Goal: Task Accomplishment & Management: Use online tool/utility

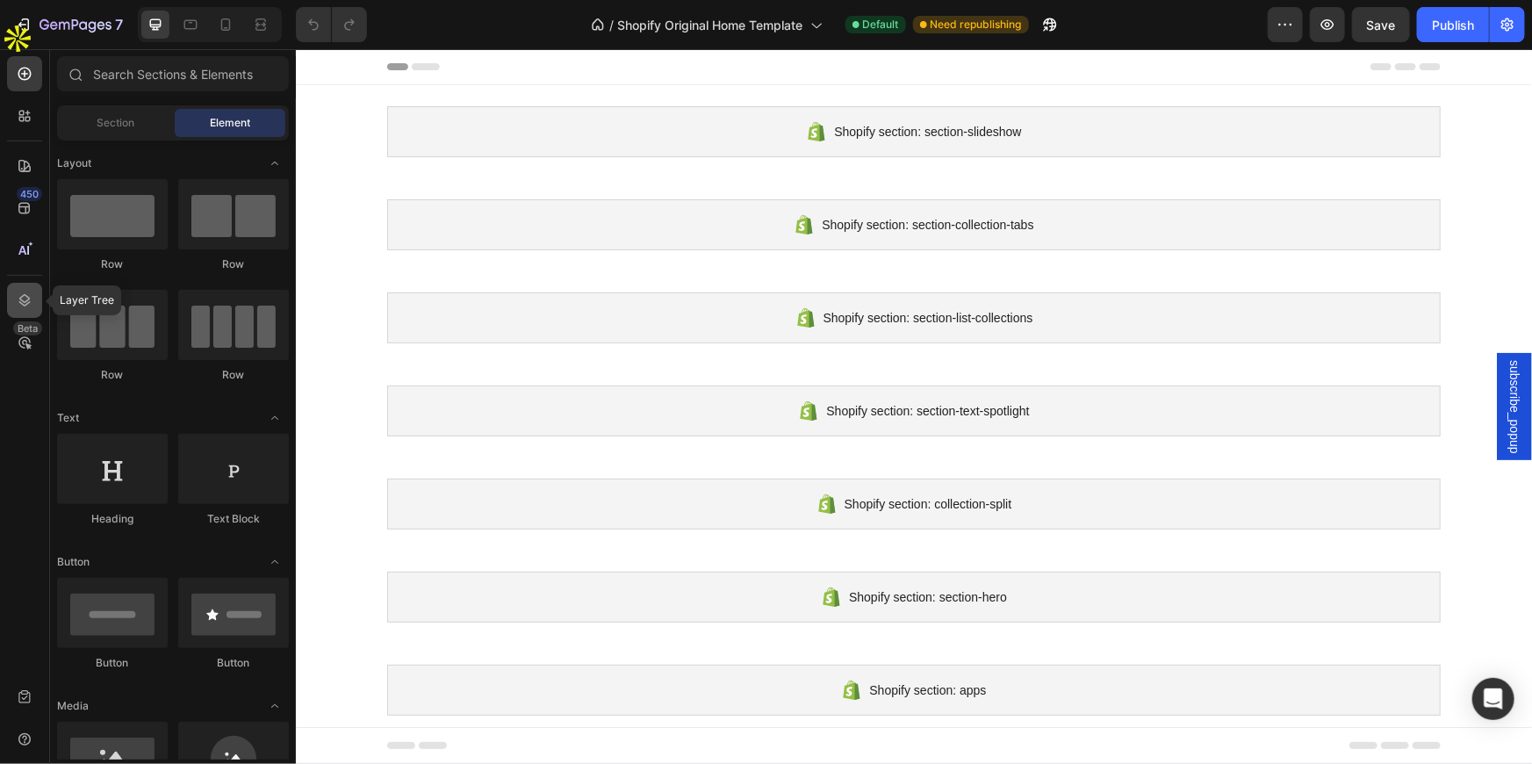
click at [16, 292] on icon at bounding box center [25, 301] width 18 height 18
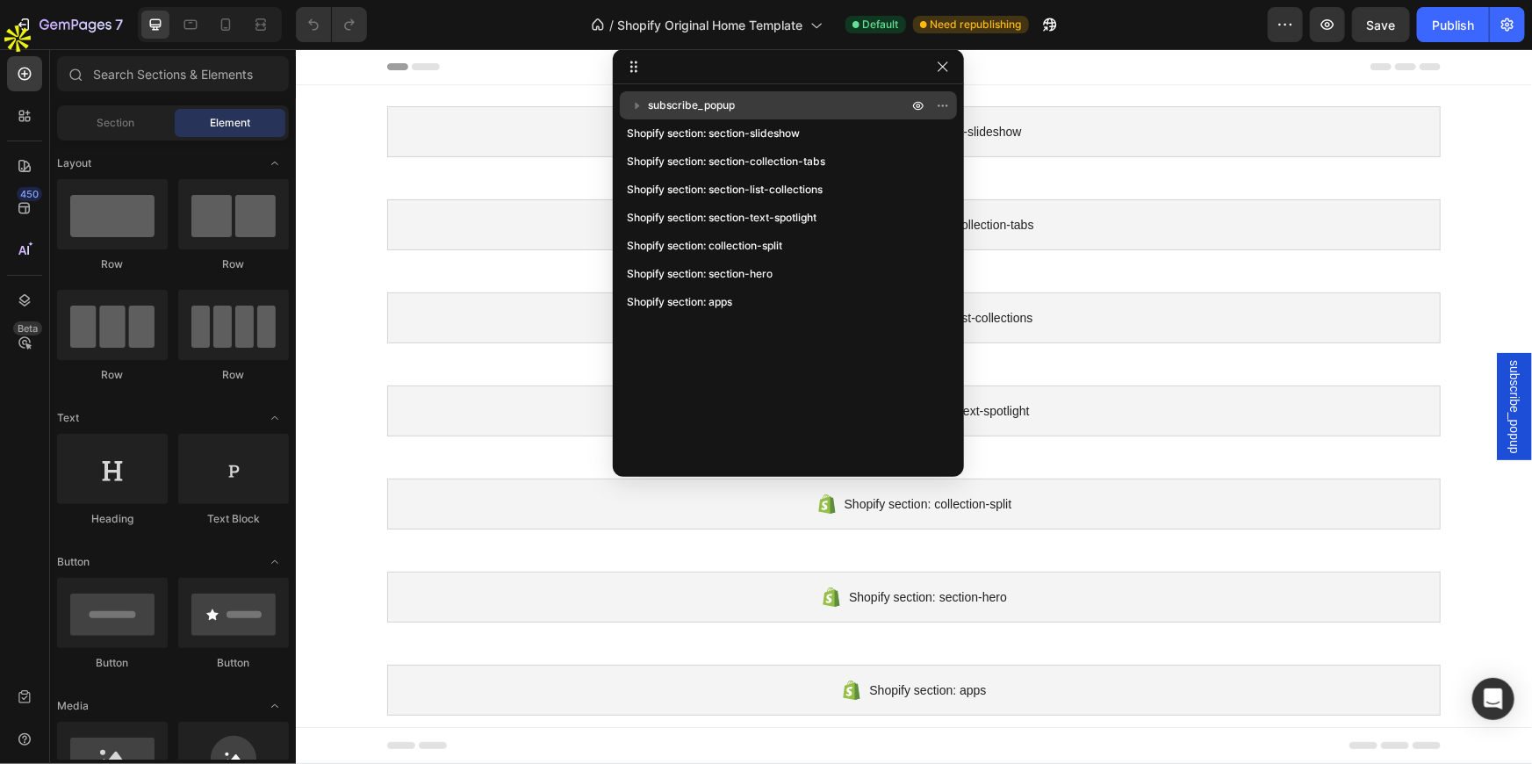
click at [718, 104] on span "subscribe_popup" at bounding box center [691, 106] width 87 height 18
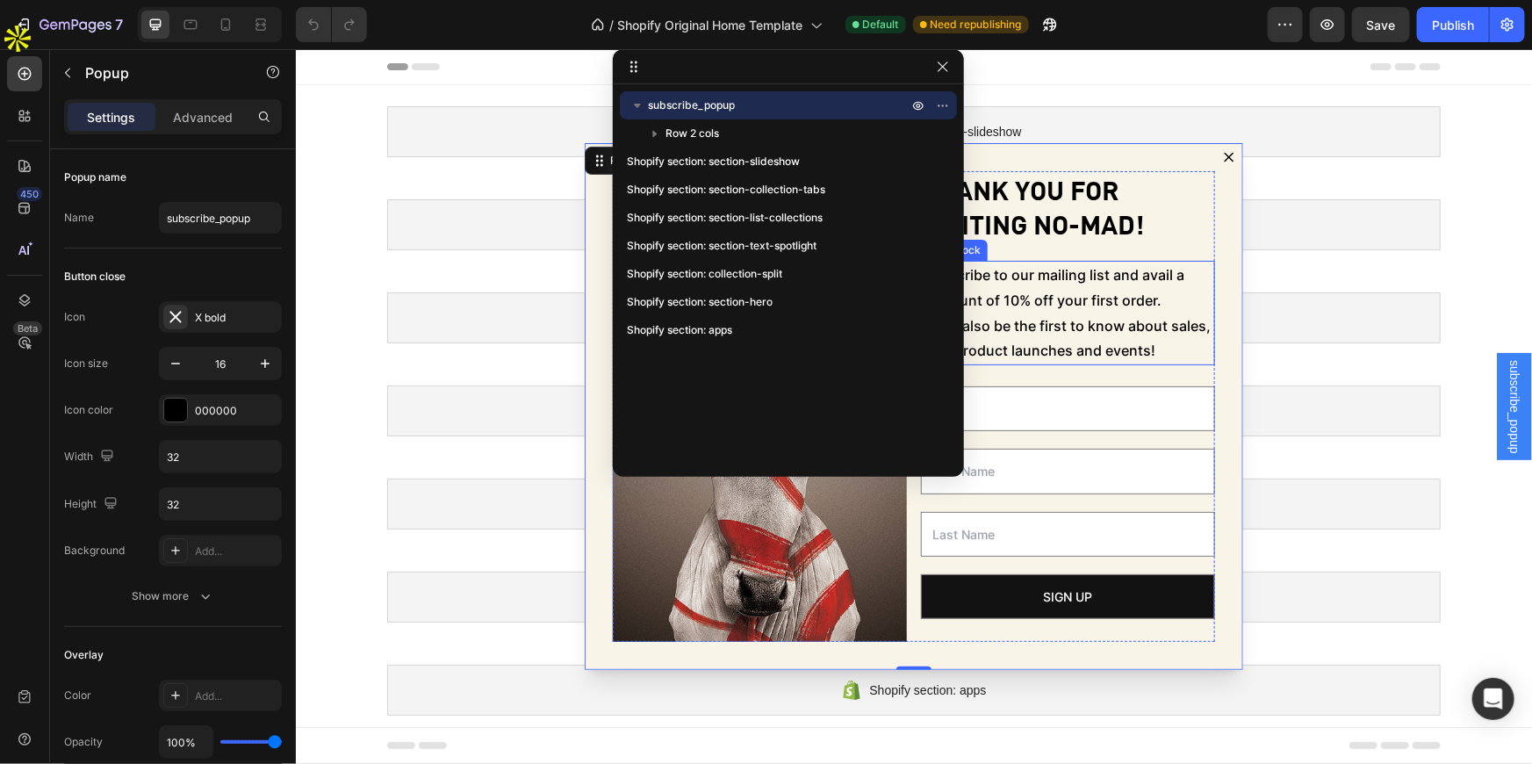
click at [1097, 281] on p "Subscribe to our mailing list and avail a discount of 10% off your first order.…" at bounding box center [1067, 312] width 291 height 101
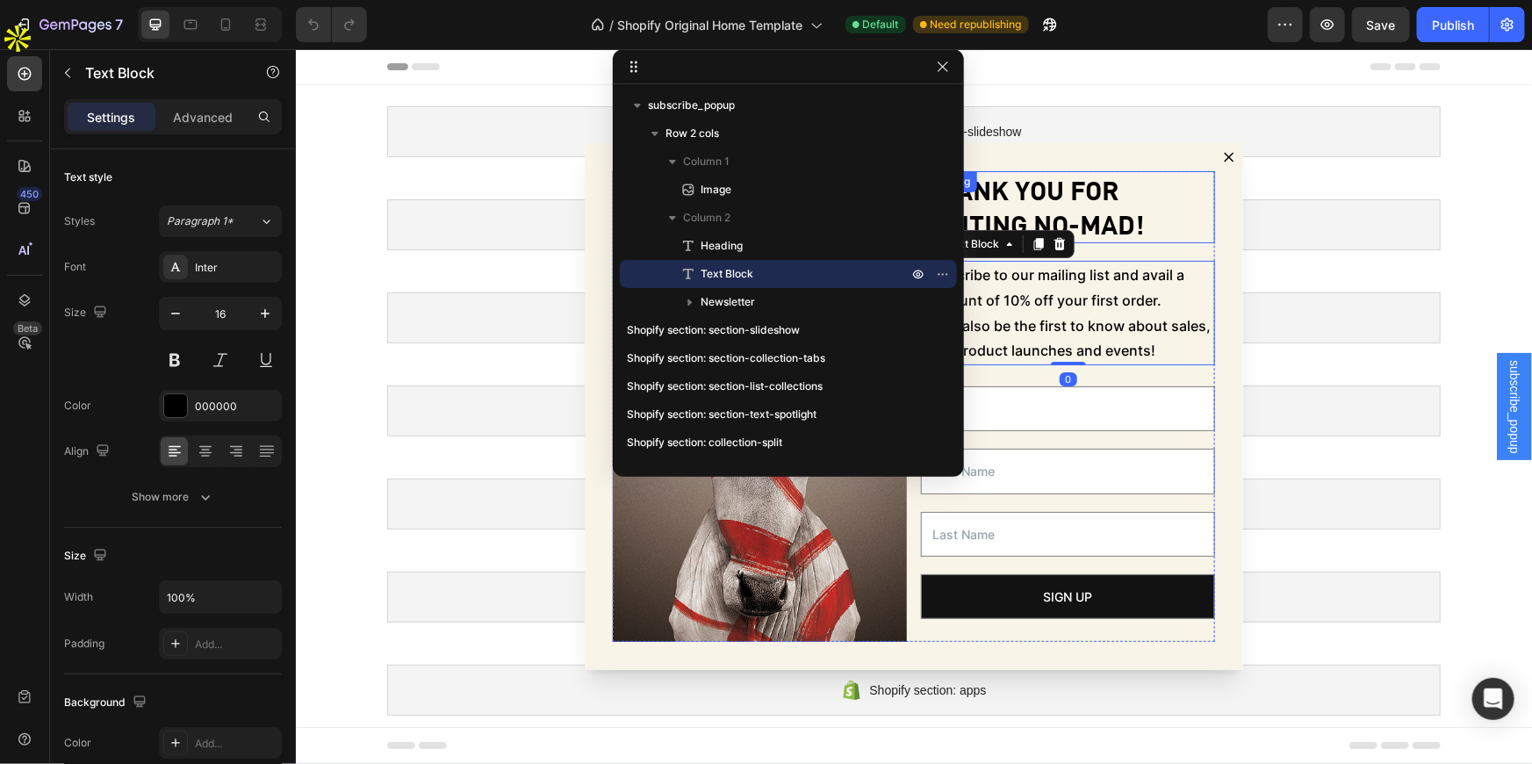
click at [1082, 184] on h2 "Thank you for visiting No-Mad!" at bounding box center [1067, 206] width 294 height 72
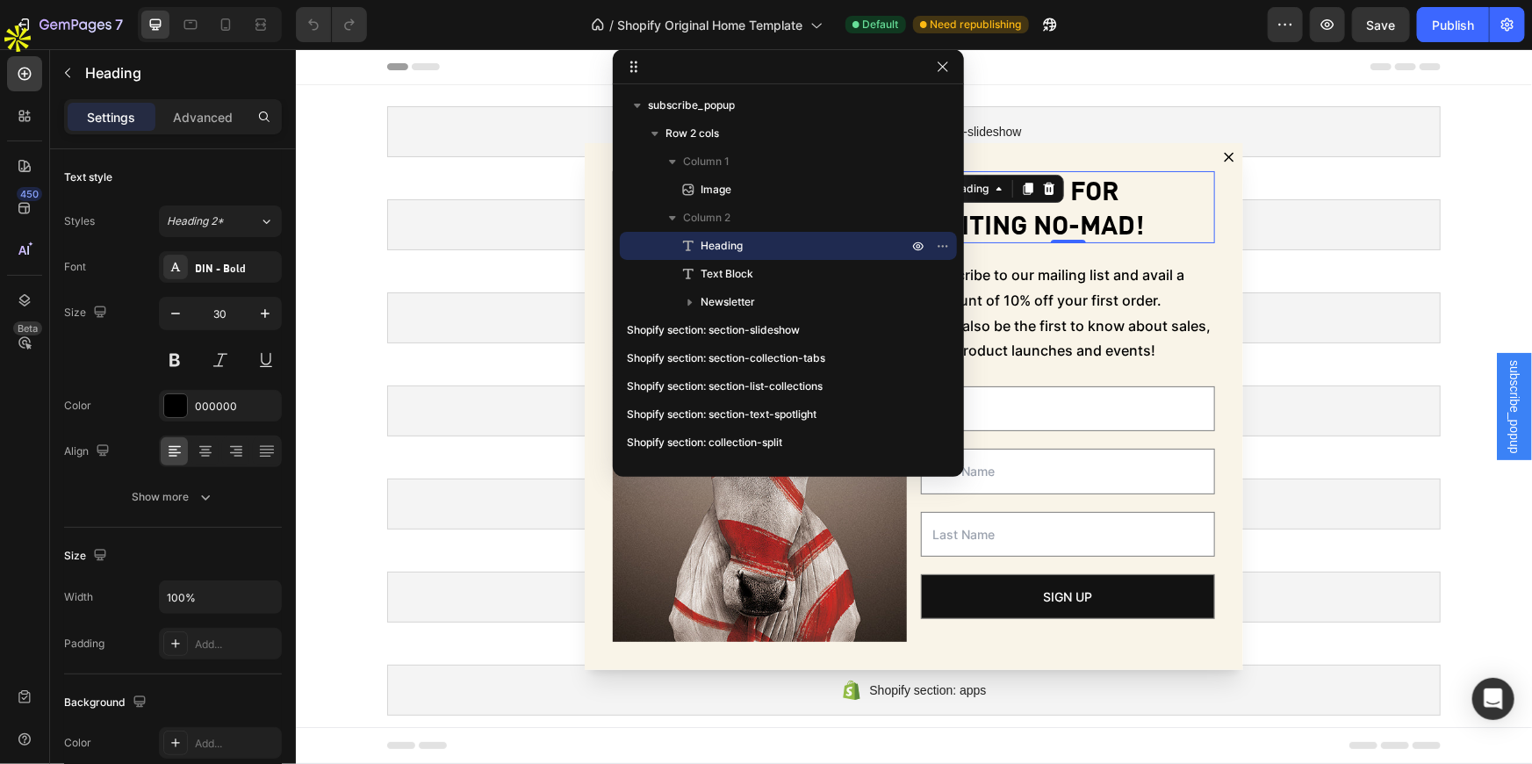
click at [1082, 184] on h2 "Thank you for visiting No-Mad!" at bounding box center [1067, 206] width 294 height 72
click at [1082, 184] on p "Thank you for visiting No-Mad!" at bounding box center [1067, 206] width 291 height 68
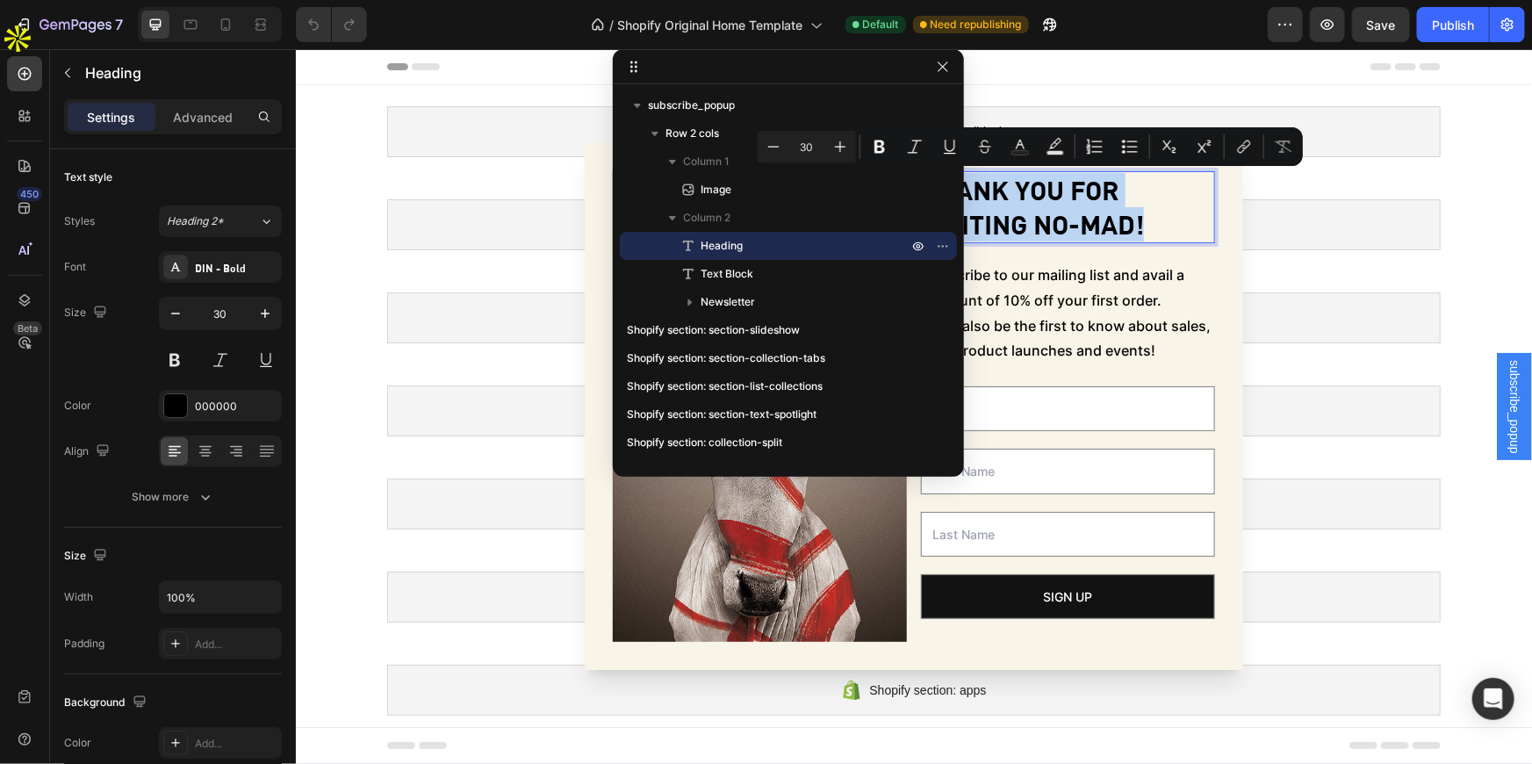
copy p "Thank you for visiting No-Mad!"
click at [1088, 350] on p "Subscribe to our mailing list and avail a discount of 10% off your first order.…" at bounding box center [1067, 312] width 291 height 101
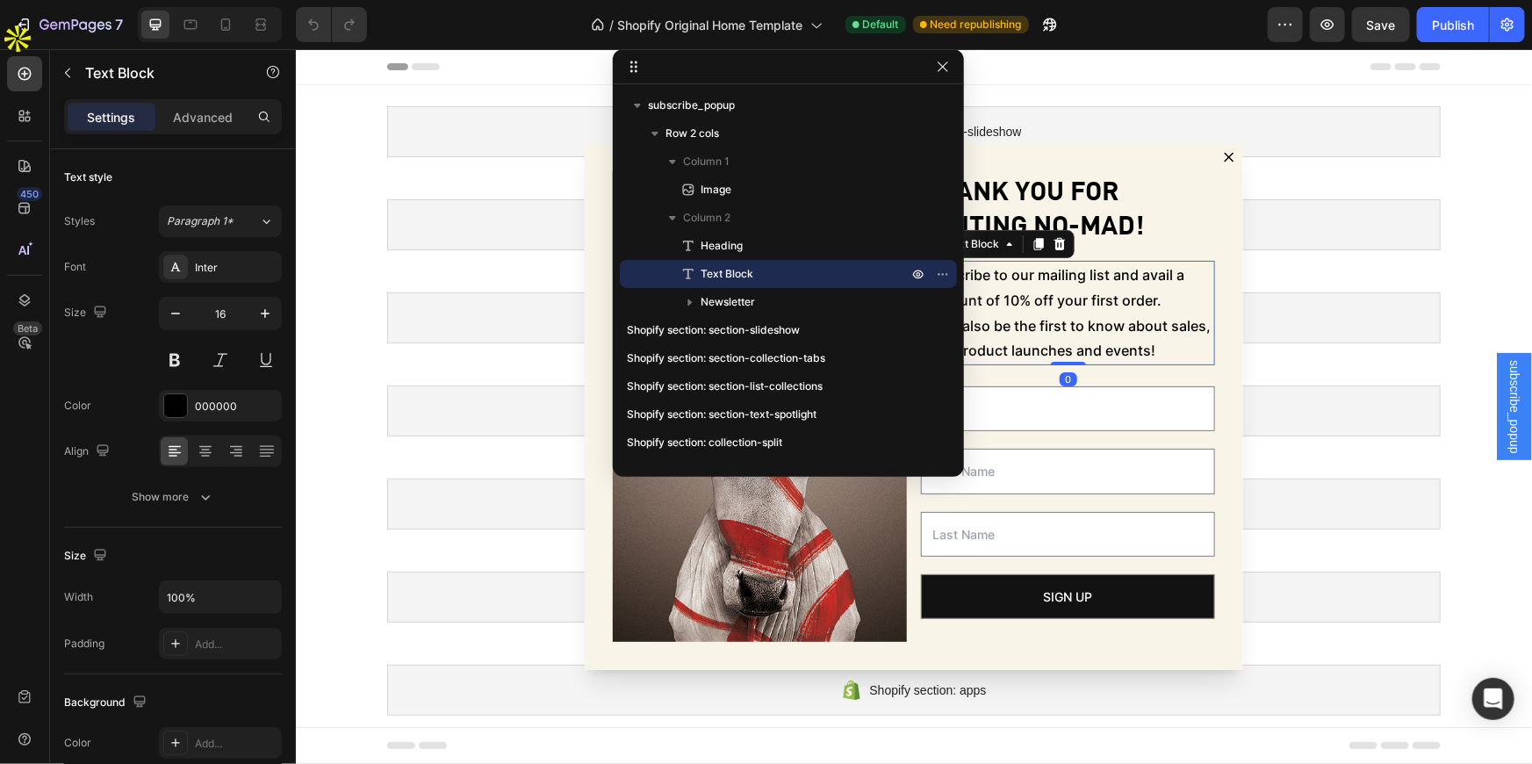
click at [1088, 317] on p "Subscribe to our mailing list and avail a discount of 10% off your first order.…" at bounding box center [1067, 312] width 291 height 101
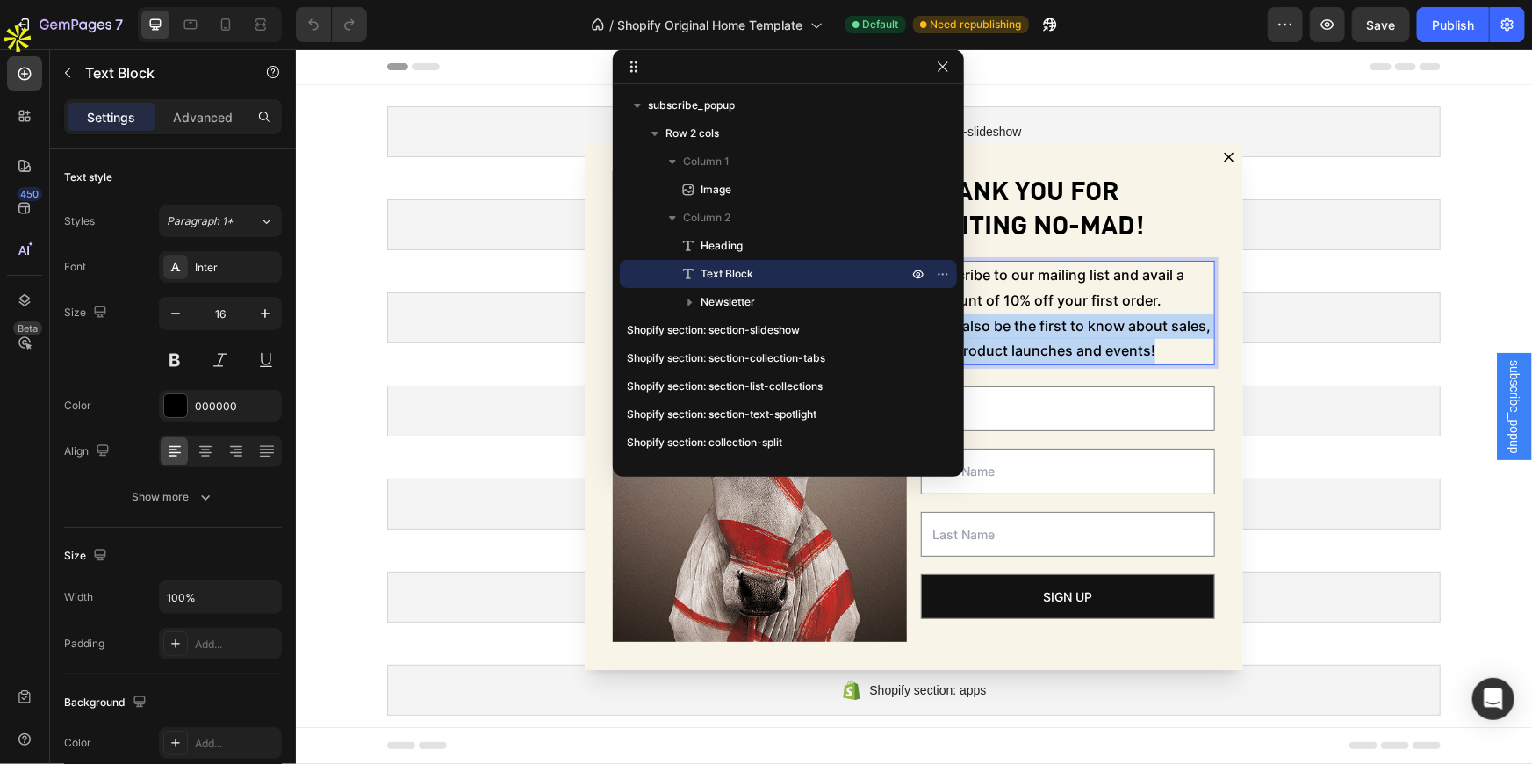
click at [1088, 317] on p "Subscribe to our mailing list and avail a discount of 10% off your first order.…" at bounding box center [1067, 312] width 291 height 101
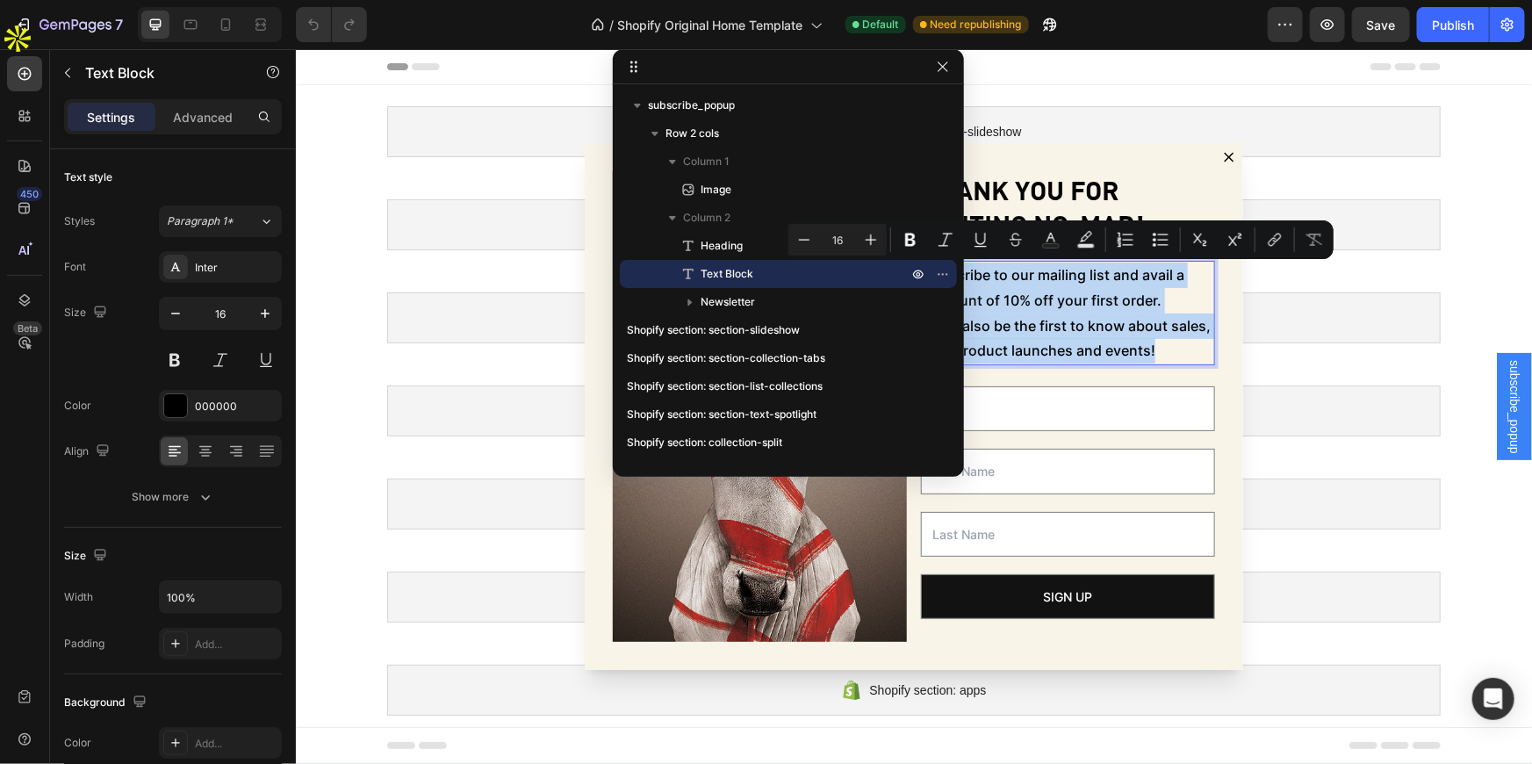
copy p "Subscribe to our mailing list and avail a discount of 10% off your first order.…"
click at [1083, 155] on div "Image Thank you for visiting No-Mad! Heading Subscribe to our mailing list and …" at bounding box center [913, 405] width 659 height 527
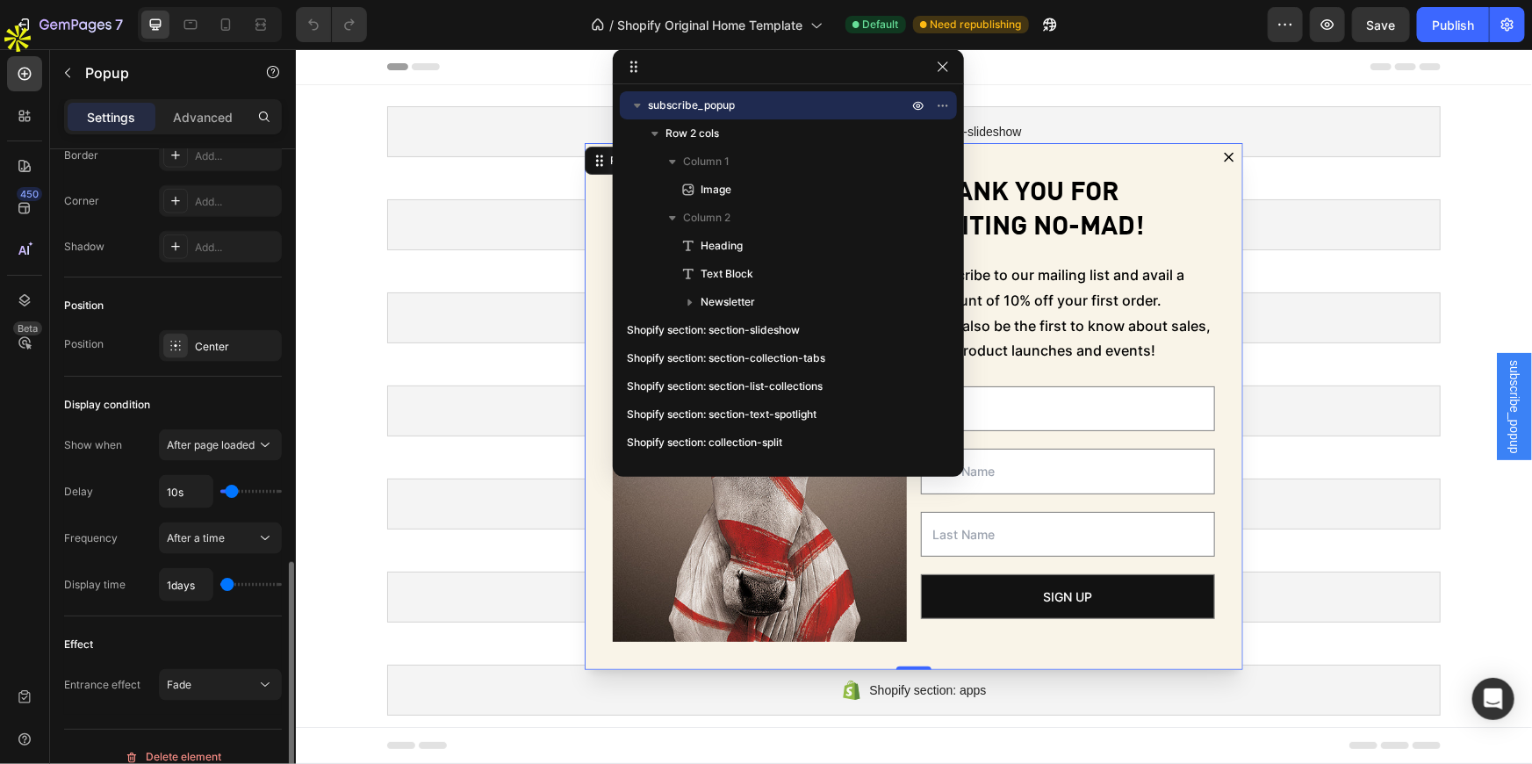
scroll to position [1134, 0]
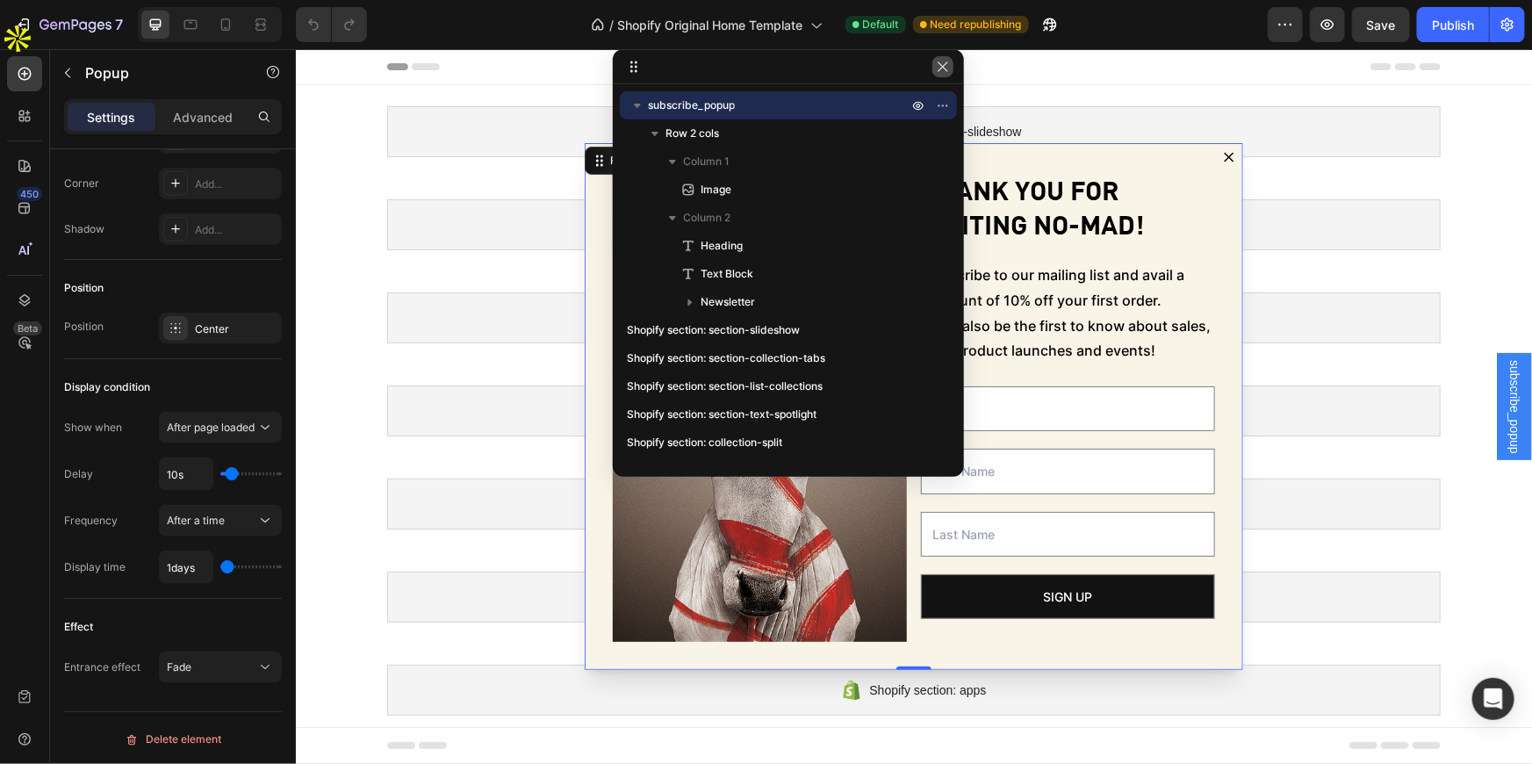
click at [944, 70] on icon "button" at bounding box center [943, 67] width 14 height 14
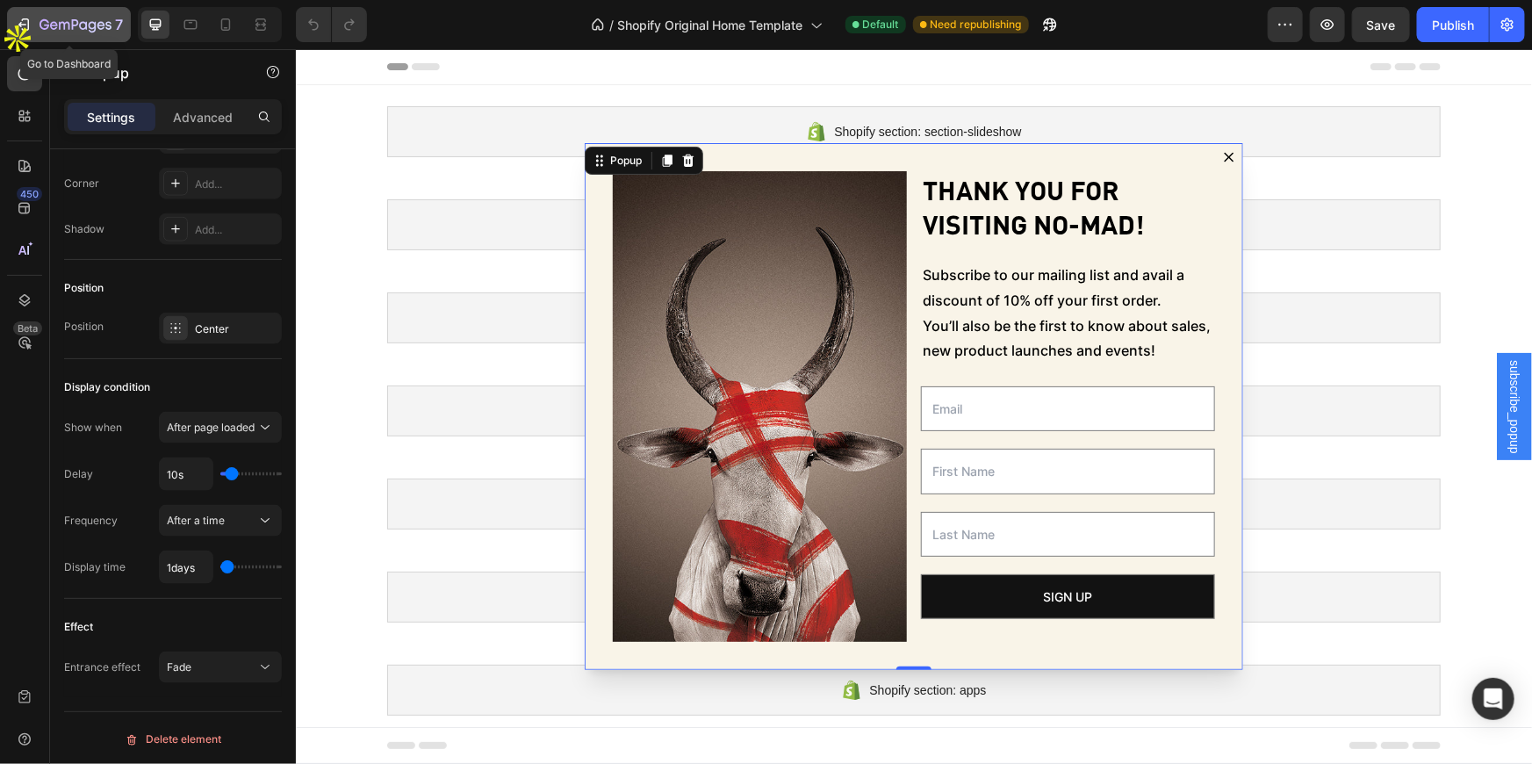
click at [88, 18] on icon "button" at bounding box center [76, 25] width 72 height 15
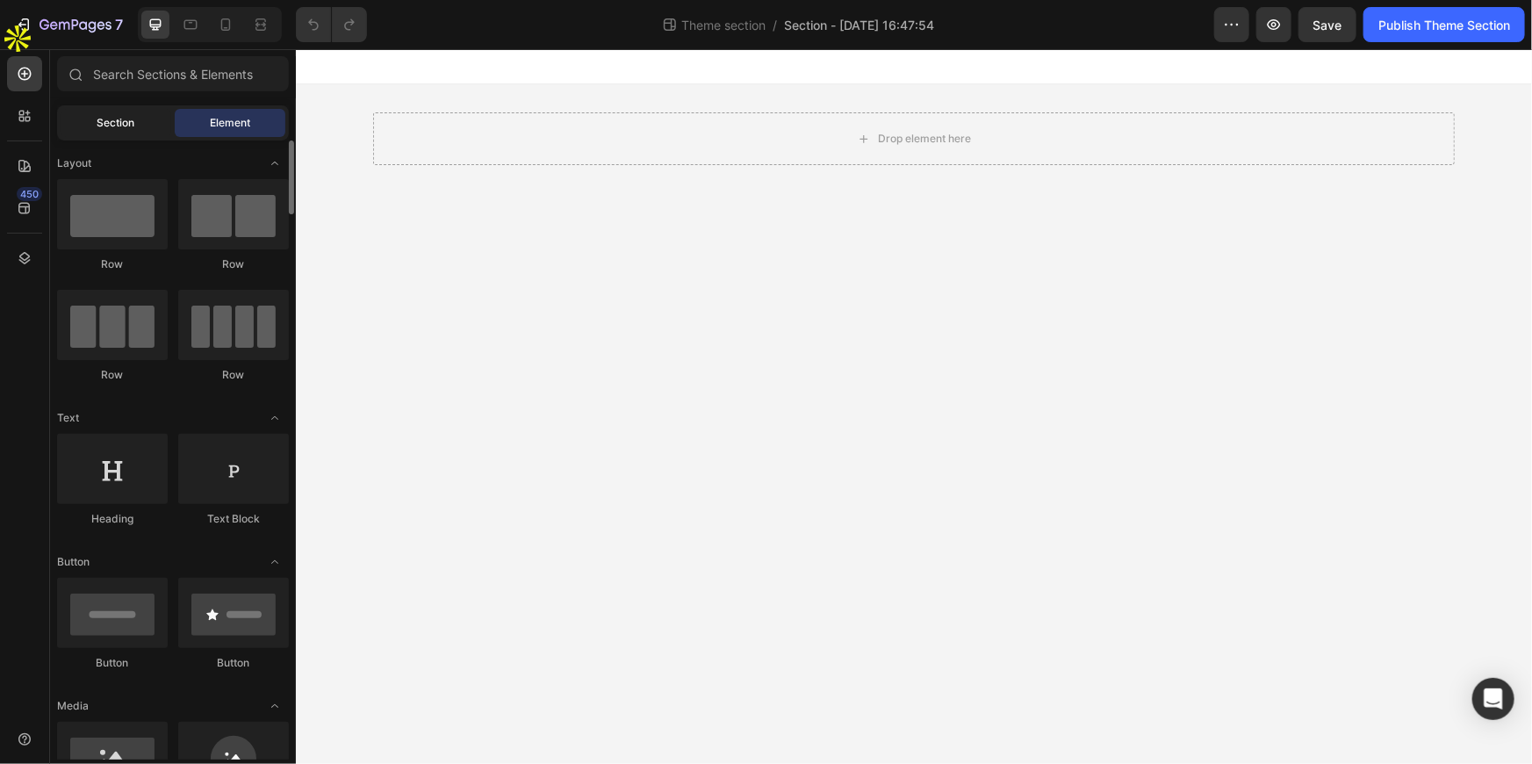
click at [132, 125] on span "Section" at bounding box center [116, 123] width 38 height 16
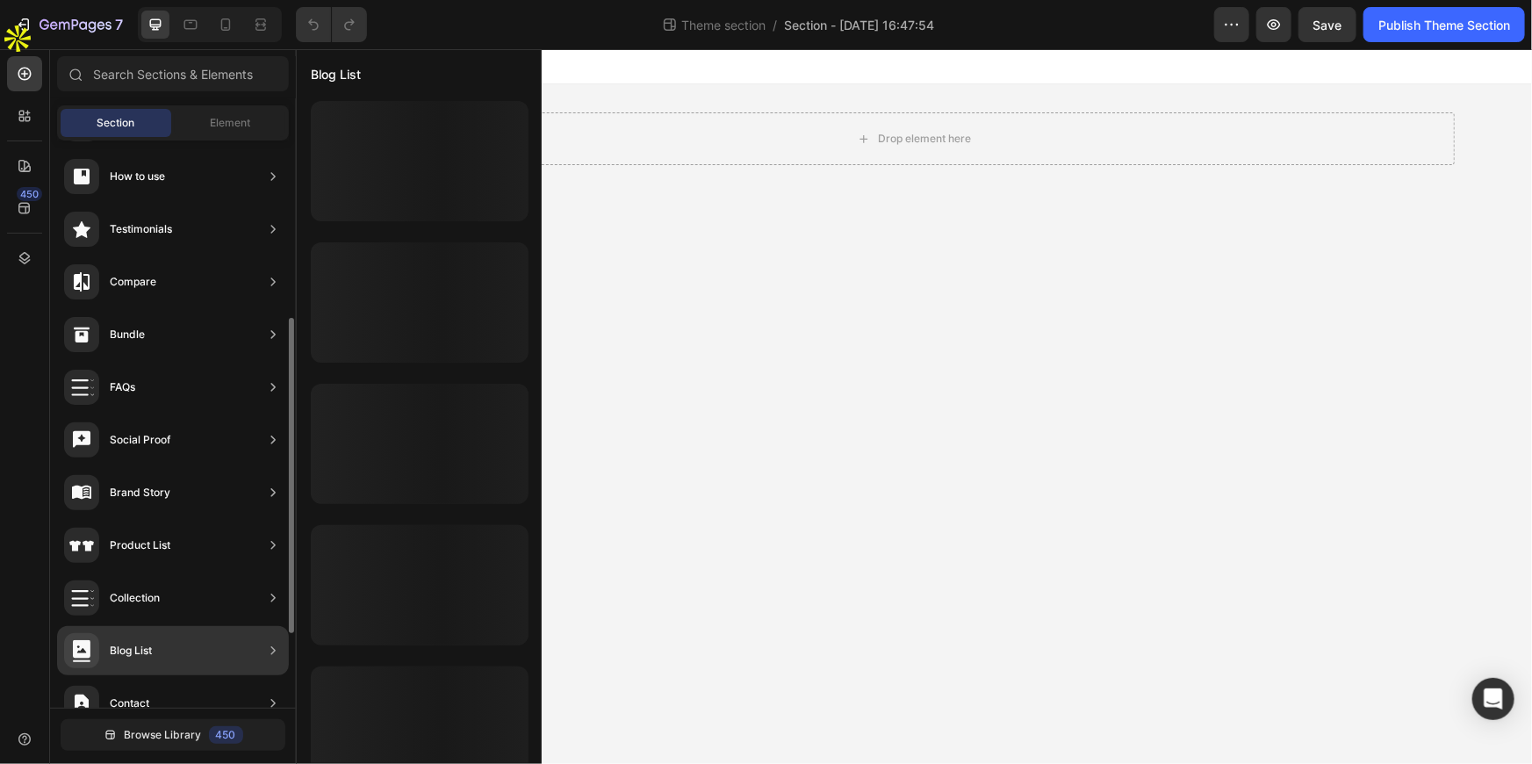
scroll to position [450, 0]
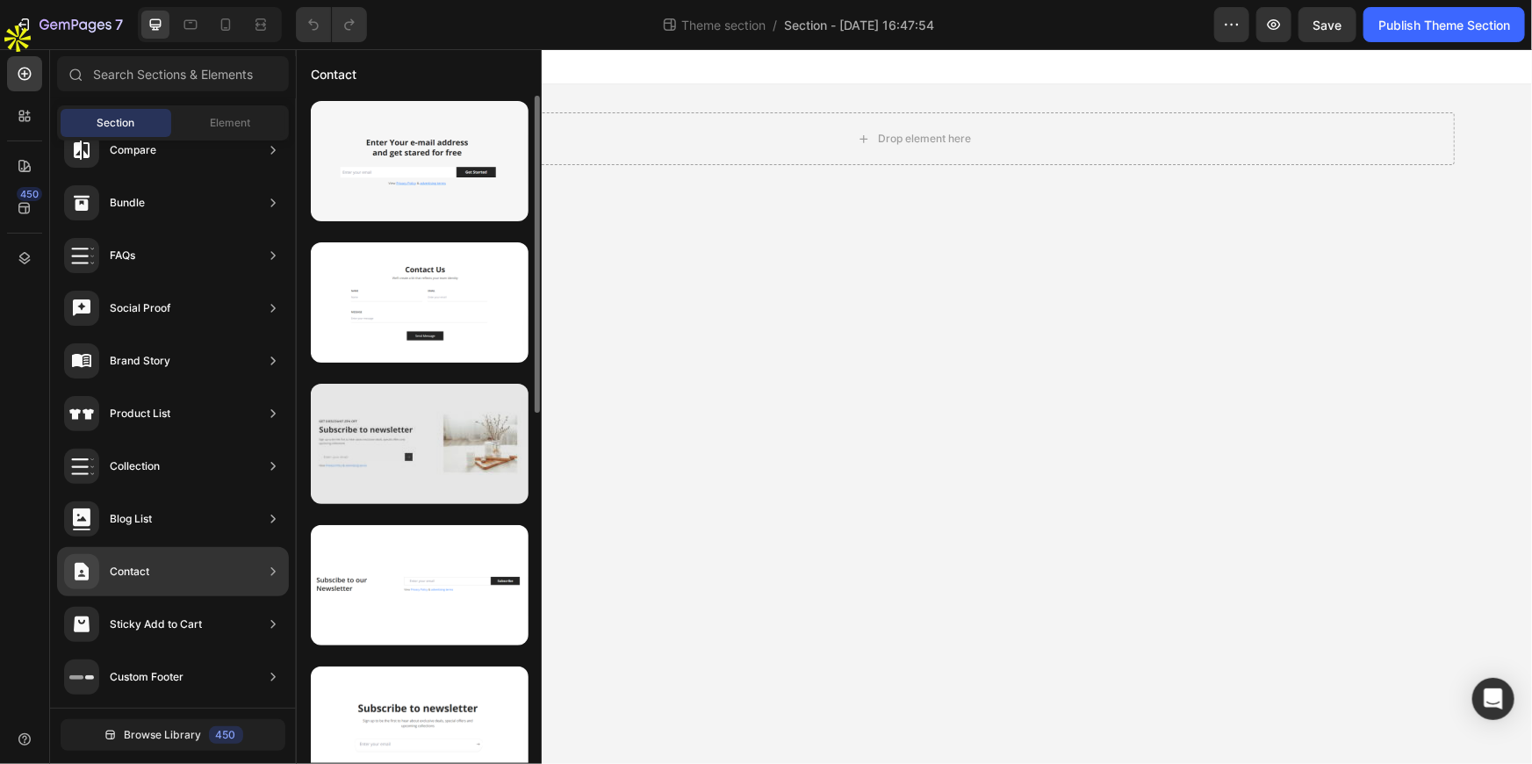
click at [418, 415] on div at bounding box center [420, 444] width 218 height 120
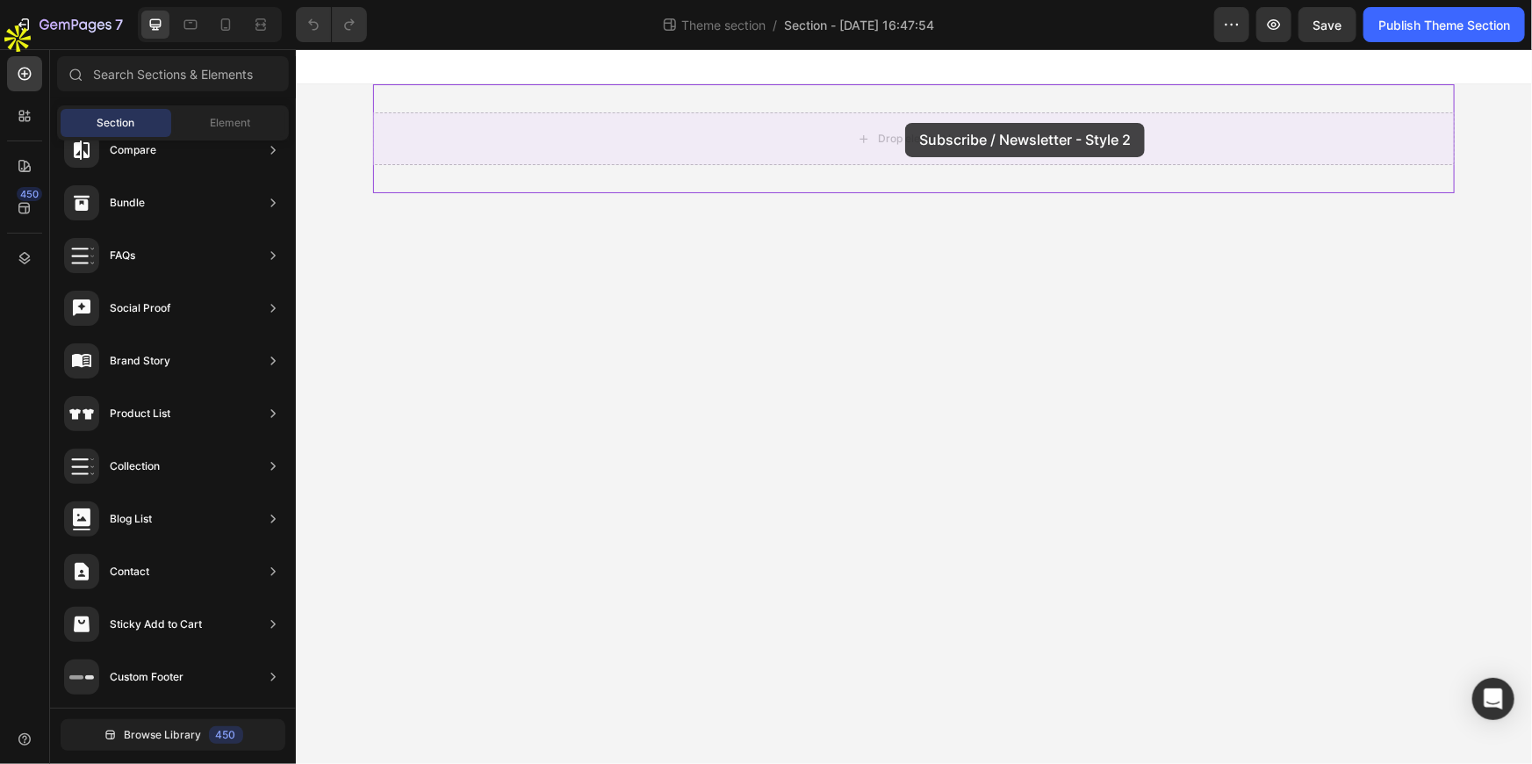
drag, startPoint x: 713, startPoint y: 464, endPoint x: 904, endPoint y: 122, distance: 391.5
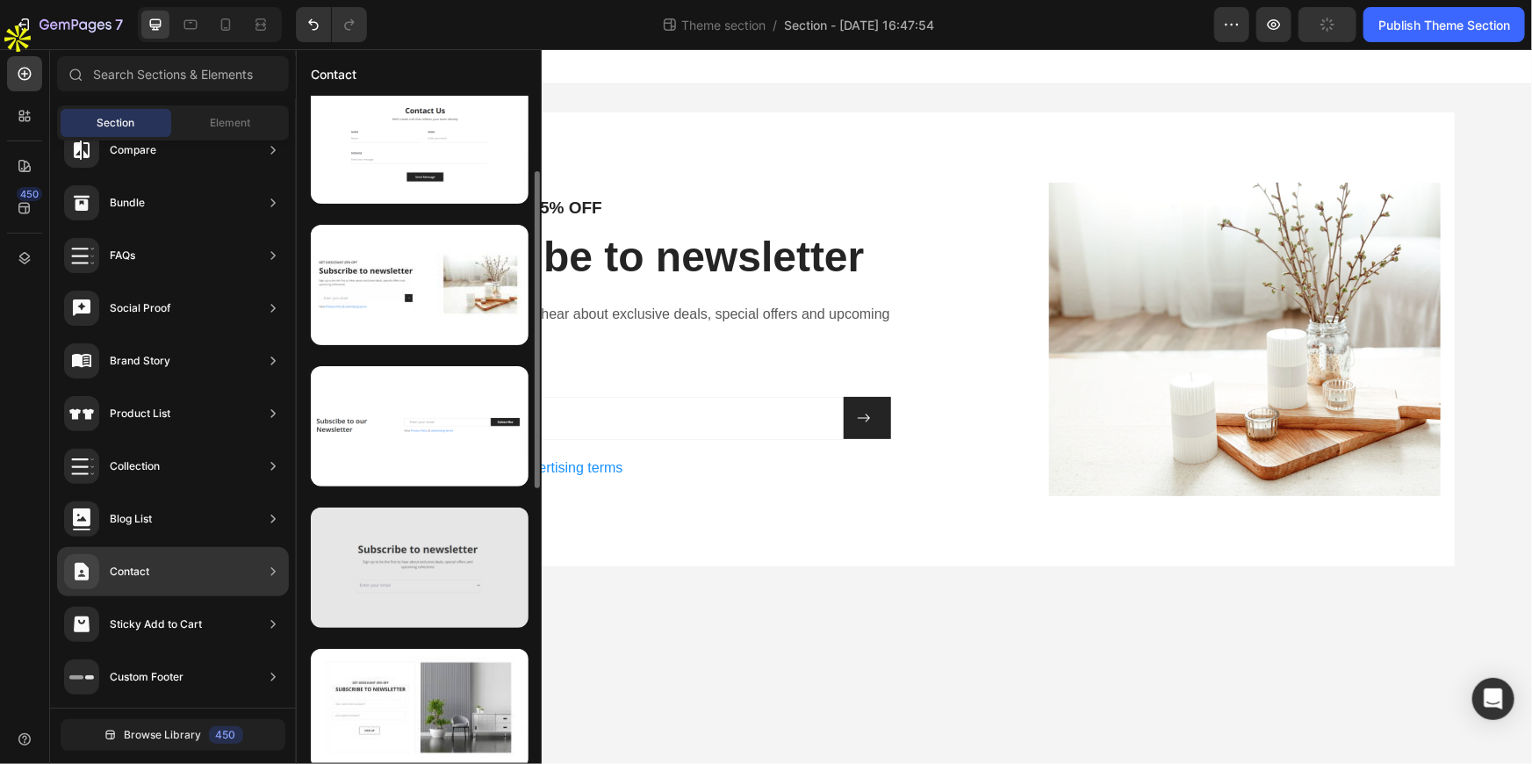
scroll to position [319, 0]
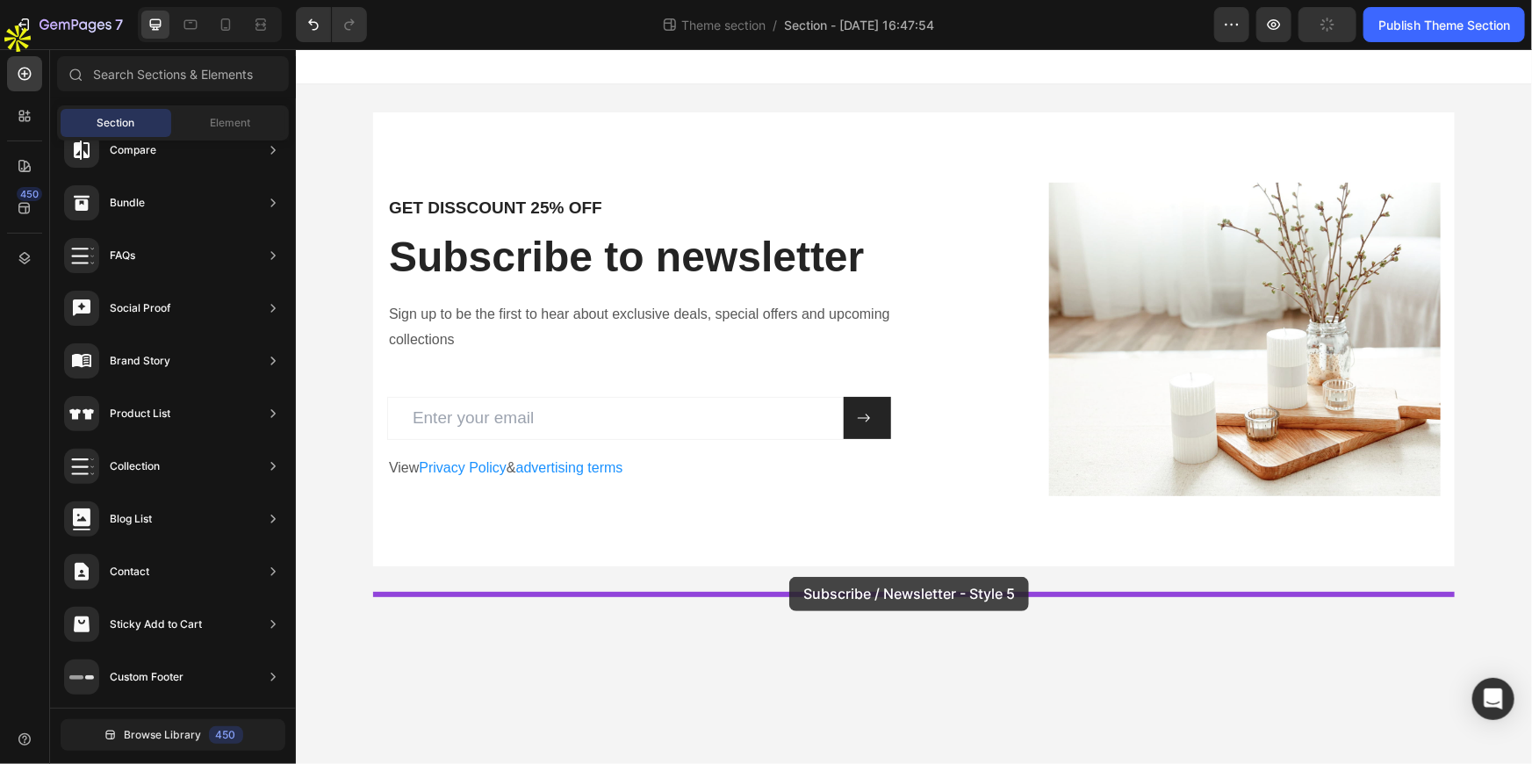
drag, startPoint x: 702, startPoint y: 586, endPoint x: 788, endPoint y: 576, distance: 87.5
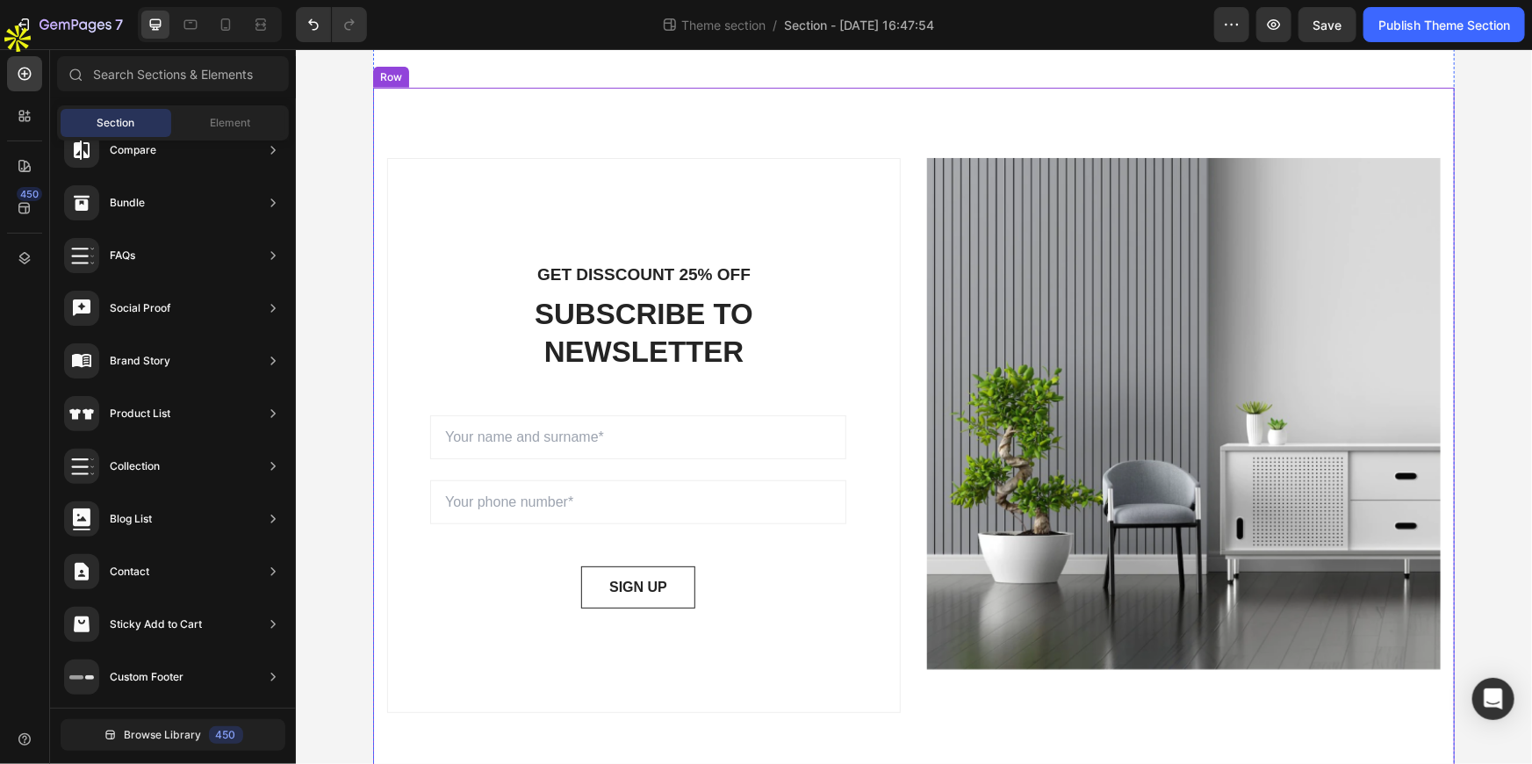
scroll to position [526, 0]
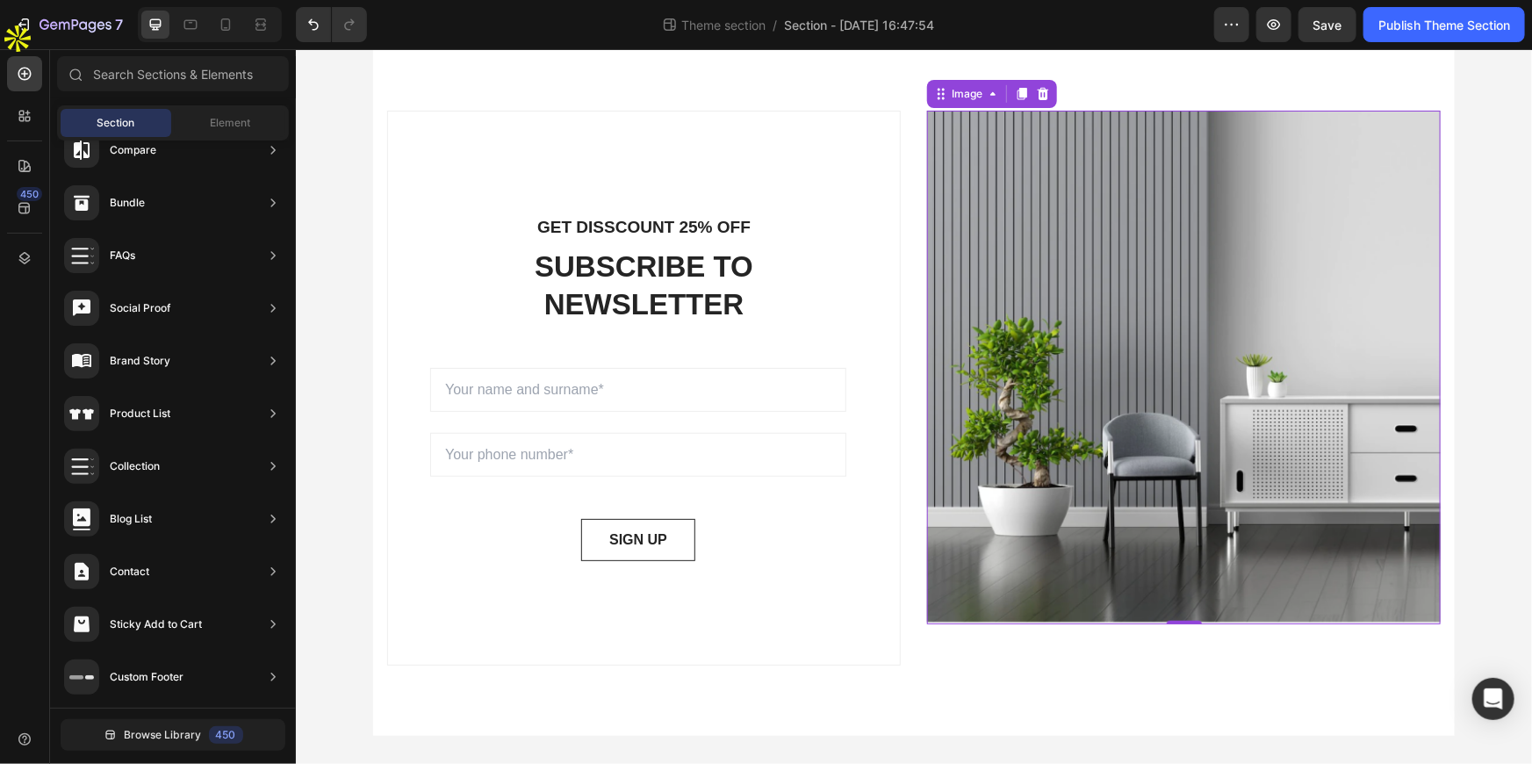
click at [1143, 390] on img at bounding box center [1183, 367] width 514 height 514
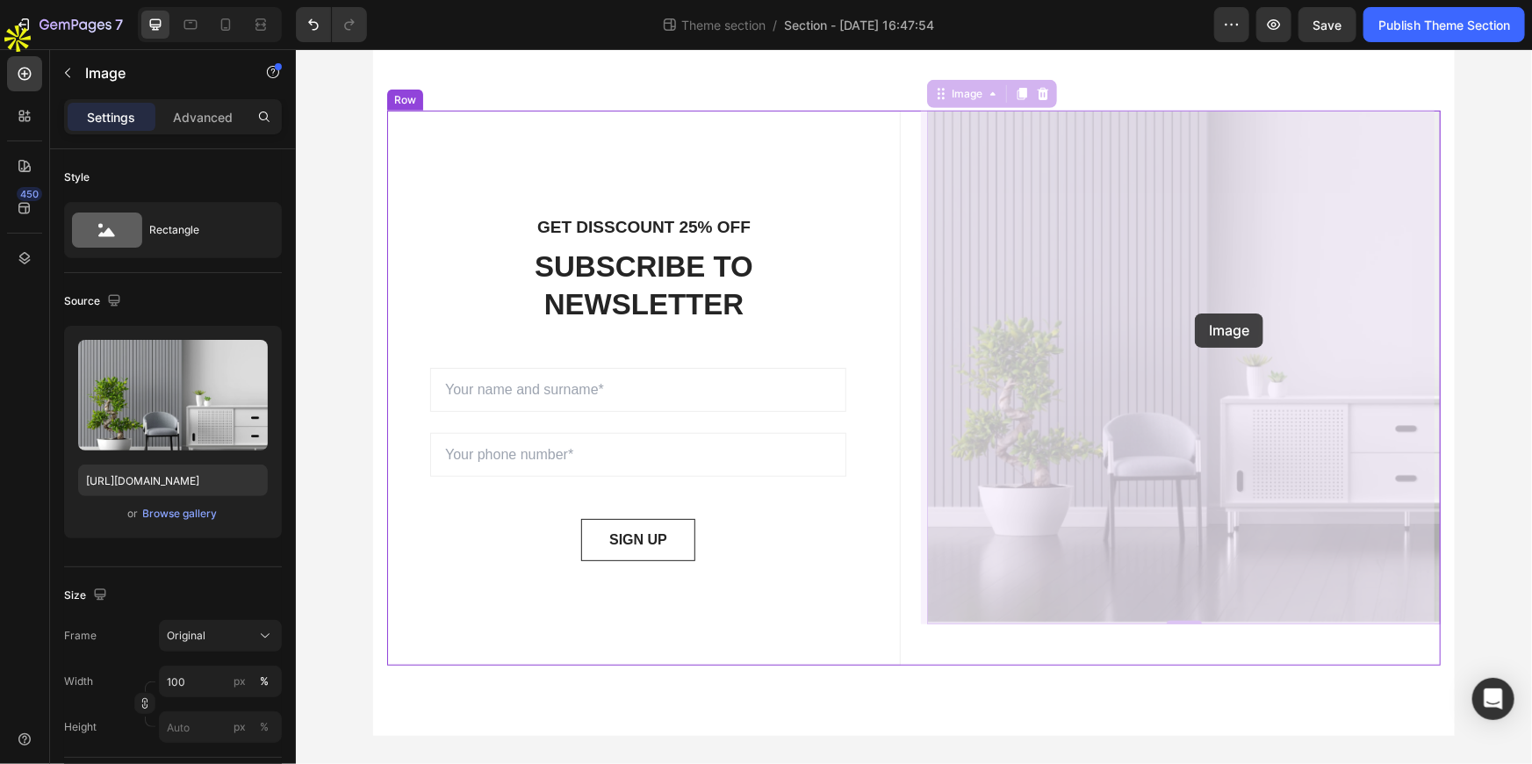
drag, startPoint x: 1177, startPoint y: 286, endPoint x: 1194, endPoint y: 313, distance: 31.2
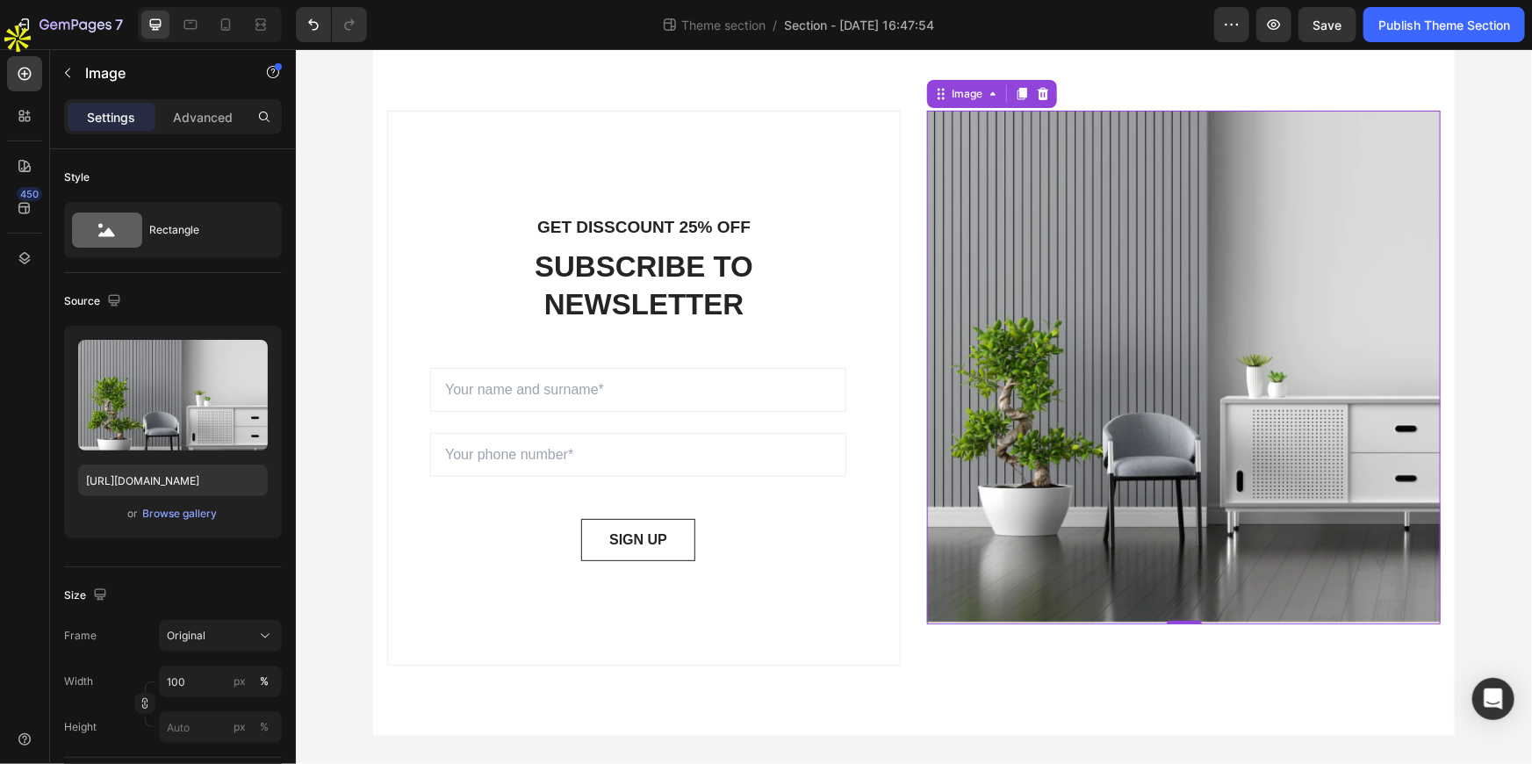
click at [25, 278] on div "450" at bounding box center [24, 389] width 35 height 666
click at [25, 250] on icon at bounding box center [25, 258] width 18 height 18
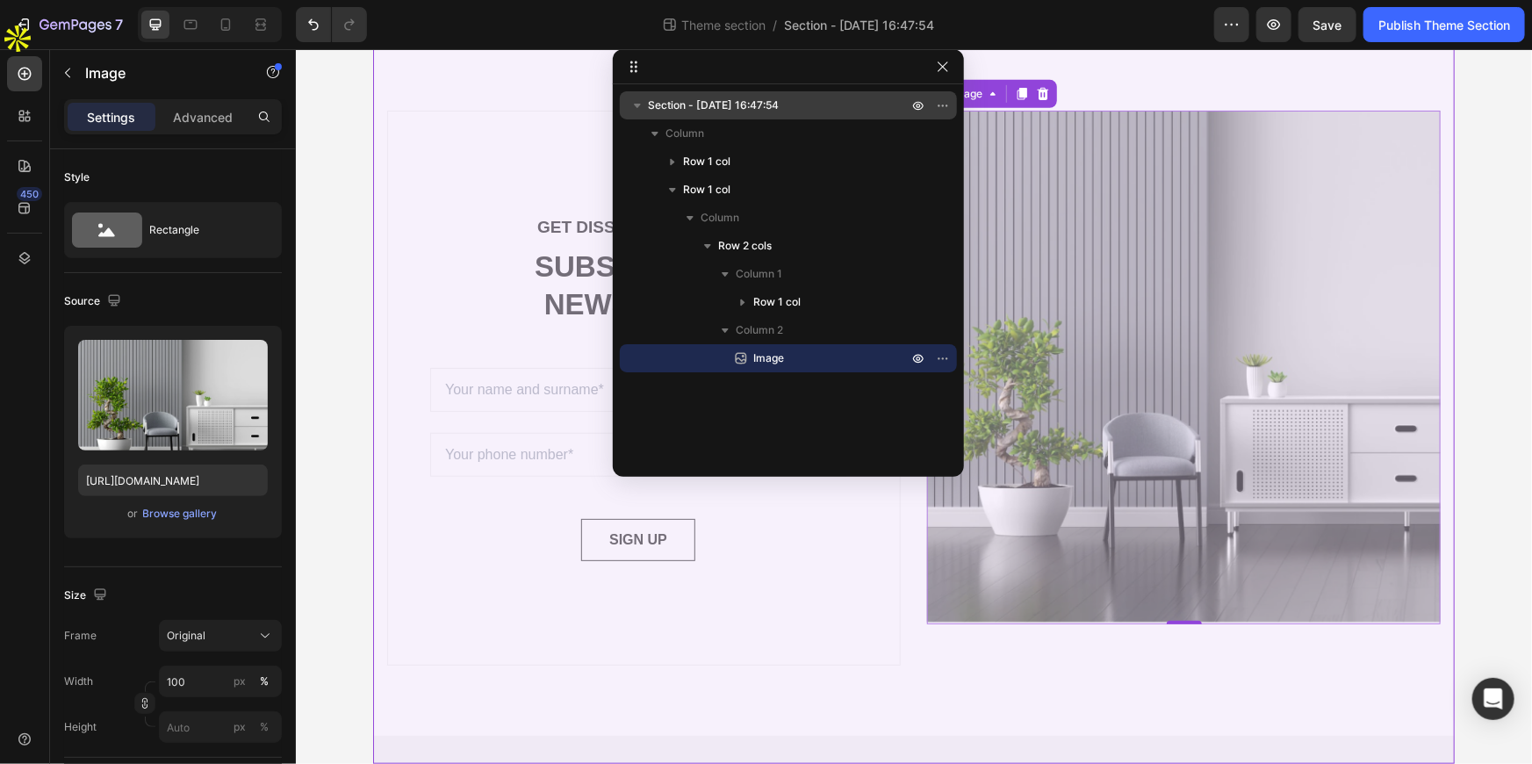
click at [731, 104] on span "Section - Sep 26 16:47:54" at bounding box center [713, 106] width 131 height 18
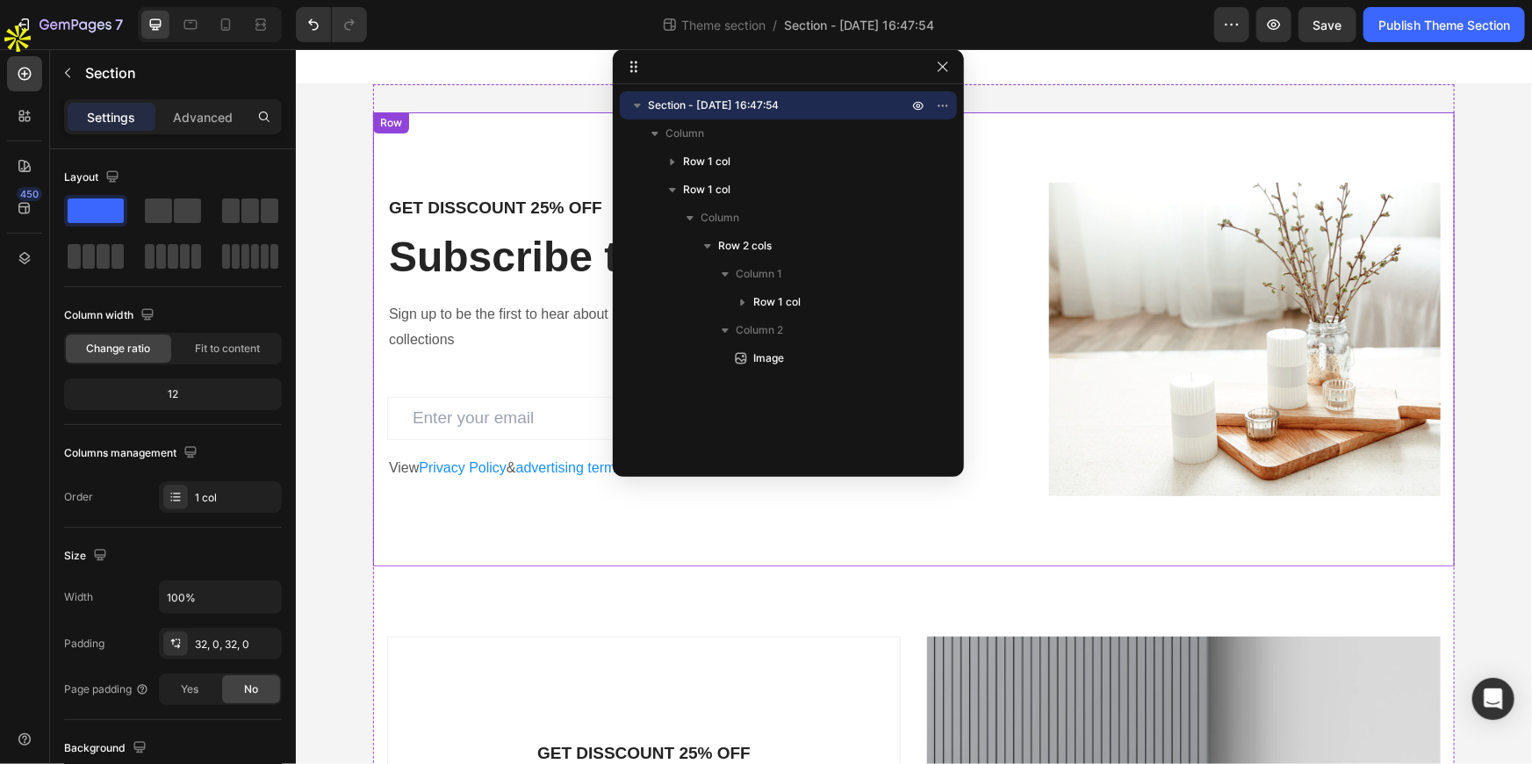
scroll to position [239, 0]
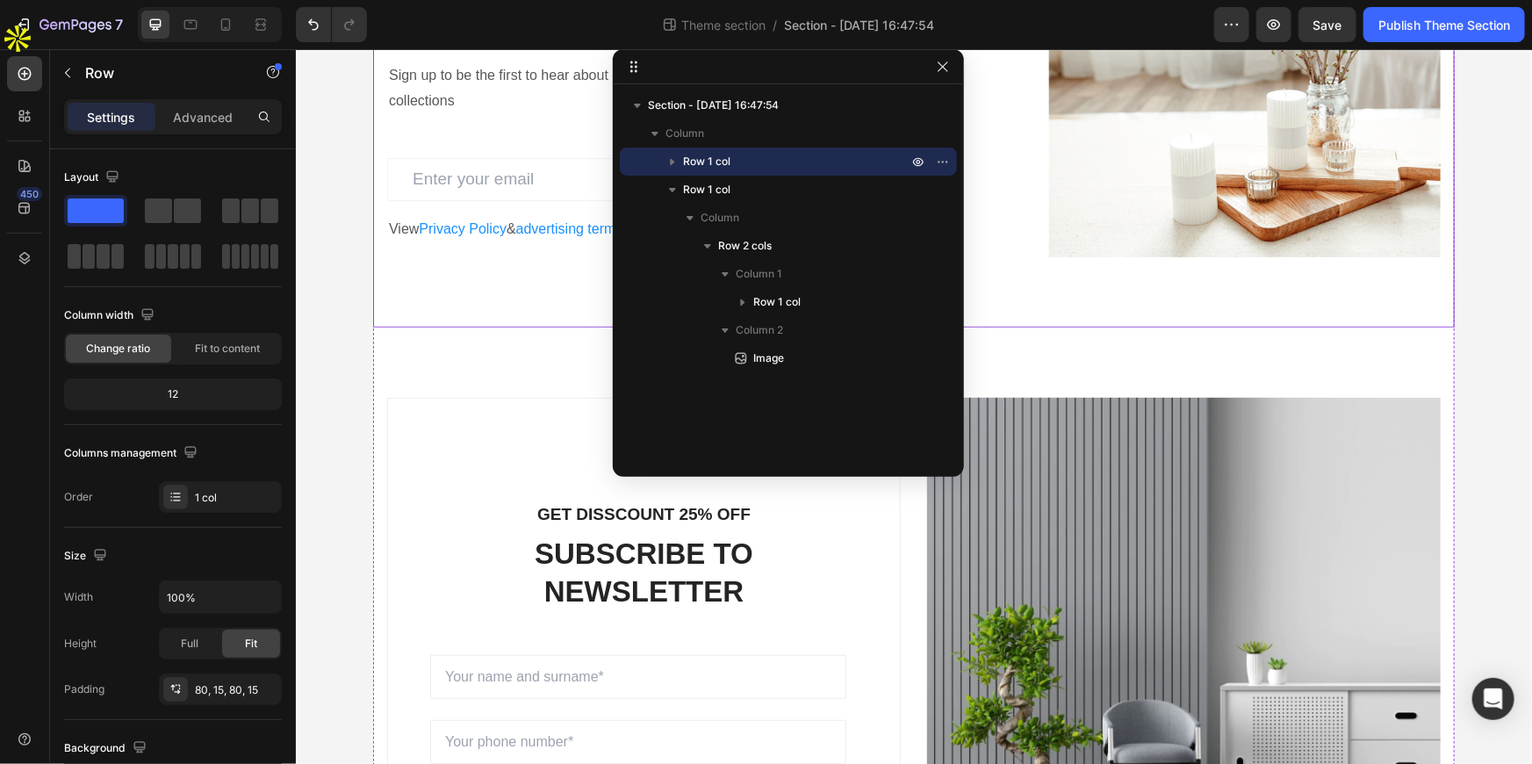
click at [558, 298] on div "GET DISSCOUNT 25% OFF Heading Subscribe to newsletter Heading Sign up to be the…" at bounding box center [913, 100] width 1082 height 454
click at [936, 165] on icon "button" at bounding box center [943, 162] width 14 height 14
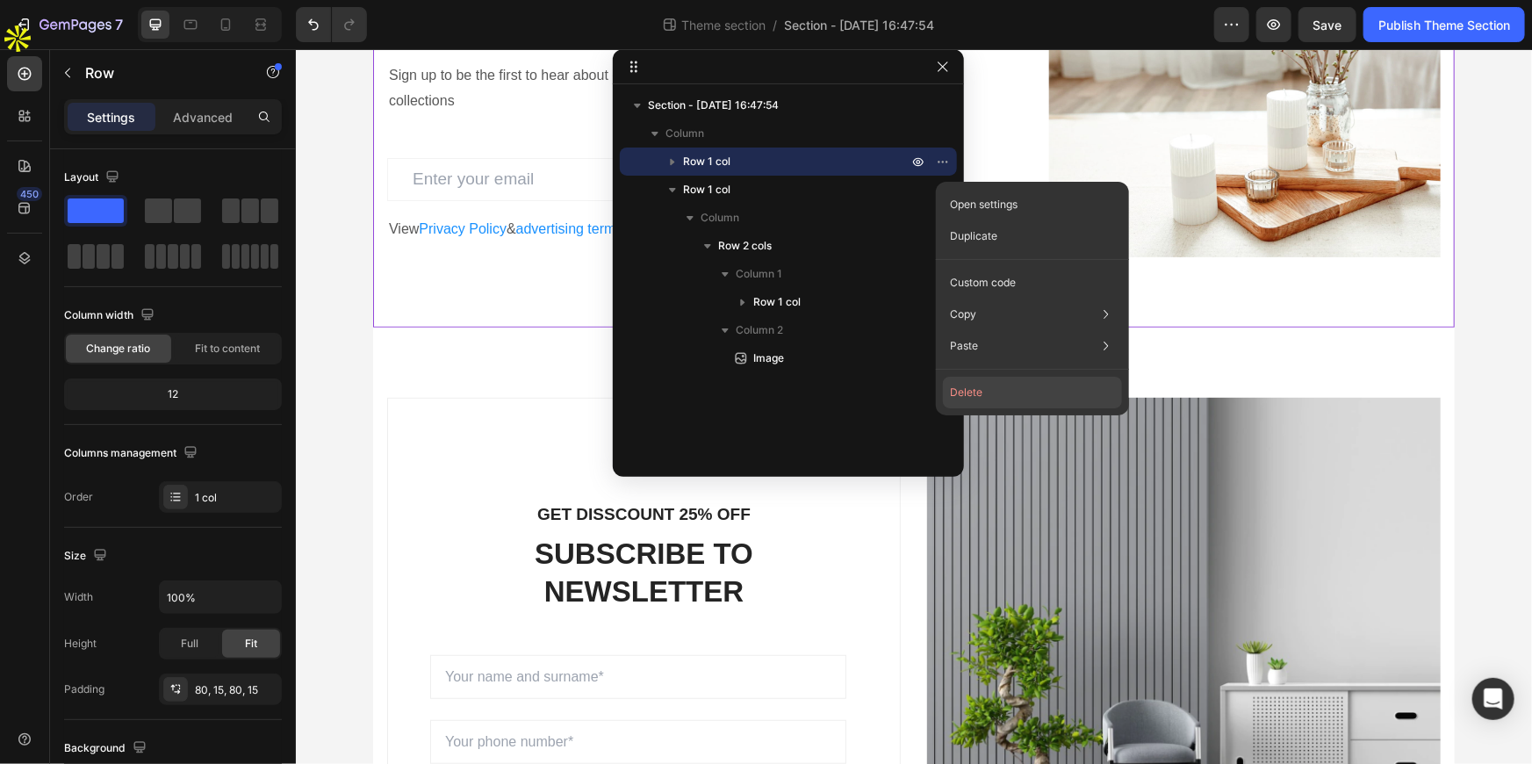
click at [974, 407] on button "Delete" at bounding box center [1032, 393] width 179 height 32
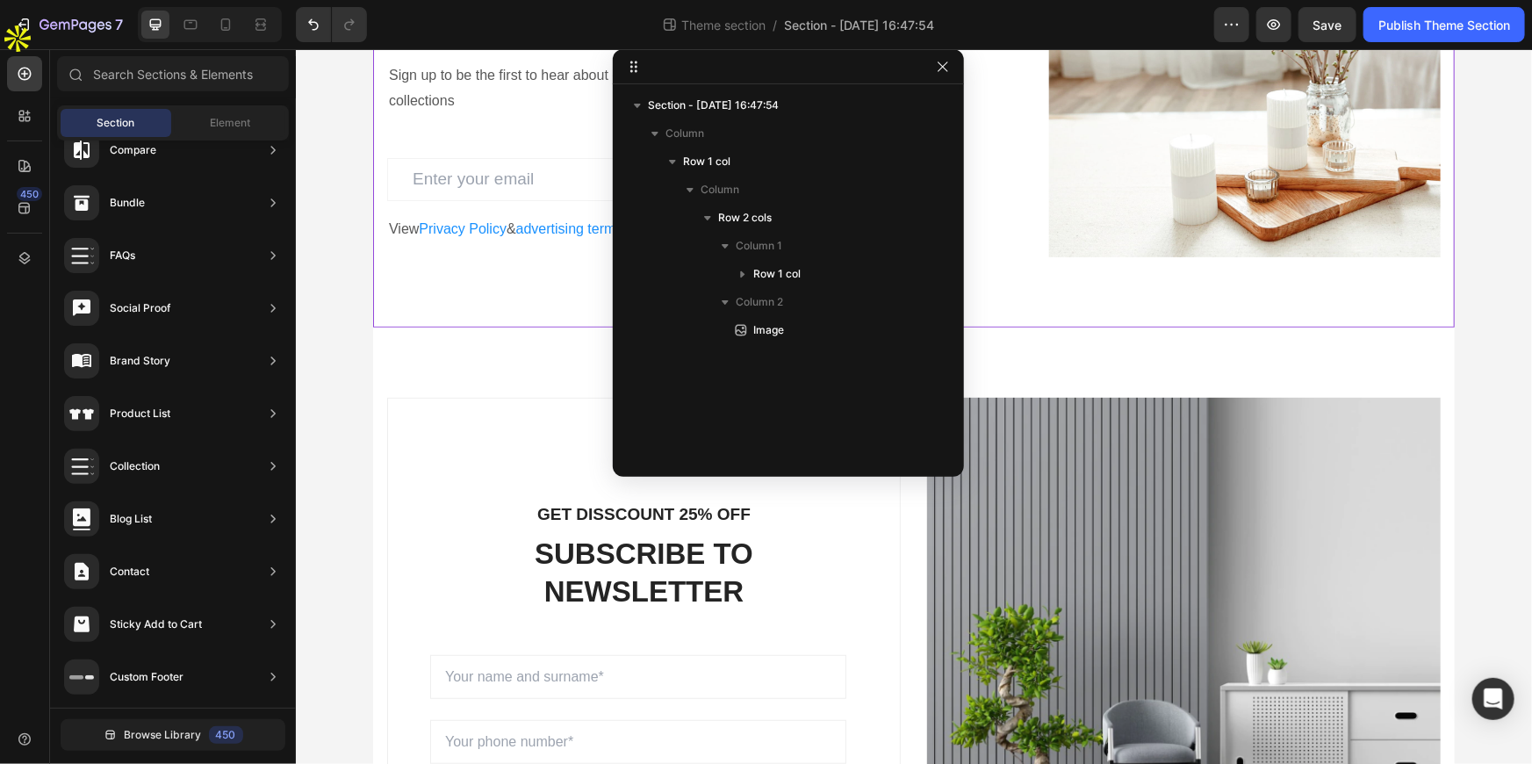
scroll to position [0, 0]
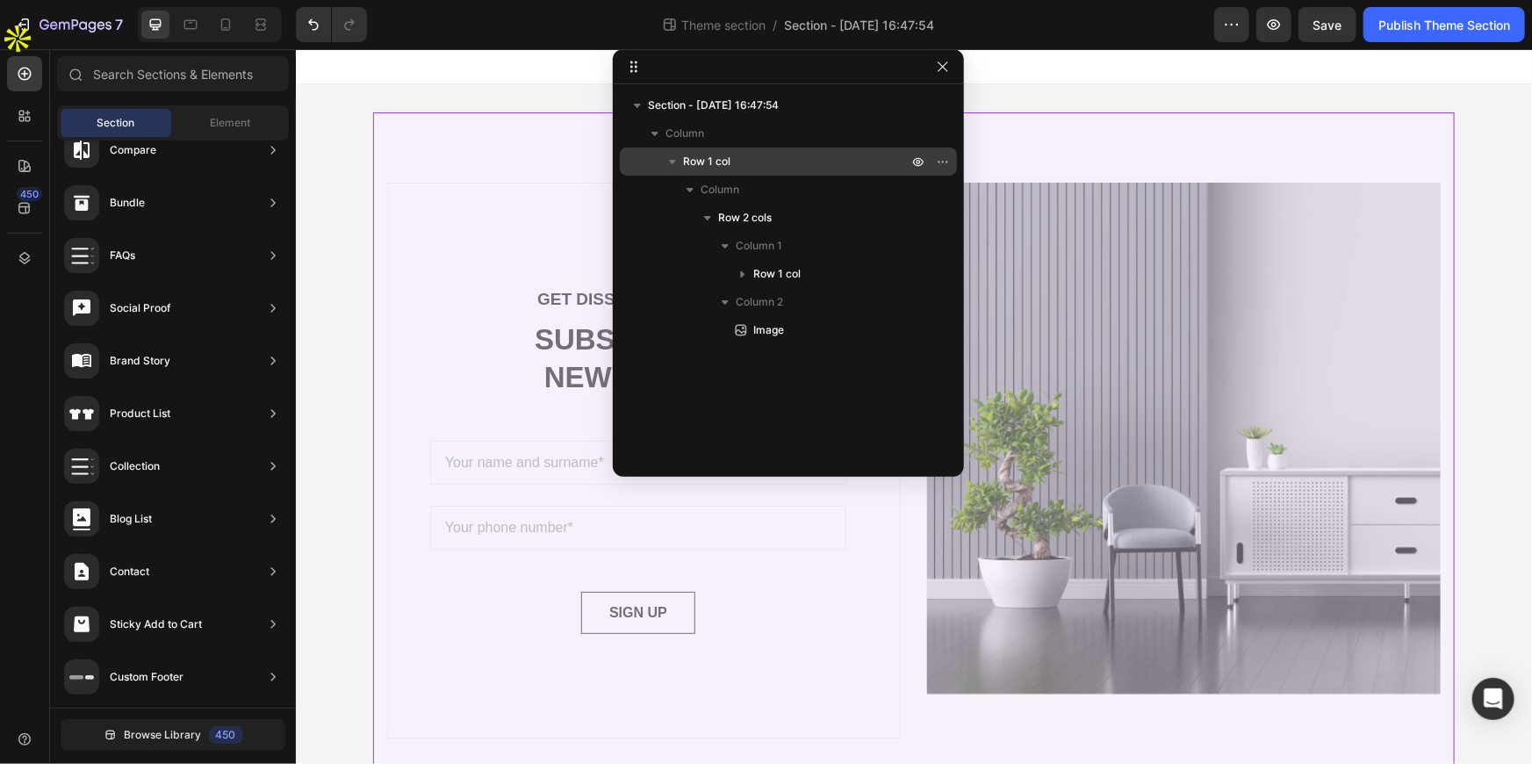
click at [677, 162] on icon "button" at bounding box center [673, 162] width 18 height 18
click at [696, 149] on div "Row 1 col" at bounding box center [788, 162] width 323 height 28
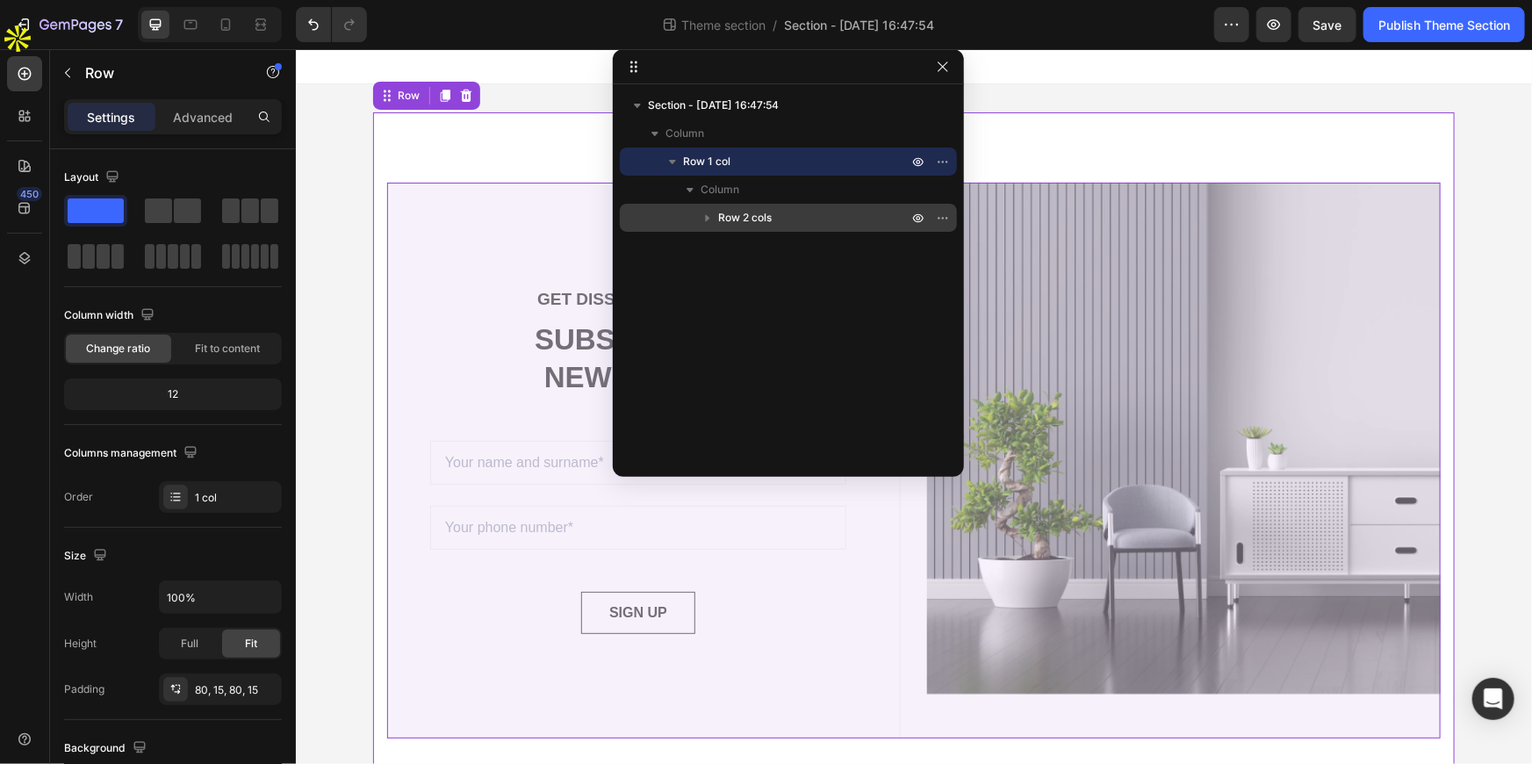
click at [710, 219] on icon "button" at bounding box center [708, 218] width 18 height 18
click at [754, 229] on div "Row 2 cols" at bounding box center [788, 218] width 323 height 28
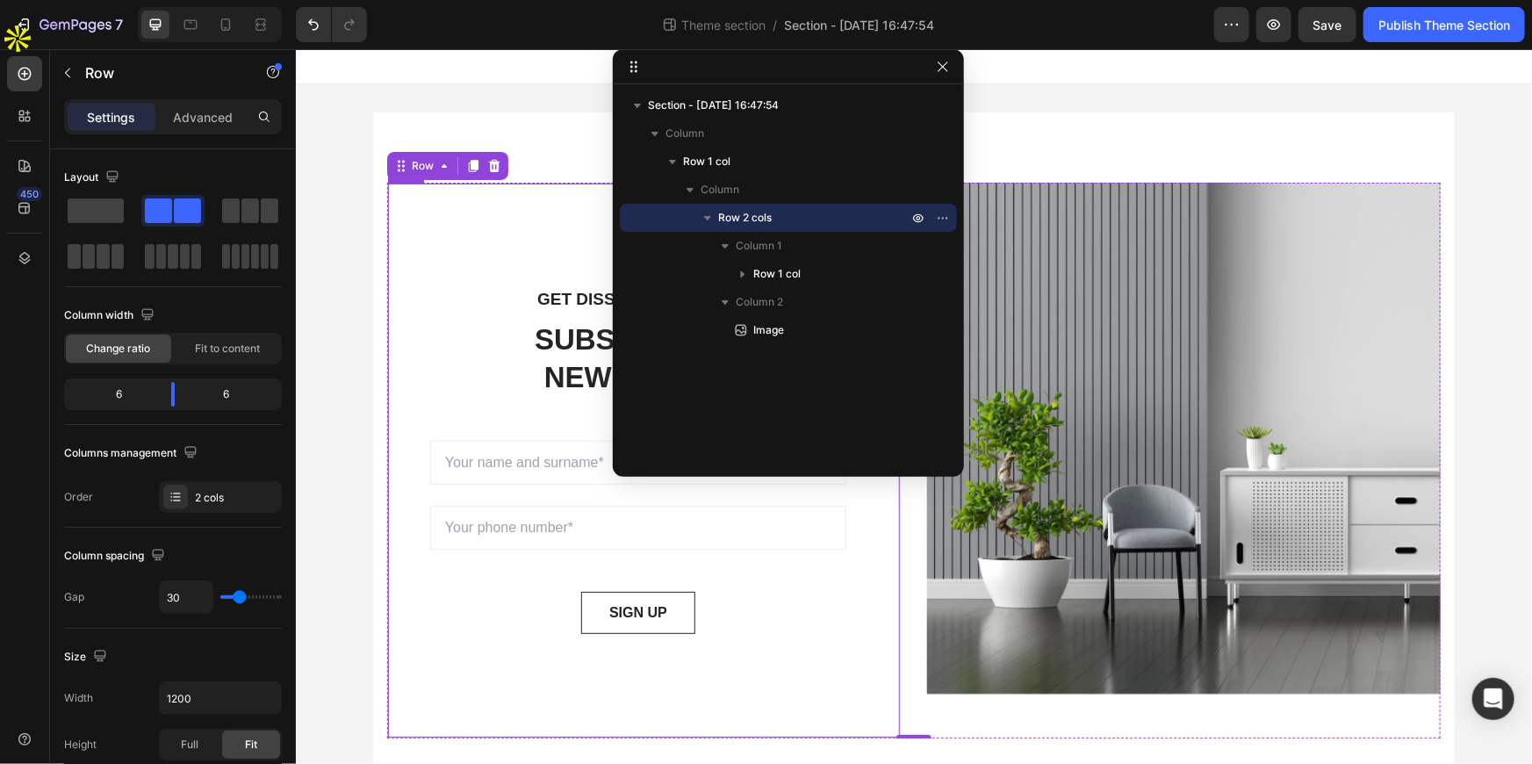
click at [550, 242] on div "GET DISSCOUNT 25% OFF Text block SUBSCRIBE TO NEWSLETTER Heading Sign up to be …" at bounding box center [643, 460] width 514 height 556
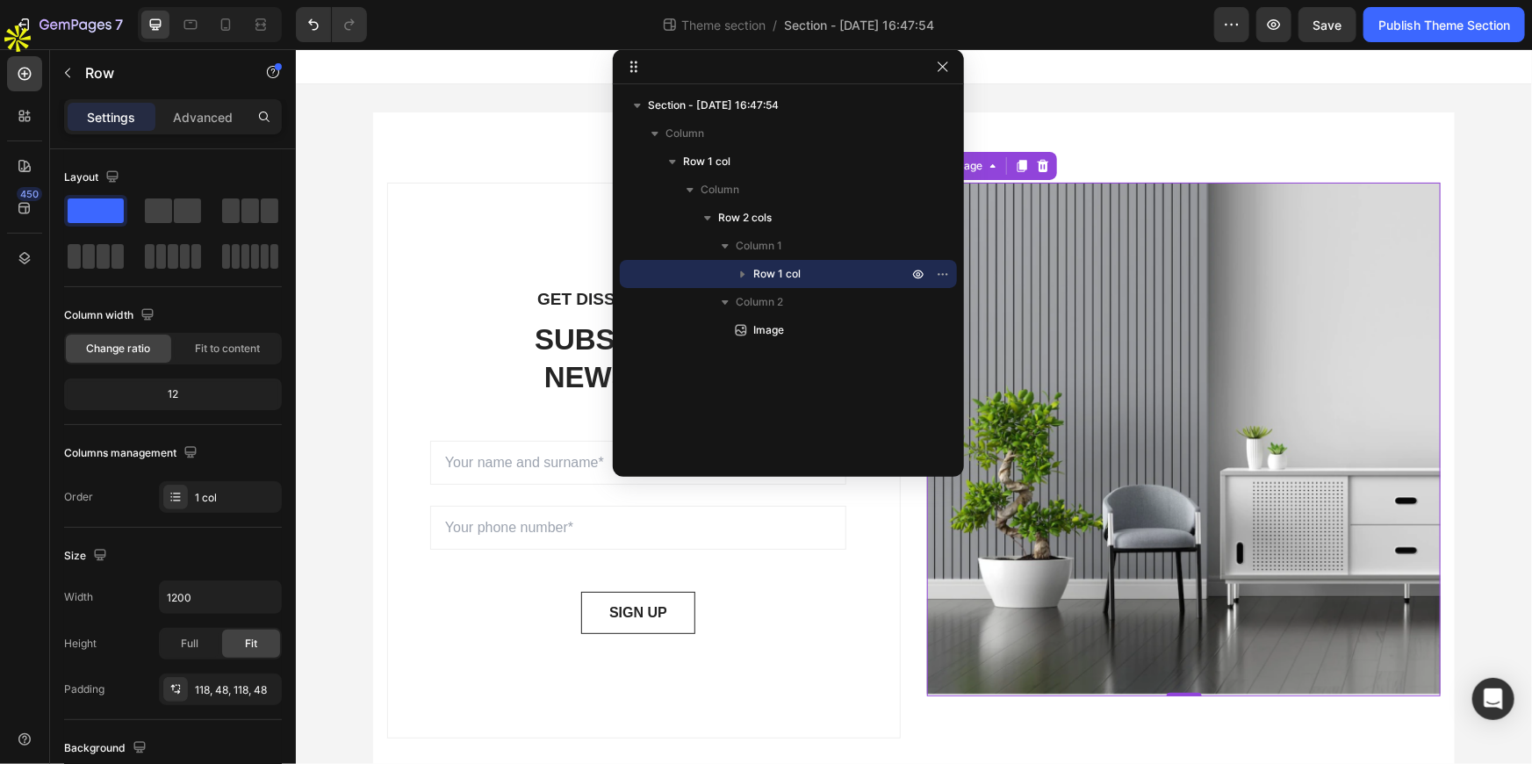
click at [1173, 271] on img at bounding box center [1183, 439] width 514 height 514
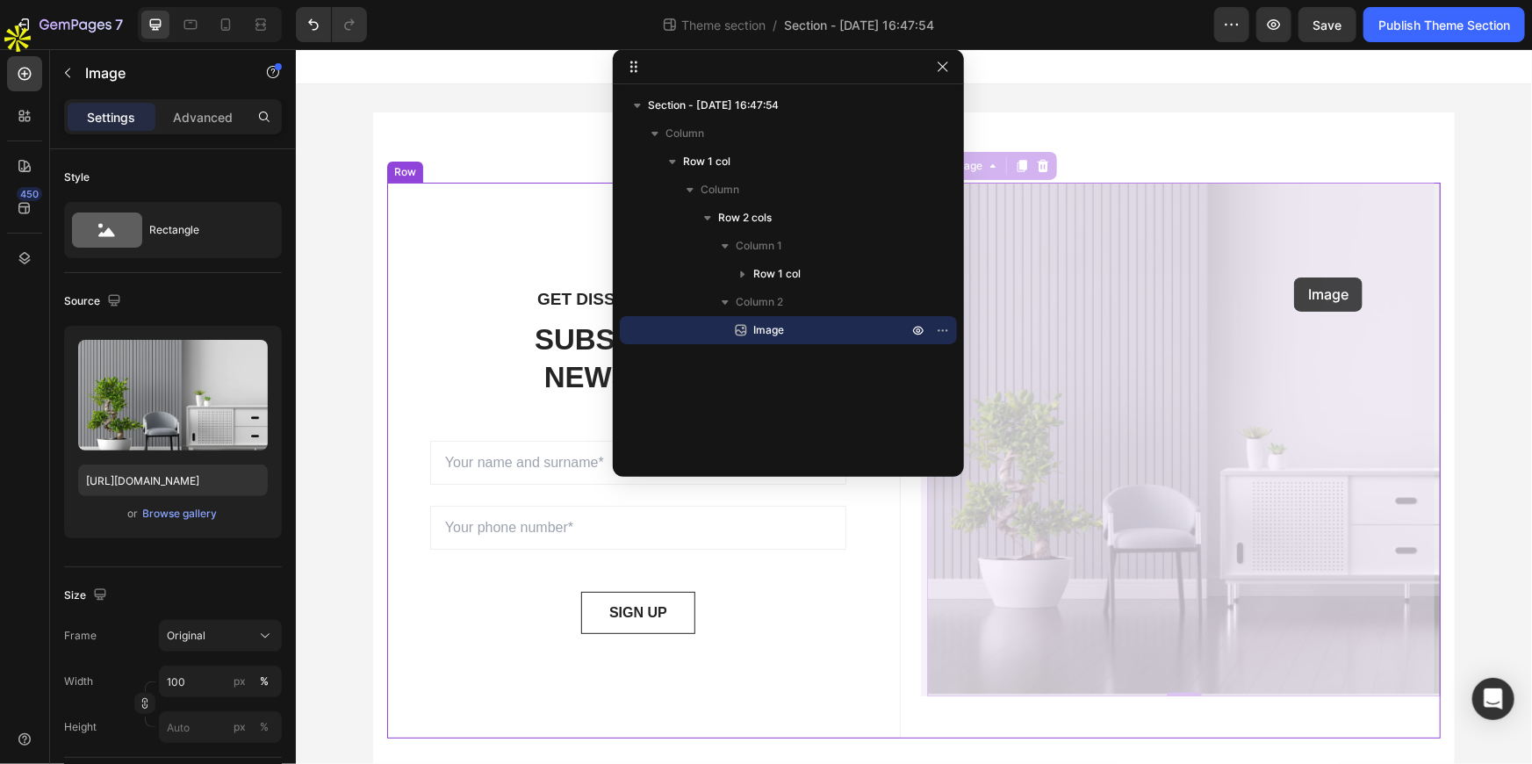
drag, startPoint x: 1119, startPoint y: 316, endPoint x: 1287, endPoint y: 277, distance: 172.3
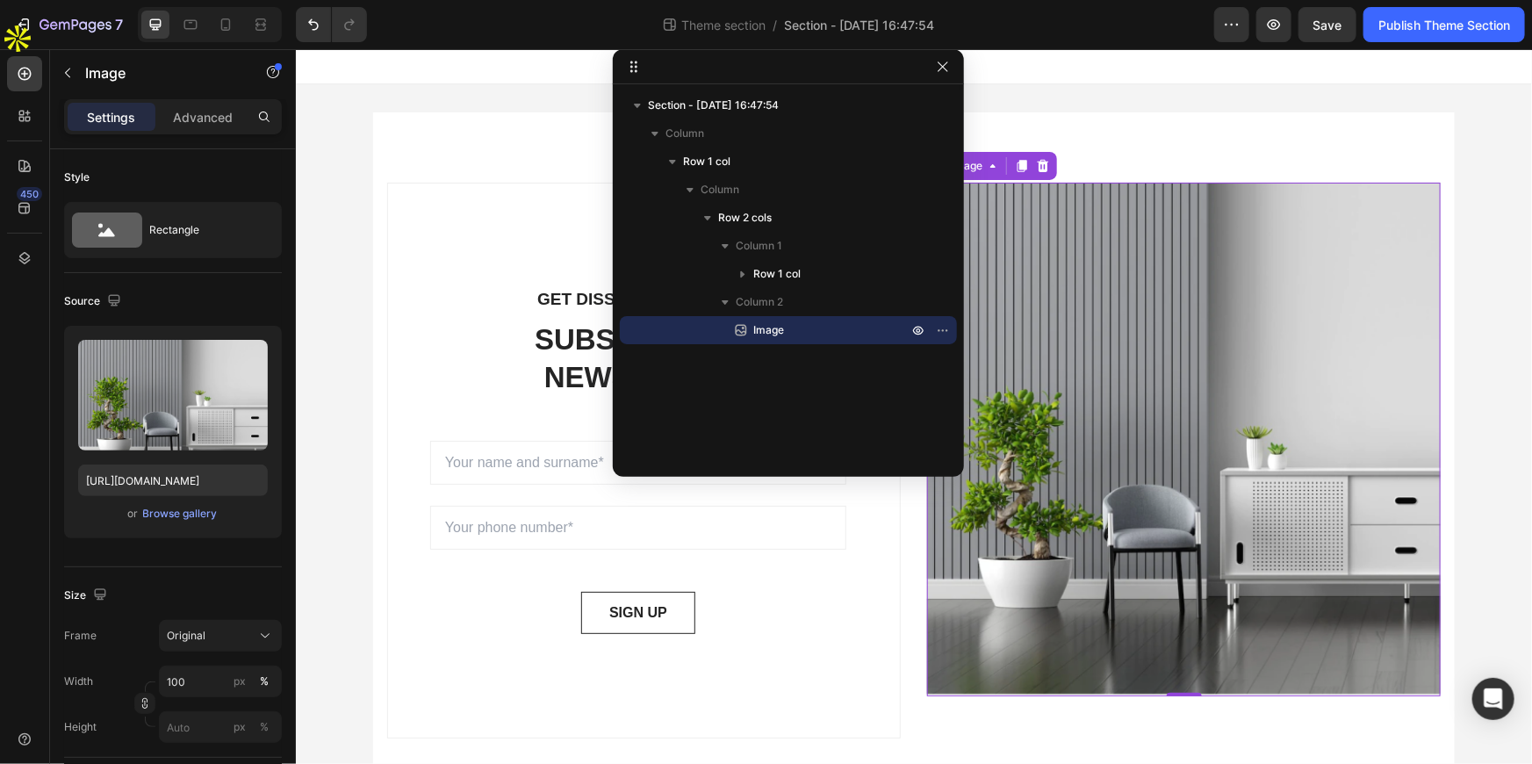
scroll to position [71, 0]
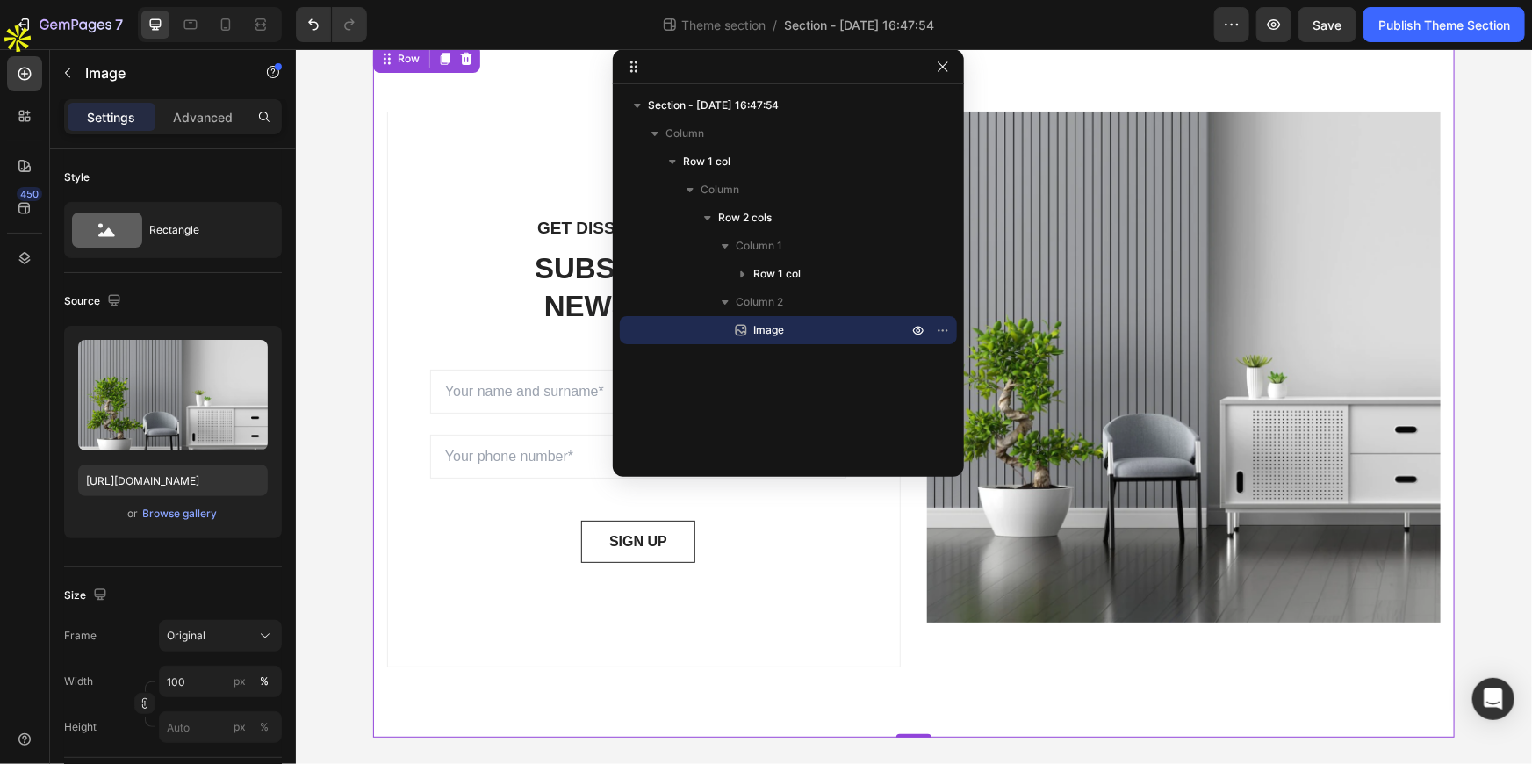
click at [1170, 72] on div "GET DISSCOUNT 25% OFF Text block SUBSCRIBE TO NEWSLETTER Heading Sign up to be …" at bounding box center [913, 388] width 1082 height 696
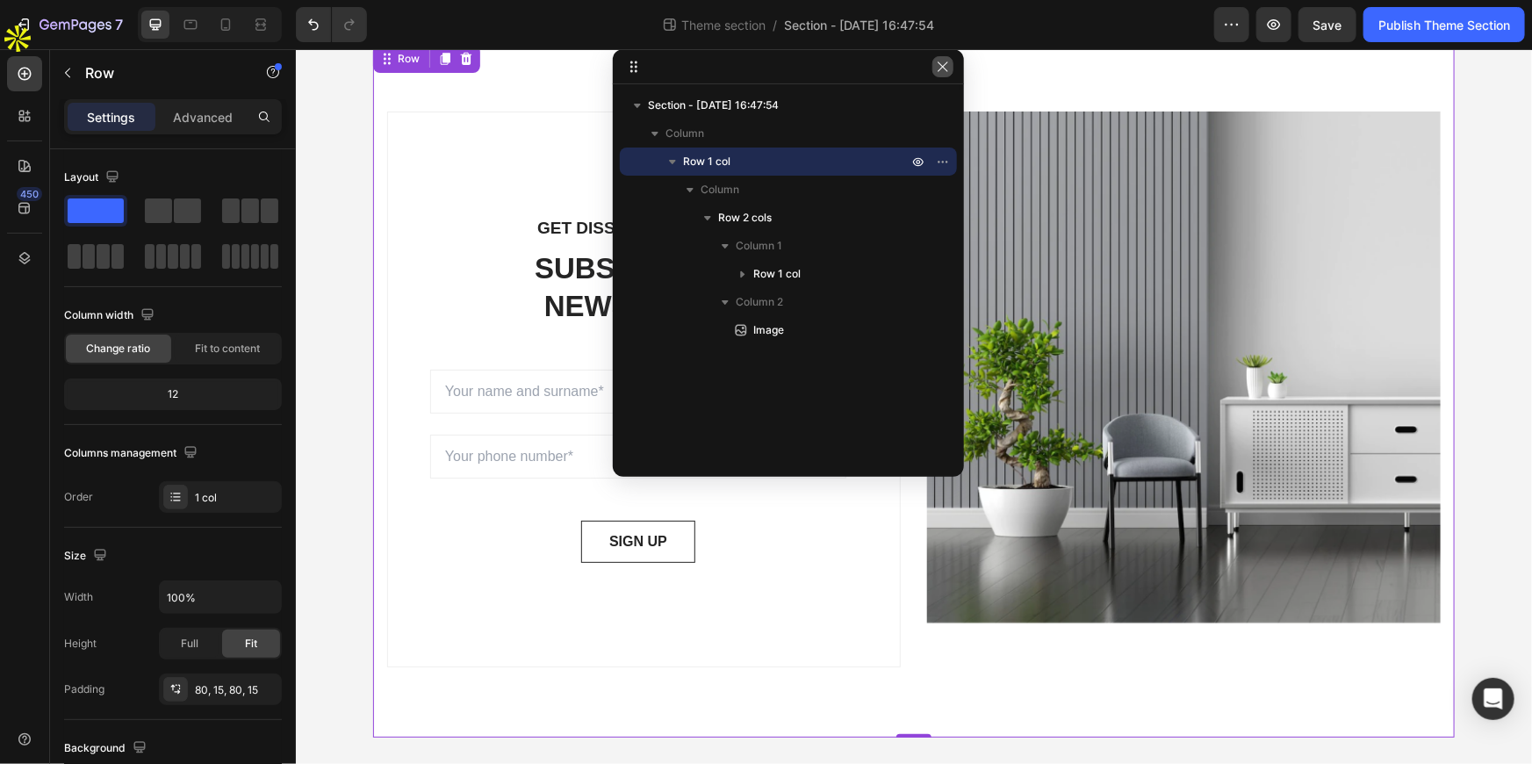
click at [948, 70] on icon "button" at bounding box center [943, 67] width 14 height 14
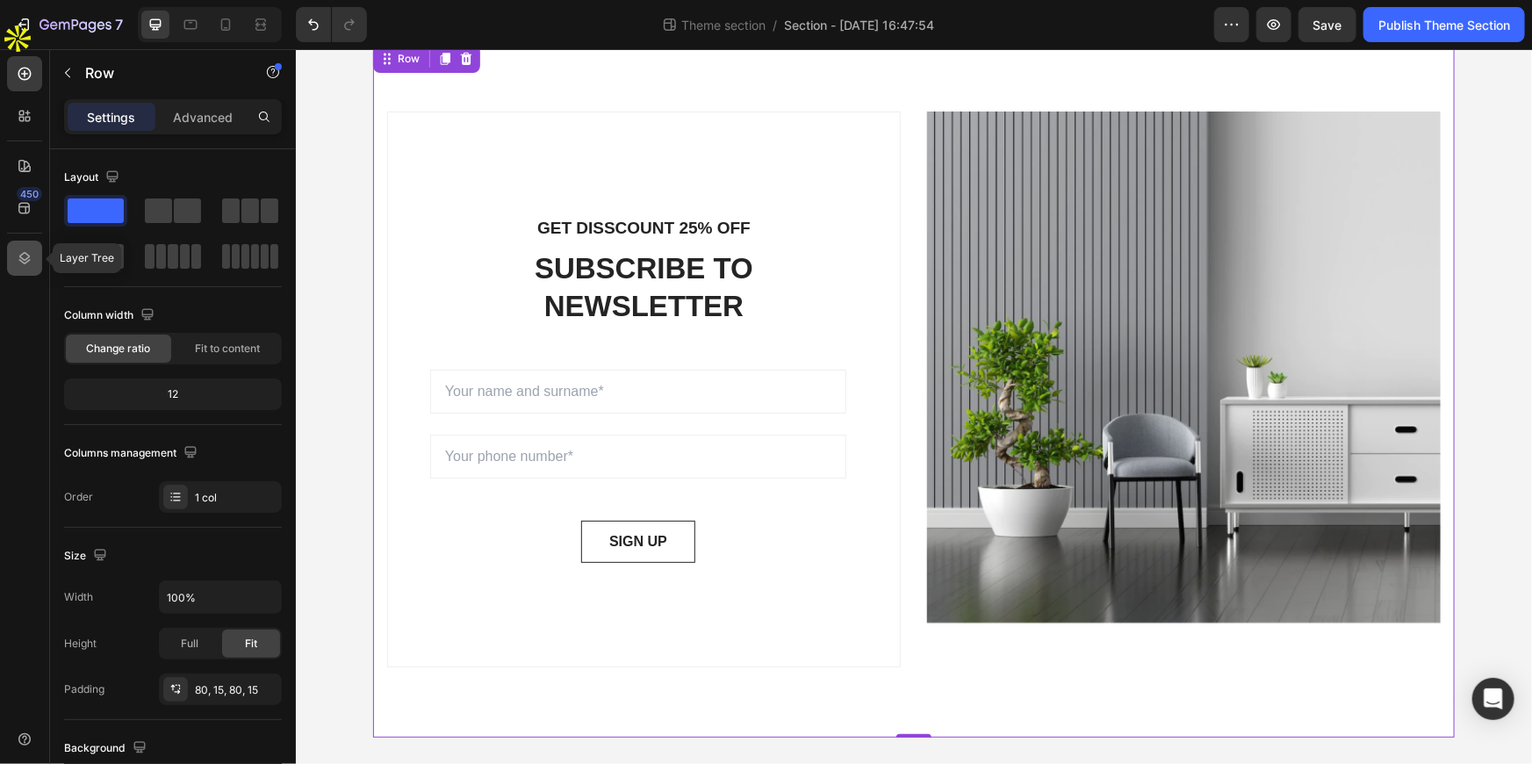
click at [26, 250] on icon at bounding box center [25, 258] width 18 height 18
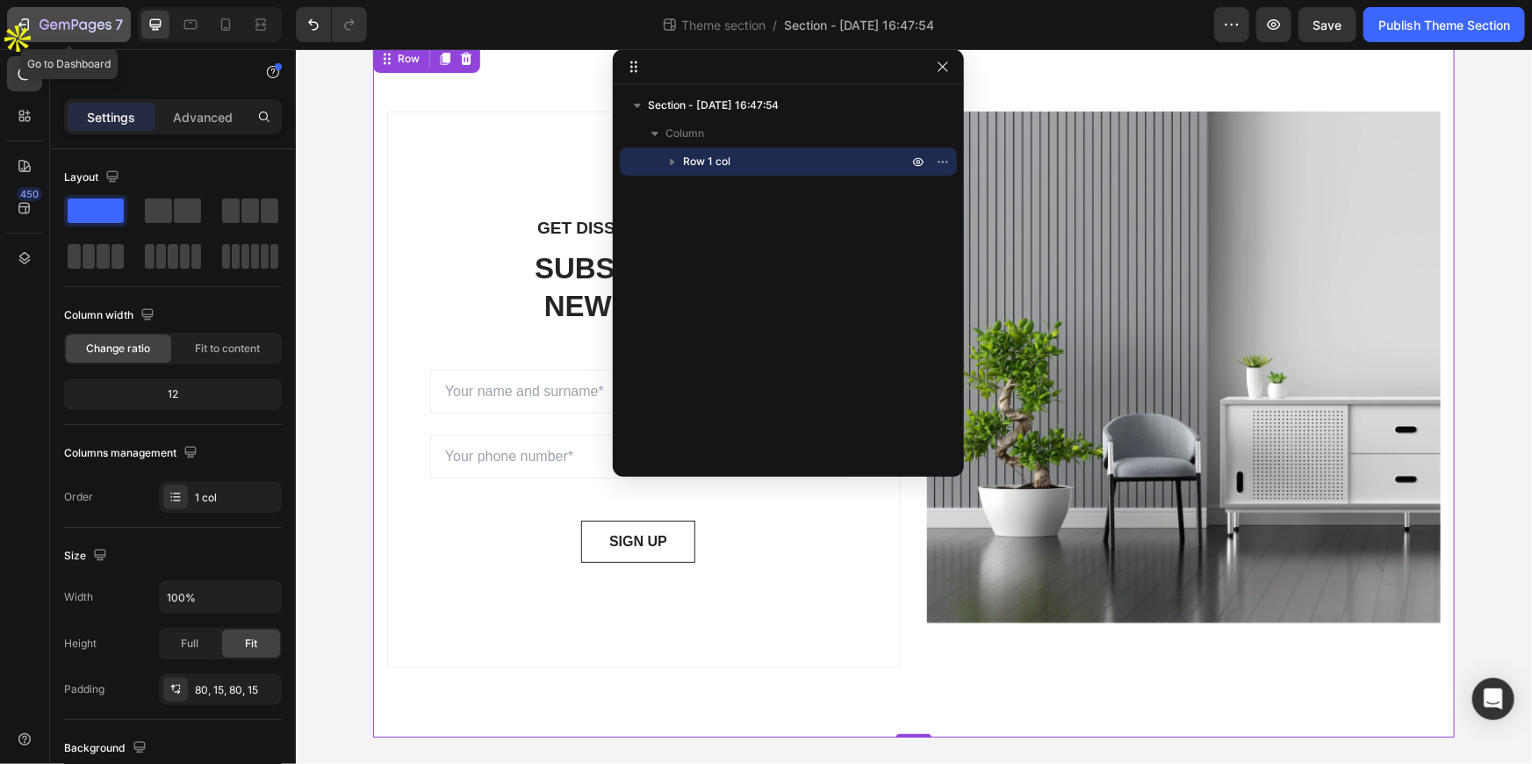
click at [18, 26] on icon "button" at bounding box center [24, 25] width 18 height 18
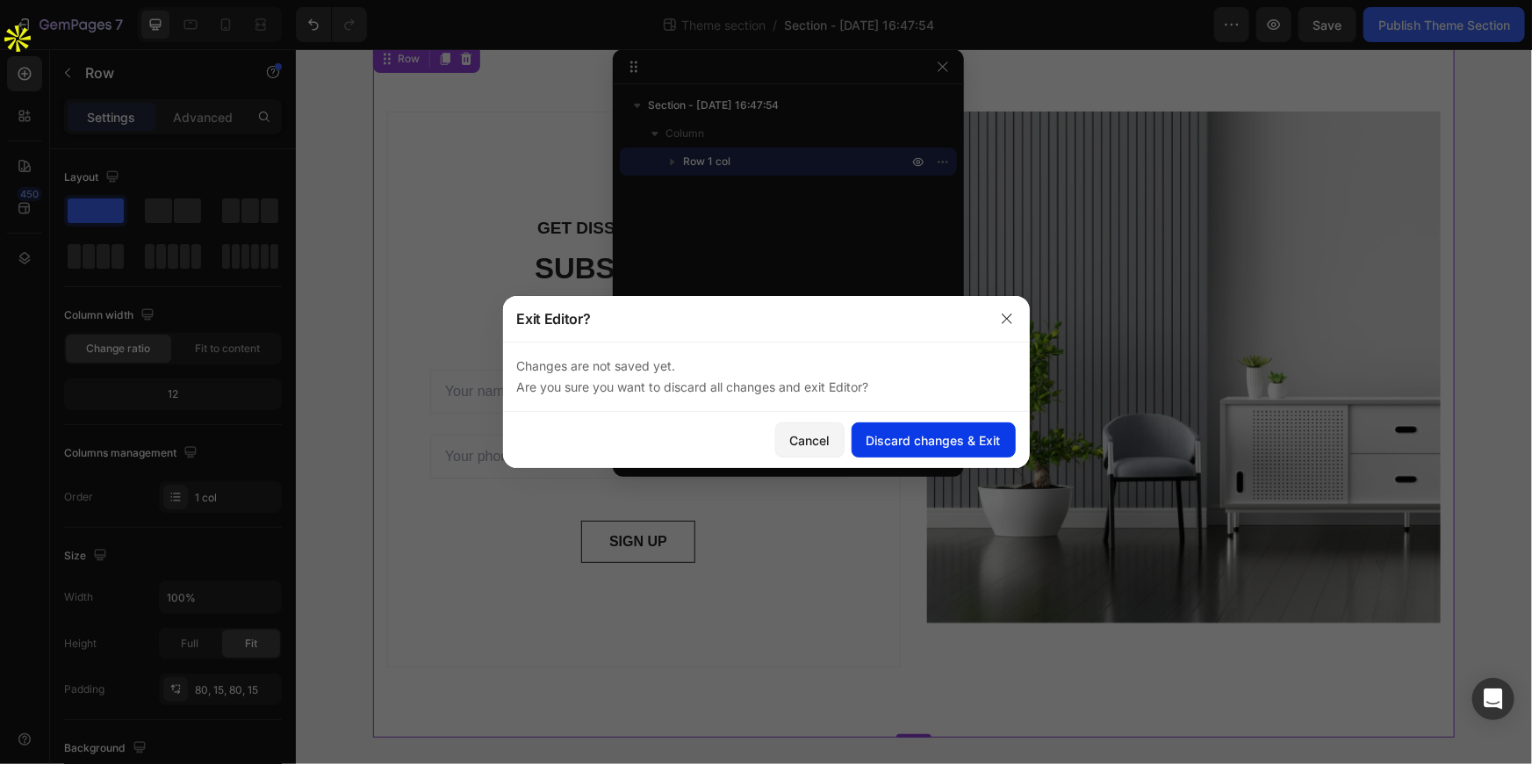
click at [948, 438] on div "Discard changes & Exit" at bounding box center [934, 440] width 134 height 18
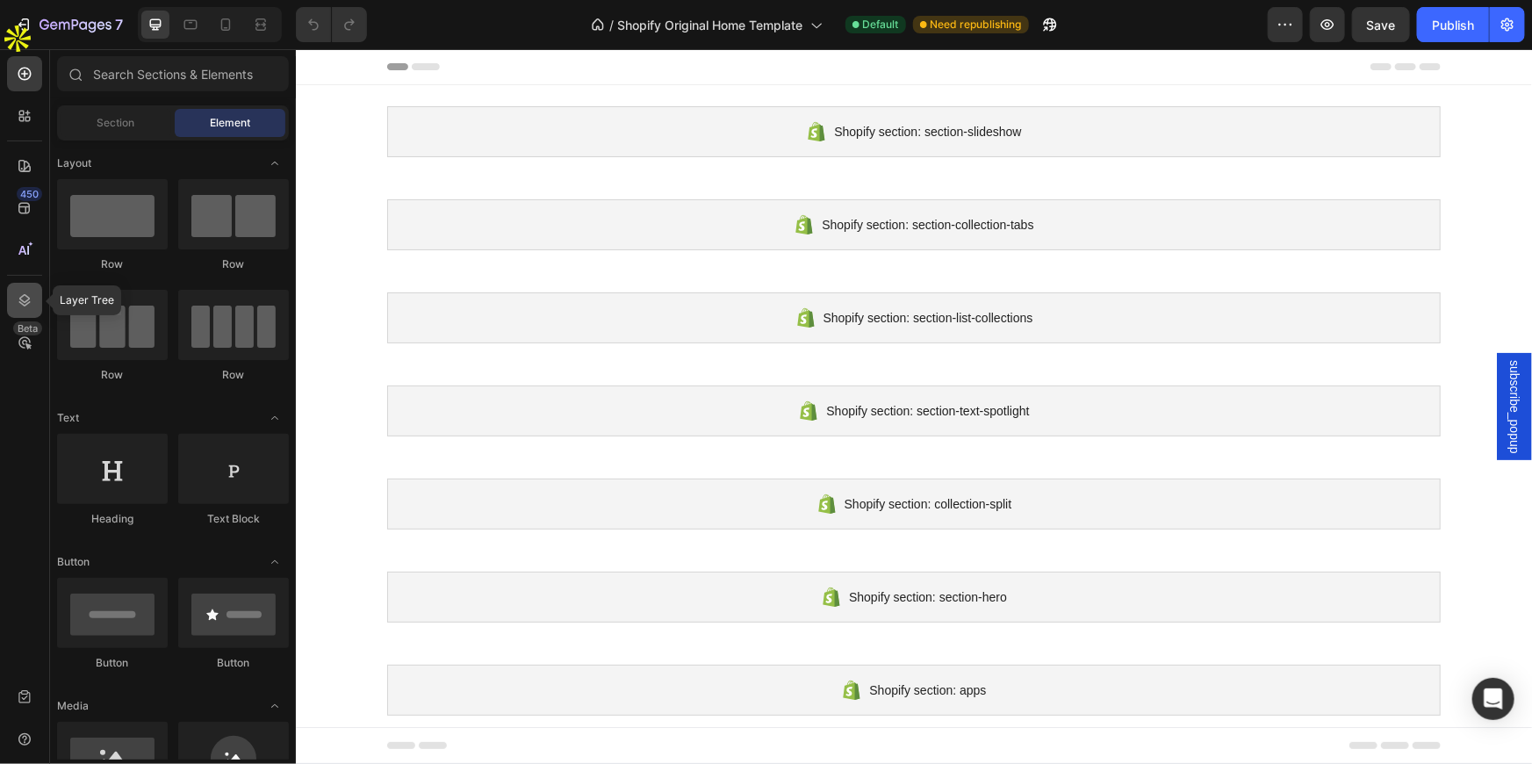
click at [35, 307] on div at bounding box center [24, 300] width 35 height 35
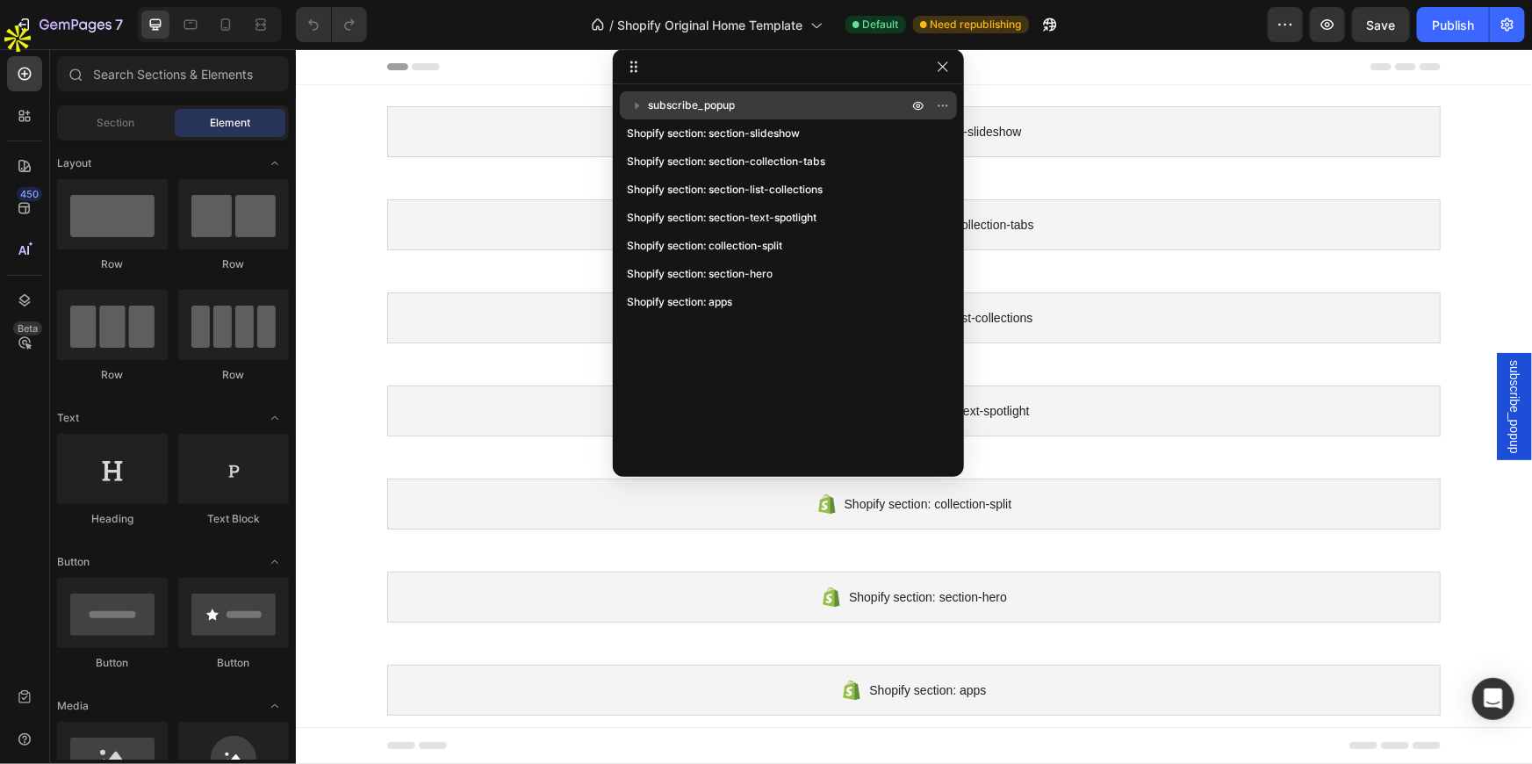
click at [809, 108] on p "subscribe_popup" at bounding box center [779, 106] width 263 height 18
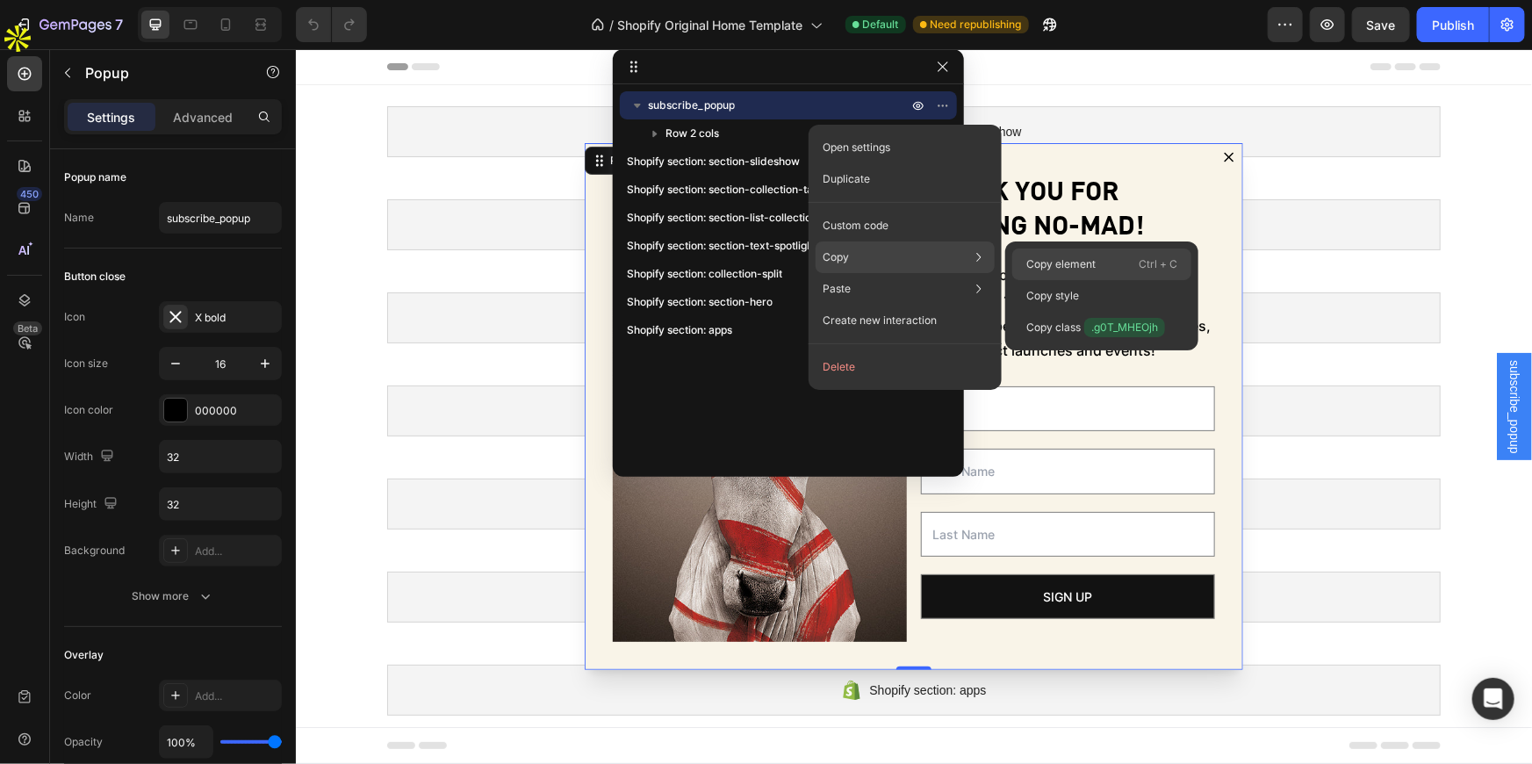
click at [1054, 256] on p "Copy element" at bounding box center [1060, 264] width 69 height 16
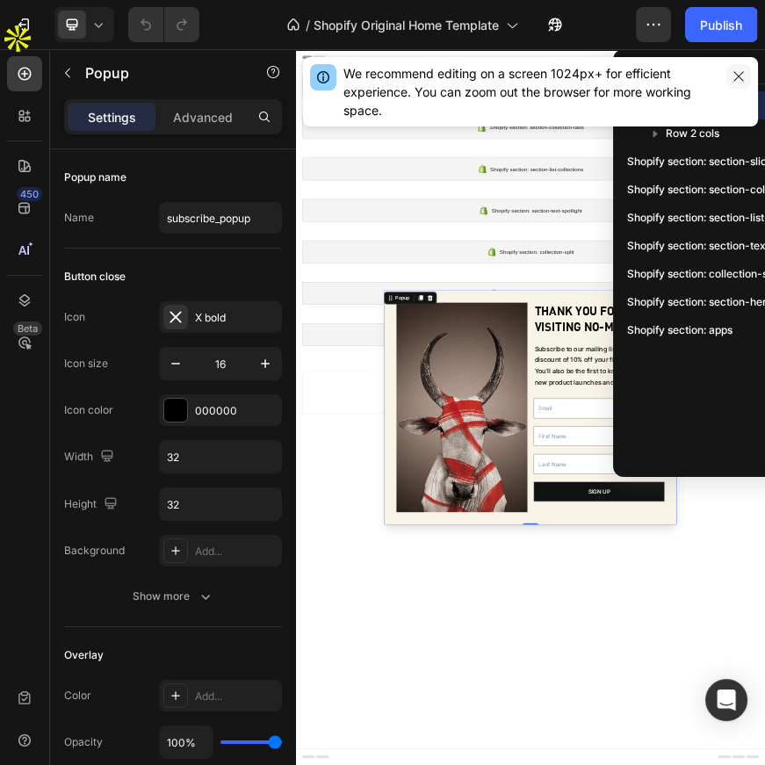
click at [742, 71] on icon "button" at bounding box center [738, 76] width 10 height 10
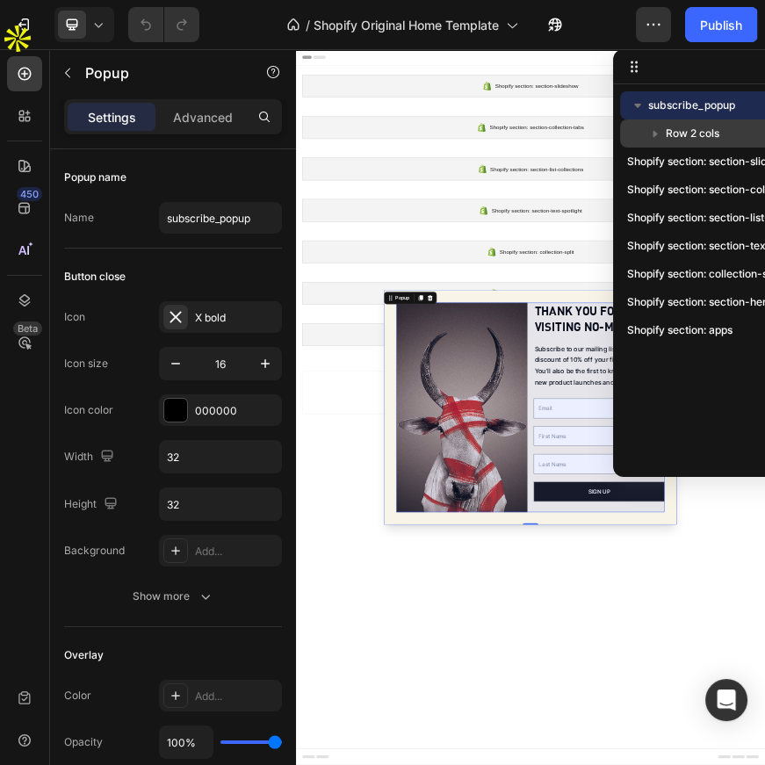
click at [651, 133] on icon "button" at bounding box center [655, 134] width 18 height 18
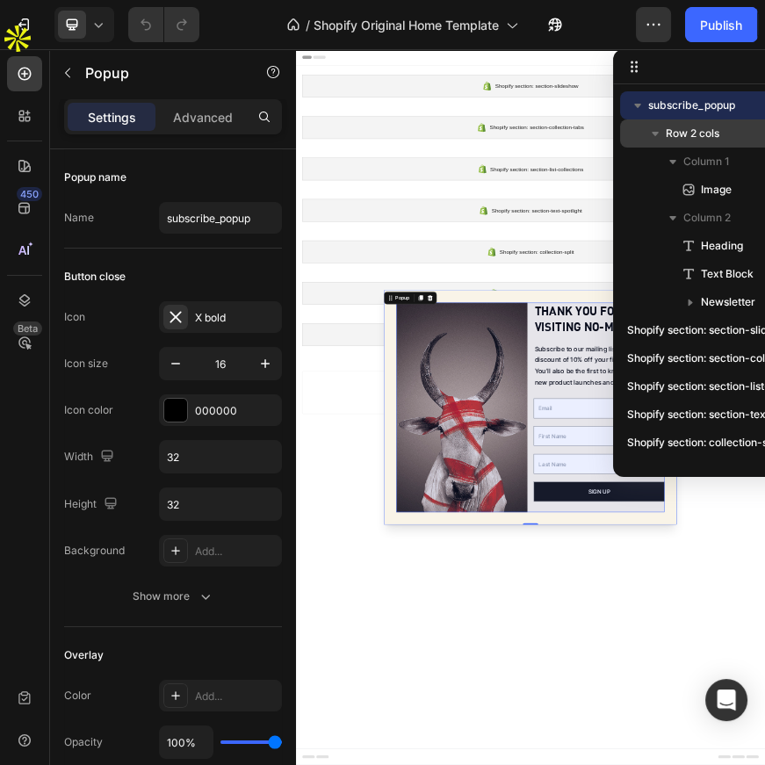
click at [701, 132] on span "Row 2 cols" at bounding box center [693, 134] width 54 height 18
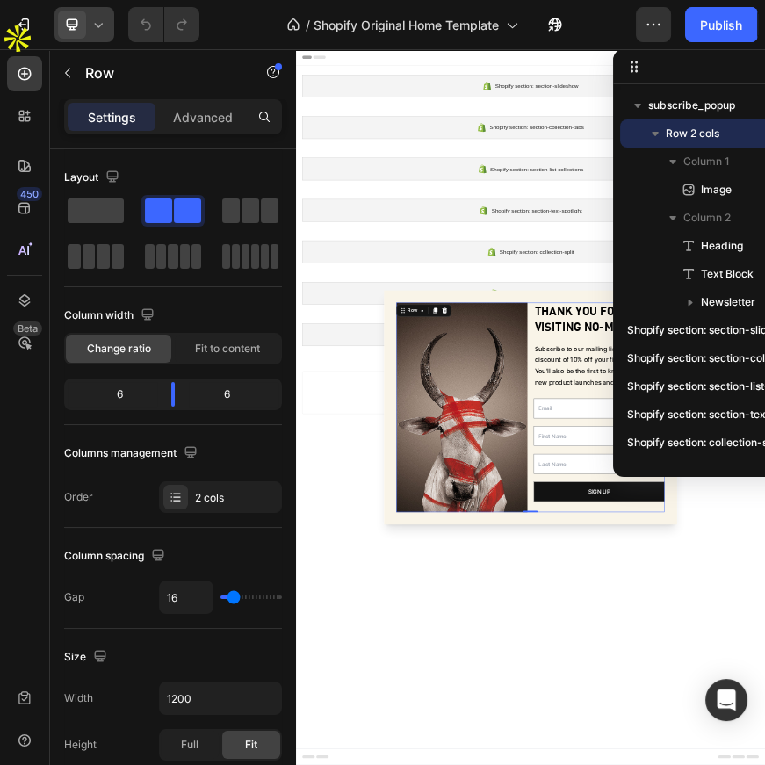
click at [97, 32] on icon at bounding box center [99, 25] width 18 height 18
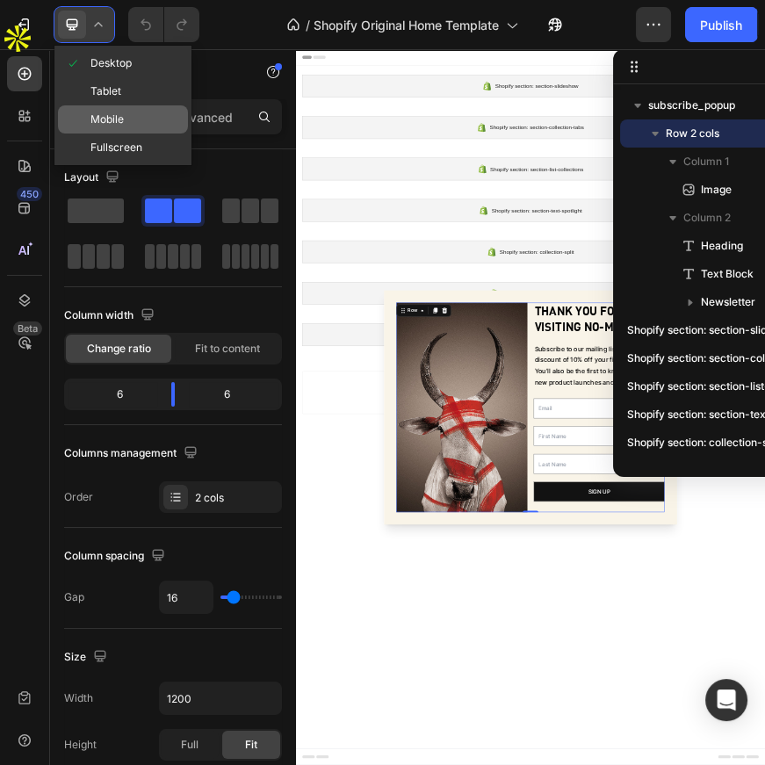
click at [109, 121] on span "Mobile" at bounding box center [106, 120] width 33 height 18
type input "100%"
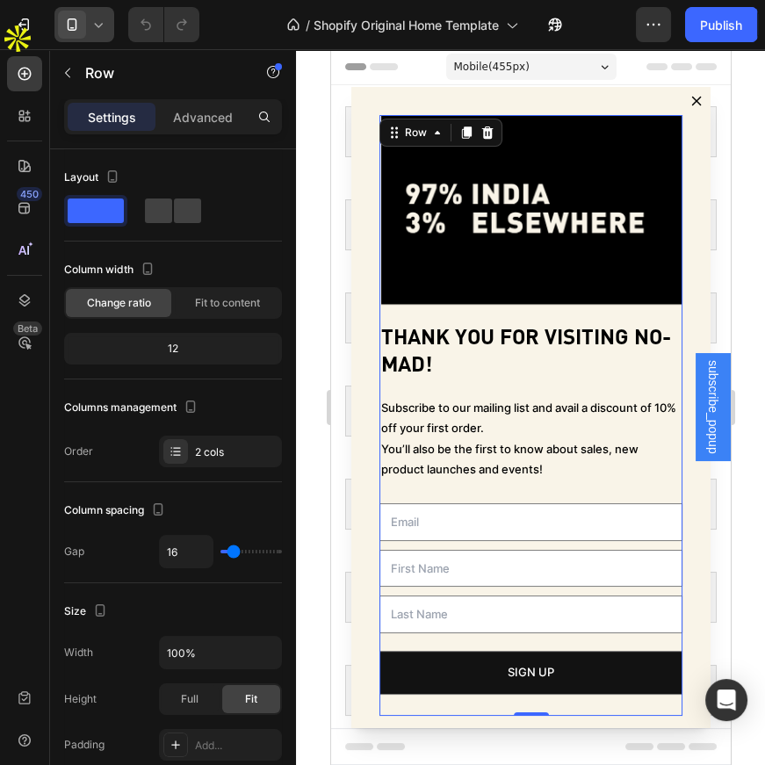
scroll to position [4, 0]
click at [14, 315] on div at bounding box center [24, 300] width 35 height 35
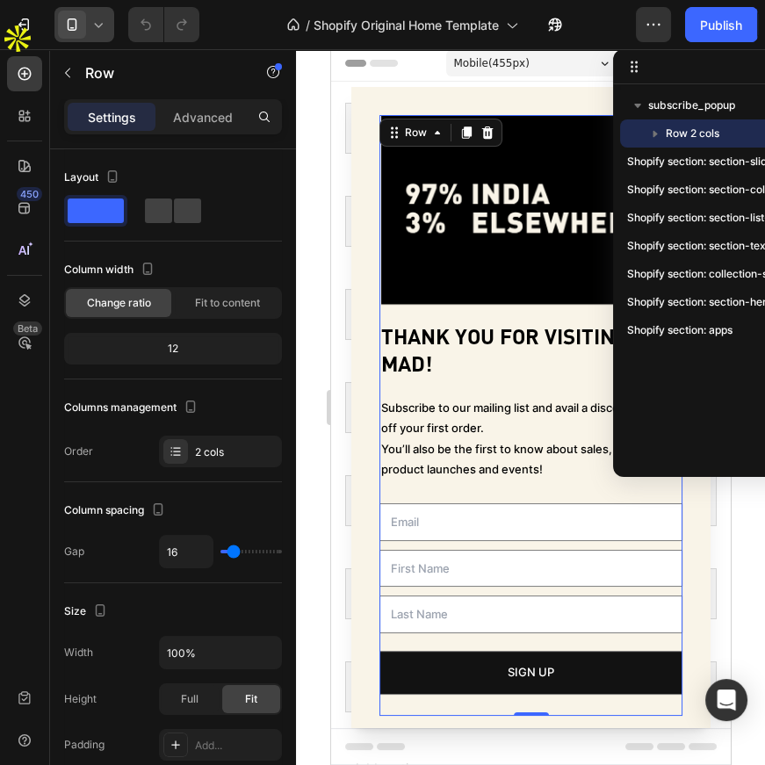
click at [655, 132] on icon "button" at bounding box center [655, 134] width 18 height 18
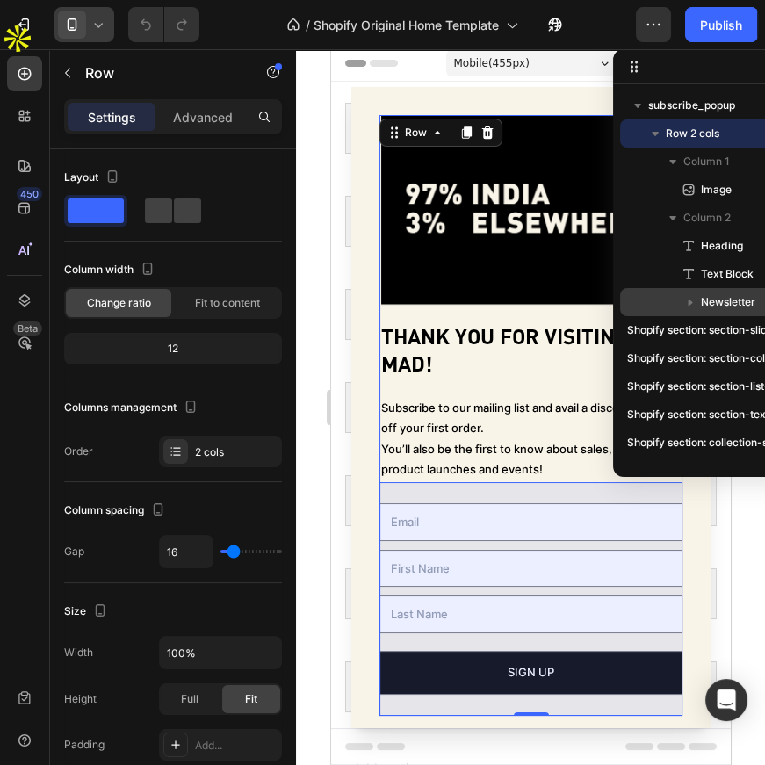
click at [690, 302] on icon "button" at bounding box center [690, 302] width 4 height 7
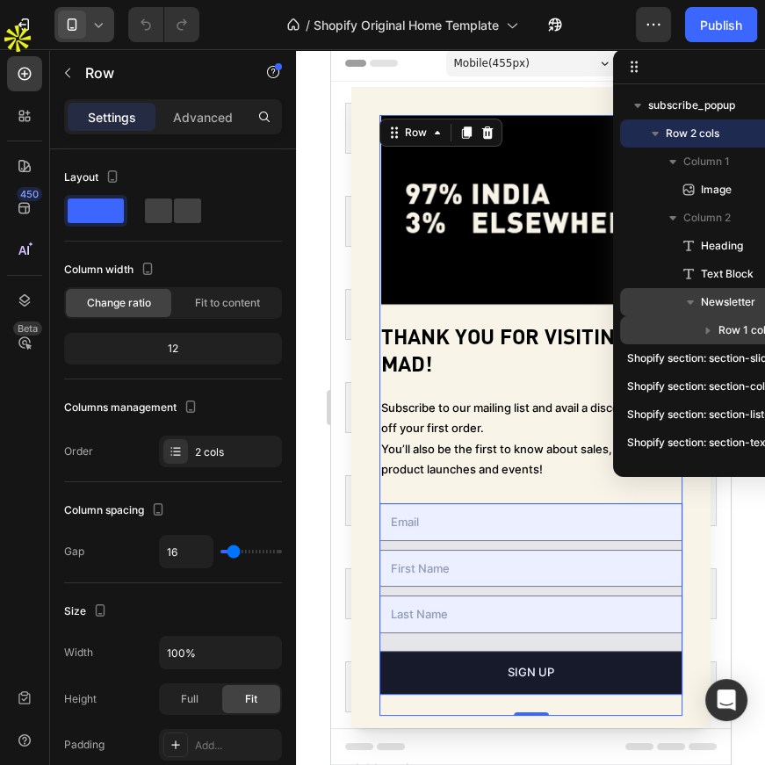
click at [702, 328] on icon "button" at bounding box center [708, 330] width 18 height 18
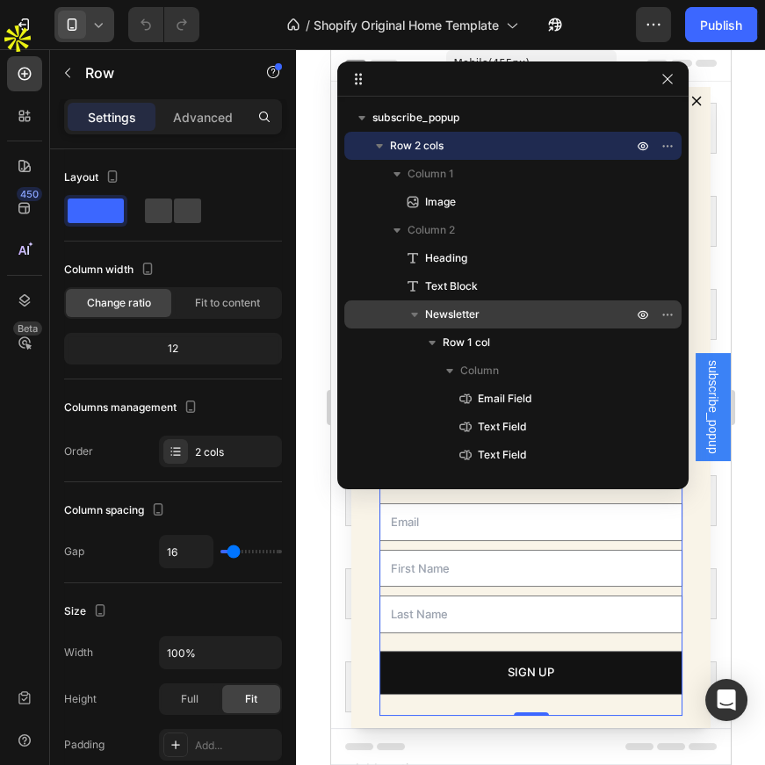
drag, startPoint x: 662, startPoint y: 70, endPoint x: 407, endPoint y: 66, distance: 255.5
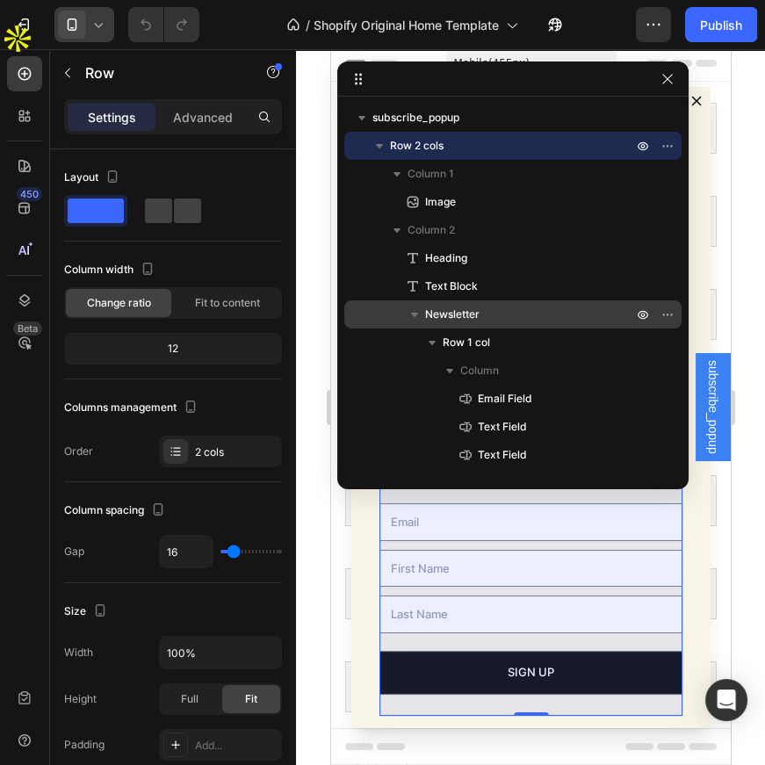
click at [508, 306] on p "Newsletter" at bounding box center [530, 315] width 211 height 18
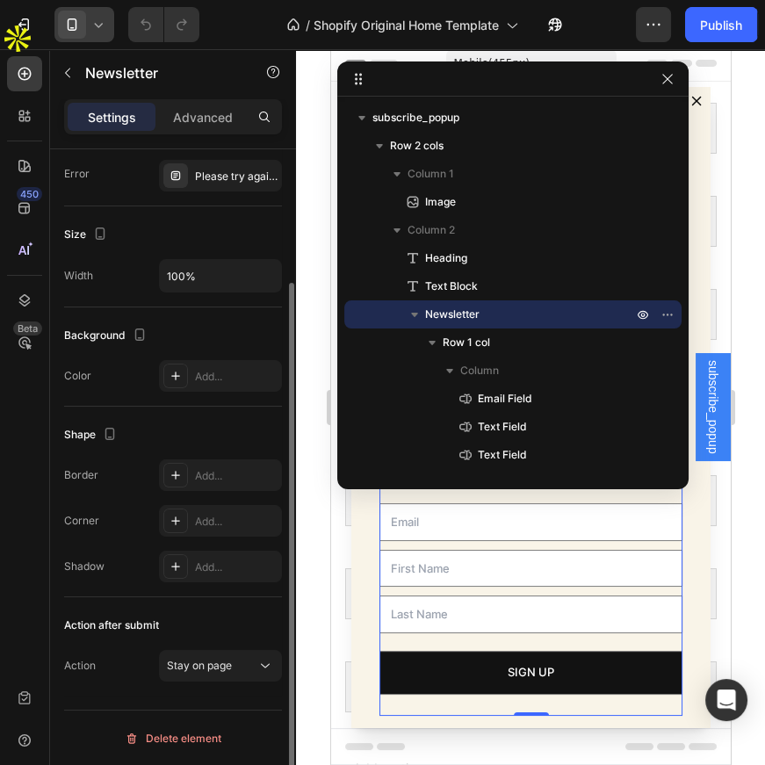
scroll to position [0, 0]
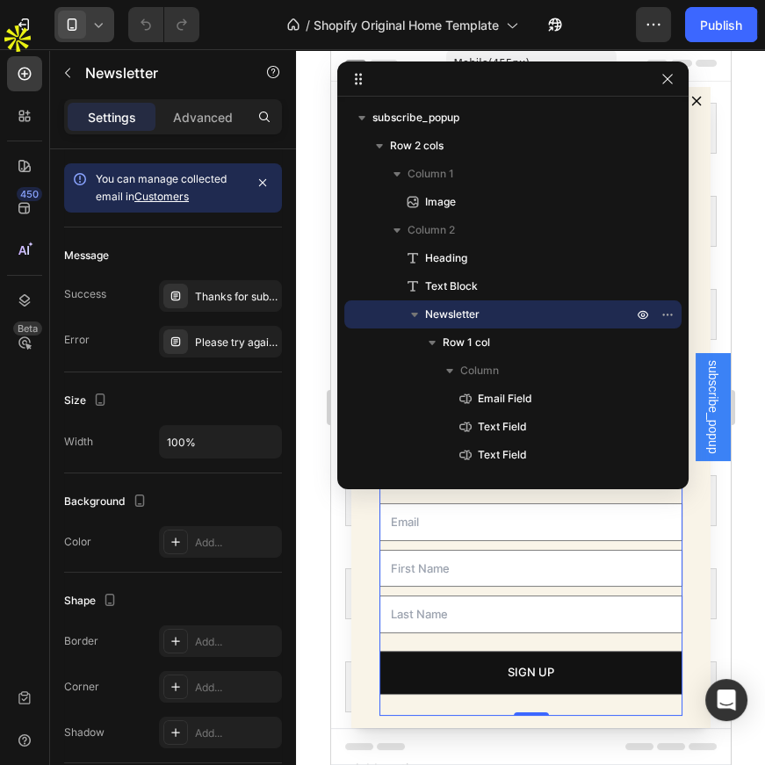
click at [89, 35] on div at bounding box center [84, 24] width 60 height 35
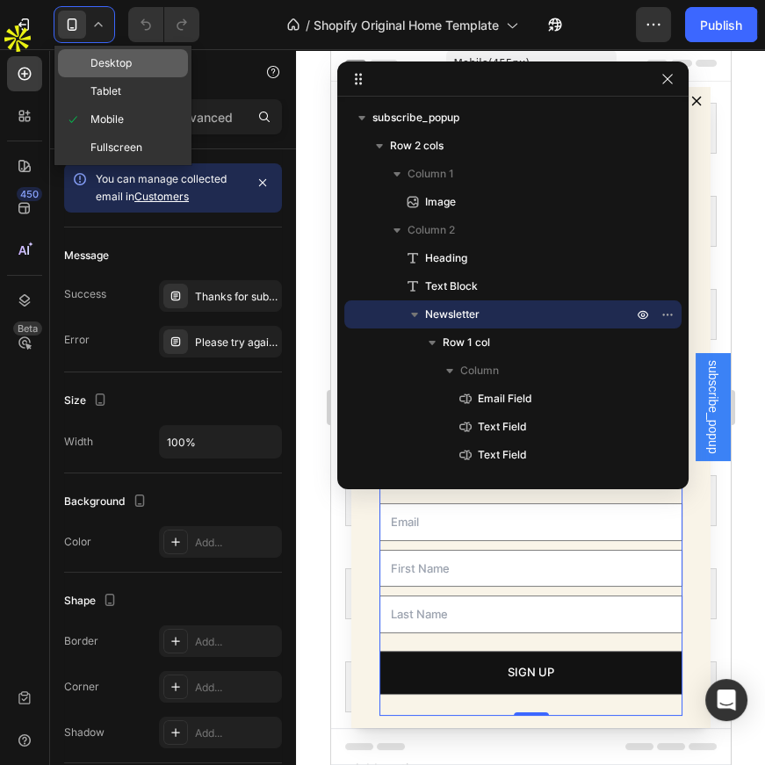
click at [104, 56] on span "Desktop" at bounding box center [110, 63] width 41 height 18
type input "480"
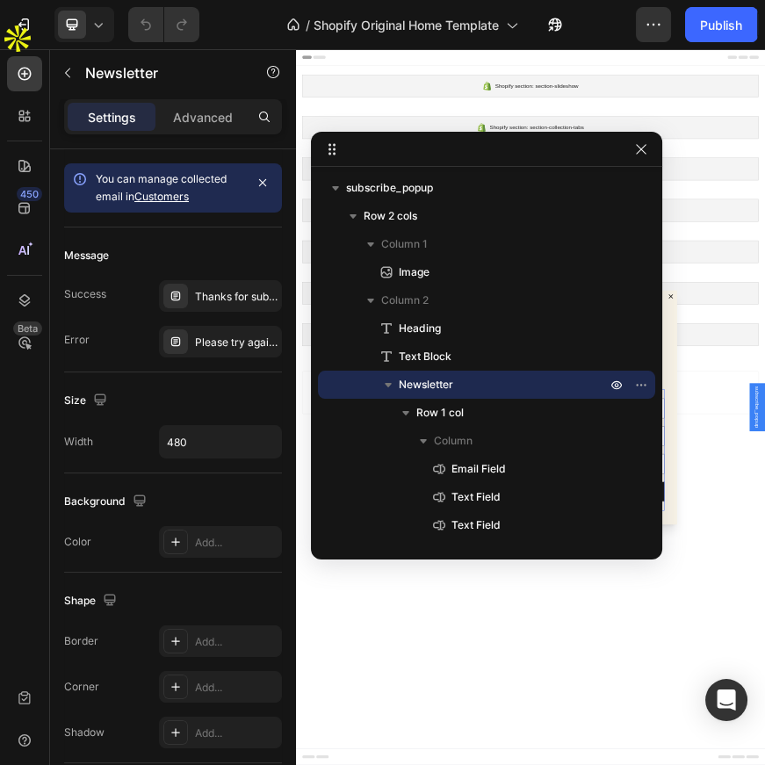
drag, startPoint x: 524, startPoint y: 80, endPoint x: 836, endPoint y: 228, distance: 345.2
click at [420, 376] on span "Newsletter" at bounding box center [426, 385] width 54 height 18
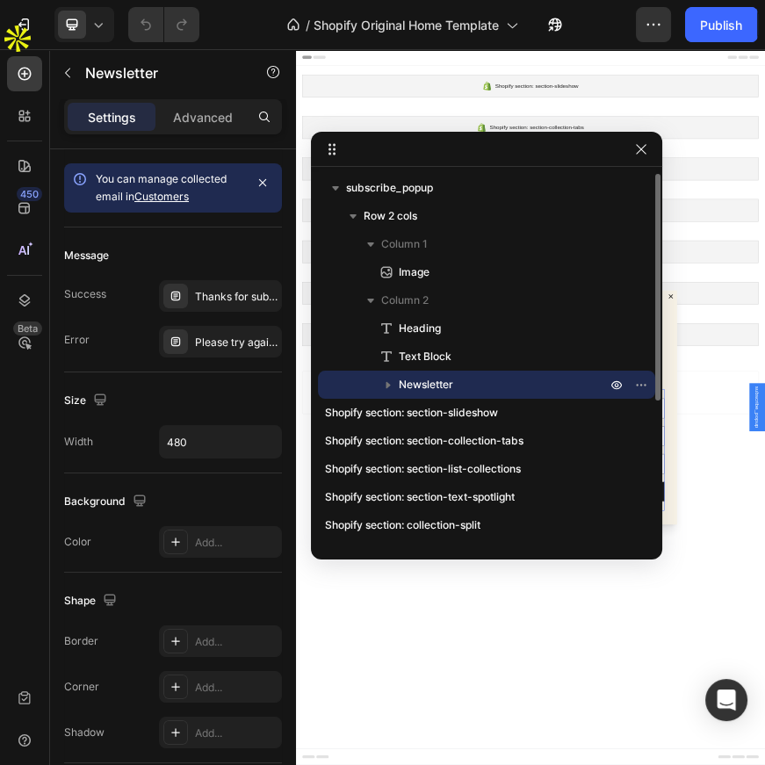
click at [421, 371] on div "Newsletter" at bounding box center [486, 385] width 323 height 28
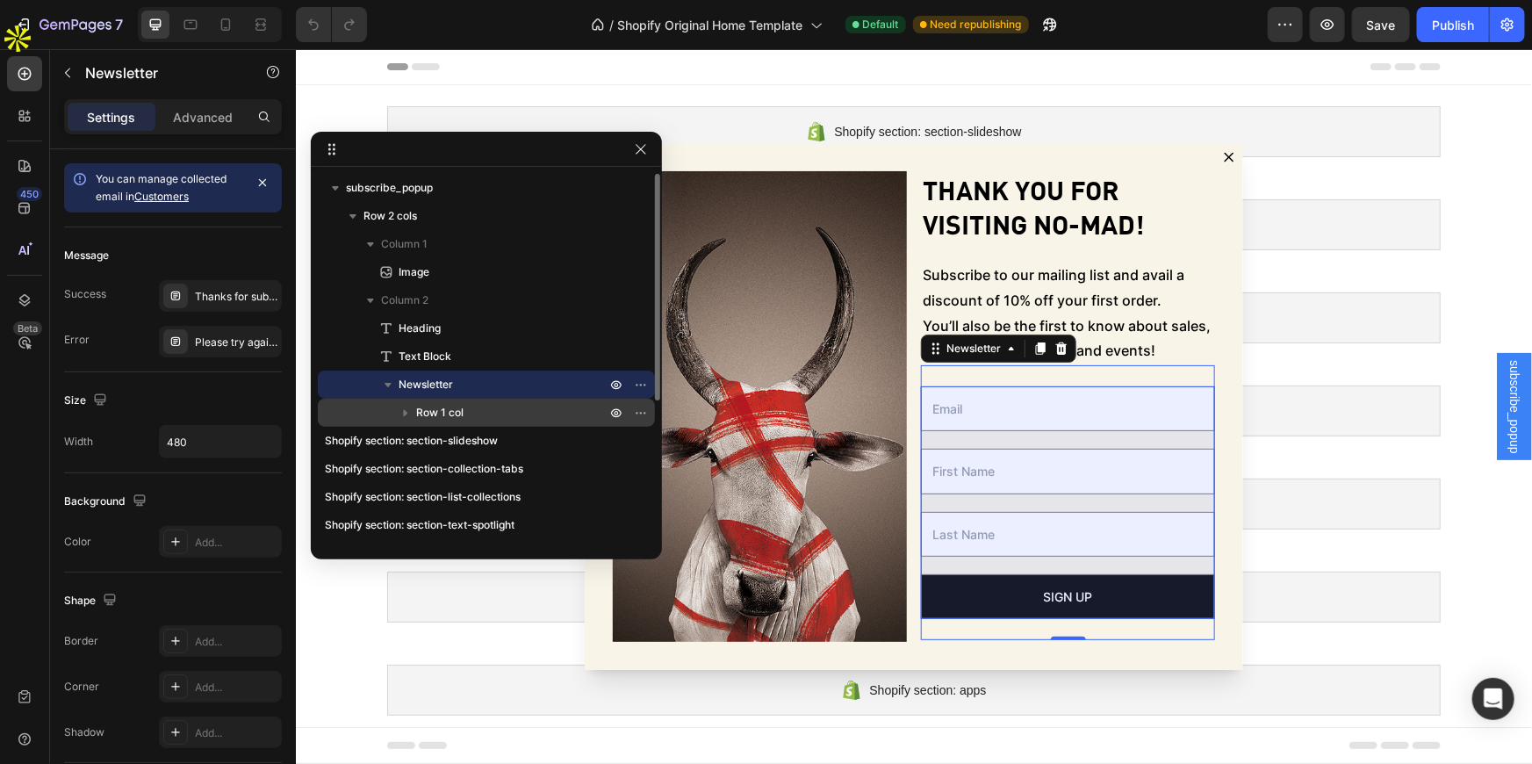
click at [403, 412] on icon "button" at bounding box center [406, 413] width 18 height 18
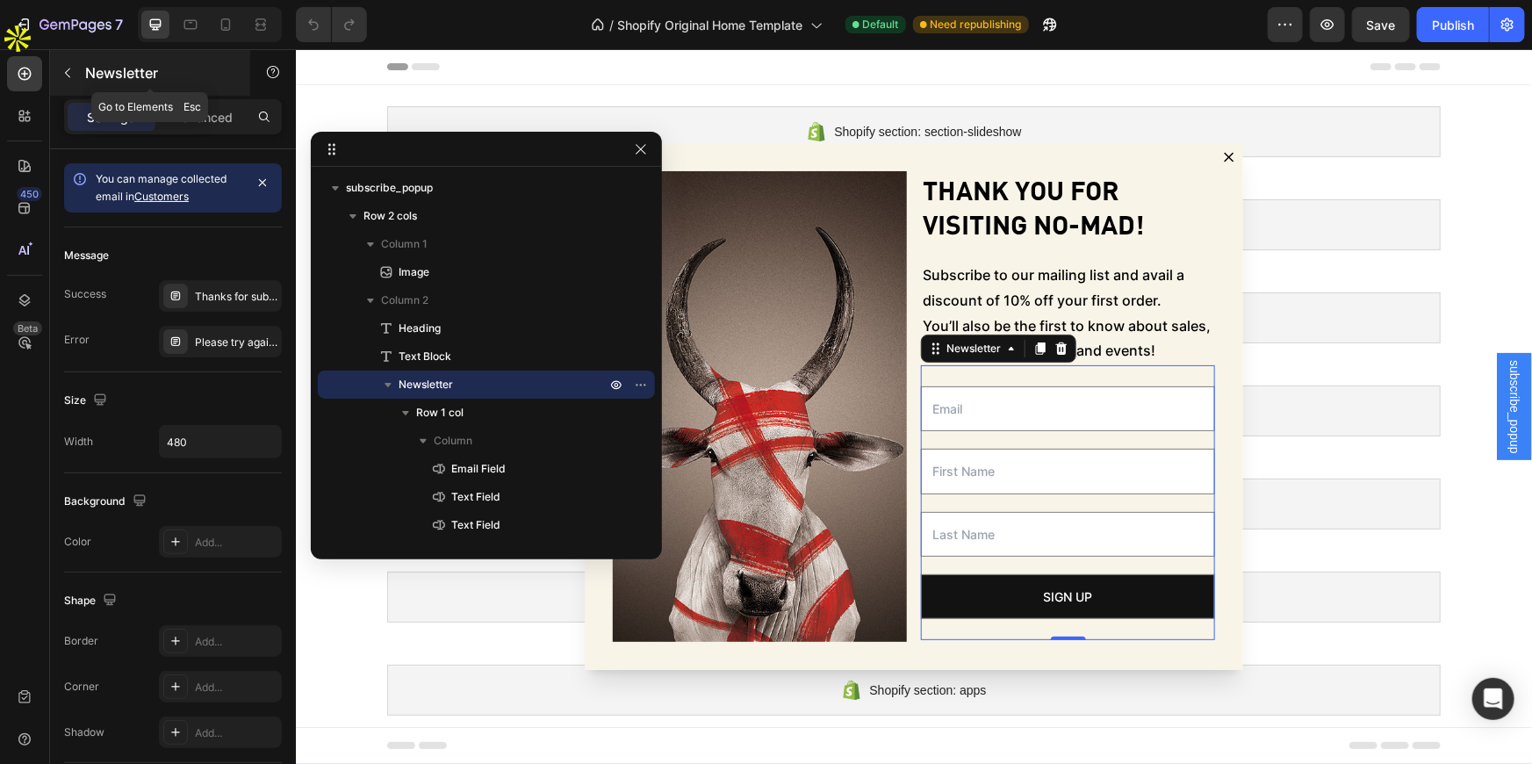
click at [65, 70] on icon "button" at bounding box center [68, 73] width 14 height 14
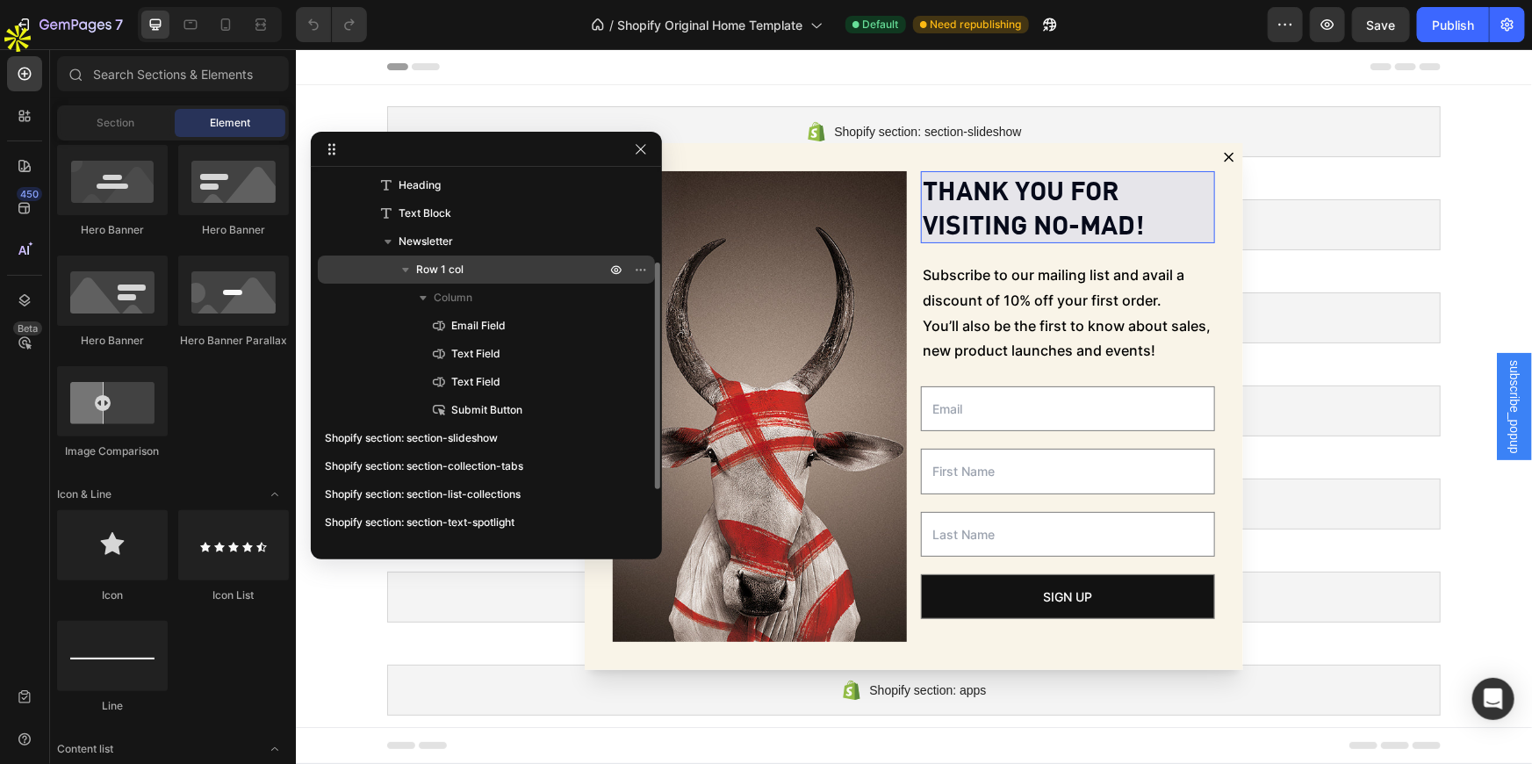
scroll to position [63, 0]
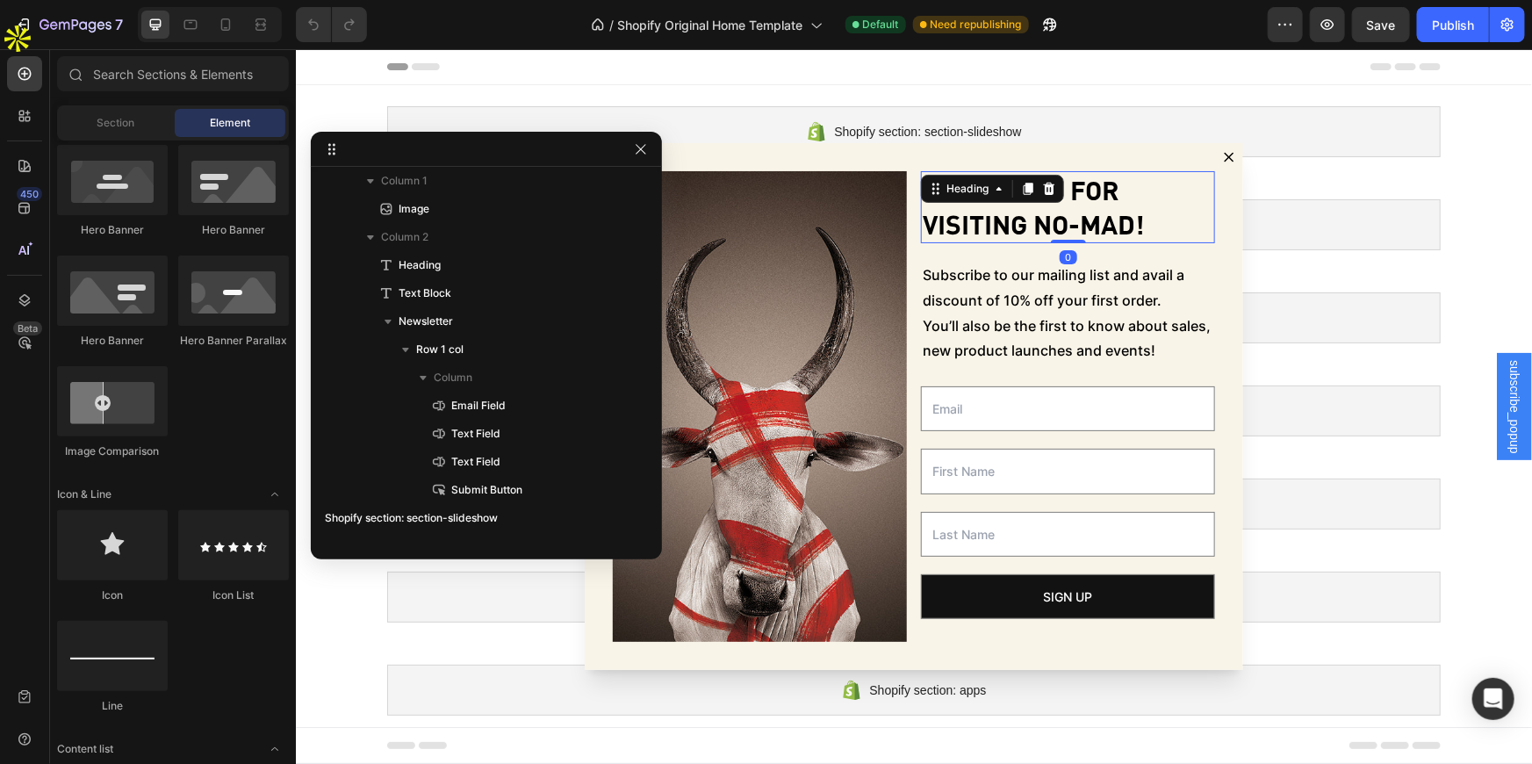
click at [1032, 202] on h2 "Thank you for visiting No-Mad!" at bounding box center [1067, 206] width 294 height 72
click at [1032, 203] on h2 "Thank you for visiting No-Mad!" at bounding box center [1067, 206] width 294 height 72
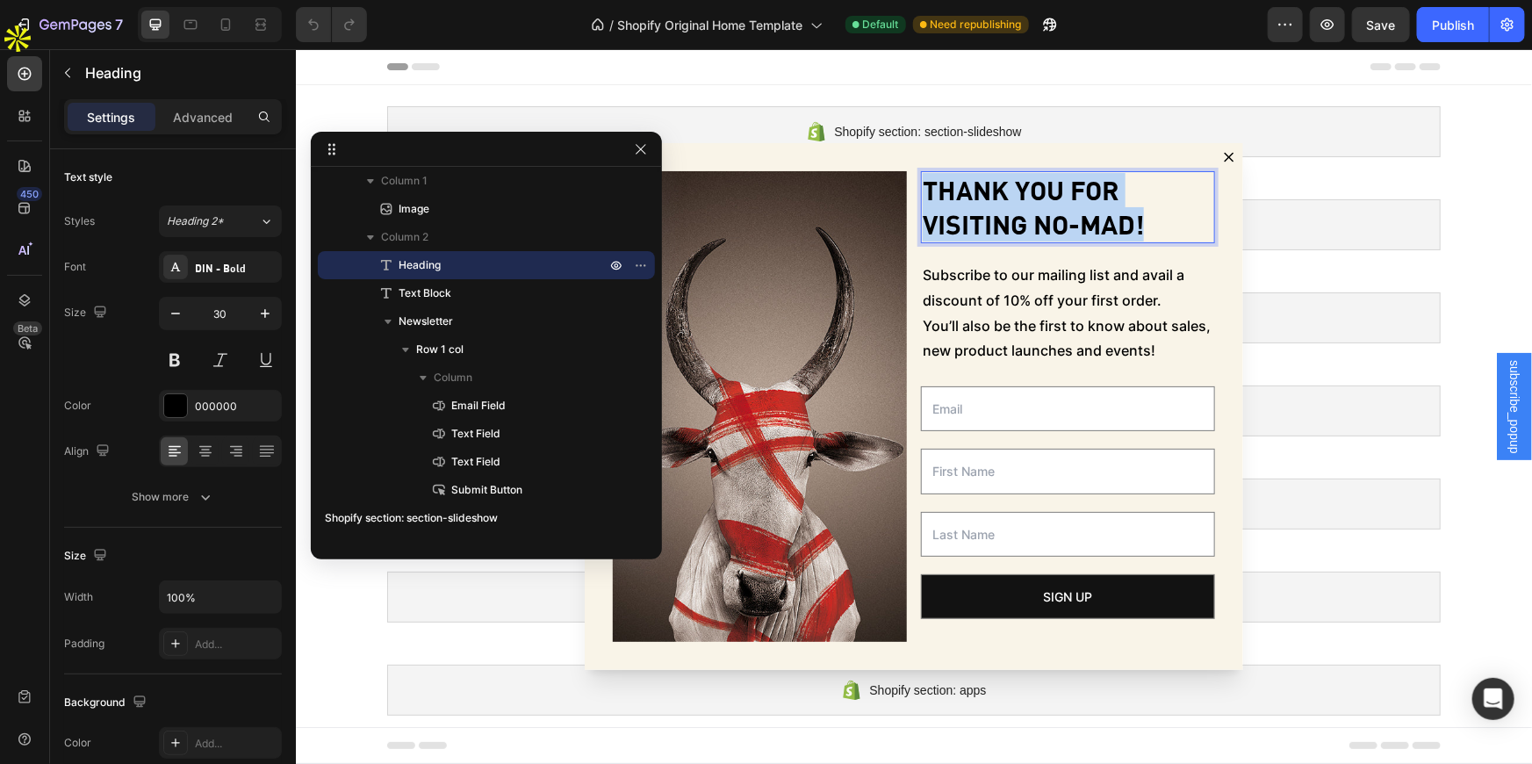
click at [1032, 203] on p "Thank you for visiting No-Mad!" at bounding box center [1067, 206] width 291 height 68
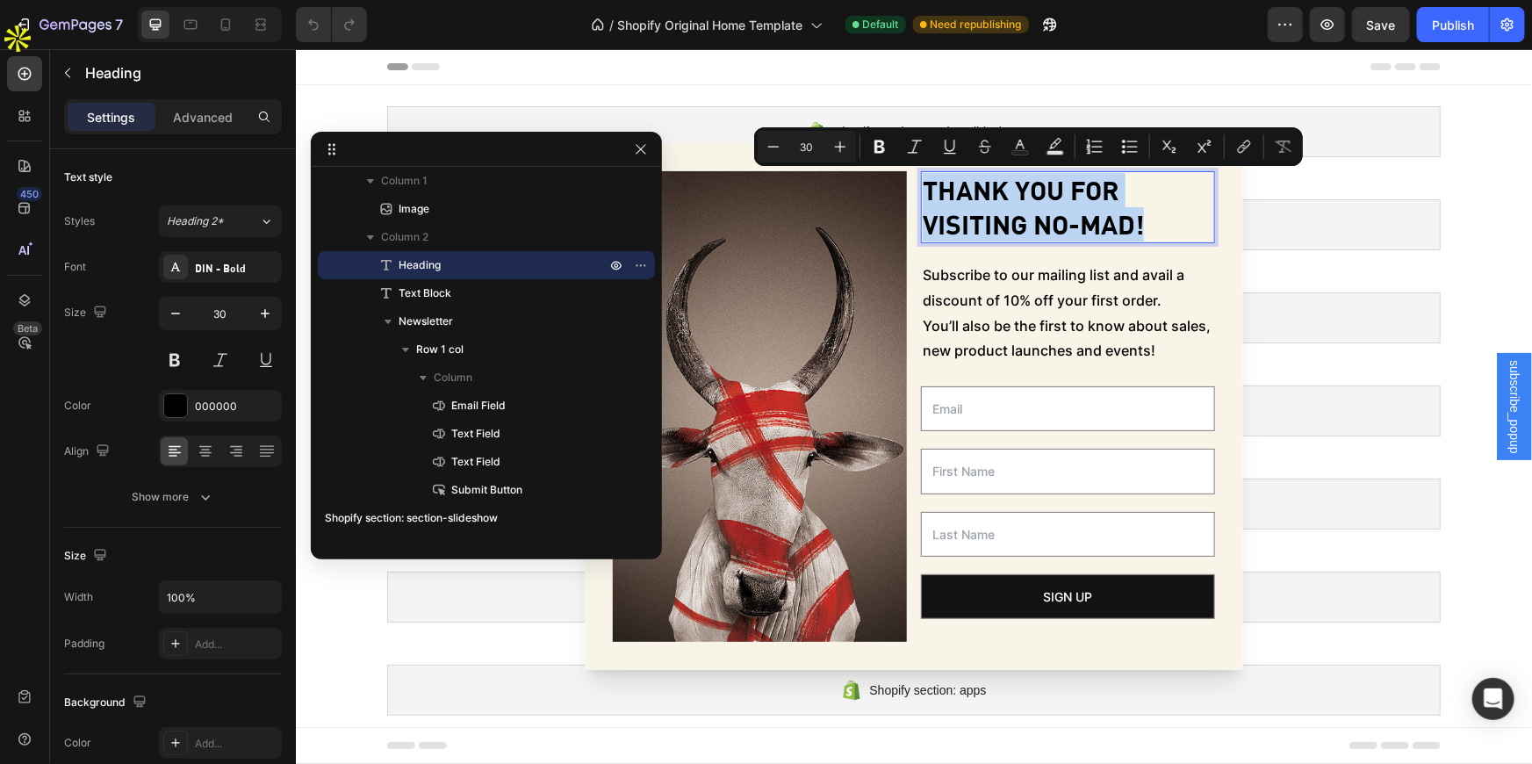
copy p "Thank you for visiting No-Mad!"
click at [1230, 303] on div "Image Thank you for visiting No-Mad! Heading 0 Subscribe to our mailing list an…" at bounding box center [913, 405] width 659 height 527
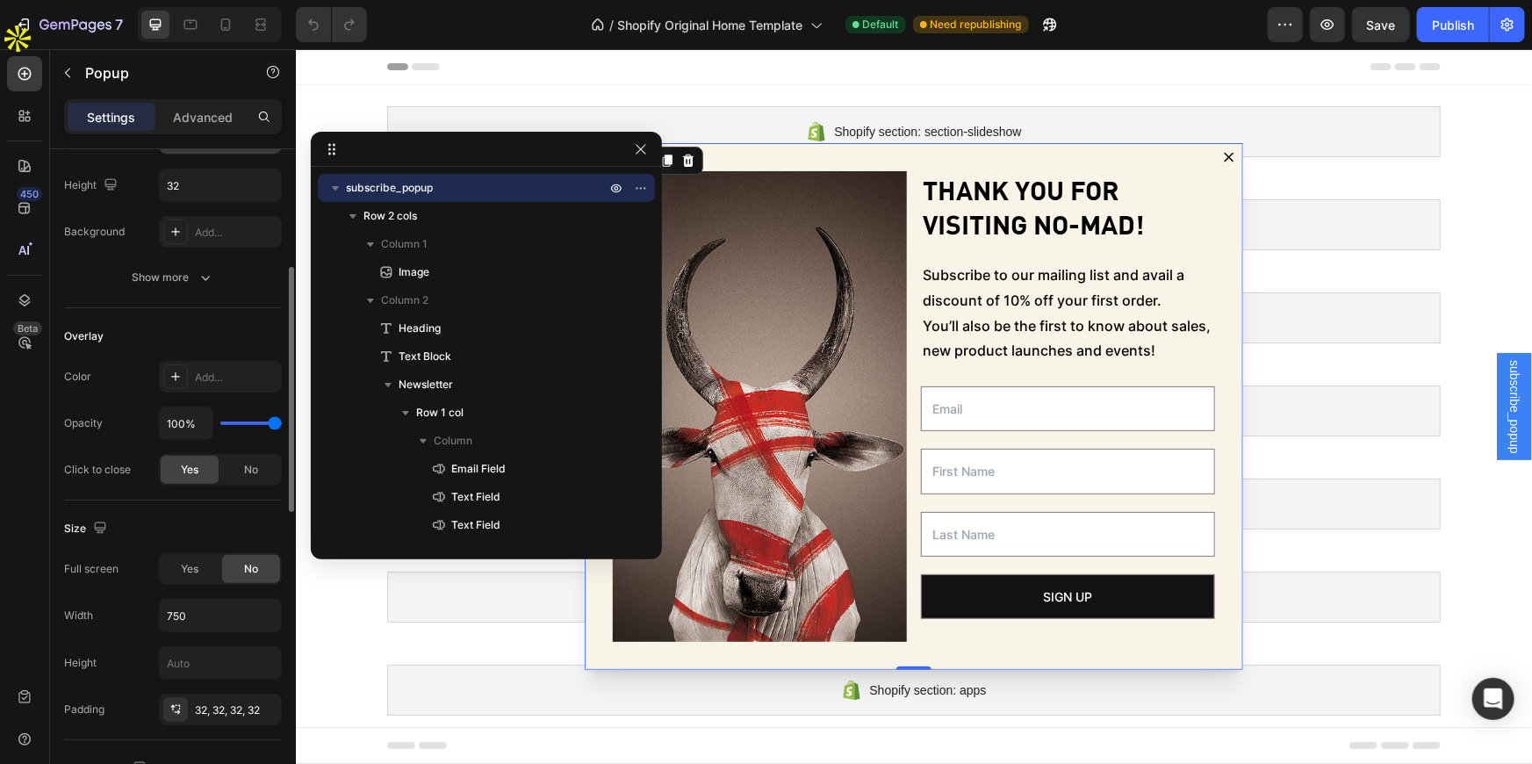
scroll to position [479, 0]
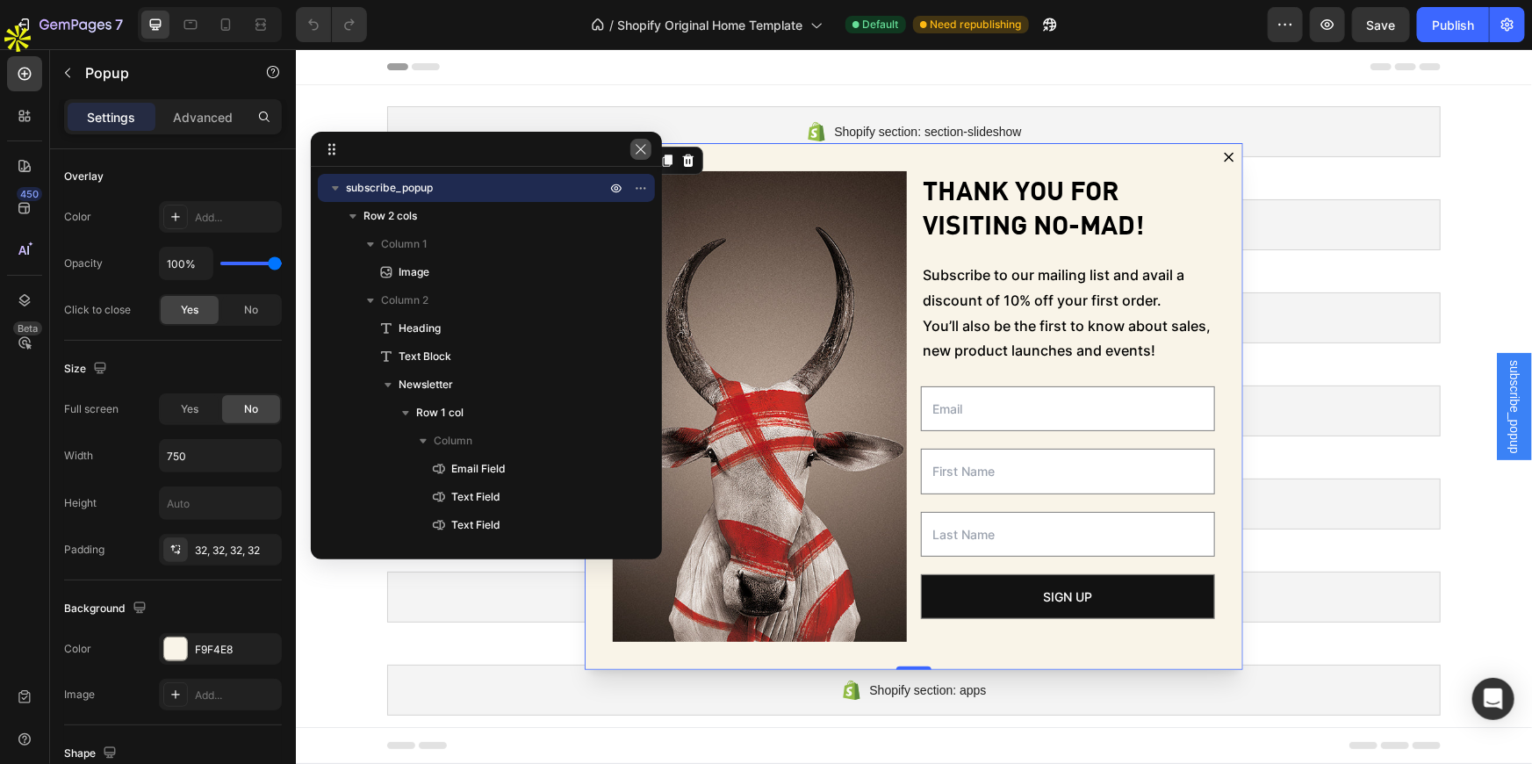
click at [649, 150] on button "button" at bounding box center [640, 149] width 21 height 21
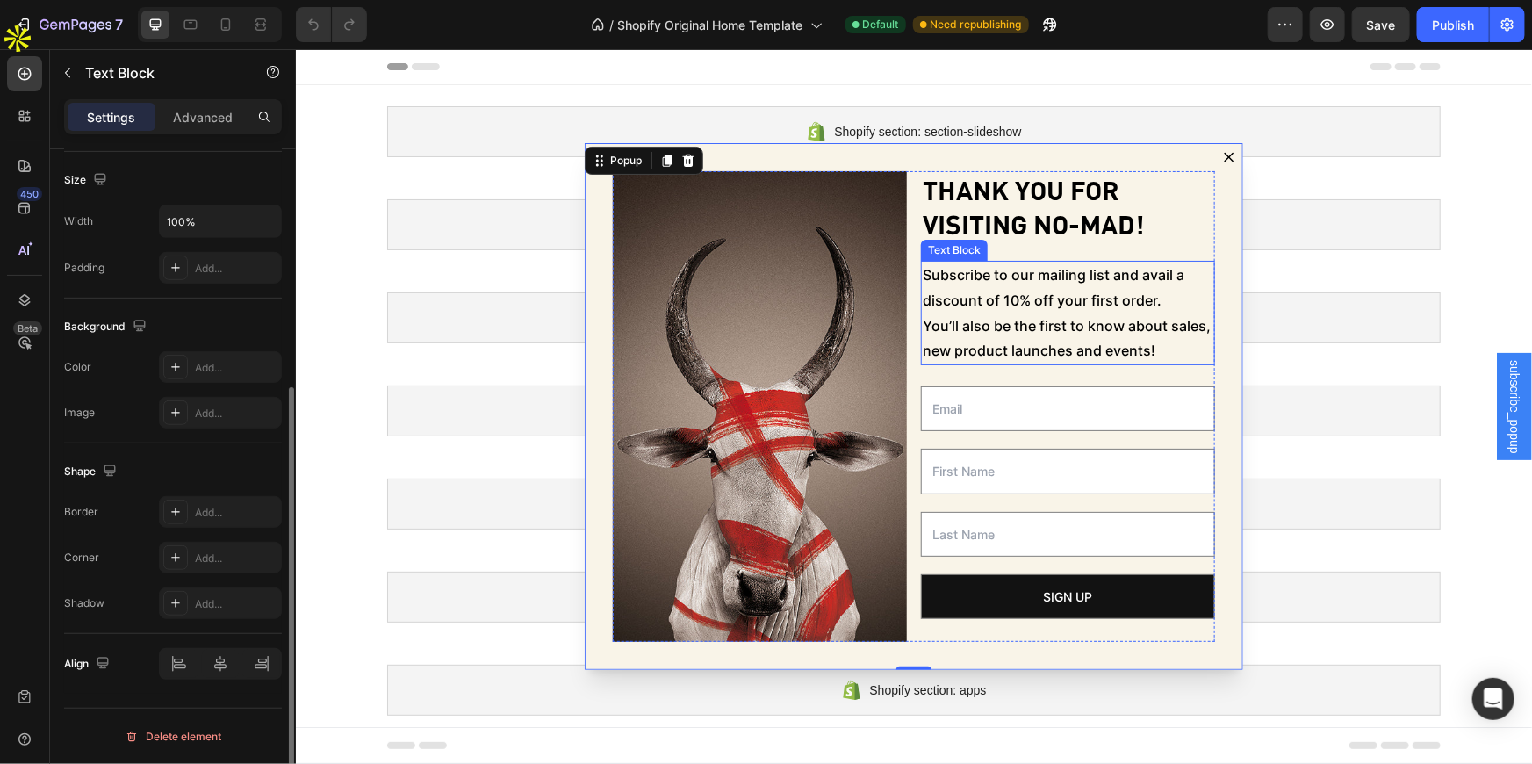
click at [1054, 322] on p "Subscribe to our mailing list and avail a discount of 10% off your first order.…" at bounding box center [1067, 312] width 291 height 101
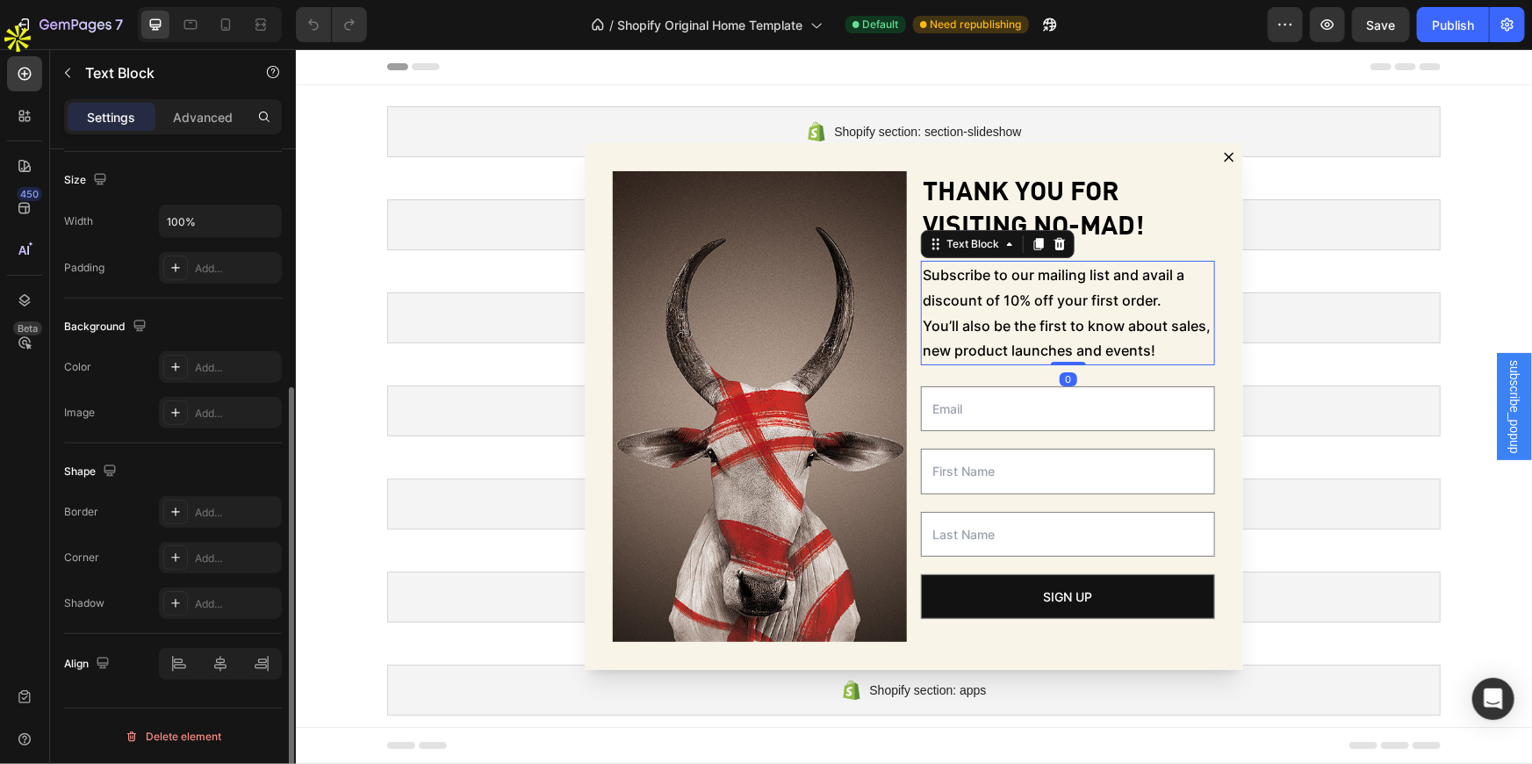
scroll to position [0, 0]
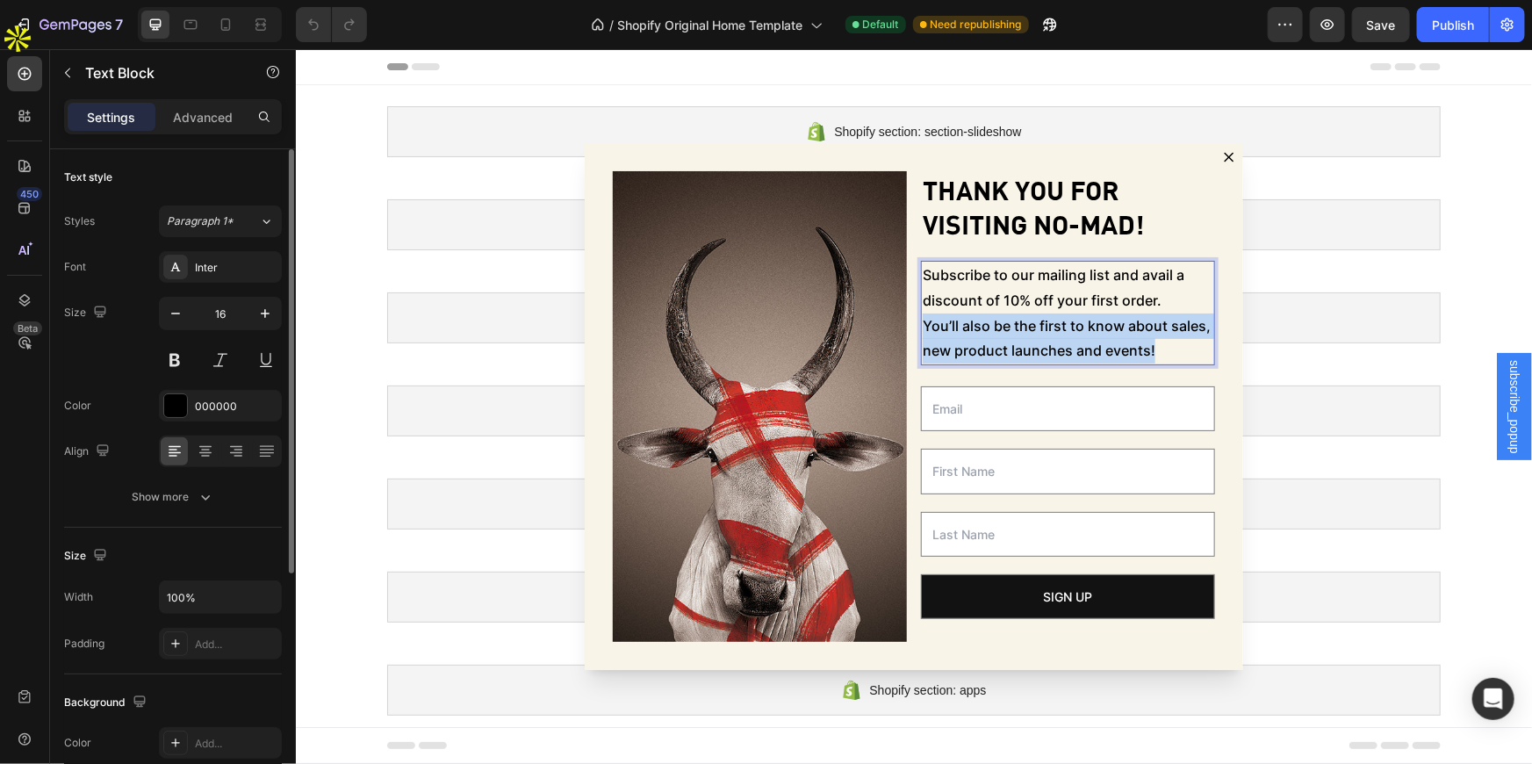
click at [1054, 322] on p "Subscribe to our mailing list and avail a discount of 10% off your first order.…" at bounding box center [1067, 312] width 291 height 101
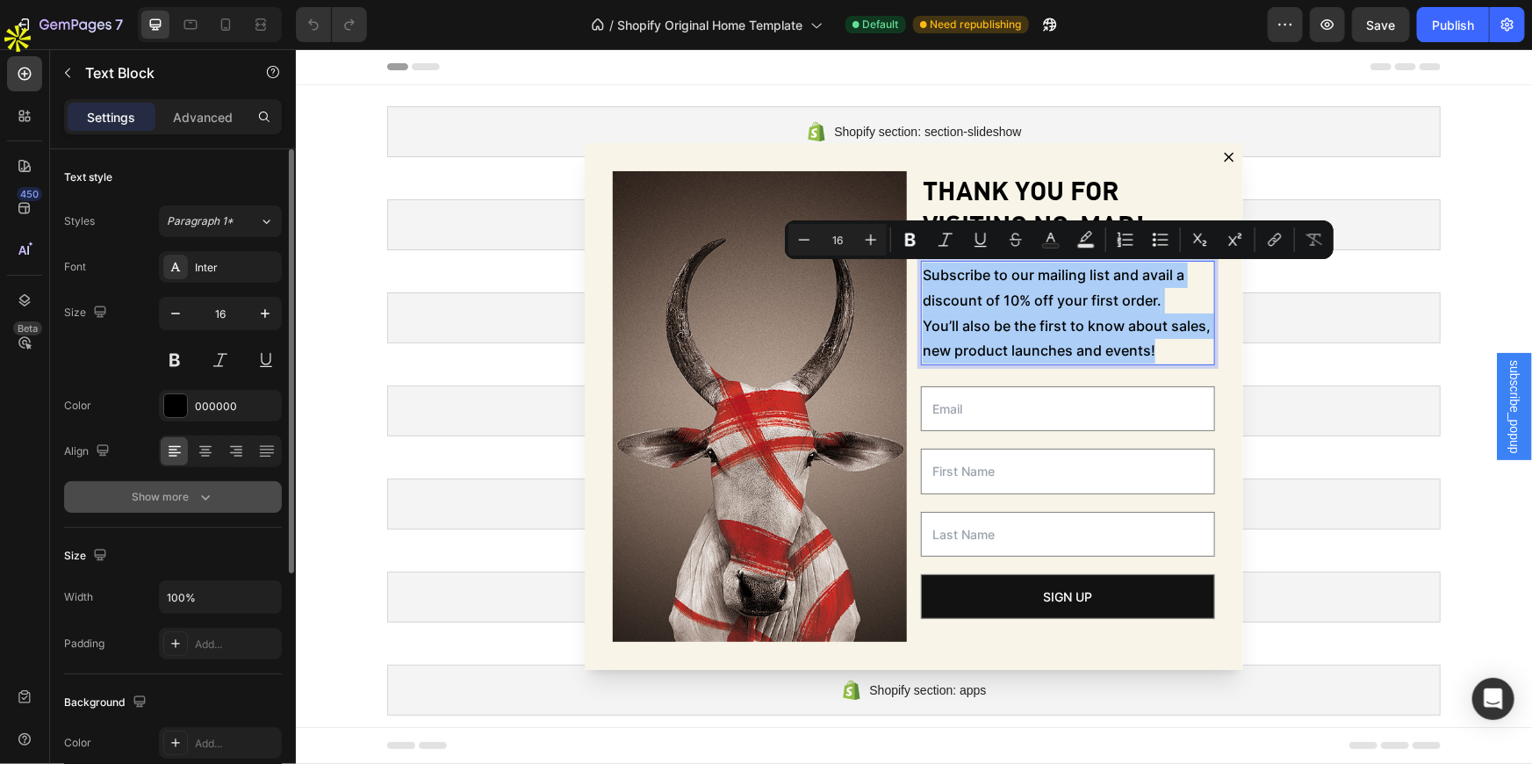
click at [209, 503] on icon "button" at bounding box center [206, 497] width 18 height 18
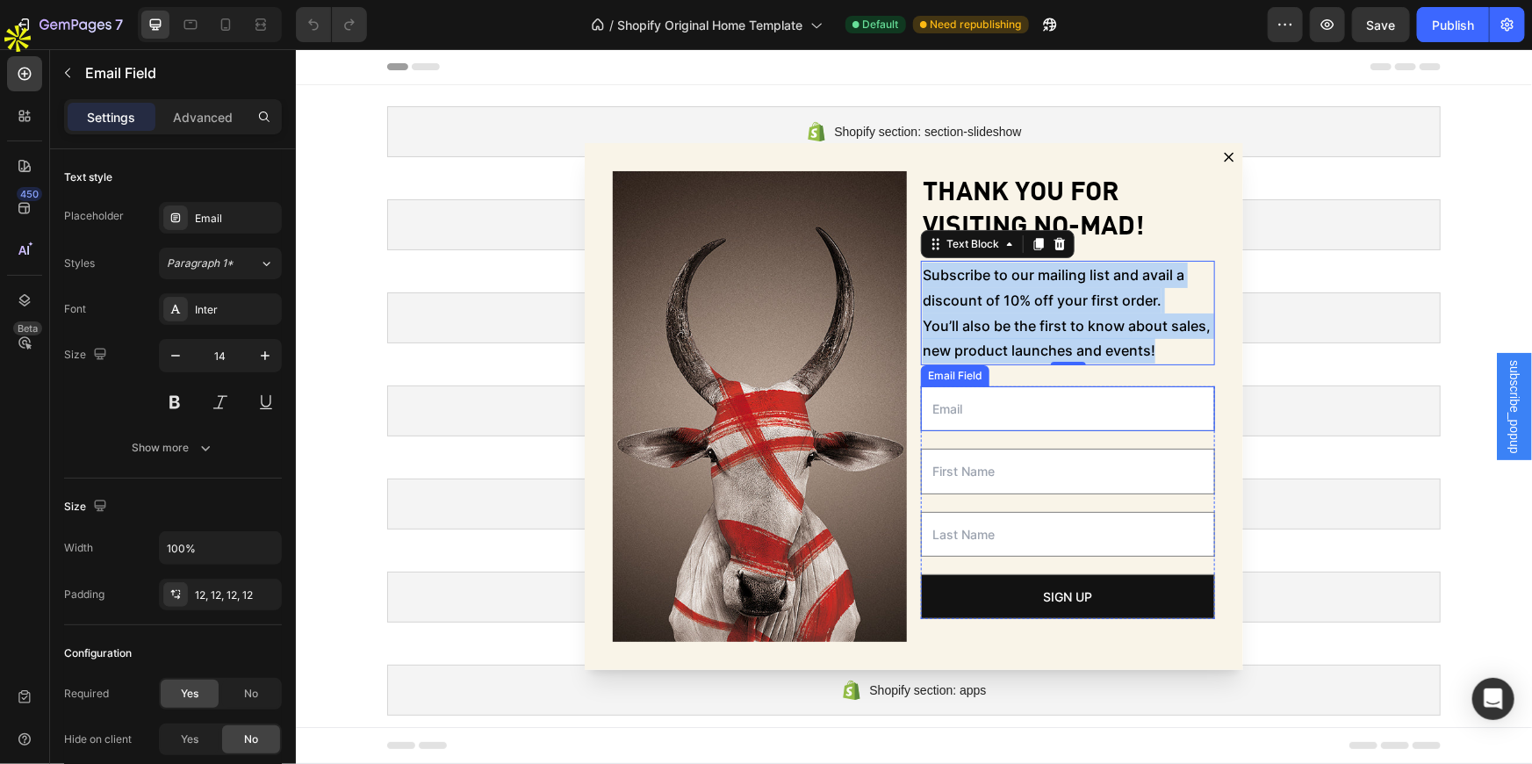
click at [939, 398] on input "Dialog body" at bounding box center [1067, 407] width 294 height 45
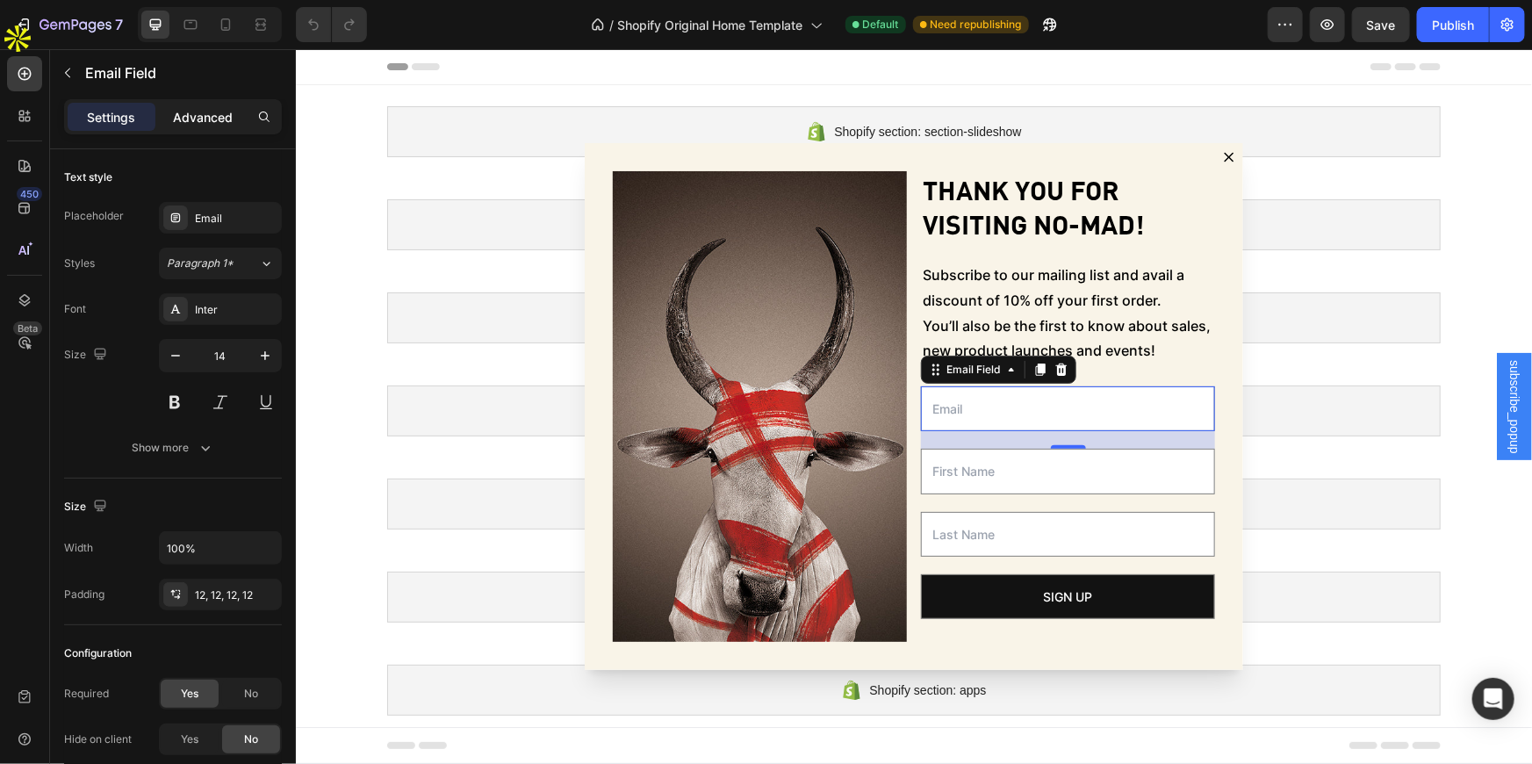
click at [206, 113] on p "Advanced" at bounding box center [203, 117] width 60 height 18
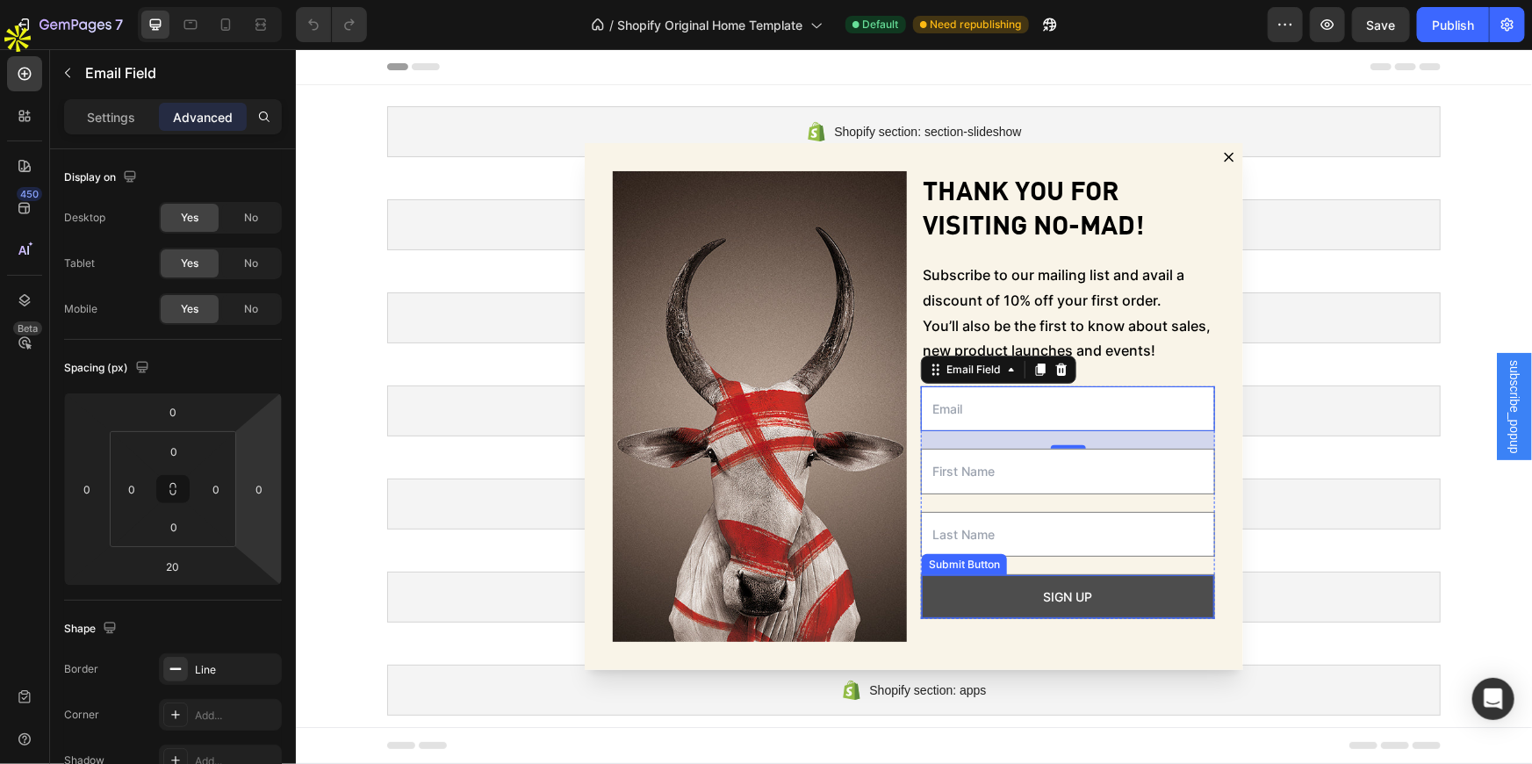
click at [1105, 601] on button "Sign up" at bounding box center [1067, 595] width 292 height 43
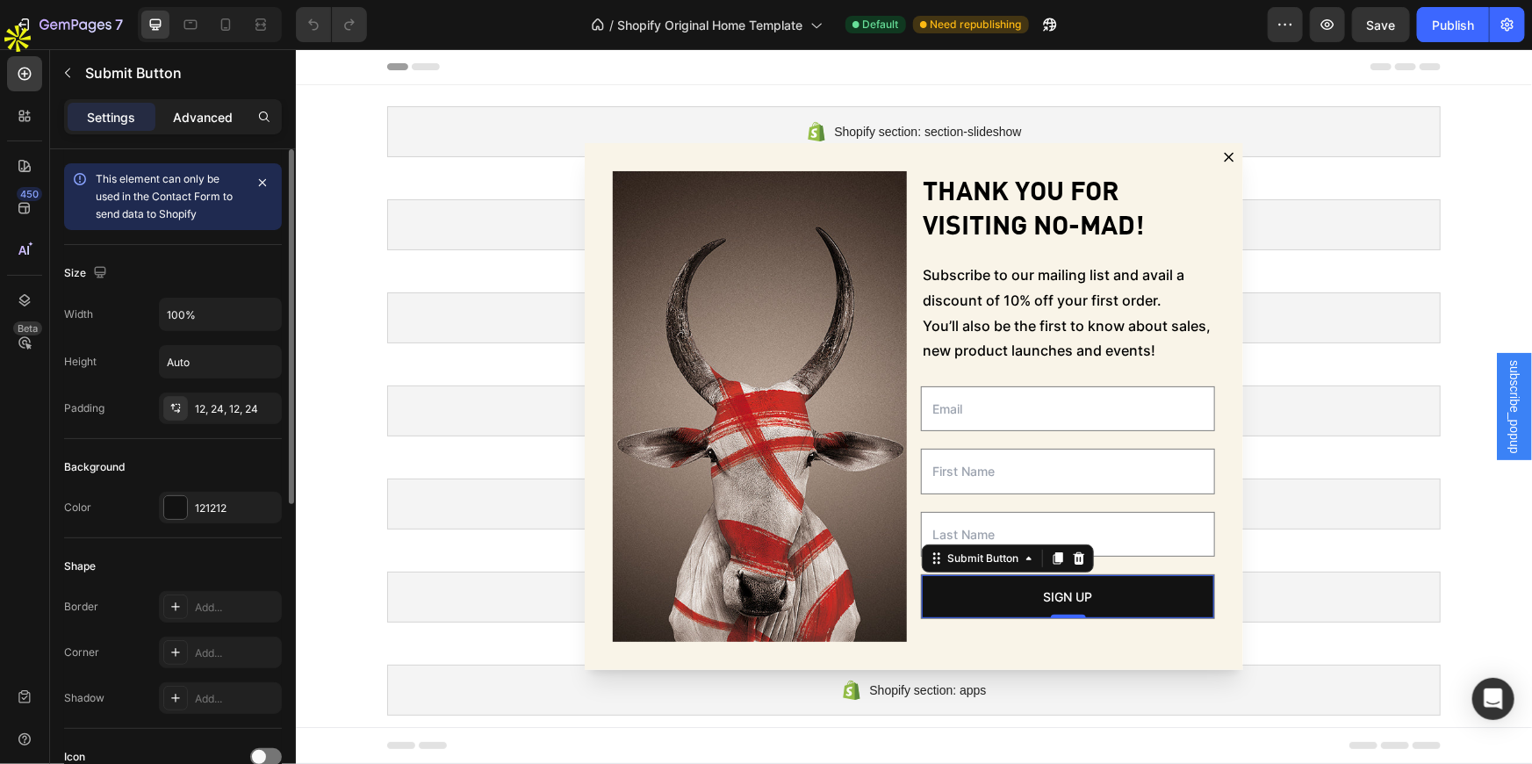
click at [200, 121] on p "Advanced" at bounding box center [203, 117] width 60 height 18
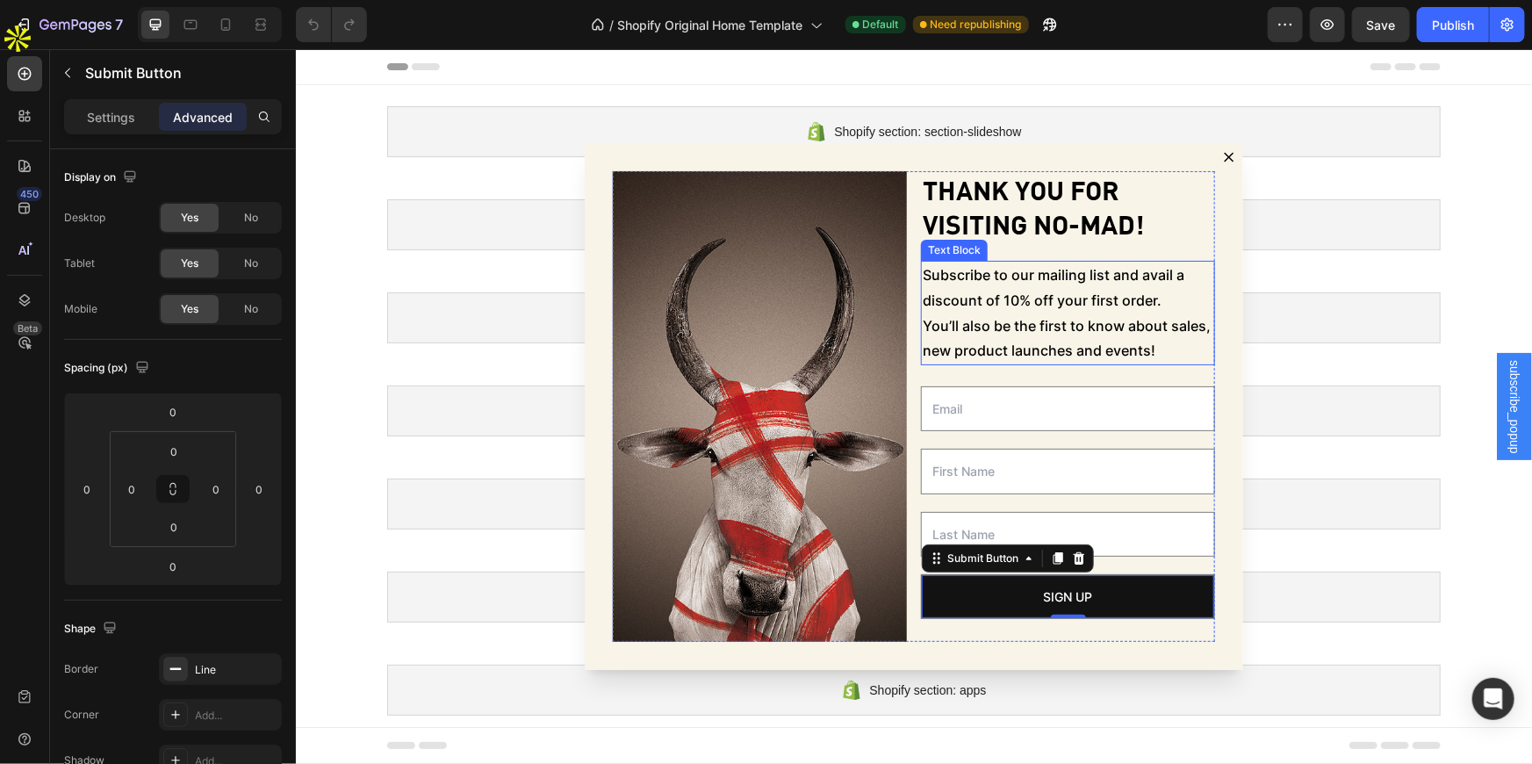
click at [971, 303] on p "Subscribe to our mailing list and avail a discount of 10% off your first order.…" at bounding box center [1067, 312] width 291 height 101
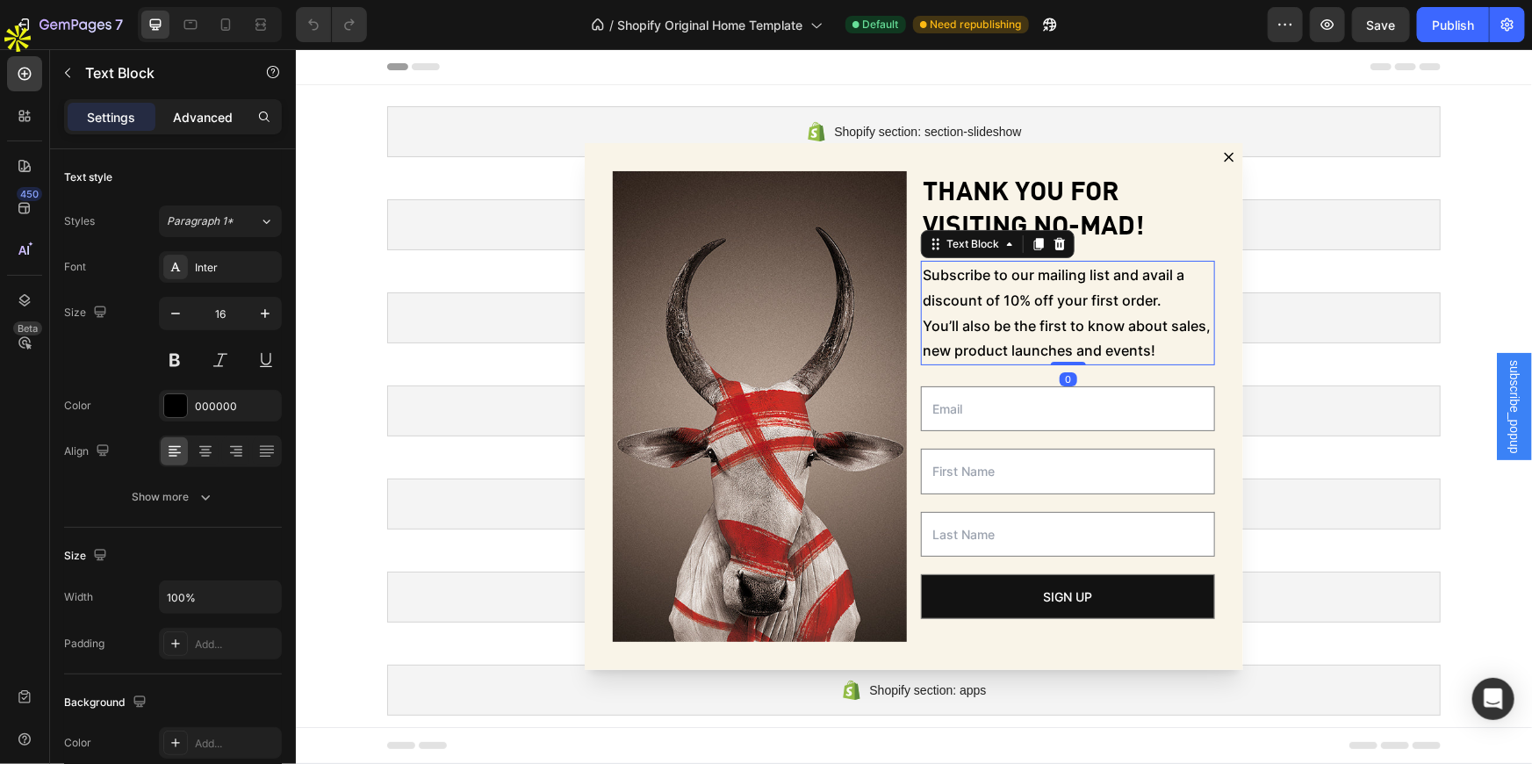
click at [205, 114] on p "Advanced" at bounding box center [203, 117] width 60 height 18
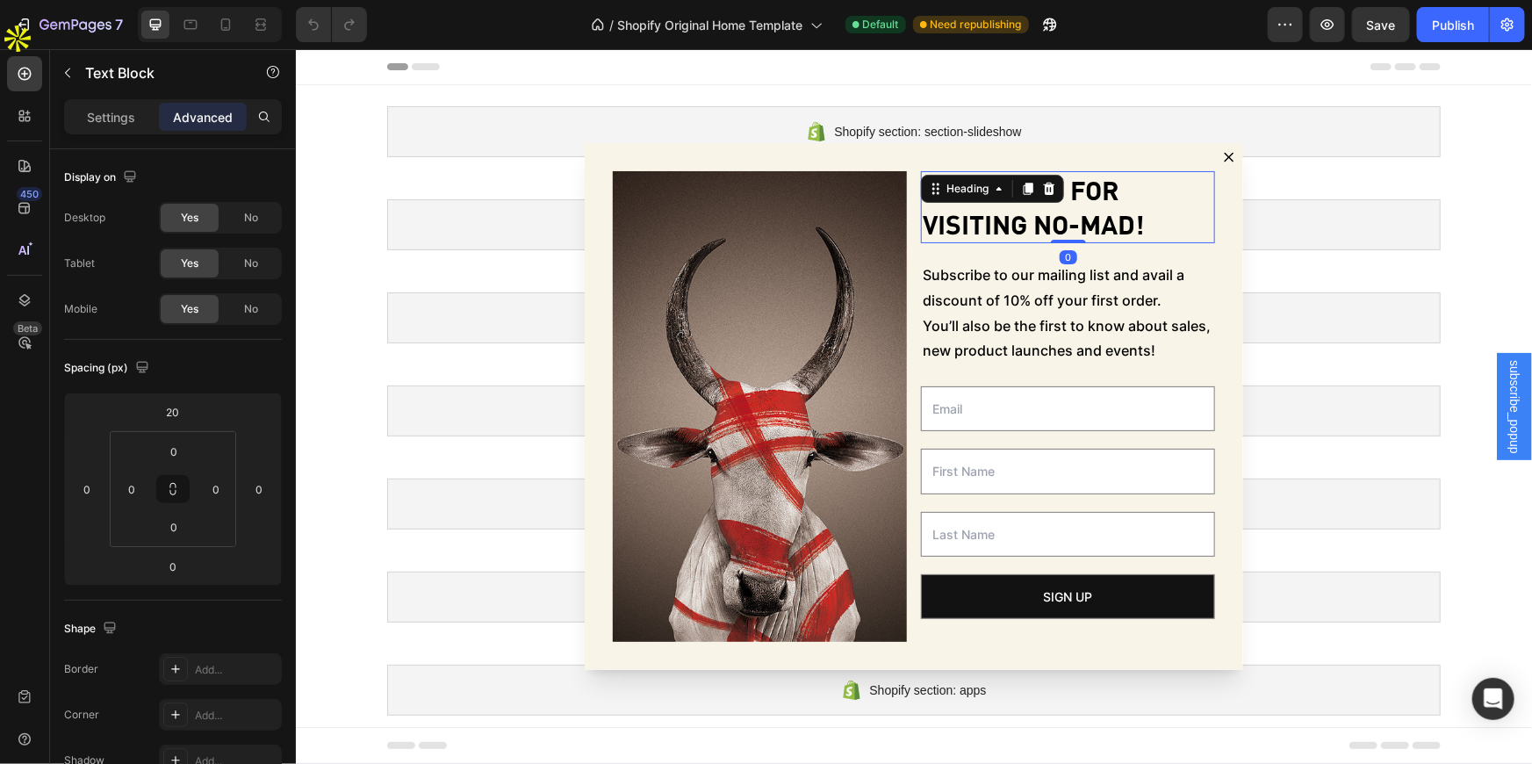
click at [1063, 202] on p "Thank you for visiting No-Mad!" at bounding box center [1067, 206] width 291 height 68
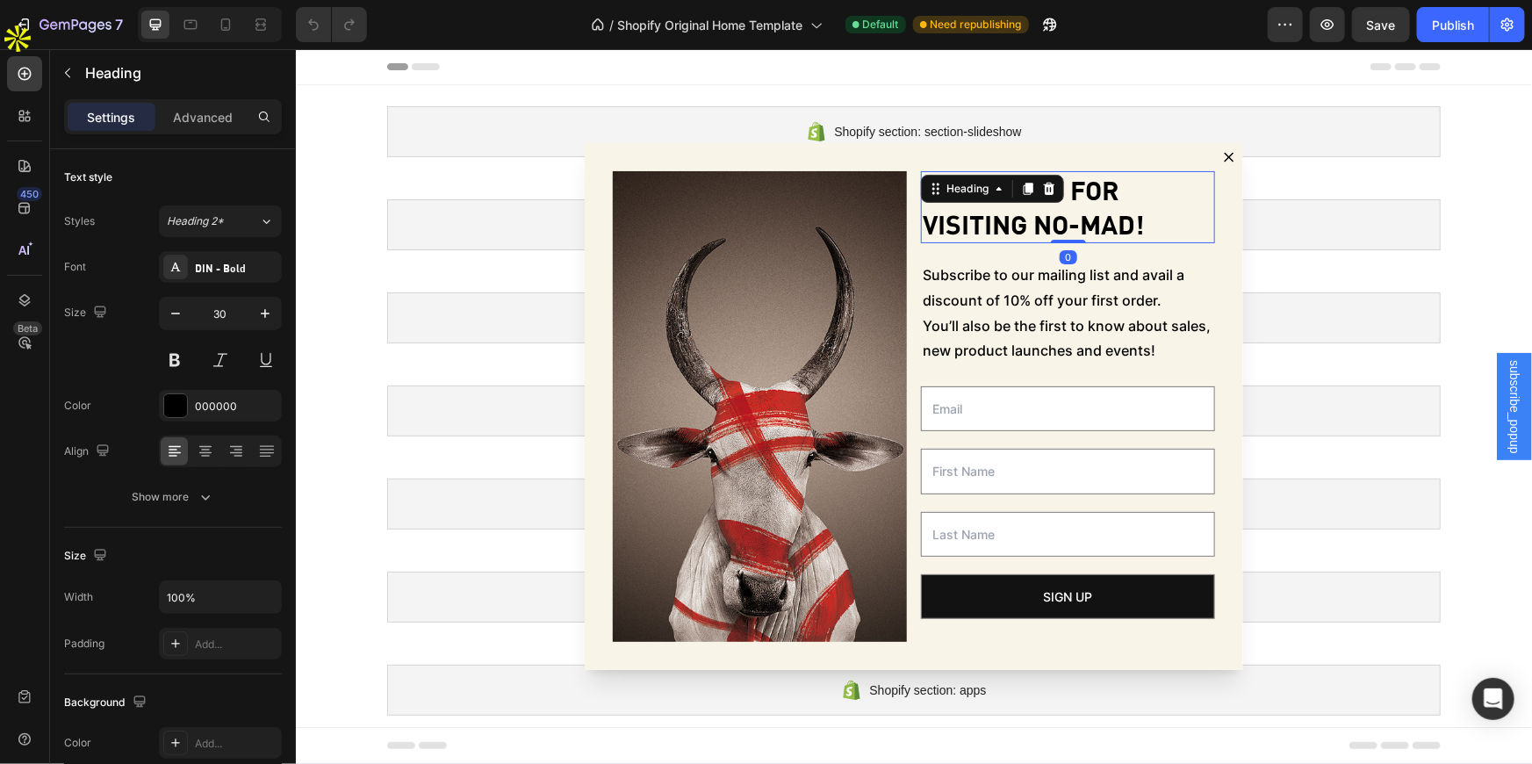
click at [195, 99] on div "Settings Advanced" at bounding box center [173, 116] width 218 height 35
click at [198, 125] on p "Advanced" at bounding box center [203, 117] width 60 height 18
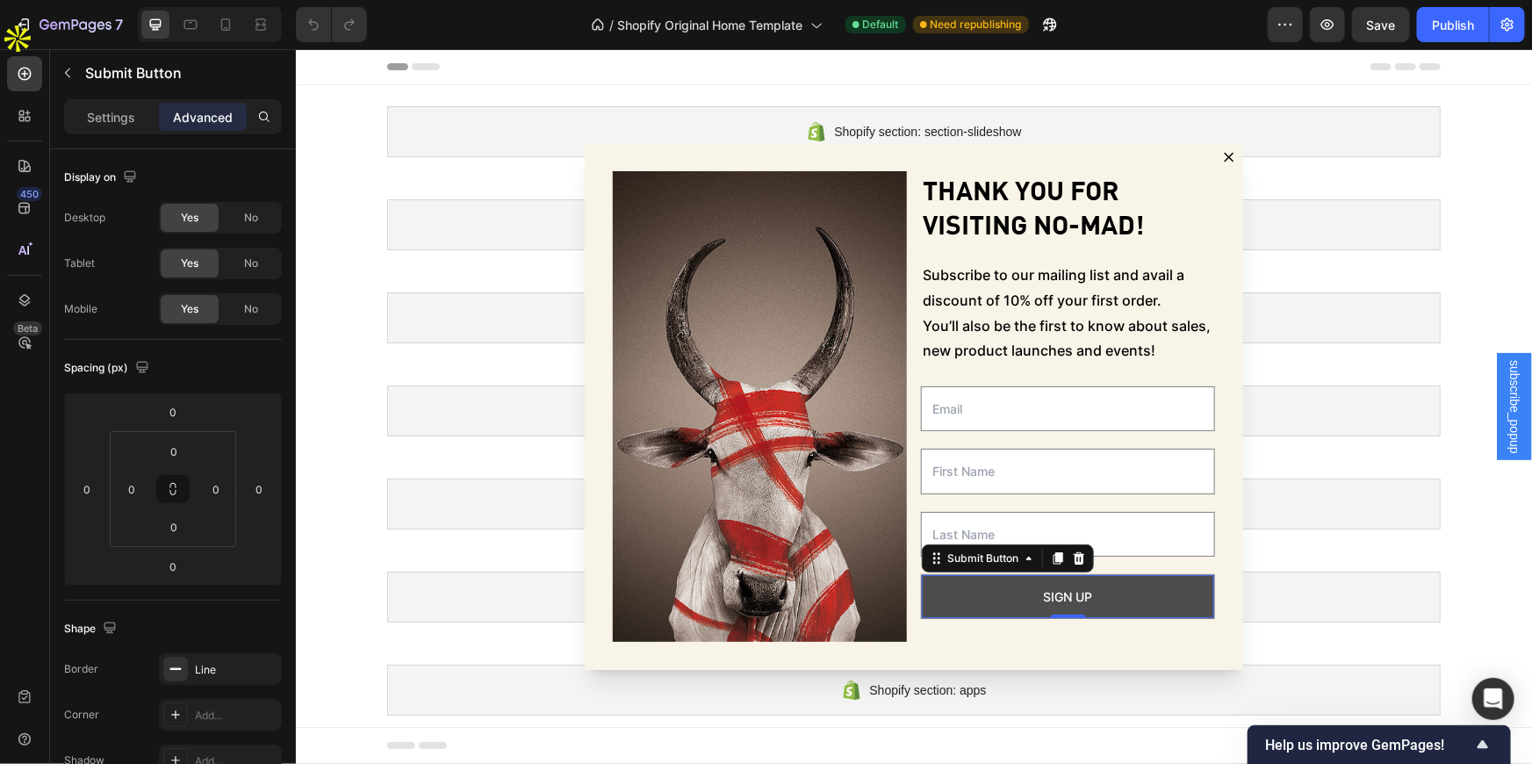
click at [1198, 608] on button "Sign up" at bounding box center [1067, 595] width 292 height 43
click at [98, 113] on p "Settings" at bounding box center [112, 117] width 48 height 18
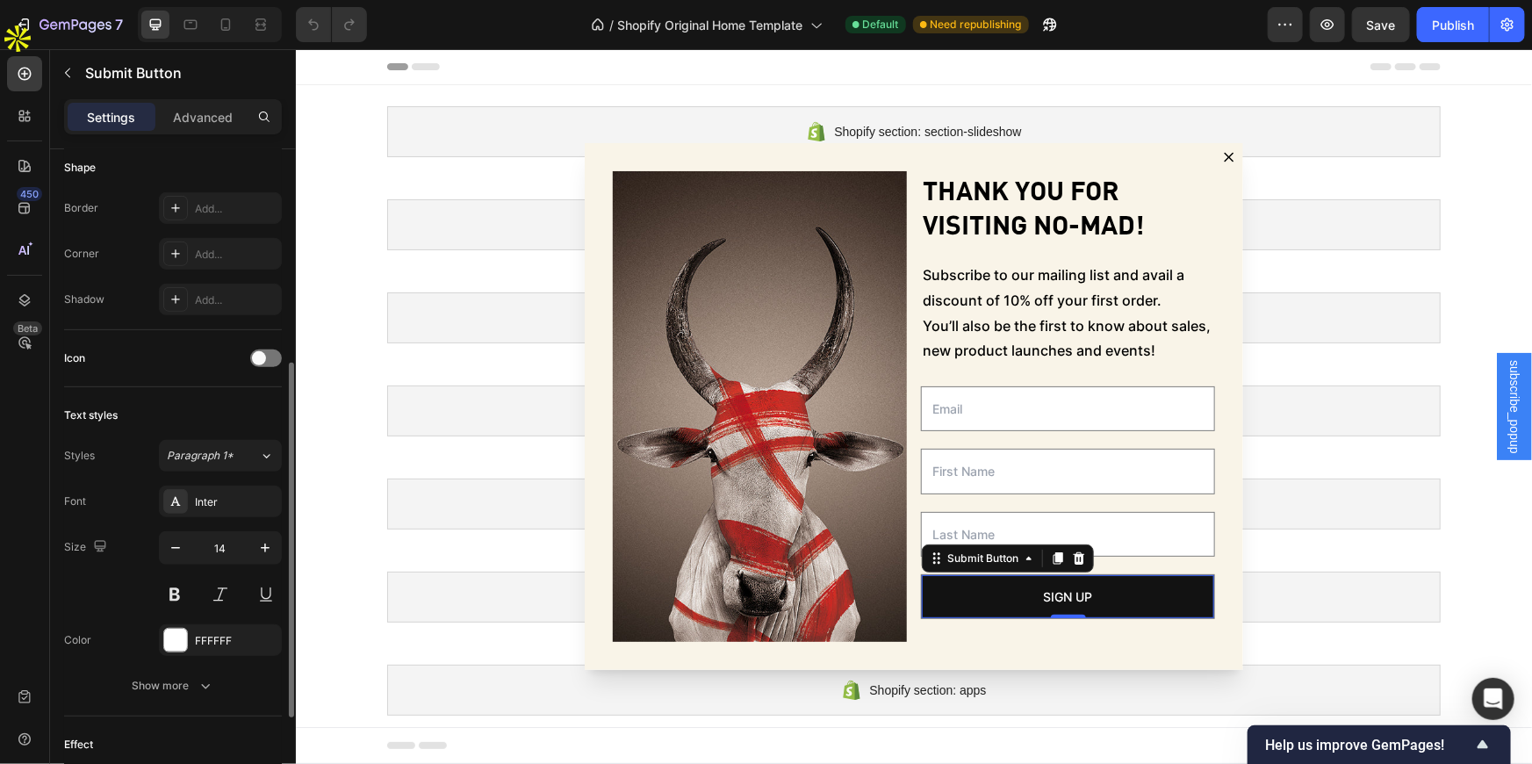
scroll to position [479, 0]
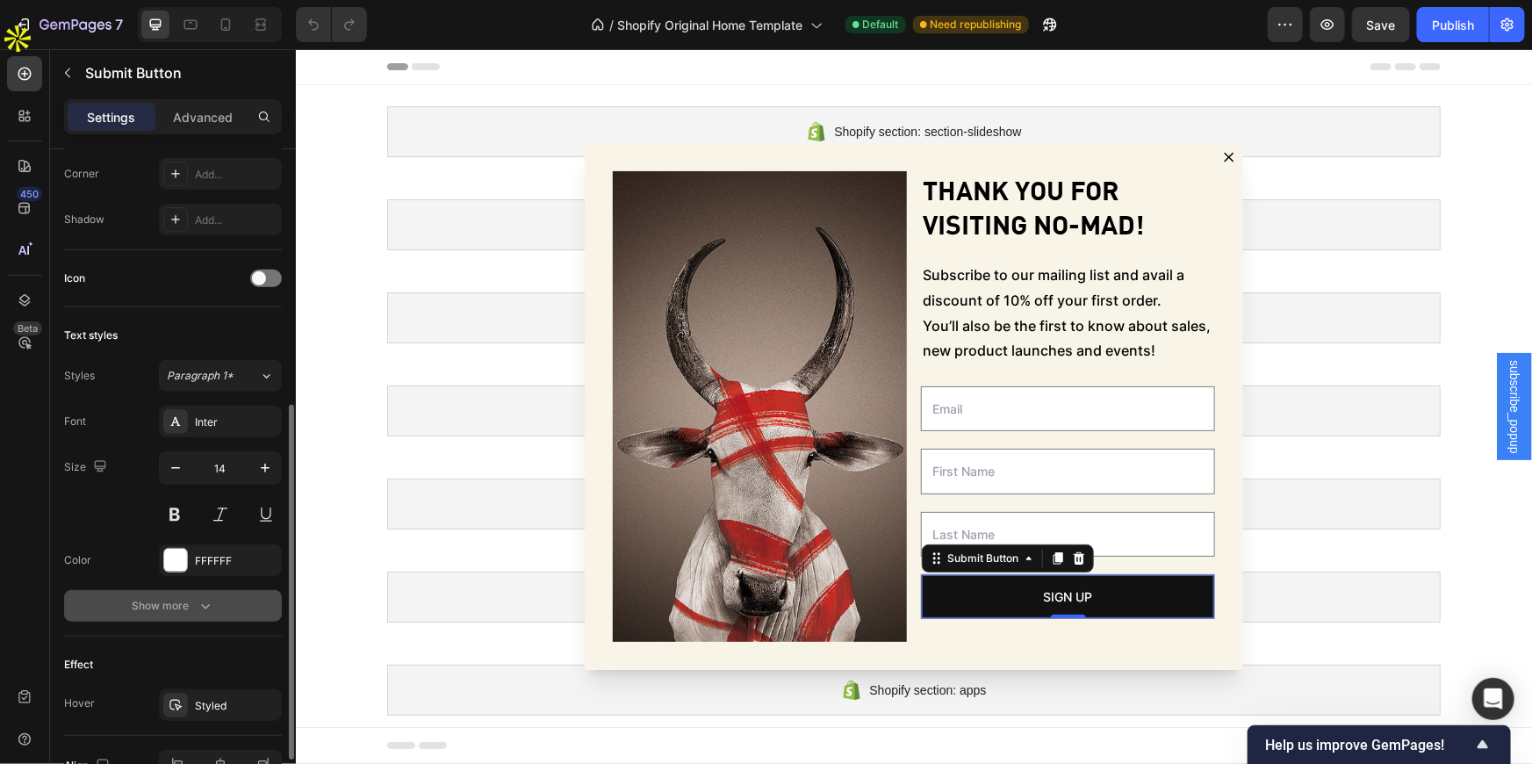
click at [164, 619] on button "Show more" at bounding box center [173, 606] width 218 height 32
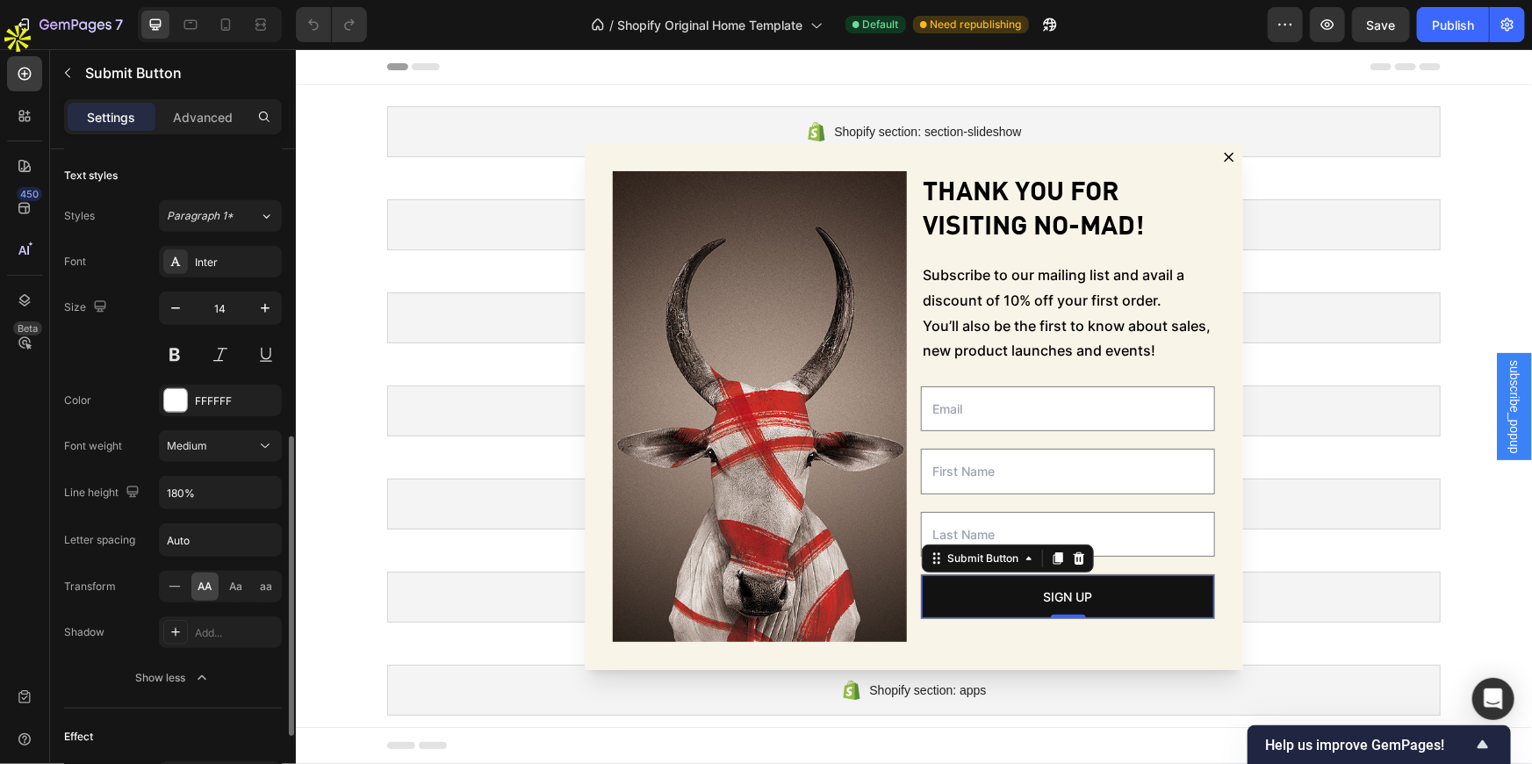
scroll to position [399, 0]
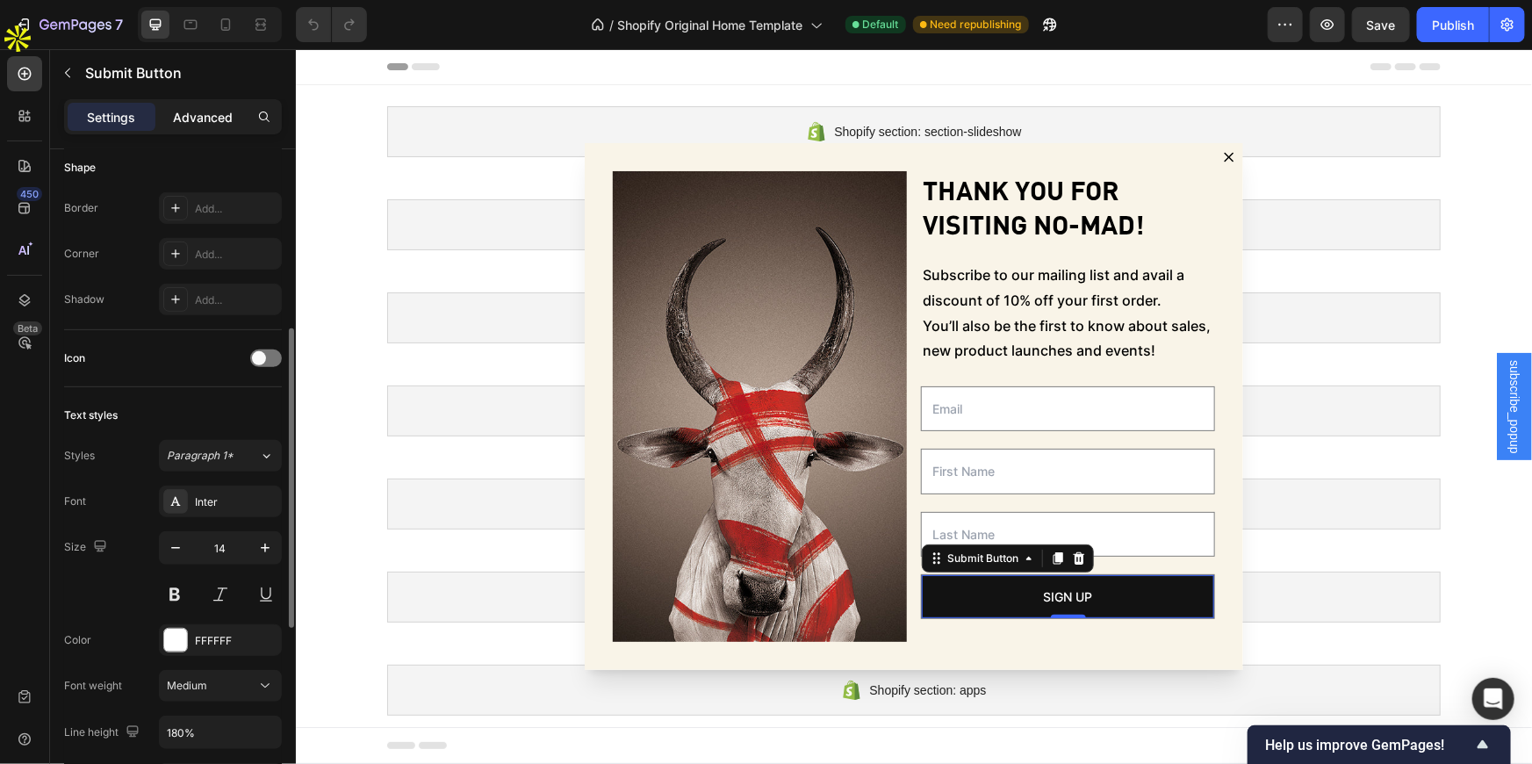
click at [230, 108] on p "Advanced" at bounding box center [203, 117] width 60 height 18
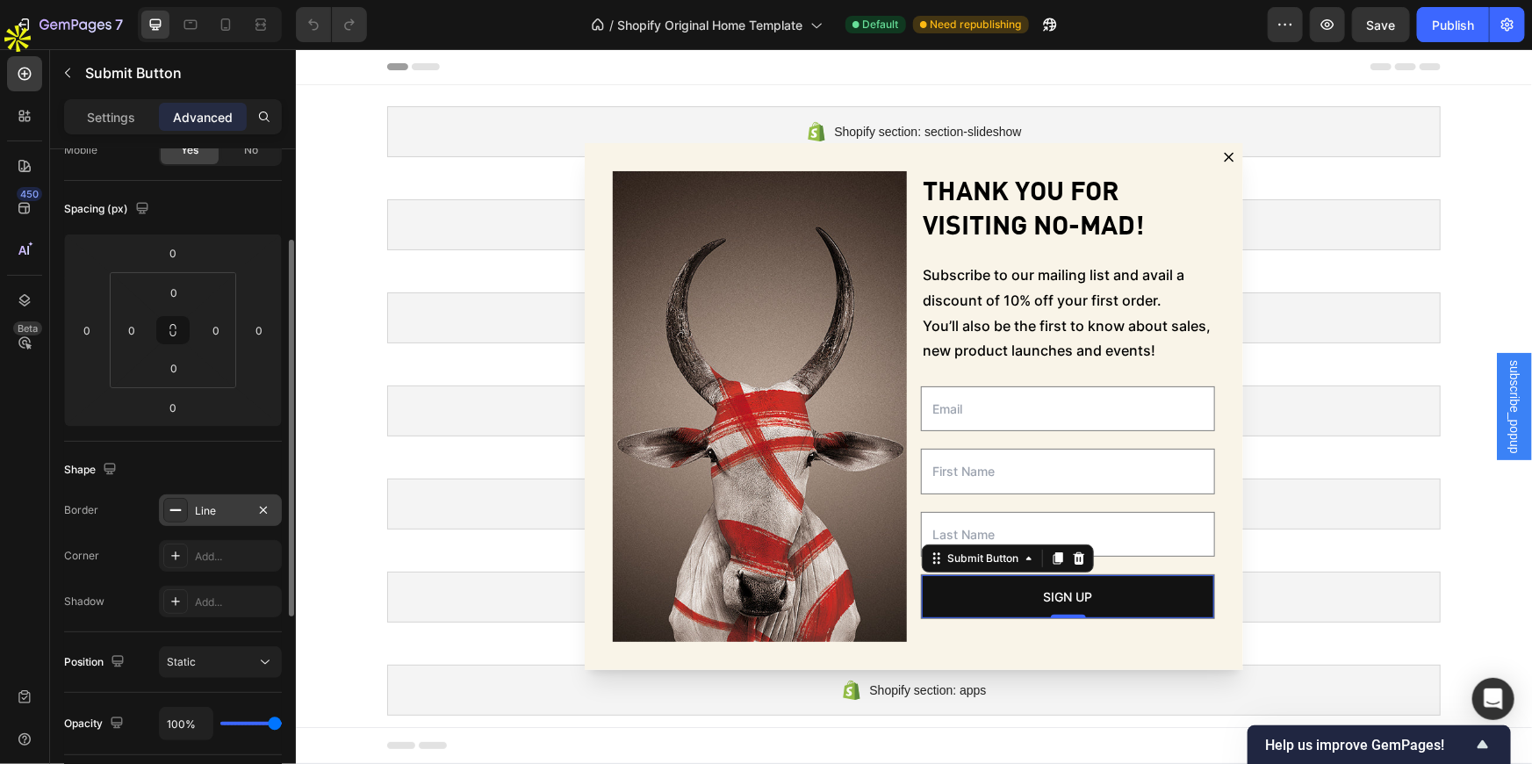
scroll to position [0, 0]
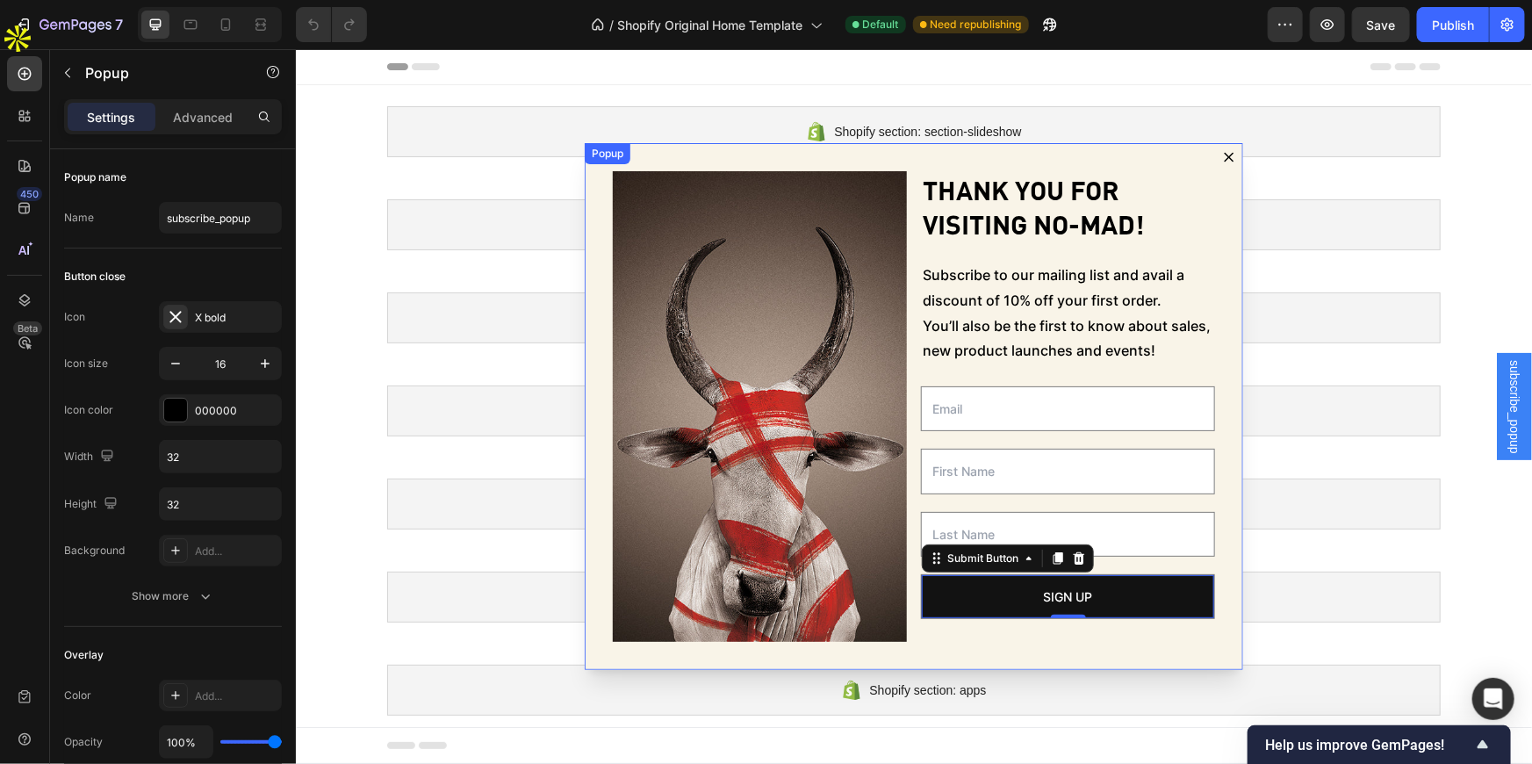
click at [1106, 168] on div "Image Thank you for visiting No-Mad! Heading Subscribe to our mailing list and …" at bounding box center [913, 405] width 659 height 527
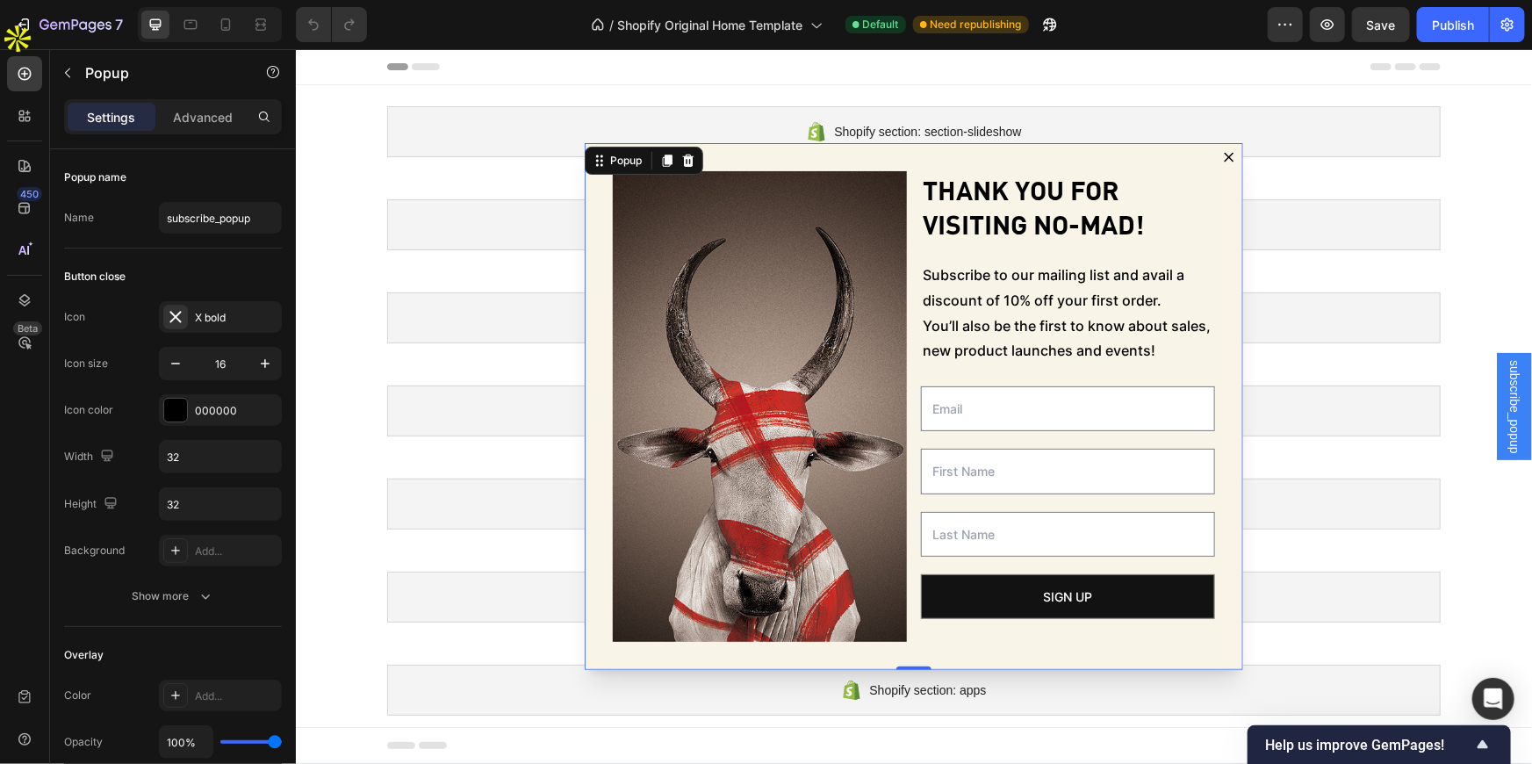
click at [965, 159] on div "Image Thank you for visiting No-Mad! Heading Subscribe to our mailing list and …" at bounding box center [913, 405] width 659 height 527
click at [61, 72] on icon "button" at bounding box center [68, 73] width 14 height 14
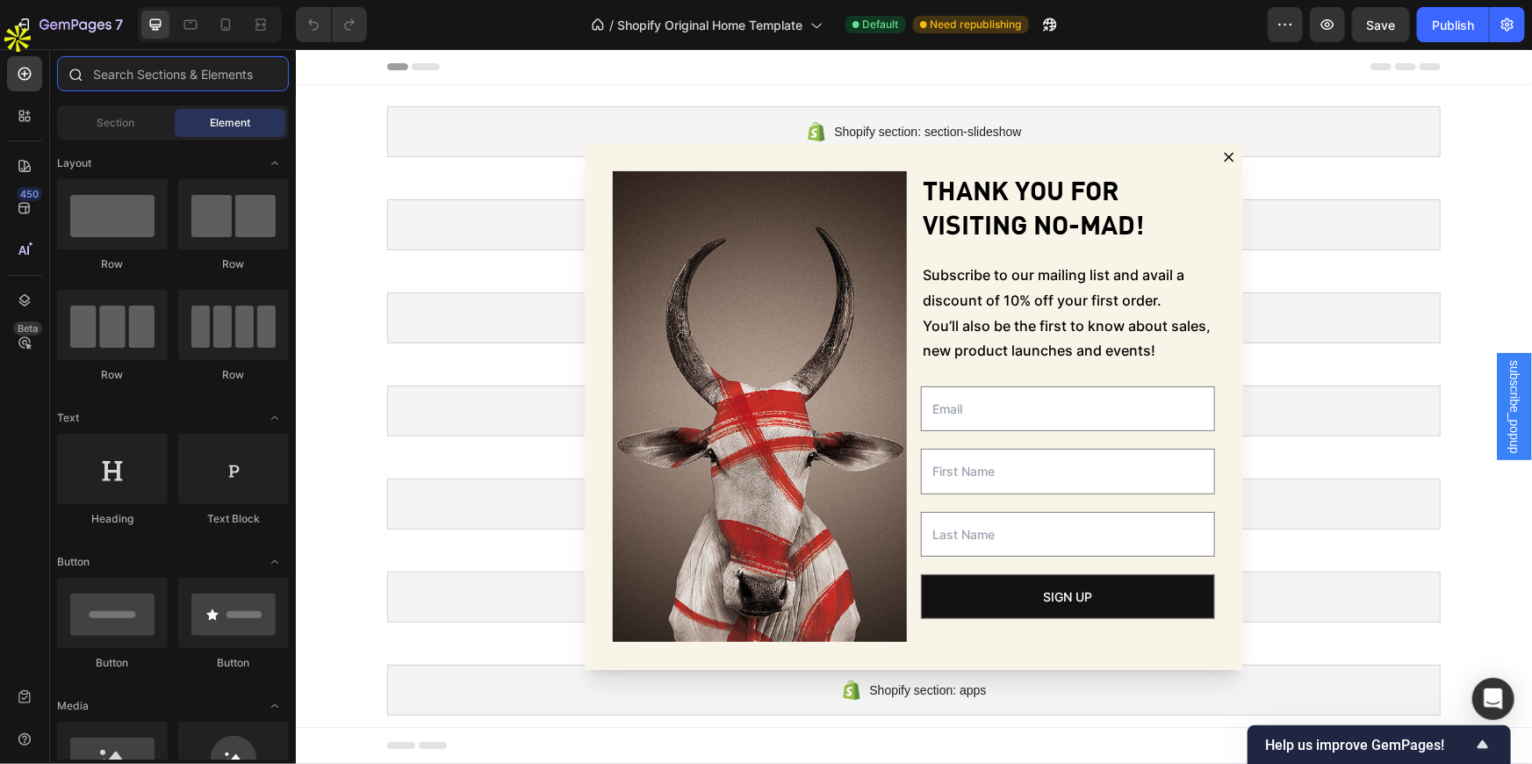
click at [186, 70] on input "text" at bounding box center [173, 73] width 232 height 35
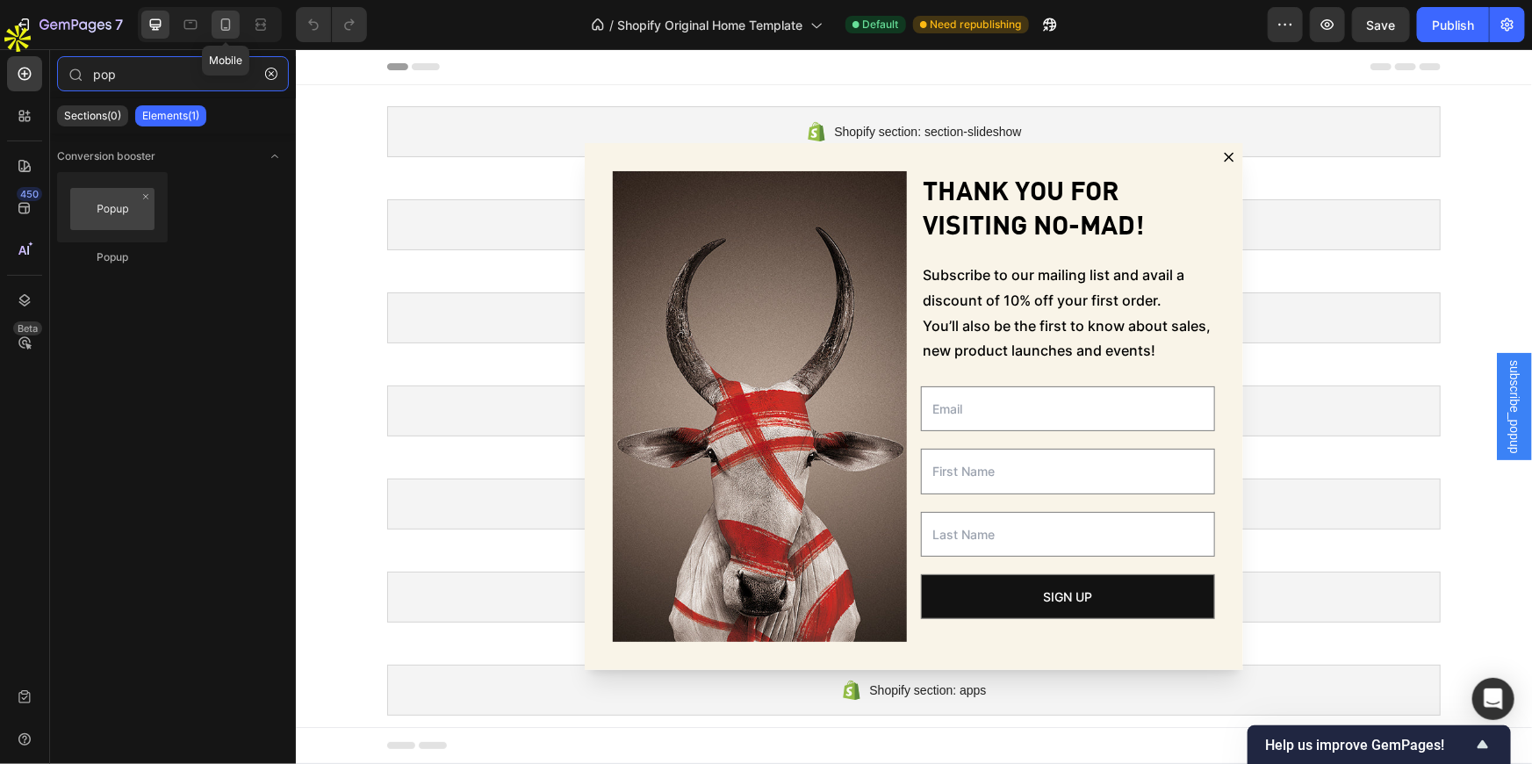
type input "pop"
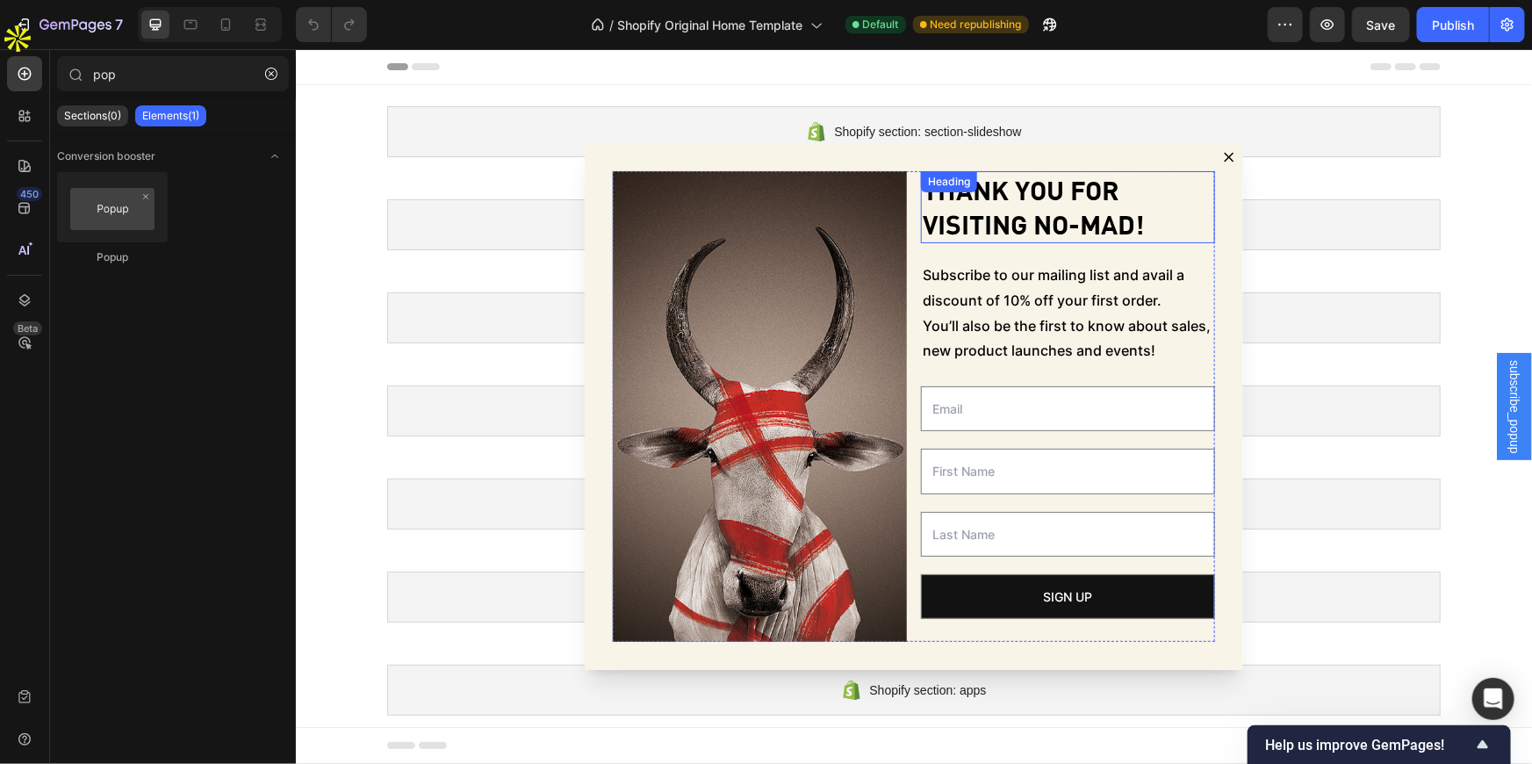
click at [1190, 175] on p "Thank you for visiting No-Mad!" at bounding box center [1067, 206] width 291 height 68
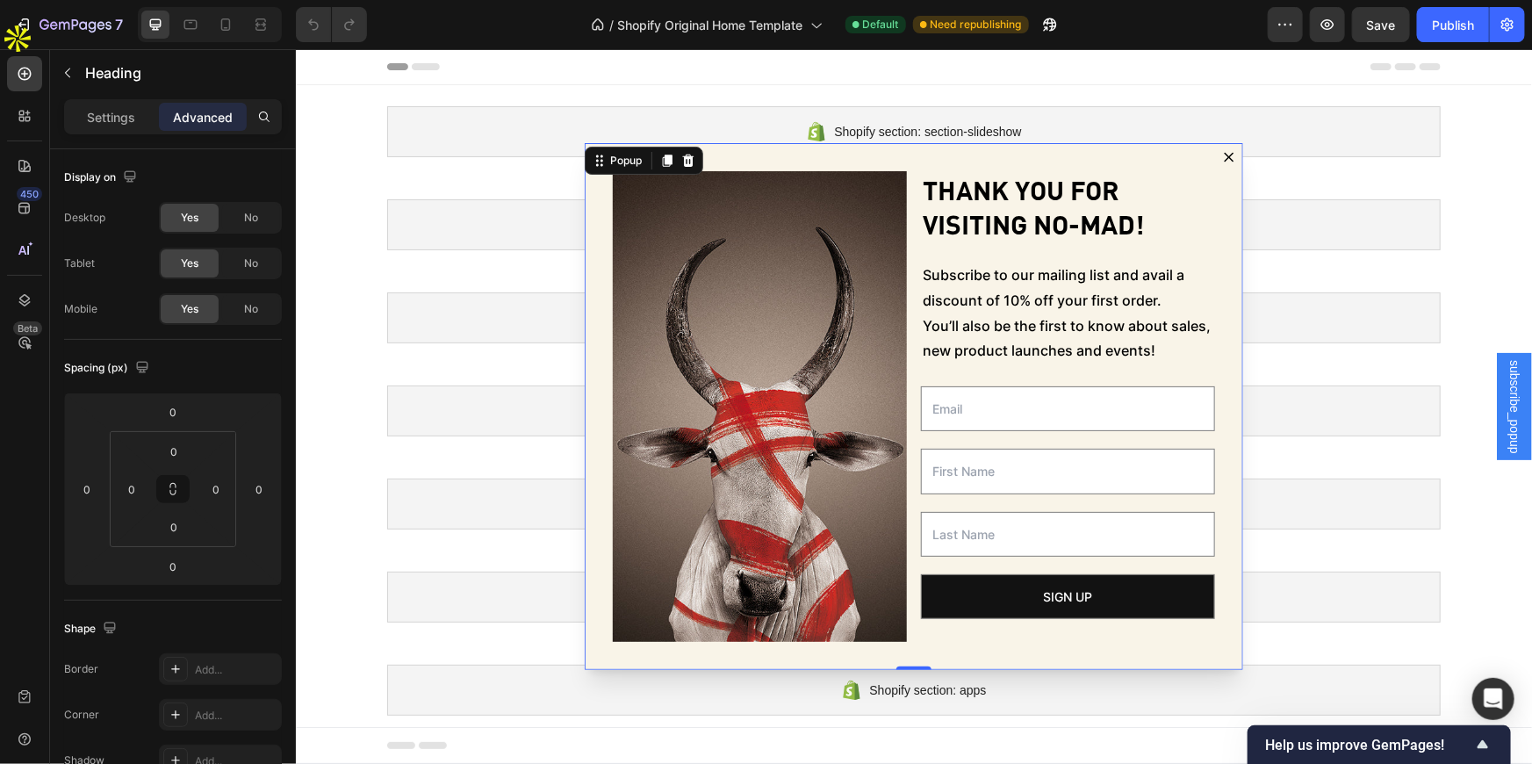
click at [1177, 155] on div "Image Thank you for visiting No-Mad! Heading Subscribe to our mailing list and …" at bounding box center [913, 405] width 659 height 527
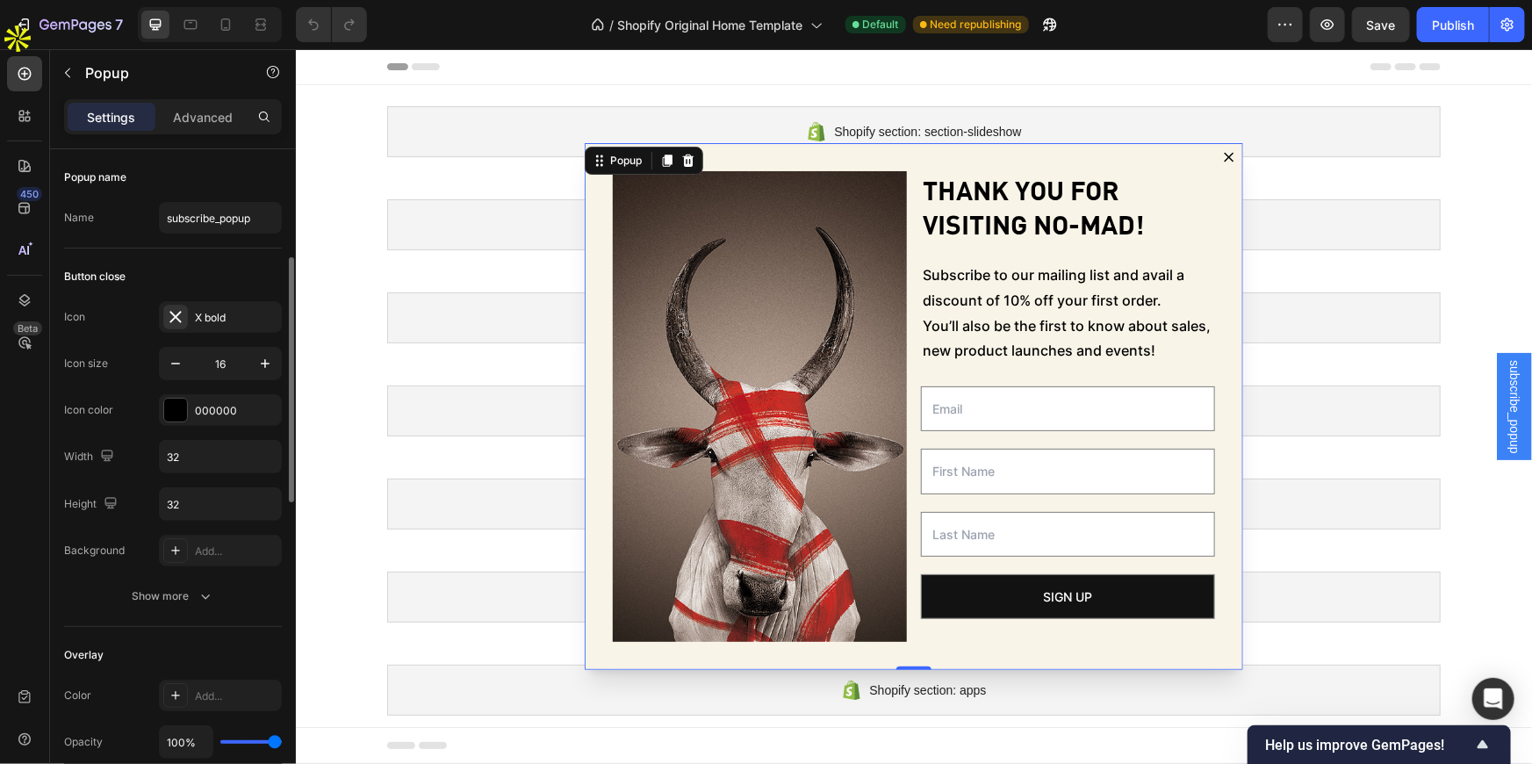
scroll to position [79, 0]
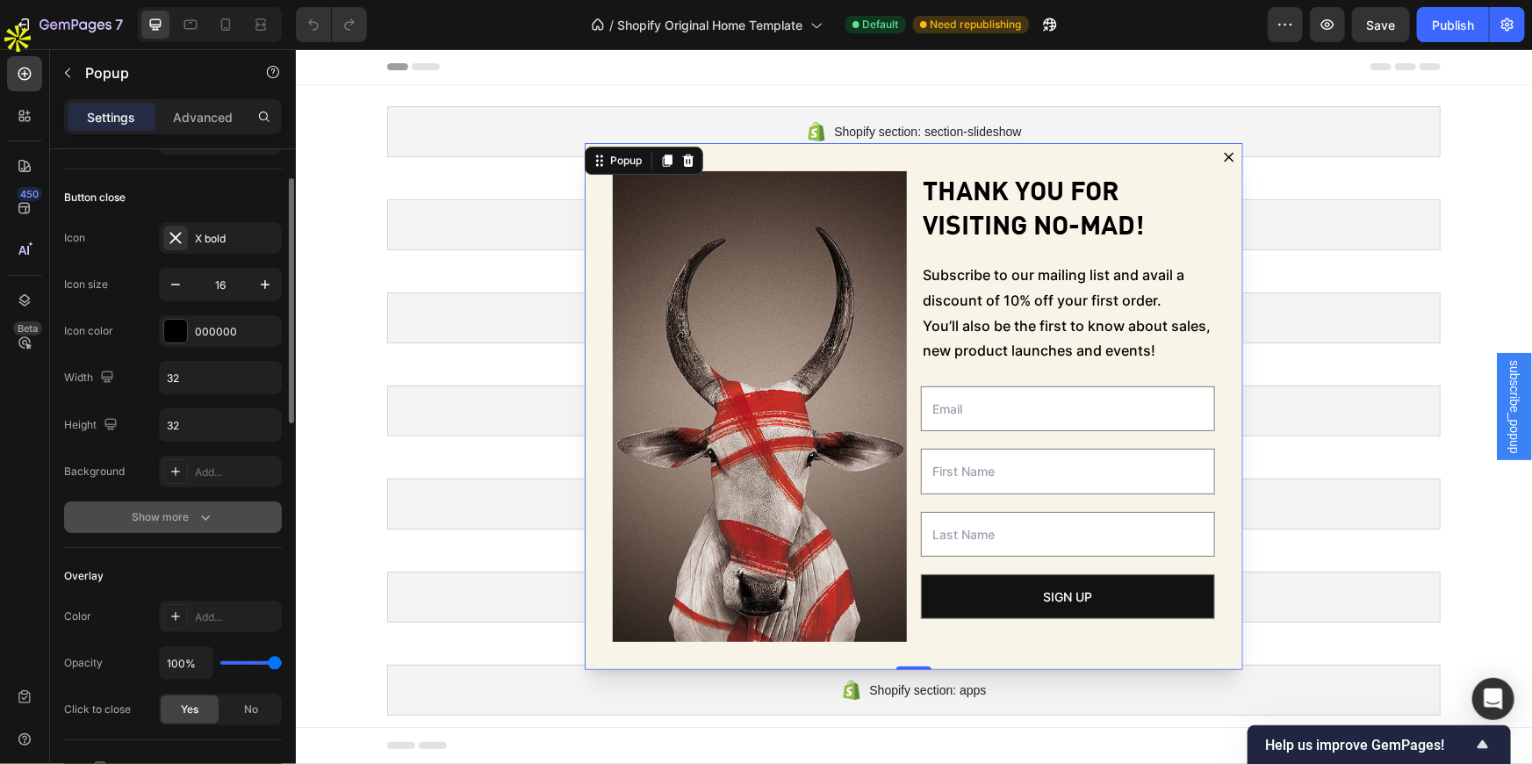
click at [199, 529] on button "Show more" at bounding box center [173, 517] width 218 height 32
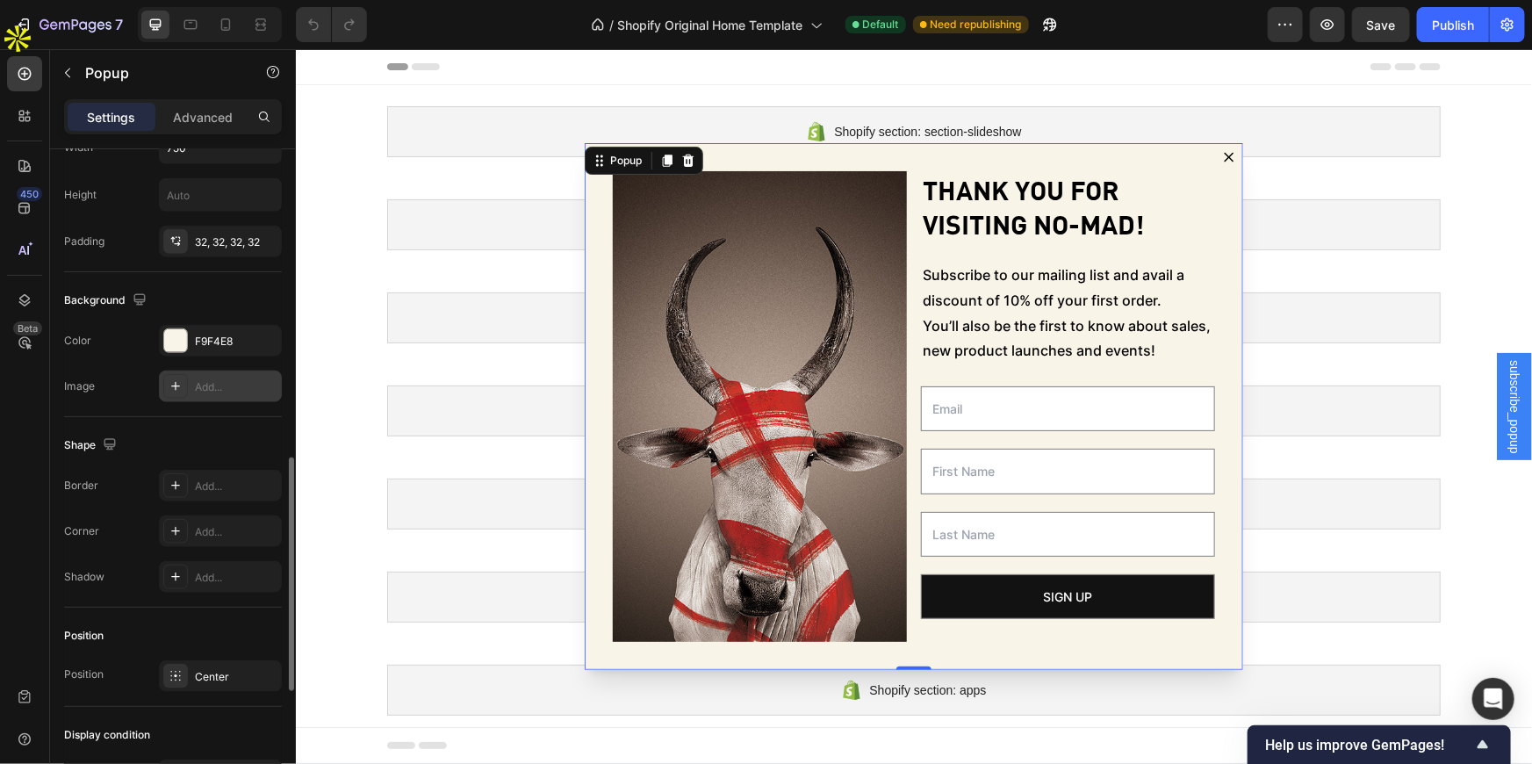
scroll to position [1037, 0]
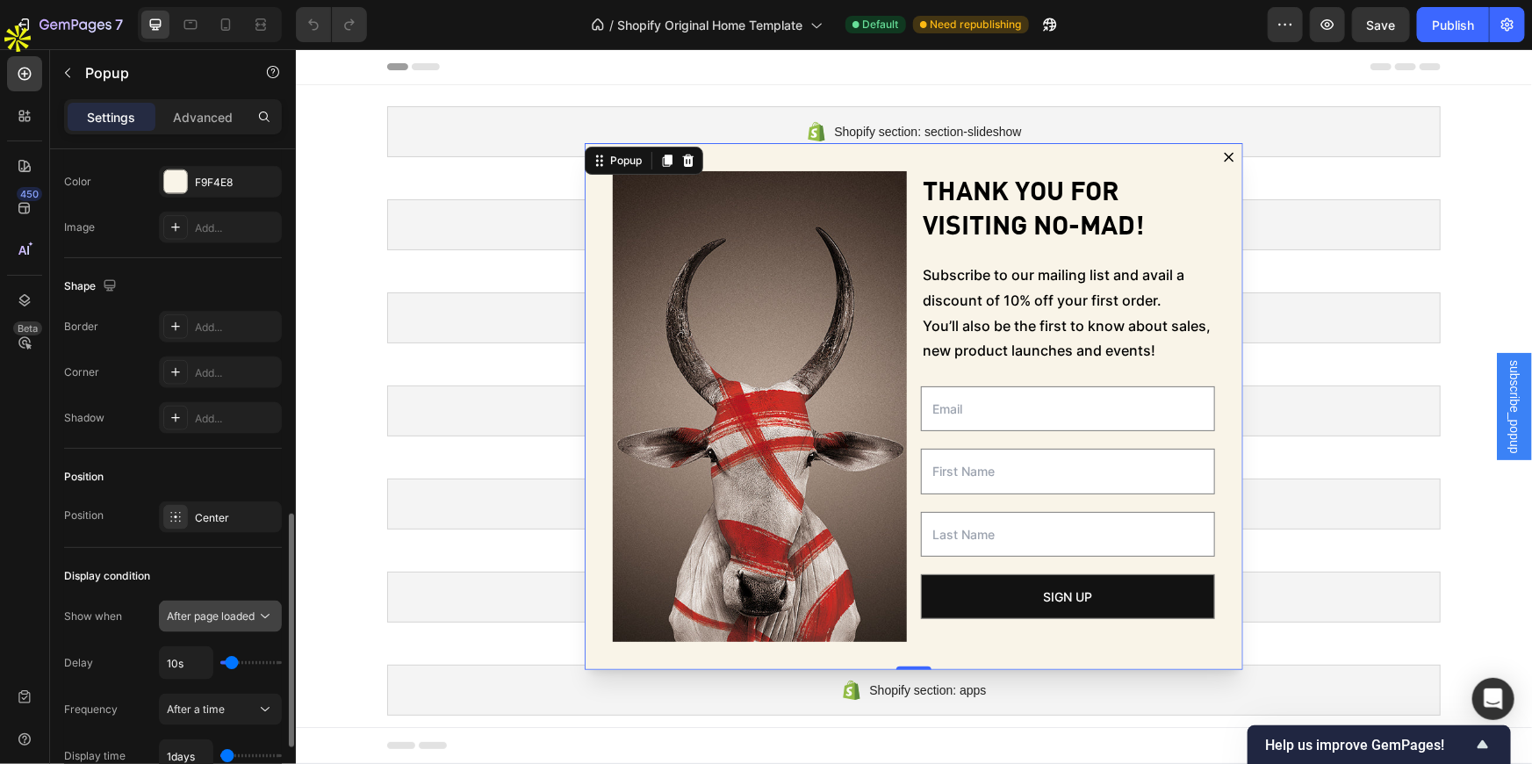
click at [215, 610] on span "After page loaded" at bounding box center [211, 615] width 88 height 13
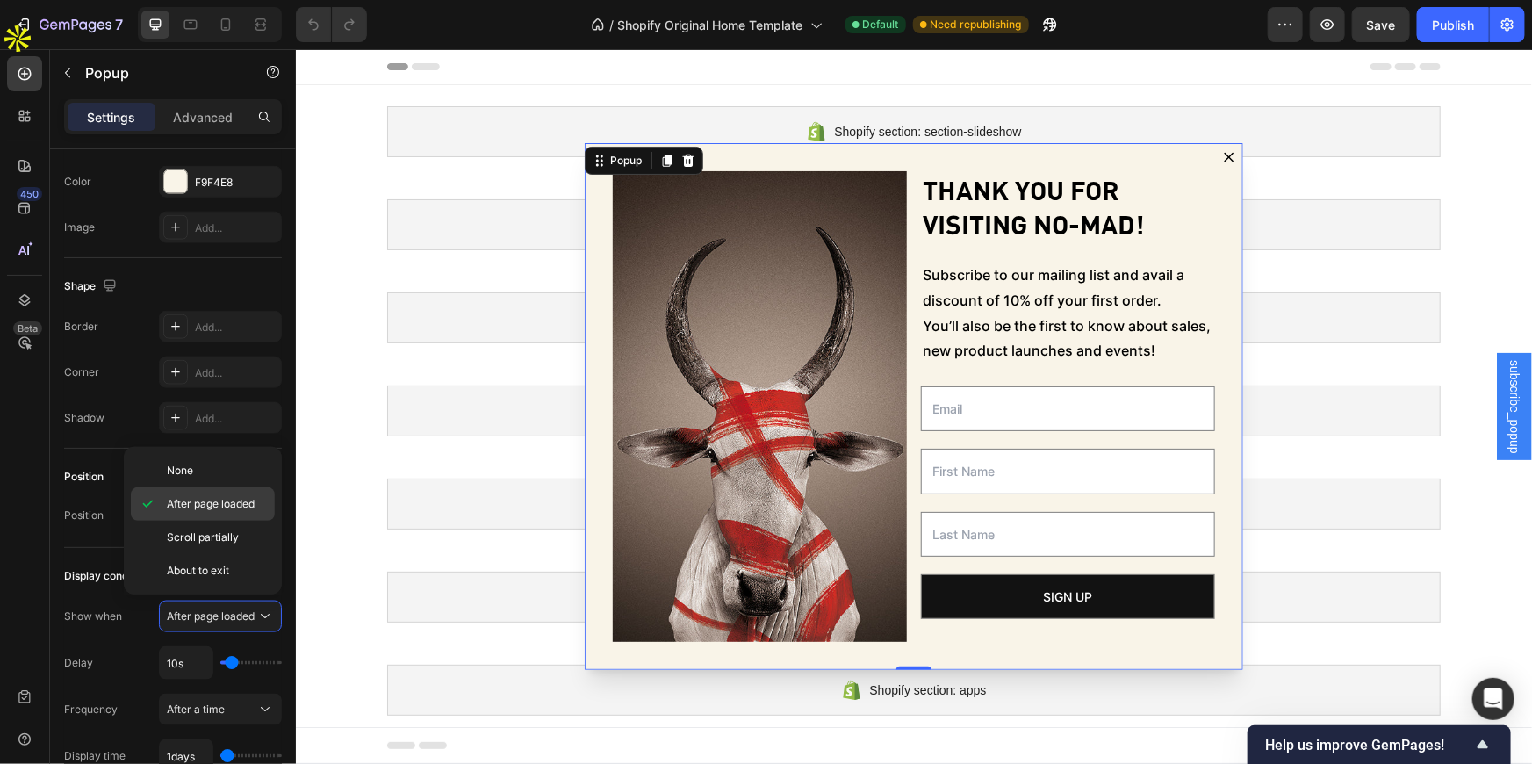
click at [219, 504] on span "After page loaded" at bounding box center [211, 504] width 88 height 16
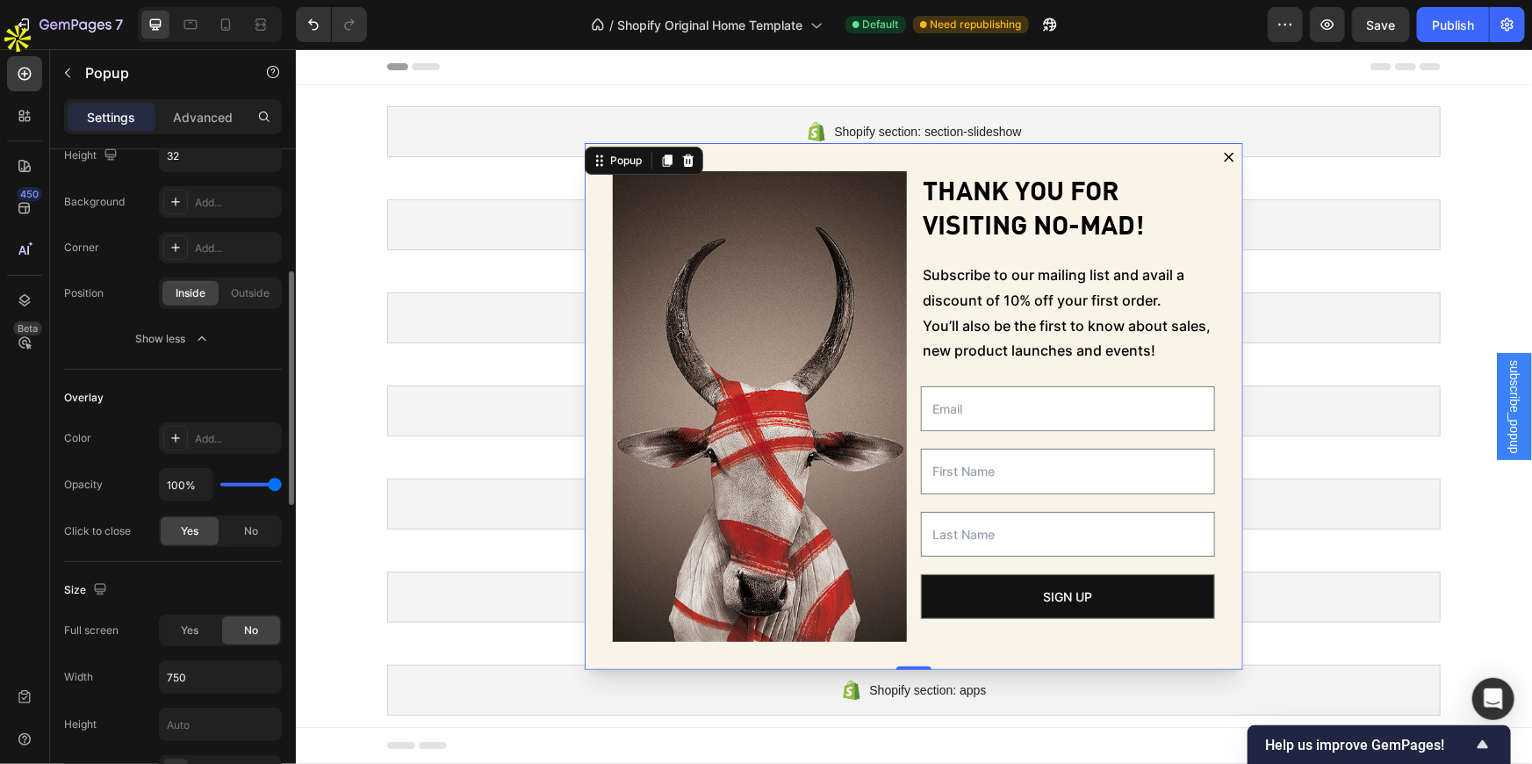
scroll to position [0, 0]
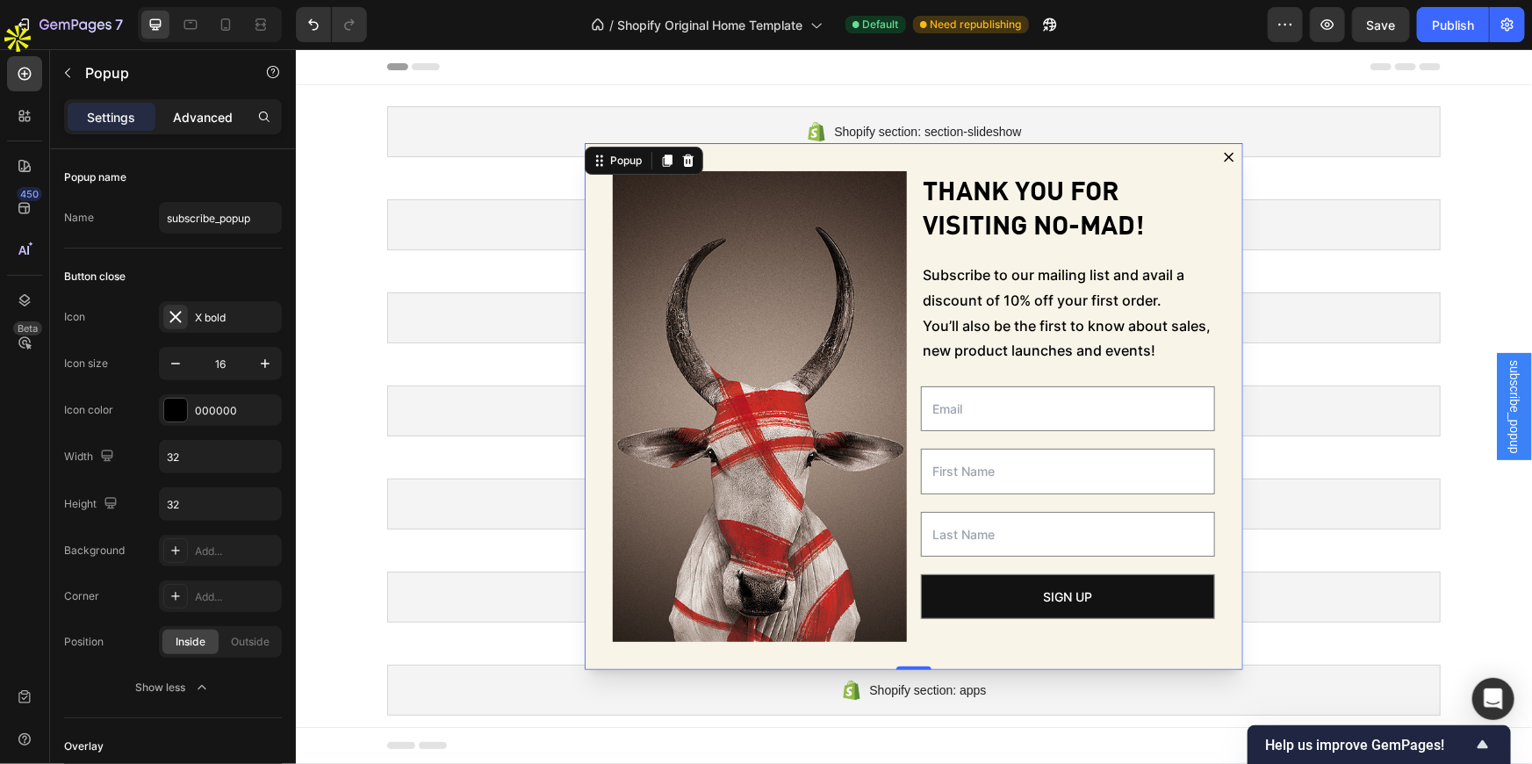
click at [196, 117] on p "Advanced" at bounding box center [203, 117] width 60 height 18
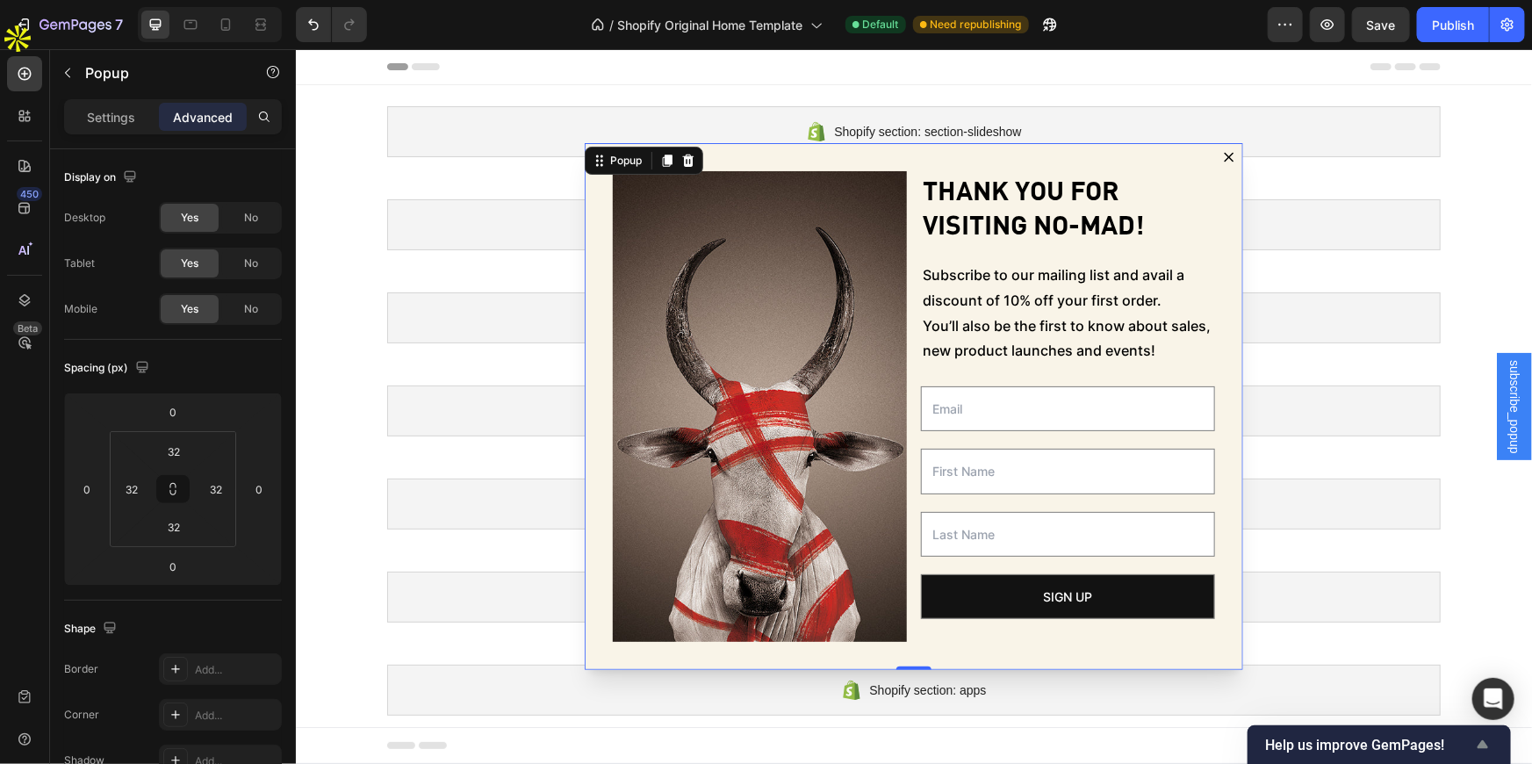
click at [1468, 738] on span "Help us improve GemPages!" at bounding box center [1368, 745] width 207 height 17
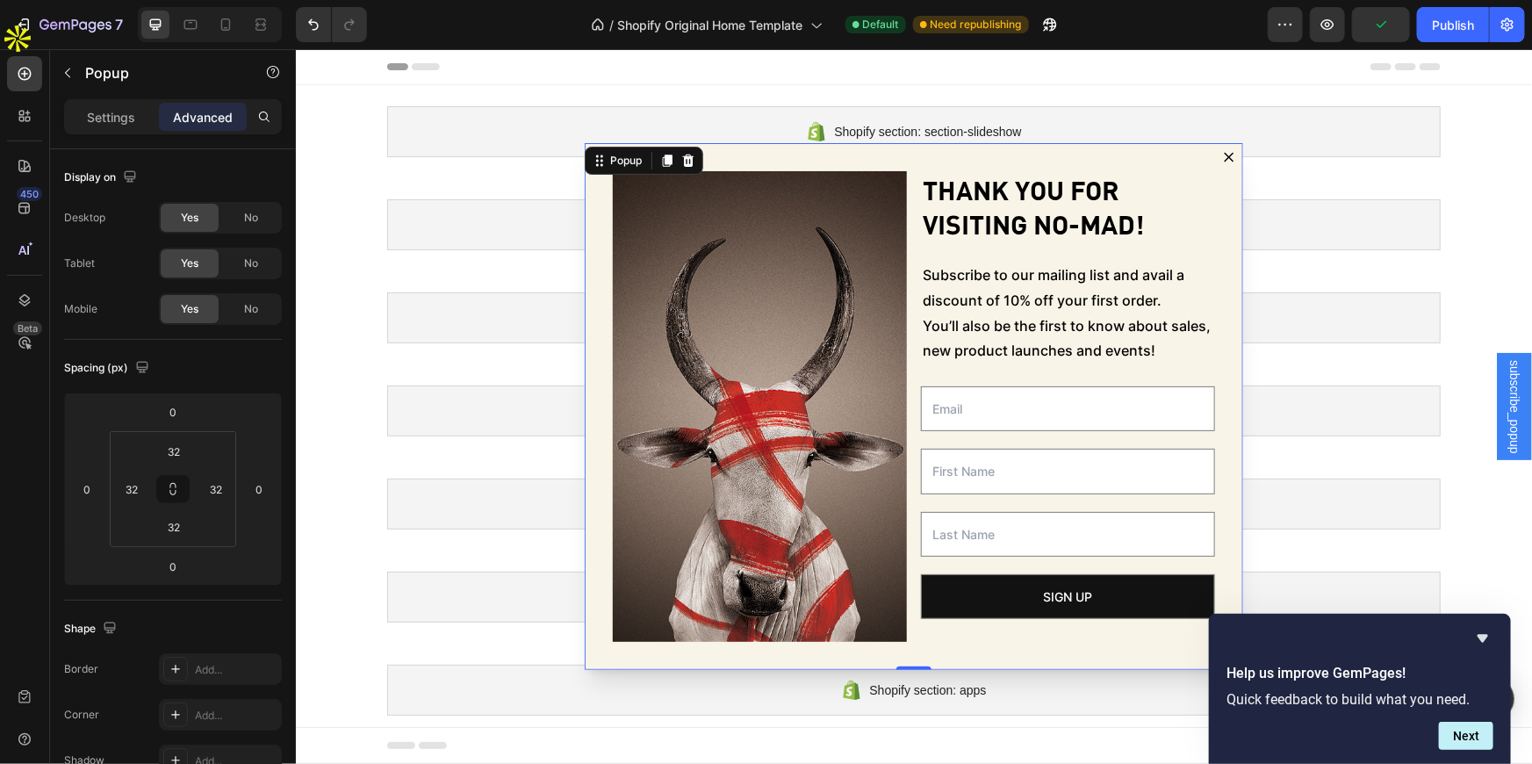
click at [1490, 622] on div "Help us improve GemPages! Quick feedback to build what you need. Next" at bounding box center [1360, 689] width 302 height 150
click at [1482, 635] on icon "Hide survey" at bounding box center [1483, 639] width 11 height 8
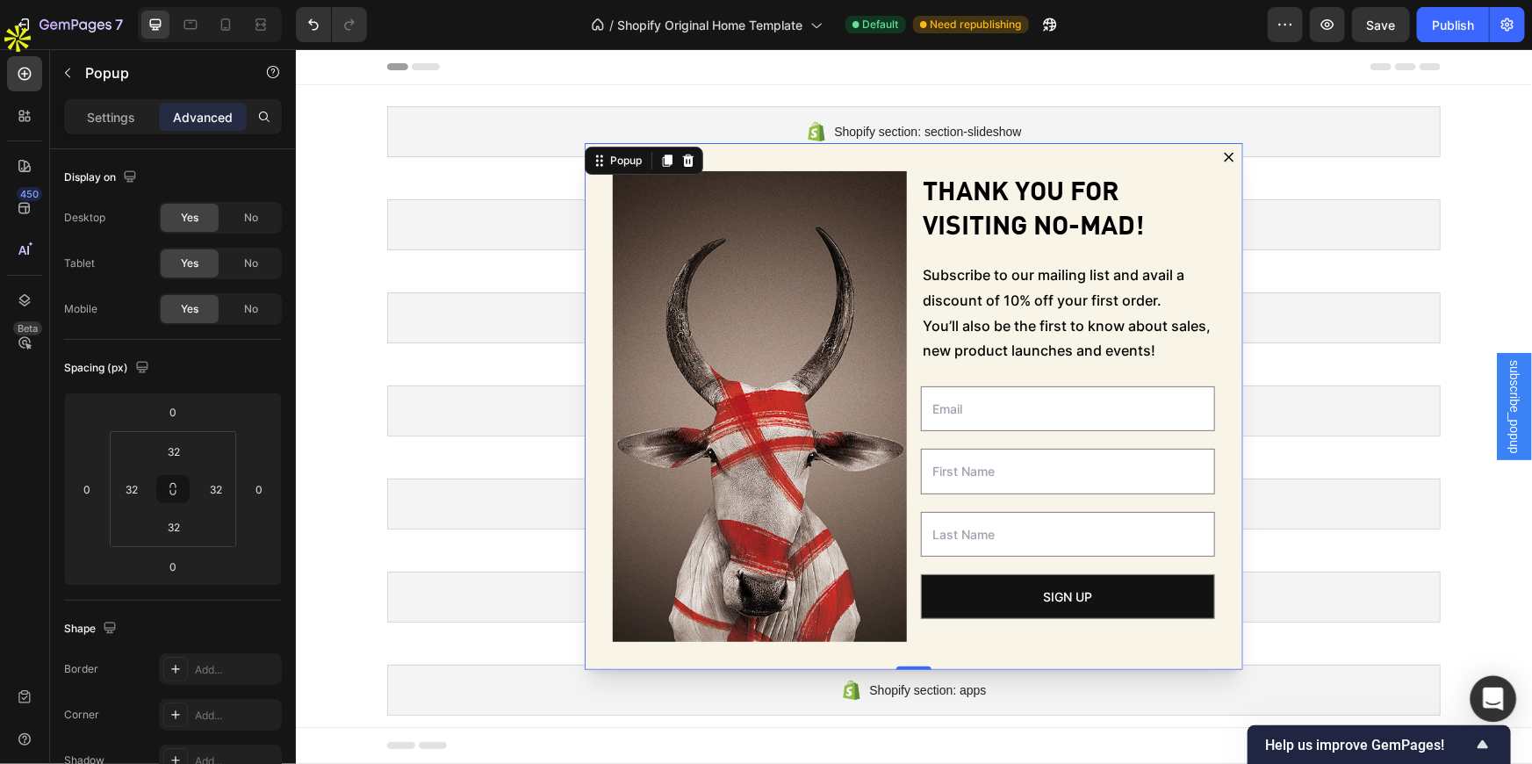
click at [1480, 686] on div "Open Intercom Messenger" at bounding box center [1494, 699] width 47 height 47
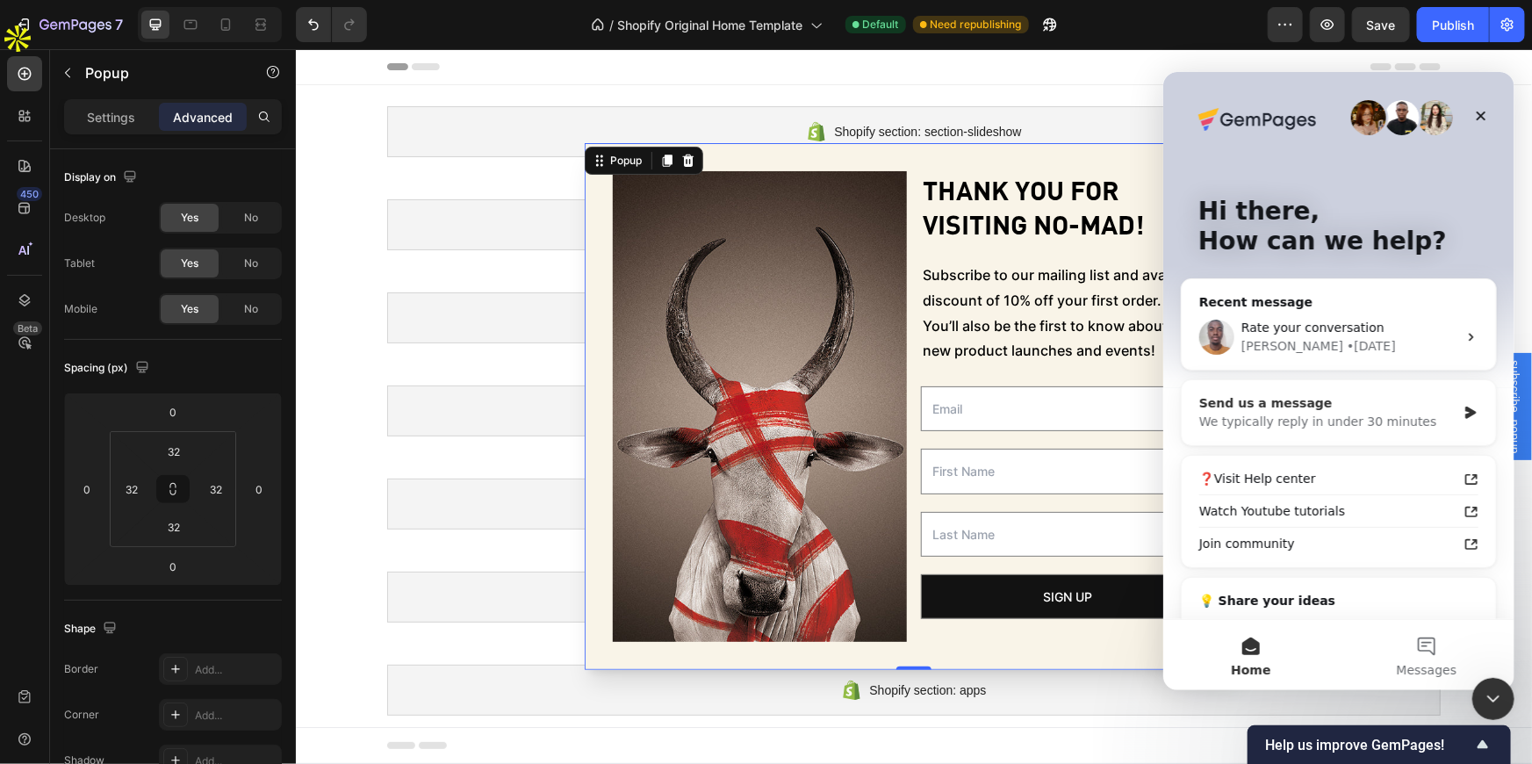
click at [1341, 405] on div "Send us a message" at bounding box center [1326, 402] width 257 height 18
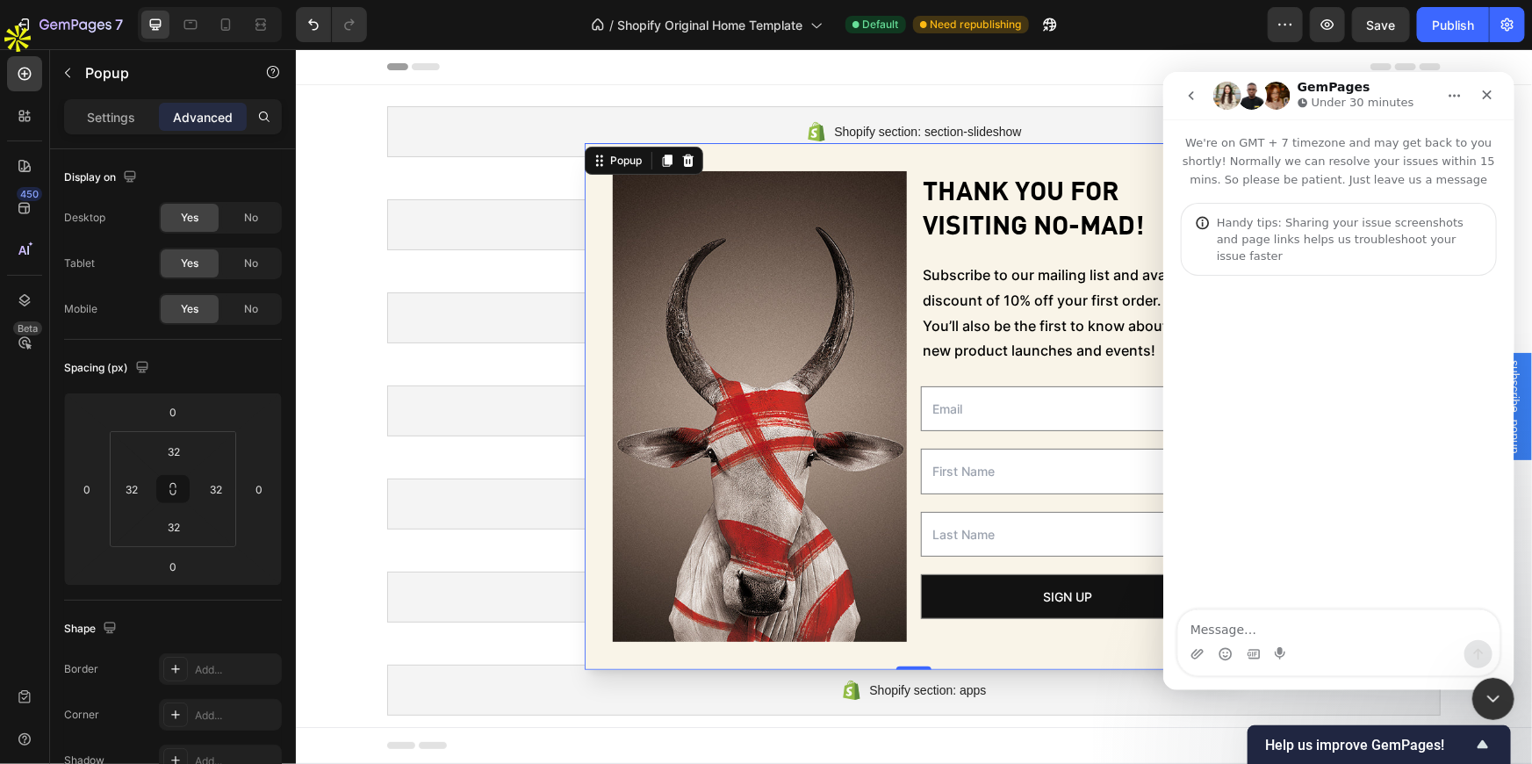
click at [1328, 652] on div "Intercom messenger" at bounding box center [1337, 653] width 321 height 28
click at [1329, 622] on textarea "Message…" at bounding box center [1337, 624] width 321 height 30
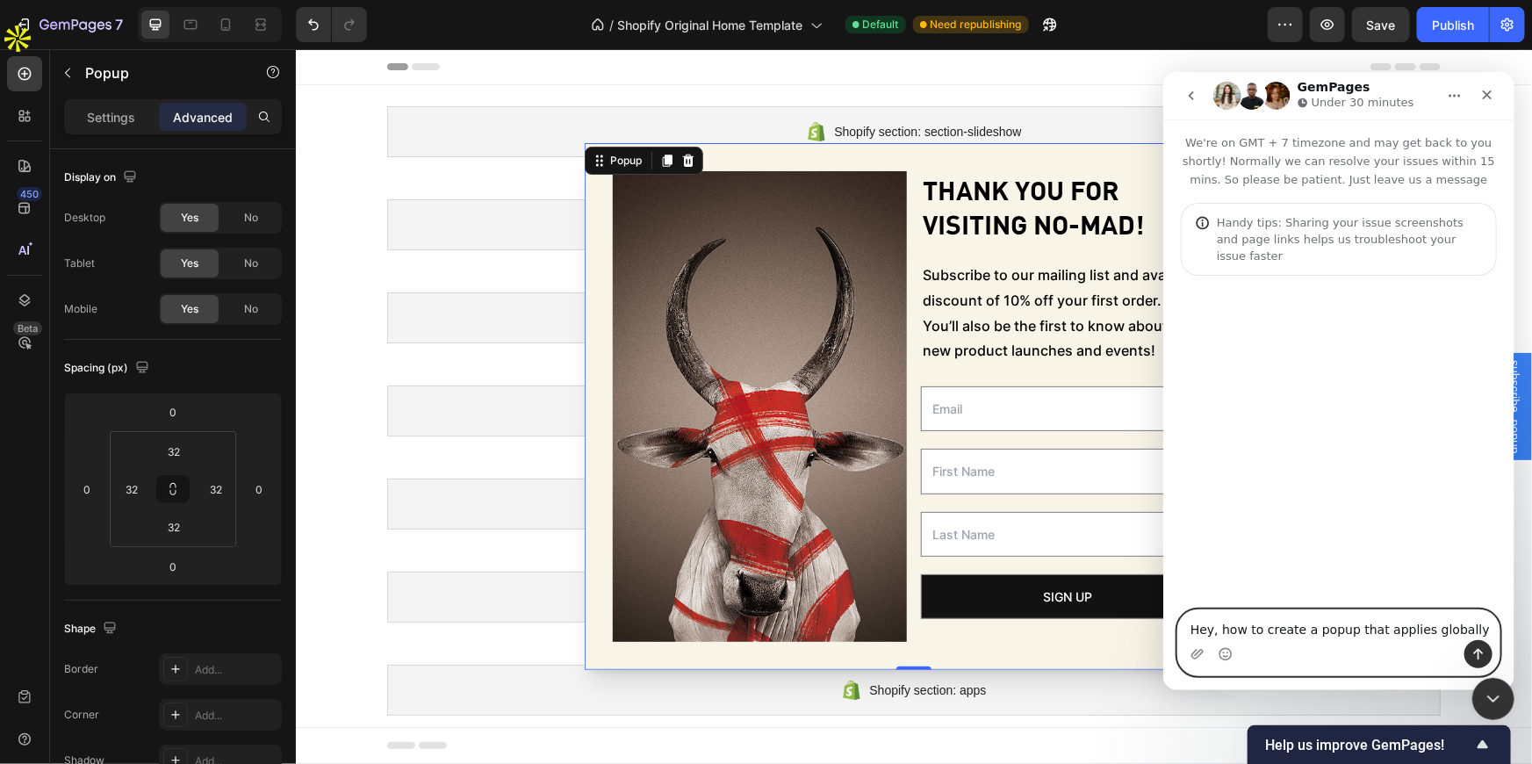
type textarea "Hey, how to create a popup that applies globally?"
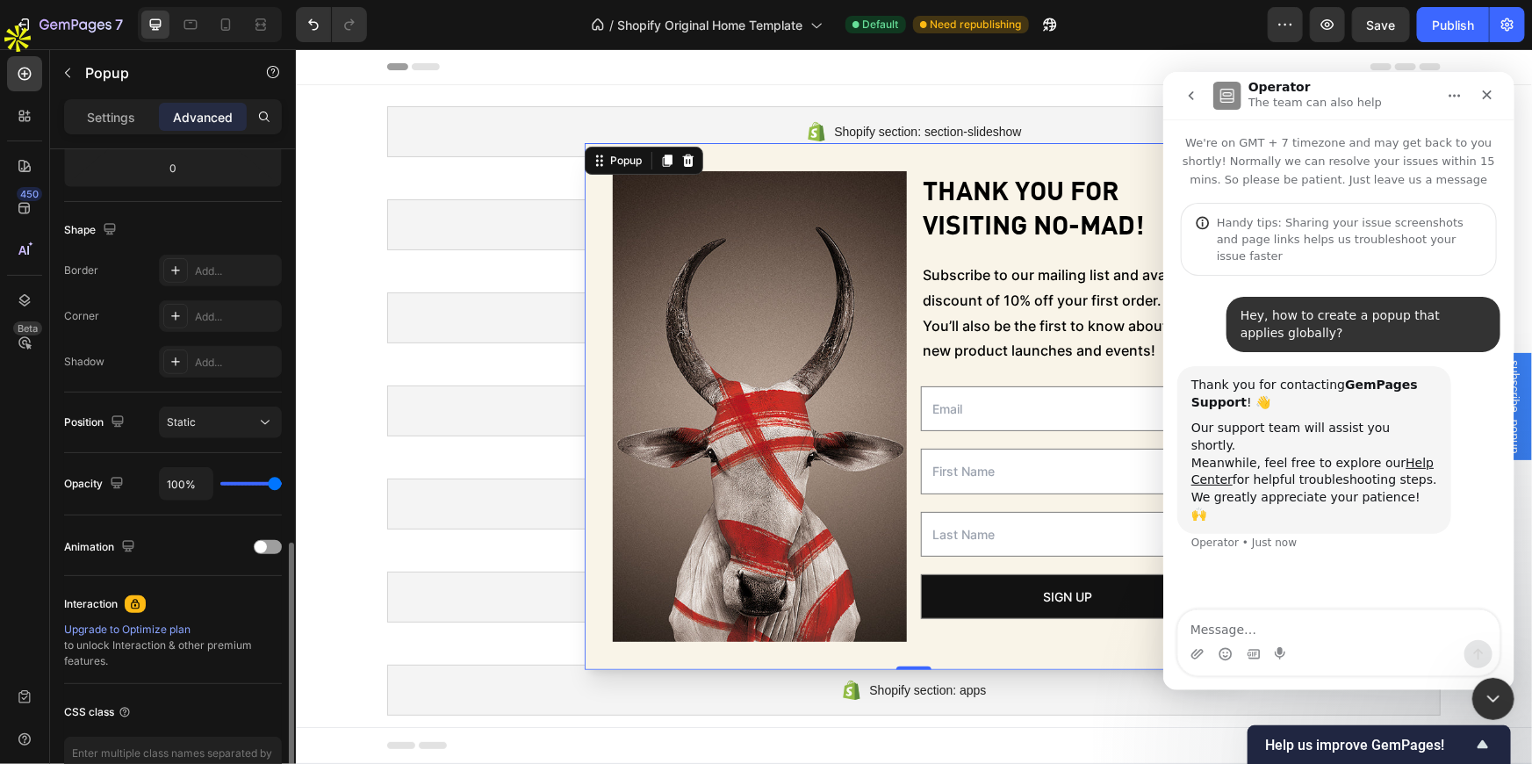
scroll to position [505, 0]
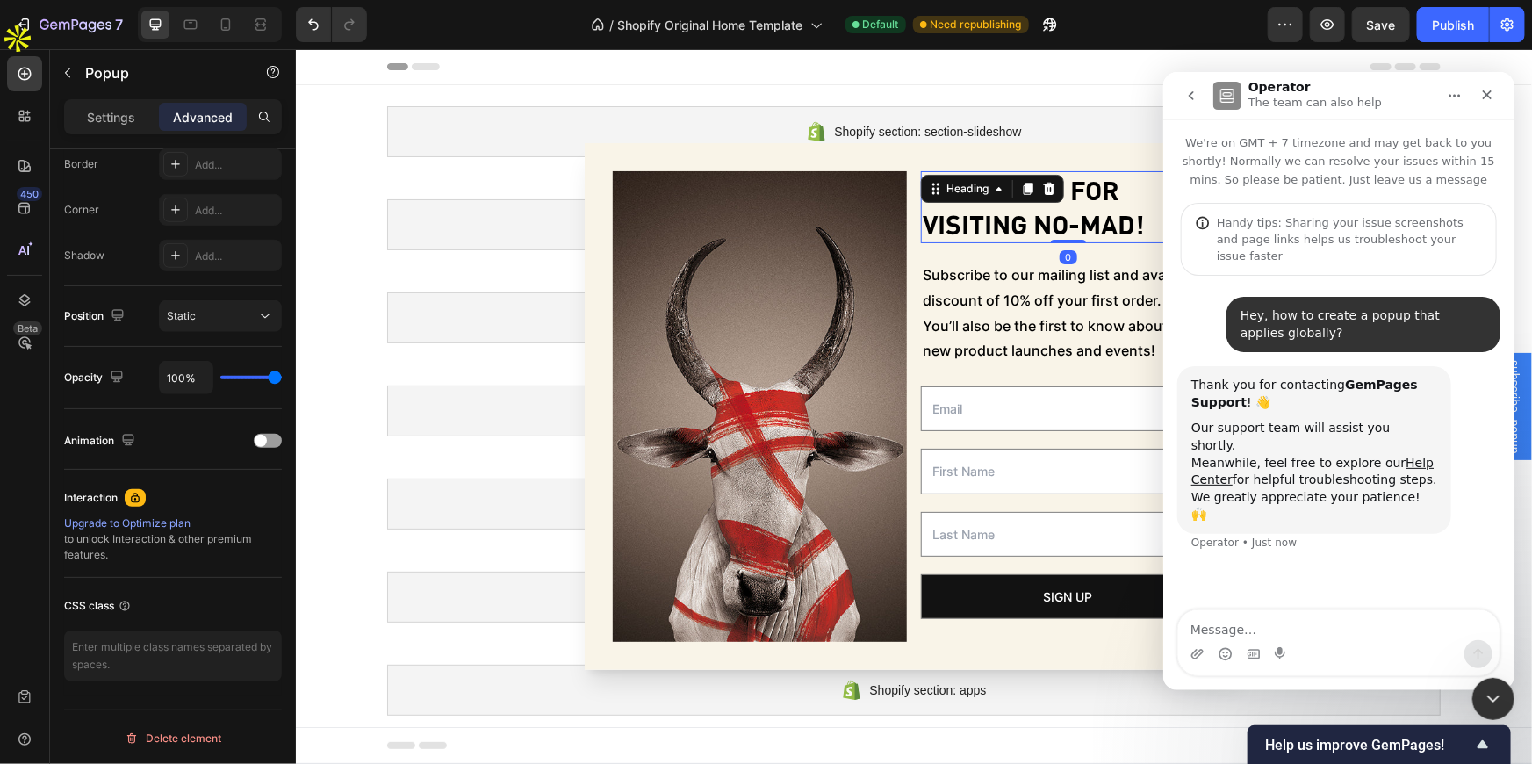
click at [1107, 218] on p "Thank you for visiting No-Mad!" at bounding box center [1067, 206] width 291 height 68
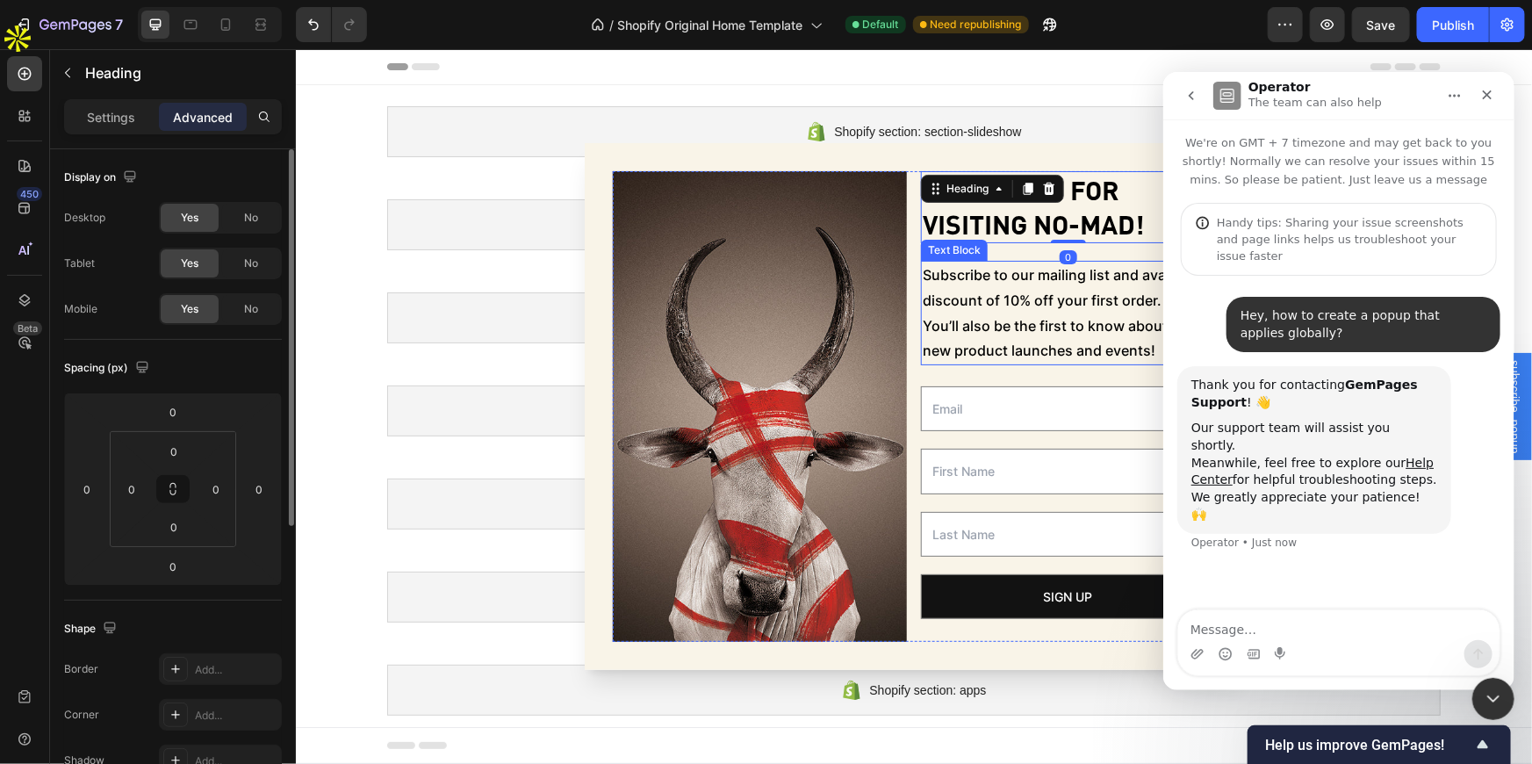
click at [1081, 305] on p "Subscribe to our mailing list and avail a discount of 10% off your first order.…" at bounding box center [1067, 312] width 291 height 101
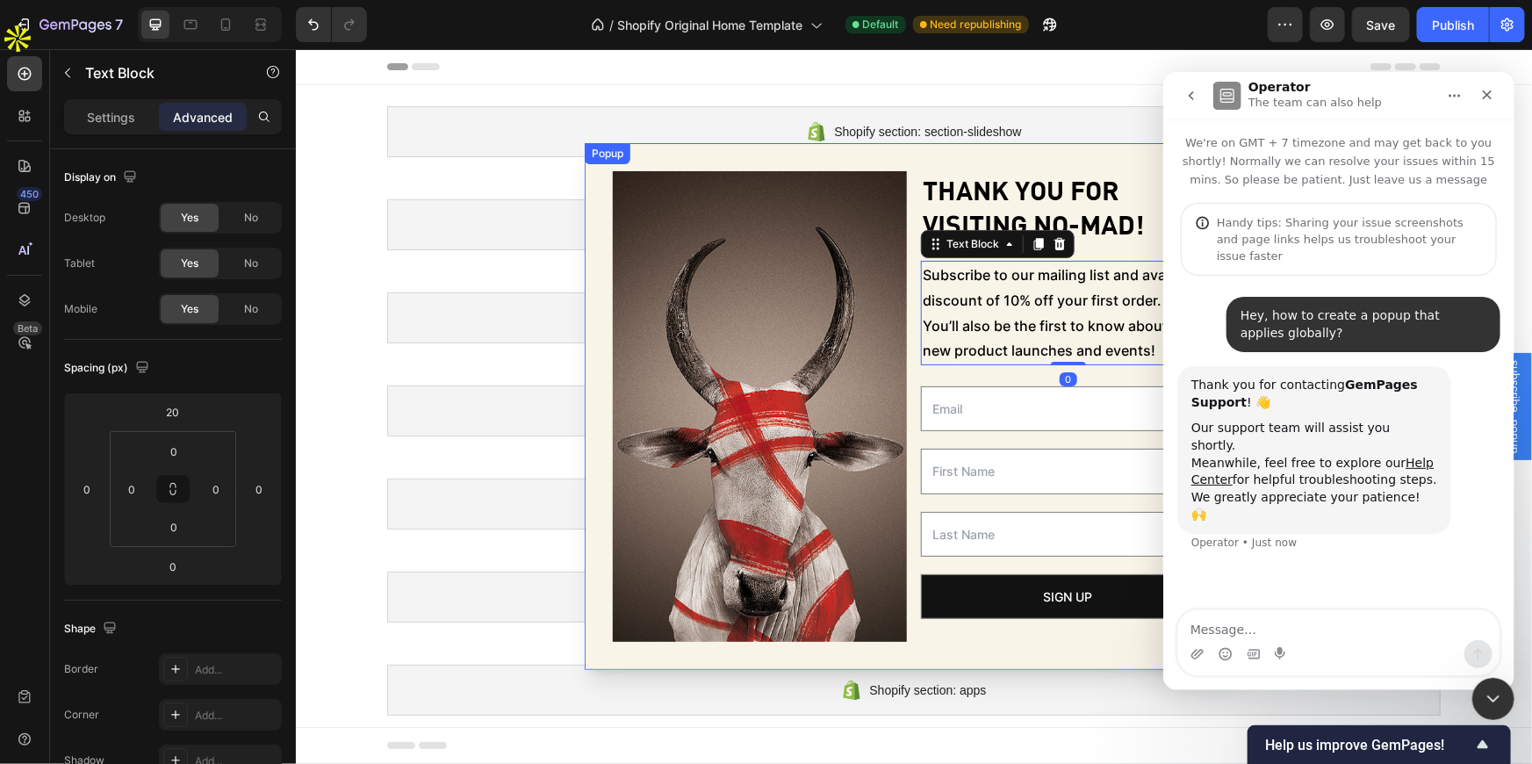
click at [789, 159] on div "Image Thank you for visiting No-Mad! Heading Subscribe to our mailing list and …" at bounding box center [913, 405] width 659 height 527
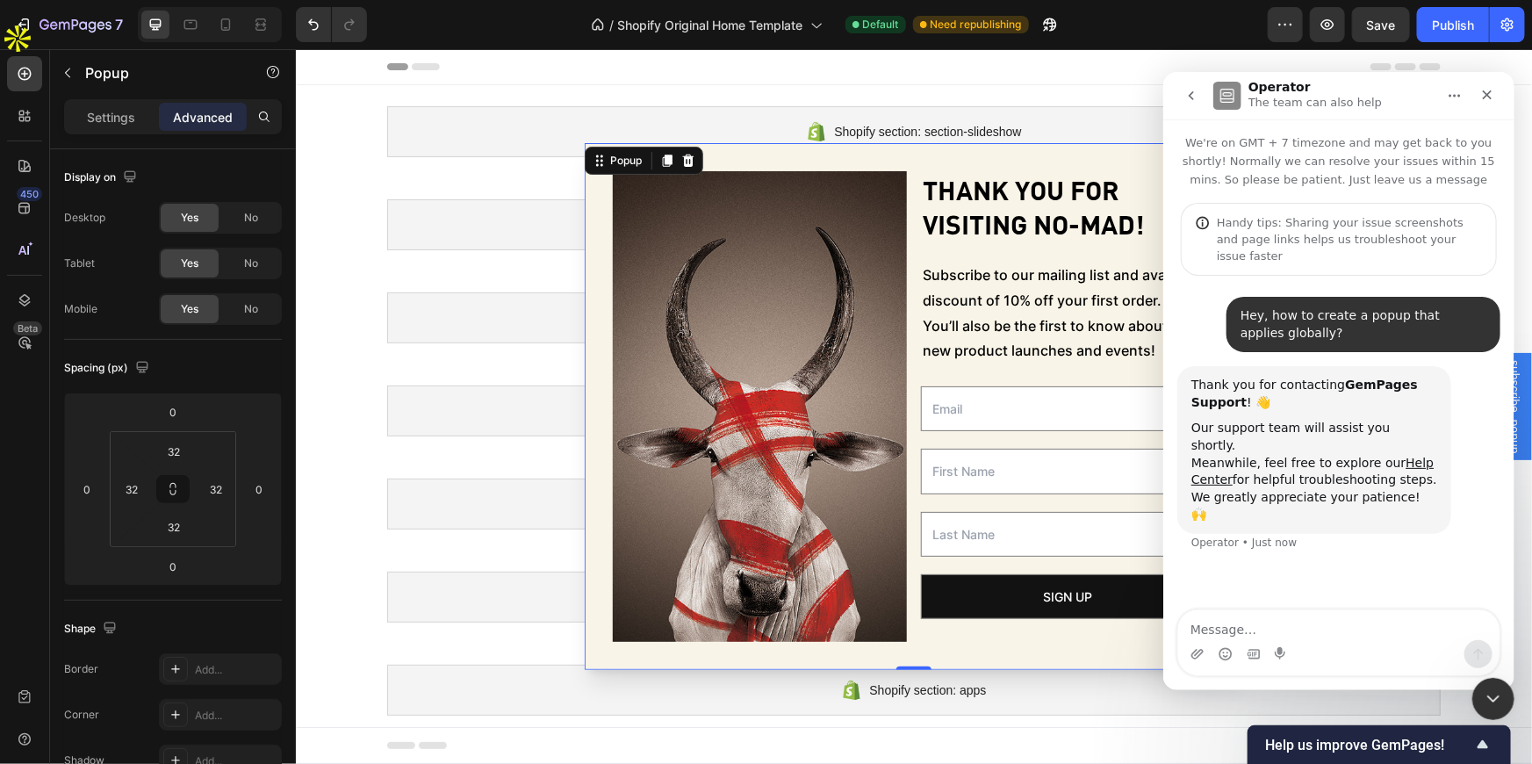
click at [975, 644] on div "Image Thank you for visiting No-Mad! Heading Subscribe to our mailing list and …" at bounding box center [913, 405] width 659 height 527
click at [767, 147] on div "Image Thank you for visiting No-Mad! Heading Subscribe to our mailing list and …" at bounding box center [913, 405] width 659 height 527
click at [112, 128] on div "Settings" at bounding box center [112, 117] width 88 height 28
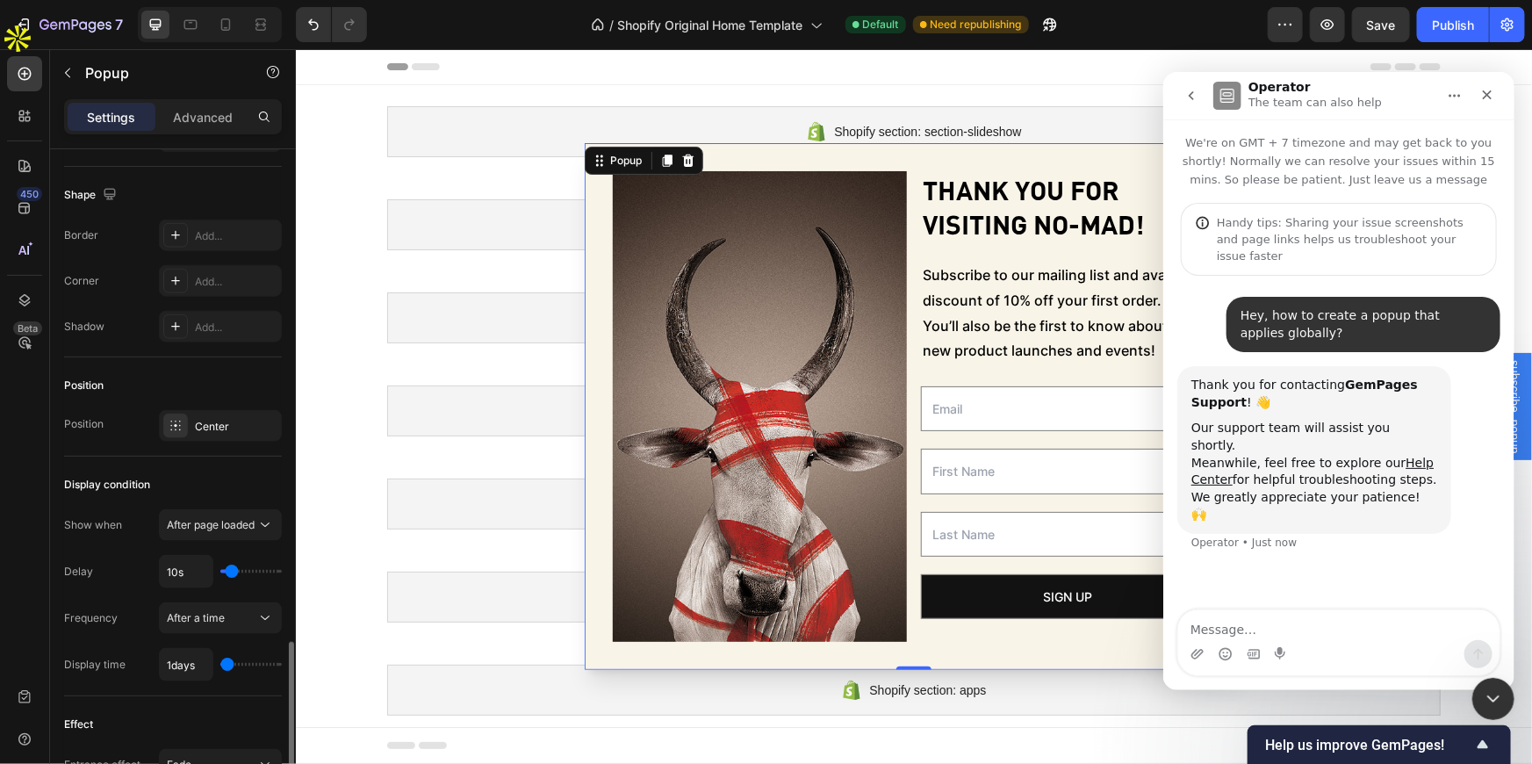
scroll to position [1117, 0]
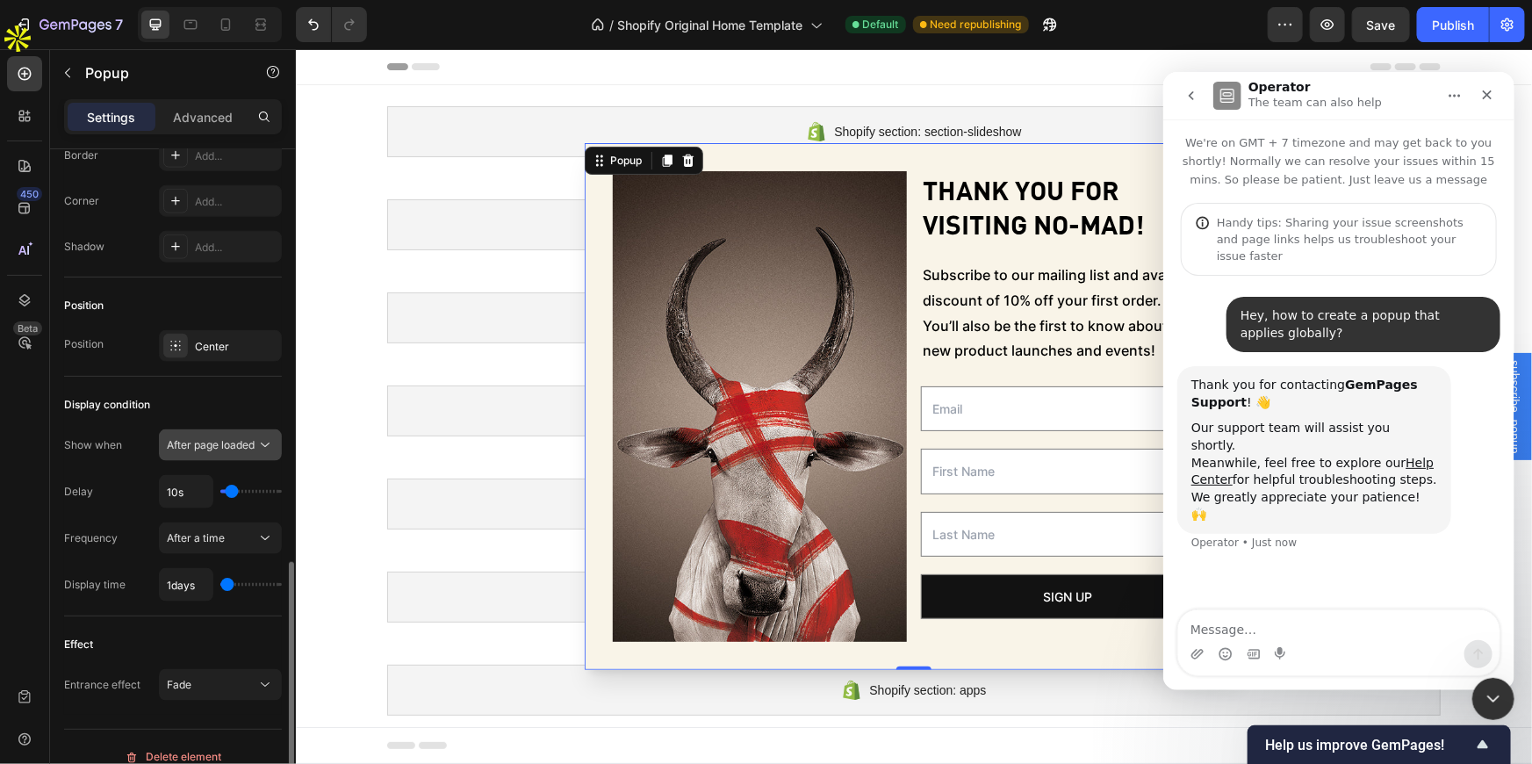
click at [199, 449] on span "After page loaded" at bounding box center [211, 445] width 88 height 16
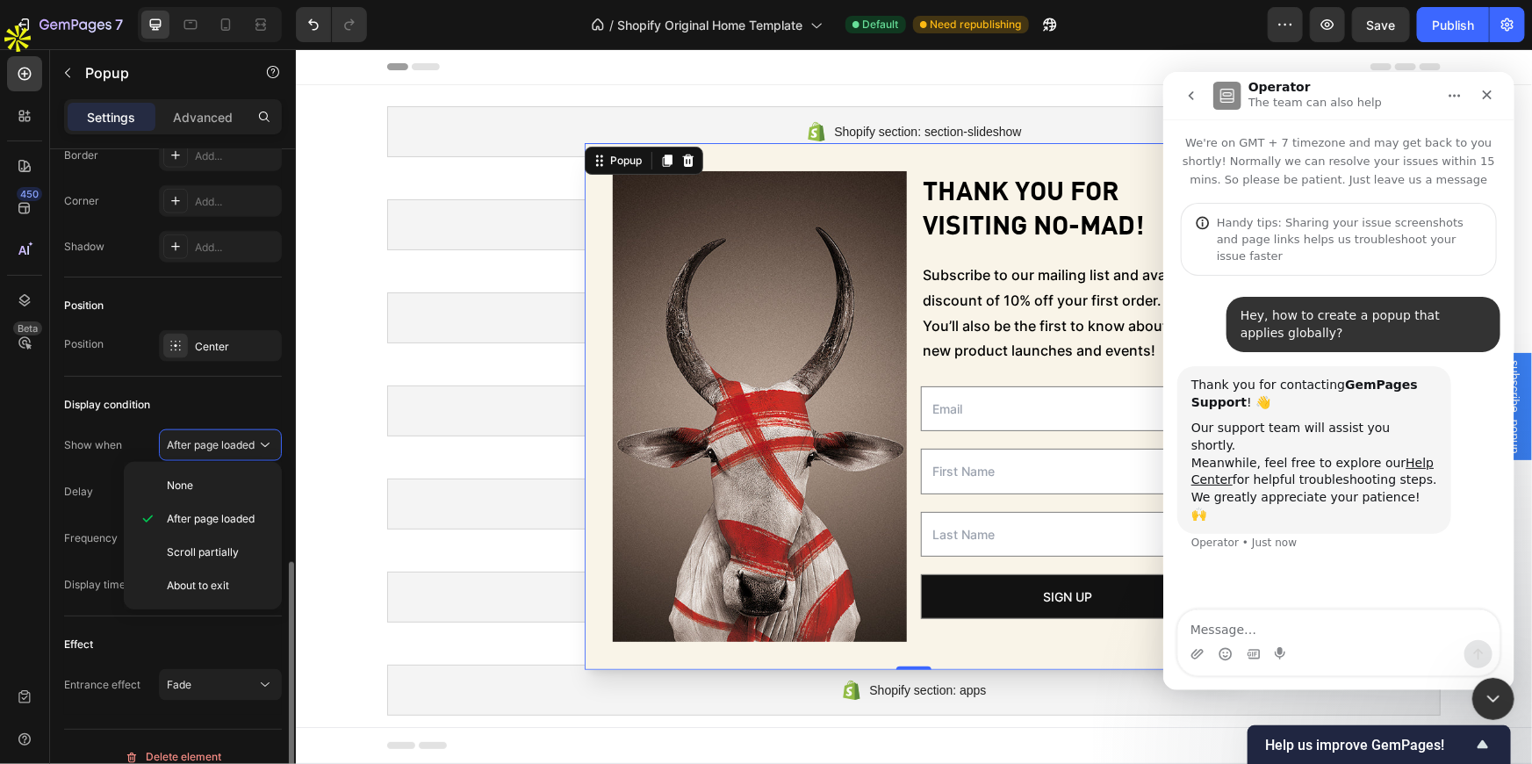
click at [177, 399] on div "Display condition" at bounding box center [173, 405] width 218 height 28
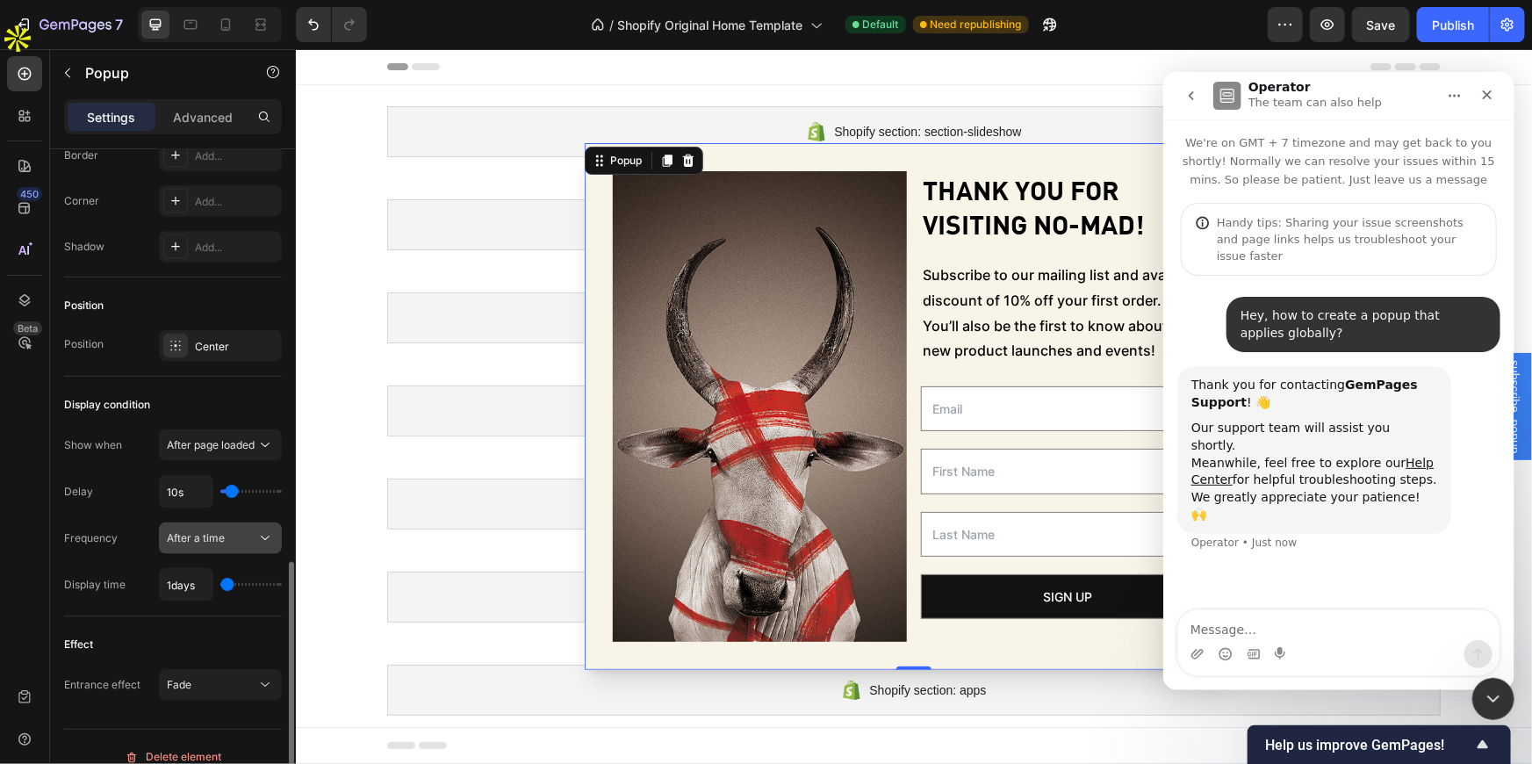
click at [201, 538] on span "After a time" at bounding box center [196, 537] width 58 height 13
click at [142, 497] on div "Delay 10s" at bounding box center [173, 491] width 218 height 33
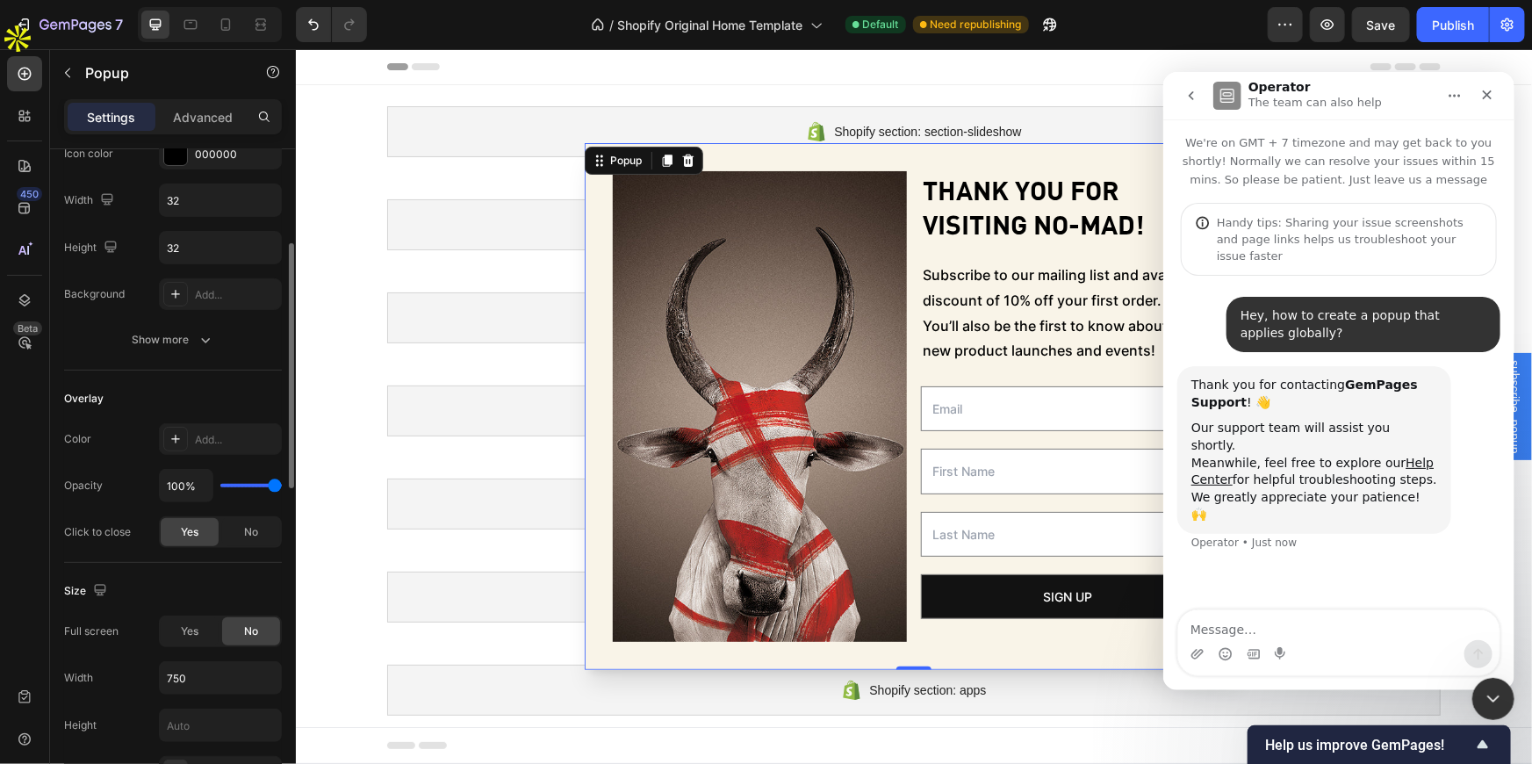
scroll to position [0, 0]
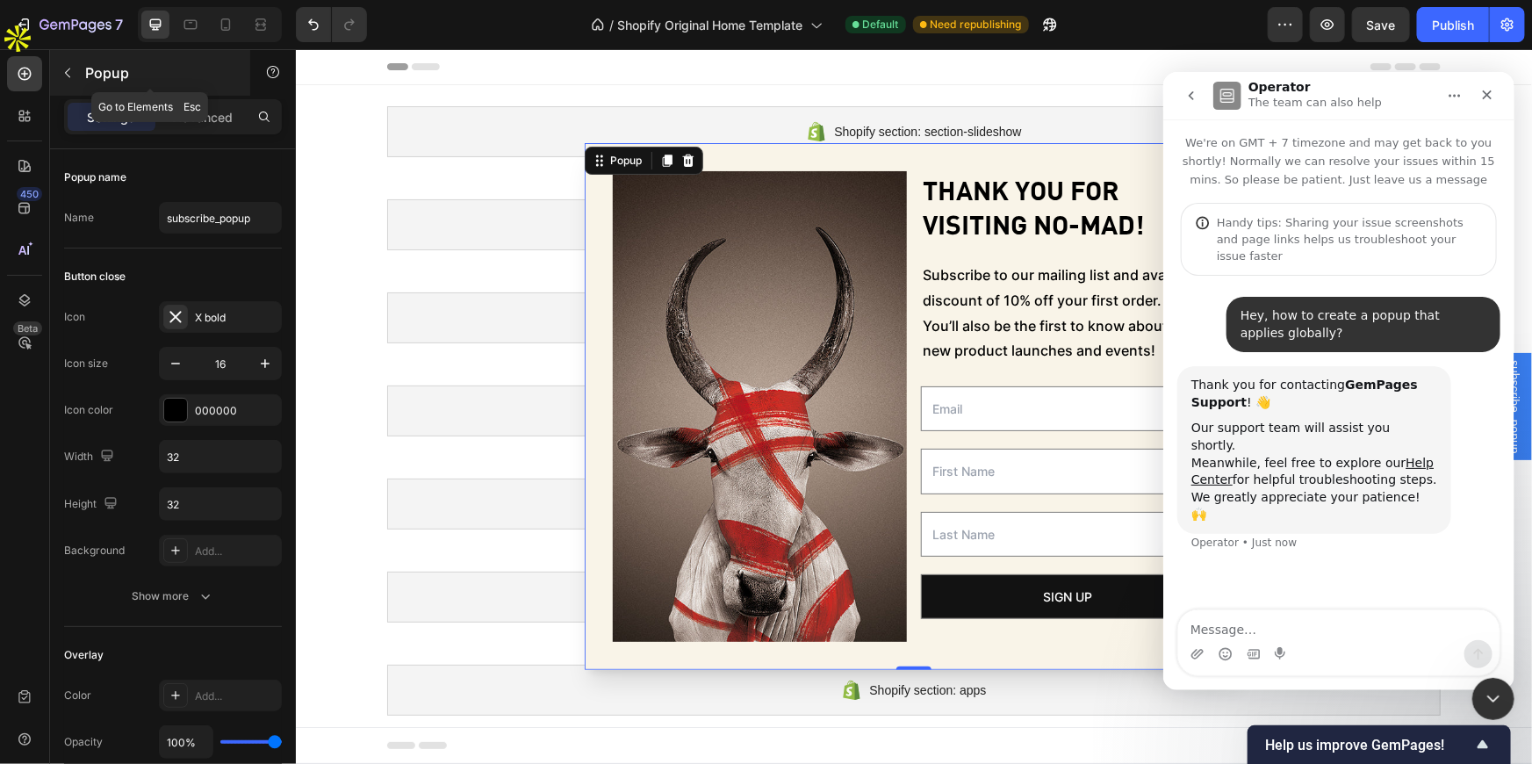
click at [68, 75] on icon "button" at bounding box center [68, 73] width 14 height 14
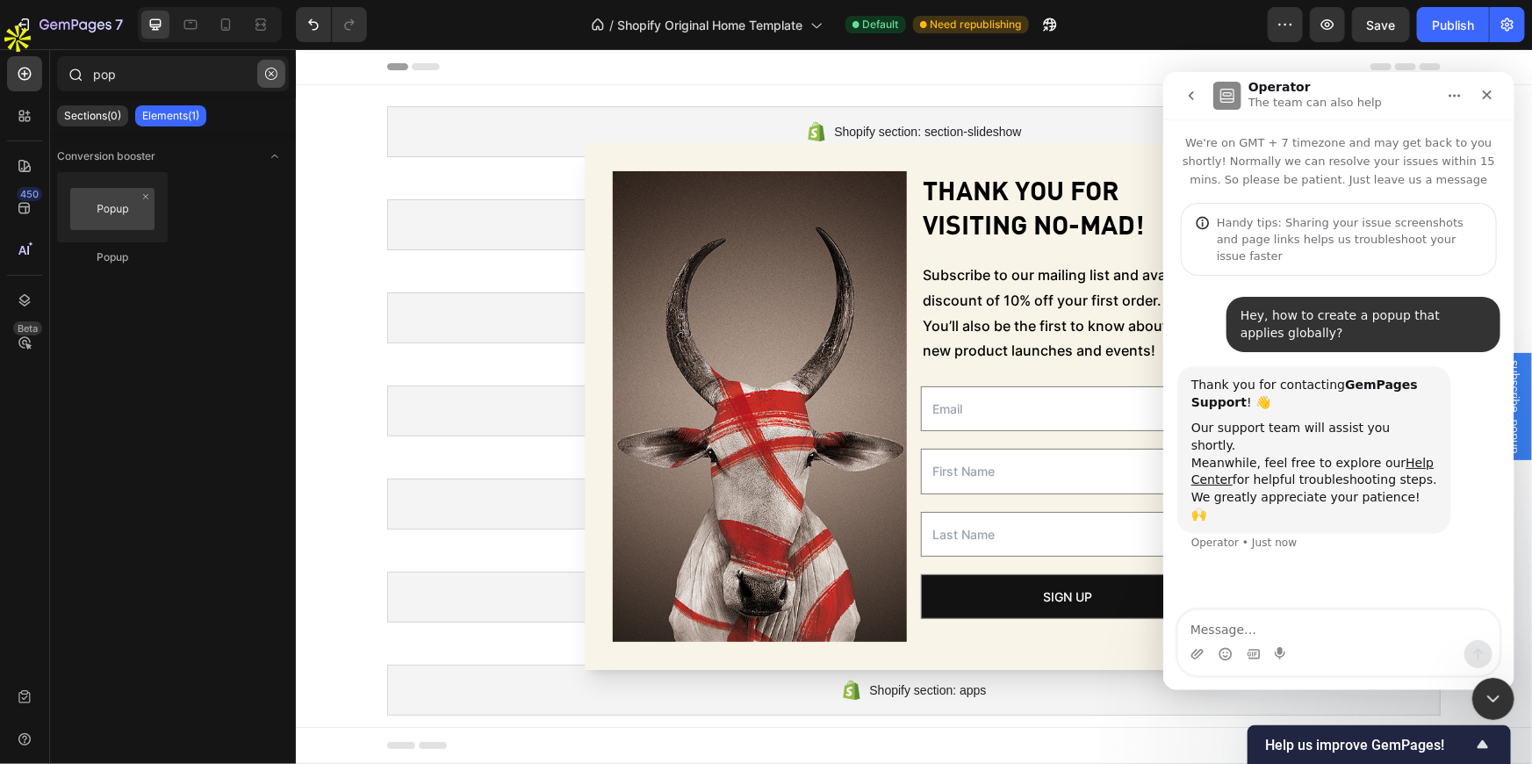
click at [266, 68] on icon "button" at bounding box center [271, 74] width 12 height 12
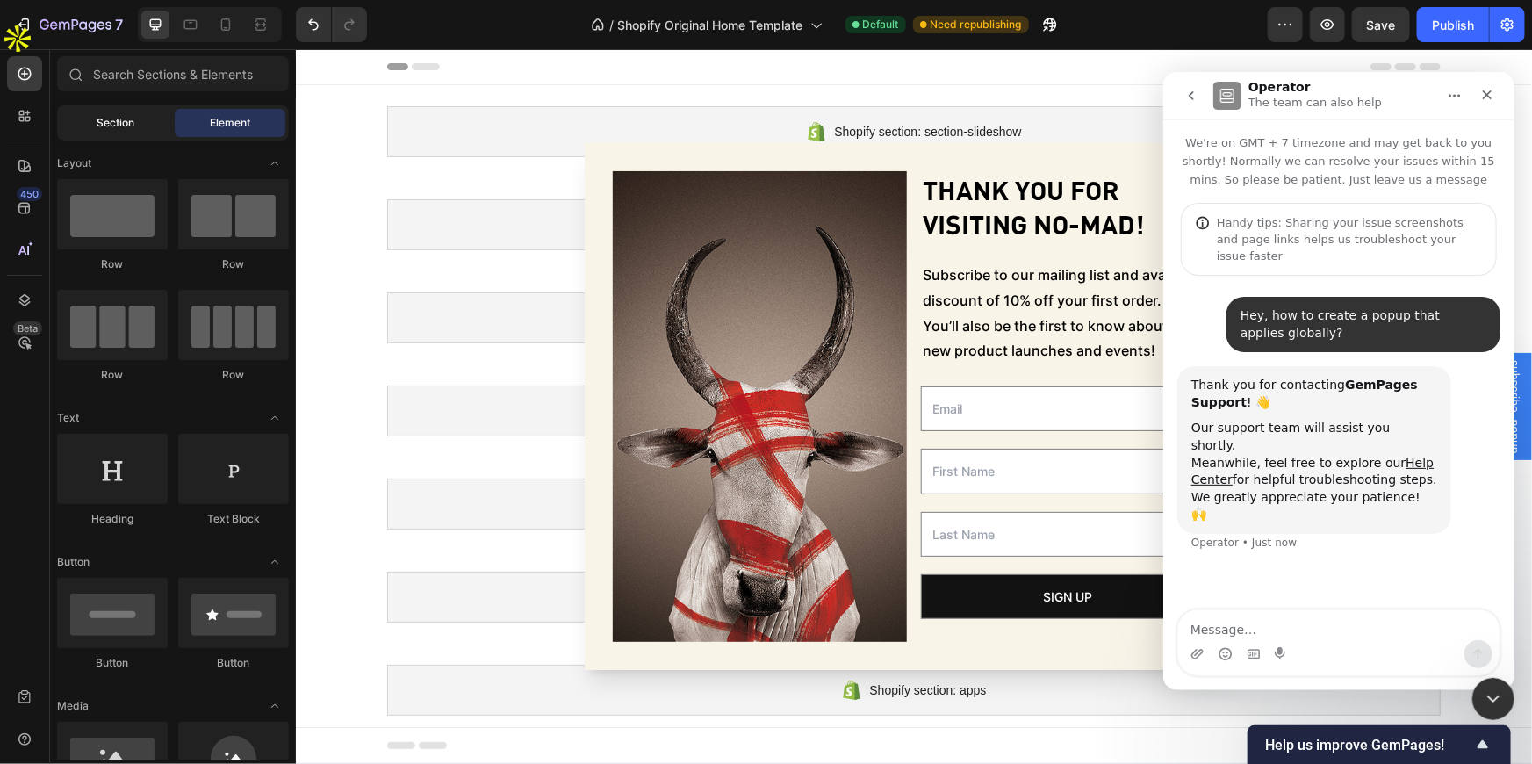
click at [97, 112] on div "Section" at bounding box center [116, 123] width 111 height 28
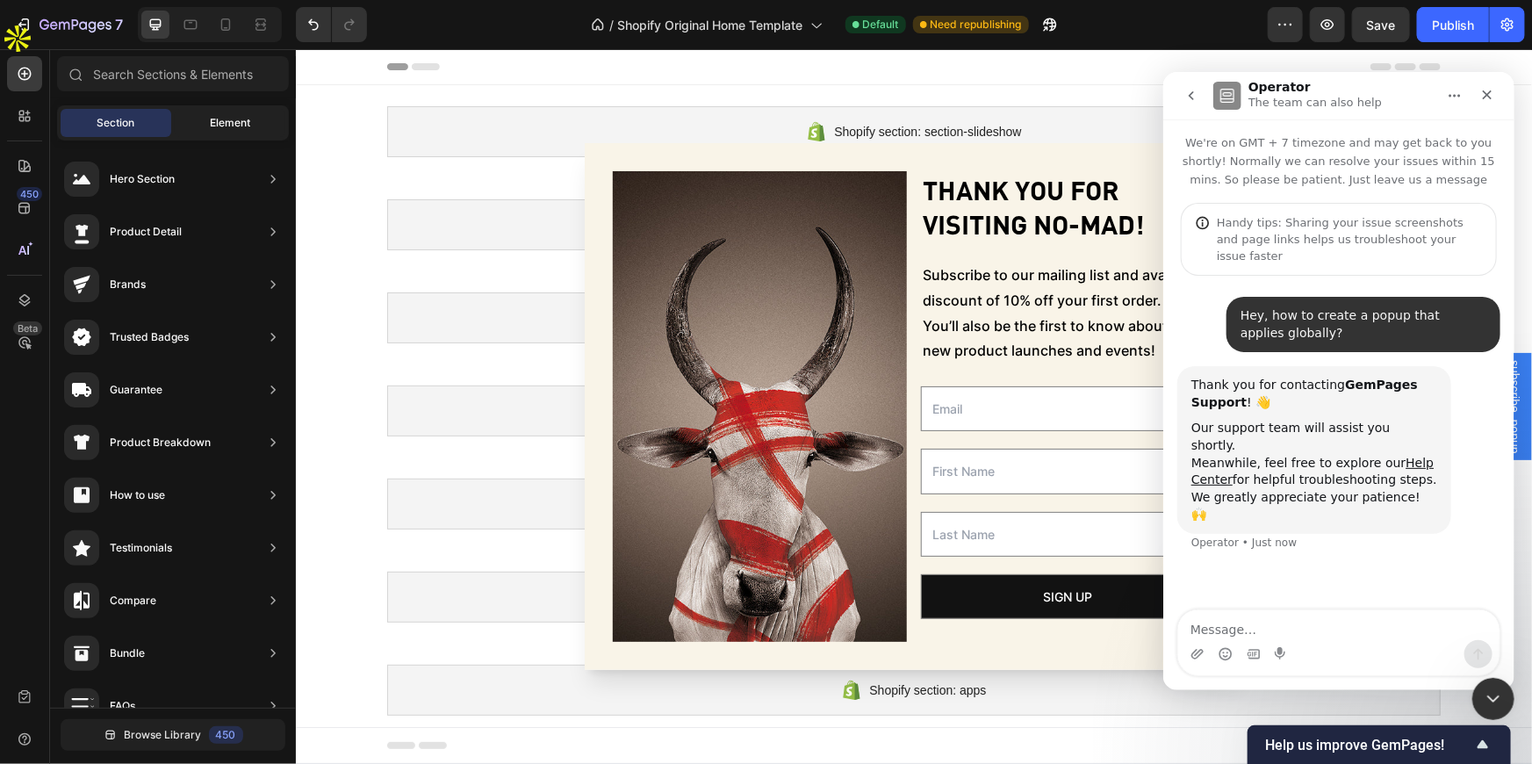
click at [219, 119] on span "Element" at bounding box center [230, 123] width 40 height 16
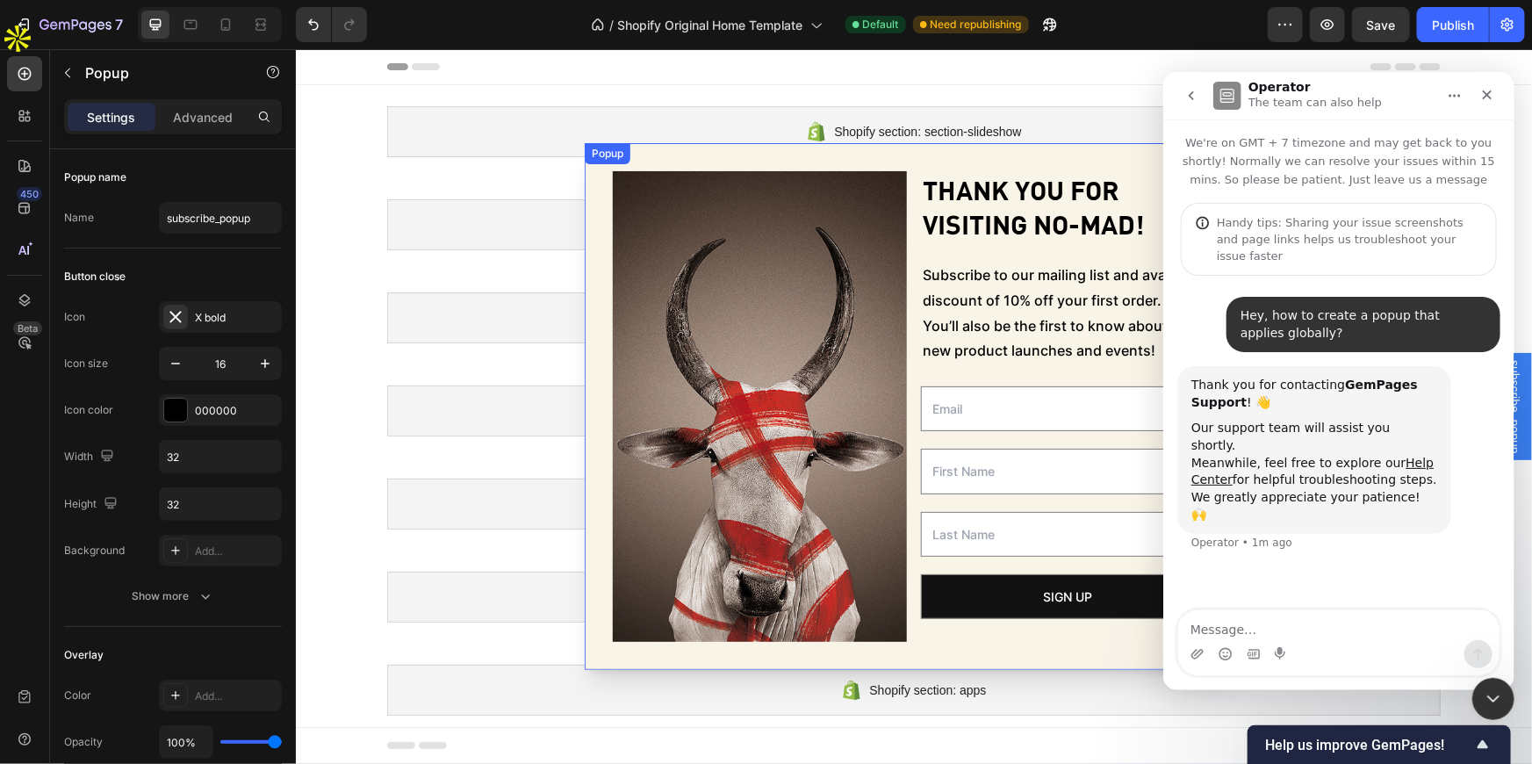
click at [1022, 651] on div "Image Thank you for visiting No-Mad! Heading Subscribe to our mailing list and …" at bounding box center [913, 405] width 659 height 527
click at [1111, 150] on div "Image Thank you for visiting No-Mad! Heading Subscribe to our mailing list and …" at bounding box center [913, 405] width 659 height 527
click at [1481, 95] on icon "Close" at bounding box center [1486, 94] width 14 height 14
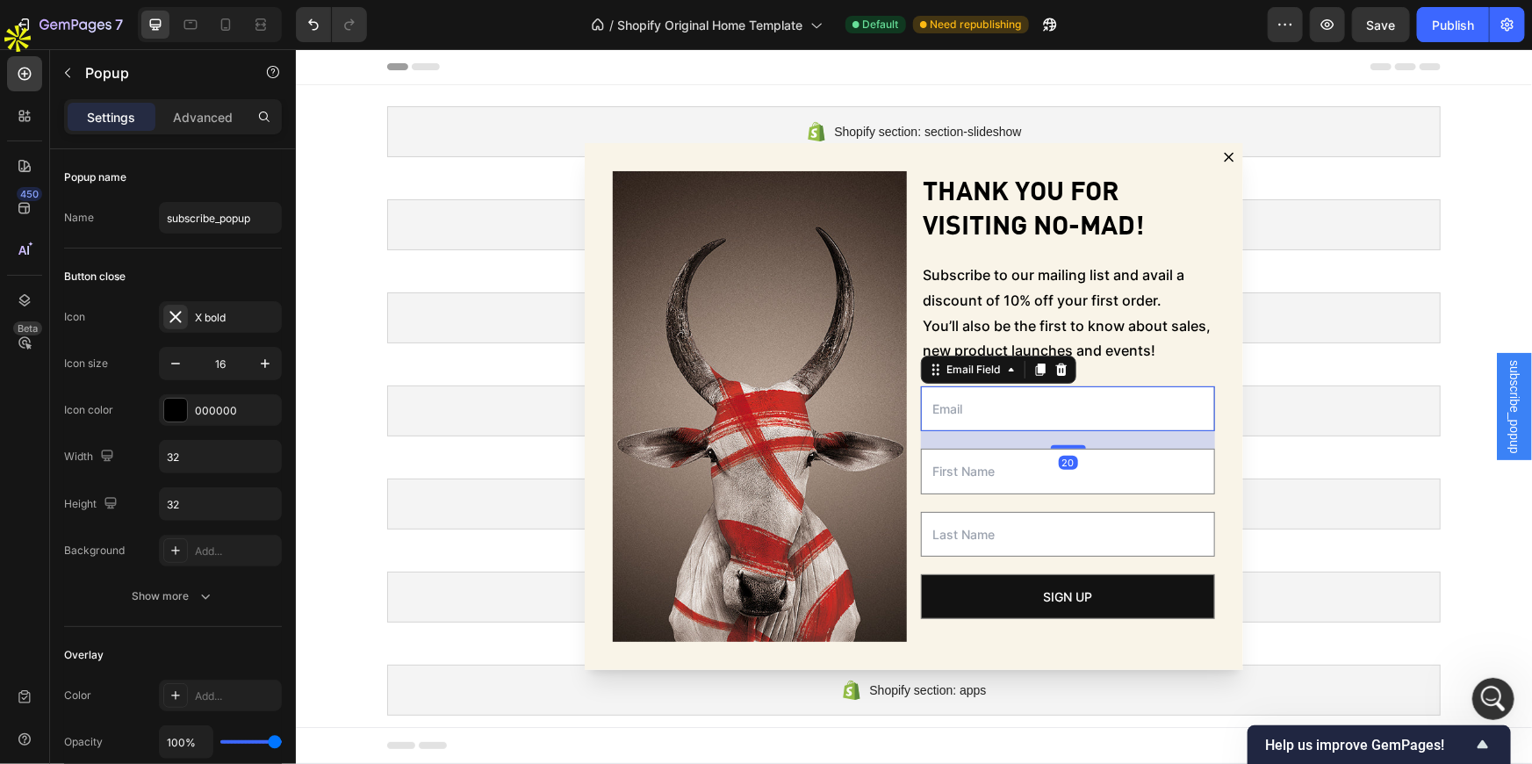
click at [996, 387] on input "Dialog body" at bounding box center [1067, 407] width 294 height 45
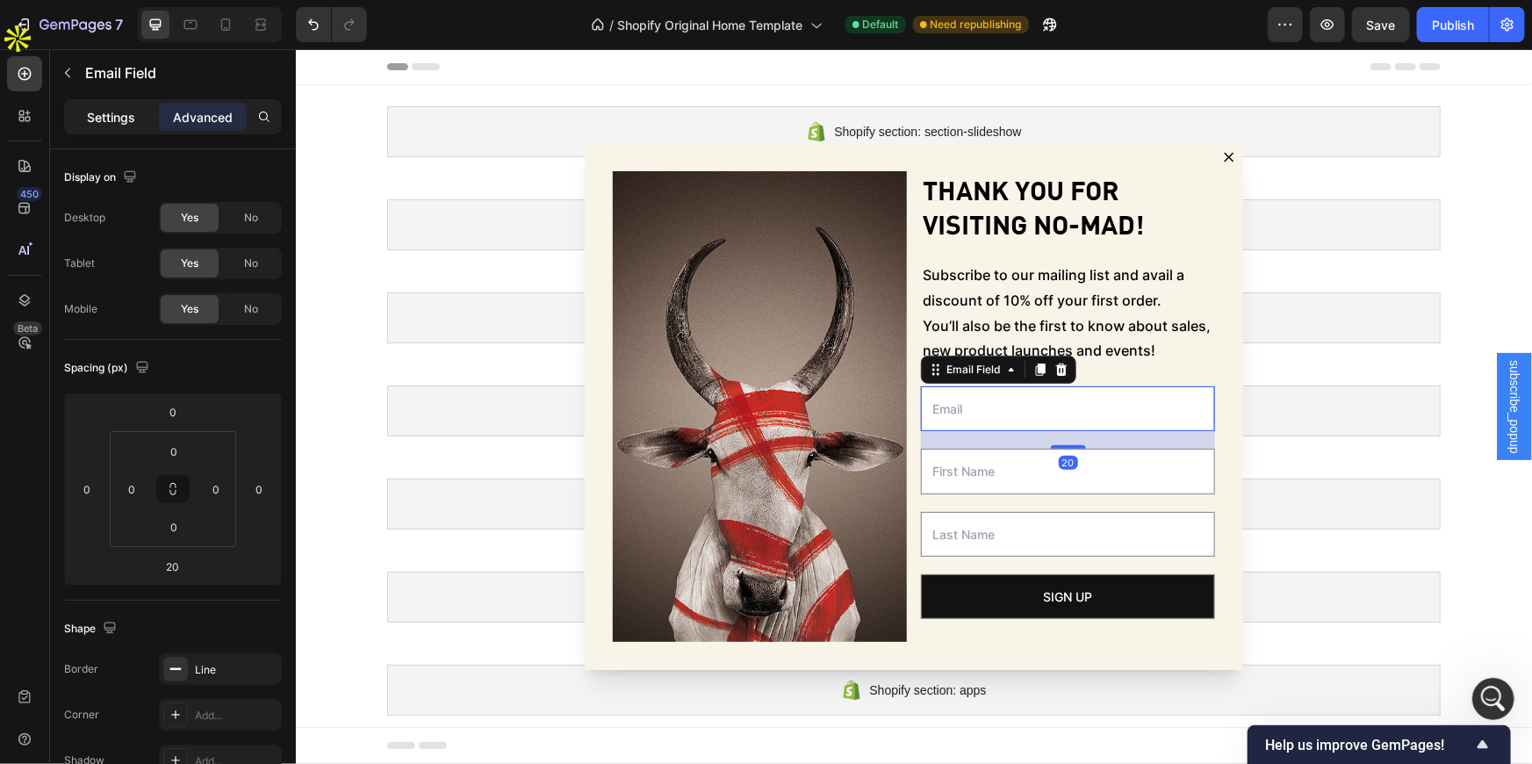
click at [97, 108] on p "Settings" at bounding box center [112, 117] width 48 height 18
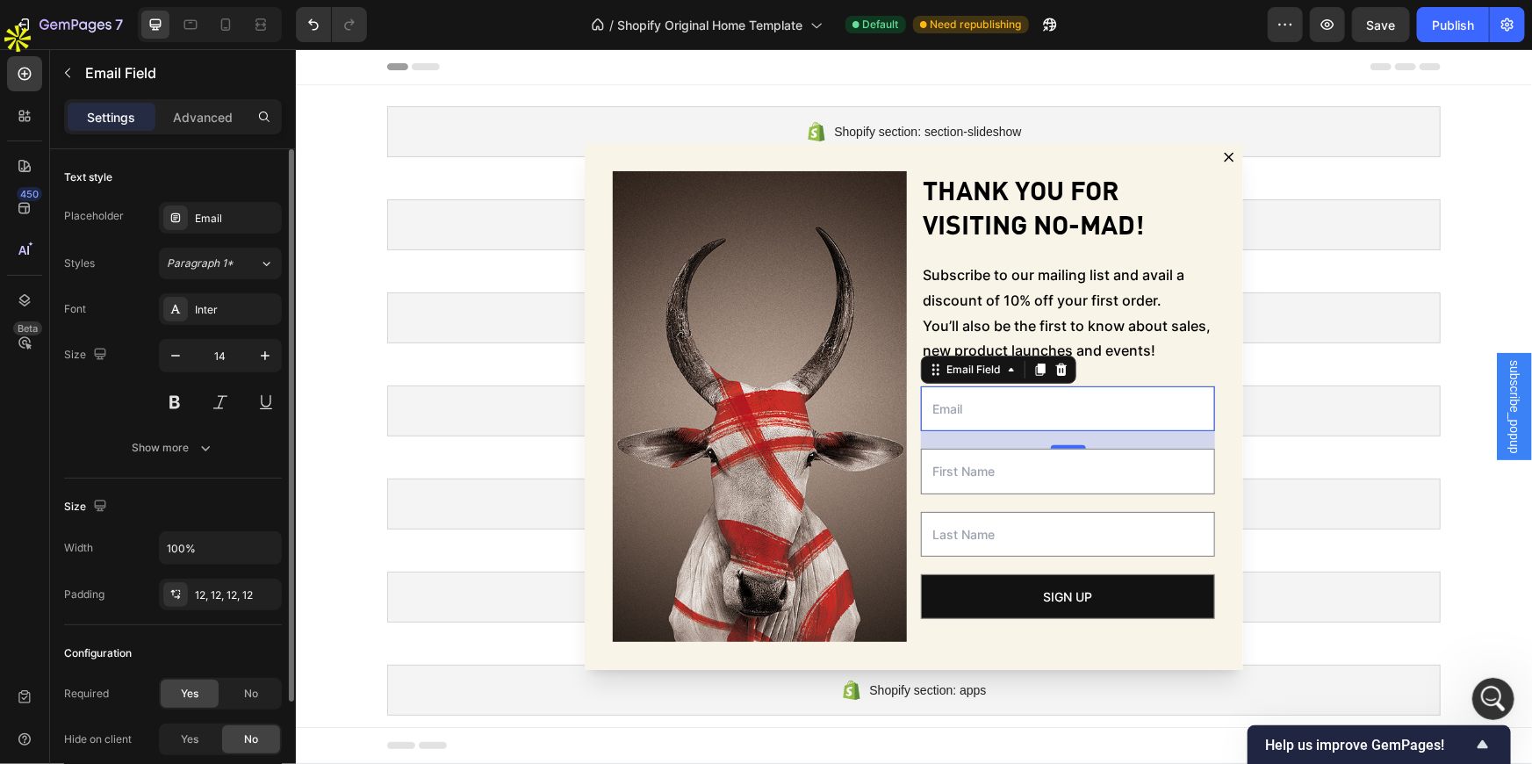
click at [208, 198] on div "Text style Placeholder Email Styles Paragraph 1* Font Inter Size 14 Show more" at bounding box center [173, 313] width 218 height 329
click at [182, 455] on div "Show more" at bounding box center [174, 448] width 82 height 18
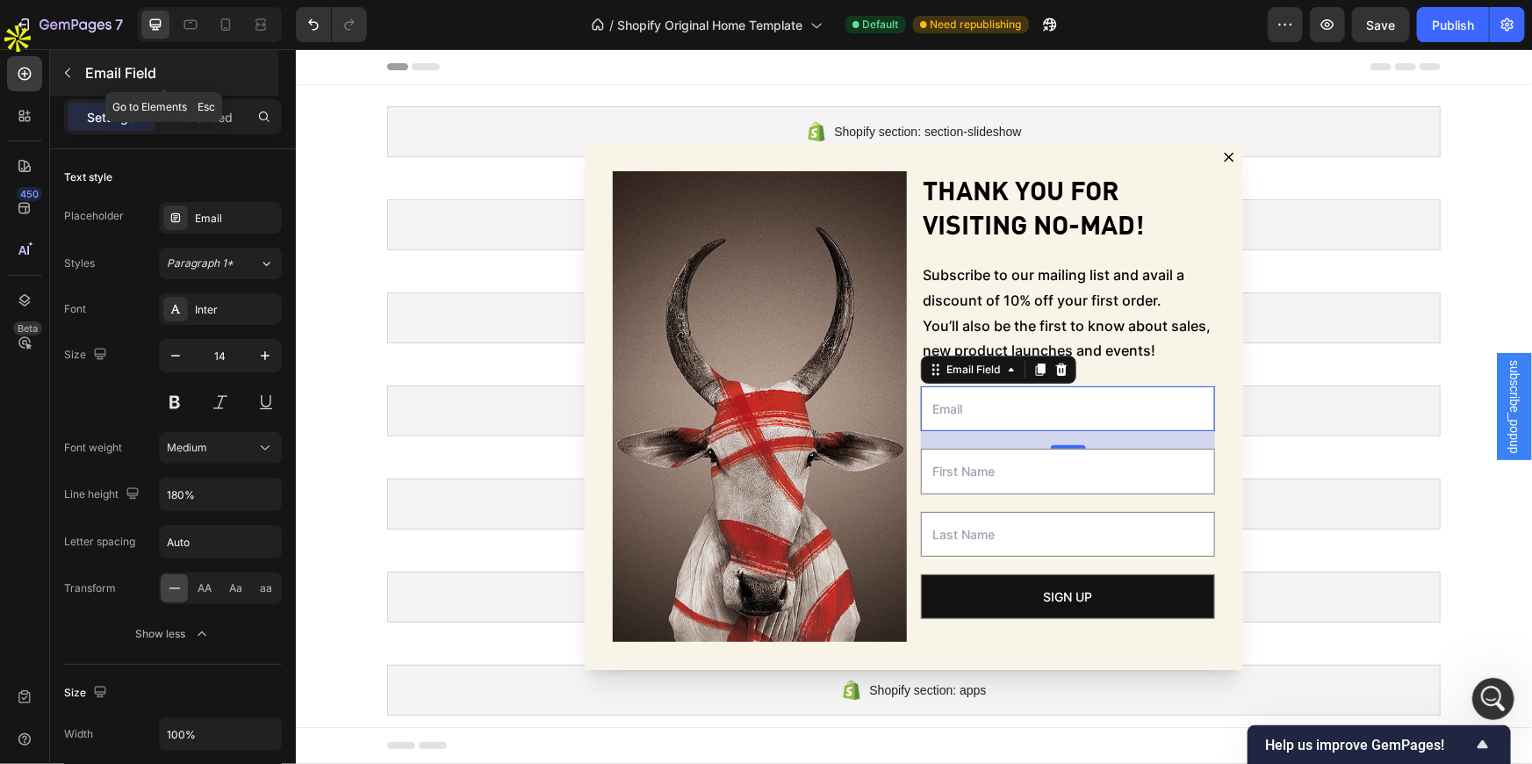
click at [73, 68] on icon "button" at bounding box center [68, 73] width 14 height 14
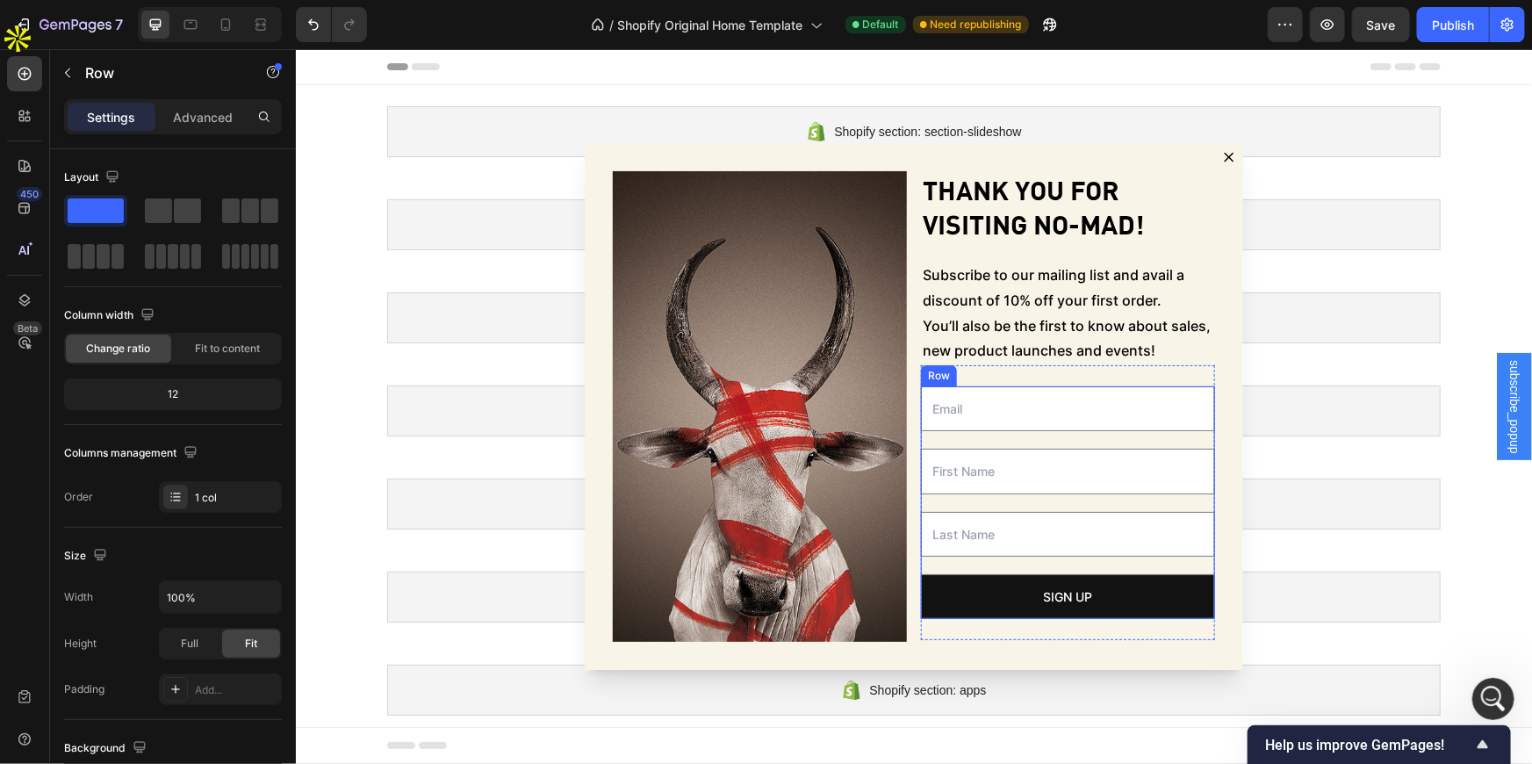
click at [1010, 560] on div "Email Field Text Field Text Field Sign up Submit Button" at bounding box center [1067, 501] width 294 height 233
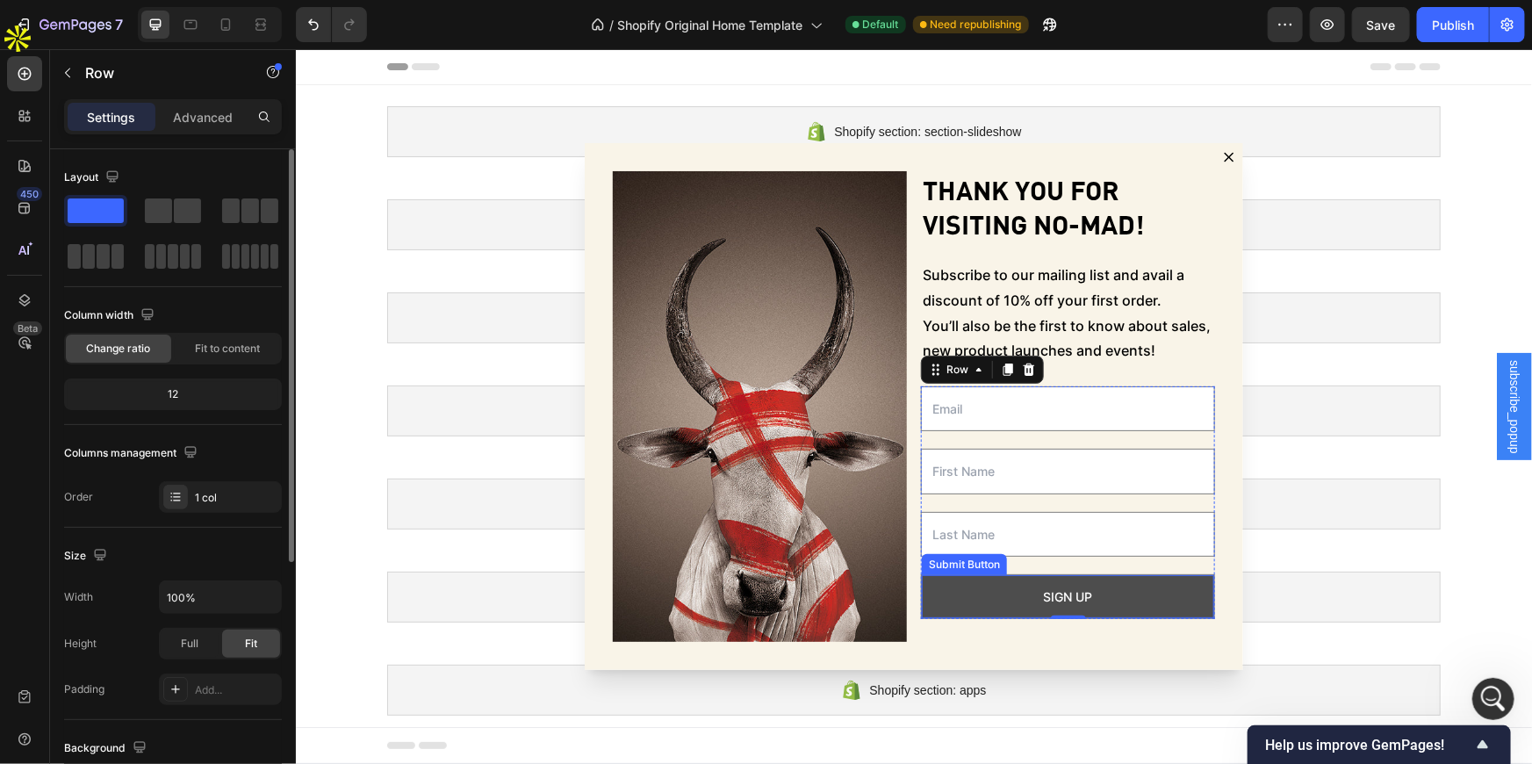
click at [1007, 579] on button "Sign up" at bounding box center [1067, 595] width 292 height 43
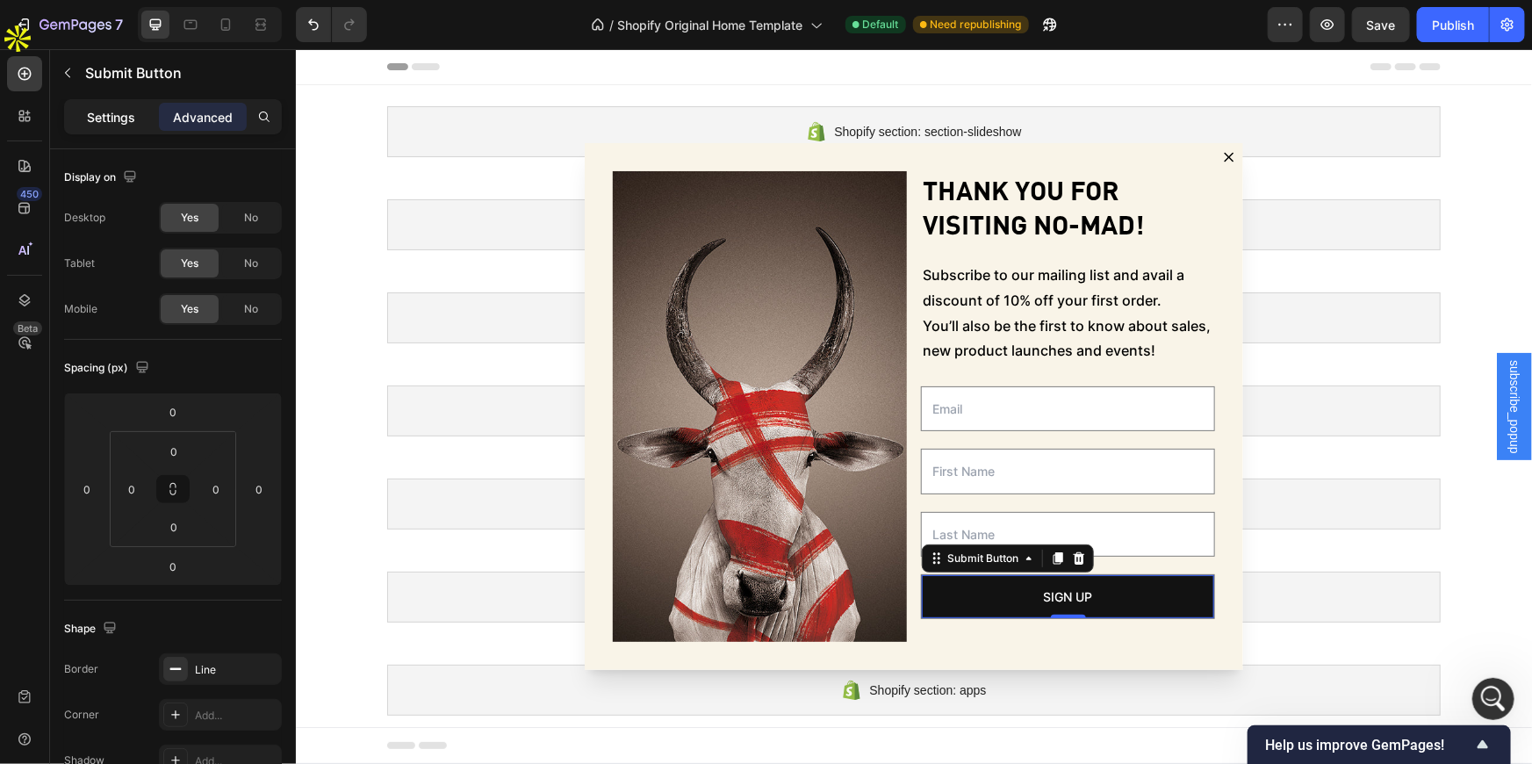
click at [126, 112] on p "Settings" at bounding box center [112, 117] width 48 height 18
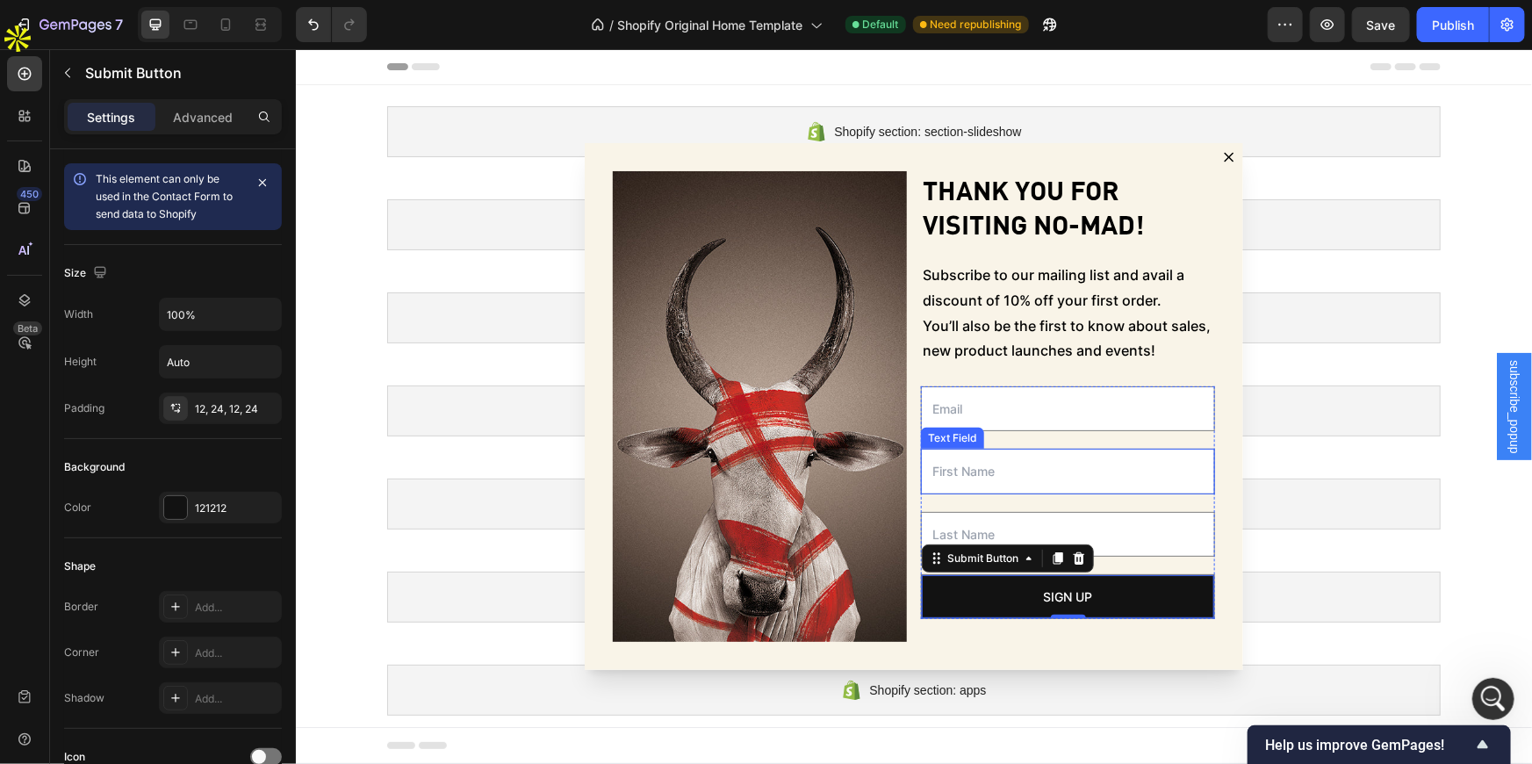
click at [1016, 465] on input "Dialog body" at bounding box center [1067, 470] width 294 height 45
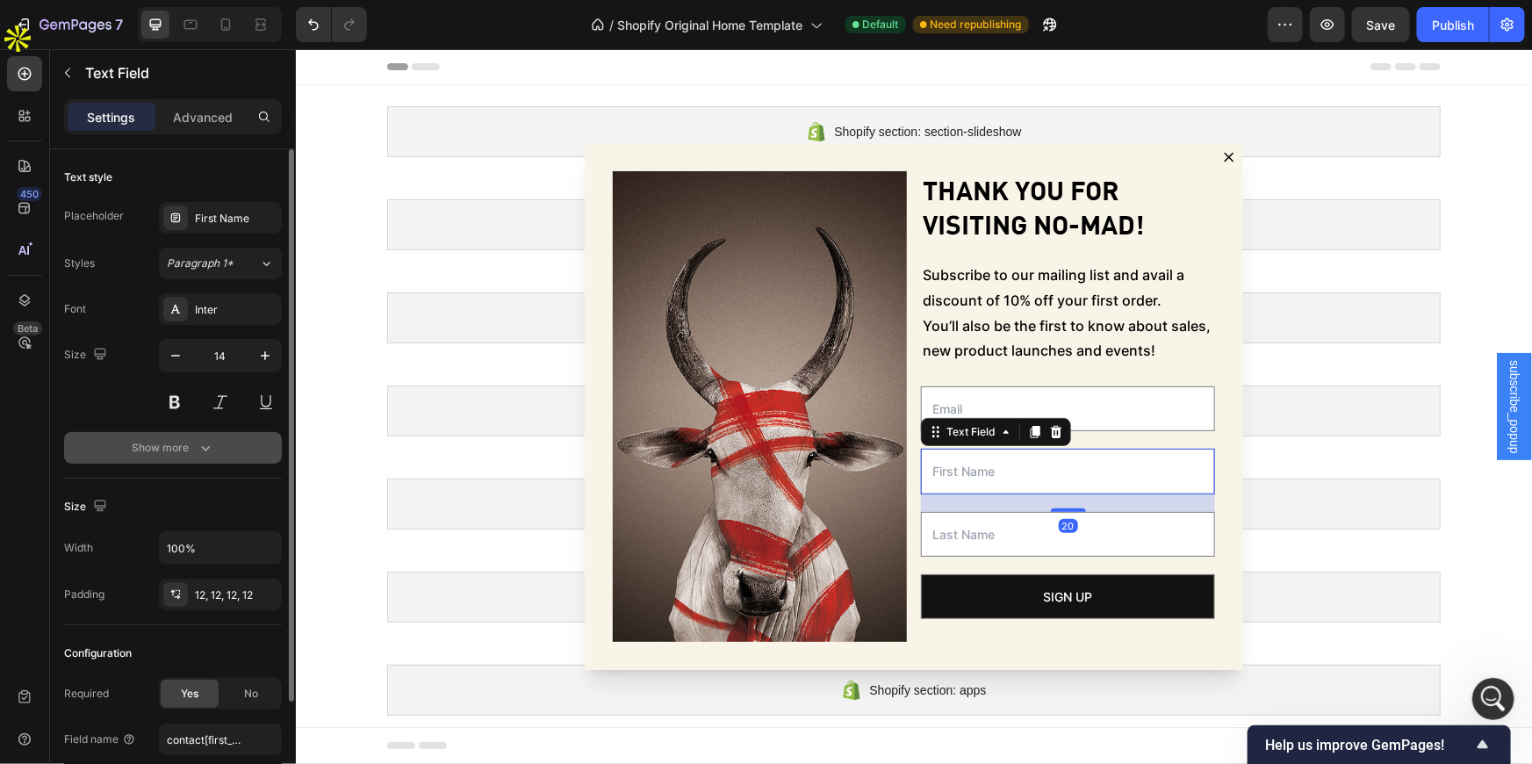
scroll to position [134, 0]
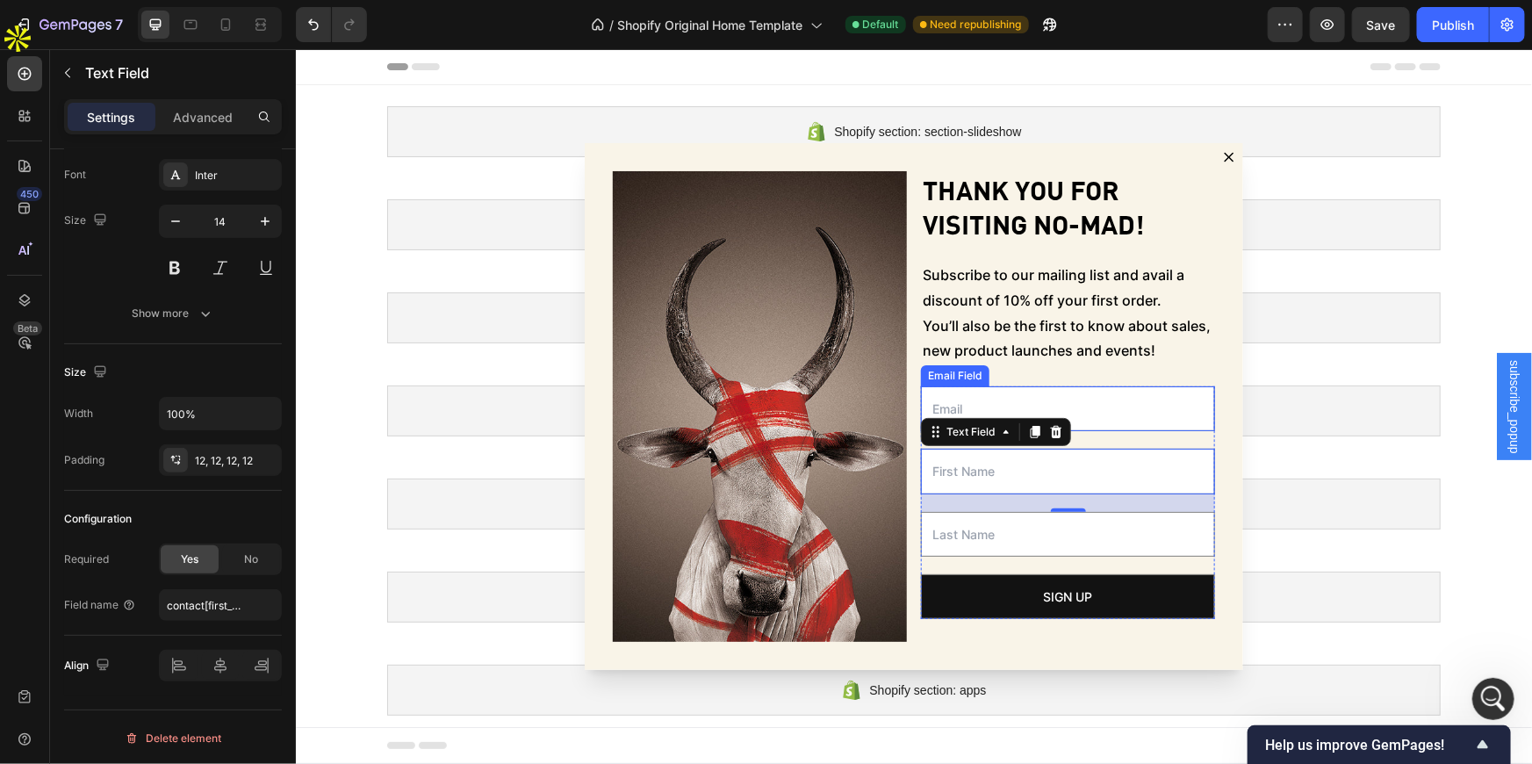
click at [983, 393] on input "Dialog body" at bounding box center [1067, 407] width 294 height 45
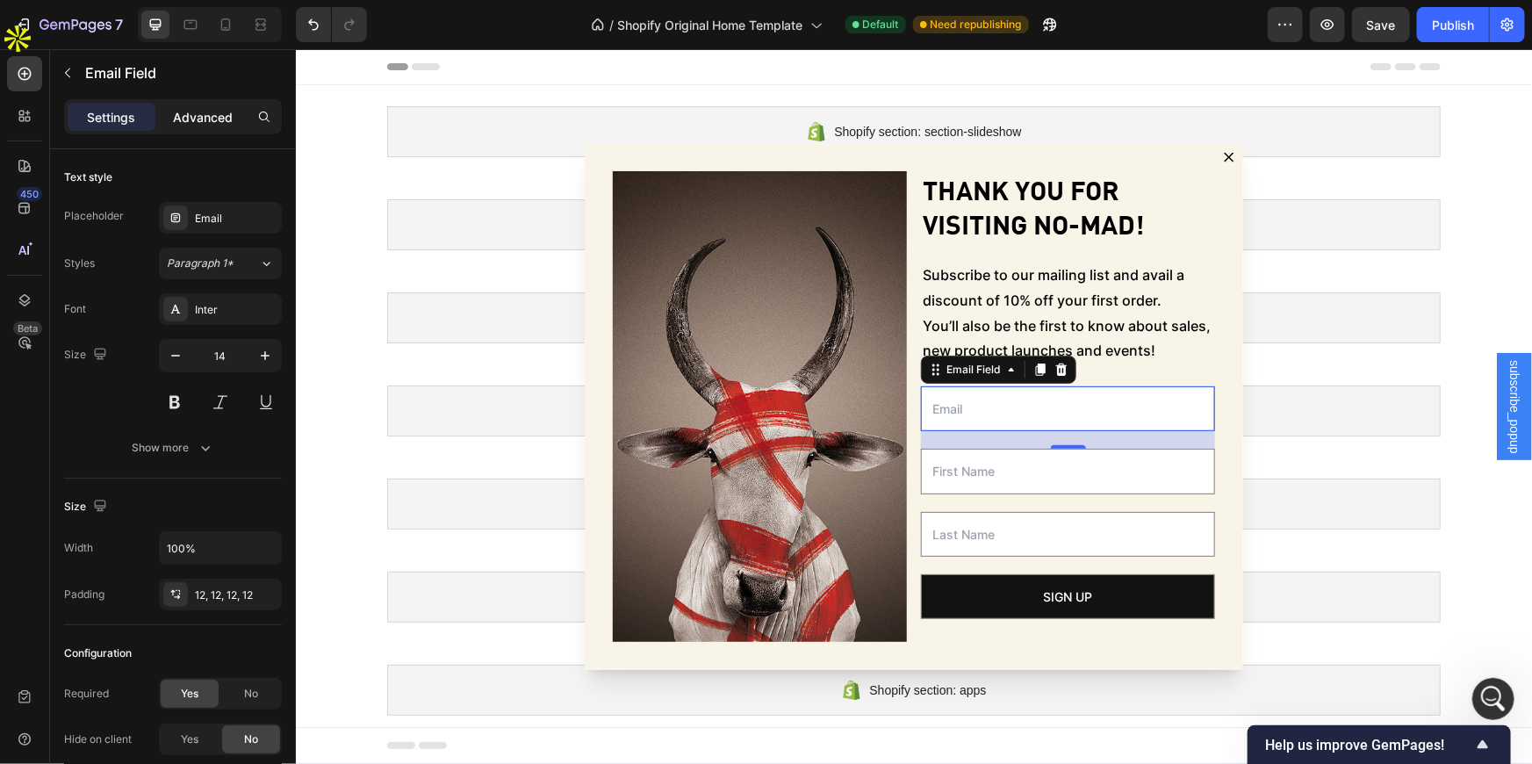
click at [211, 123] on p "Advanced" at bounding box center [203, 117] width 60 height 18
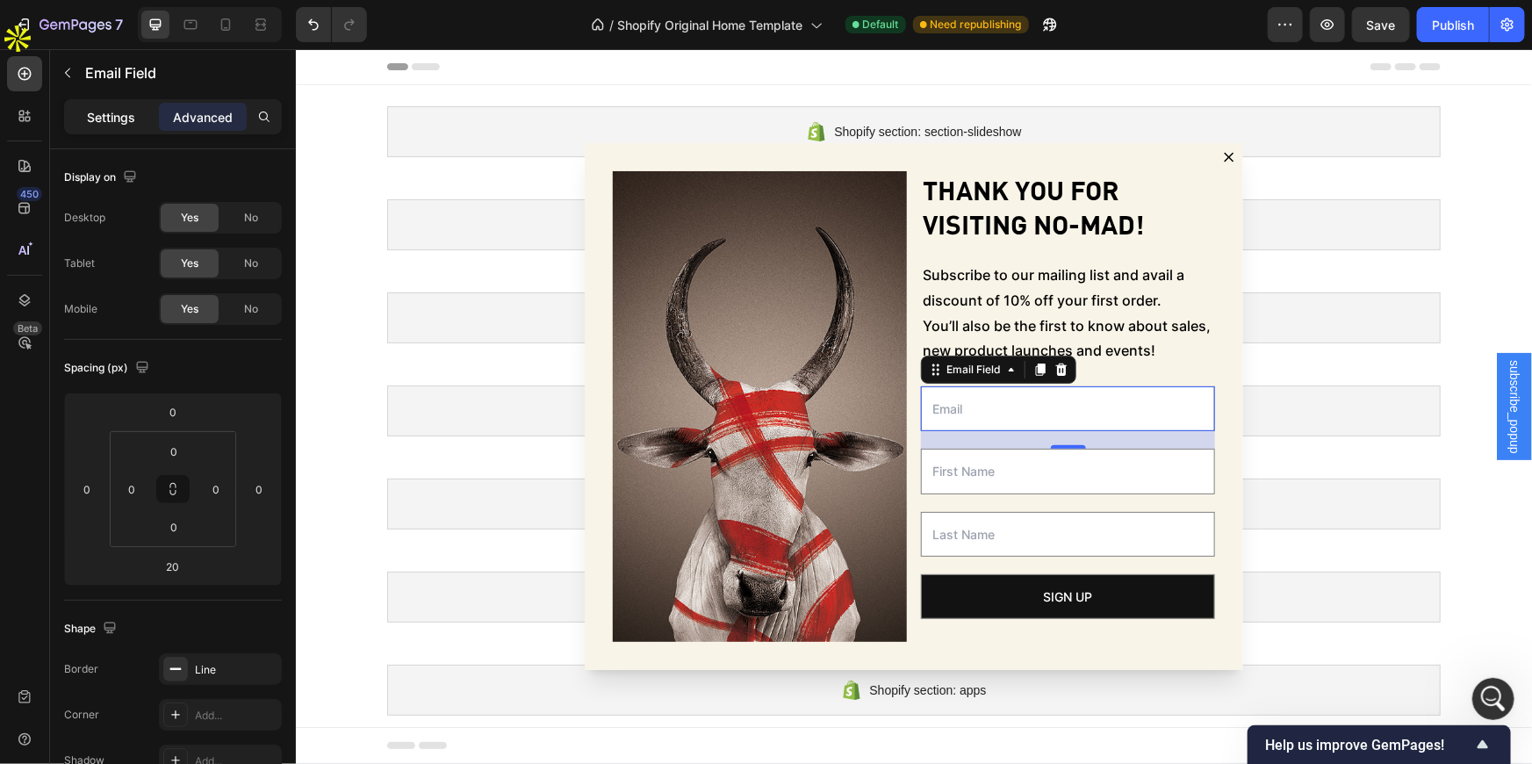
click at [139, 121] on div "Settings" at bounding box center [112, 117] width 88 height 28
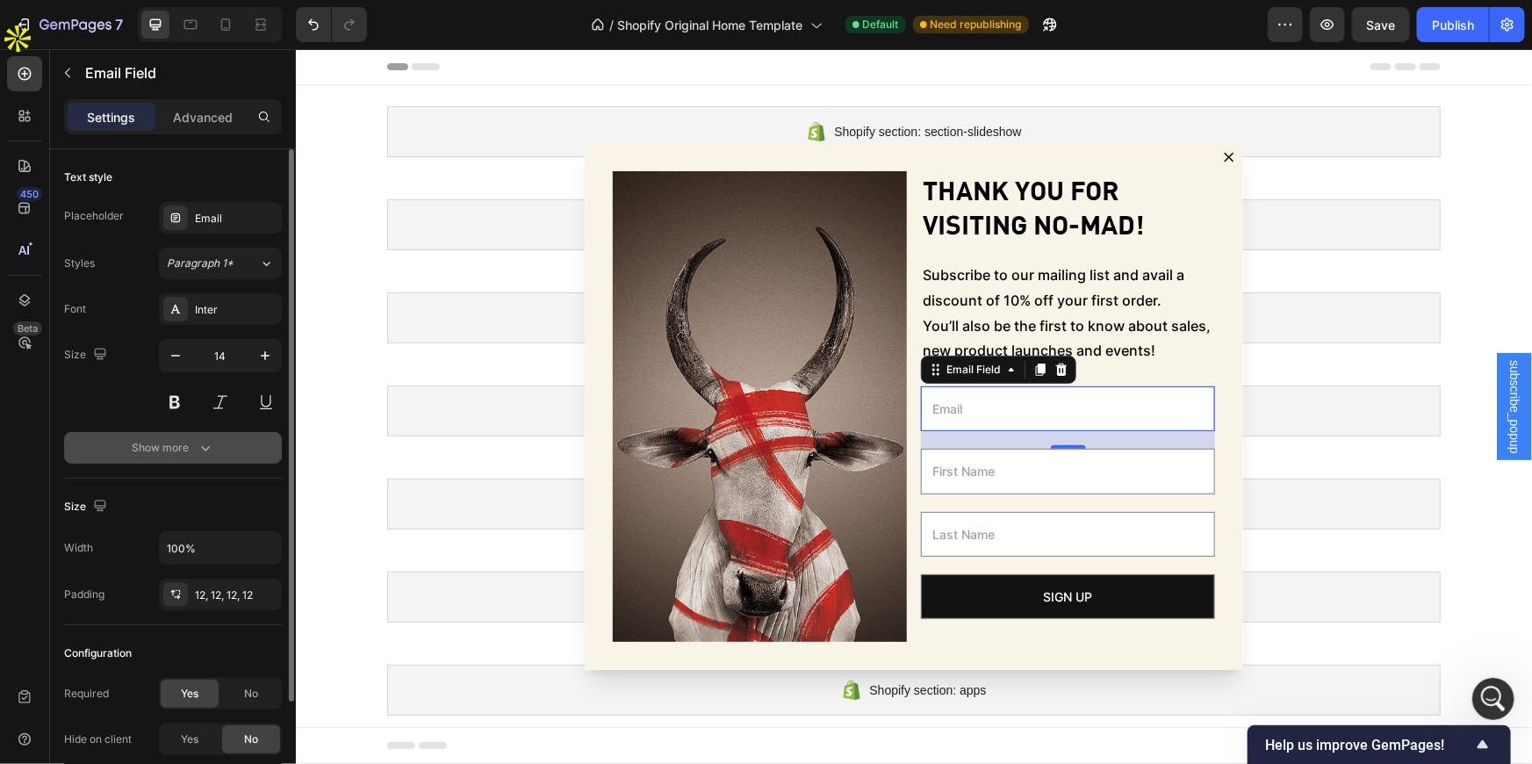
click at [160, 432] on button "Show more" at bounding box center [173, 448] width 218 height 32
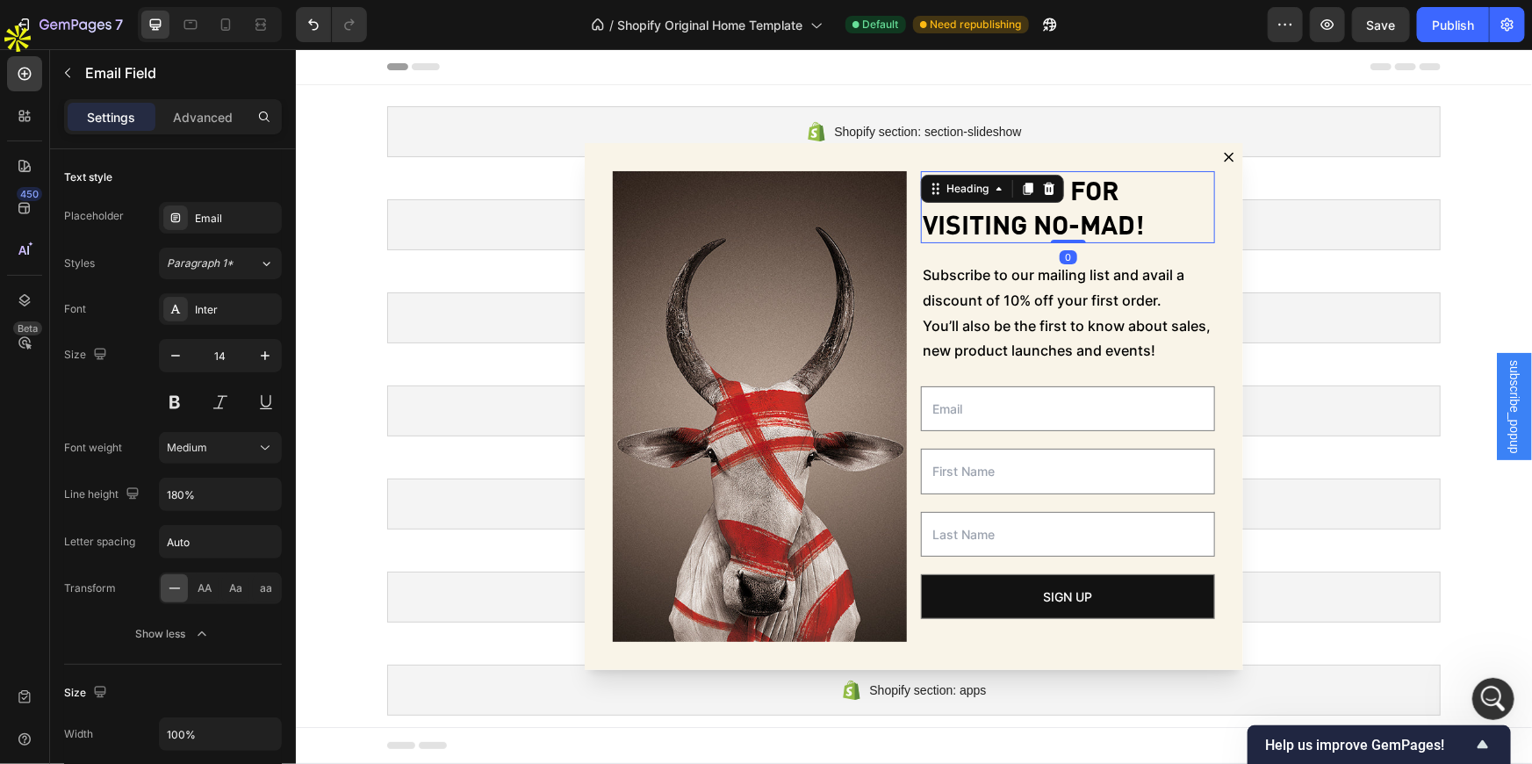
click at [1068, 205] on p "Thank you for visiting No-Mad!" at bounding box center [1067, 206] width 291 height 68
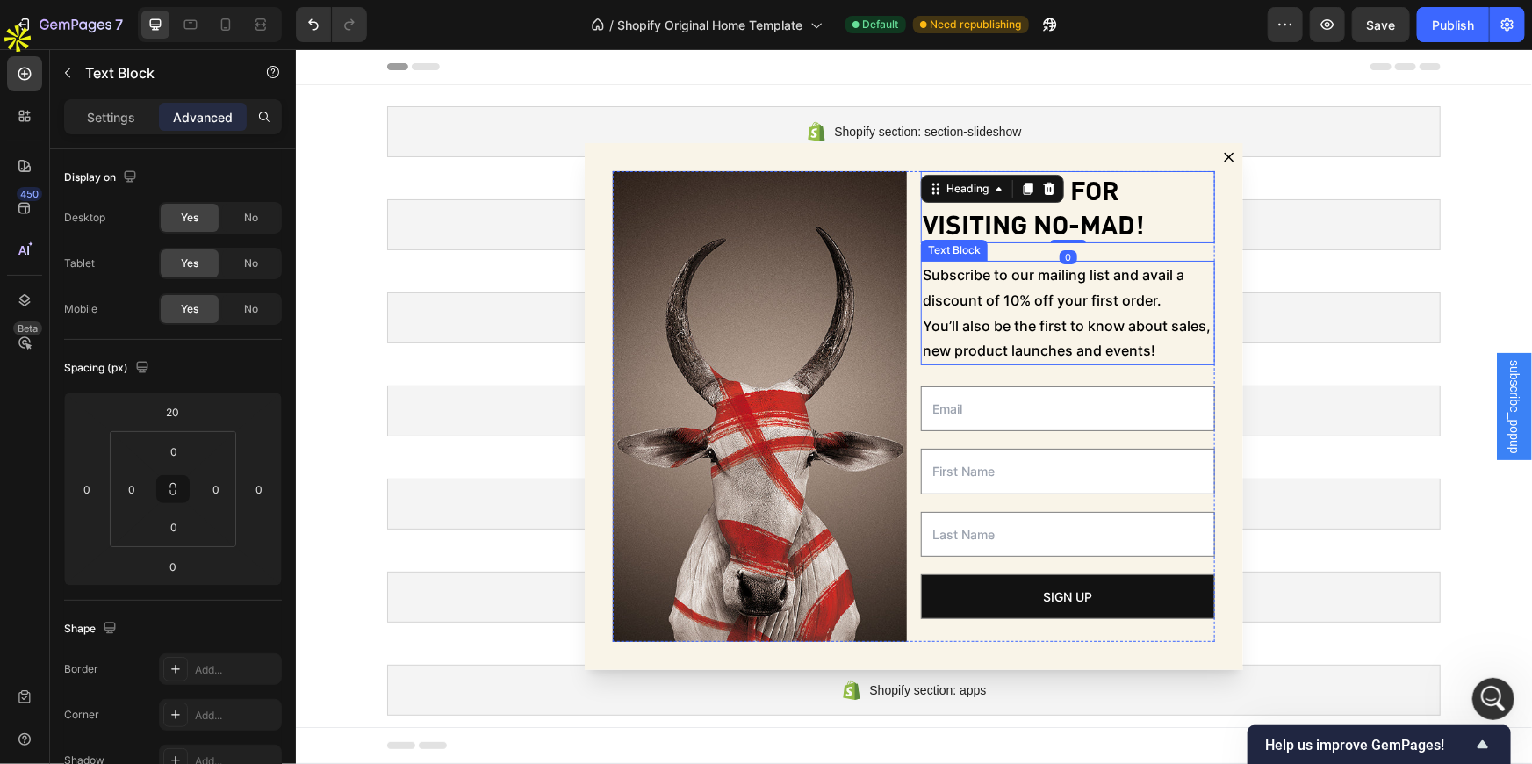
click at [980, 275] on p "Subscribe to our mailing list and avail a discount of 10% off your first order.…" at bounding box center [1067, 312] width 291 height 101
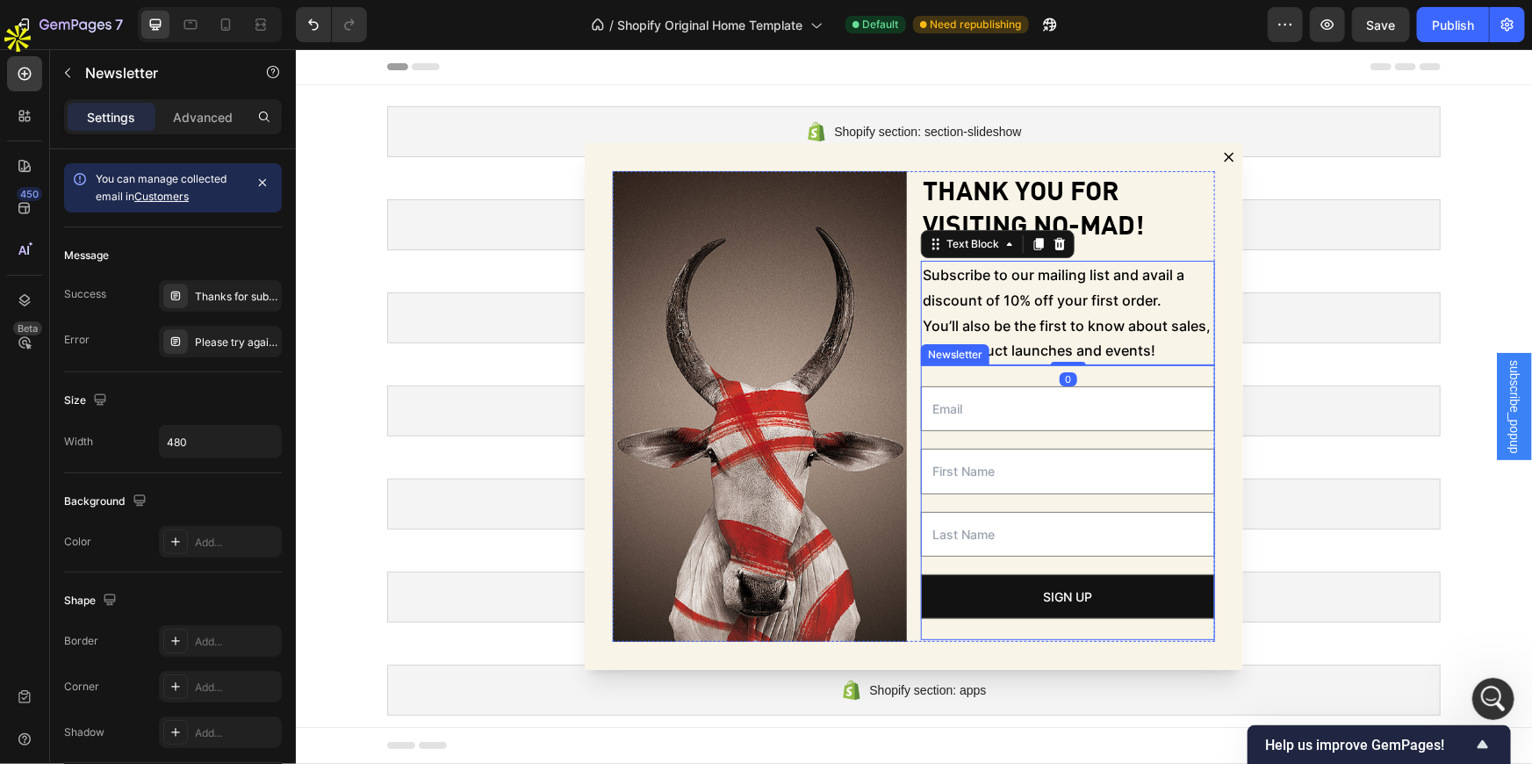
click at [1023, 373] on div "Email Field Text Field Text Field Sign up Submit Button Row Newsletter" at bounding box center [1067, 501] width 294 height 275
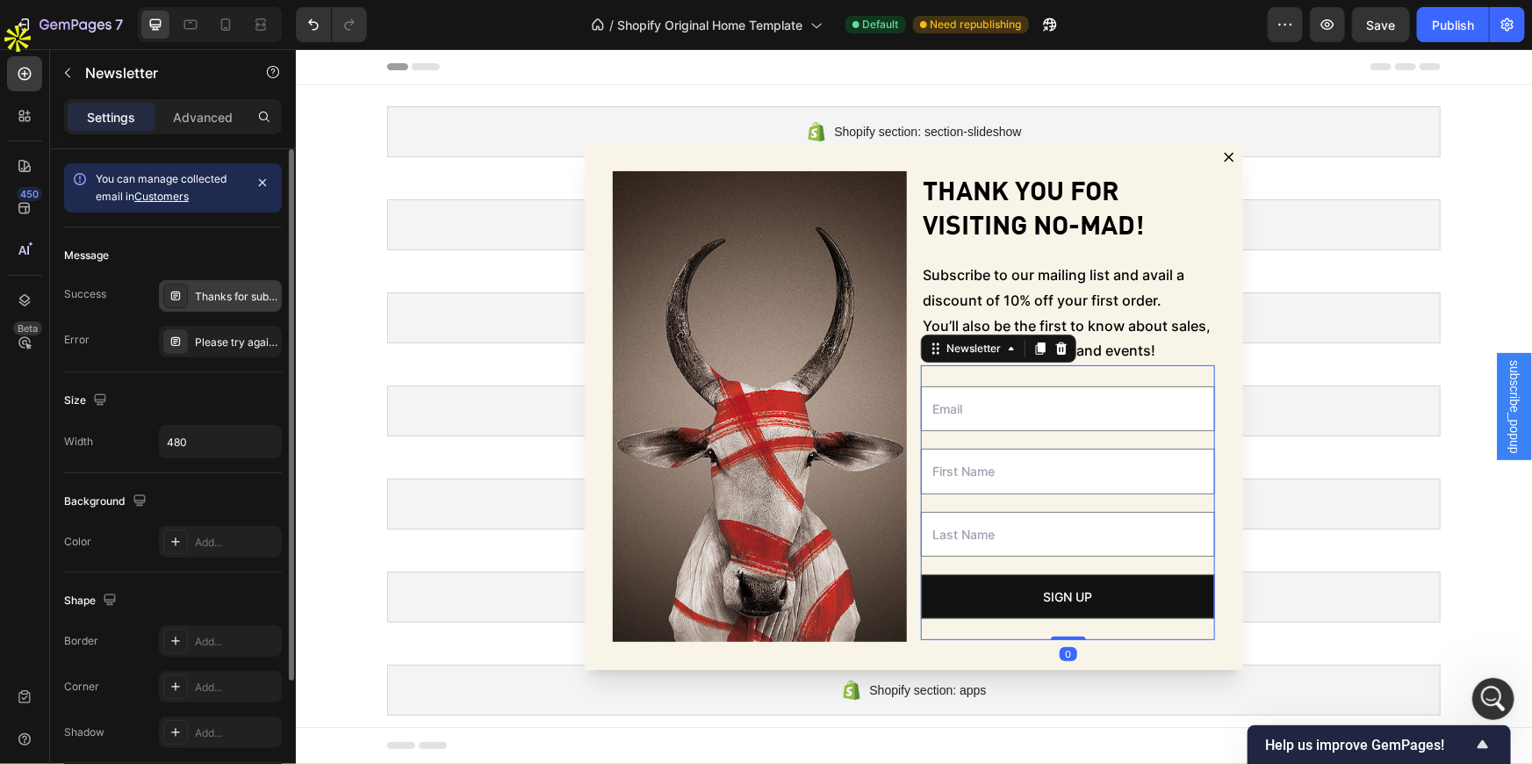
click at [229, 290] on div "Thanks for subscribing" at bounding box center [236, 297] width 83 height 16
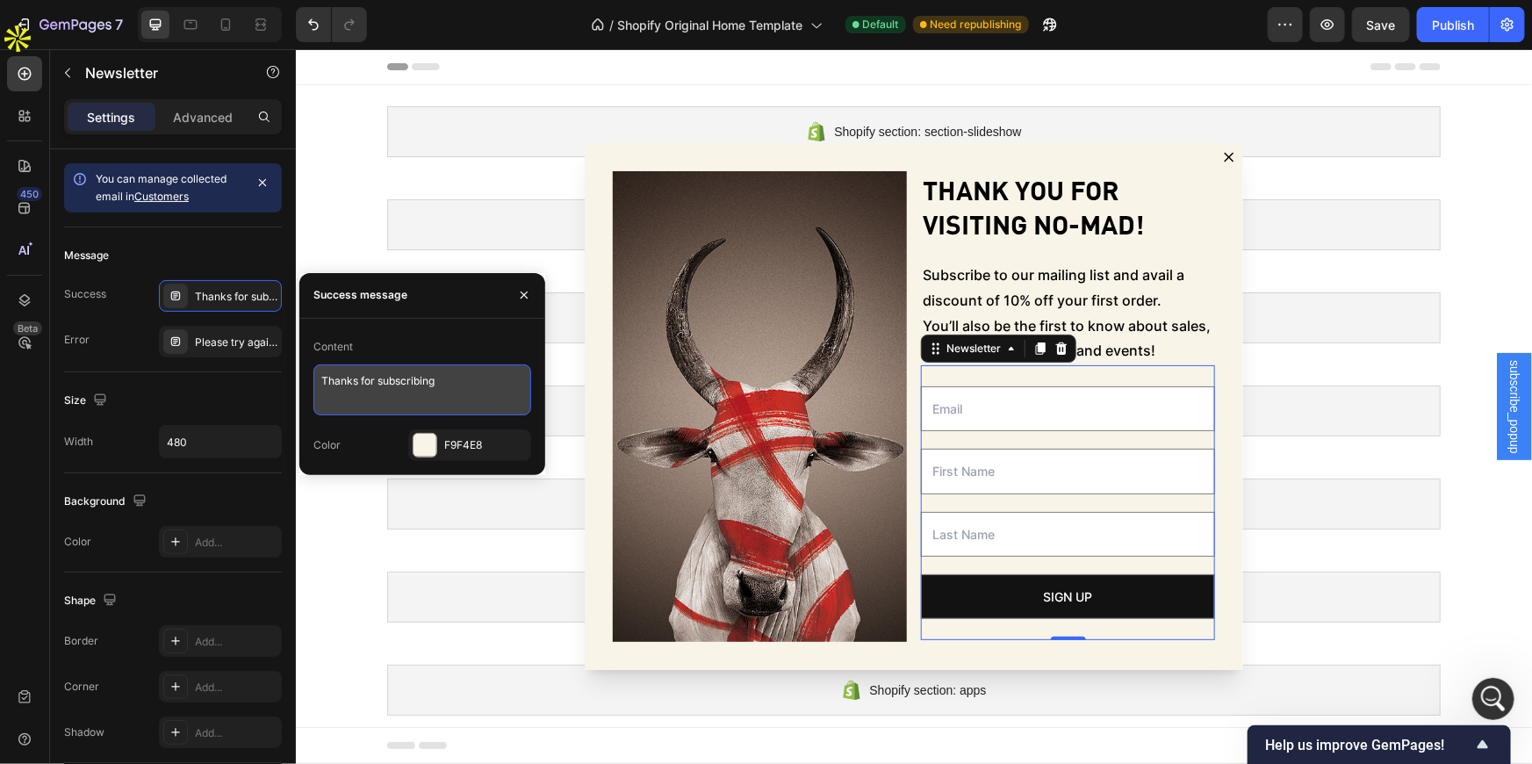
click at [442, 381] on textarea "Thanks for subscribing" at bounding box center [422, 389] width 218 height 51
drag, startPoint x: 455, startPoint y: 376, endPoint x: 313, endPoint y: 361, distance: 142.1
click at [313, 361] on div "Content Thanks for subscribing" at bounding box center [422, 374] width 218 height 83
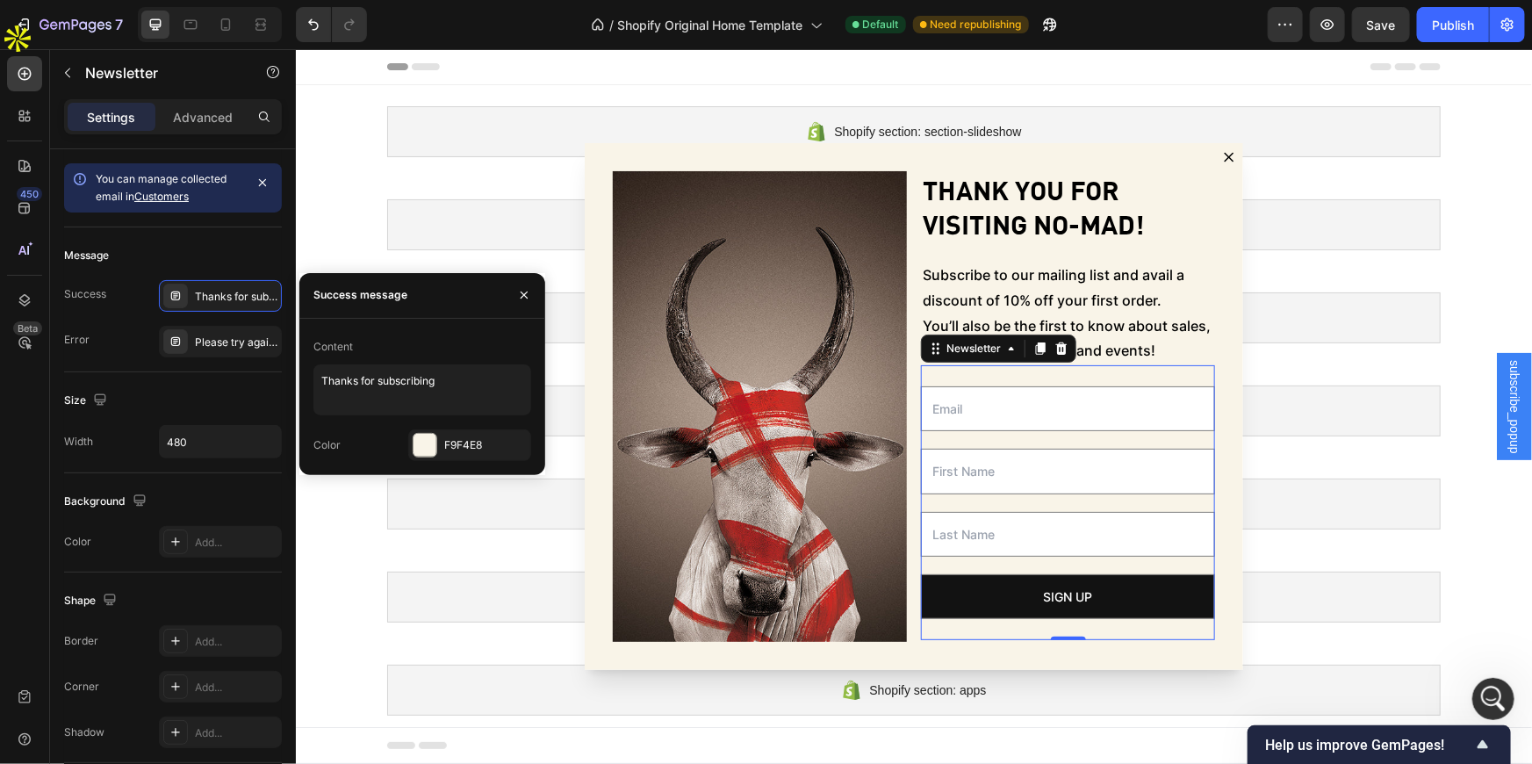
click at [401, 324] on div "Content Thanks for subscribing Color F9F4E8" at bounding box center [422, 397] width 246 height 156
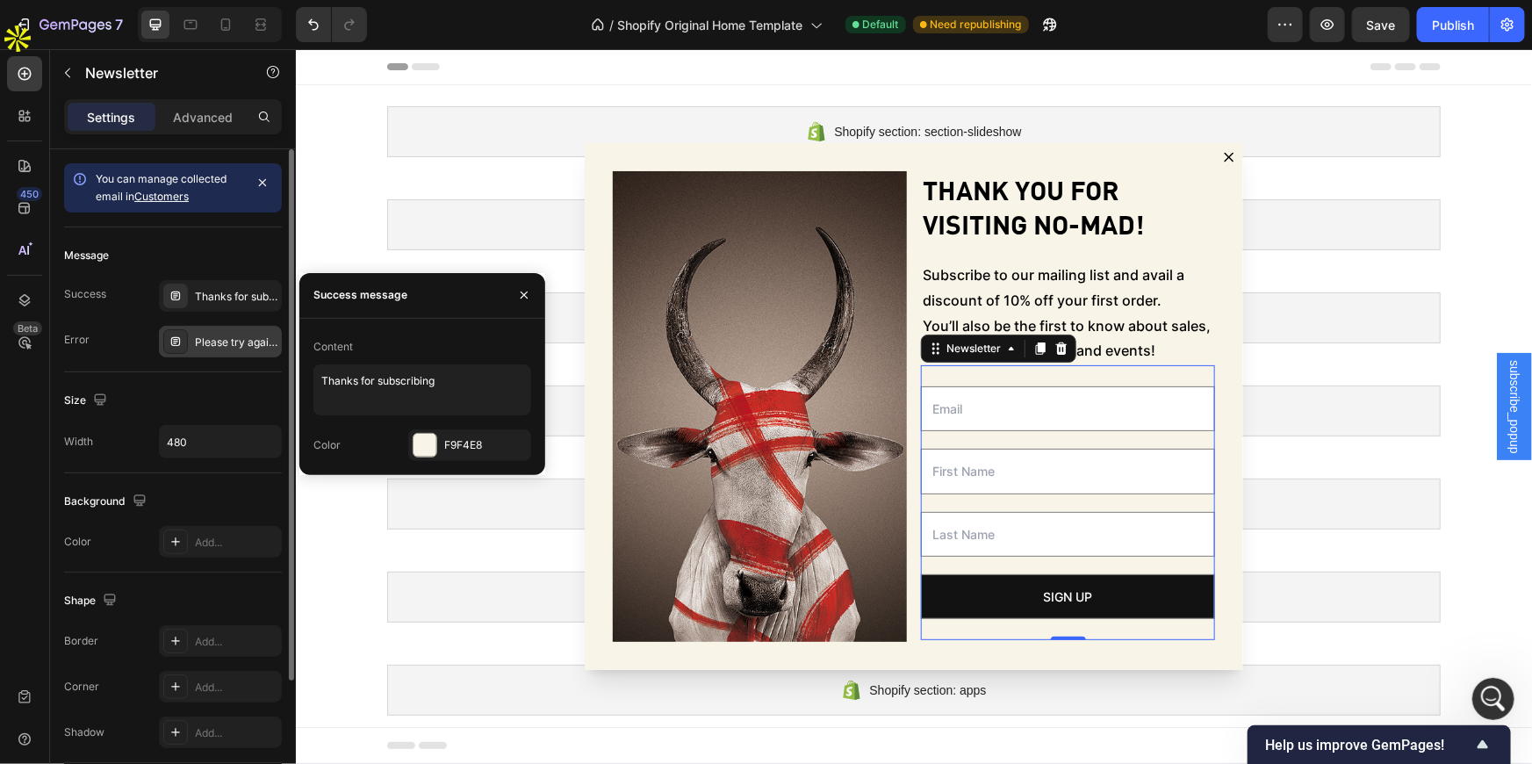
click at [218, 342] on div "Please try again later." at bounding box center [236, 343] width 83 height 16
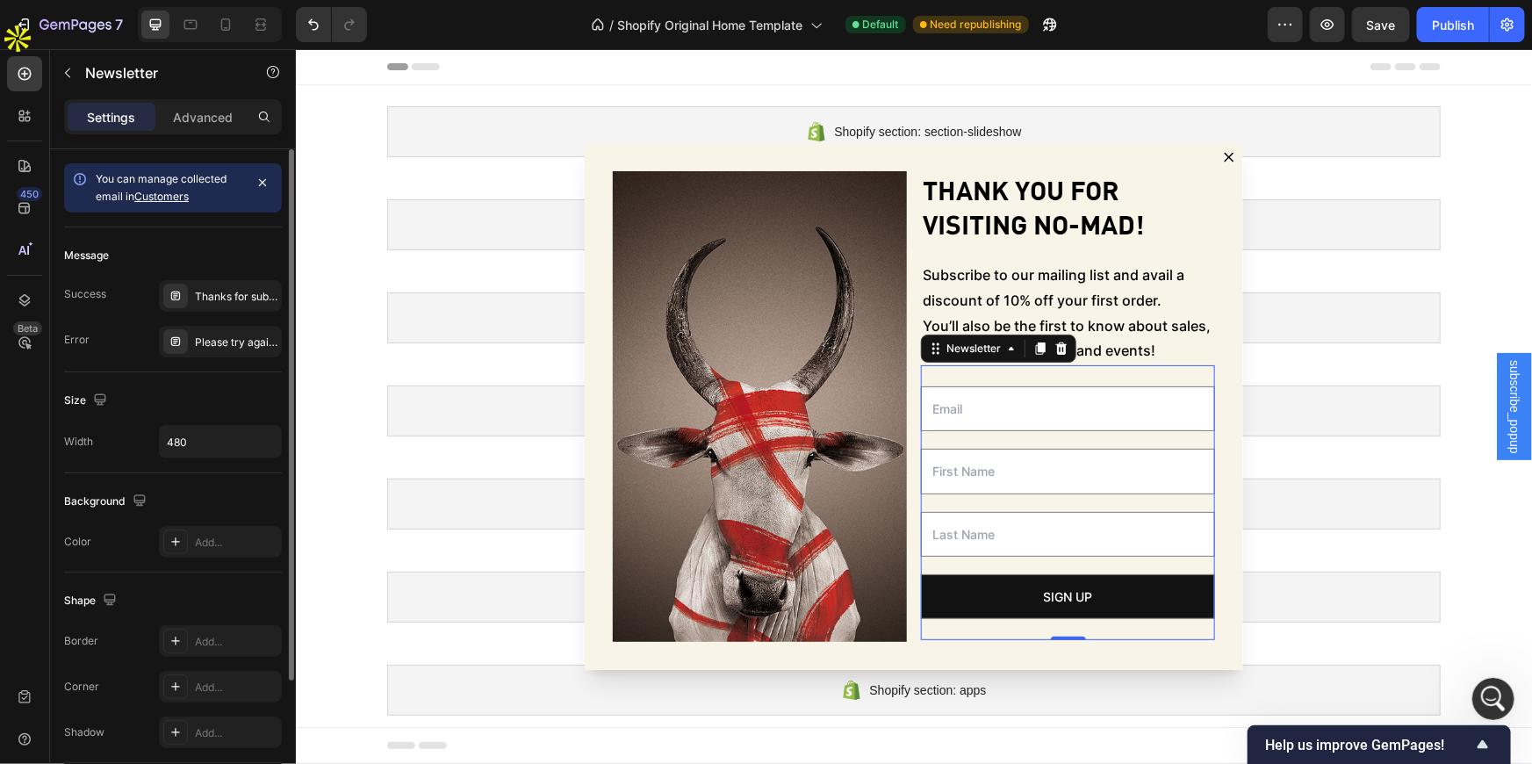
click at [243, 383] on div "Size Width 480" at bounding box center [173, 422] width 218 height 101
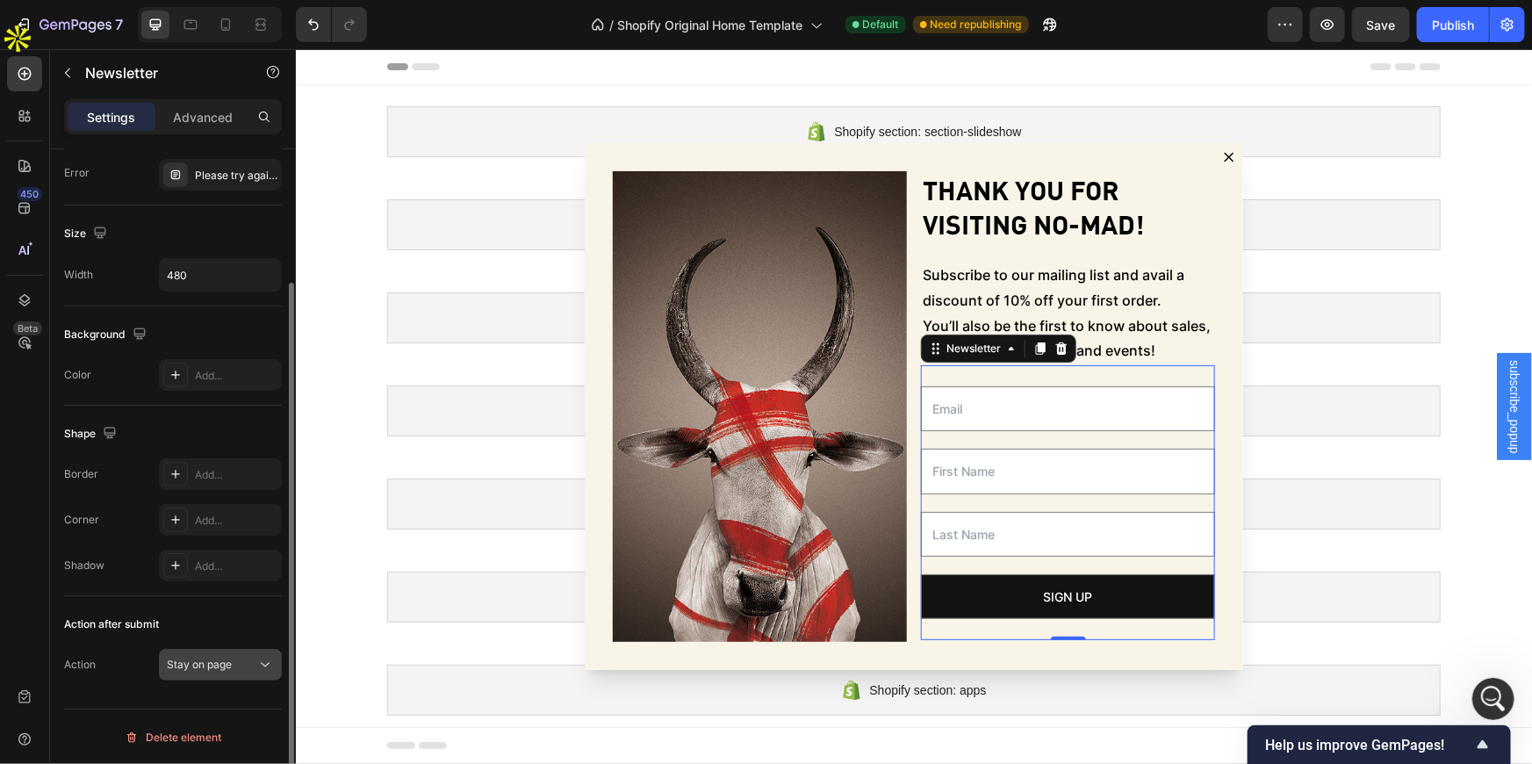
click at [218, 665] on span "Stay on page" at bounding box center [199, 664] width 65 height 13
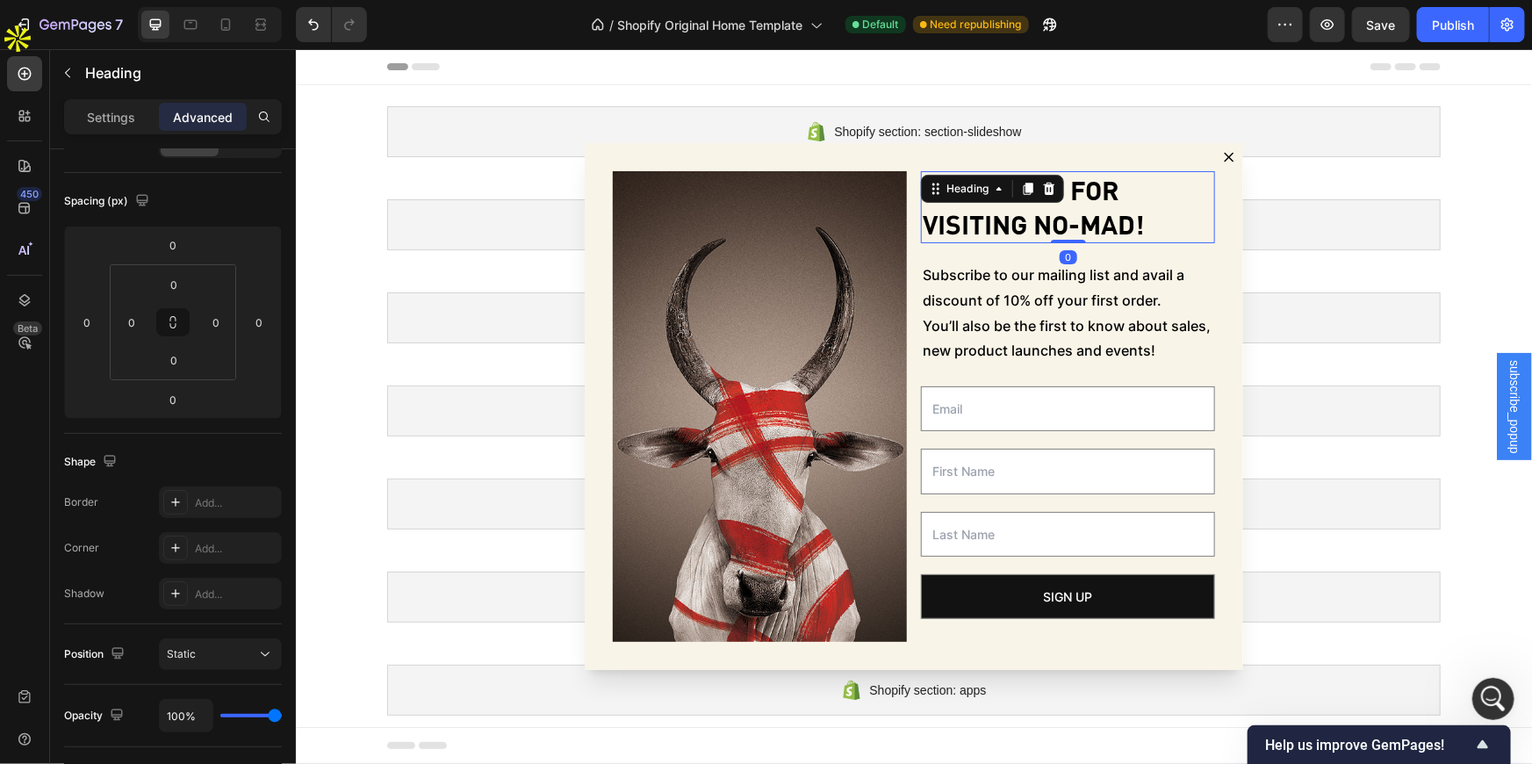
click at [1002, 222] on p "Thank you for visiting No-Mad!" at bounding box center [1067, 206] width 291 height 68
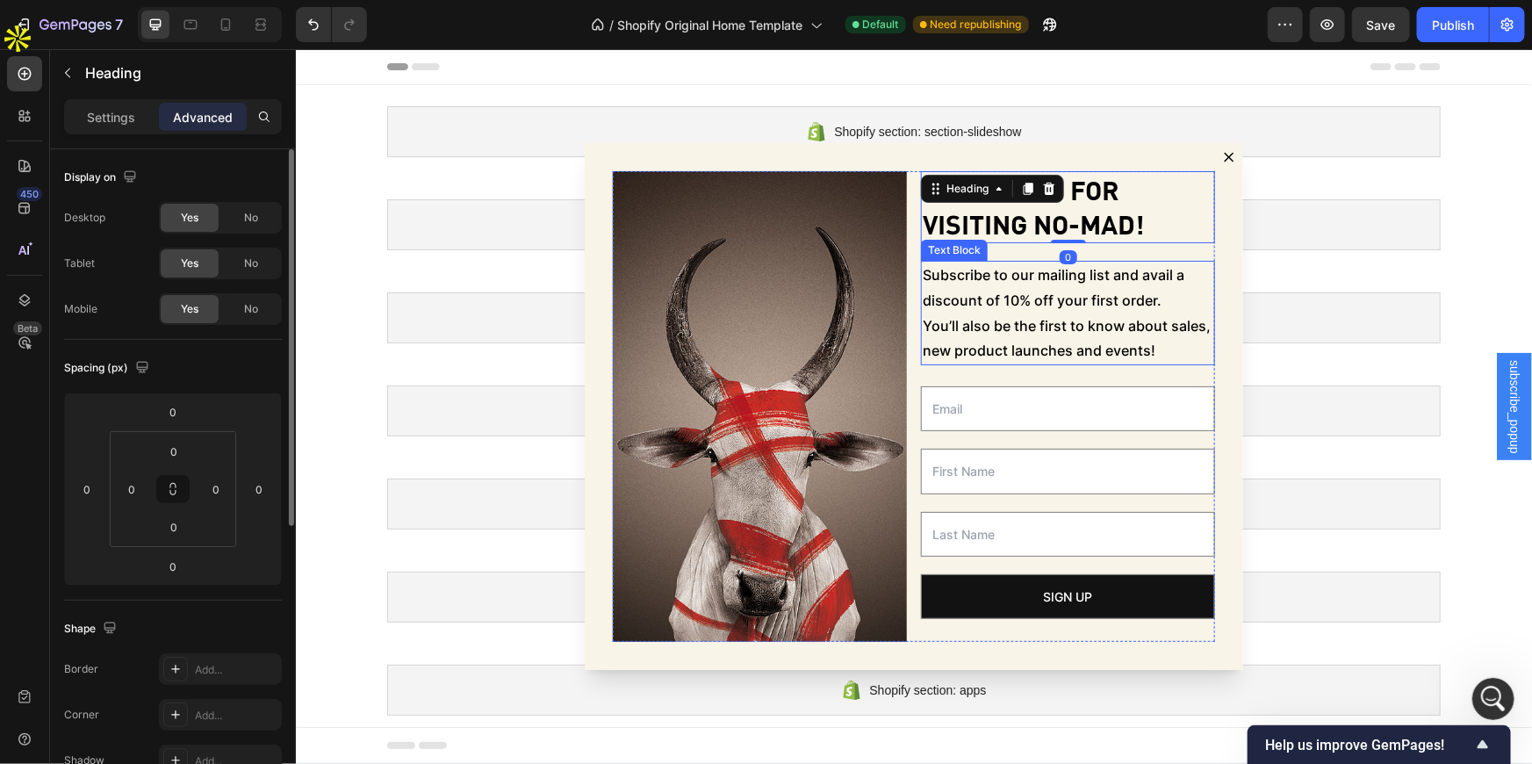
click at [1008, 292] on p "Subscribe to our mailing list and avail a discount of 10% off your first order.…" at bounding box center [1067, 312] width 291 height 101
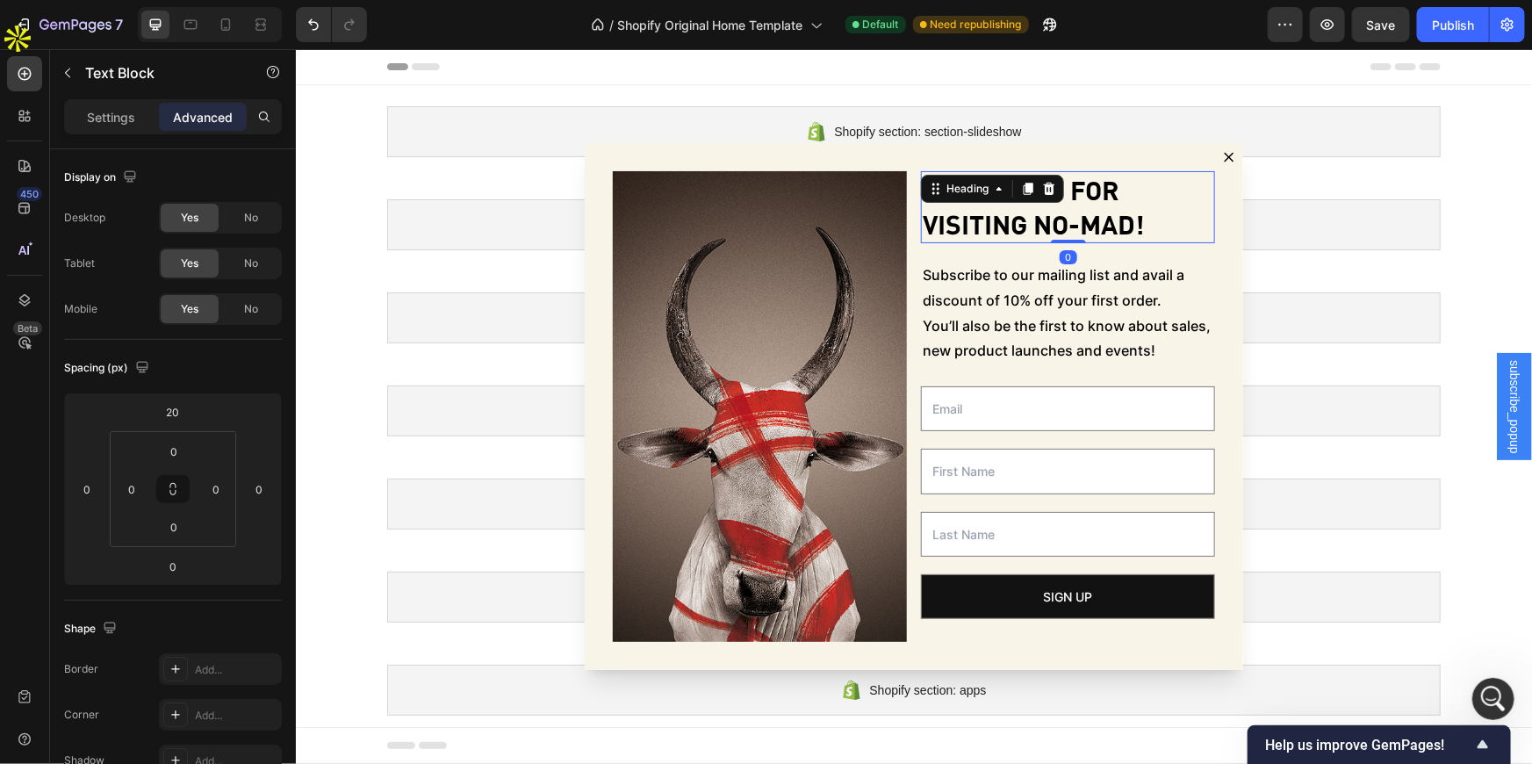
click at [1041, 202] on p "Thank you for visiting No-Mad!" at bounding box center [1067, 206] width 291 height 68
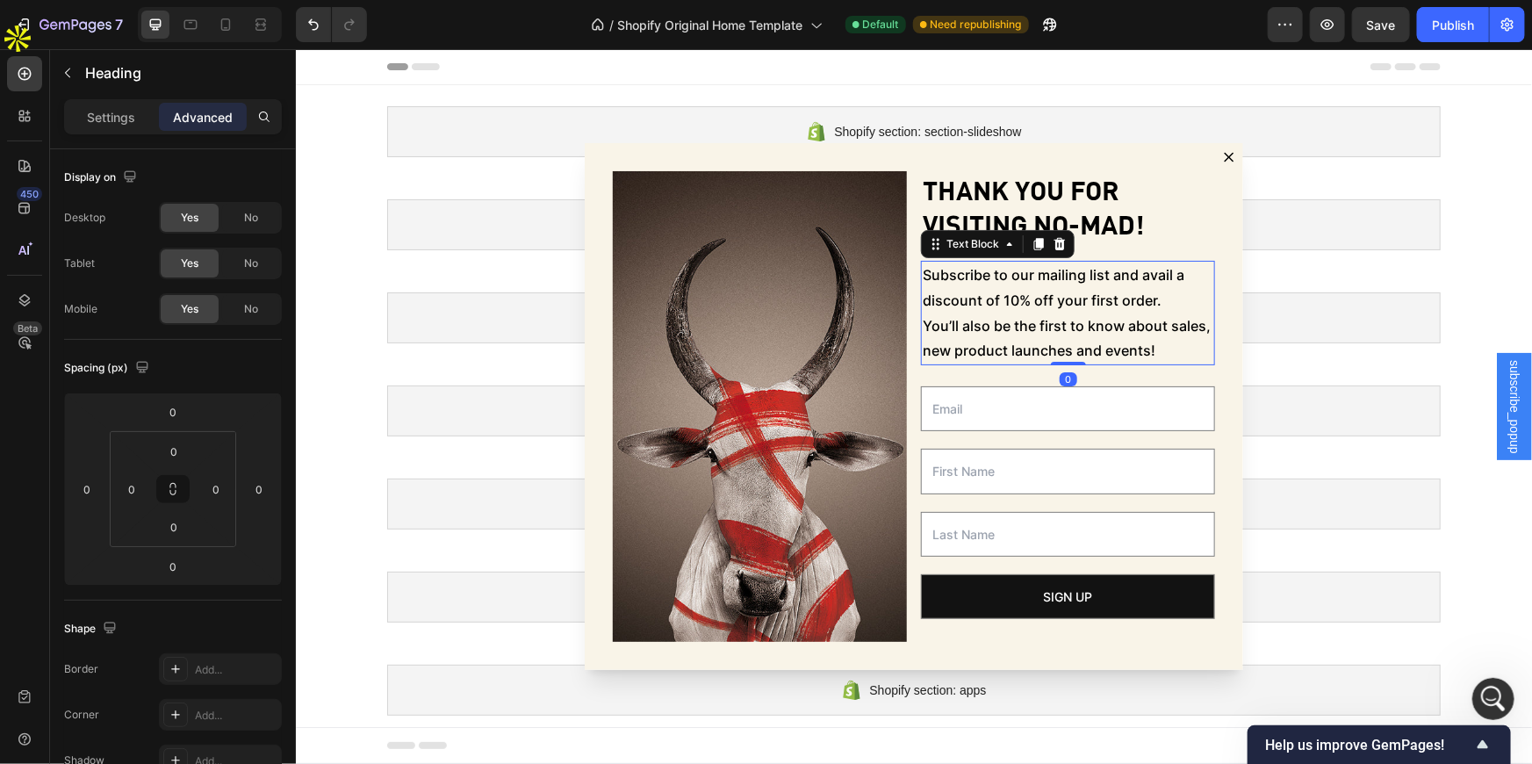
click at [1051, 299] on p "Subscribe to our mailing list and avail a discount of 10% off your first order.…" at bounding box center [1067, 312] width 291 height 101
drag, startPoint x: 1017, startPoint y: 414, endPoint x: 1015, endPoint y: 429, distance: 15.0
click at [1017, 414] on input "Dialog body" at bounding box center [1067, 407] width 294 height 45
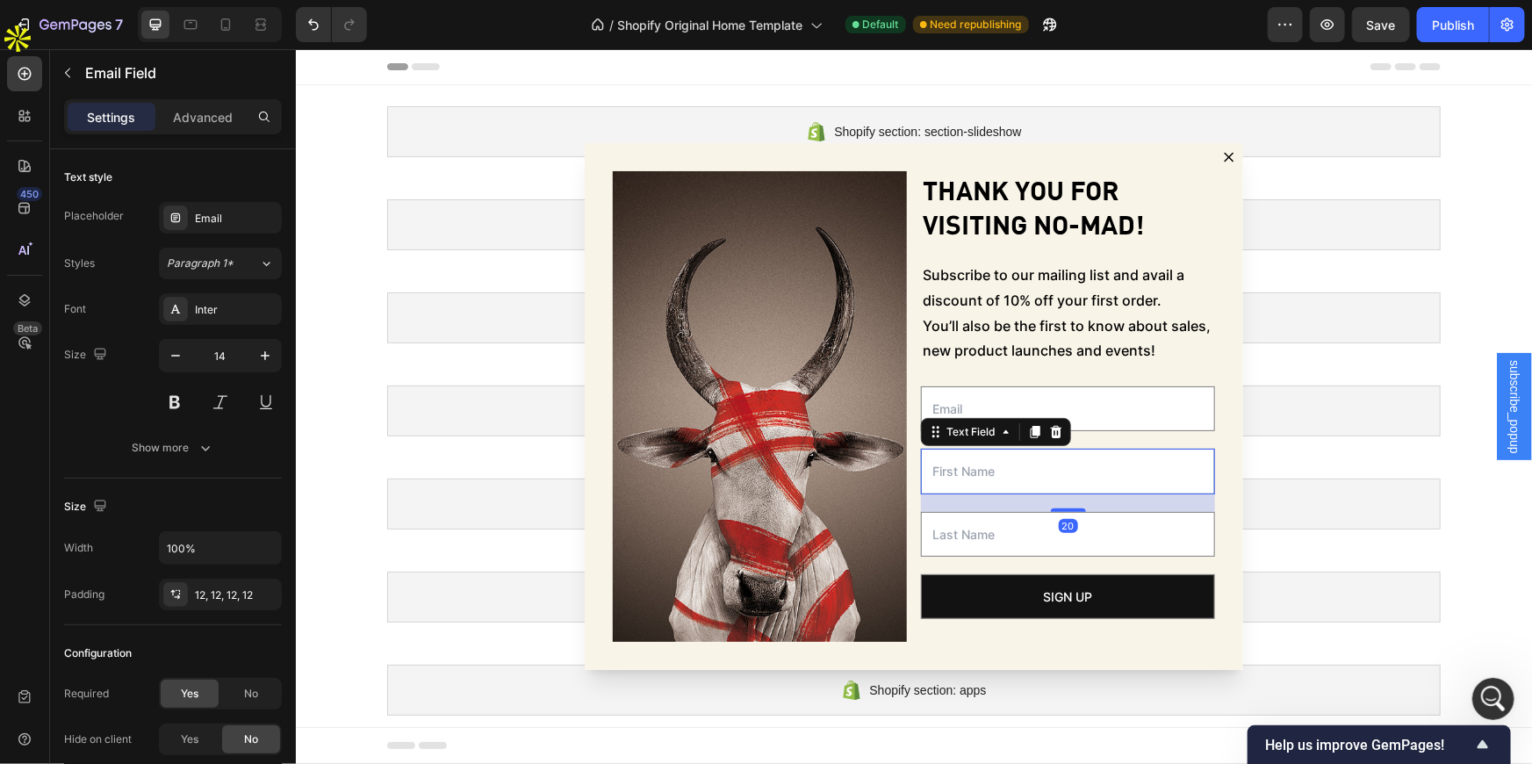
click at [975, 464] on input "Dialog body" at bounding box center [1067, 470] width 294 height 45
click at [953, 543] on input "Dialog body" at bounding box center [1067, 533] width 294 height 45
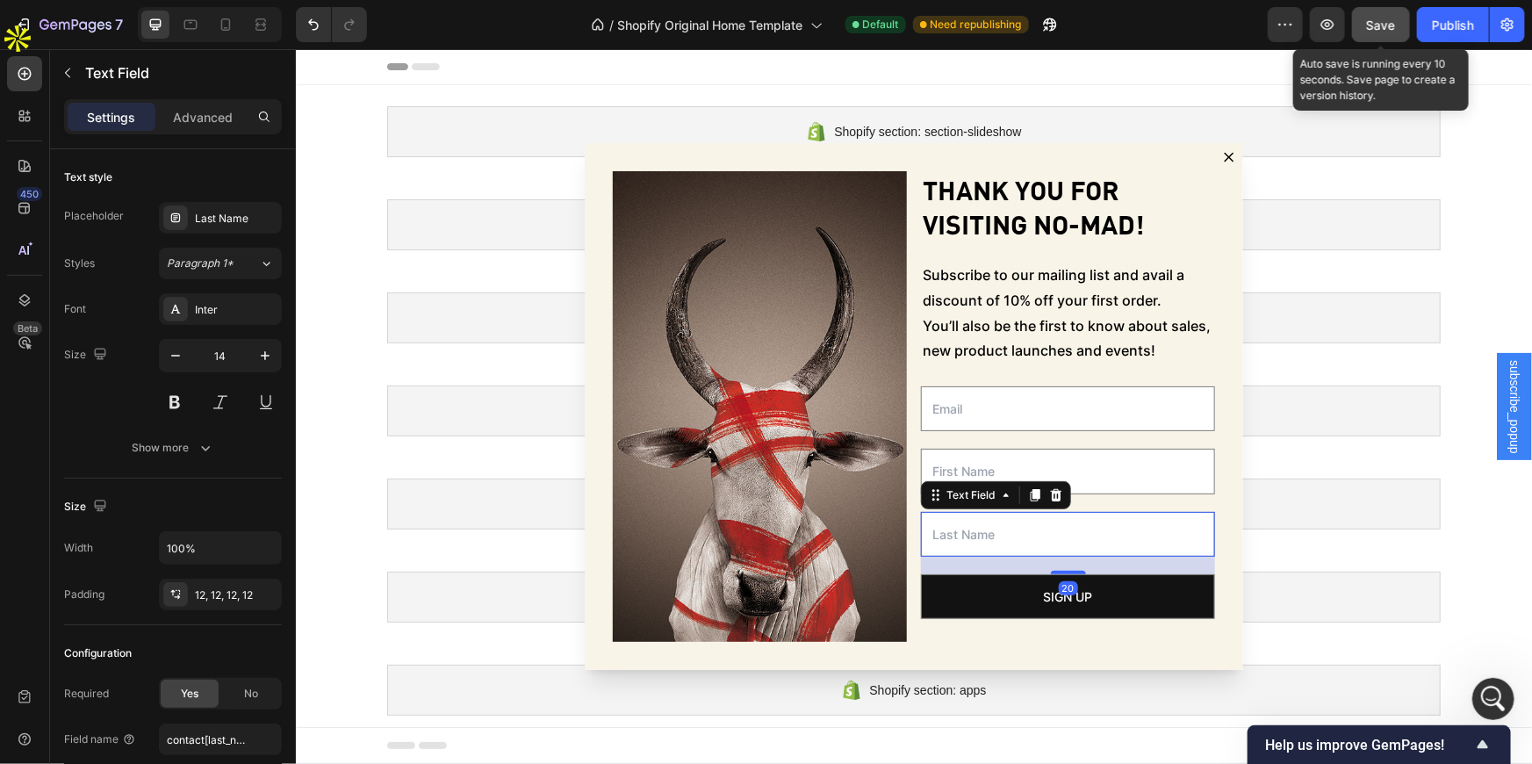
click at [1377, 21] on span "Save" at bounding box center [1381, 25] width 29 height 15
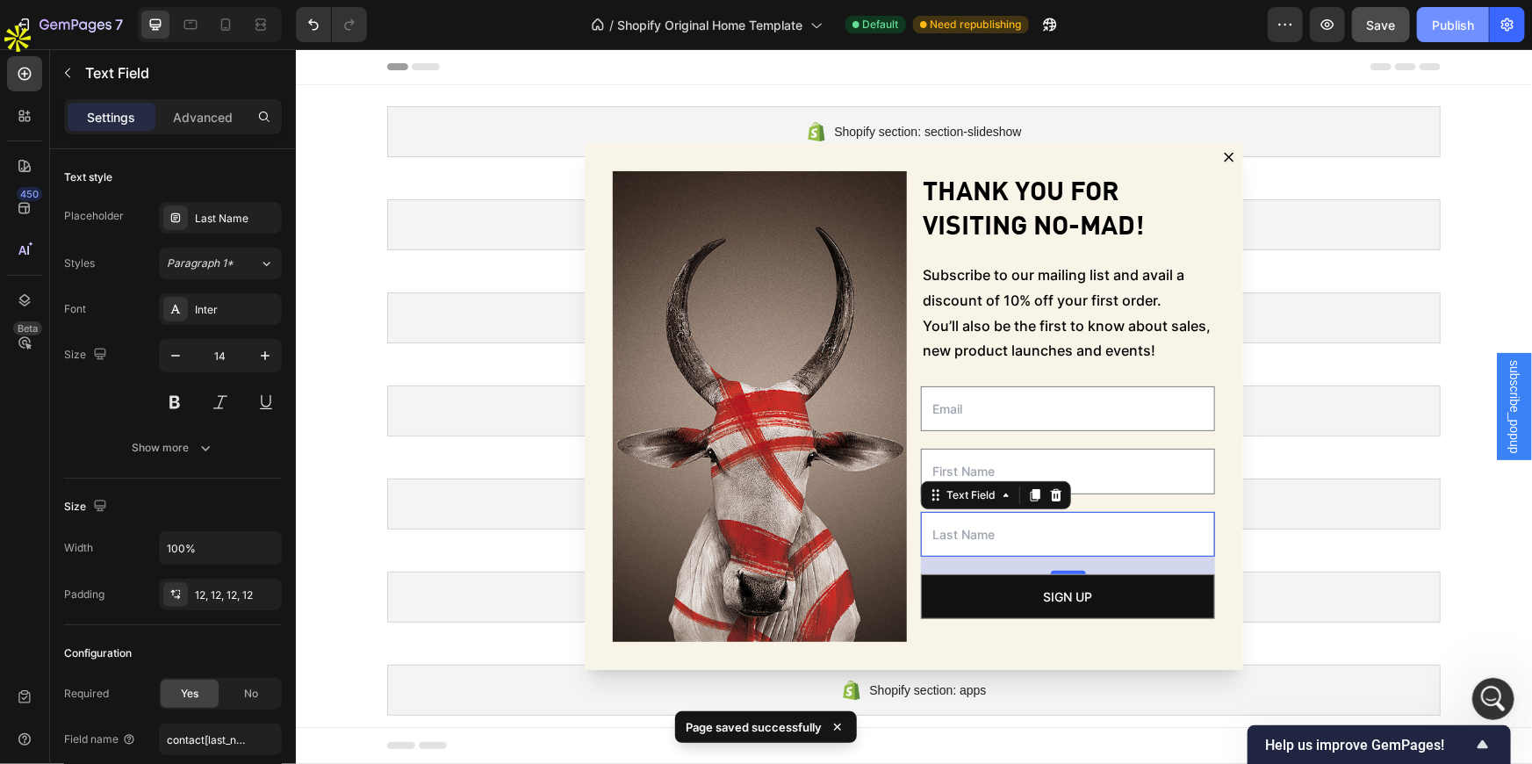
click at [1469, 36] on button "Publish" at bounding box center [1453, 24] width 72 height 35
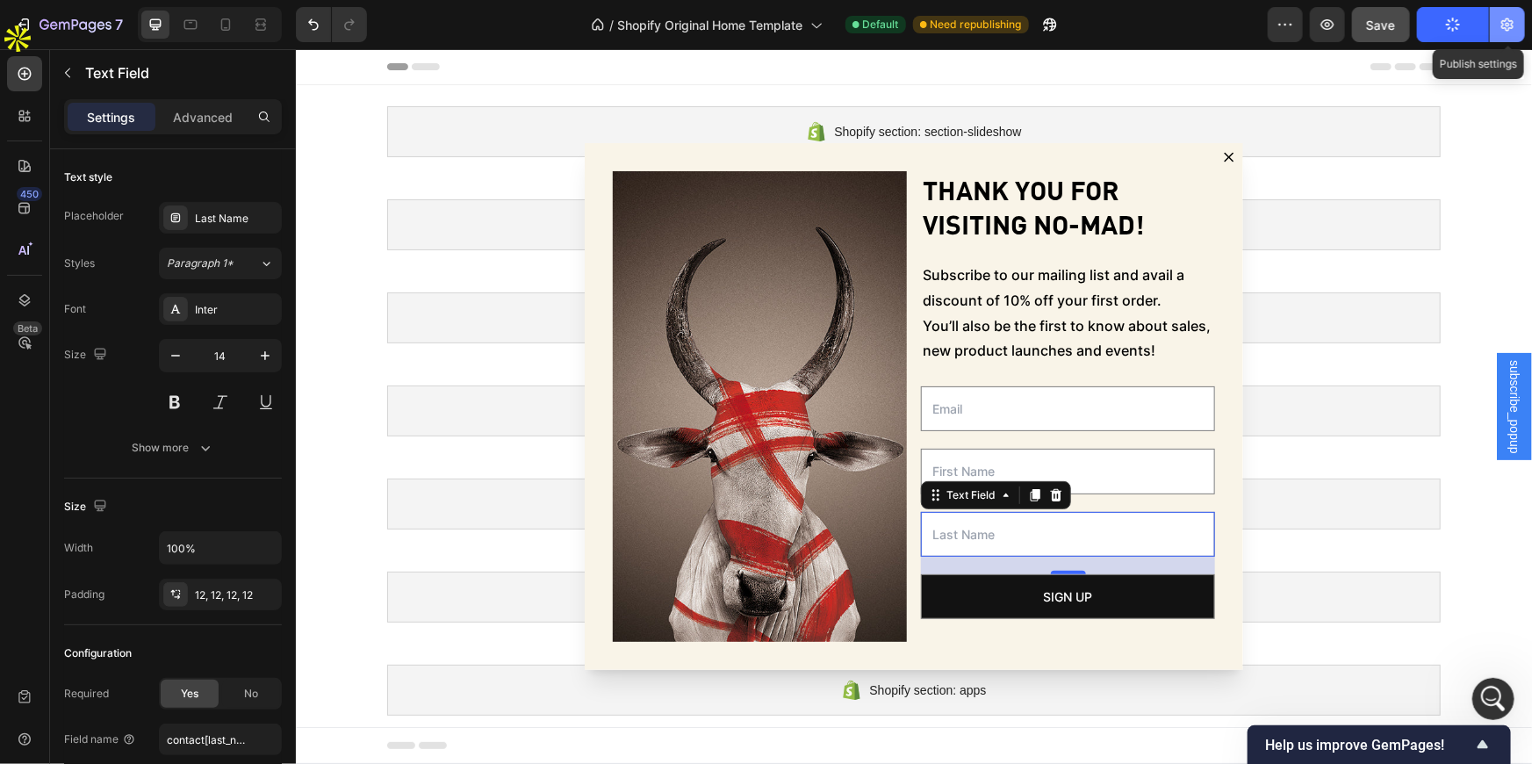
click at [1504, 32] on icon "button" at bounding box center [1508, 25] width 18 height 18
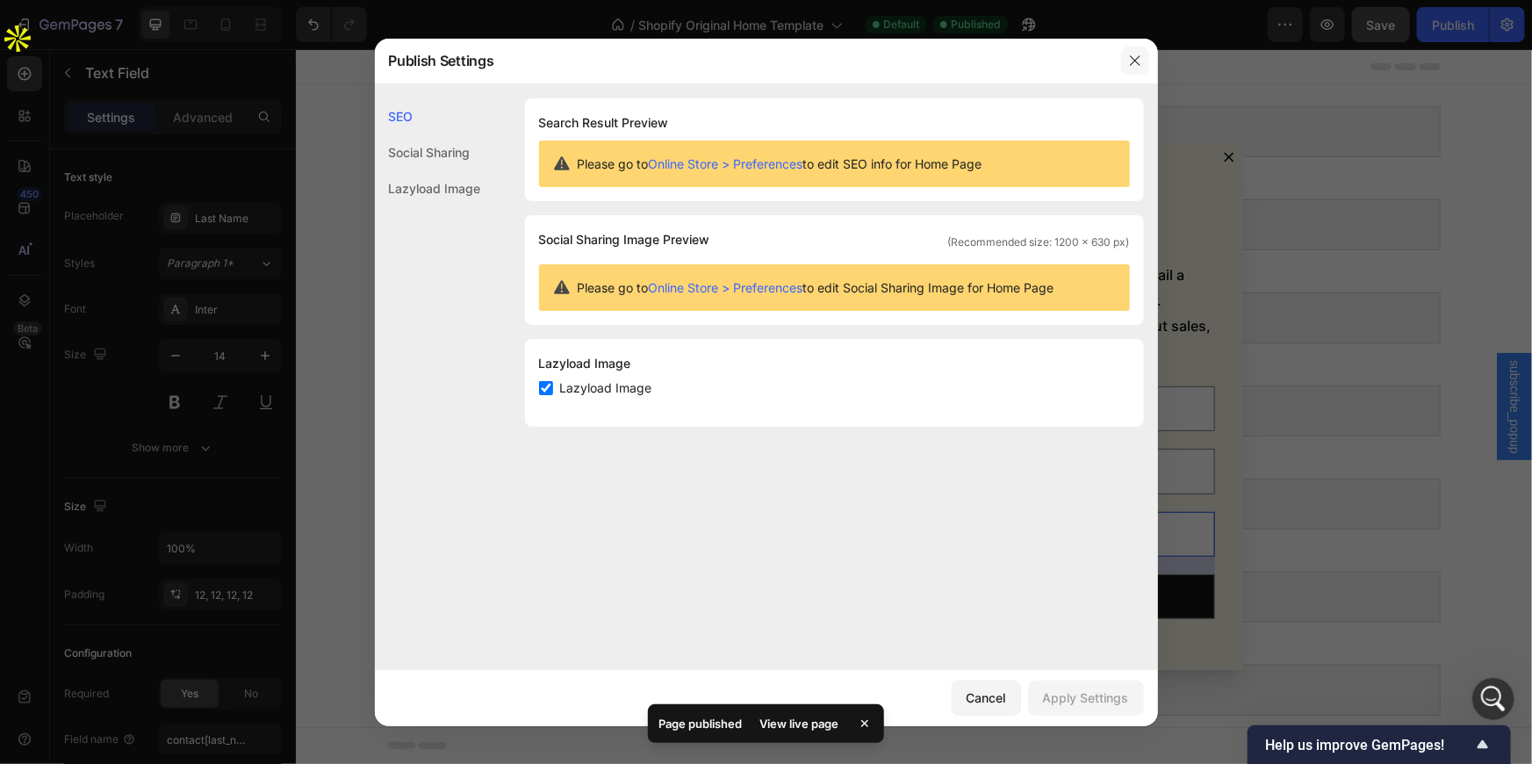
click at [1138, 57] on icon "button" at bounding box center [1135, 60] width 10 height 10
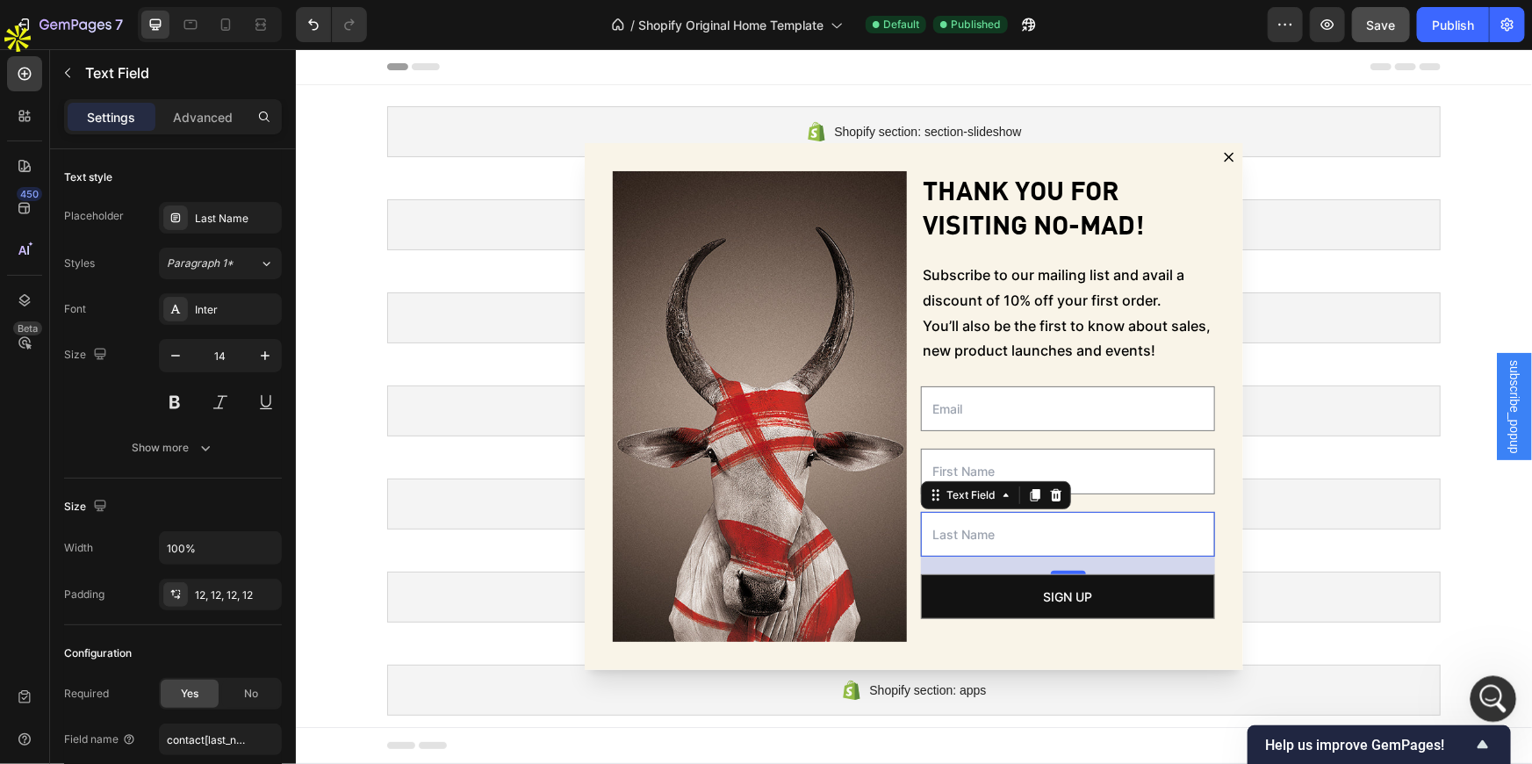
click at [1479, 686] on div "Open Intercom Messenger" at bounding box center [1491, 696] width 58 height 58
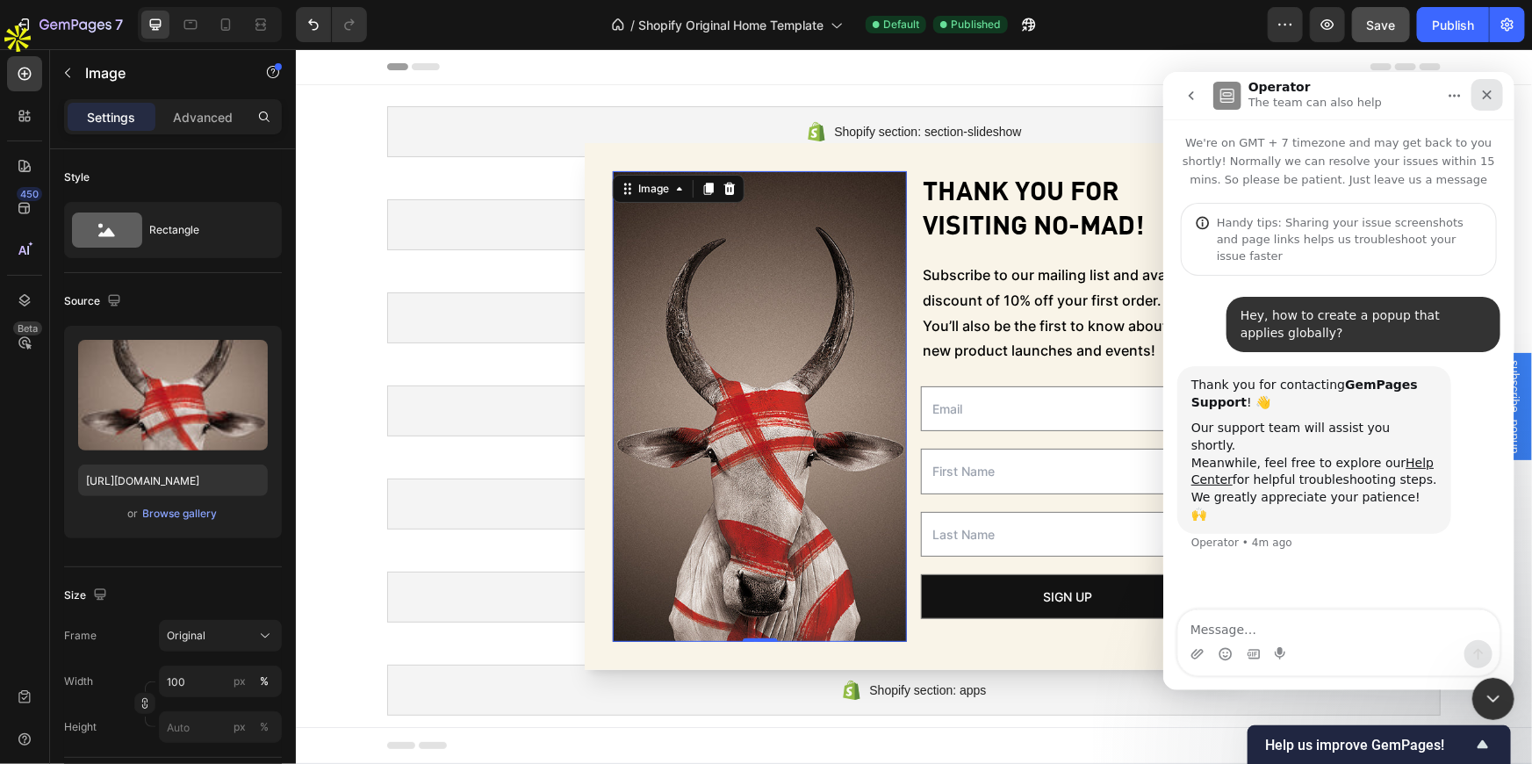
click at [1483, 97] on icon "Close" at bounding box center [1487, 95] width 10 height 10
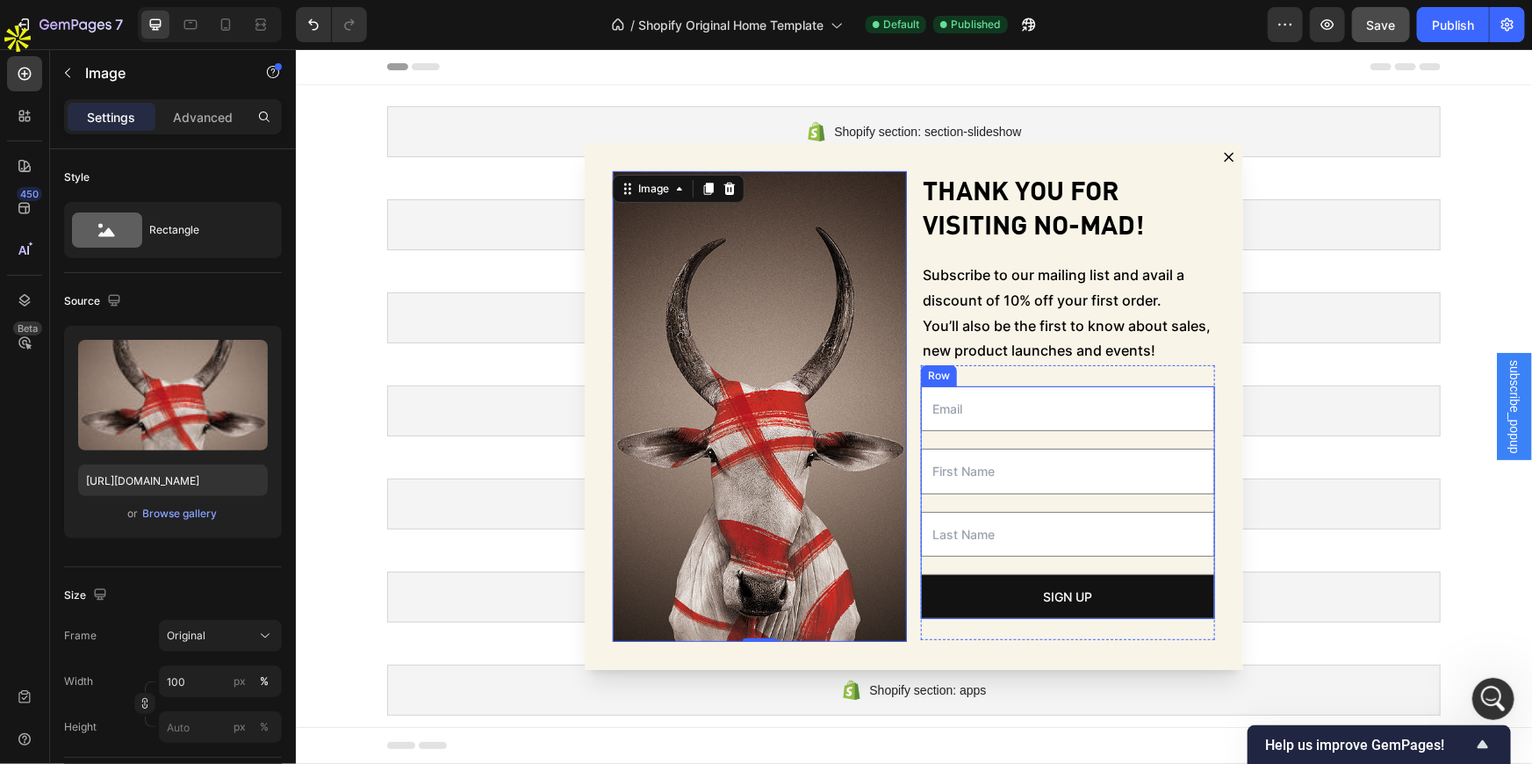
click at [980, 442] on div "Email Field Text Field Text Field Sign up Submit Button" at bounding box center [1067, 501] width 294 height 233
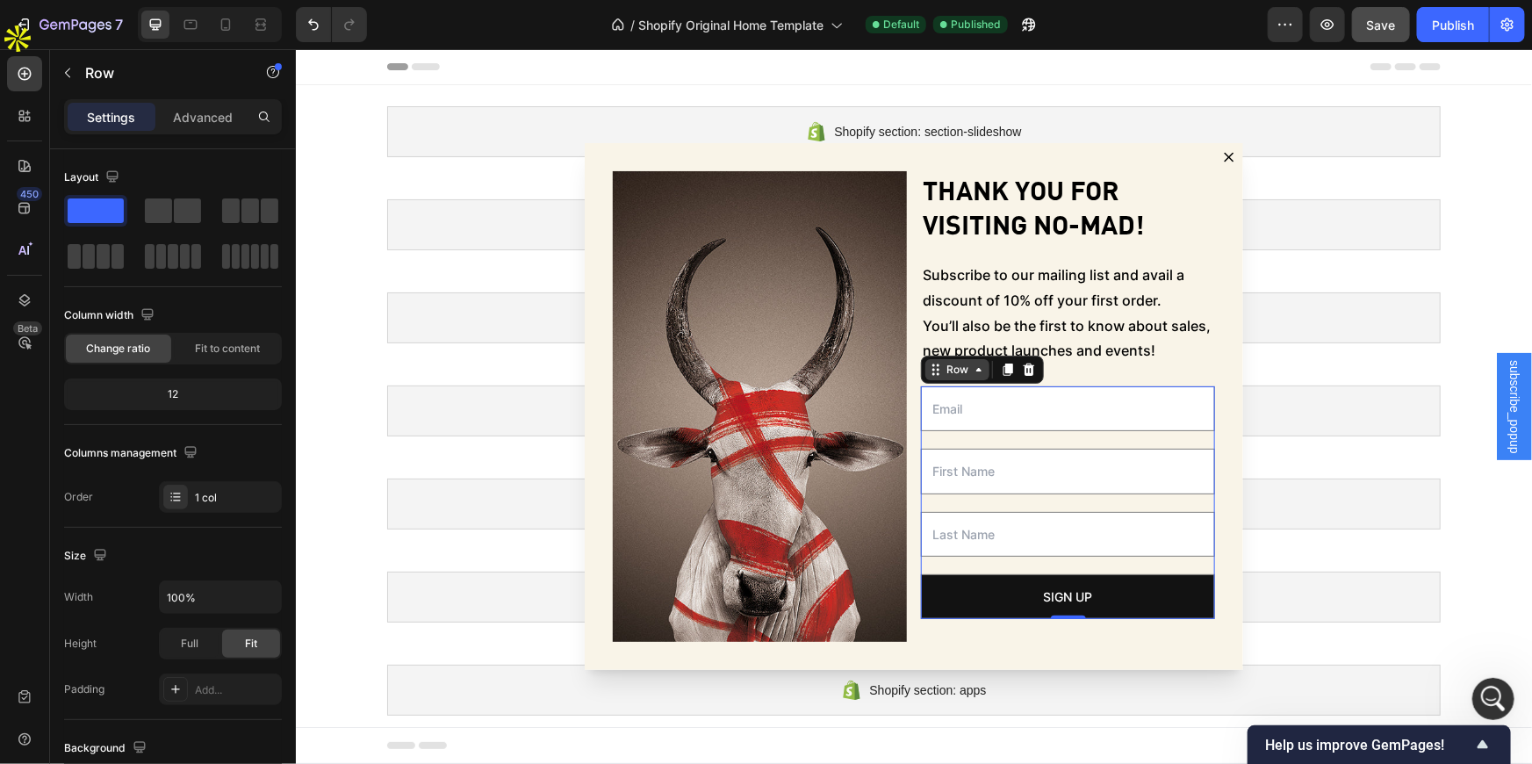
click at [971, 365] on icon "Dialog body" at bounding box center [978, 369] width 14 height 14
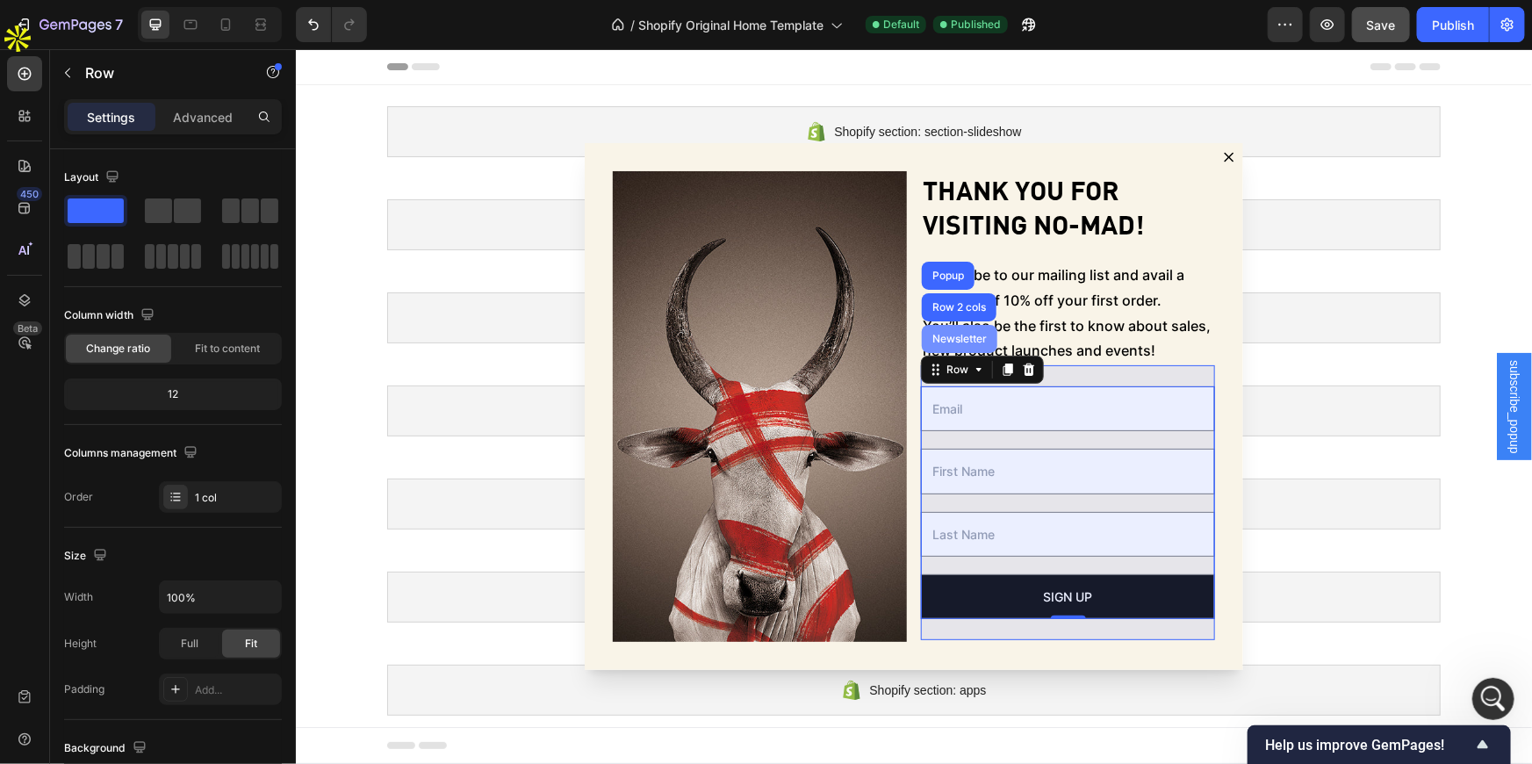
click at [956, 341] on div "Newsletter" at bounding box center [958, 338] width 61 height 11
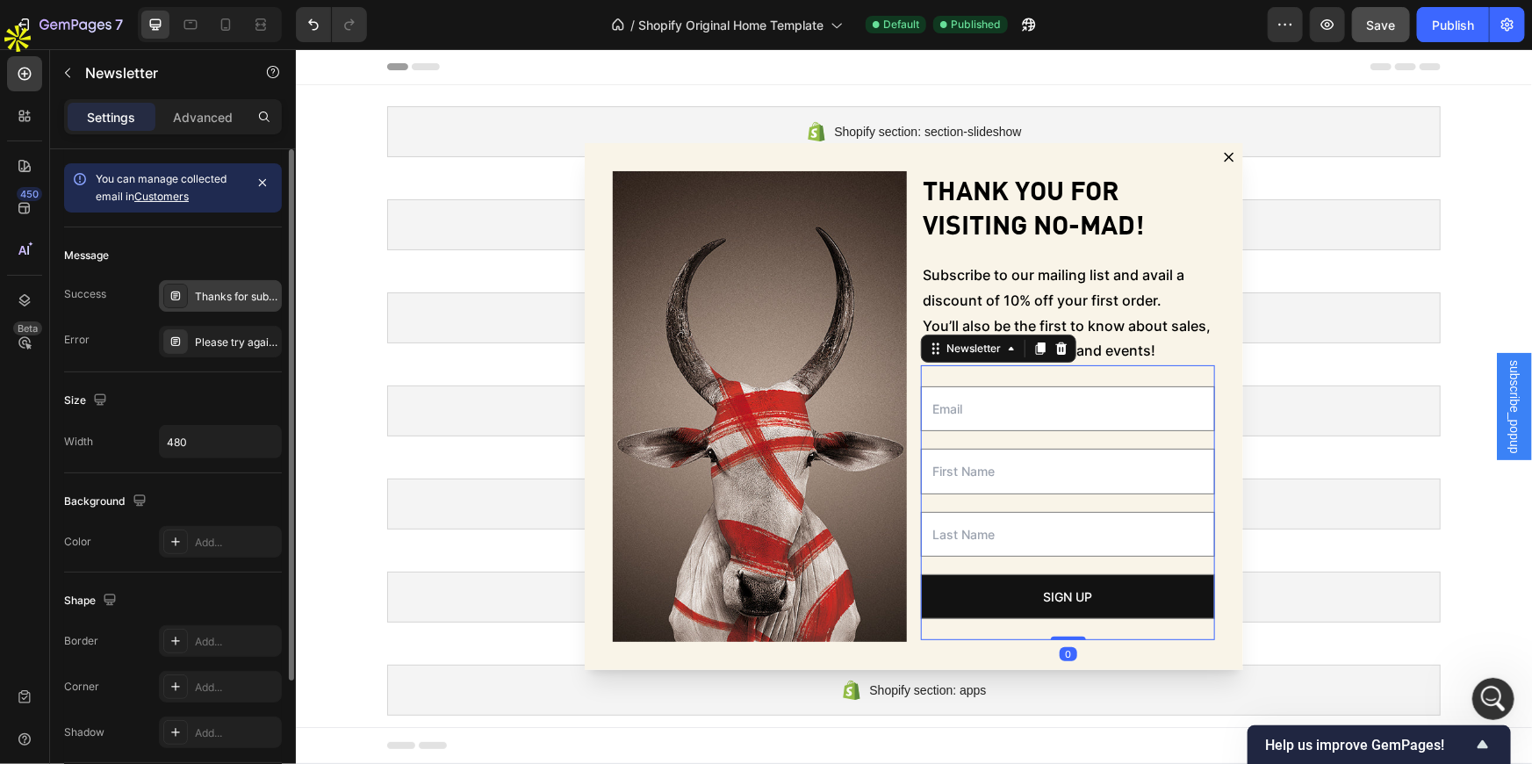
click at [210, 291] on div "Thanks for subscribing" at bounding box center [236, 297] width 83 height 16
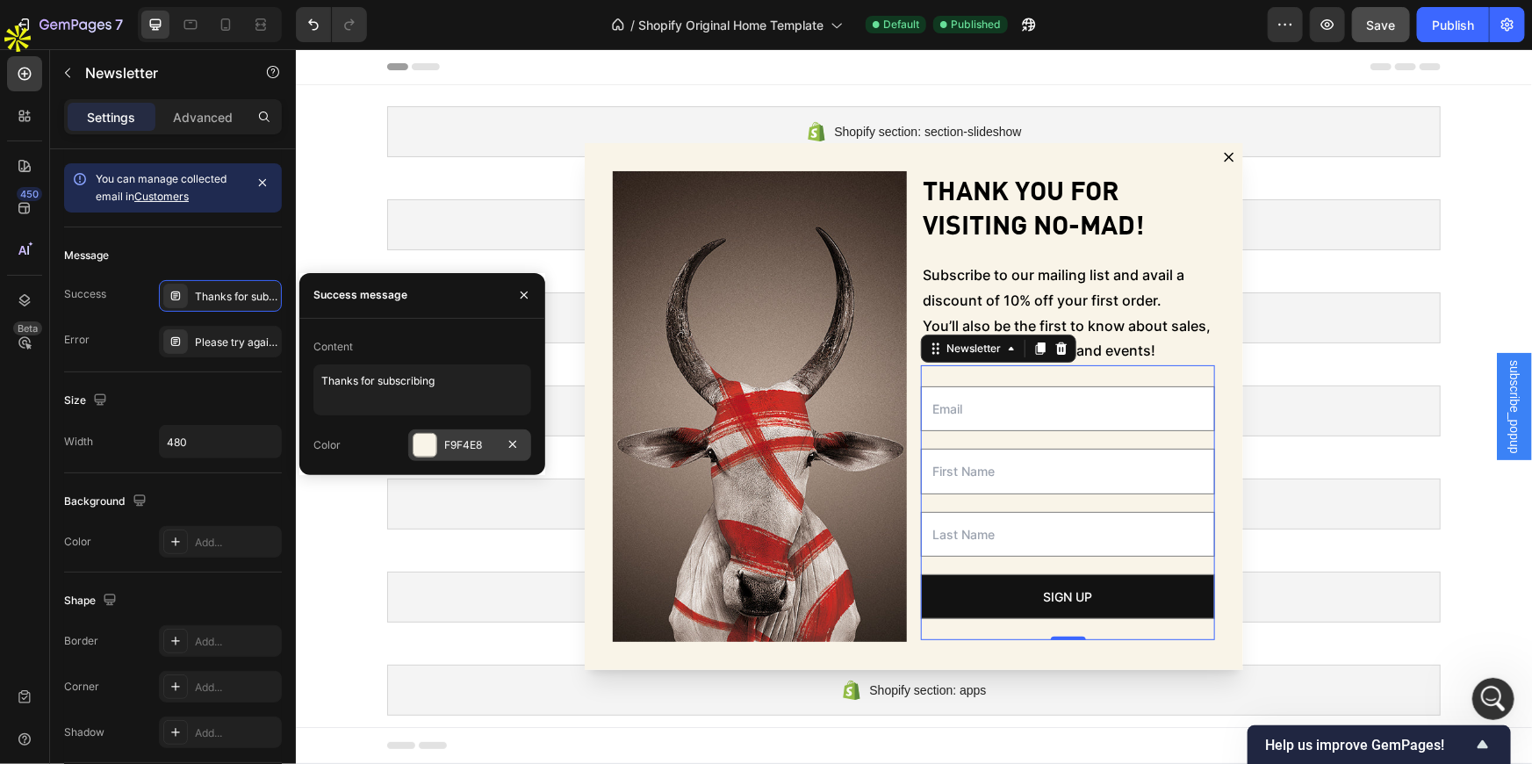
click at [430, 449] on div at bounding box center [425, 445] width 23 height 23
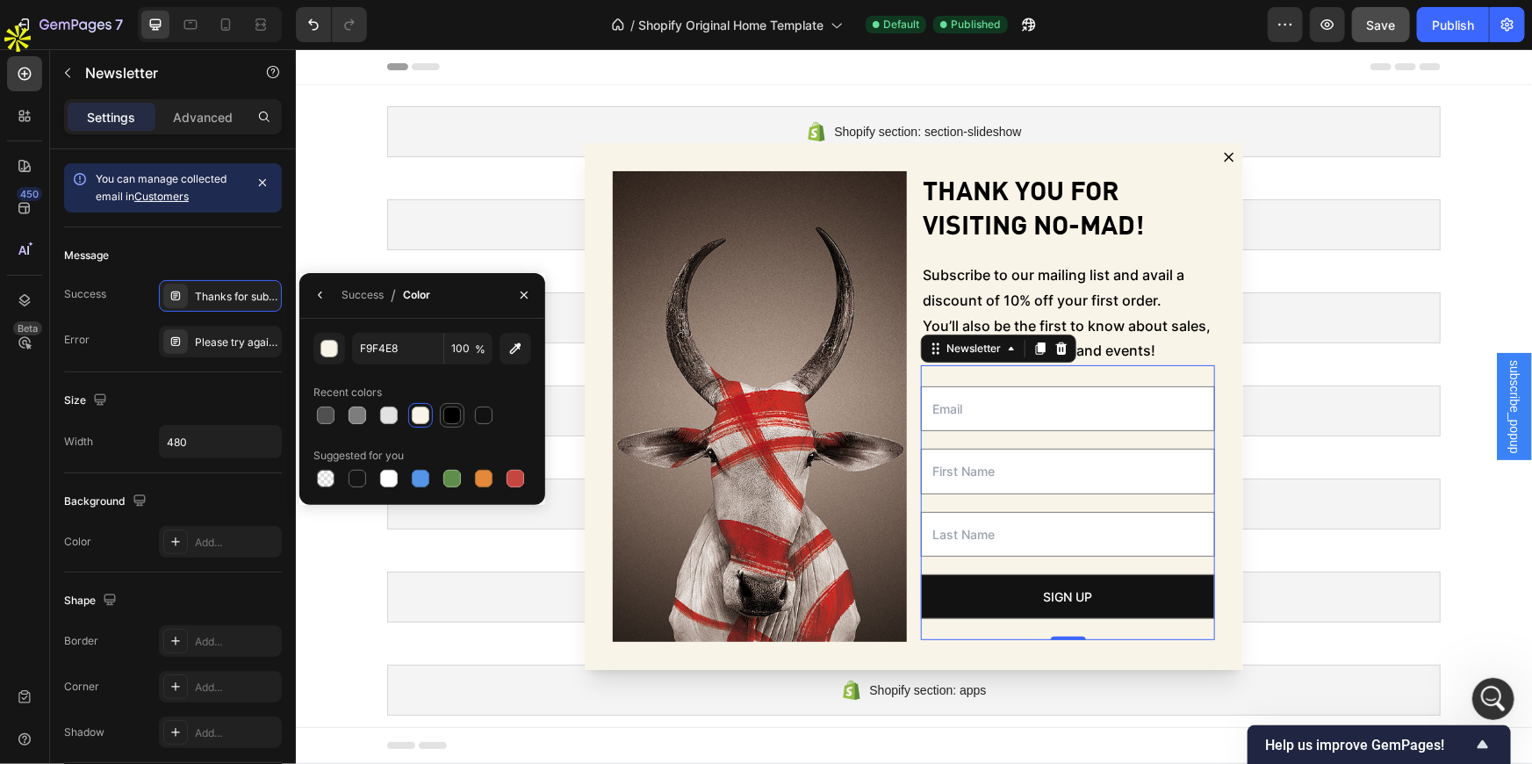
click at [460, 411] on div at bounding box center [452, 416] width 18 height 18
type input "000000"
click at [265, 385] on div "Size Width 480" at bounding box center [173, 422] width 218 height 101
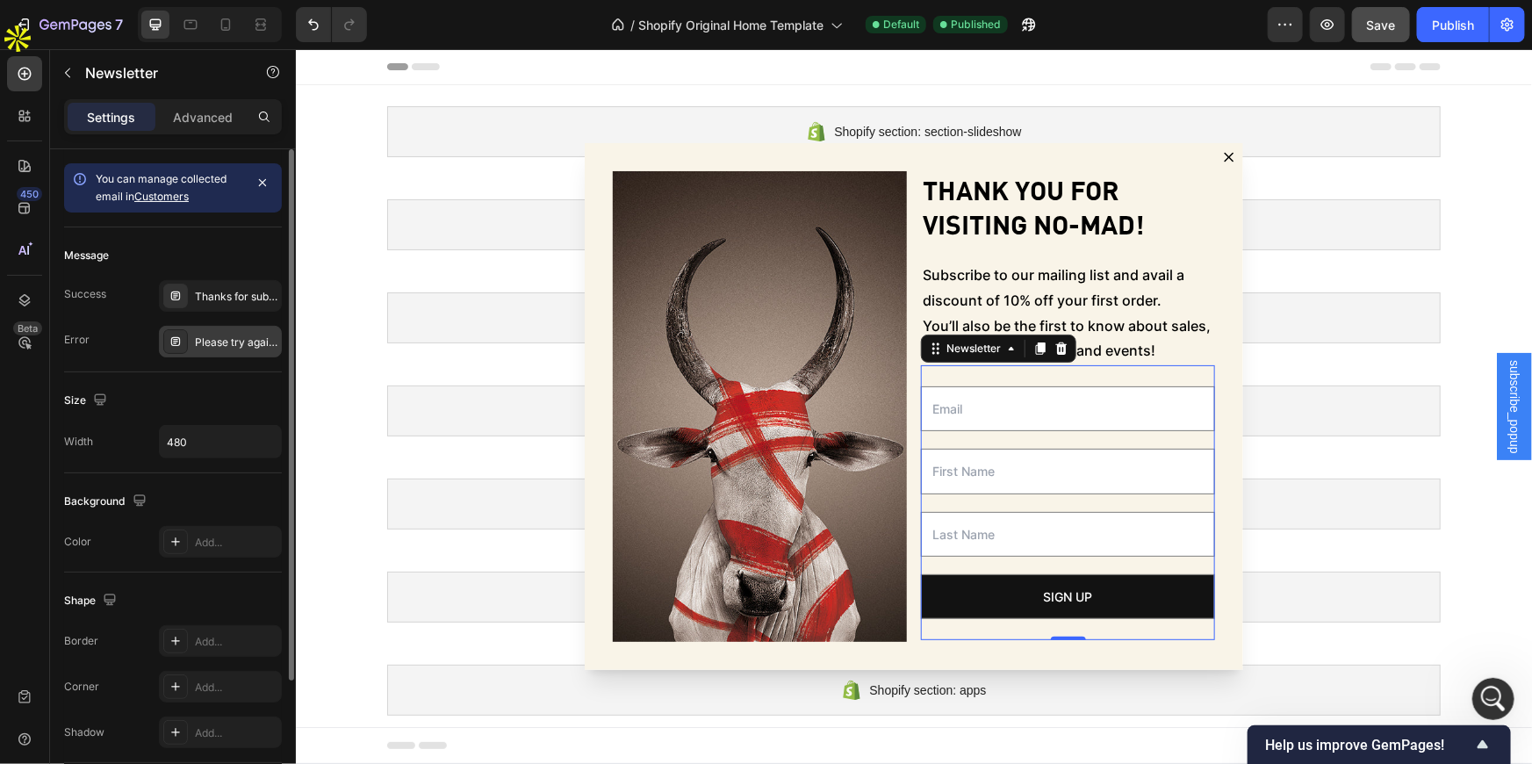
click at [244, 342] on div "Please try again later." at bounding box center [236, 343] width 83 height 16
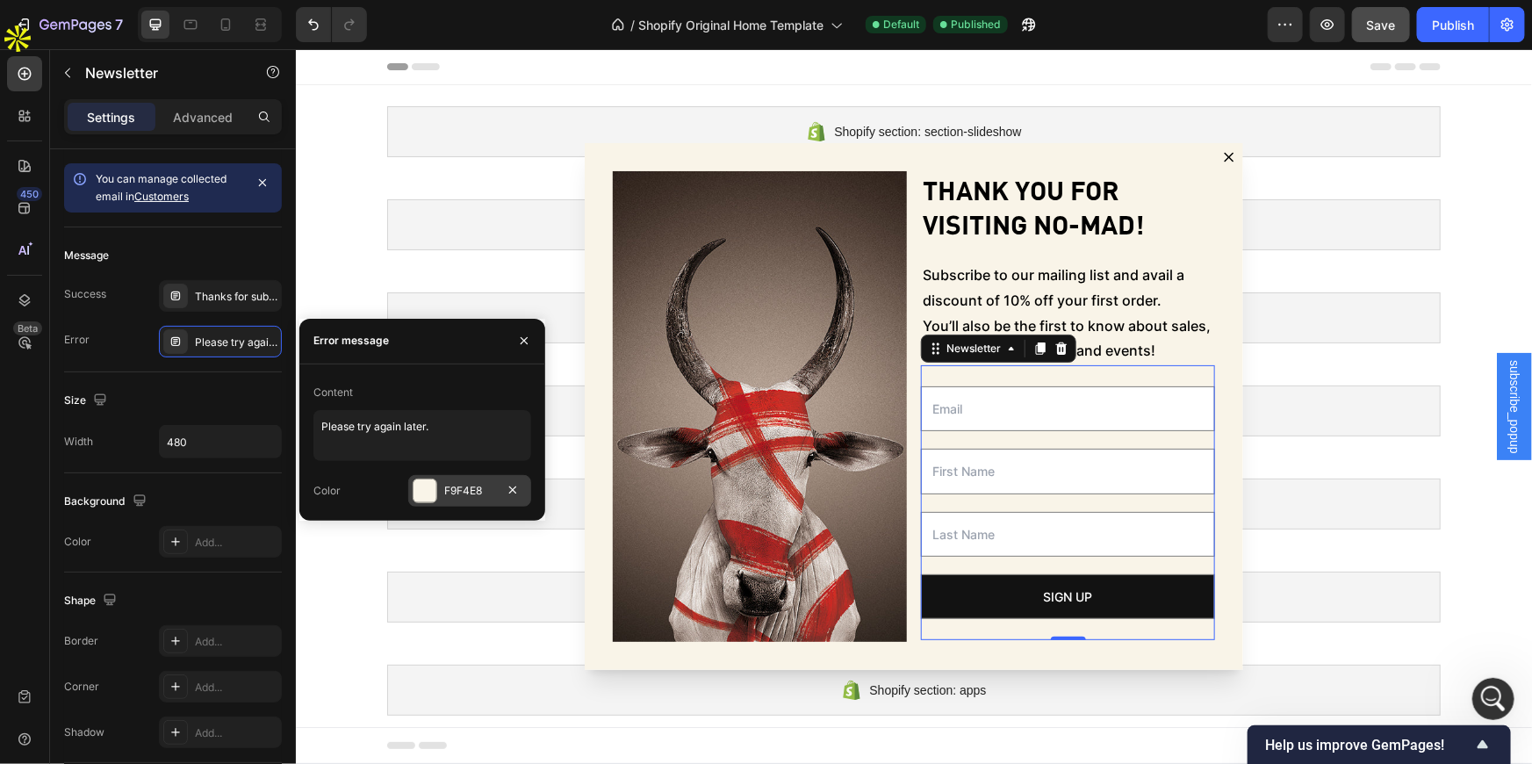
click at [416, 494] on div at bounding box center [425, 490] width 23 height 23
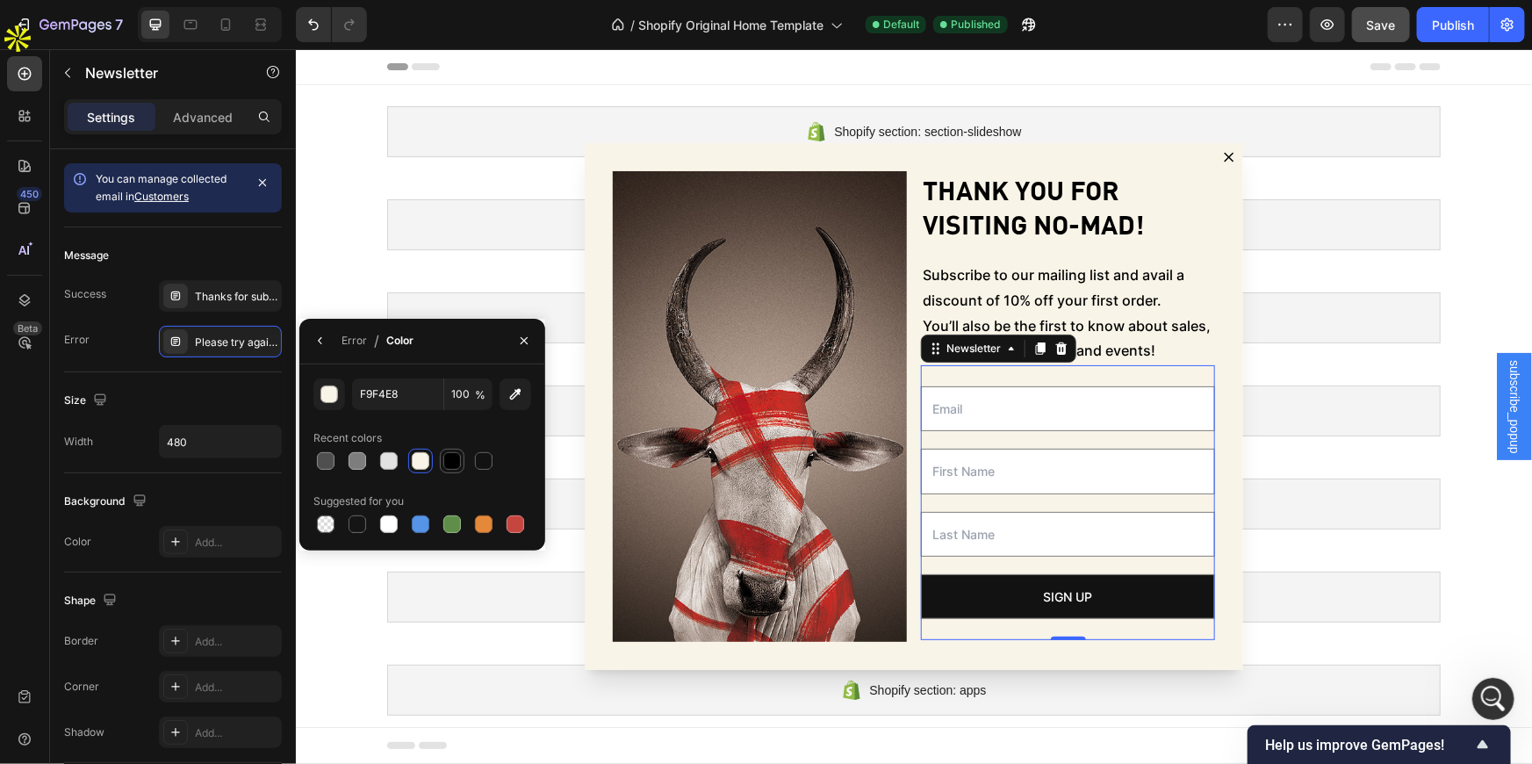
click at [450, 457] on div at bounding box center [452, 461] width 18 height 18
type input "000000"
click at [176, 390] on div "Size" at bounding box center [173, 400] width 218 height 28
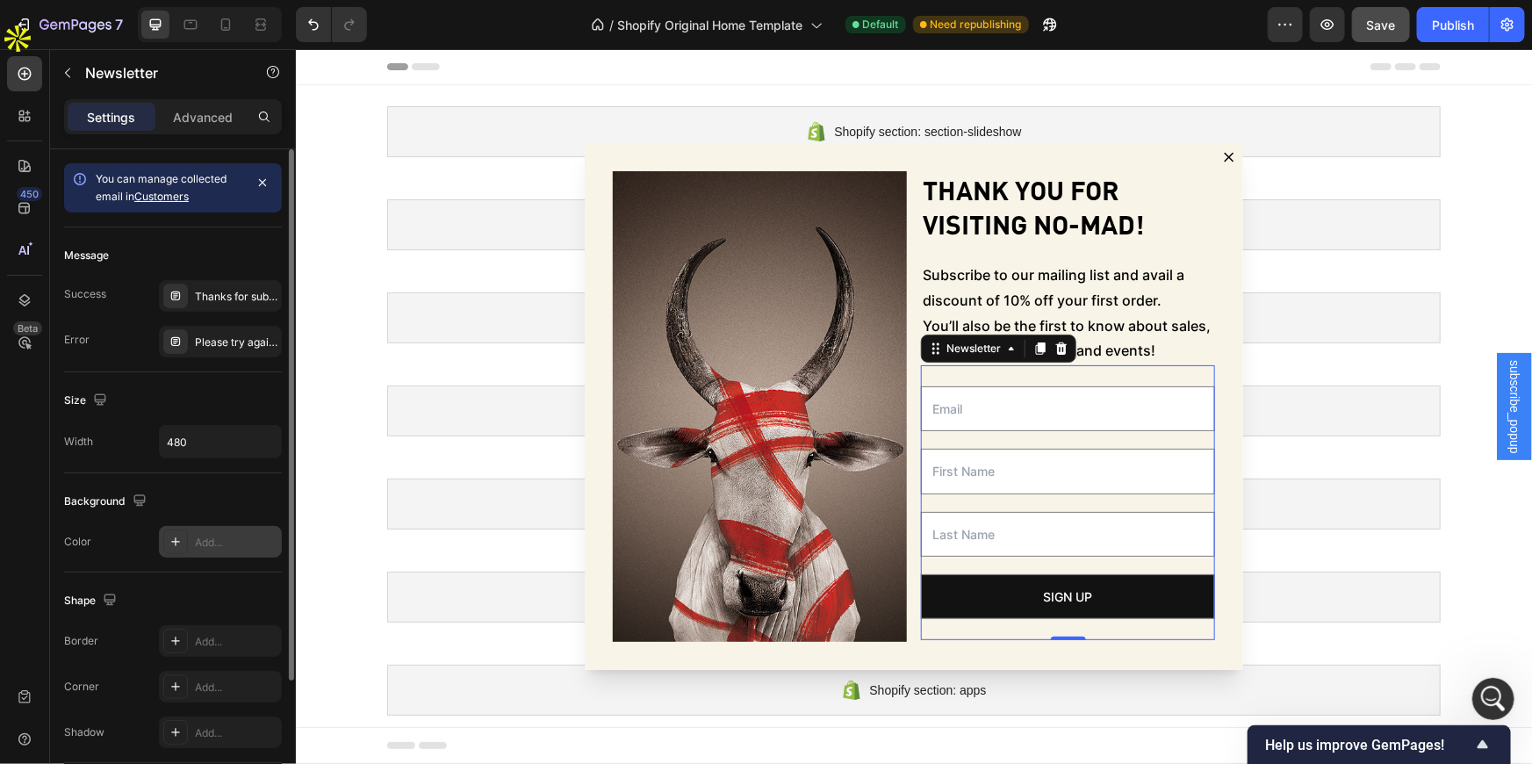
click at [184, 553] on div "Add..." at bounding box center [220, 542] width 123 height 32
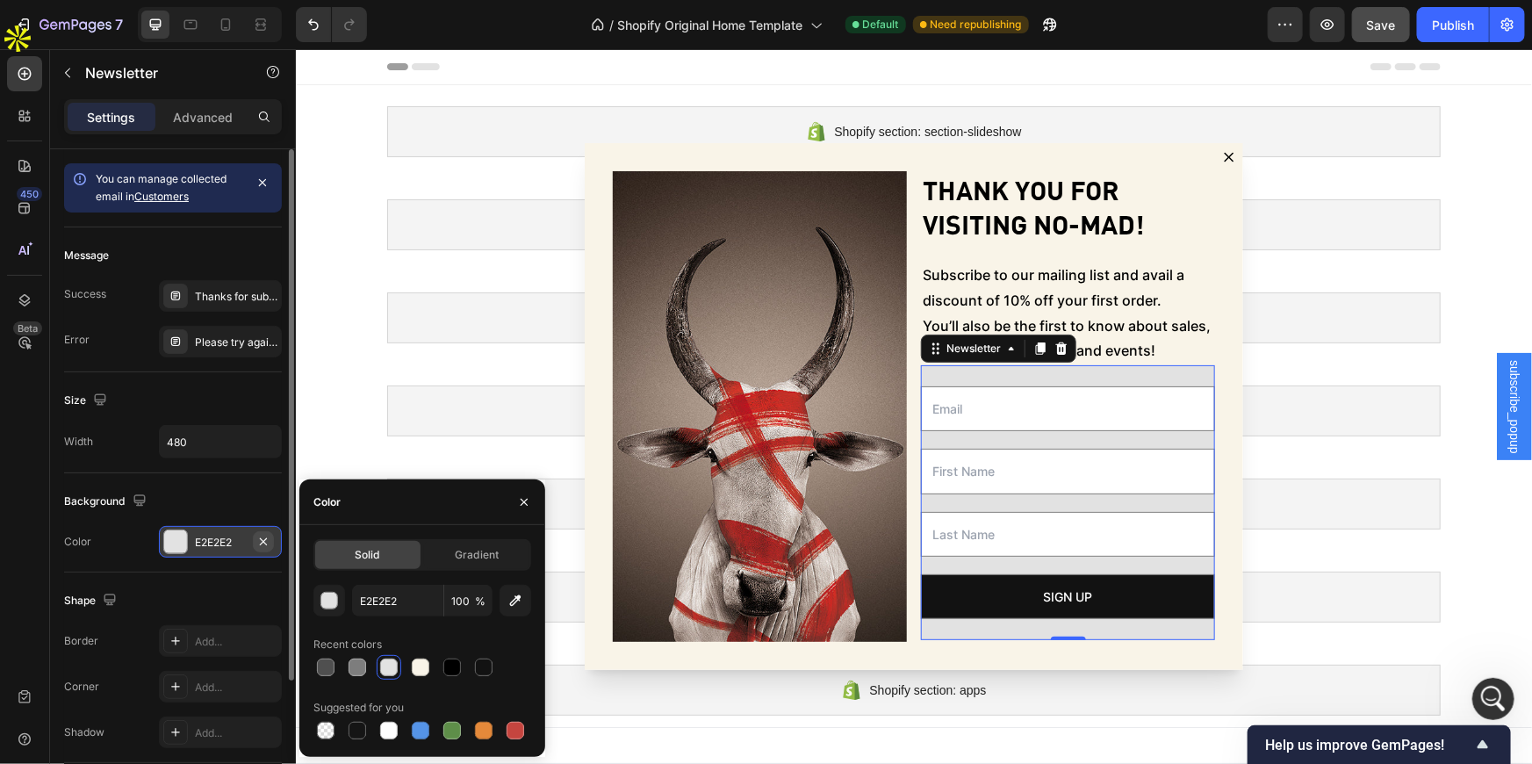
click at [261, 535] on icon "button" at bounding box center [263, 542] width 14 height 14
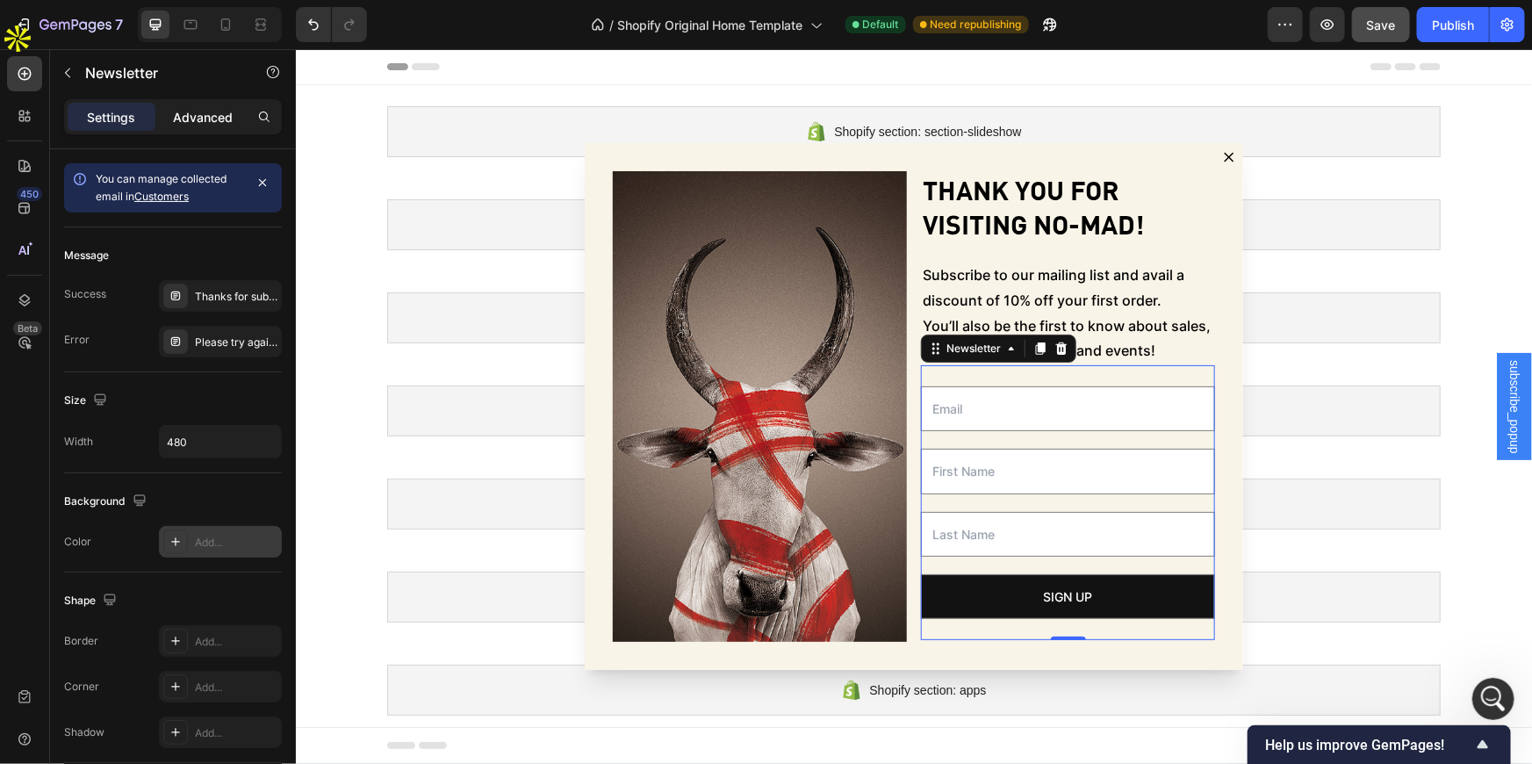
click at [232, 112] on p "Advanced" at bounding box center [203, 117] width 60 height 18
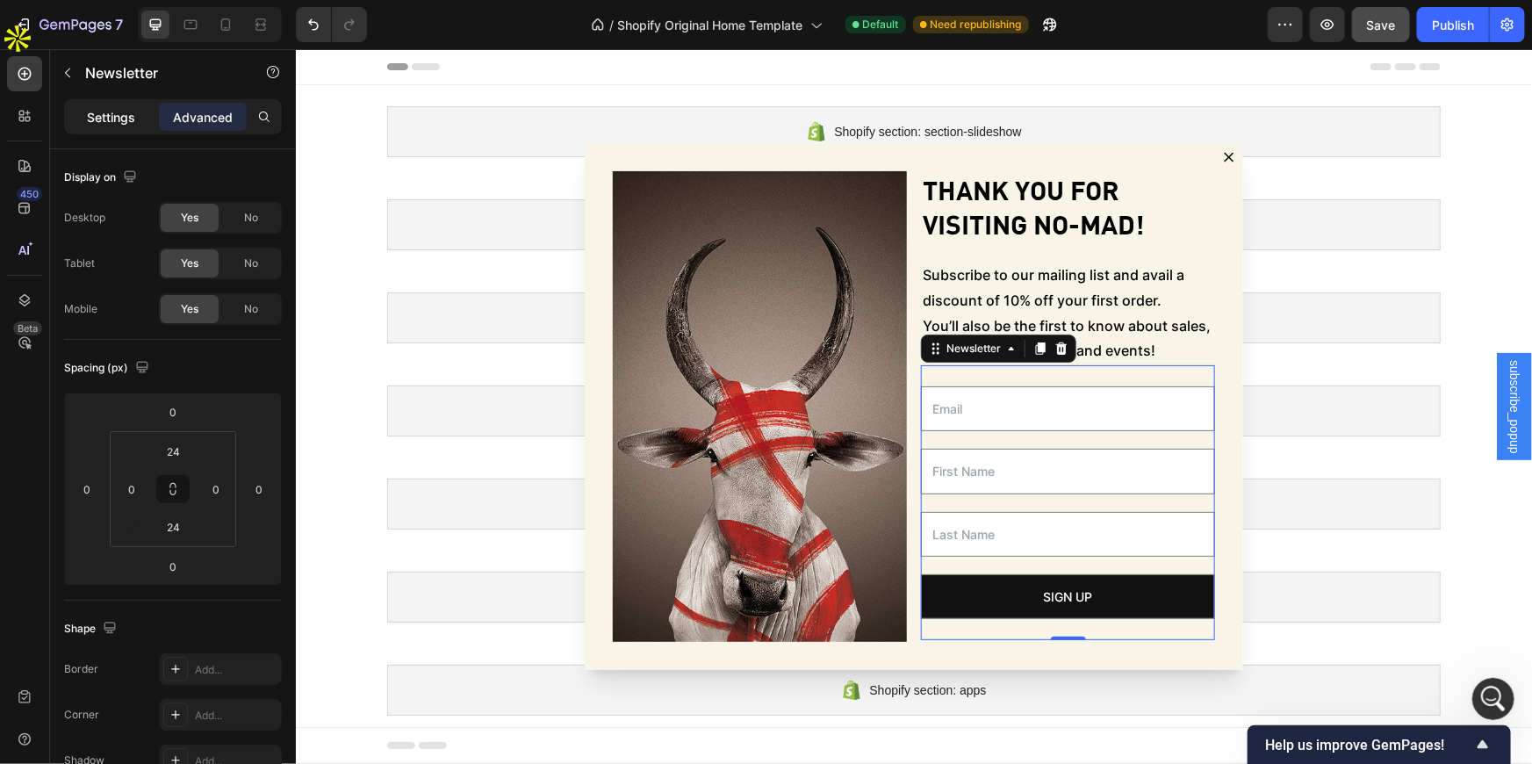
click at [112, 118] on p "Settings" at bounding box center [112, 117] width 48 height 18
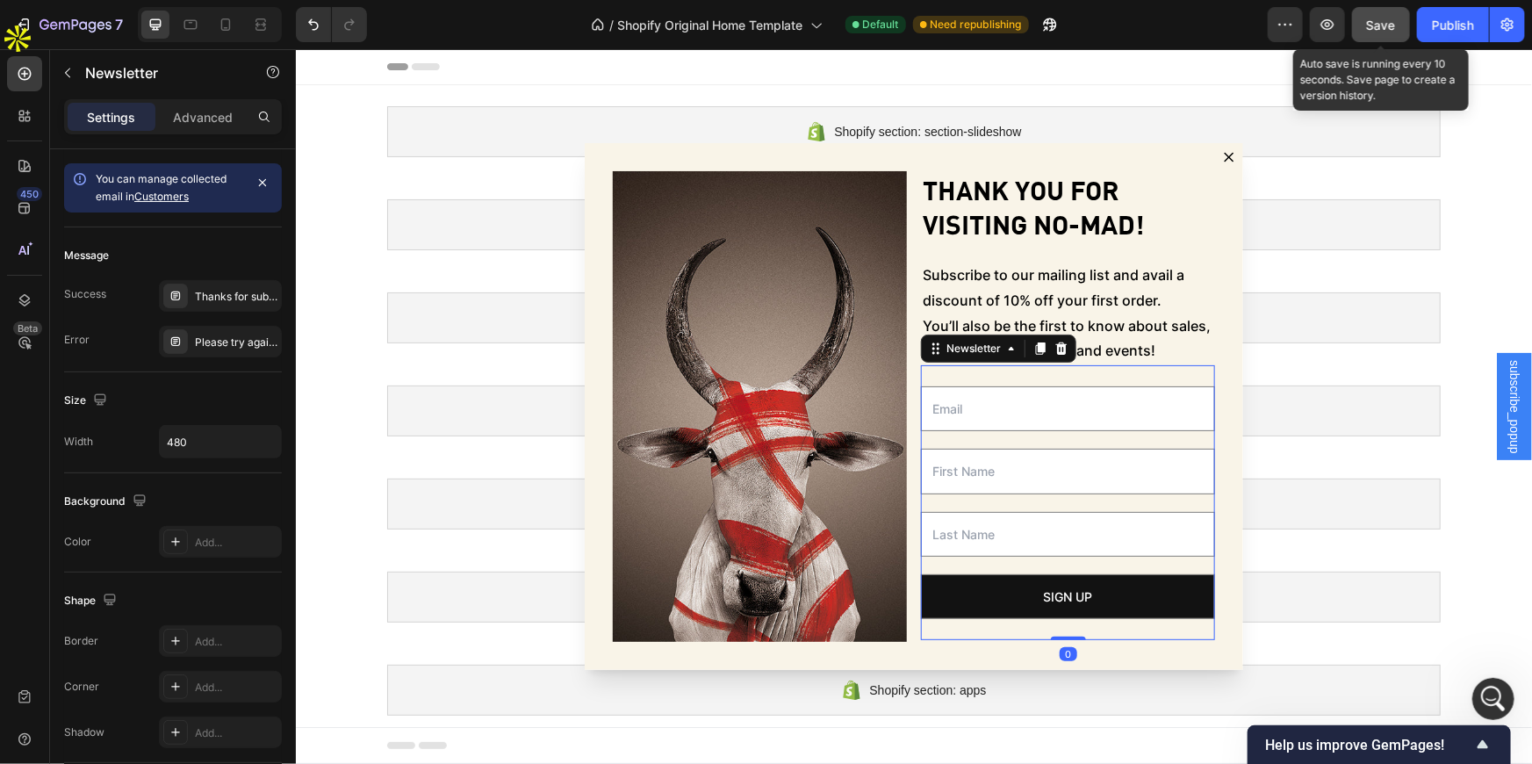
click at [1373, 25] on span "Save" at bounding box center [1381, 25] width 29 height 15
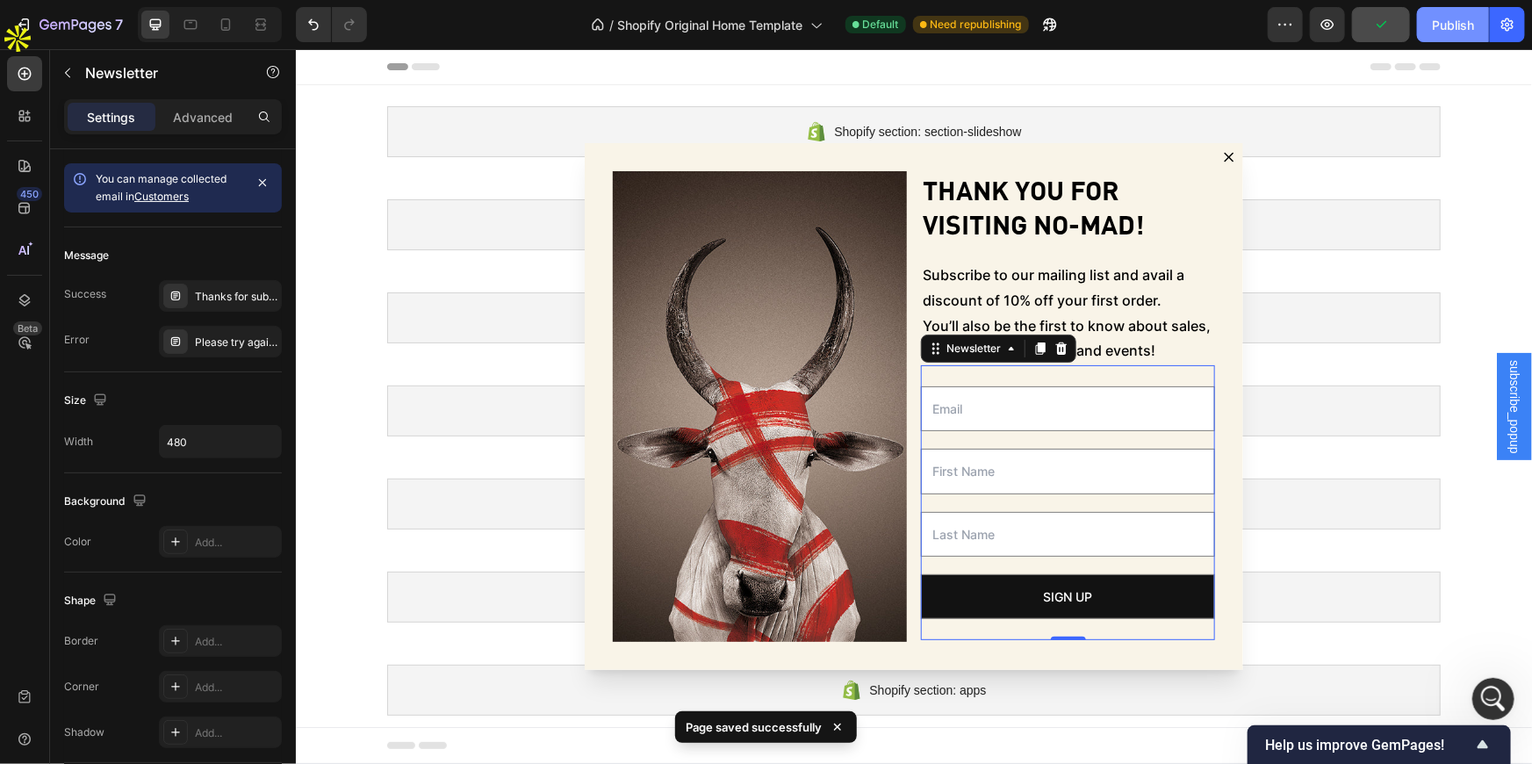
click at [1453, 25] on div "Publish" at bounding box center [1453, 25] width 42 height 18
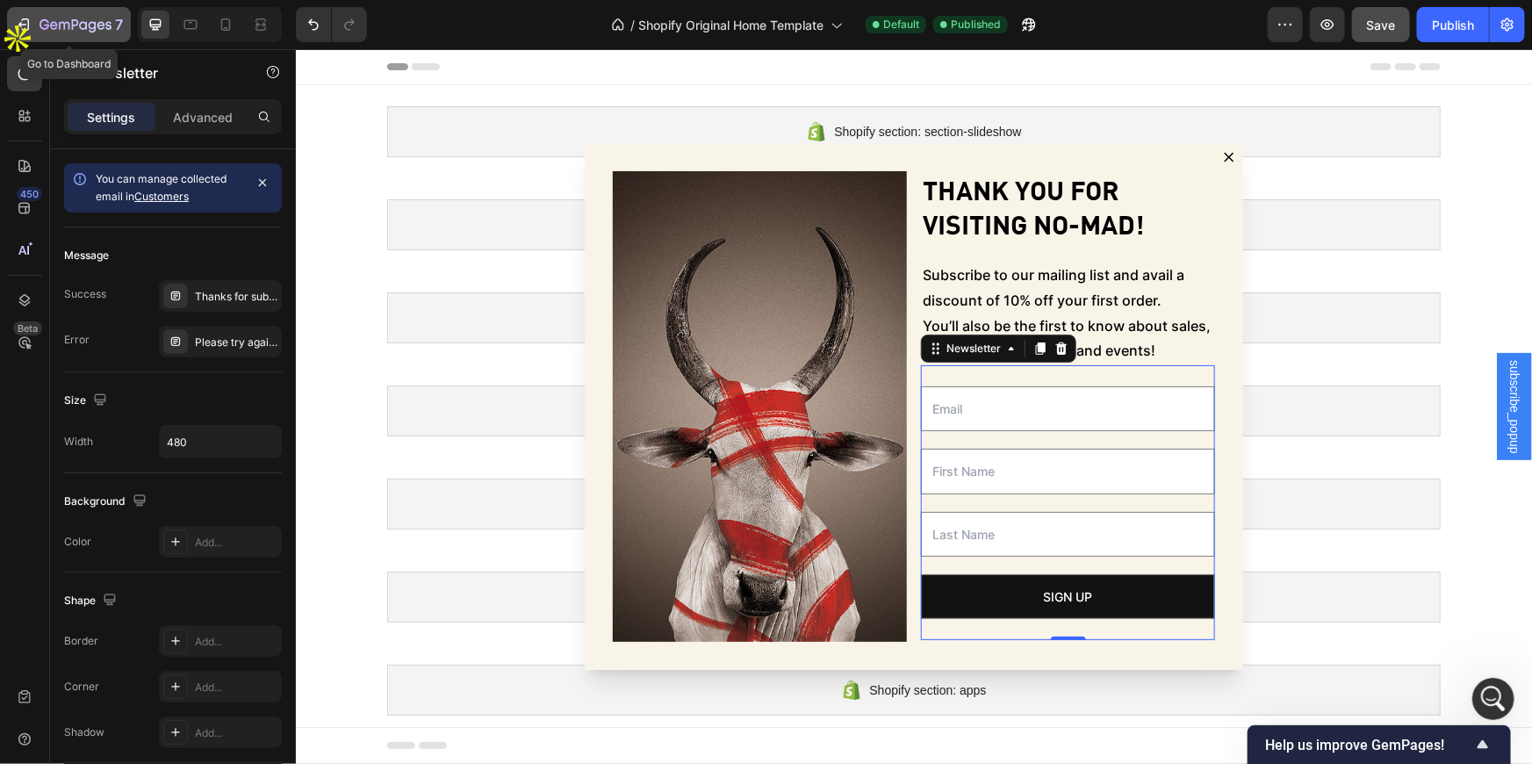
click at [28, 16] on icon "button" at bounding box center [24, 25] width 18 height 18
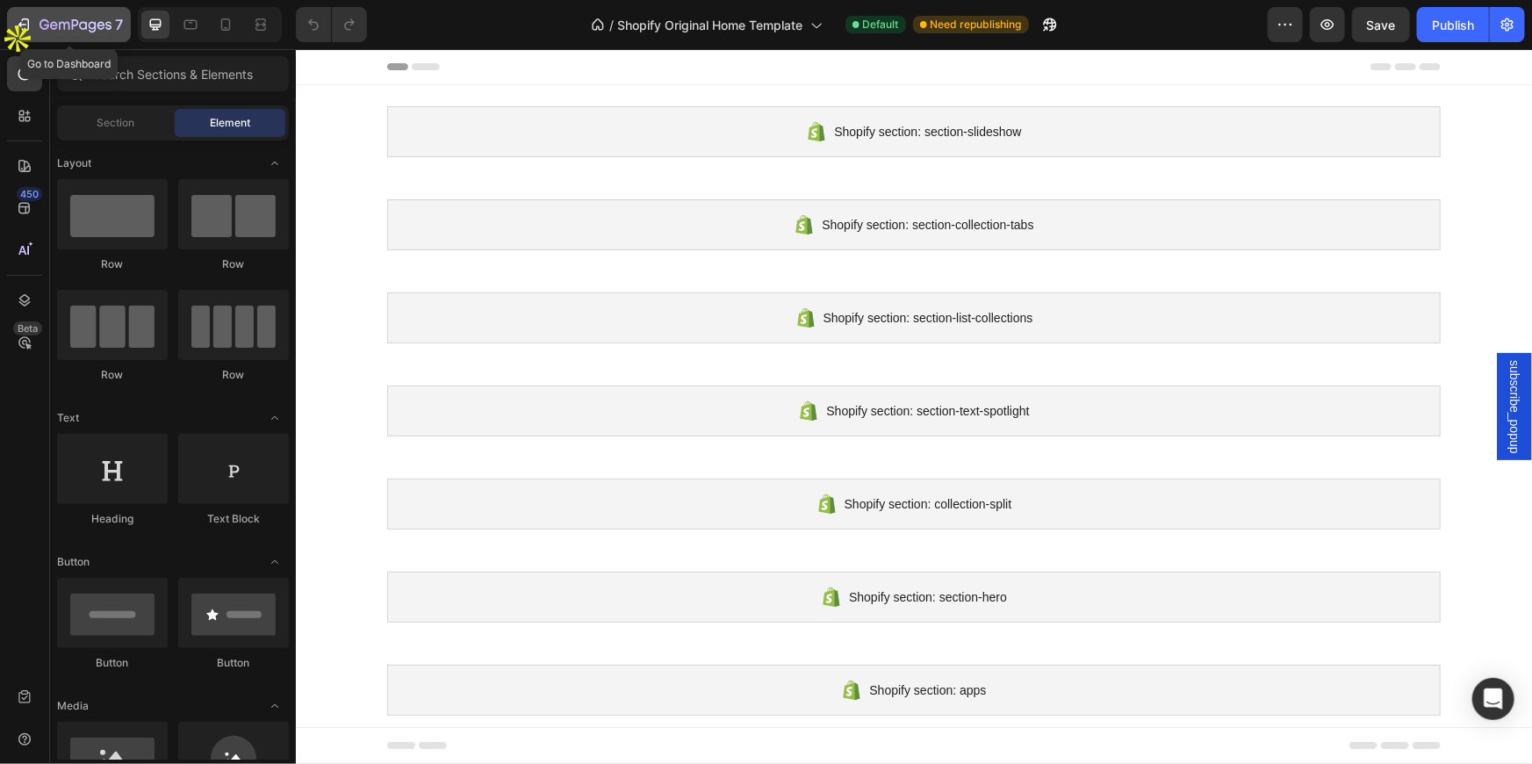
click at [25, 32] on icon "button" at bounding box center [24, 25] width 18 height 18
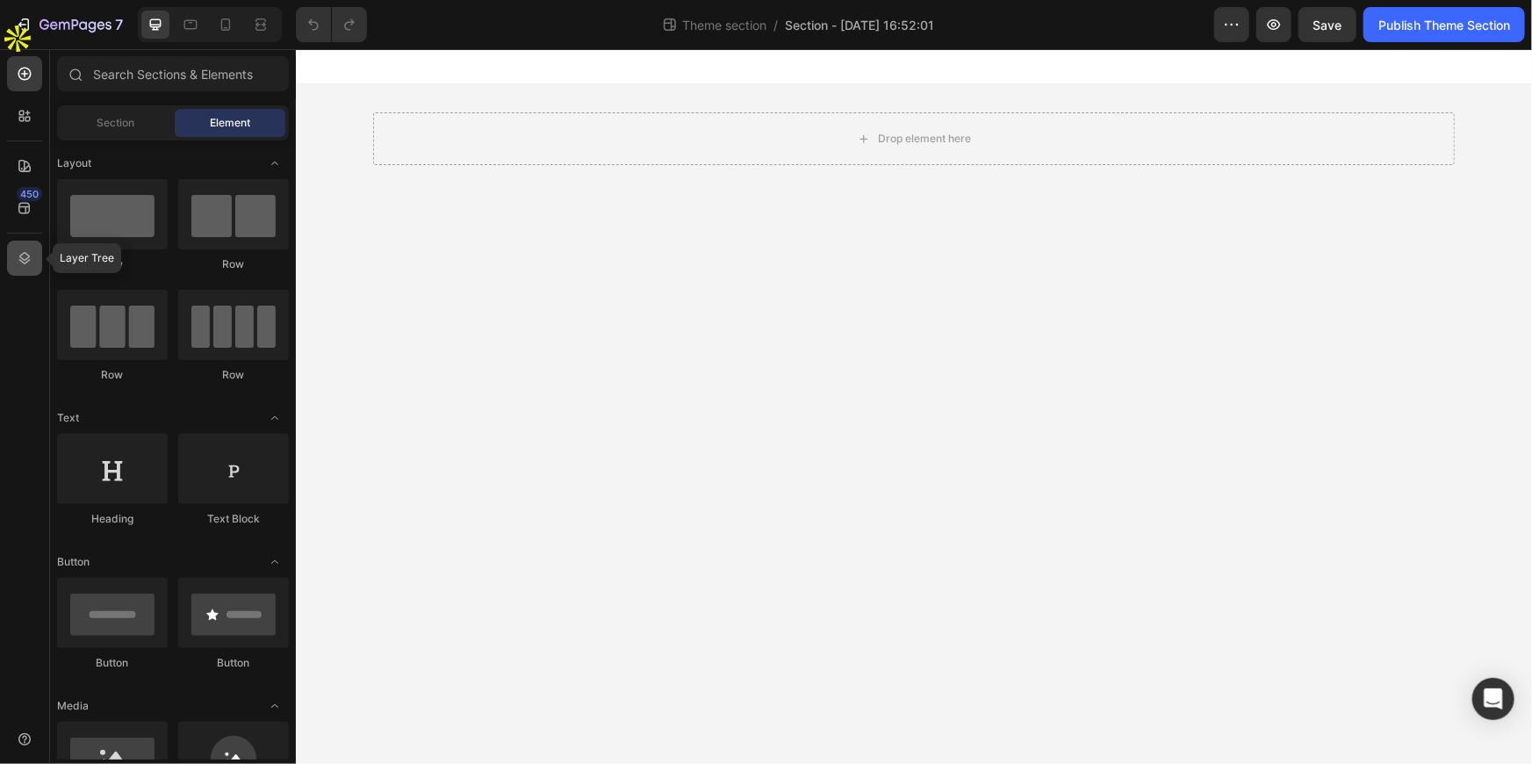
click at [18, 255] on icon at bounding box center [25, 258] width 18 height 18
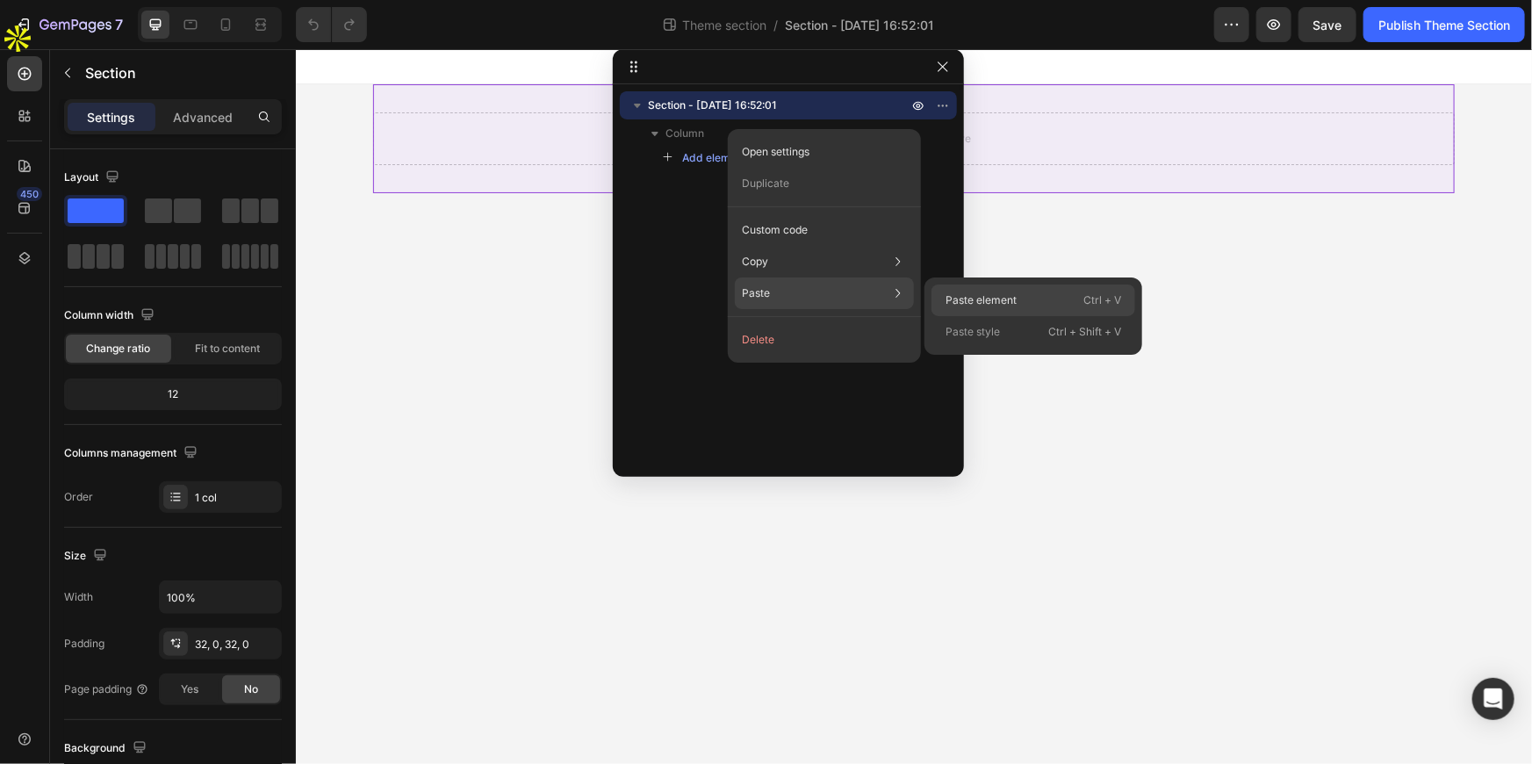
click at [975, 293] on p "Paste element" at bounding box center [981, 300] width 71 height 16
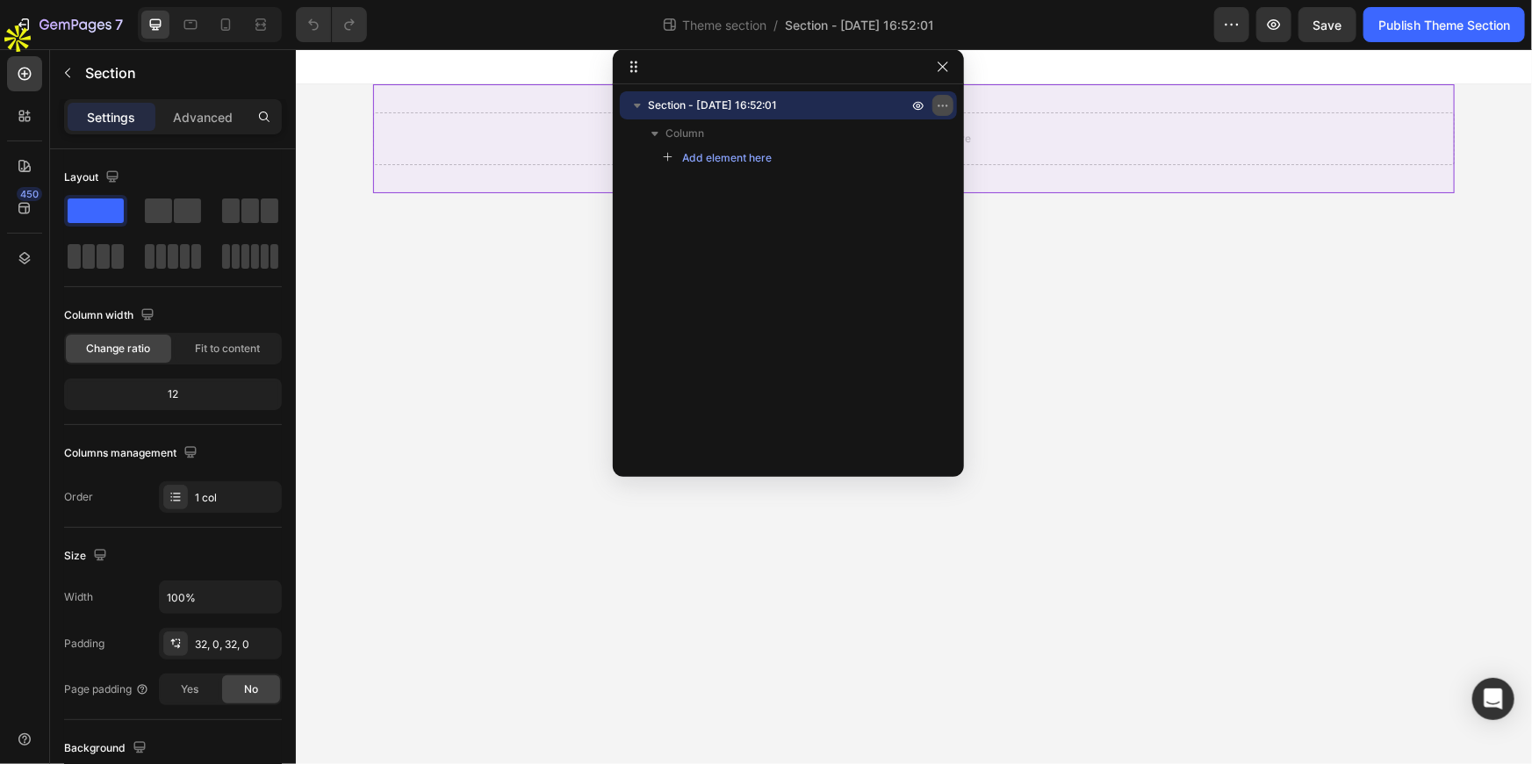
click at [934, 103] on button "button" at bounding box center [942, 105] width 21 height 21
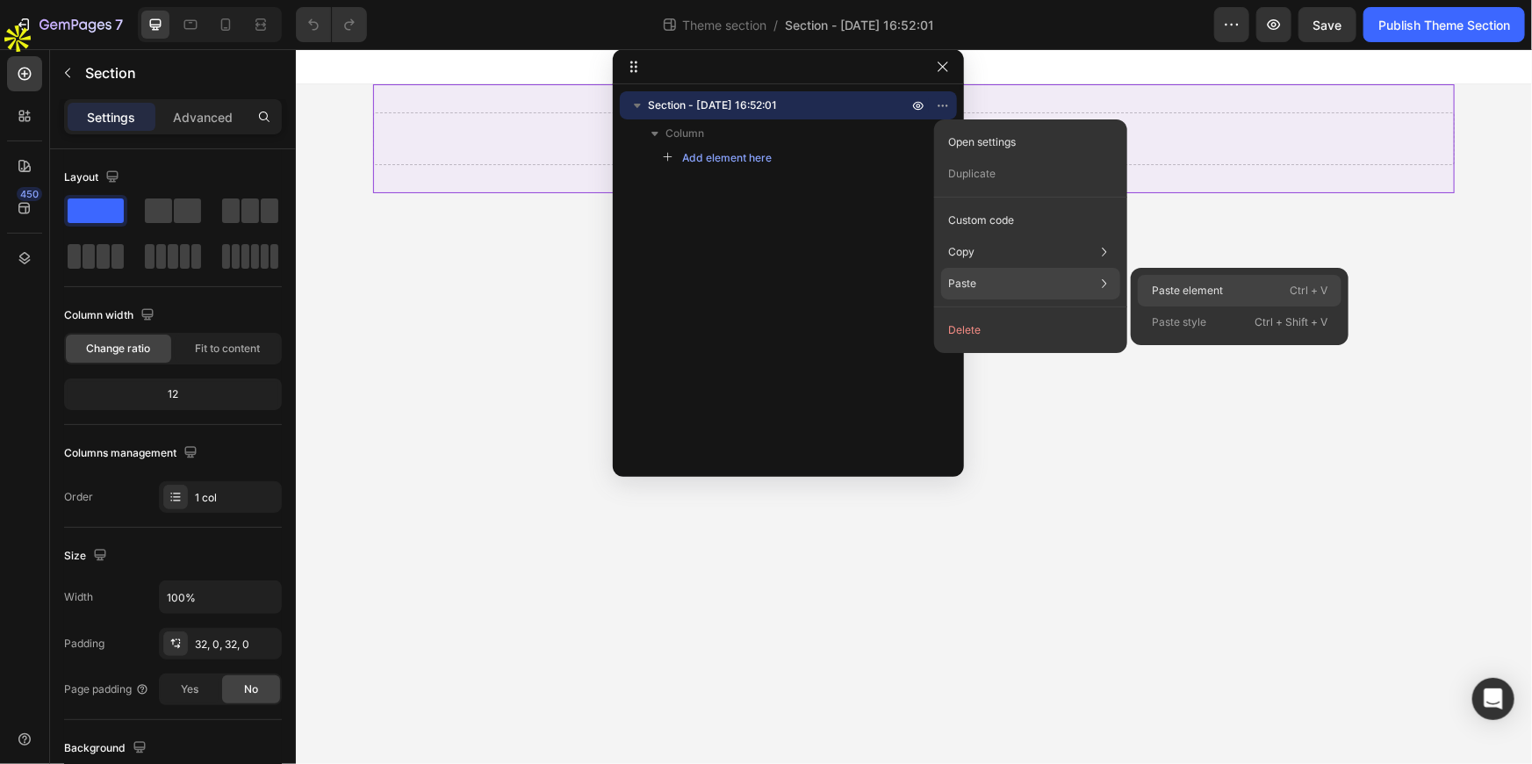
click at [1191, 283] on p "Paste element" at bounding box center [1187, 291] width 71 height 16
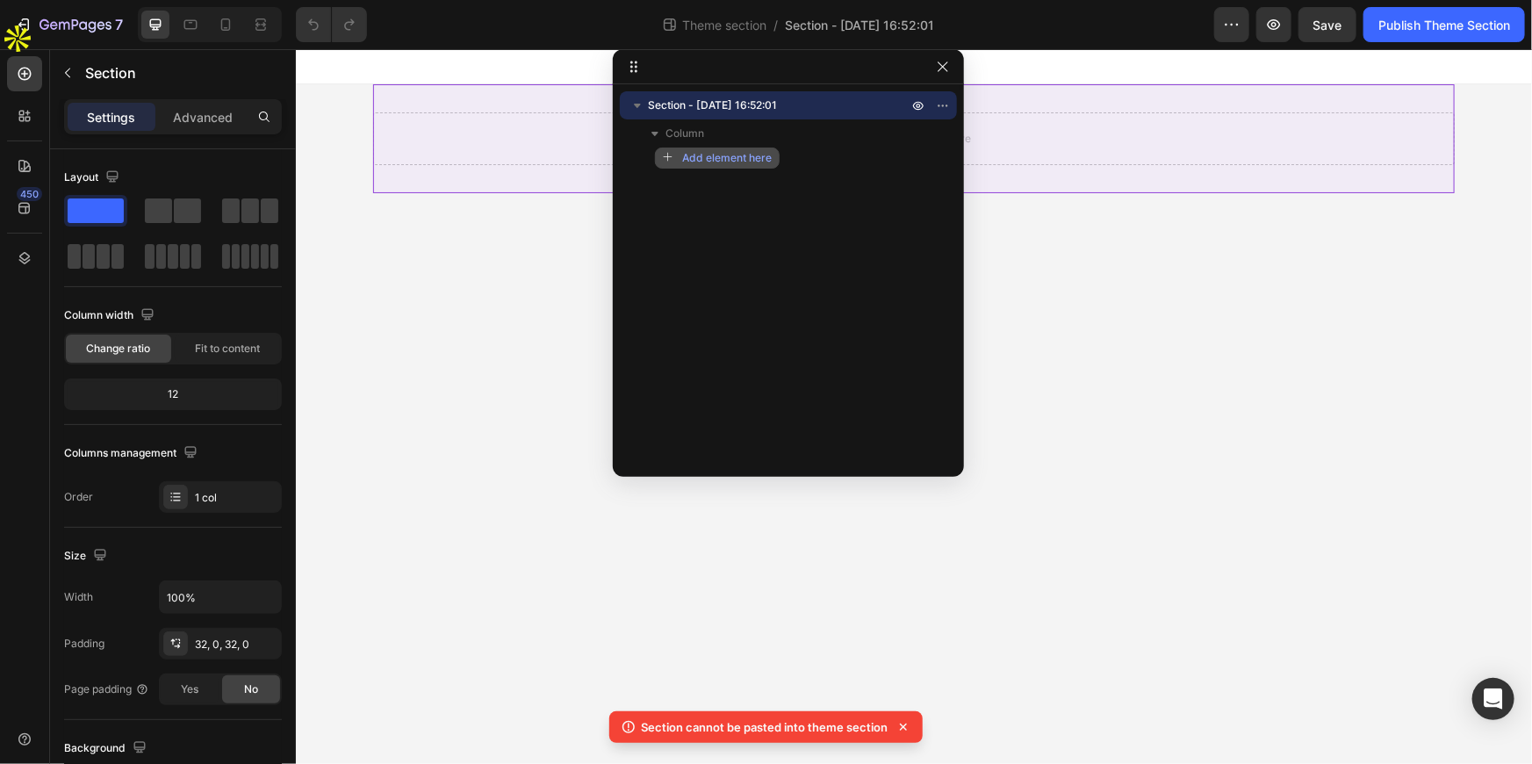
click at [709, 152] on span "Add element here" at bounding box center [727, 158] width 90 height 16
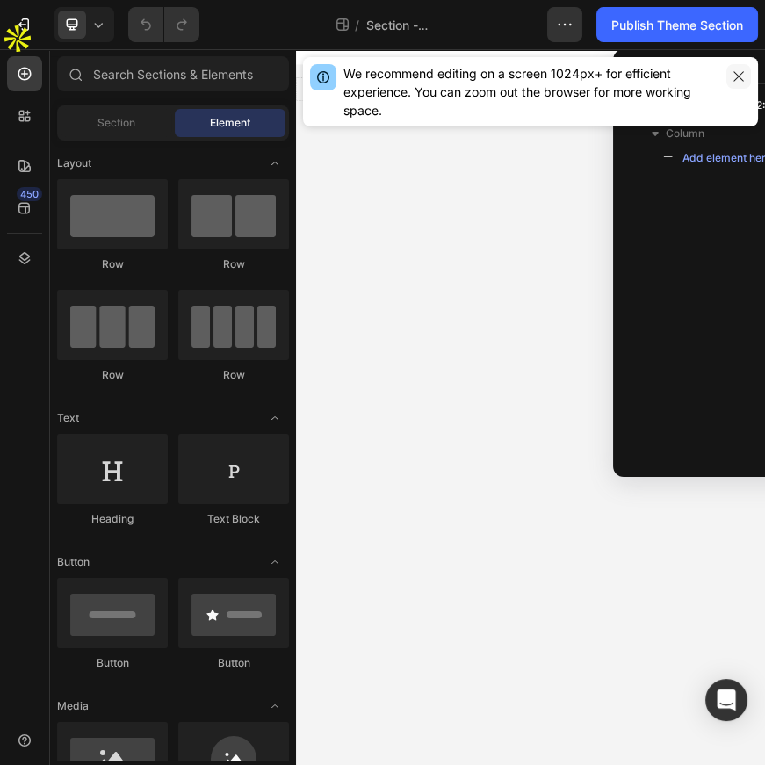
click at [739, 79] on icon "button" at bounding box center [738, 76] width 14 height 14
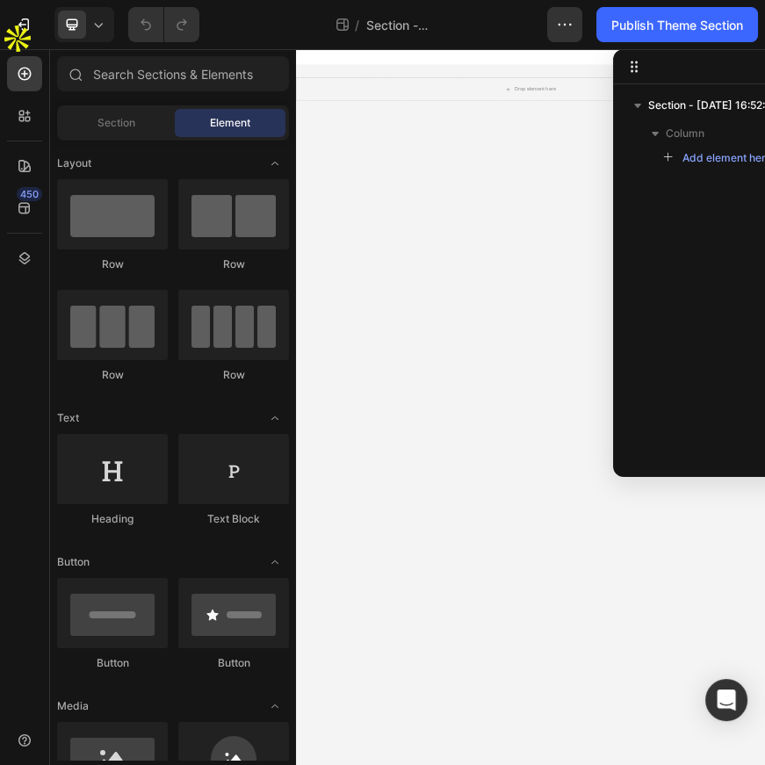
drag, startPoint x: 380, startPoint y: 918, endPoint x: 910, endPoint y: 919, distance: 529.4
click at [702, 134] on span "Column" at bounding box center [685, 134] width 39 height 18
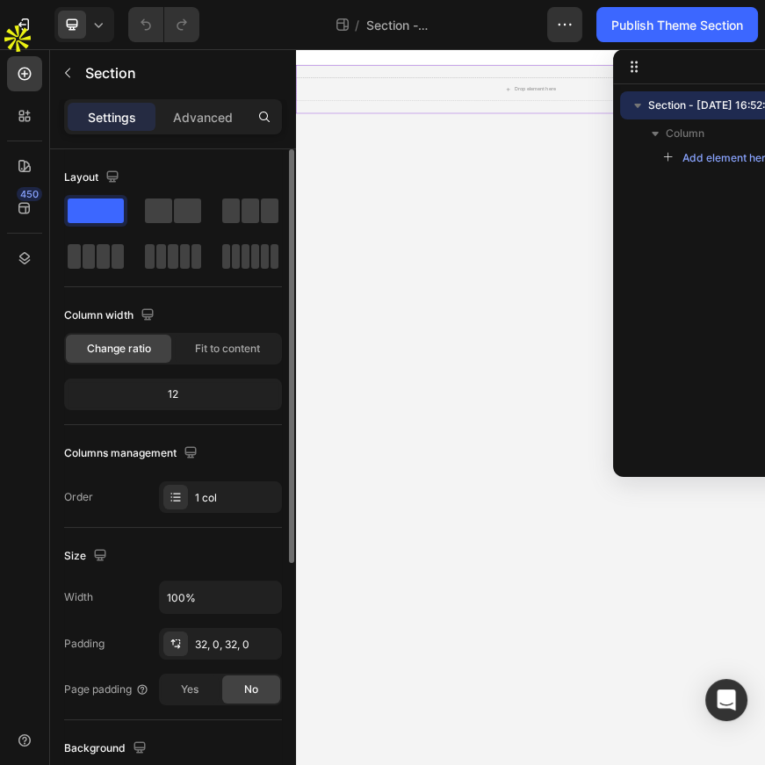
drag, startPoint x: 159, startPoint y: 205, endPoint x: 133, endPoint y: 234, distance: 38.6
click at [141, 234] on div at bounding box center [173, 233] width 218 height 77
click at [160, 217] on span at bounding box center [158, 210] width 27 height 25
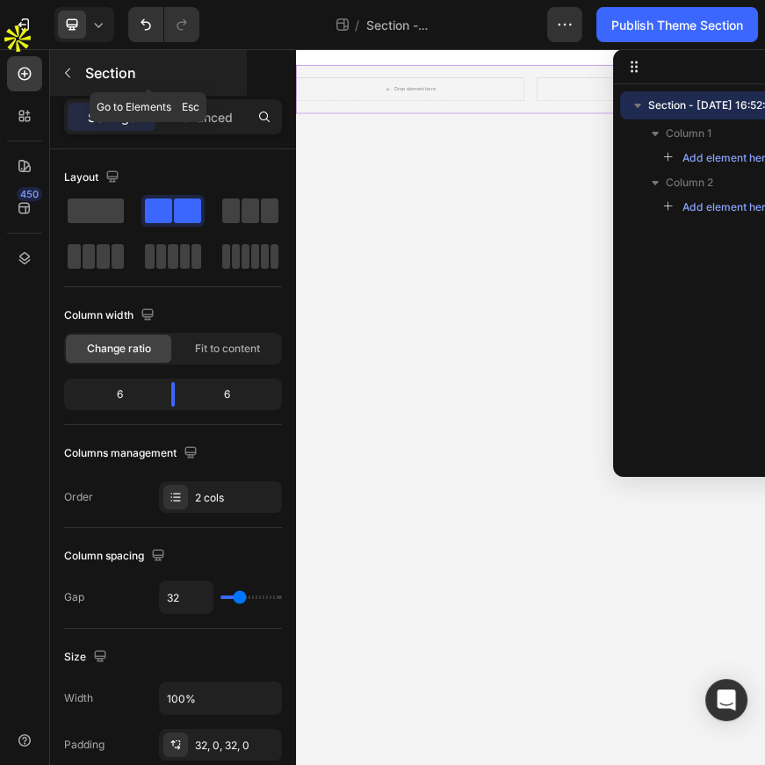
click at [80, 70] on button "button" at bounding box center [68, 73] width 28 height 28
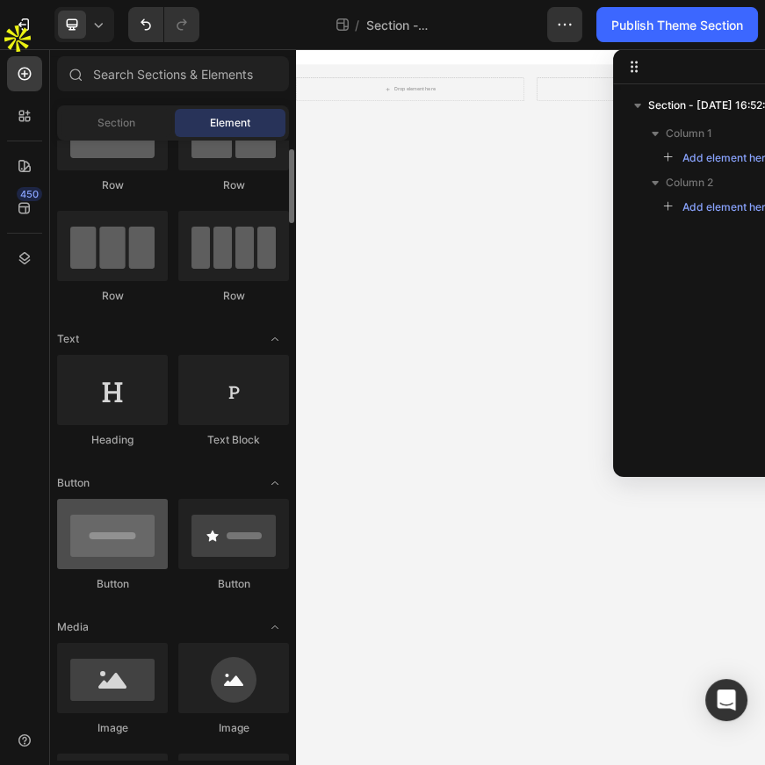
scroll to position [159, 0]
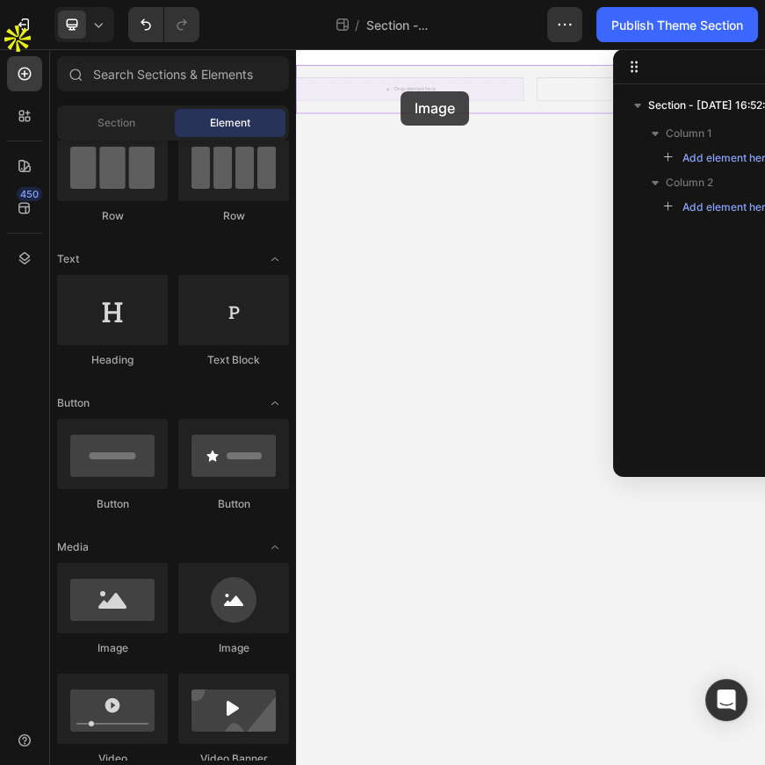
drag, startPoint x: 407, startPoint y: 635, endPoint x: 531, endPoint y: 143, distance: 507.2
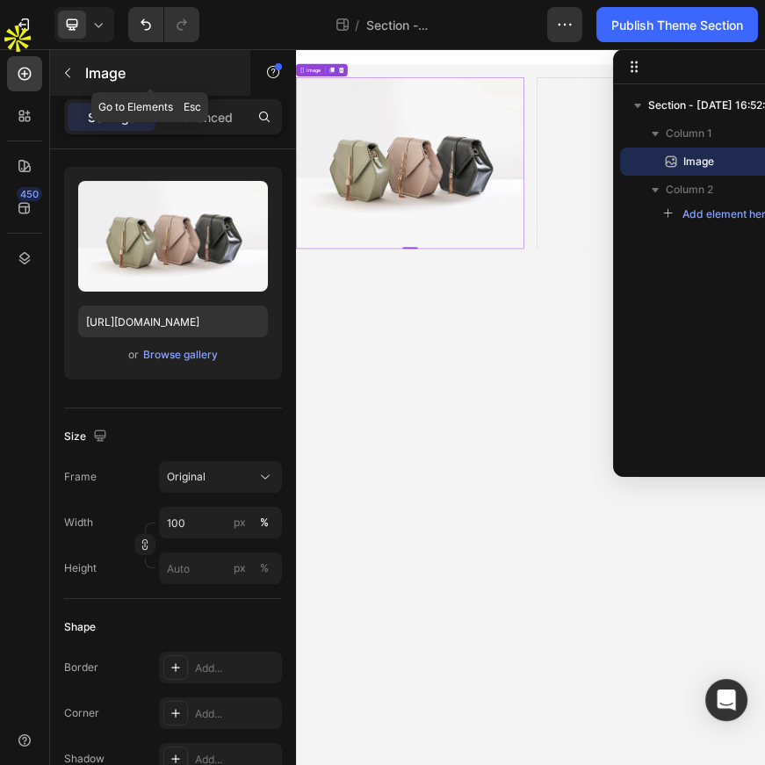
click at [75, 77] on button "button" at bounding box center [68, 73] width 28 height 28
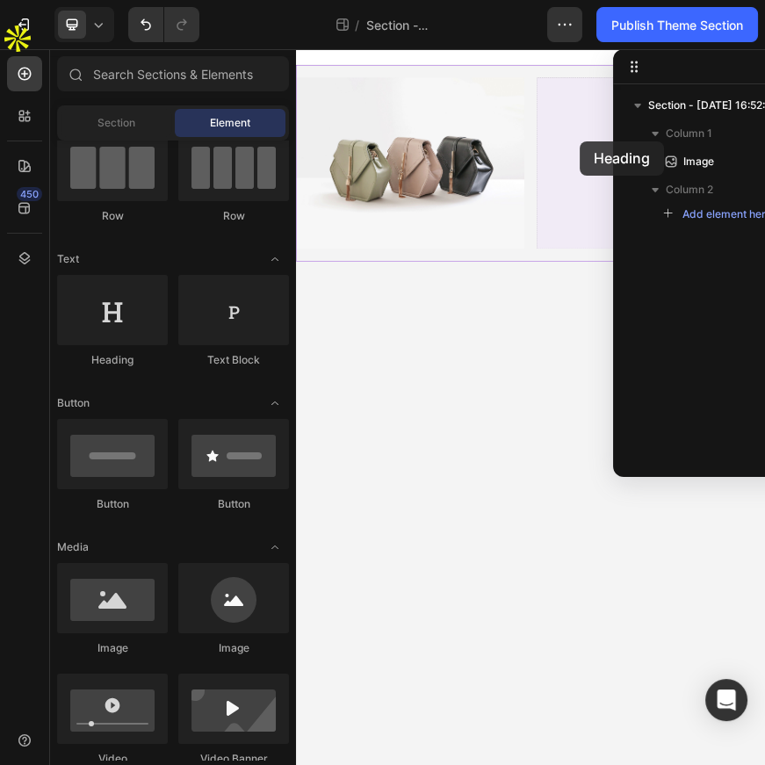
drag, startPoint x: 424, startPoint y: 345, endPoint x: 932, endPoint y: 256, distance: 516.2
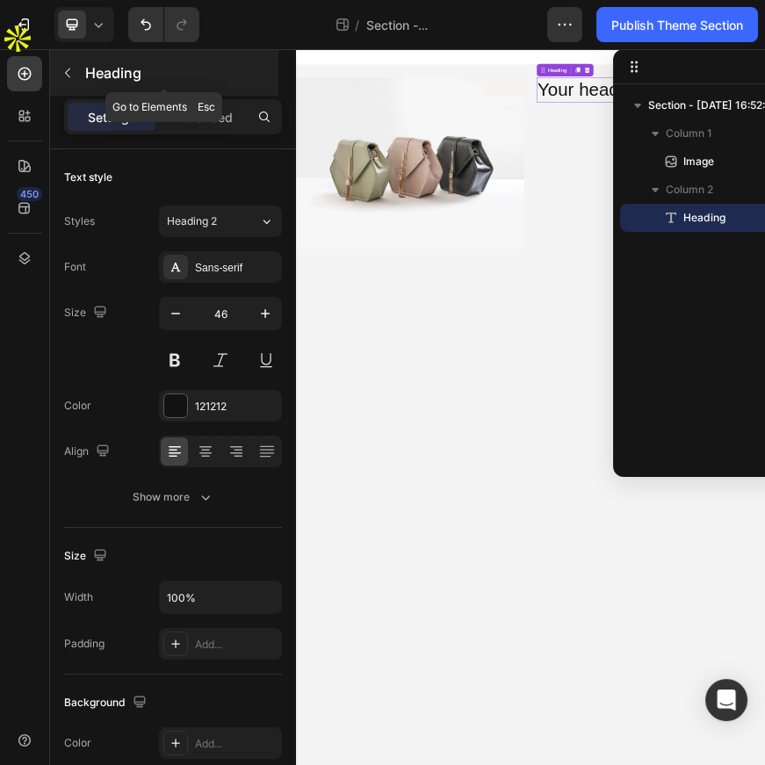
click at [76, 70] on button "button" at bounding box center [68, 73] width 28 height 28
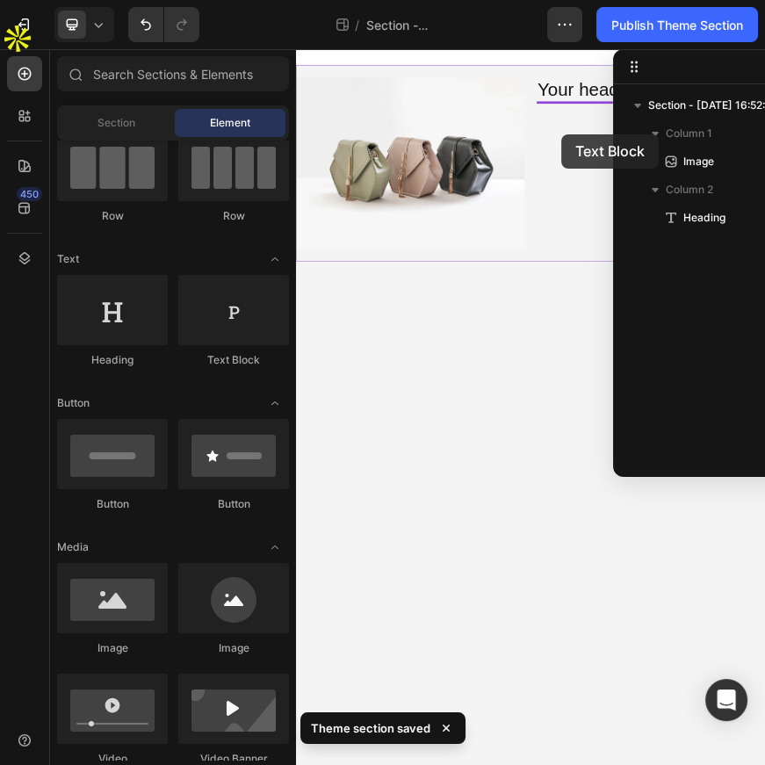
drag, startPoint x: 504, startPoint y: 378, endPoint x: 891, endPoint y: 240, distance: 411.3
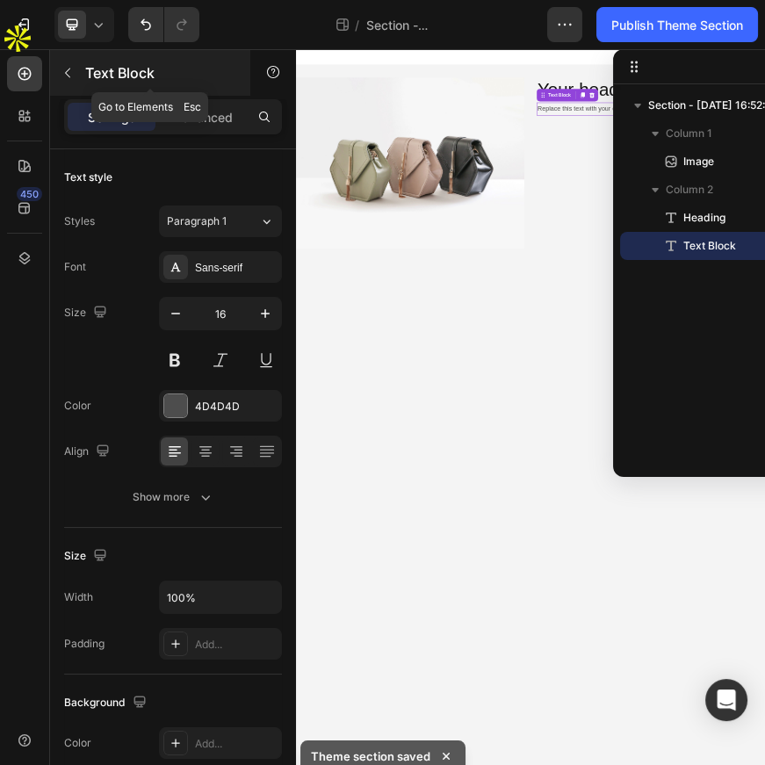
click at [62, 67] on icon "button" at bounding box center [68, 73] width 14 height 14
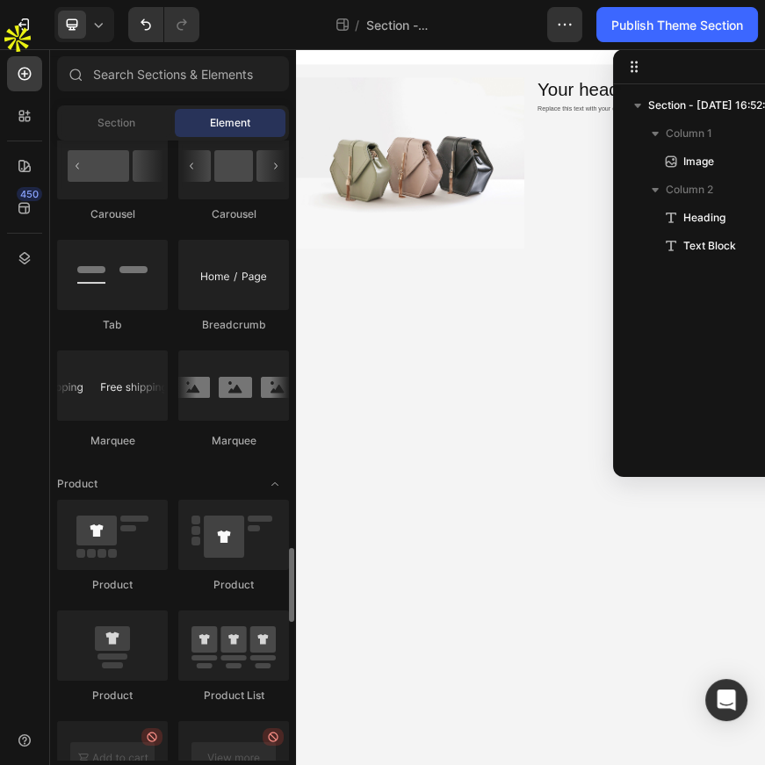
scroll to position [2075, 0]
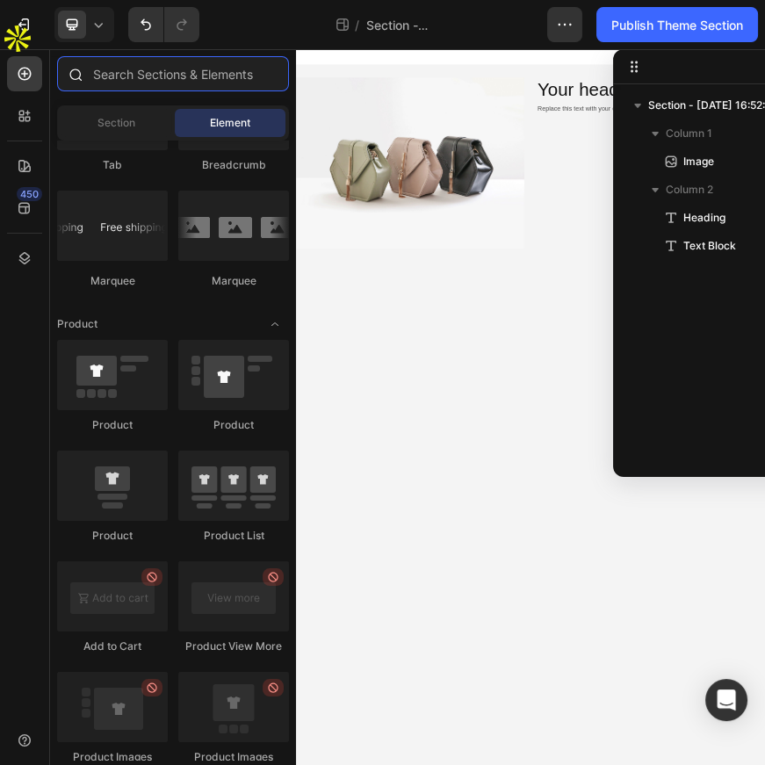
click at [181, 61] on input "text" at bounding box center [173, 73] width 232 height 35
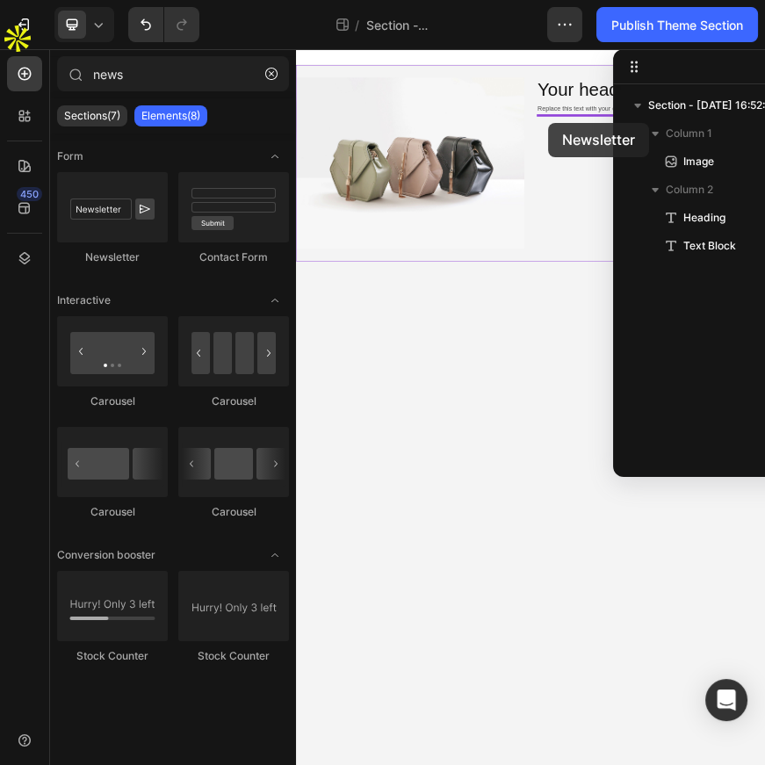
drag, startPoint x: 383, startPoint y: 251, endPoint x: 861, endPoint y: 214, distance: 479.9
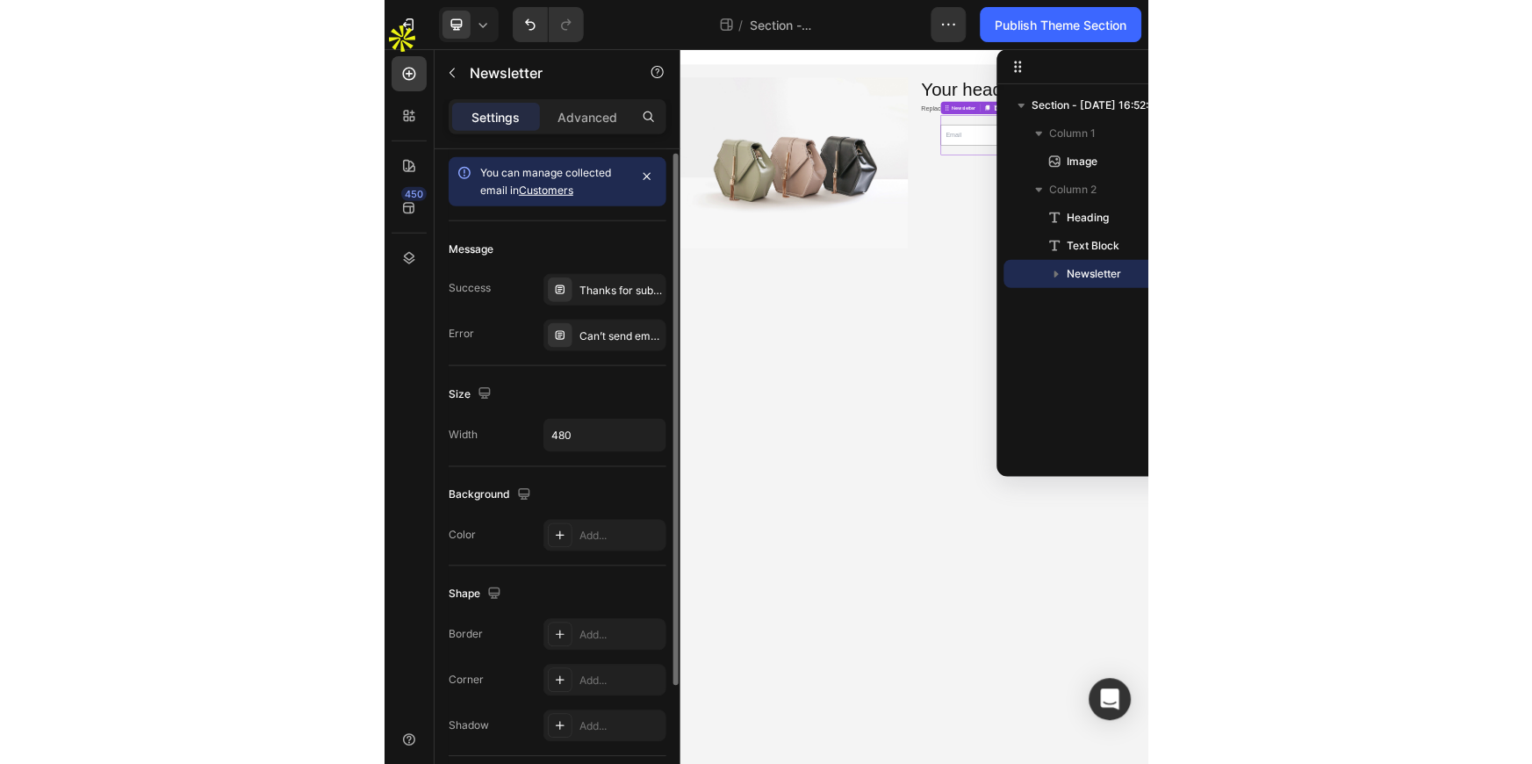
scroll to position [0, 0]
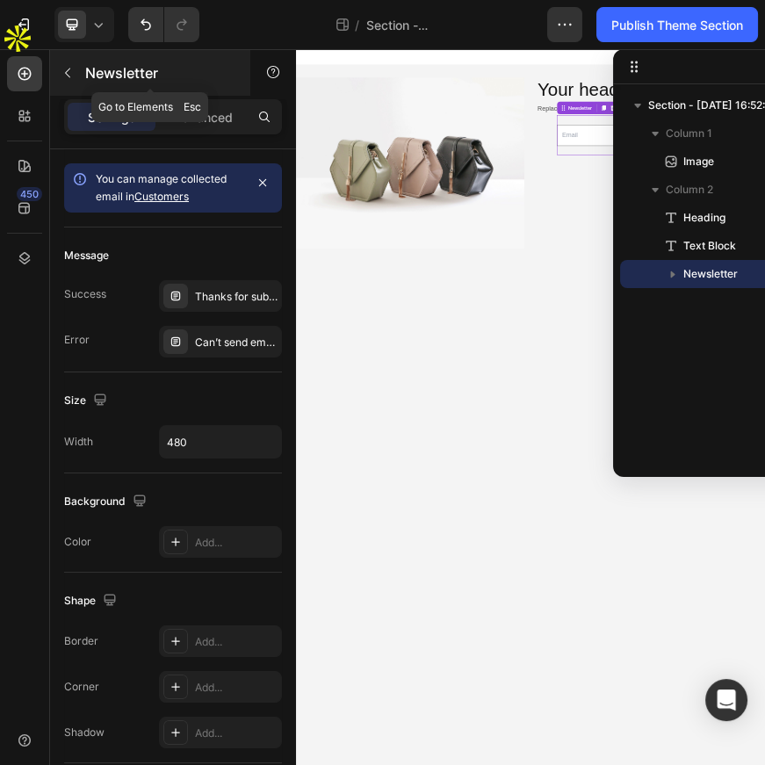
click at [68, 62] on button "button" at bounding box center [68, 73] width 28 height 28
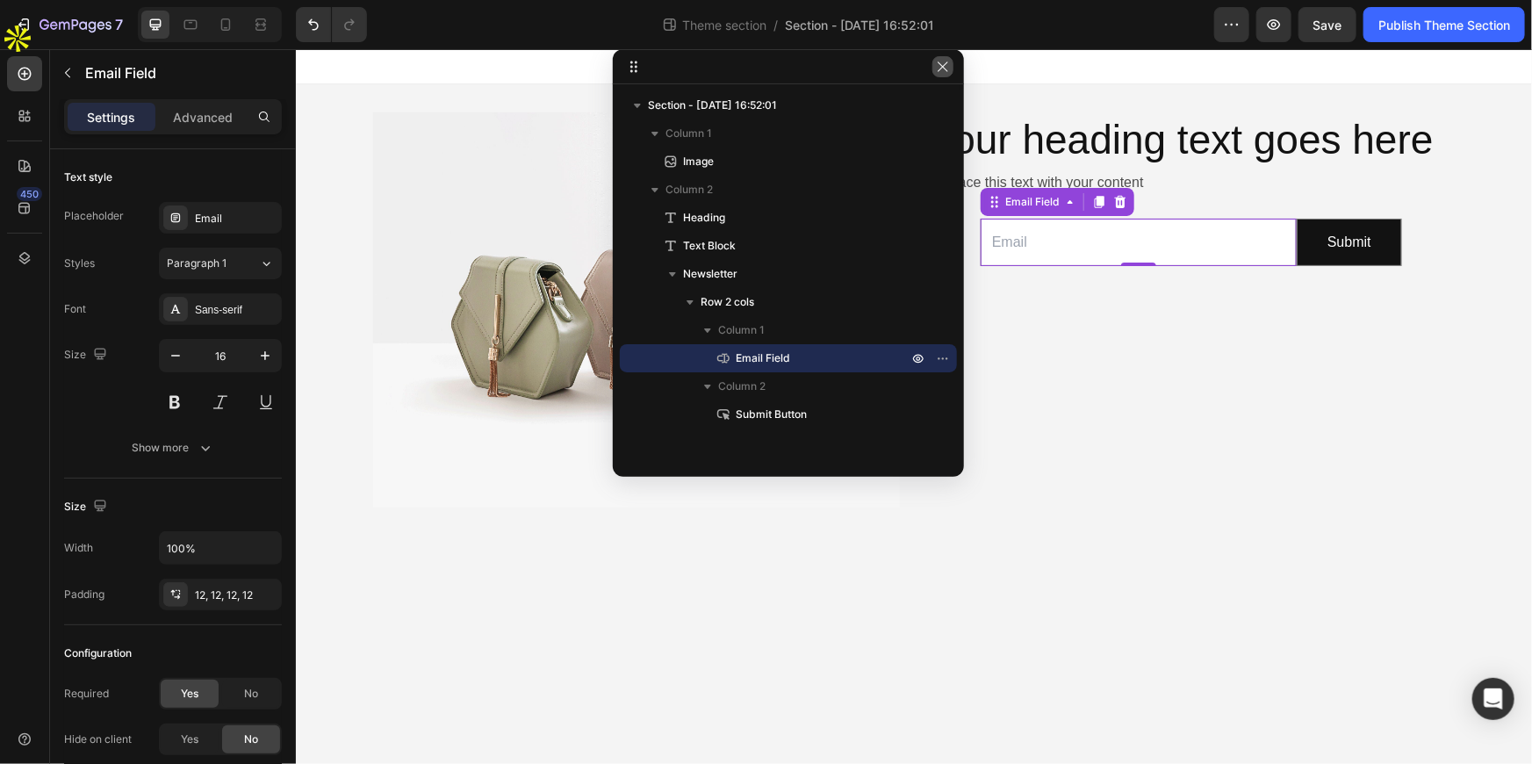
click at [940, 63] on icon "button" at bounding box center [943, 67] width 14 height 14
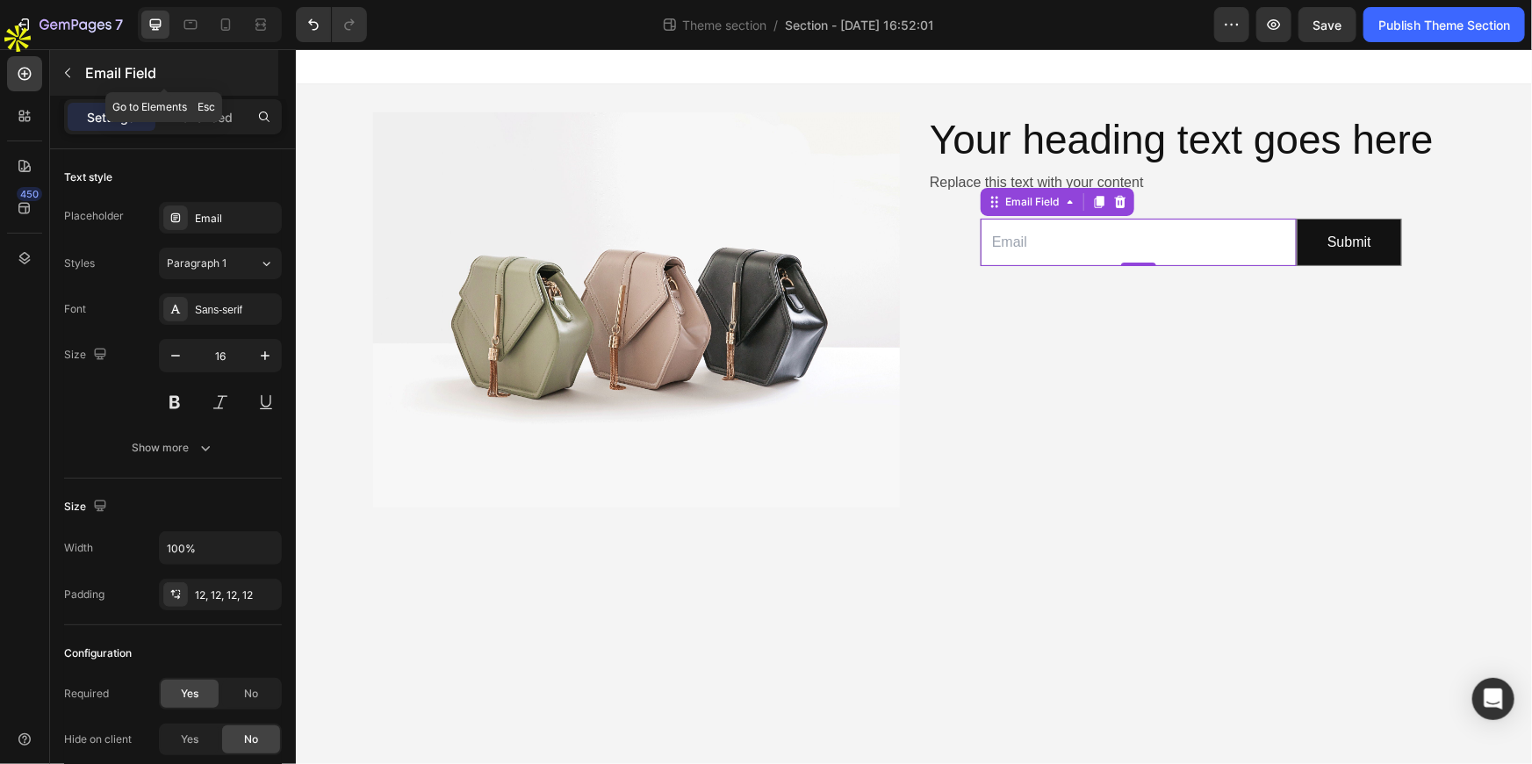
click at [65, 81] on button "button" at bounding box center [68, 73] width 28 height 28
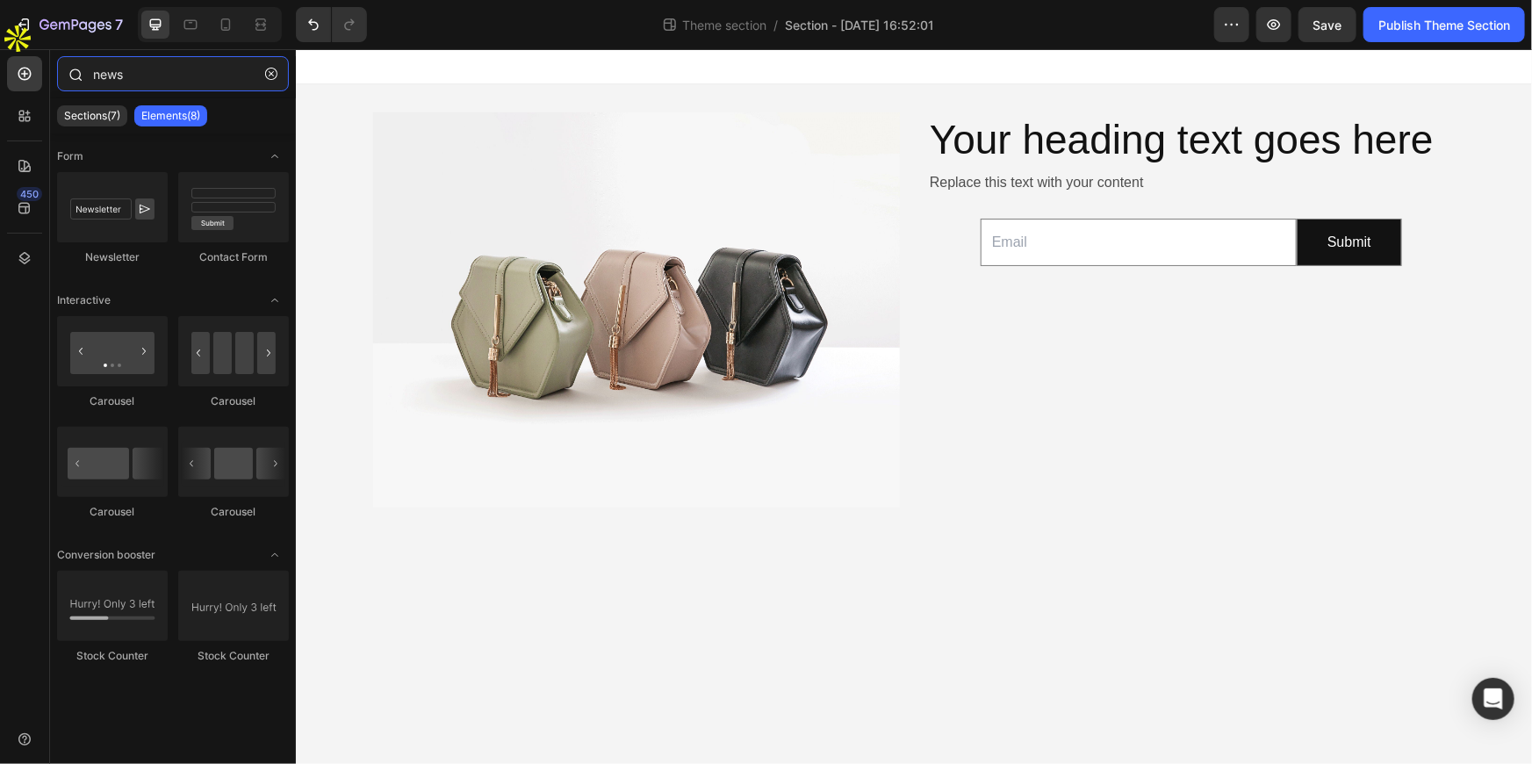
click at [134, 70] on input "news" at bounding box center [173, 73] width 232 height 35
click at [133, 69] on input "news" at bounding box center [173, 73] width 232 height 35
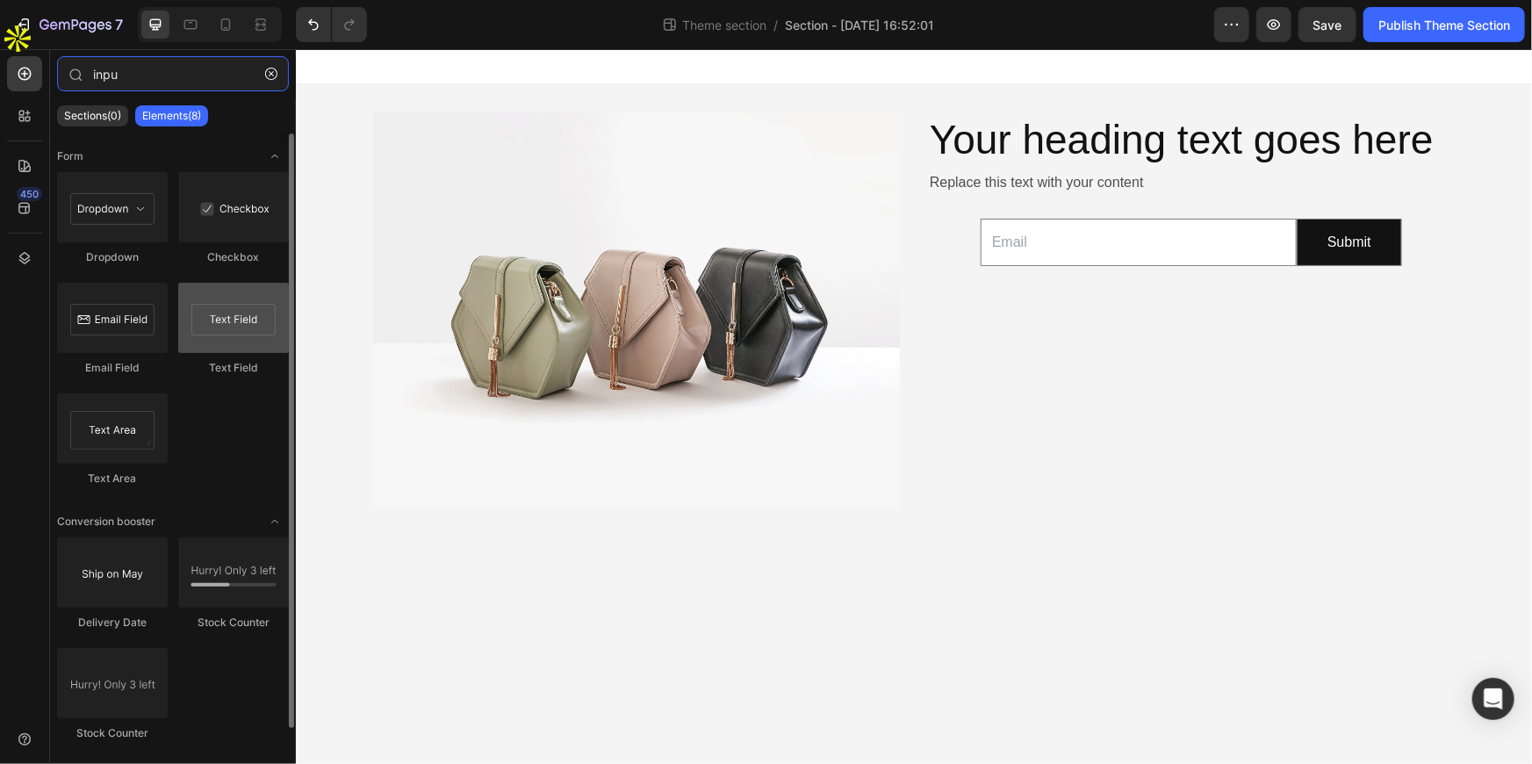
type input "inpu"
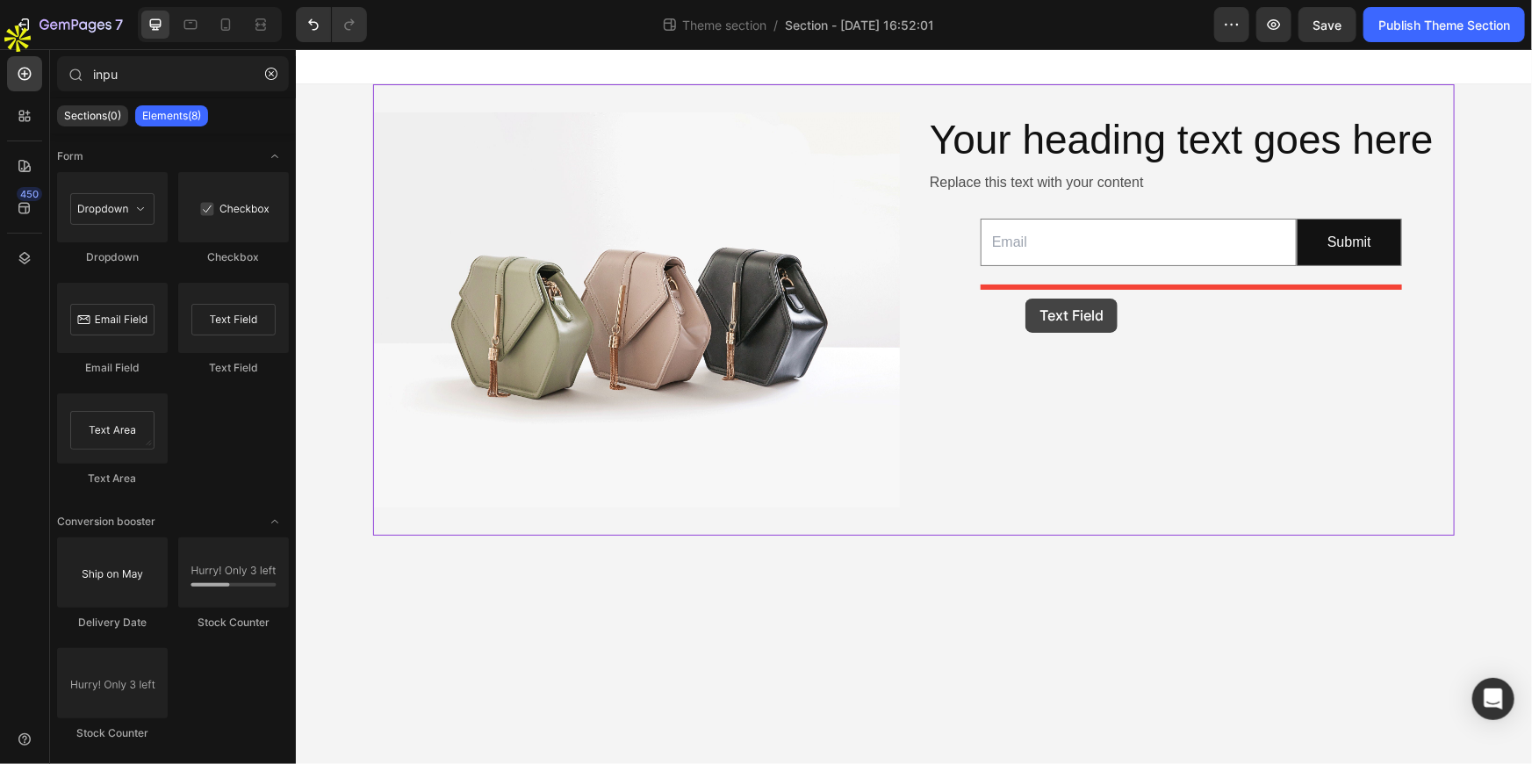
drag, startPoint x: 519, startPoint y: 362, endPoint x: 1025, endPoint y: 298, distance: 509.8
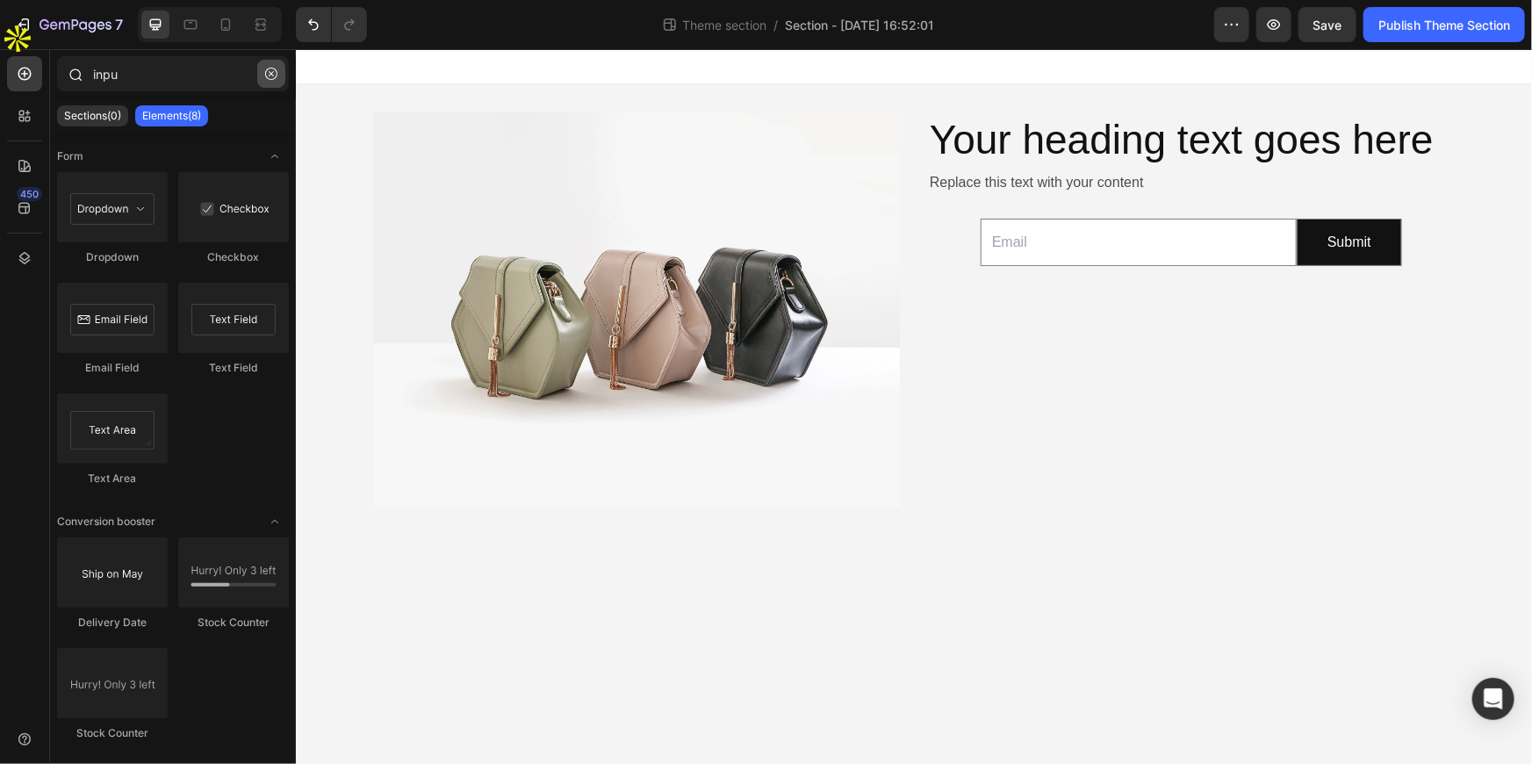
click at [270, 76] on icon "button" at bounding box center [271, 74] width 12 height 12
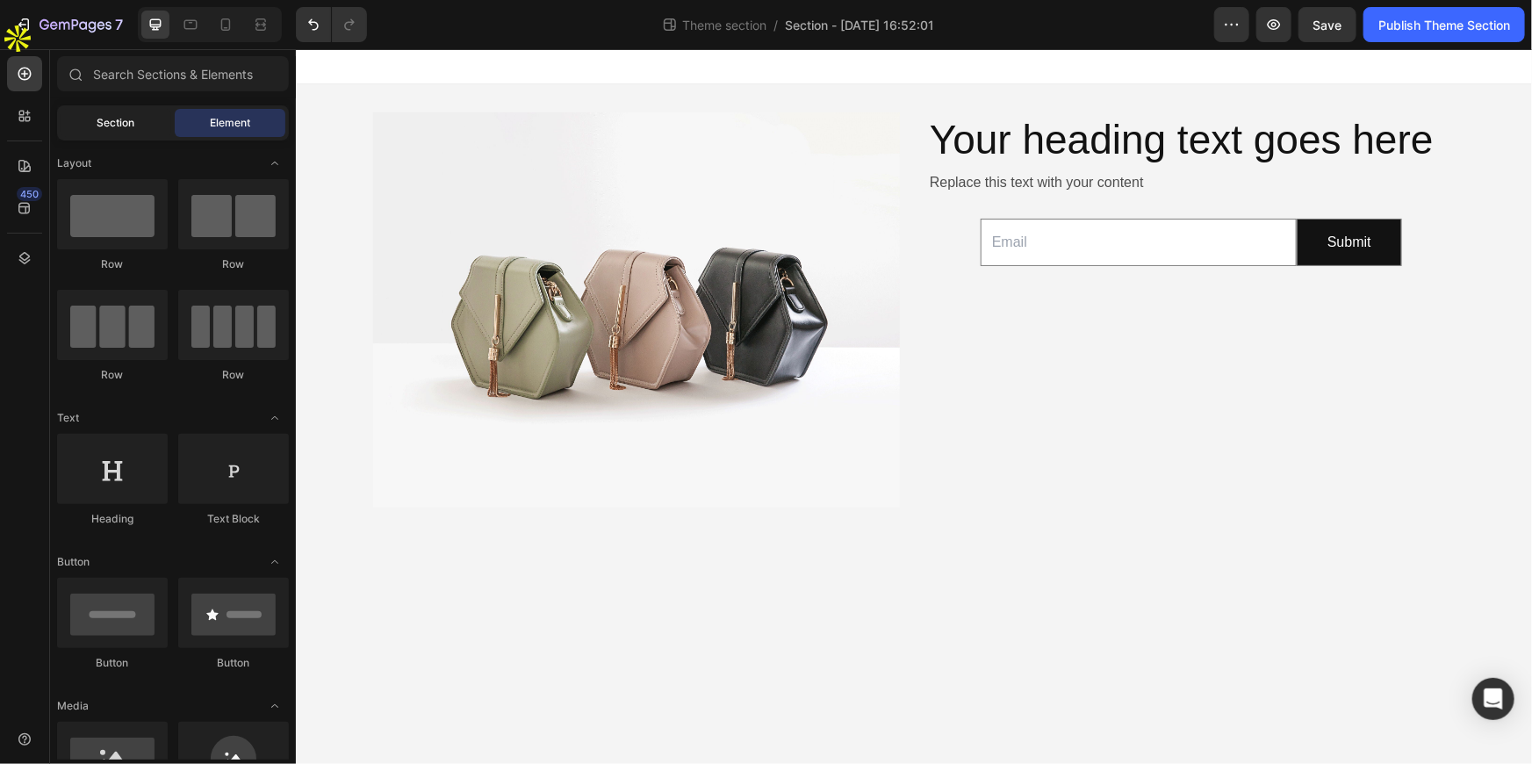
click at [114, 112] on div "Section" at bounding box center [116, 123] width 111 height 28
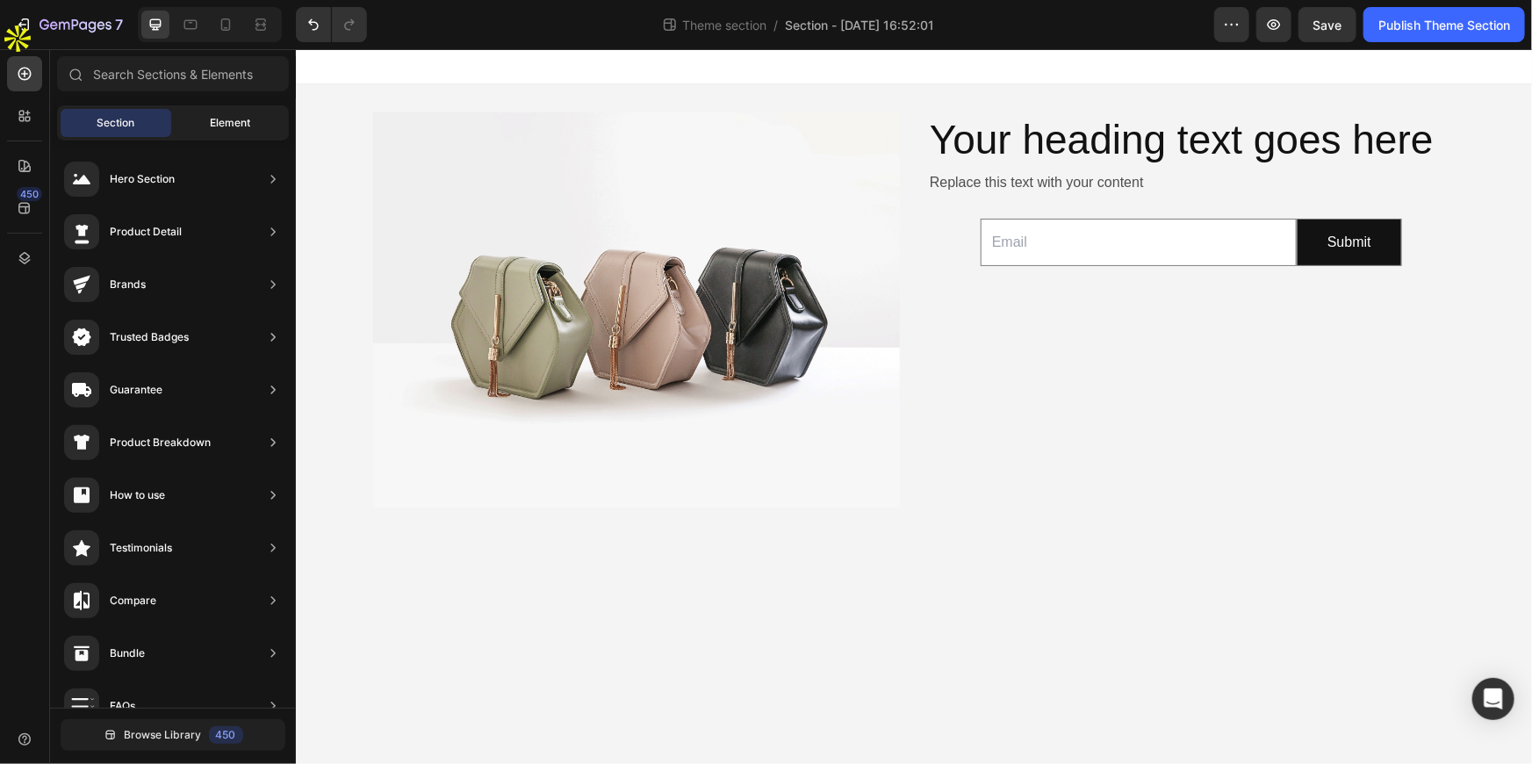
click at [210, 116] on span "Element" at bounding box center [230, 123] width 40 height 16
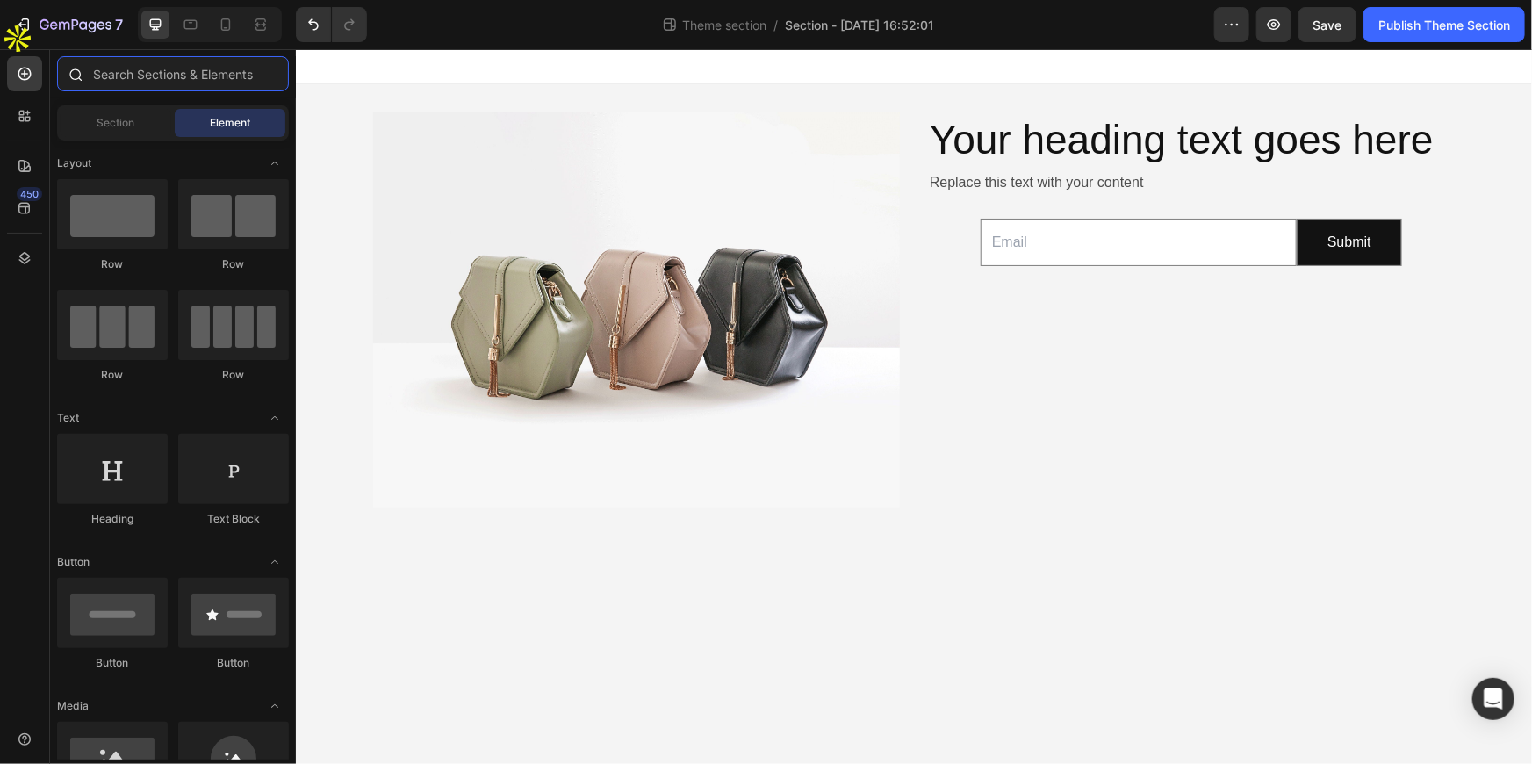
click at [158, 75] on input "text" at bounding box center [173, 73] width 232 height 35
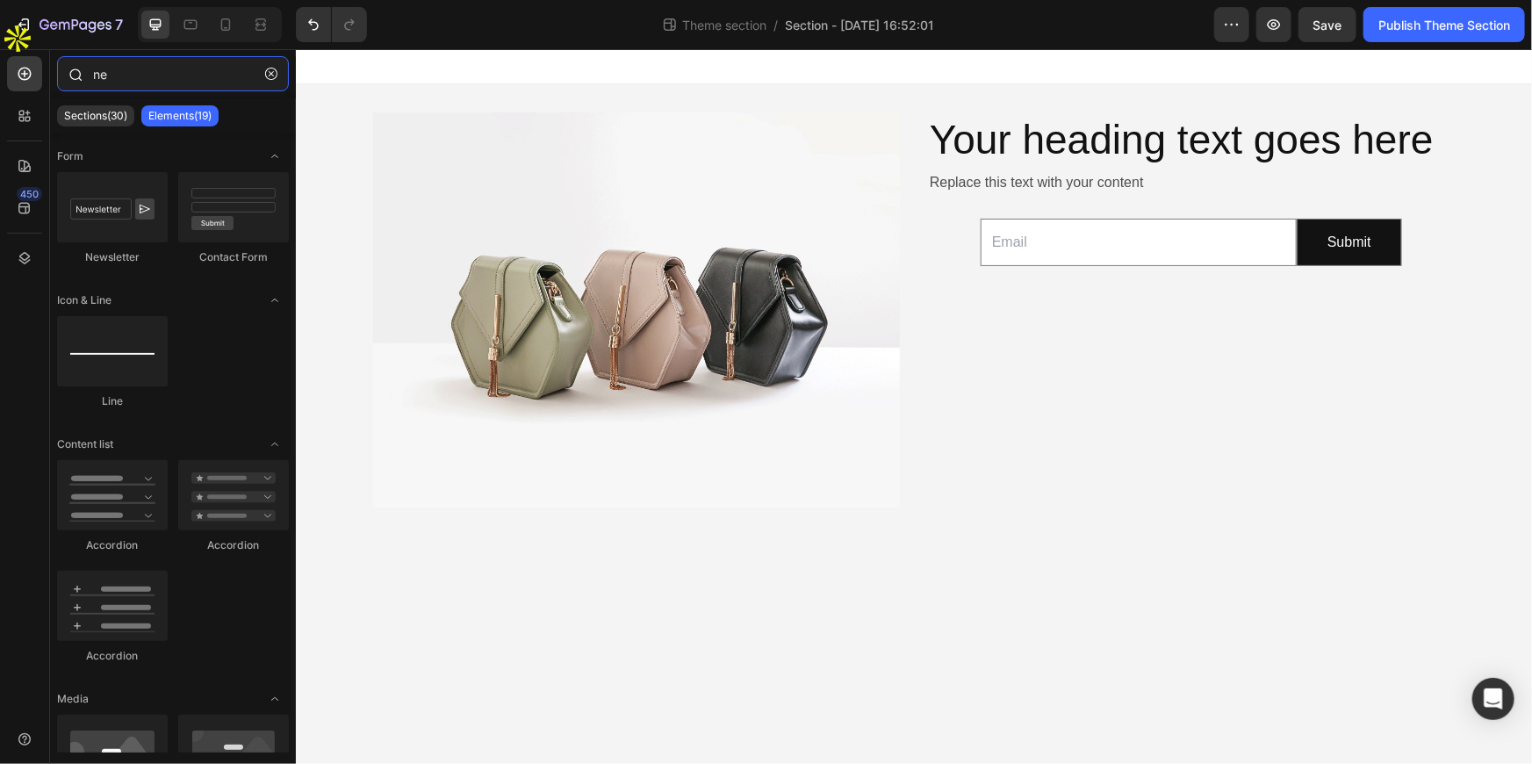
type input "new"
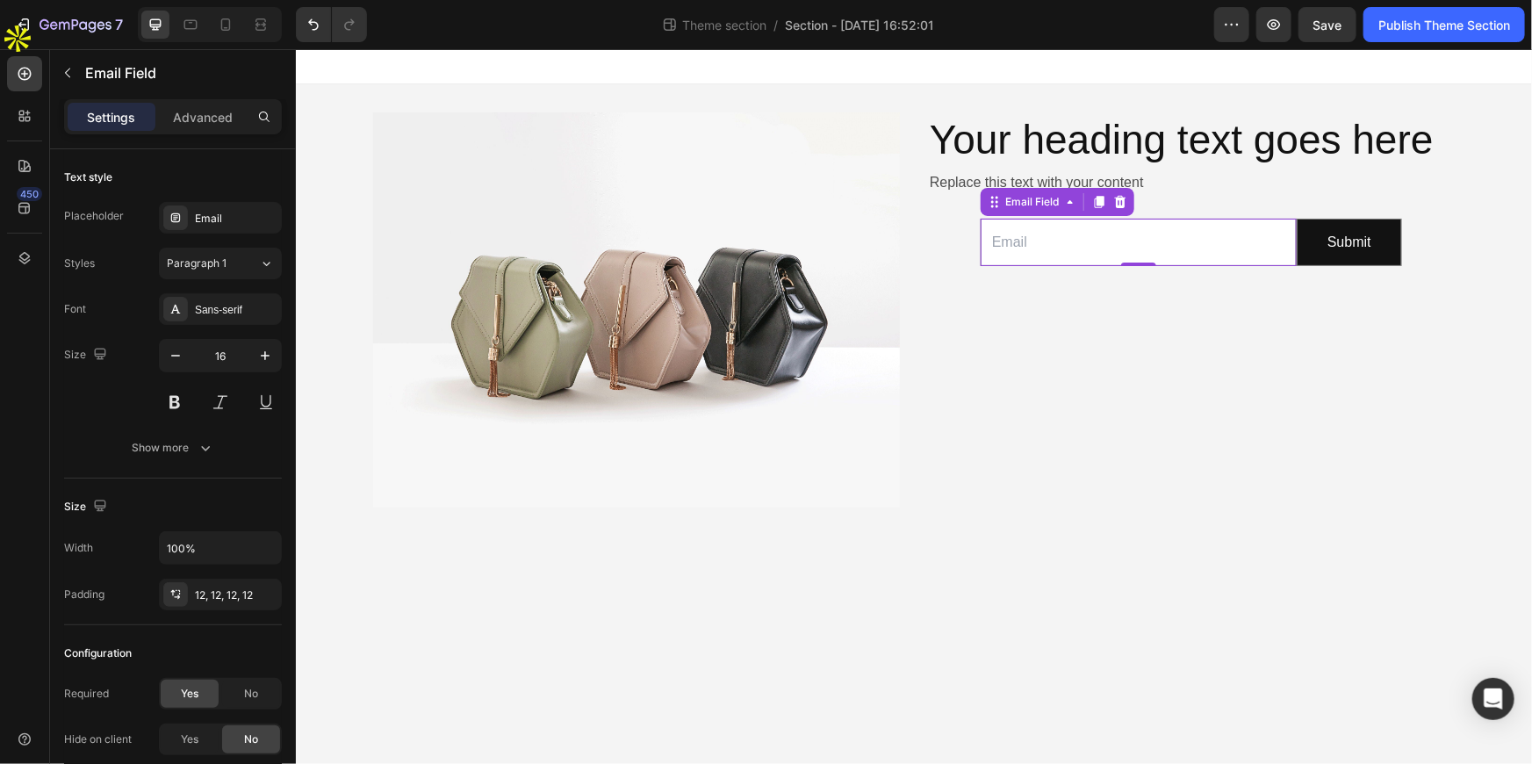
click at [1266, 253] on input "email" at bounding box center [1138, 242] width 316 height 48
click at [995, 284] on div "Email Field Submit Submit Button Row Newsletter 0" at bounding box center [1190, 242] width 421 height 90
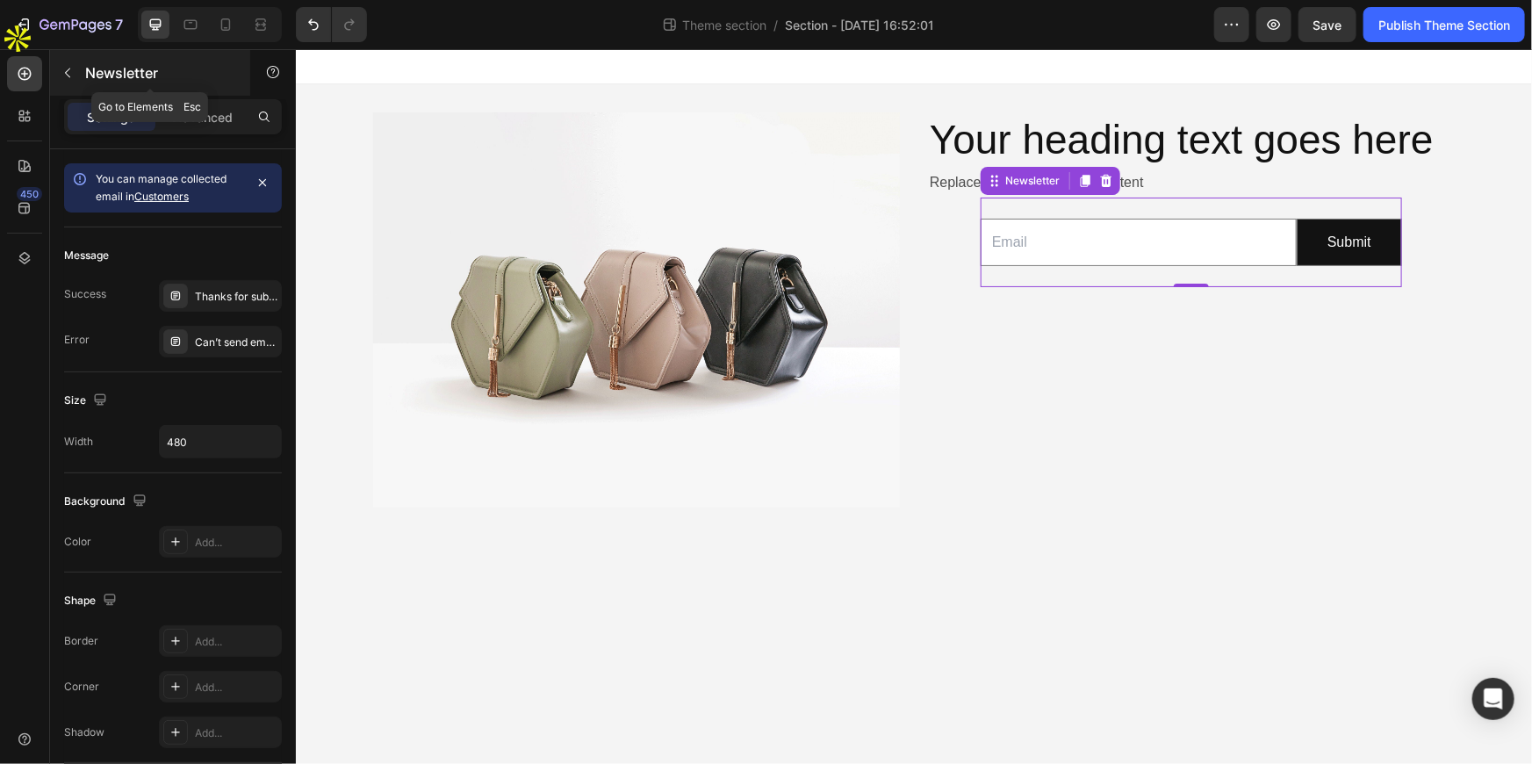
click at [64, 75] on icon "button" at bounding box center [68, 73] width 14 height 14
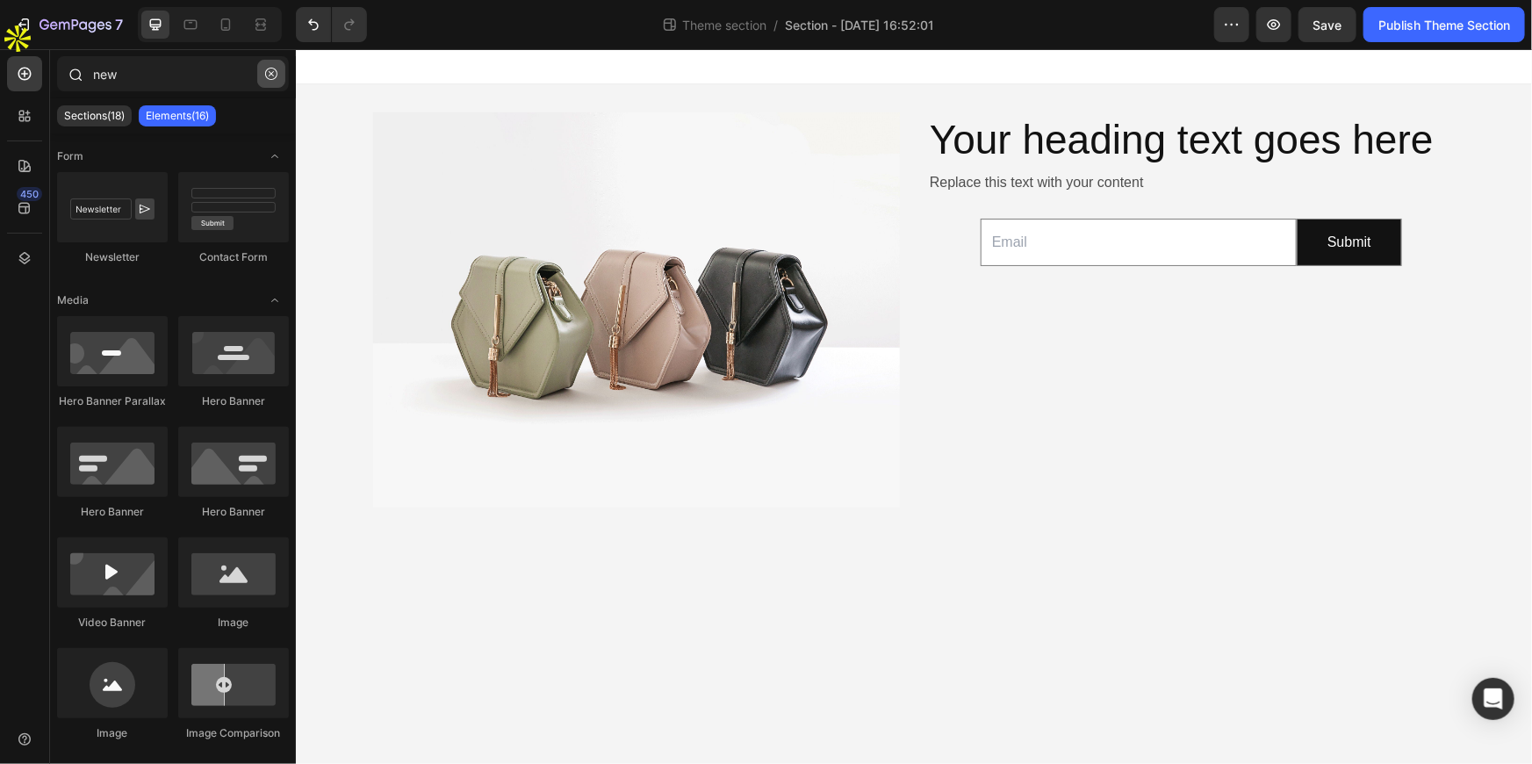
click at [270, 76] on icon "button" at bounding box center [271, 74] width 12 height 12
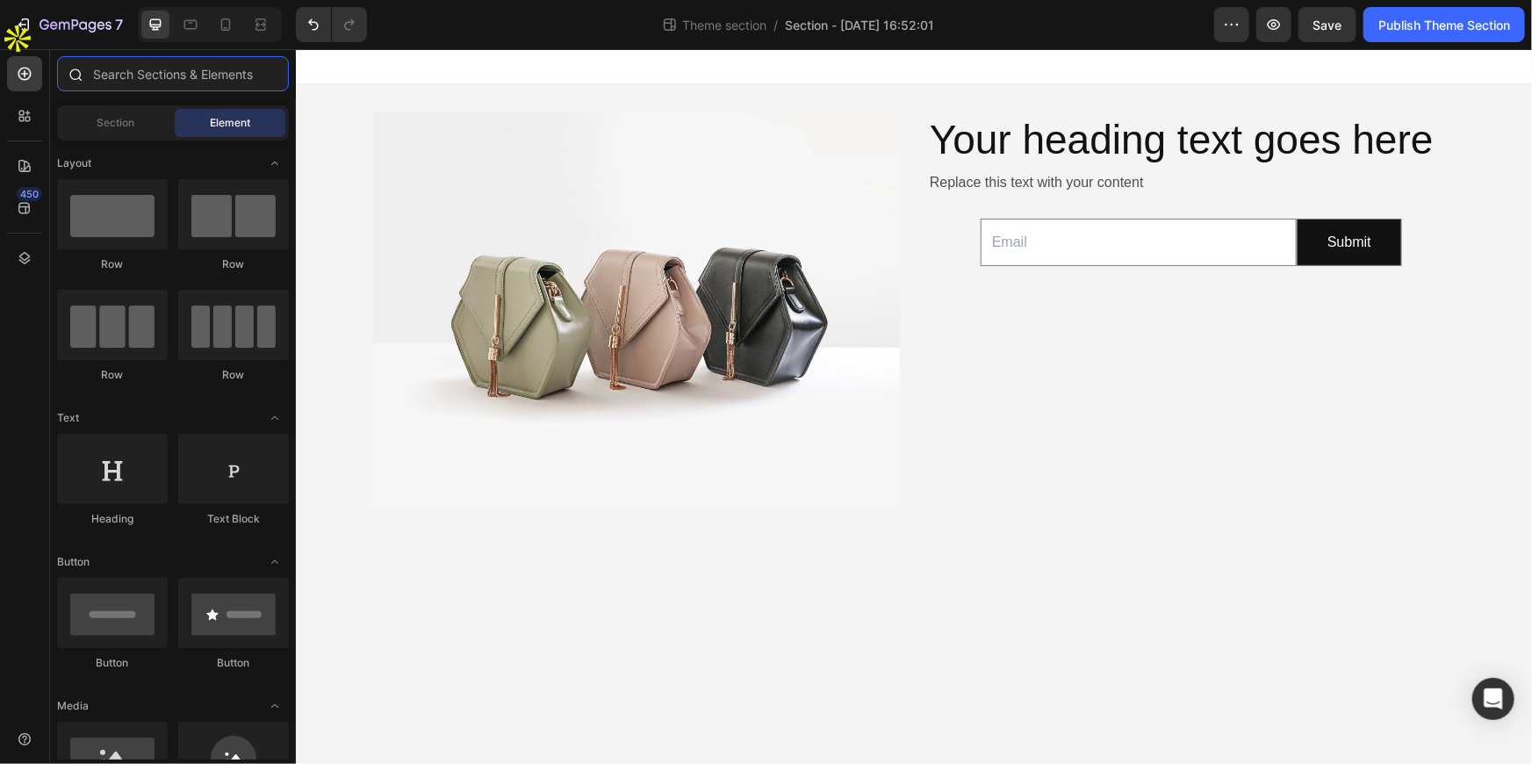
click at [210, 77] on input "text" at bounding box center [173, 73] width 232 height 35
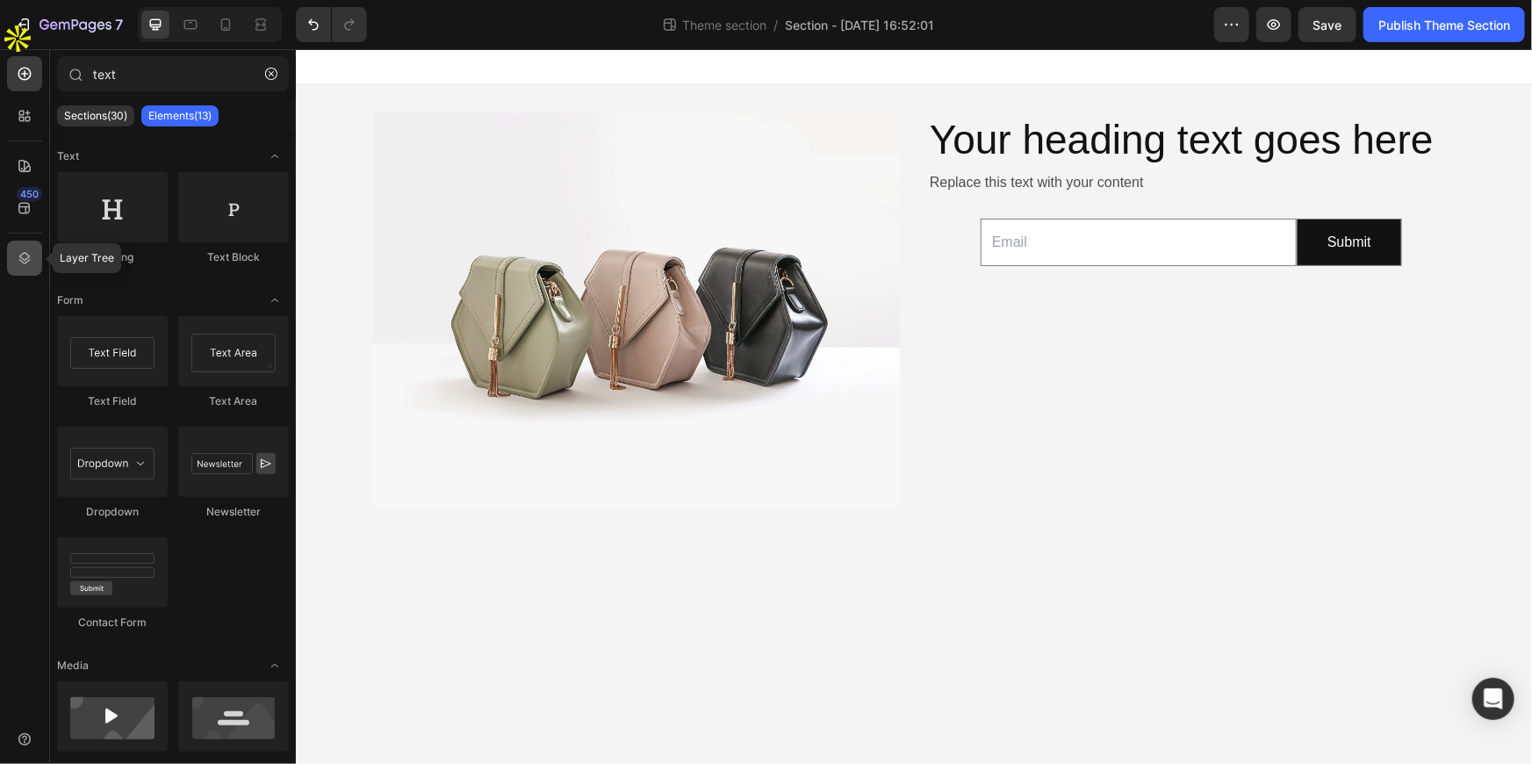
click at [11, 269] on div at bounding box center [24, 258] width 35 height 35
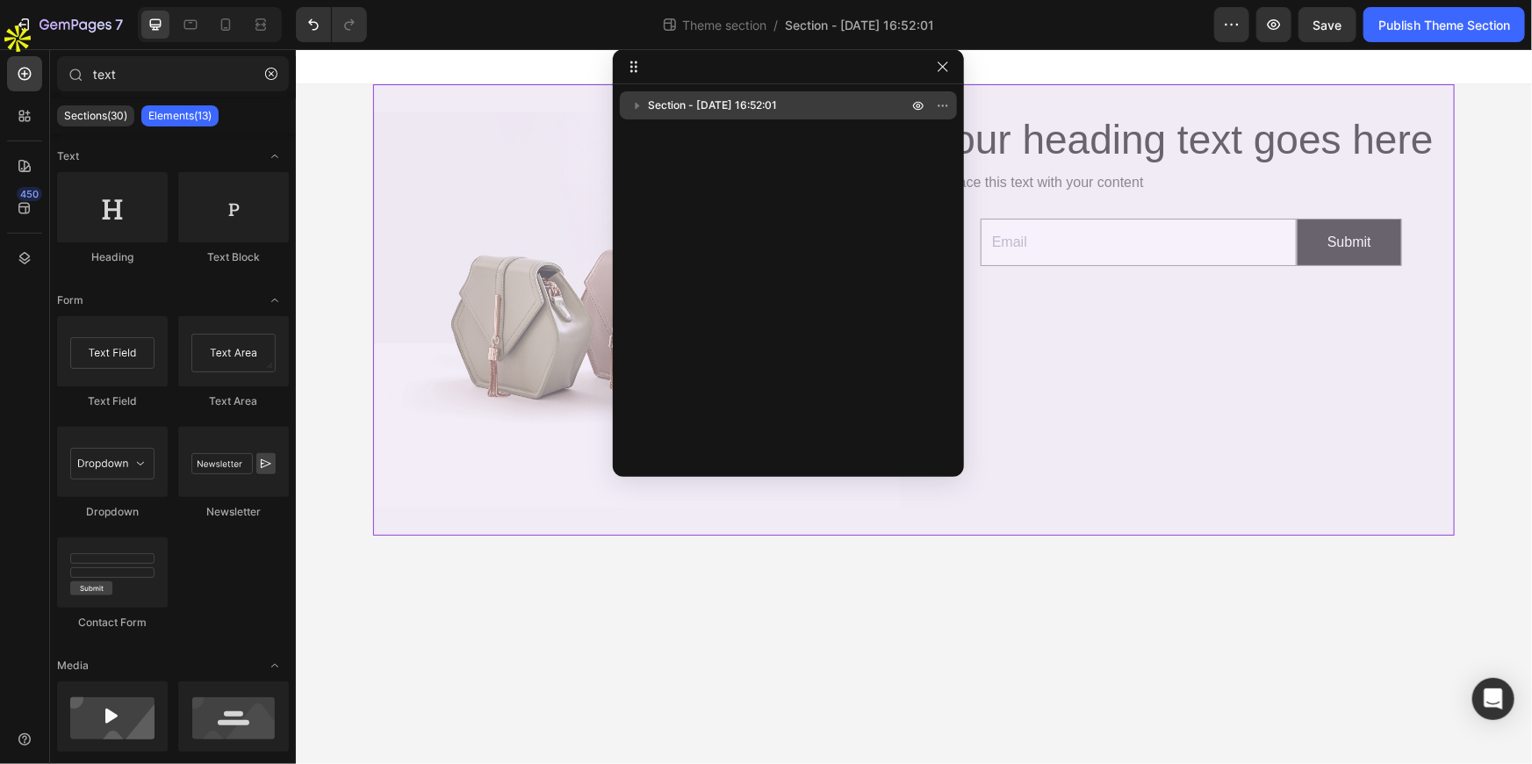
click at [763, 110] on span "Section - Sep 26 16:52:01" at bounding box center [712, 106] width 129 height 18
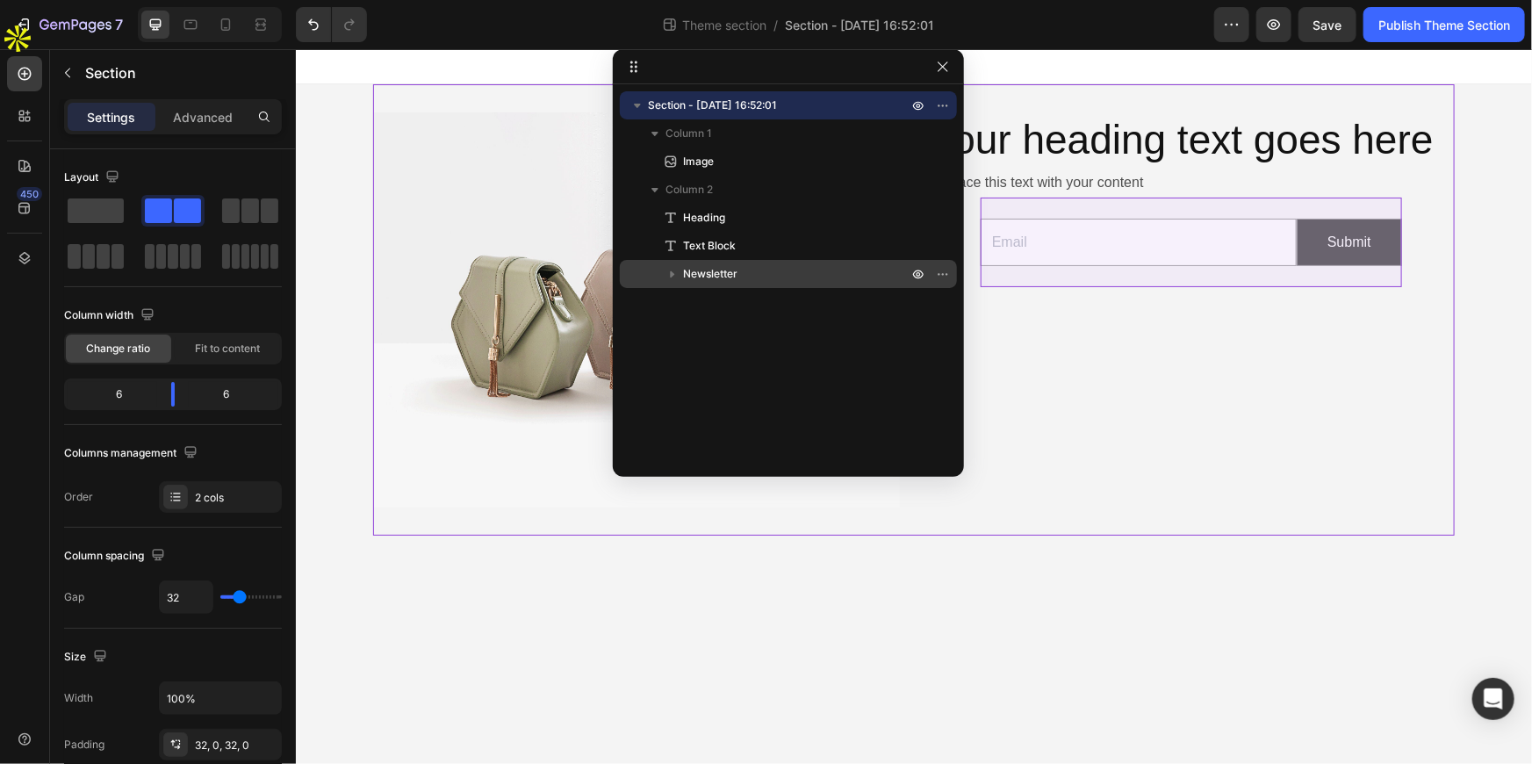
click at [706, 282] on span "Newsletter" at bounding box center [710, 274] width 54 height 18
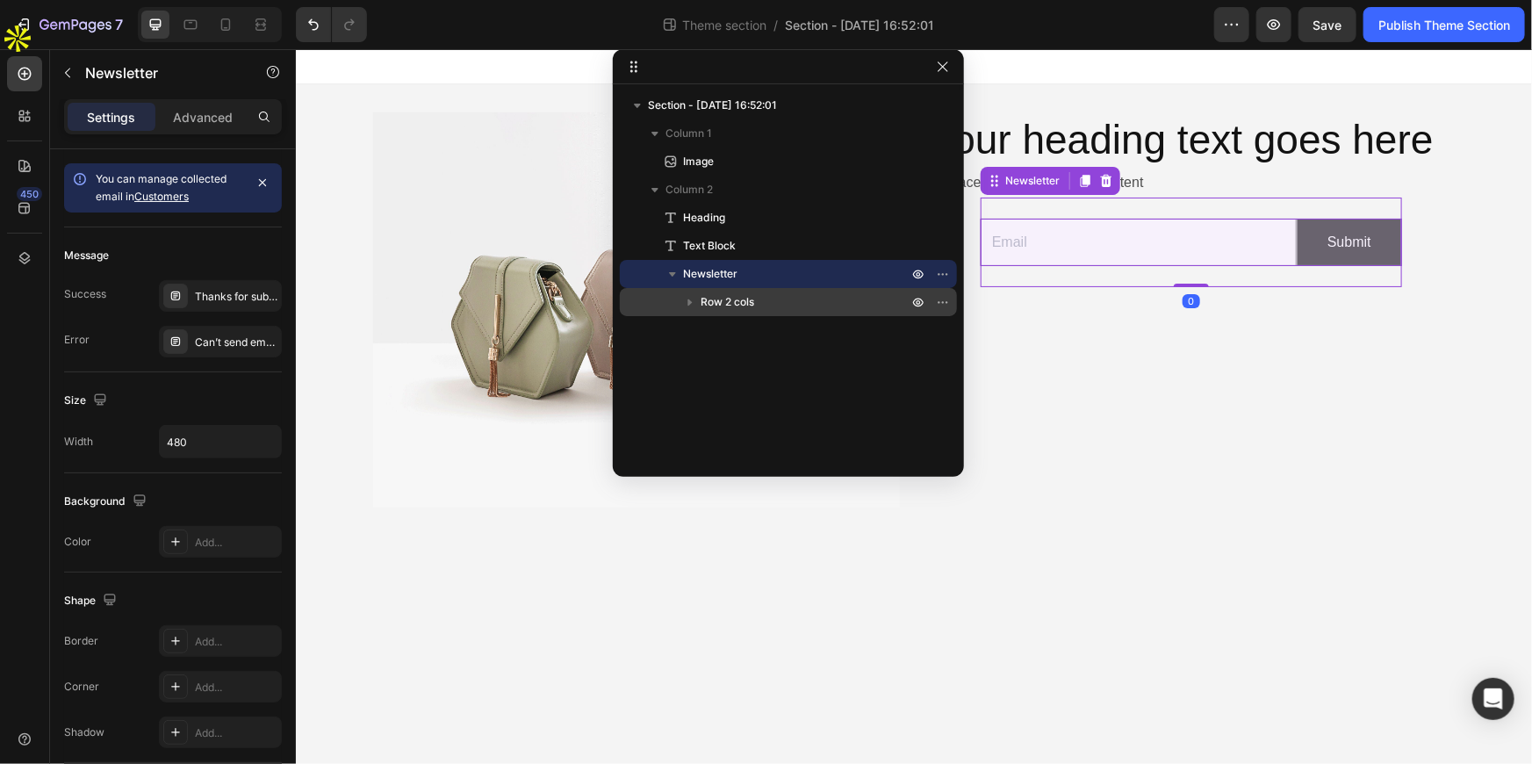
click at [730, 301] on span "Row 2 cols" at bounding box center [728, 302] width 54 height 18
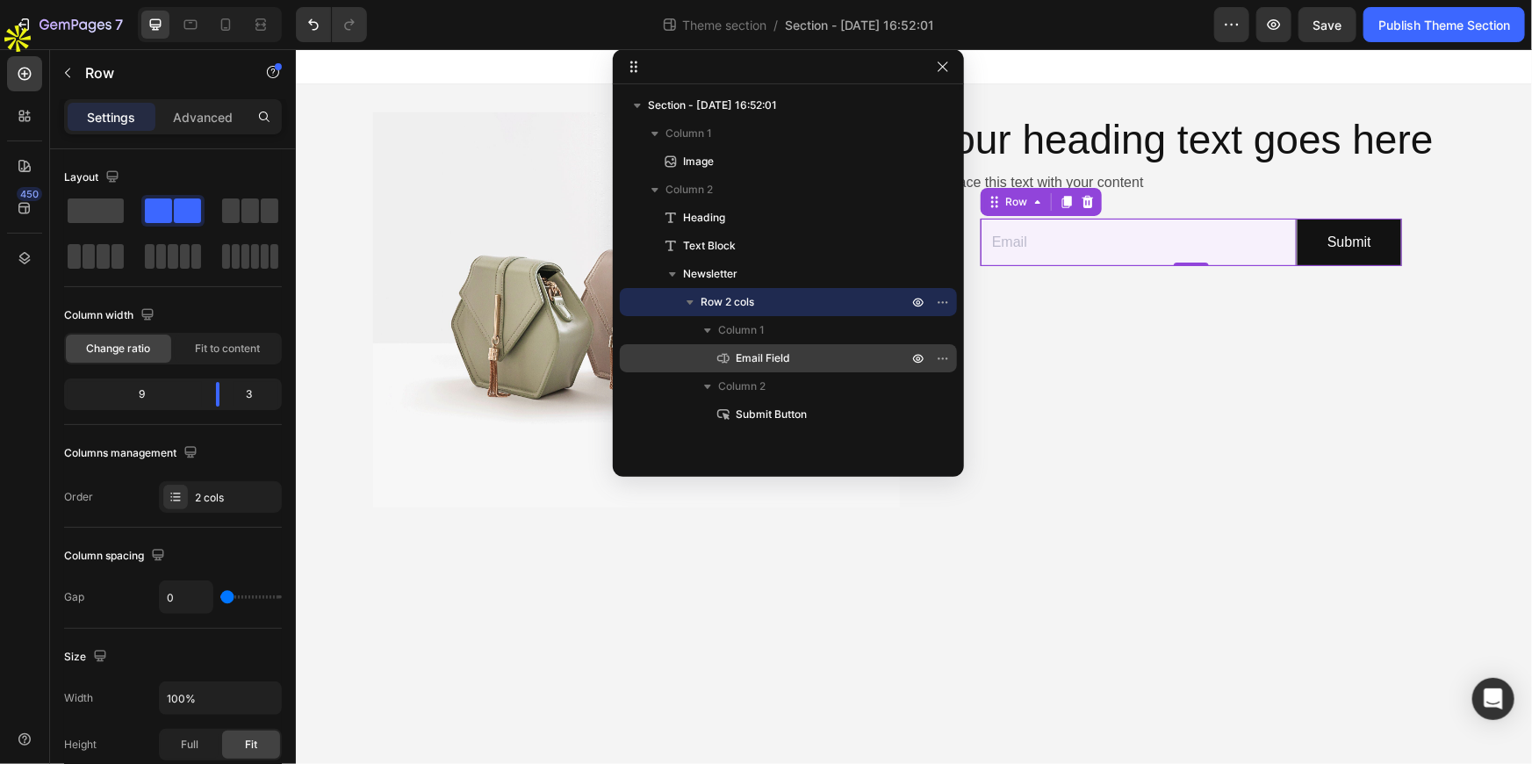
drag, startPoint x: 730, startPoint y: 416, endPoint x: 748, endPoint y: 349, distance: 69.2
click at [748, 349] on div "Column 1 Email Field Column 2 Submit Button" at bounding box center [788, 372] width 337 height 112
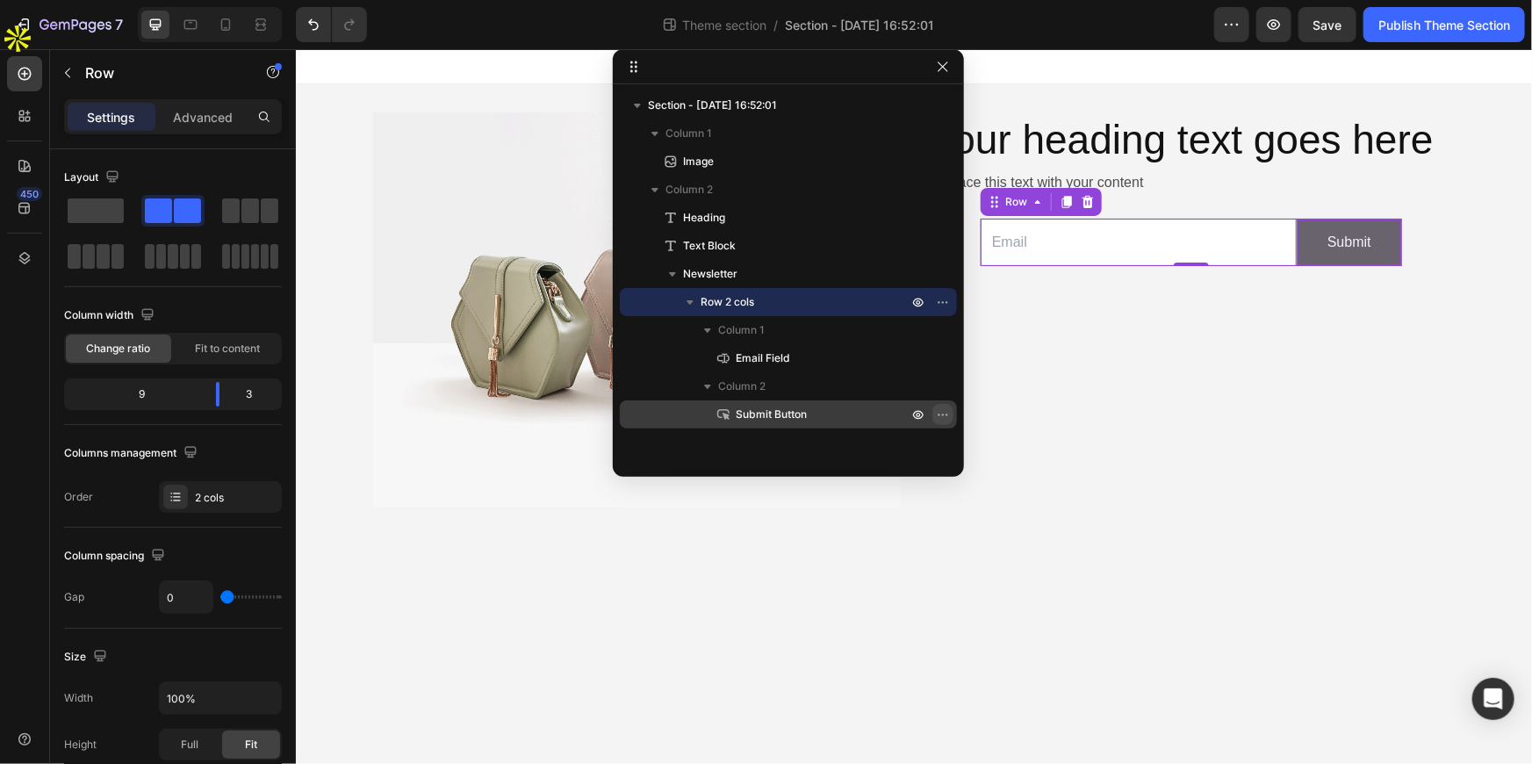
click at [941, 413] on icon "button" at bounding box center [943, 414] width 14 height 14
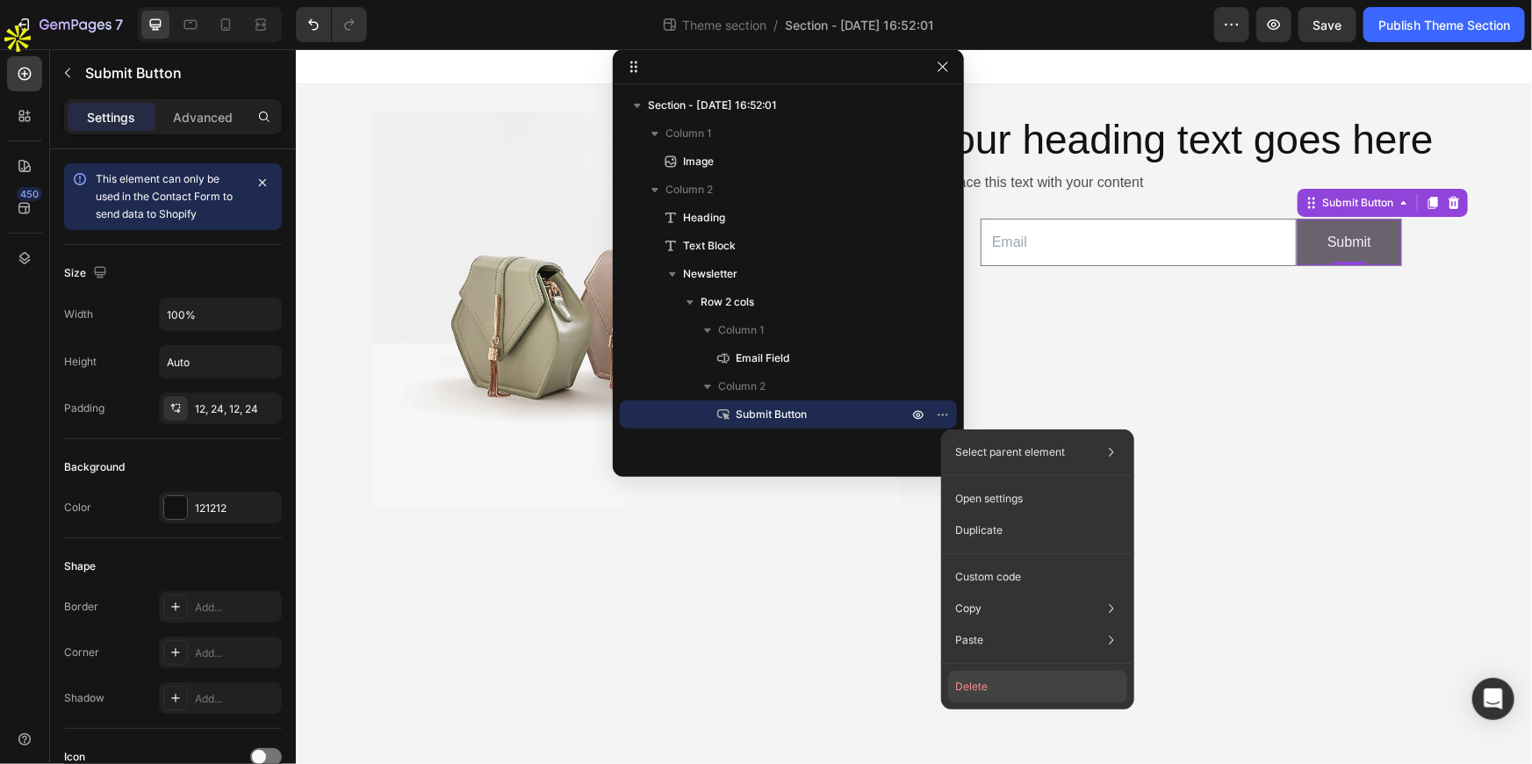
click at [970, 685] on button "Delete" at bounding box center [1037, 687] width 179 height 32
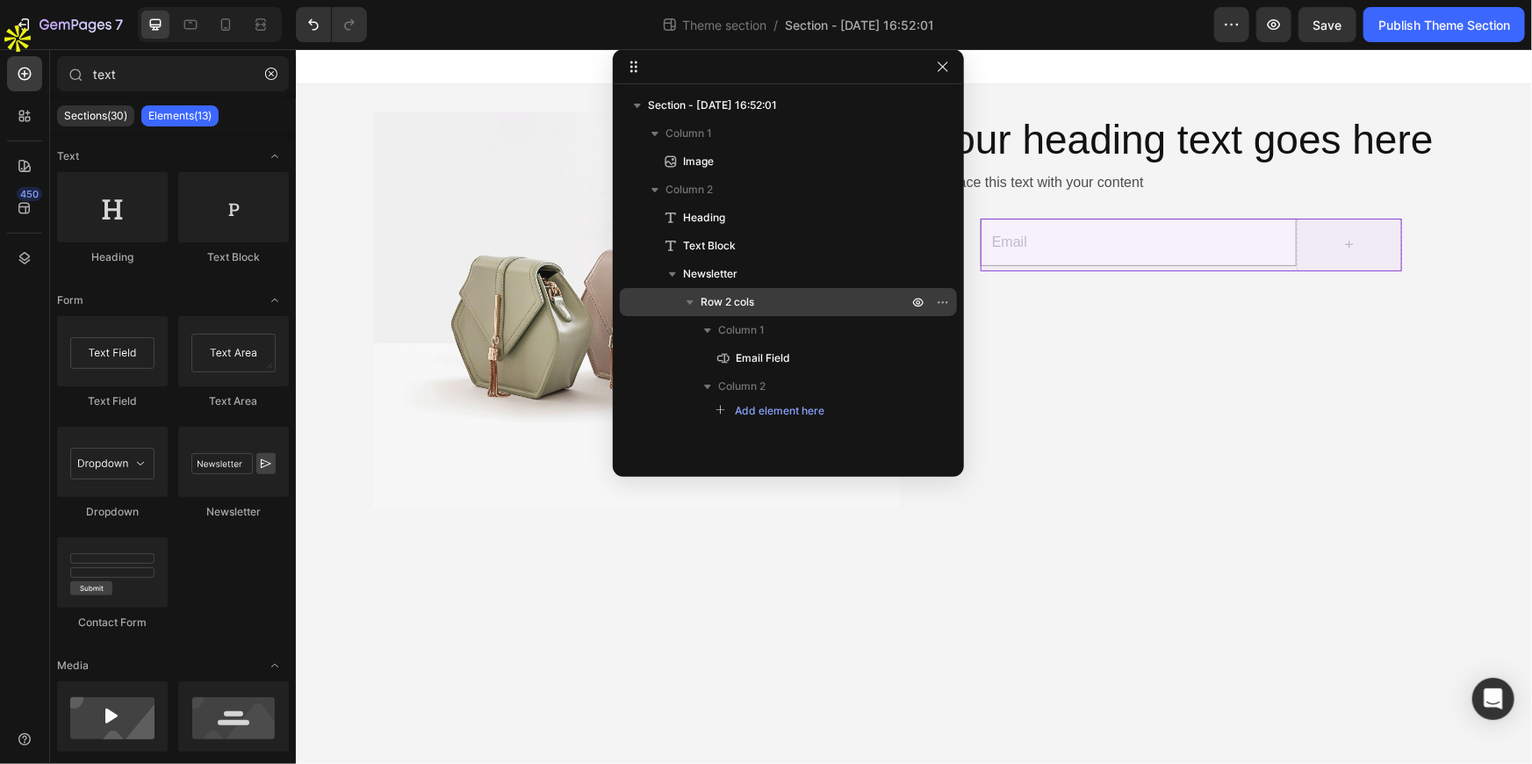
click at [731, 297] on span "Row 2 cols" at bounding box center [728, 302] width 54 height 18
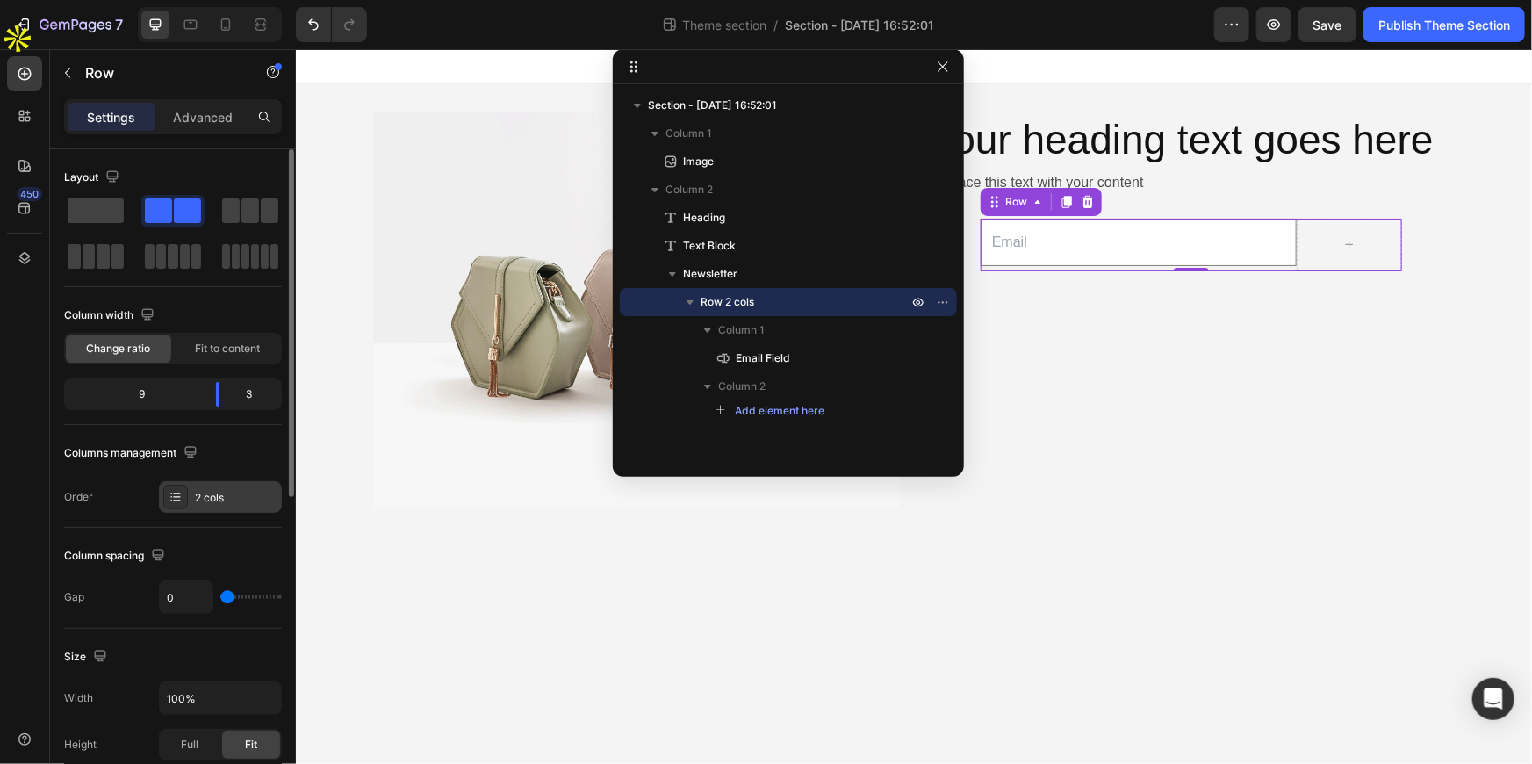
click at [205, 502] on div "2 cols" at bounding box center [236, 498] width 83 height 16
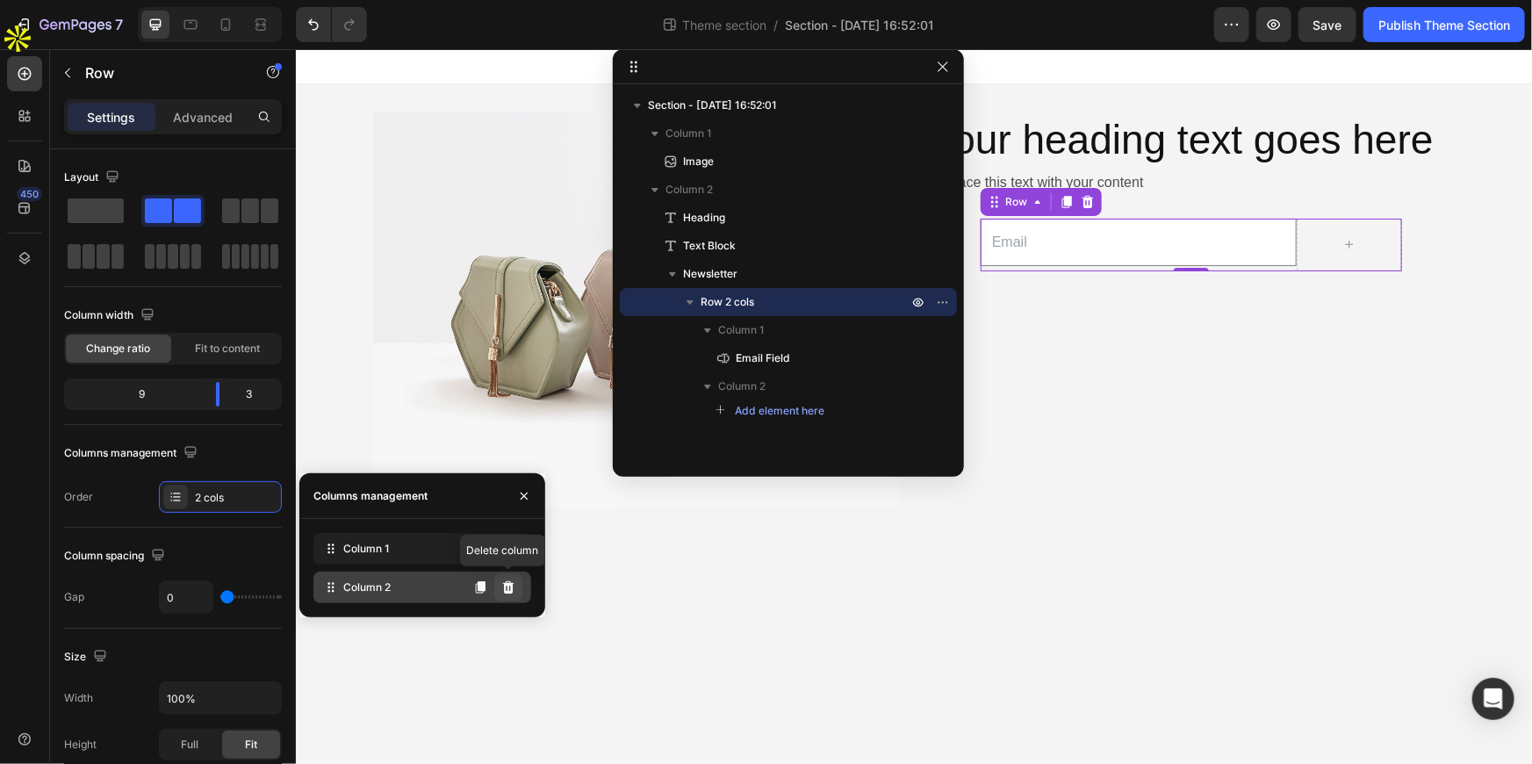
click at [513, 592] on icon at bounding box center [508, 587] width 14 height 14
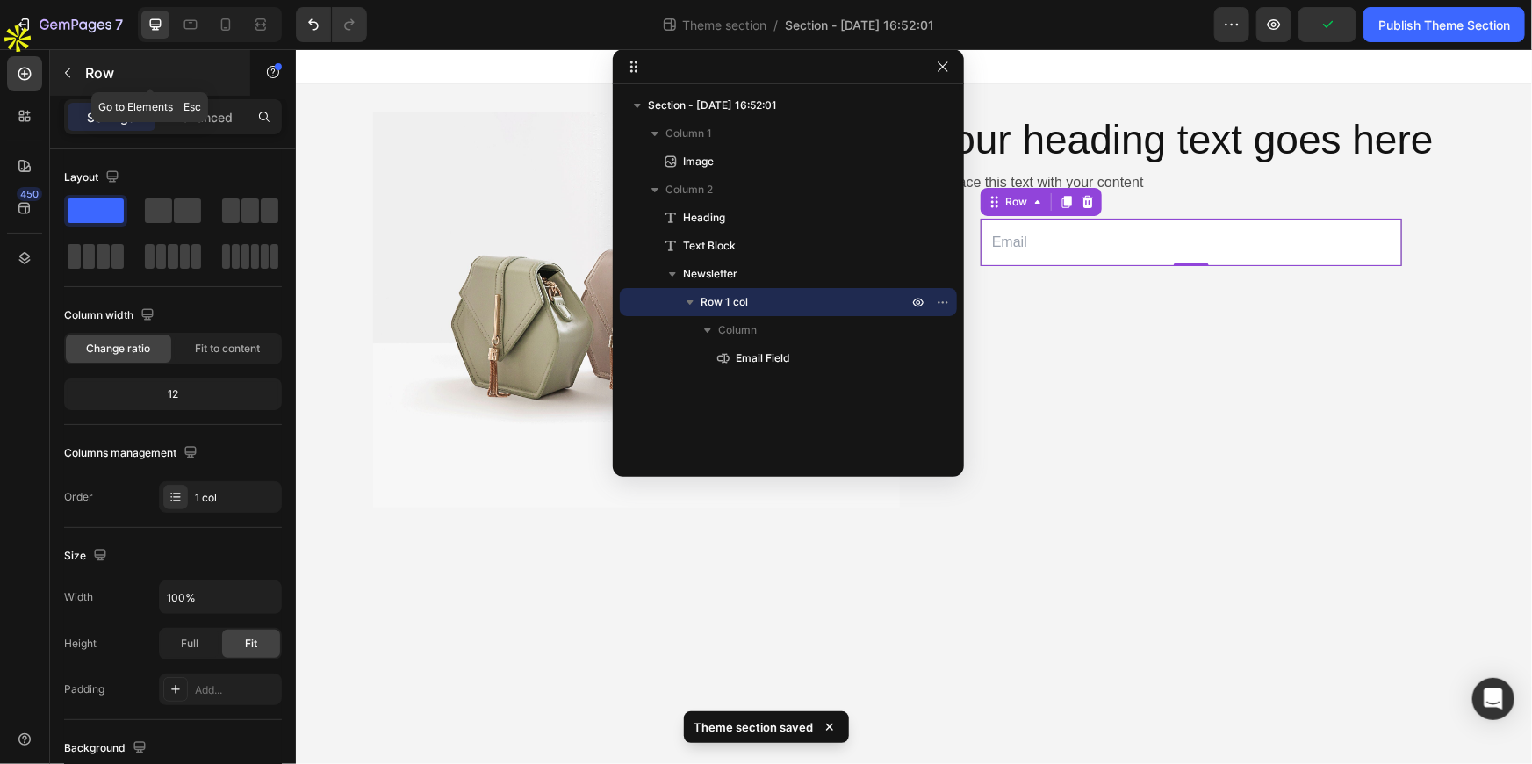
click at [76, 80] on button "button" at bounding box center [68, 73] width 28 height 28
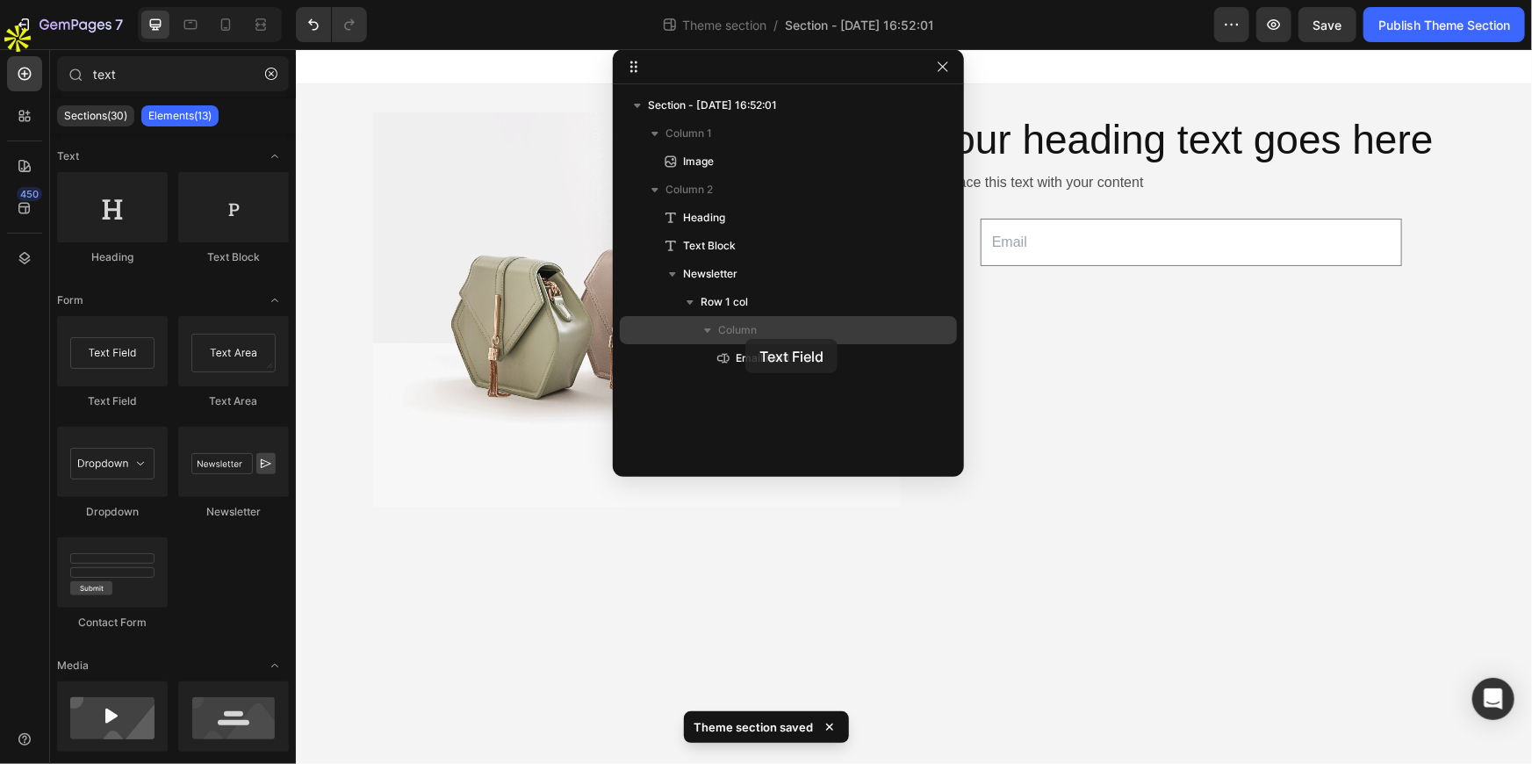
drag, startPoint x: 99, startPoint y: 365, endPoint x: 746, endPoint y: 340, distance: 647.6
click at [746, 0] on div "7 Theme section / Section - Sep 26 16:52:01 Preview Save Publish Theme Section …" at bounding box center [766, 0] width 1532 height 0
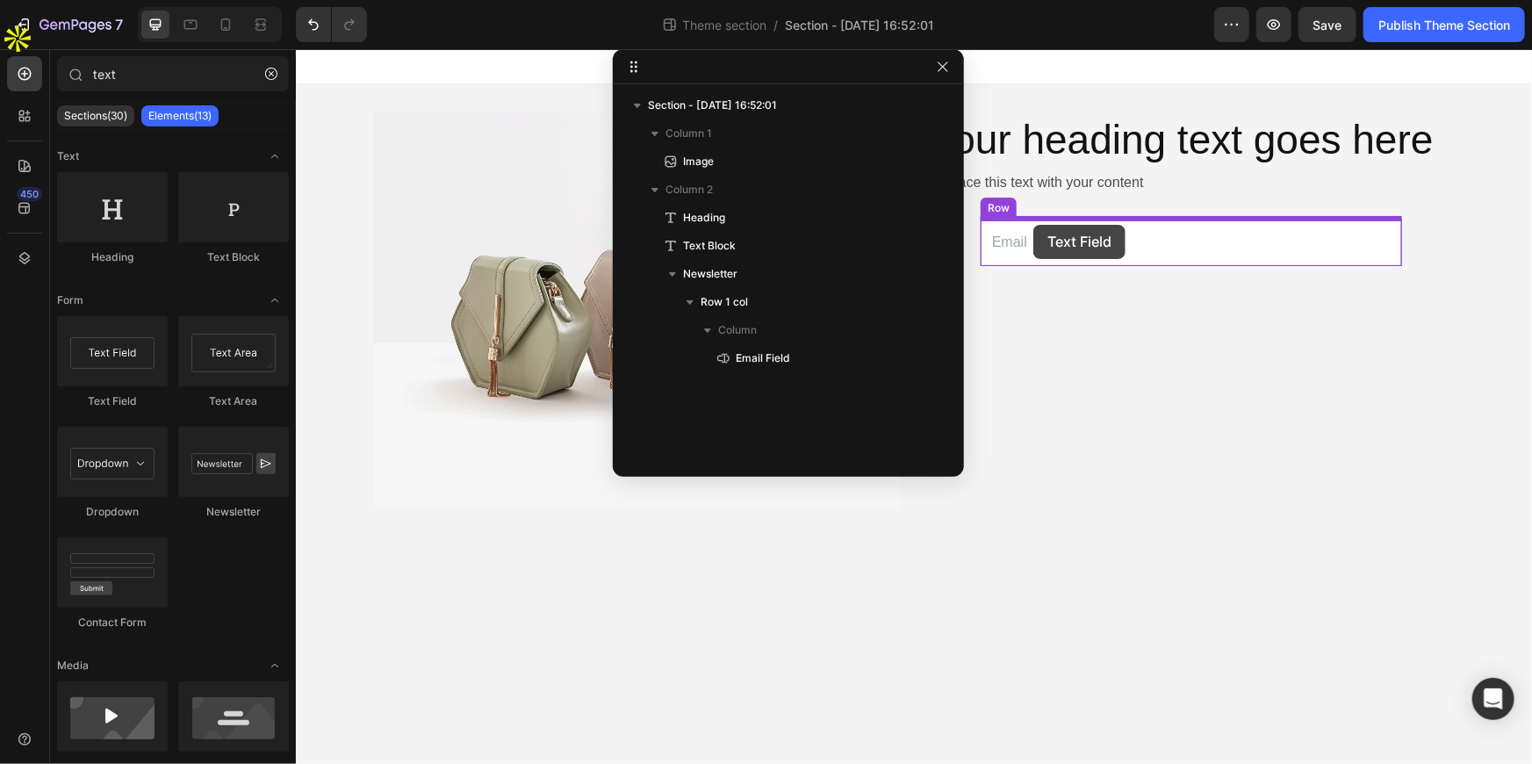
drag, startPoint x: 558, startPoint y: 388, endPoint x: 1033, endPoint y: 224, distance: 502.6
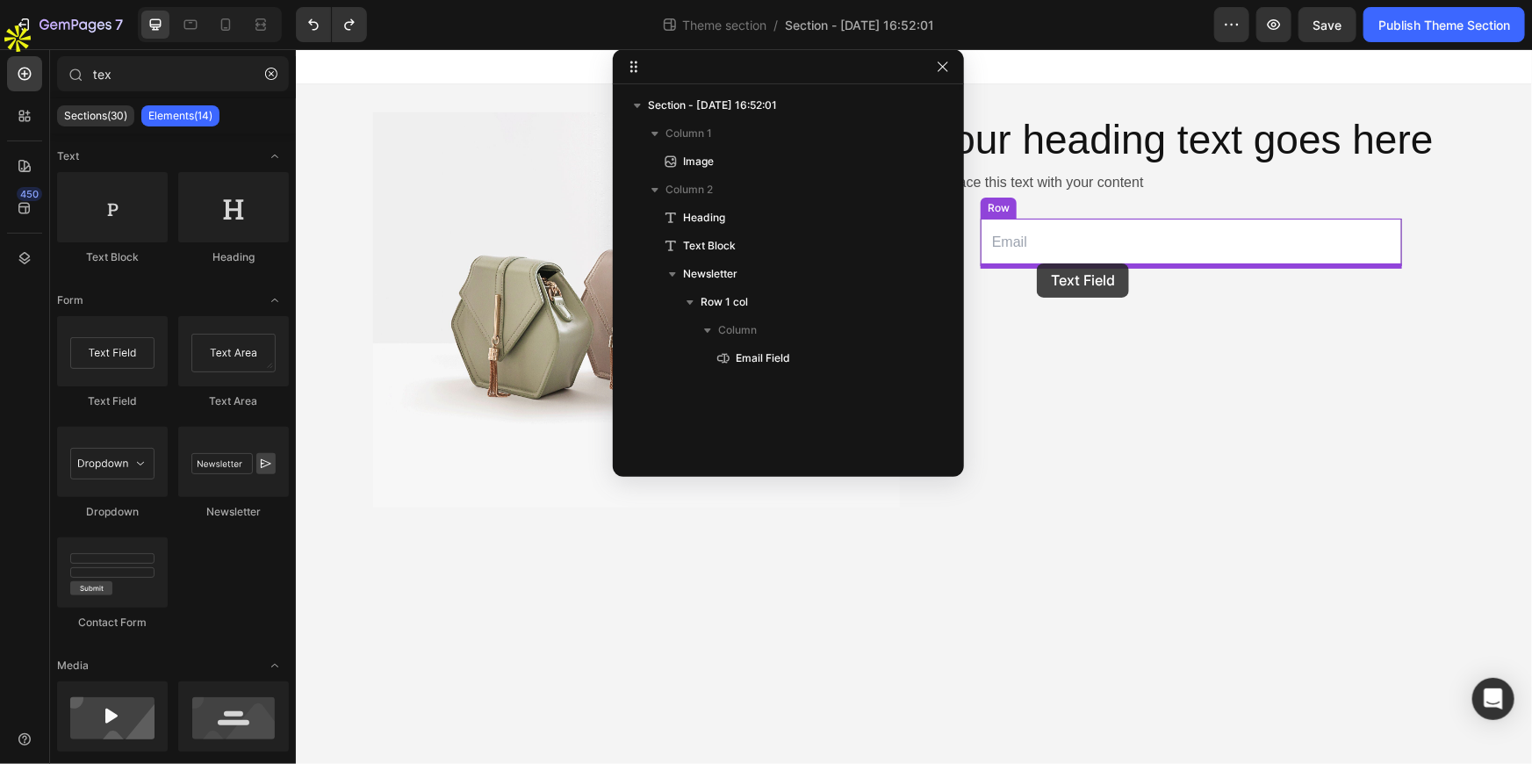
drag, startPoint x: 382, startPoint y: 403, endPoint x: 1036, endPoint y: 263, distance: 669.0
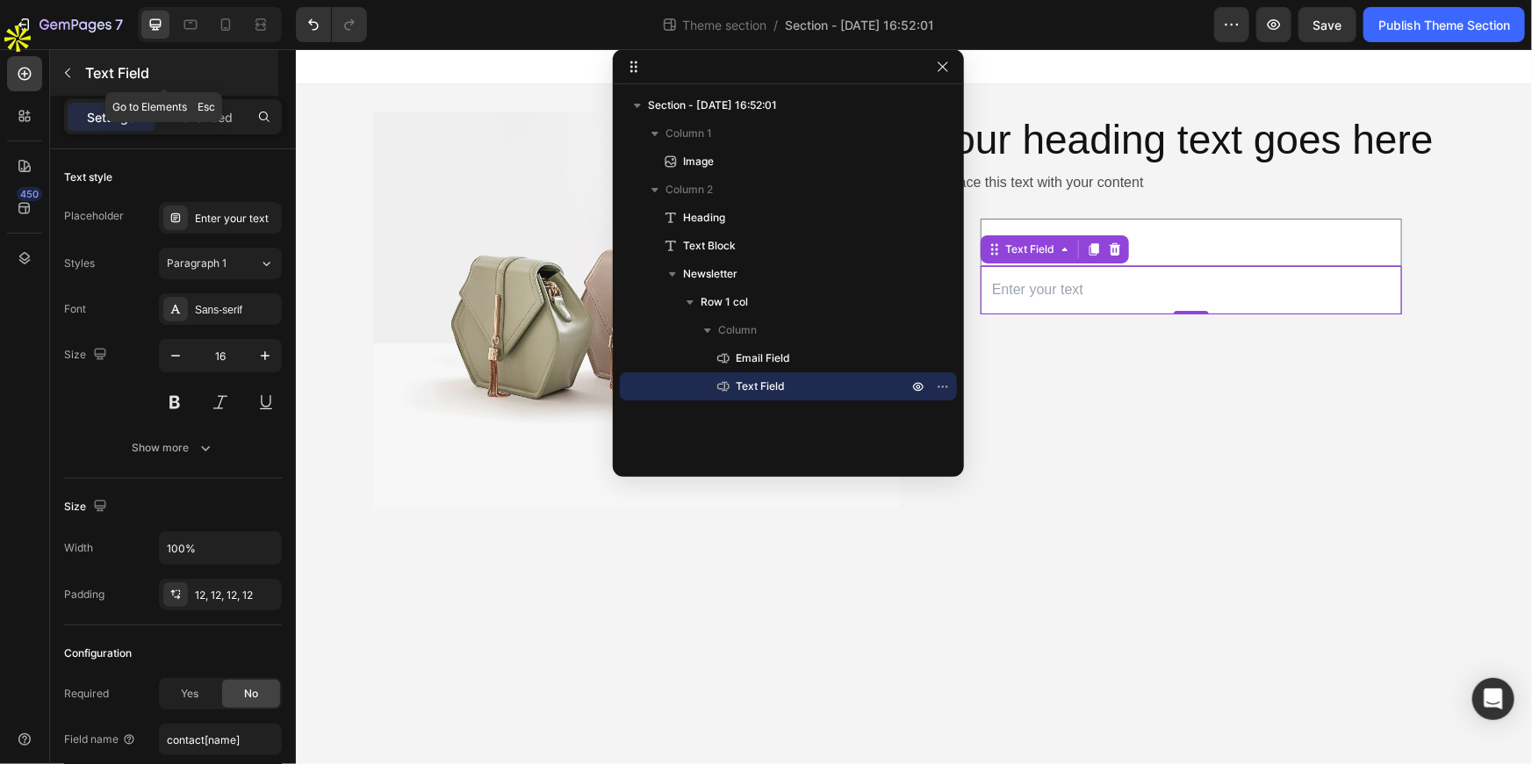
click at [68, 67] on icon "button" at bounding box center [68, 73] width 14 height 14
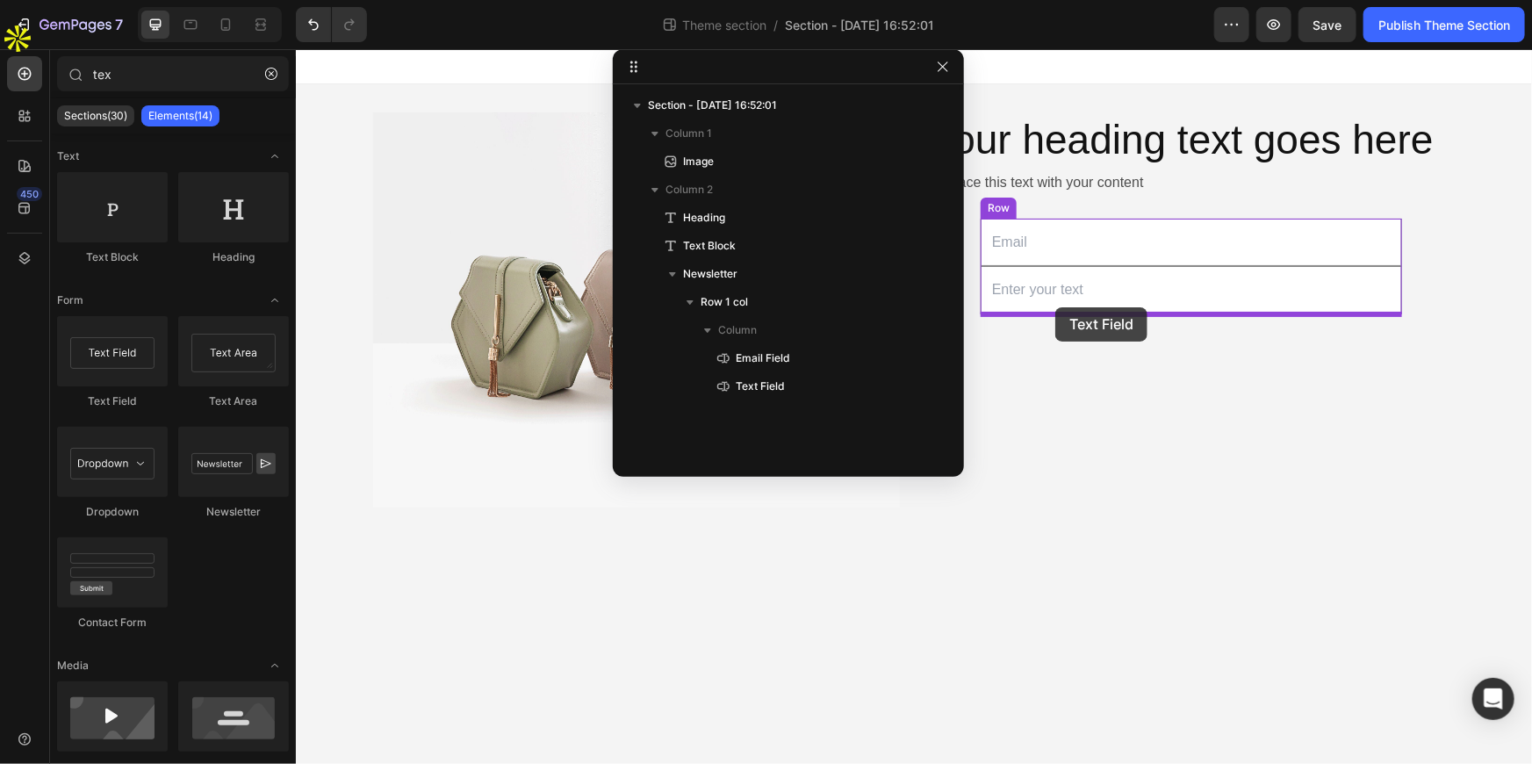
drag, startPoint x: 433, startPoint y: 399, endPoint x: 1054, endPoint y: 306, distance: 628.4
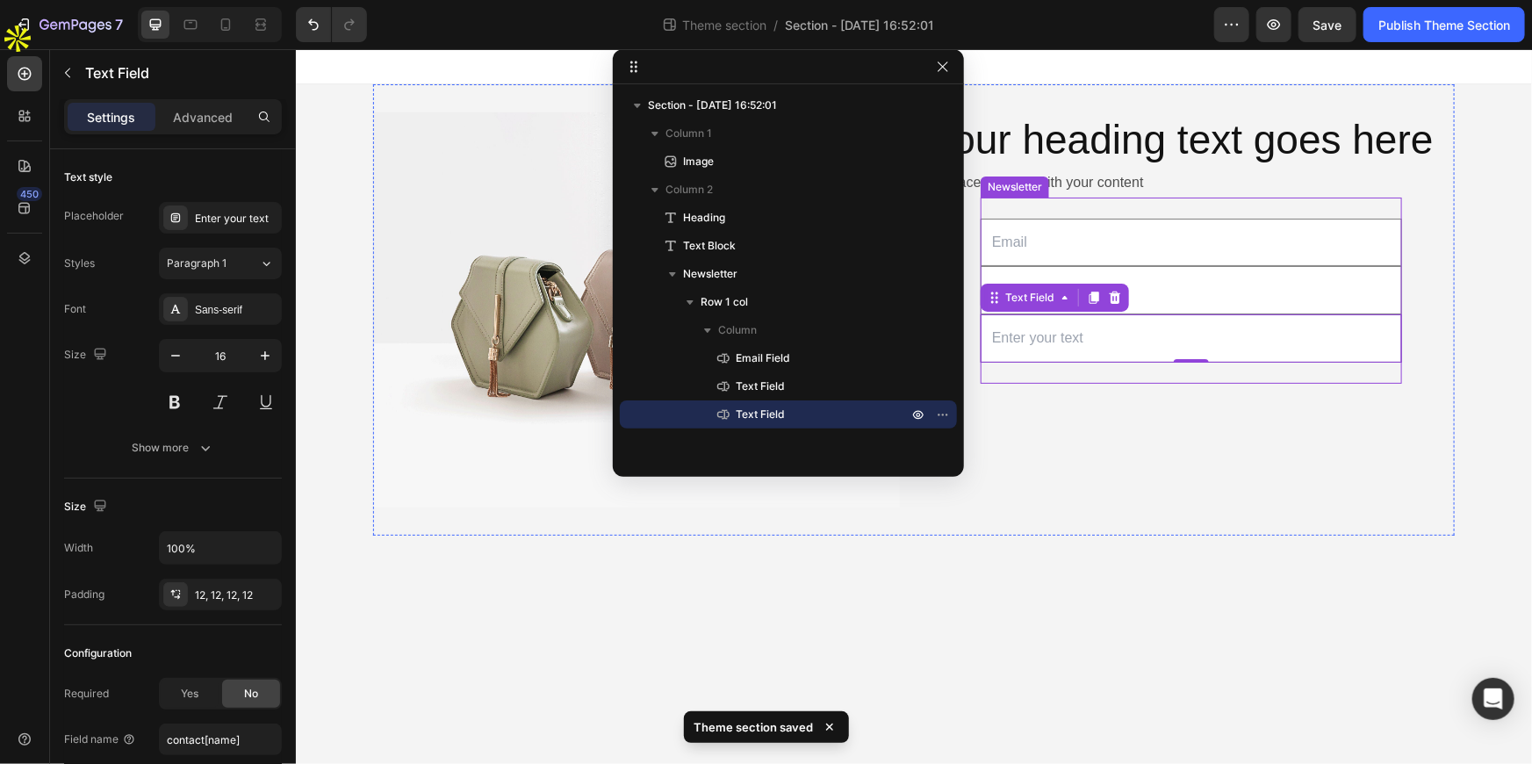
click at [1019, 377] on div "Email Field Text Field Text Field 0 Row Newsletter" at bounding box center [1190, 290] width 421 height 186
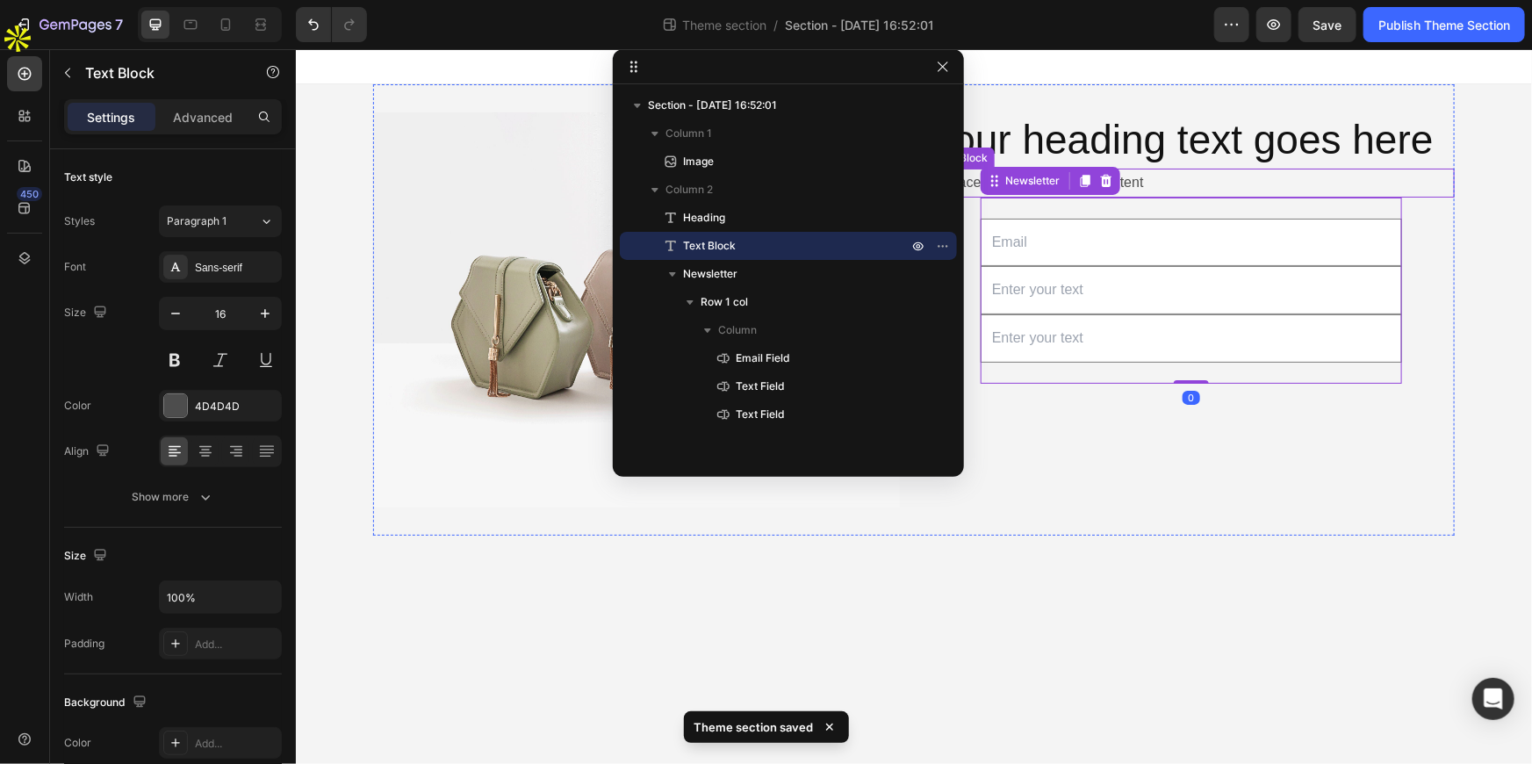
click at [1203, 182] on div "Replace this text with your content" at bounding box center [1190, 182] width 527 height 29
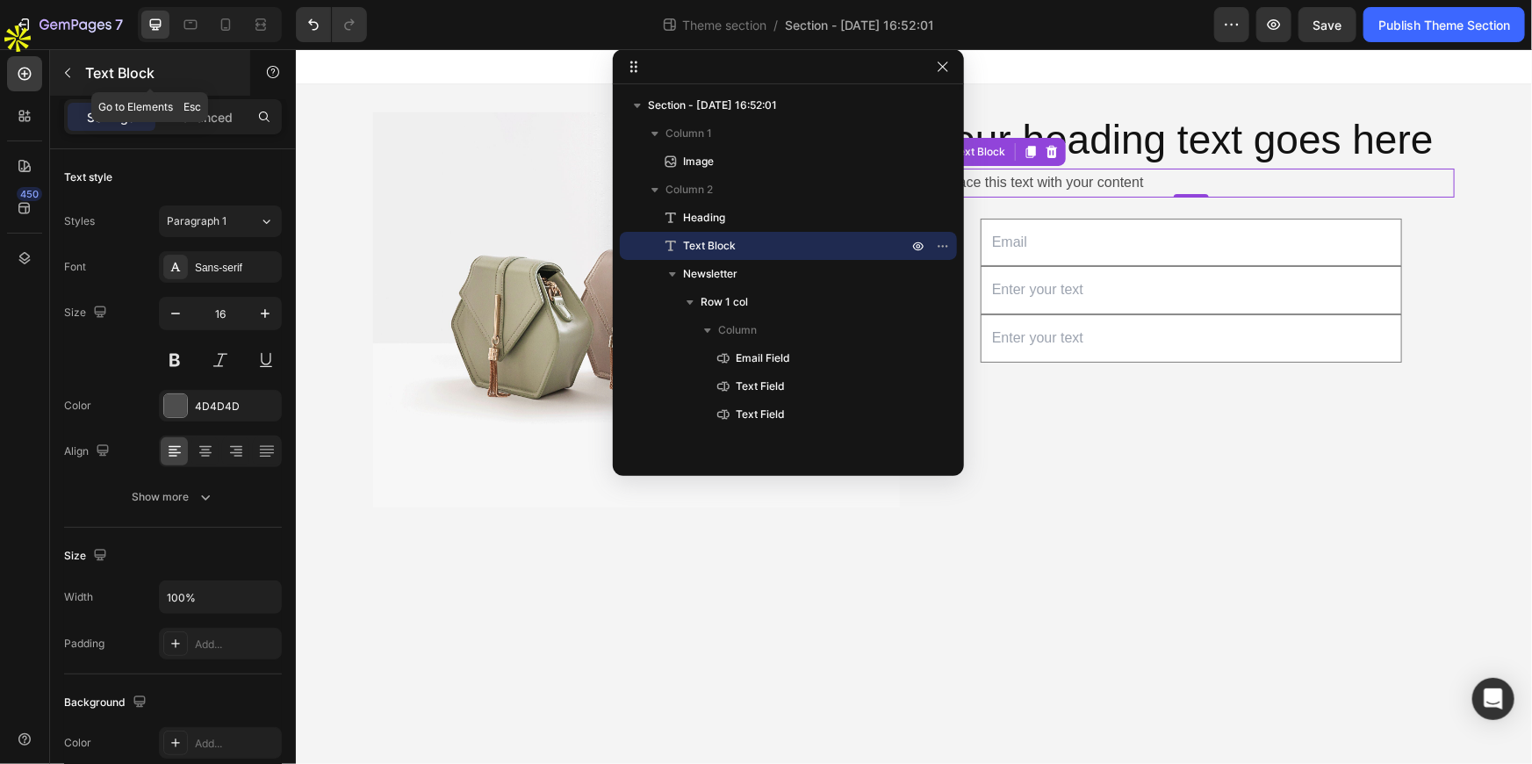
click at [76, 79] on button "button" at bounding box center [68, 73] width 28 height 28
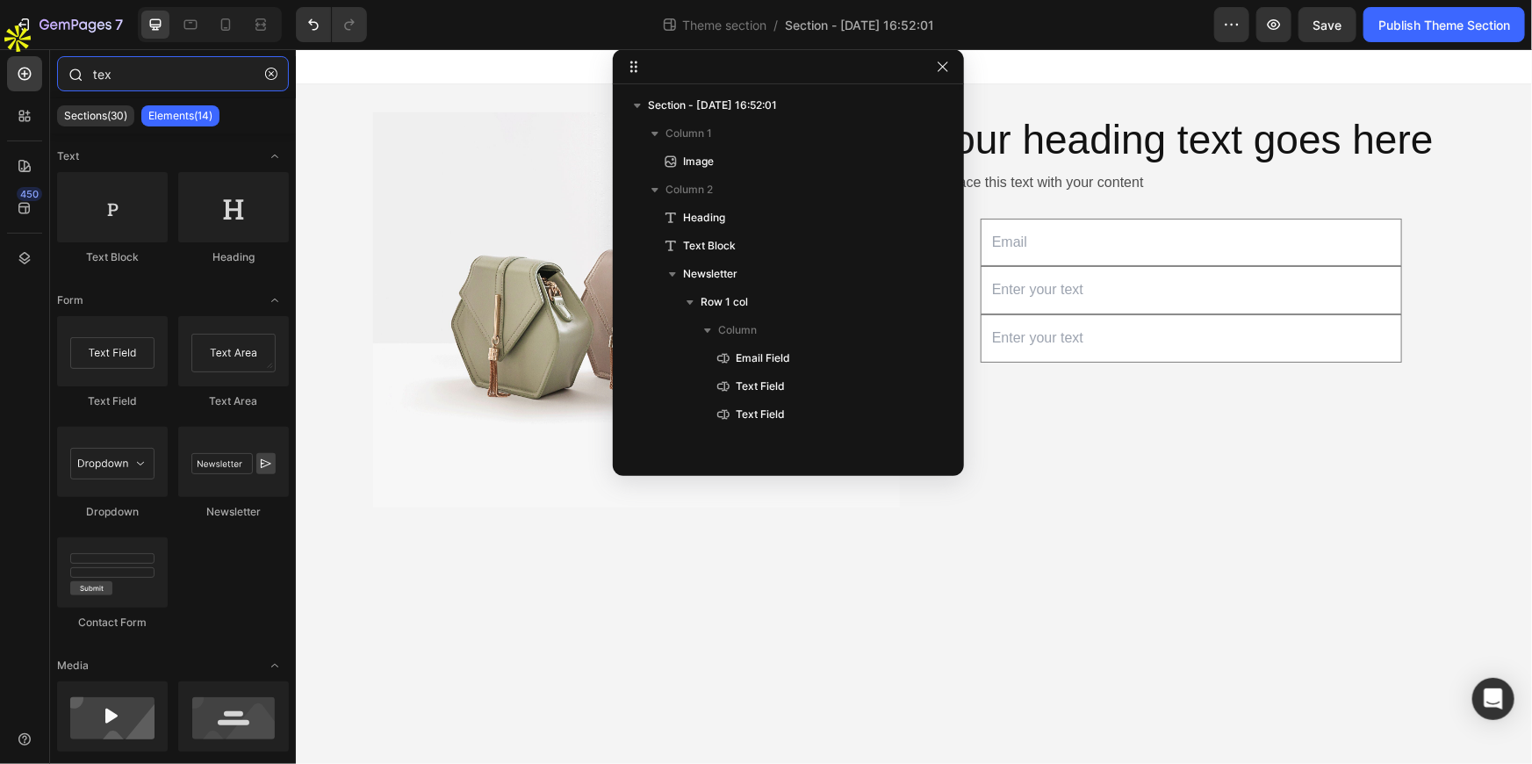
click at [142, 81] on input "tex" at bounding box center [173, 73] width 232 height 35
click at [141, 78] on input "tex" at bounding box center [173, 73] width 232 height 35
click at [140, 77] on input "tex" at bounding box center [173, 73] width 232 height 35
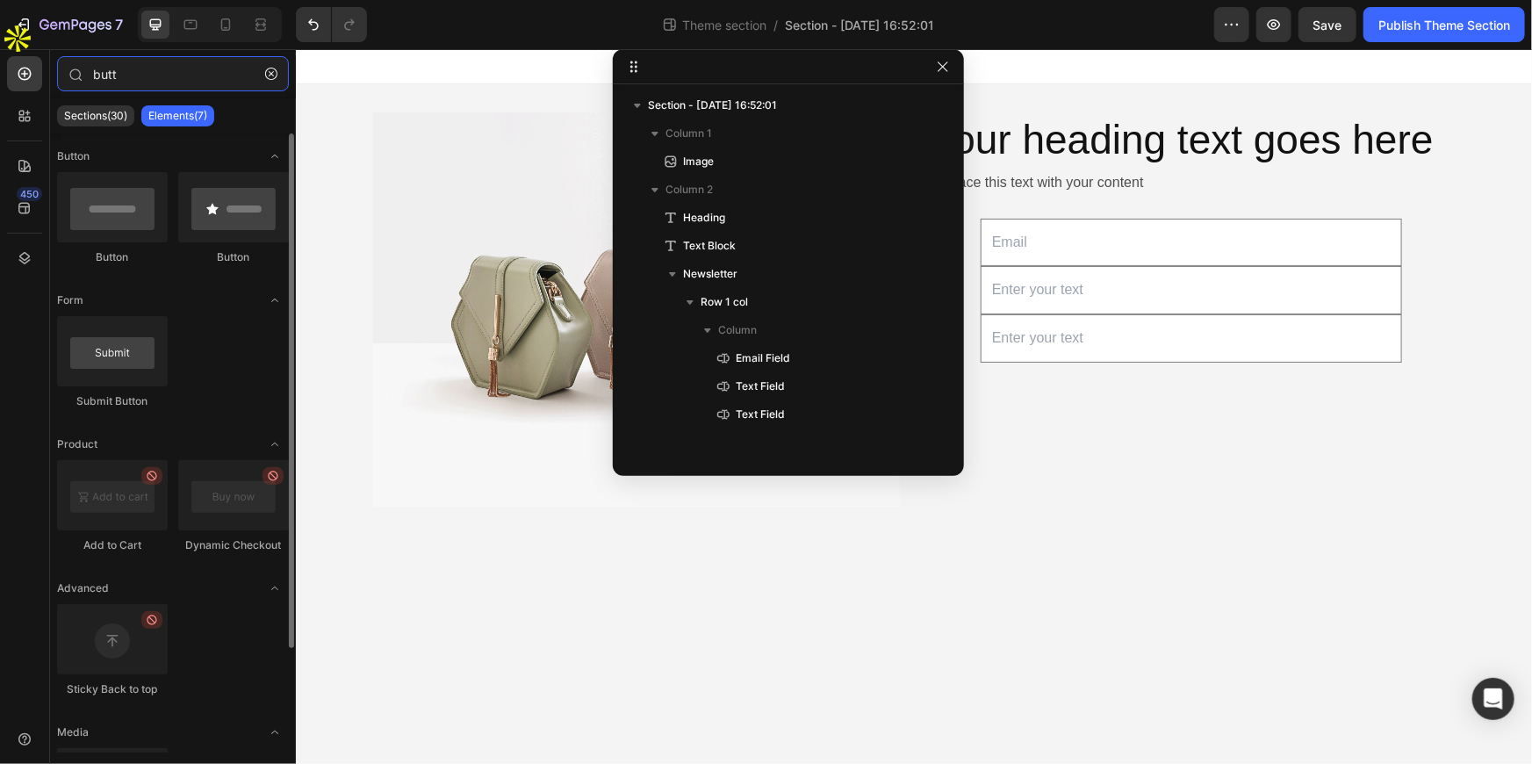
type input "butt"
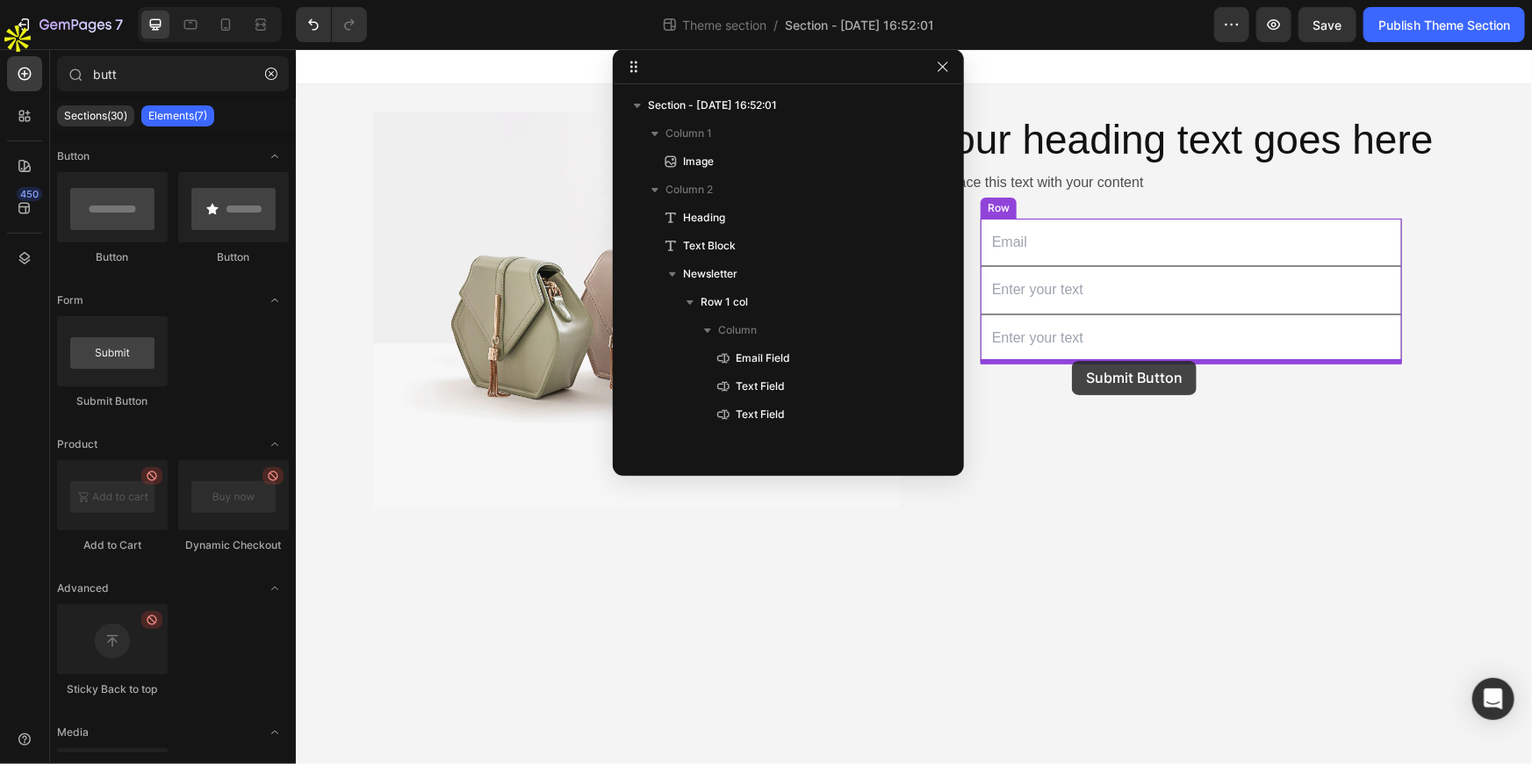
drag, startPoint x: 498, startPoint y: 415, endPoint x: 1071, endPoint y: 360, distance: 576.0
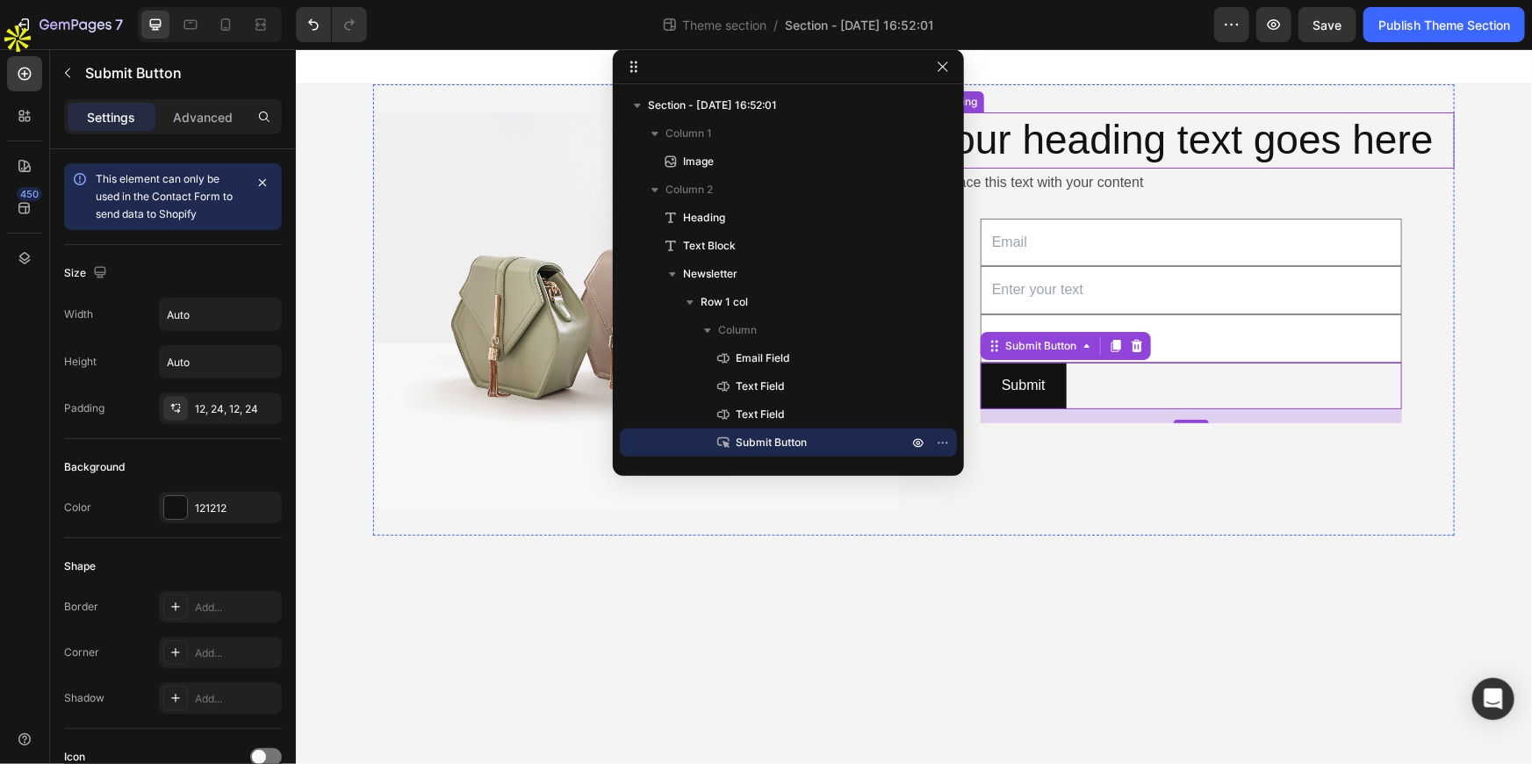
click at [1018, 141] on h2 "Your heading text goes here" at bounding box center [1190, 140] width 527 height 56
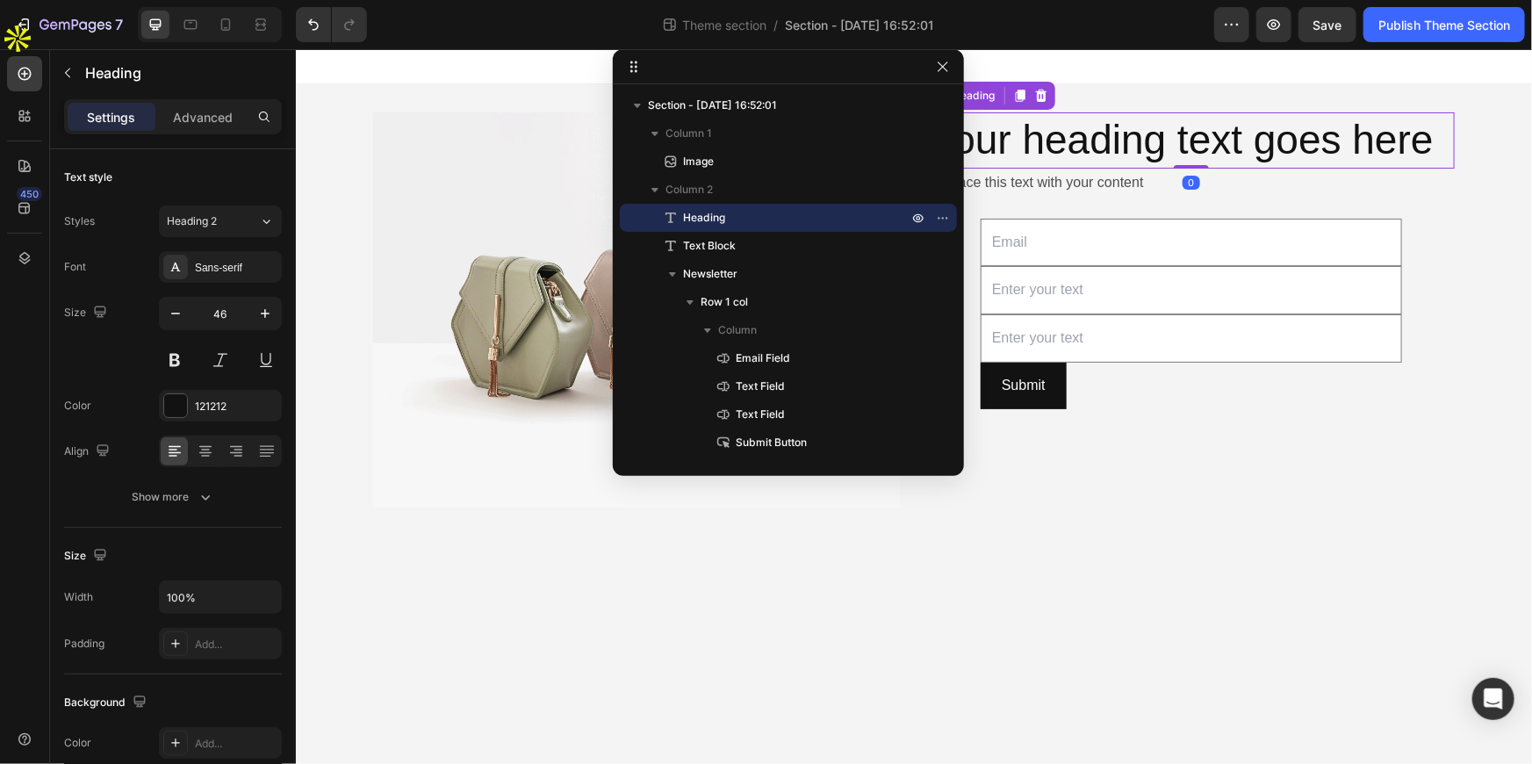
click at [1018, 134] on h2 "Your heading text goes here" at bounding box center [1190, 140] width 527 height 56
click at [1018, 133] on p "Your heading text goes here" at bounding box center [1190, 139] width 523 height 53
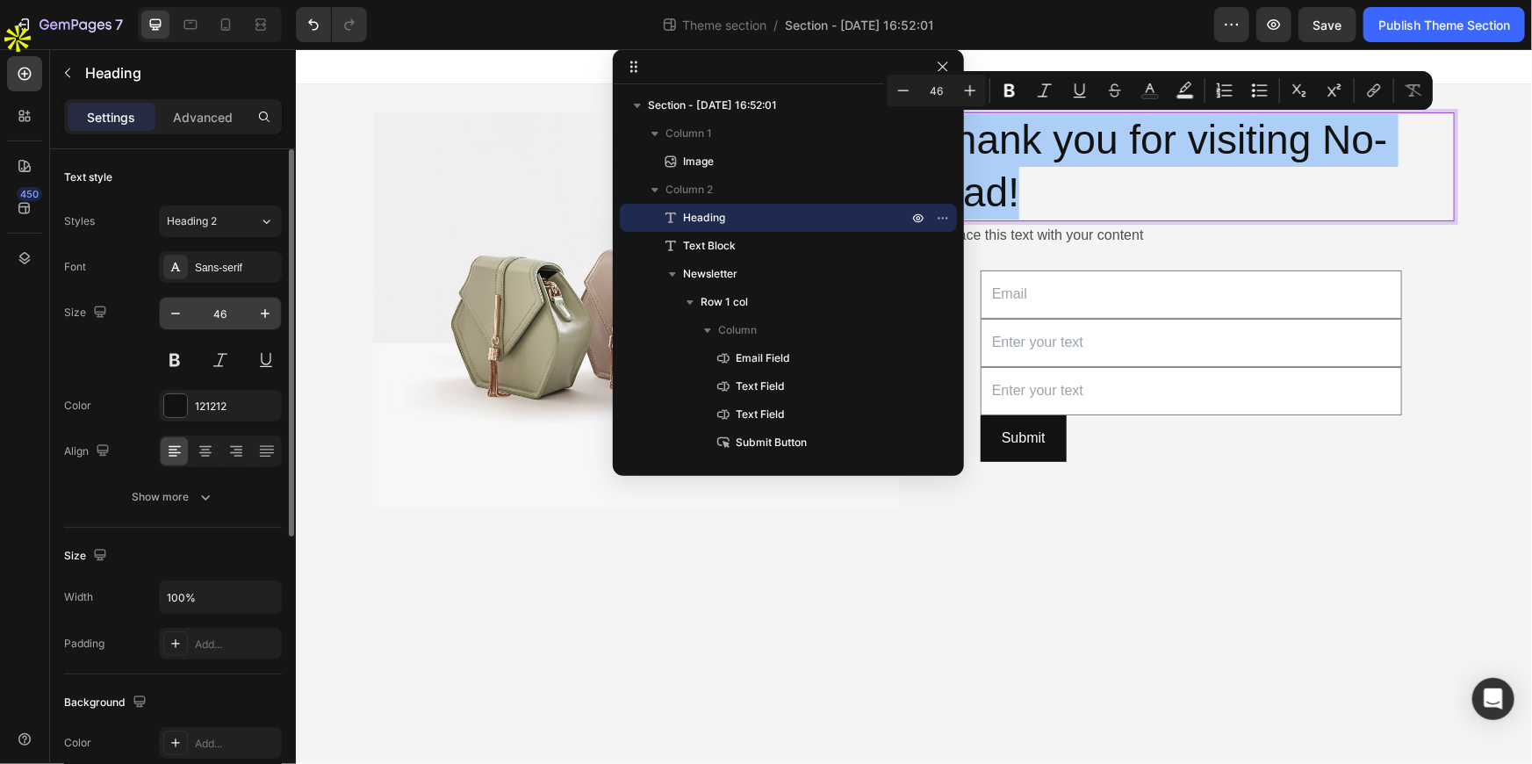
click at [213, 308] on input "46" at bounding box center [220, 314] width 58 height 32
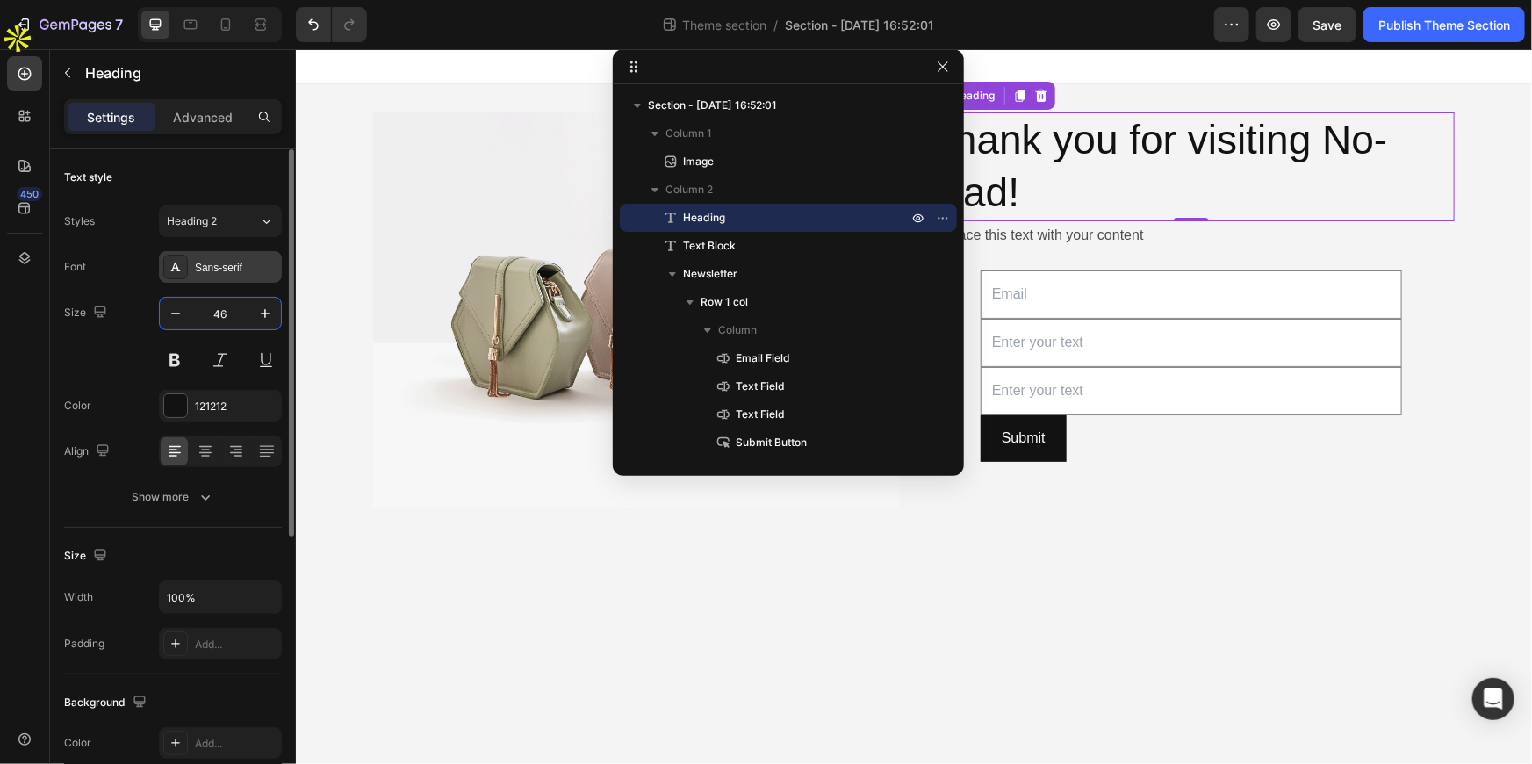
click at [229, 265] on div "Sans-serif" at bounding box center [236, 268] width 83 height 16
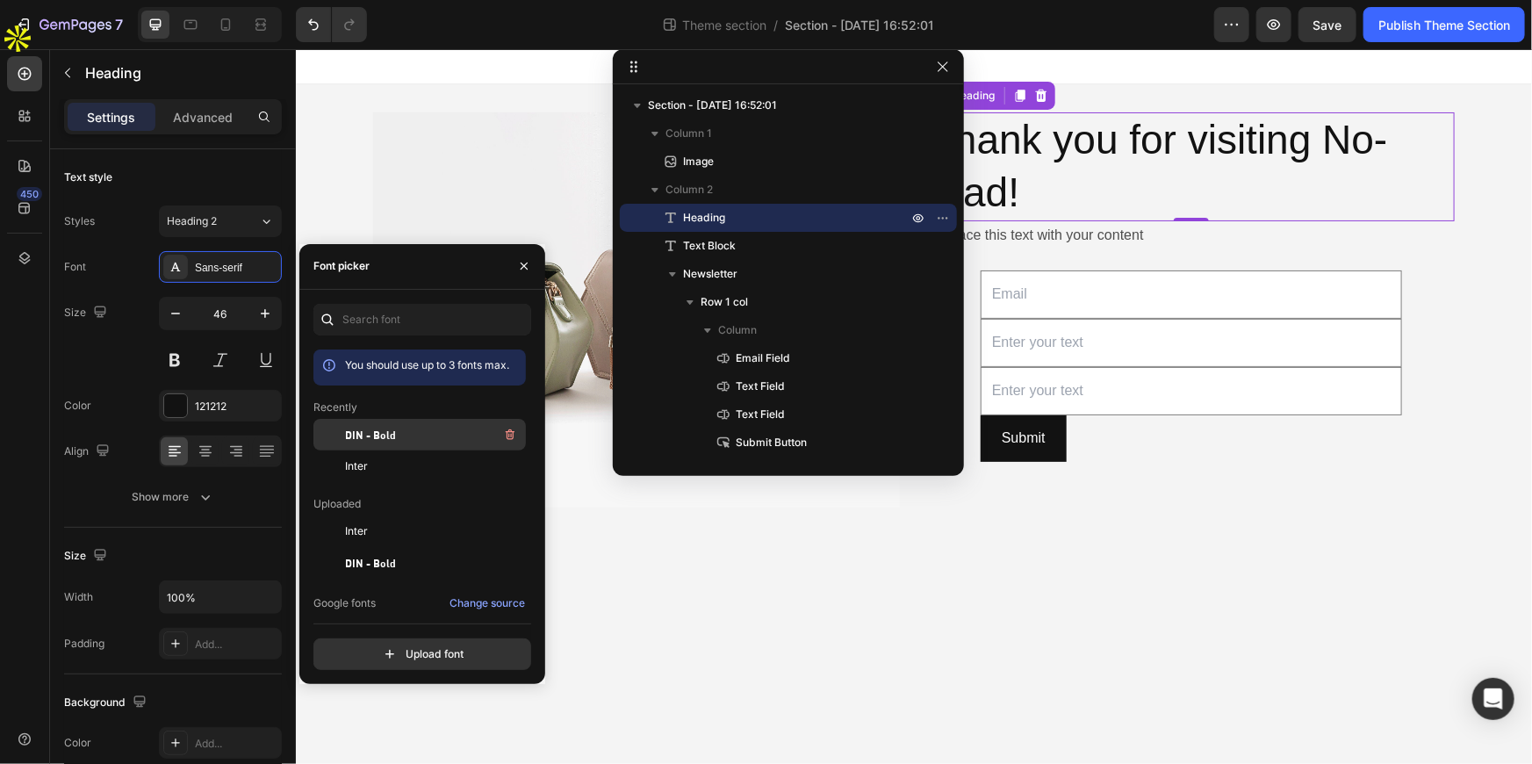
click at [385, 436] on span "DIN - Bold" at bounding box center [370, 435] width 51 height 16
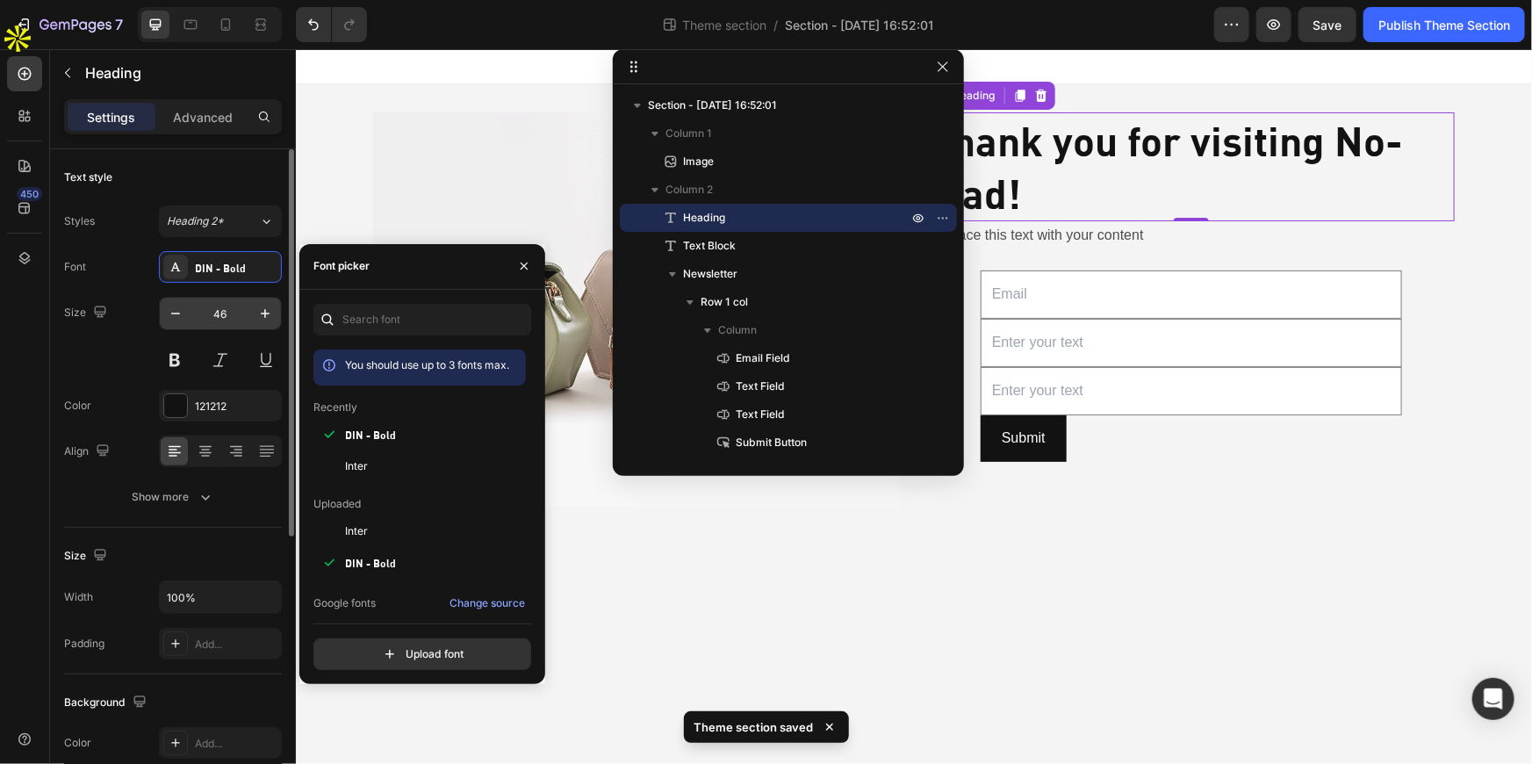
click at [219, 316] on input "46" at bounding box center [220, 314] width 58 height 32
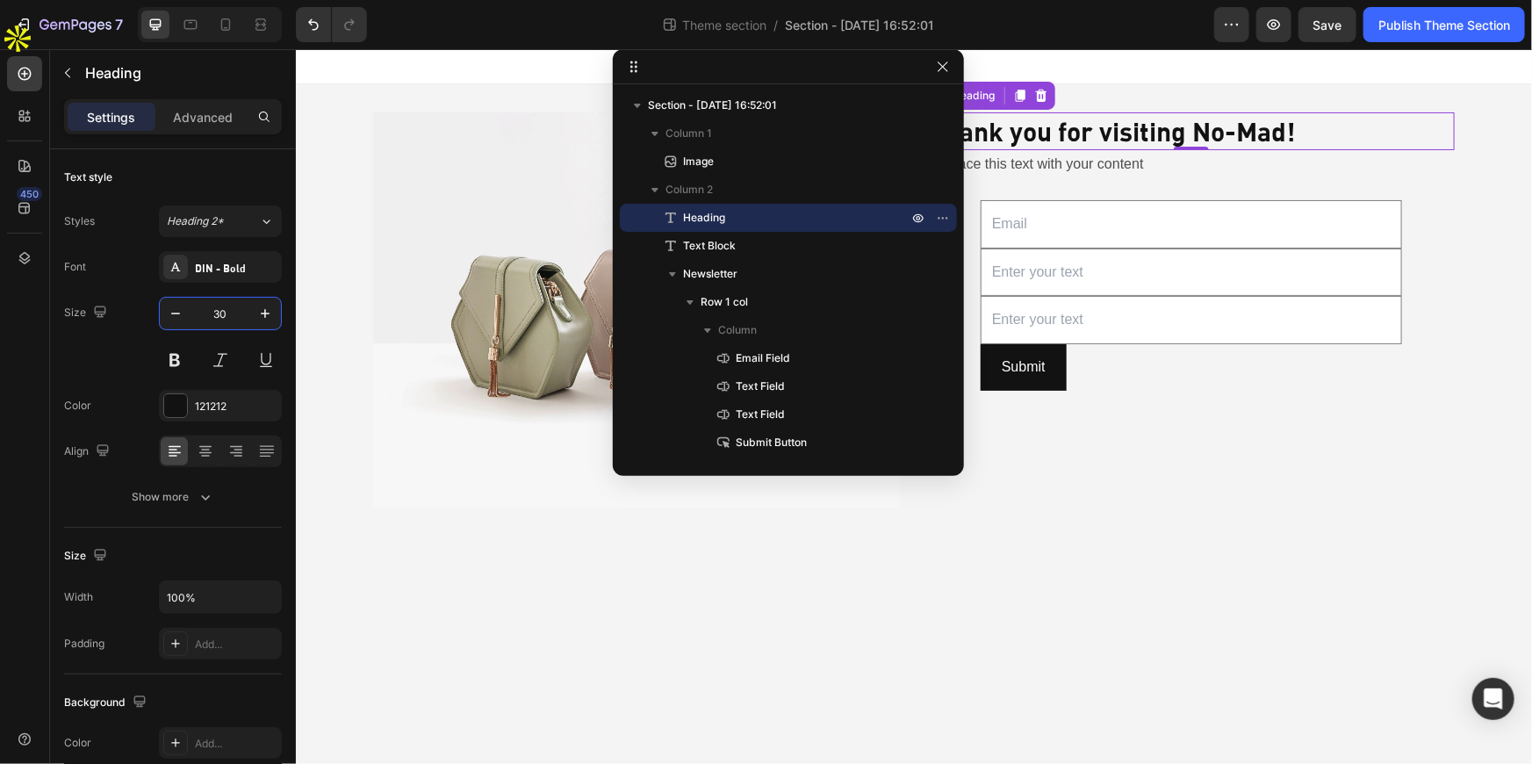
type input "30"
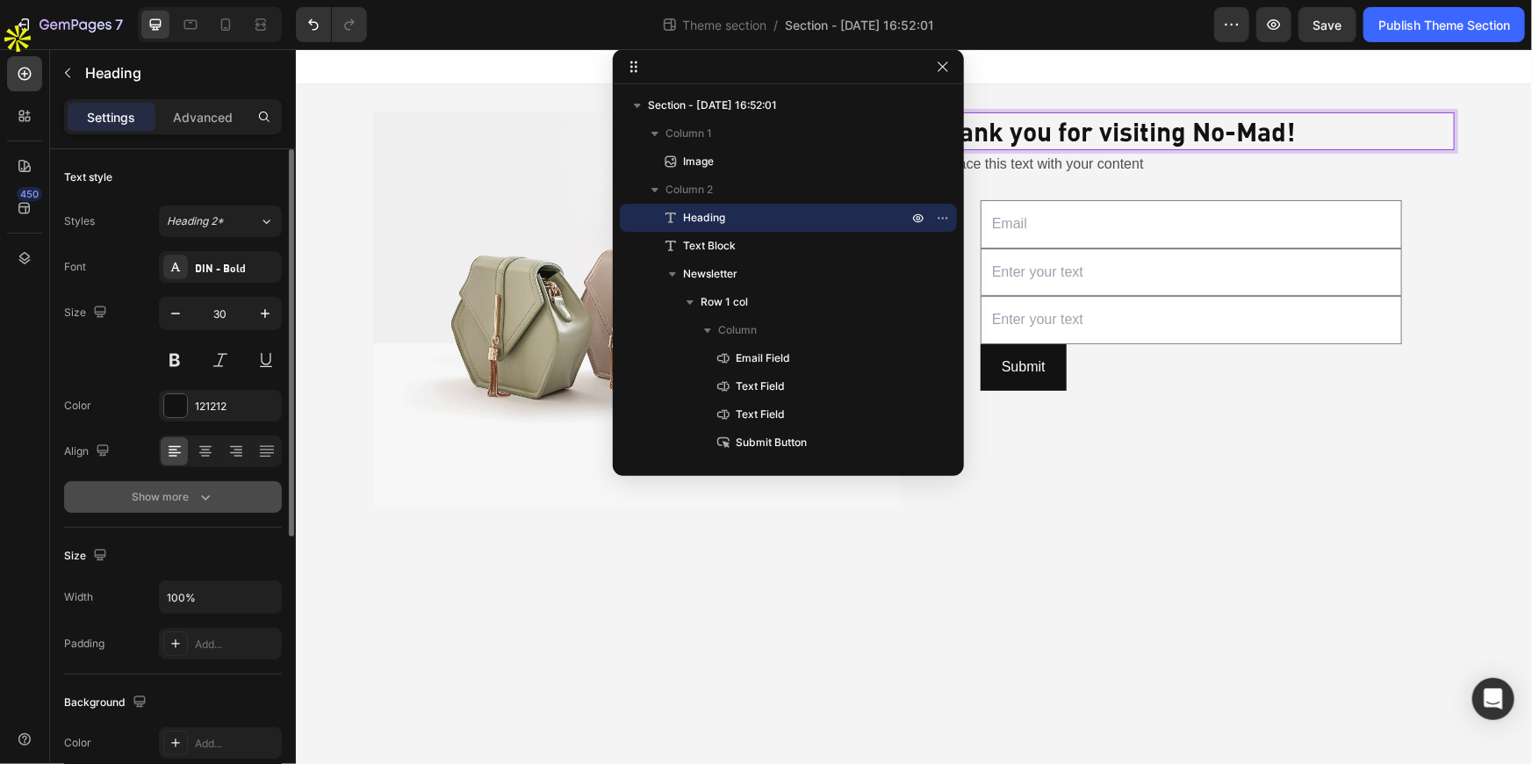
click at [202, 495] on icon "button" at bounding box center [206, 497] width 18 height 18
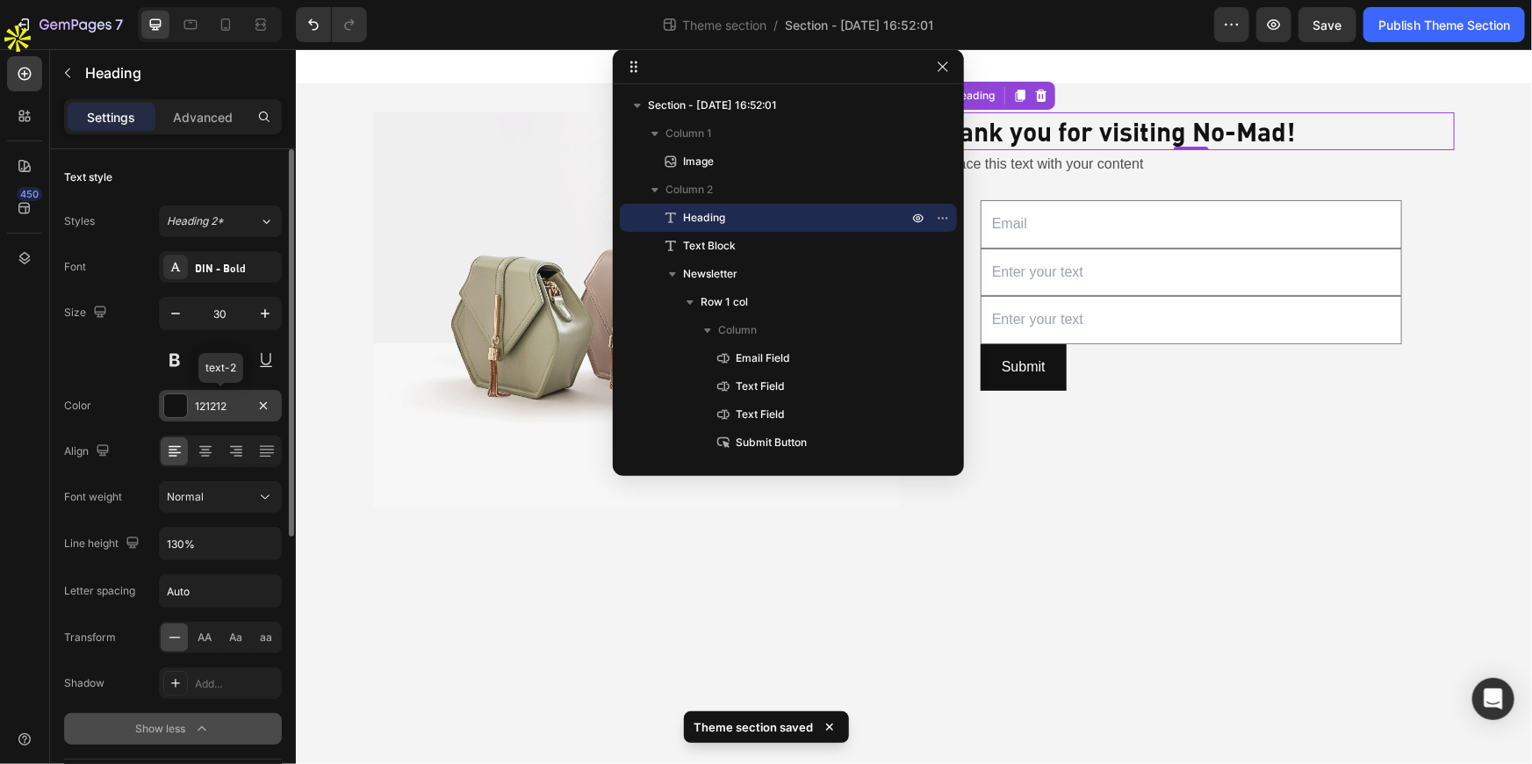
click at [193, 404] on div "121212" at bounding box center [220, 406] width 123 height 32
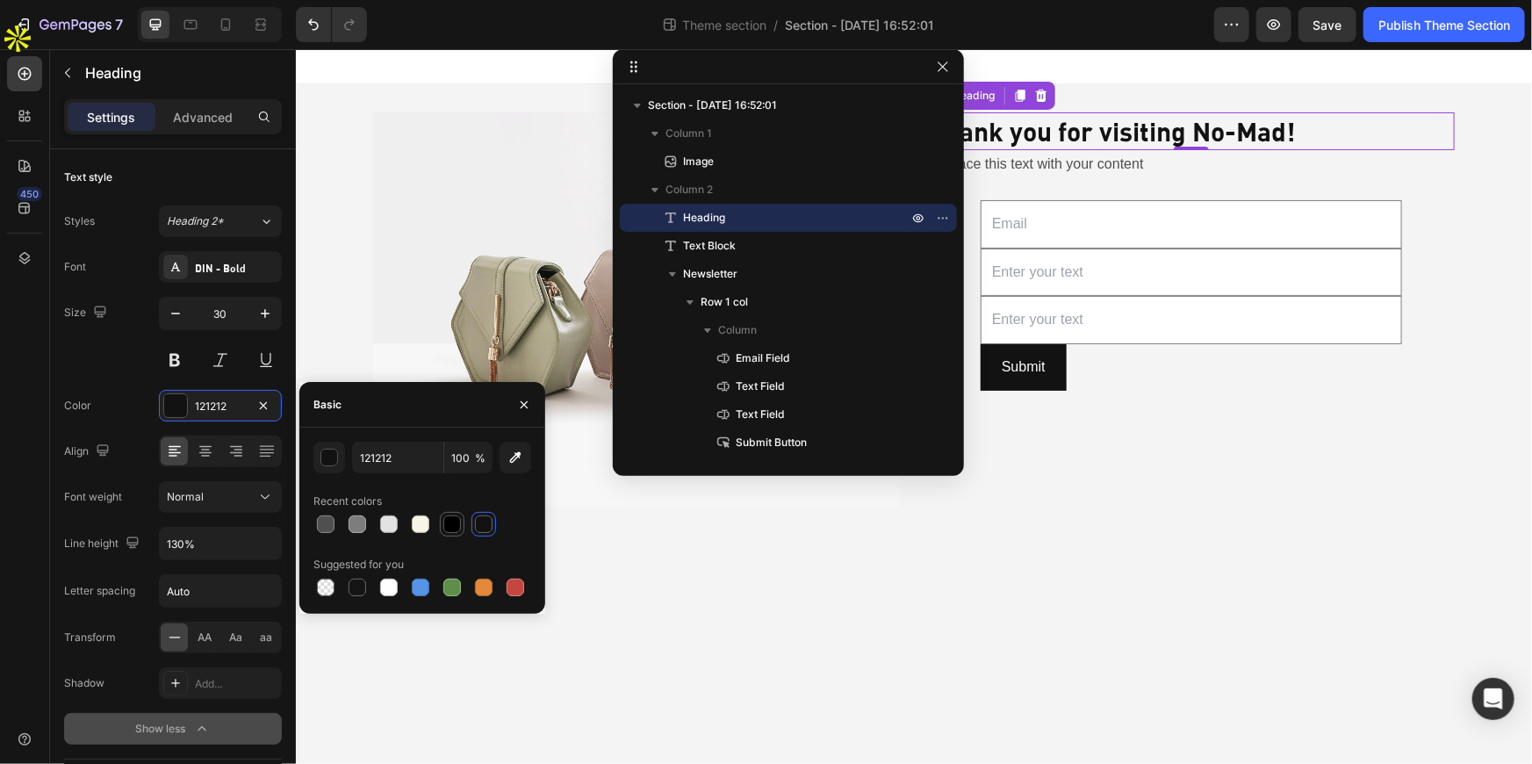
click at [457, 522] on div at bounding box center [452, 524] width 18 height 18
type input "000000"
click at [199, 648] on div "AA" at bounding box center [204, 637] width 27 height 28
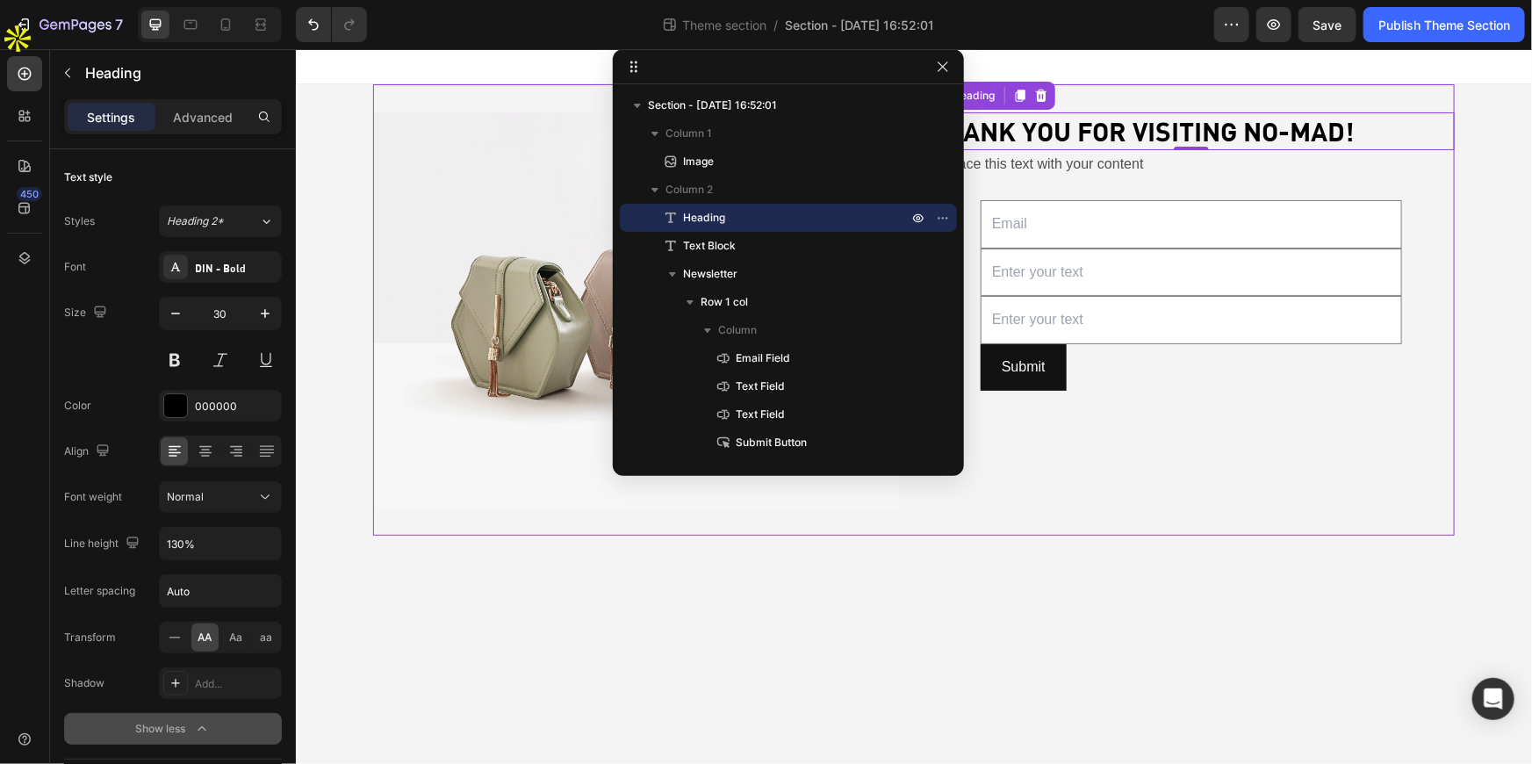
click at [505, 529] on div "Image Thank you for visiting No-Mad! Heading 0 Replace this text with your cont…" at bounding box center [913, 308] width 1082 height 451
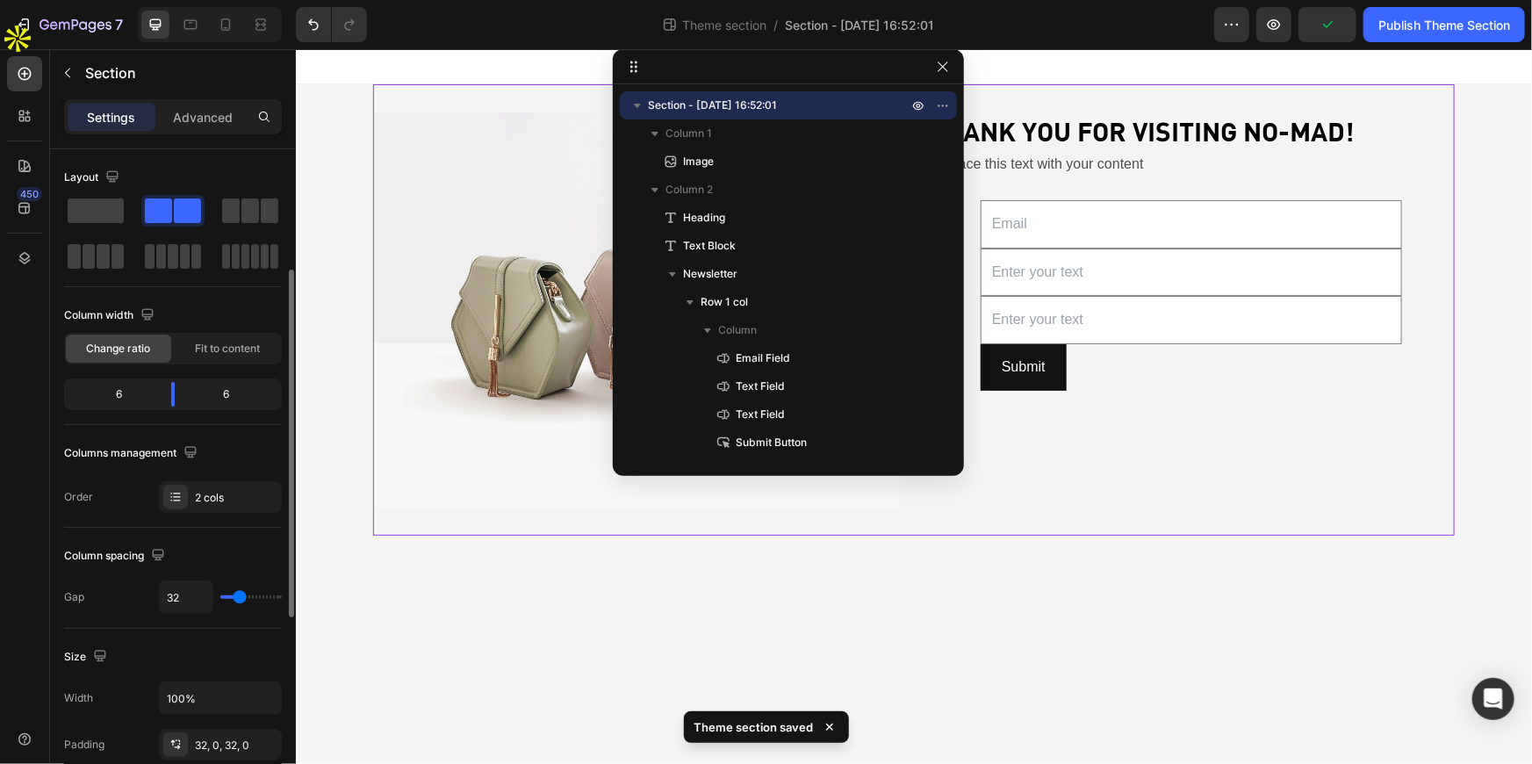
scroll to position [79, 0]
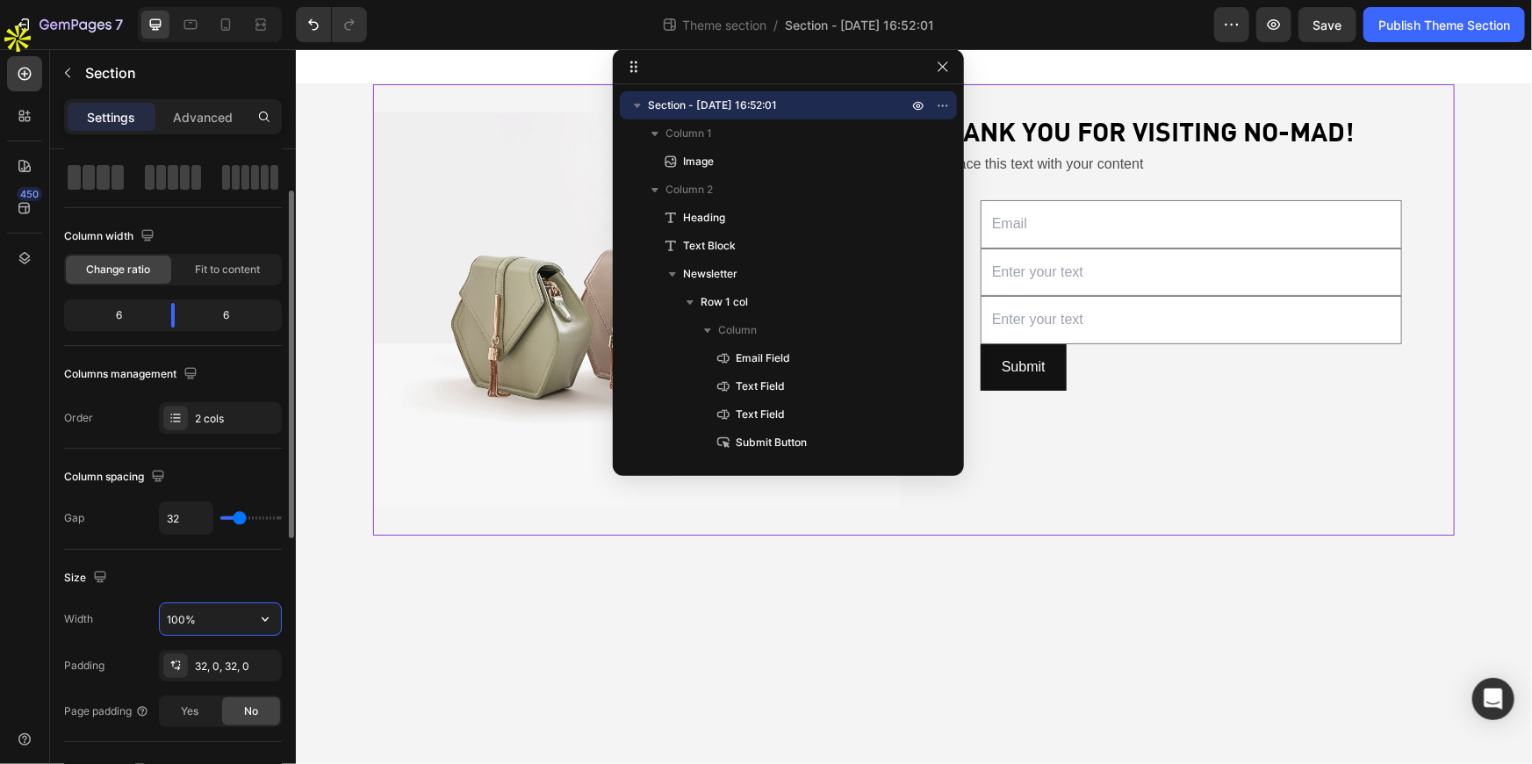
click at [210, 618] on input "100%" at bounding box center [220, 619] width 121 height 32
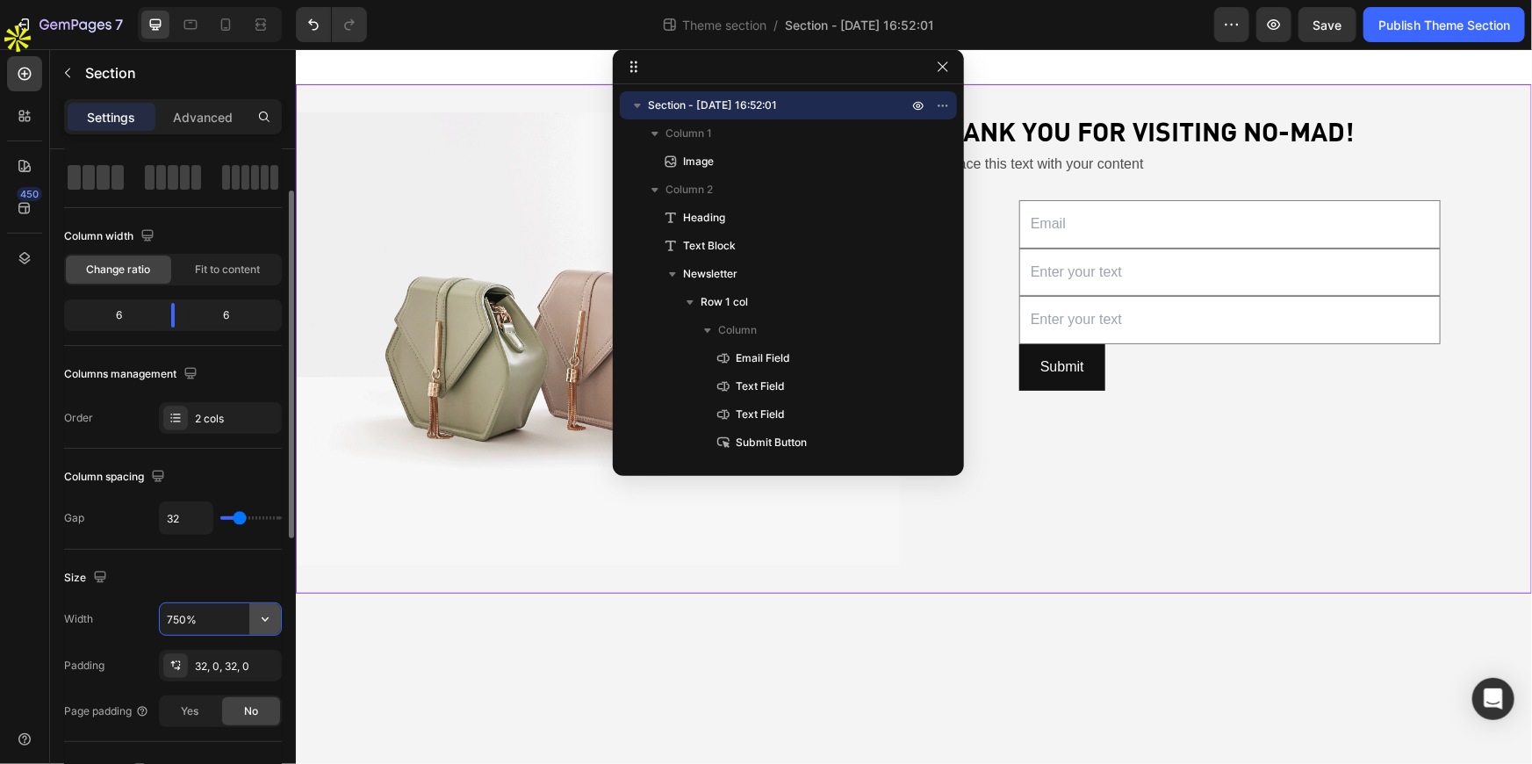
click at [267, 615] on icon "button" at bounding box center [265, 619] width 18 height 18
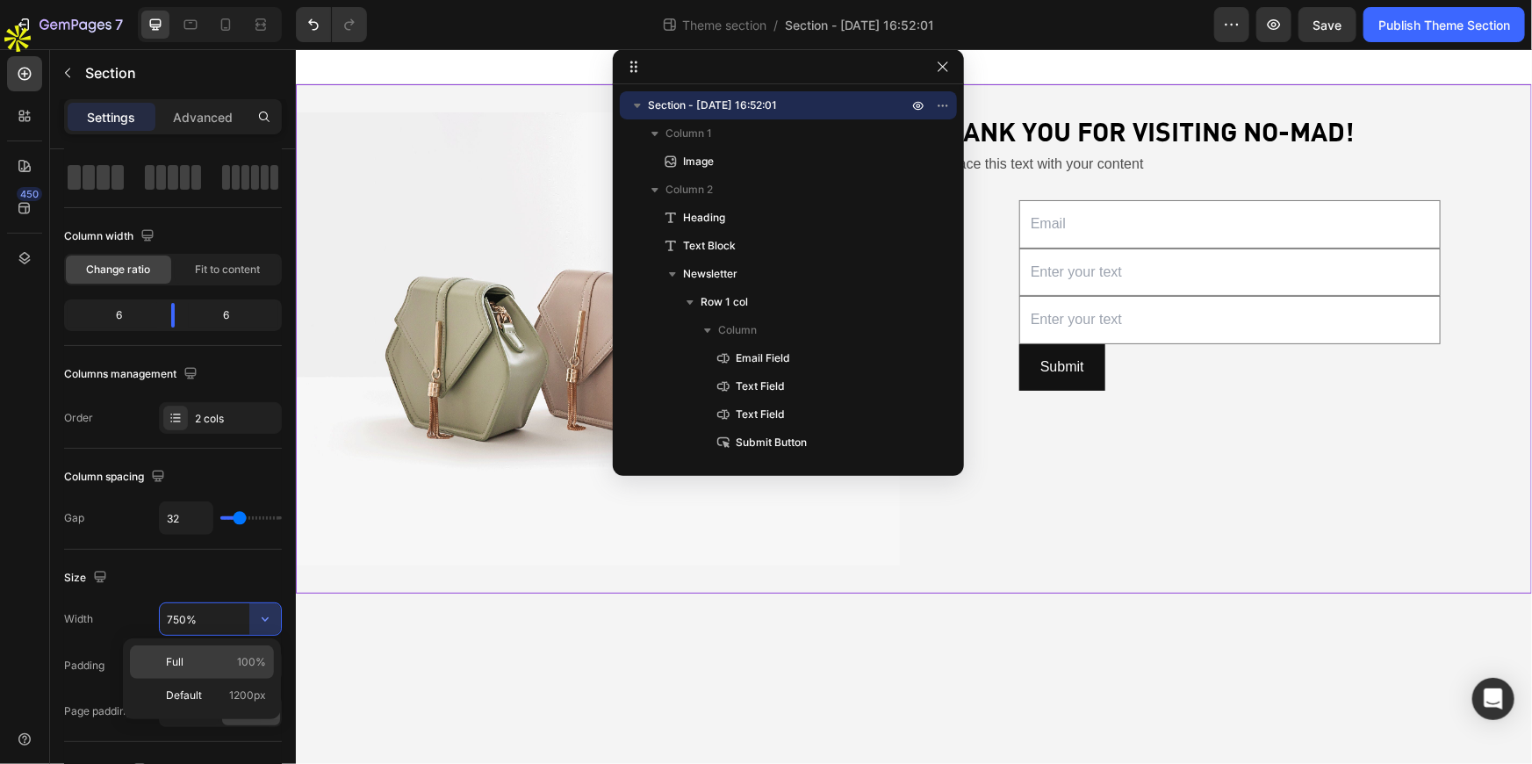
click at [213, 662] on p "Full 100%" at bounding box center [216, 662] width 100 height 16
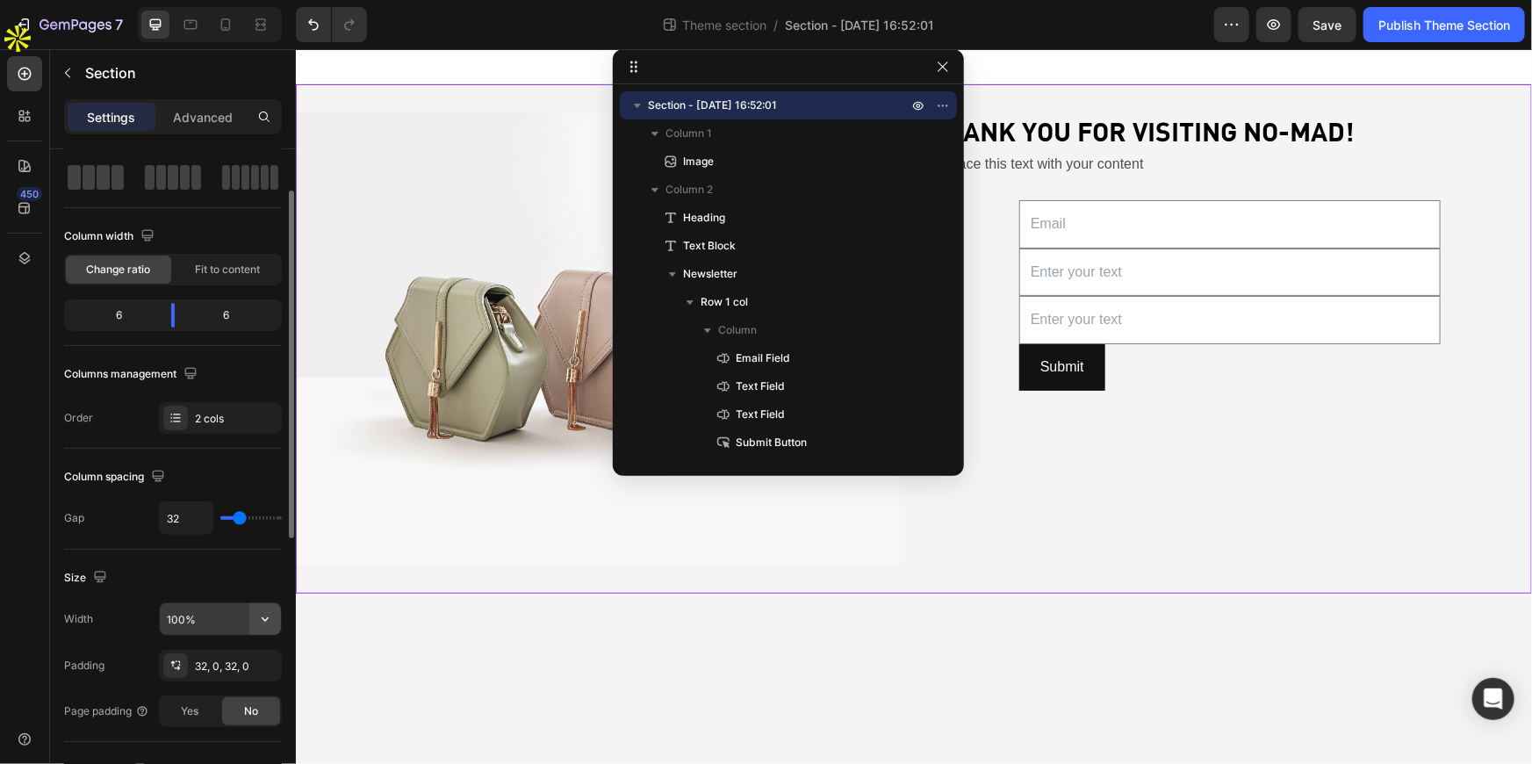
click at [261, 615] on icon "button" at bounding box center [265, 619] width 18 height 18
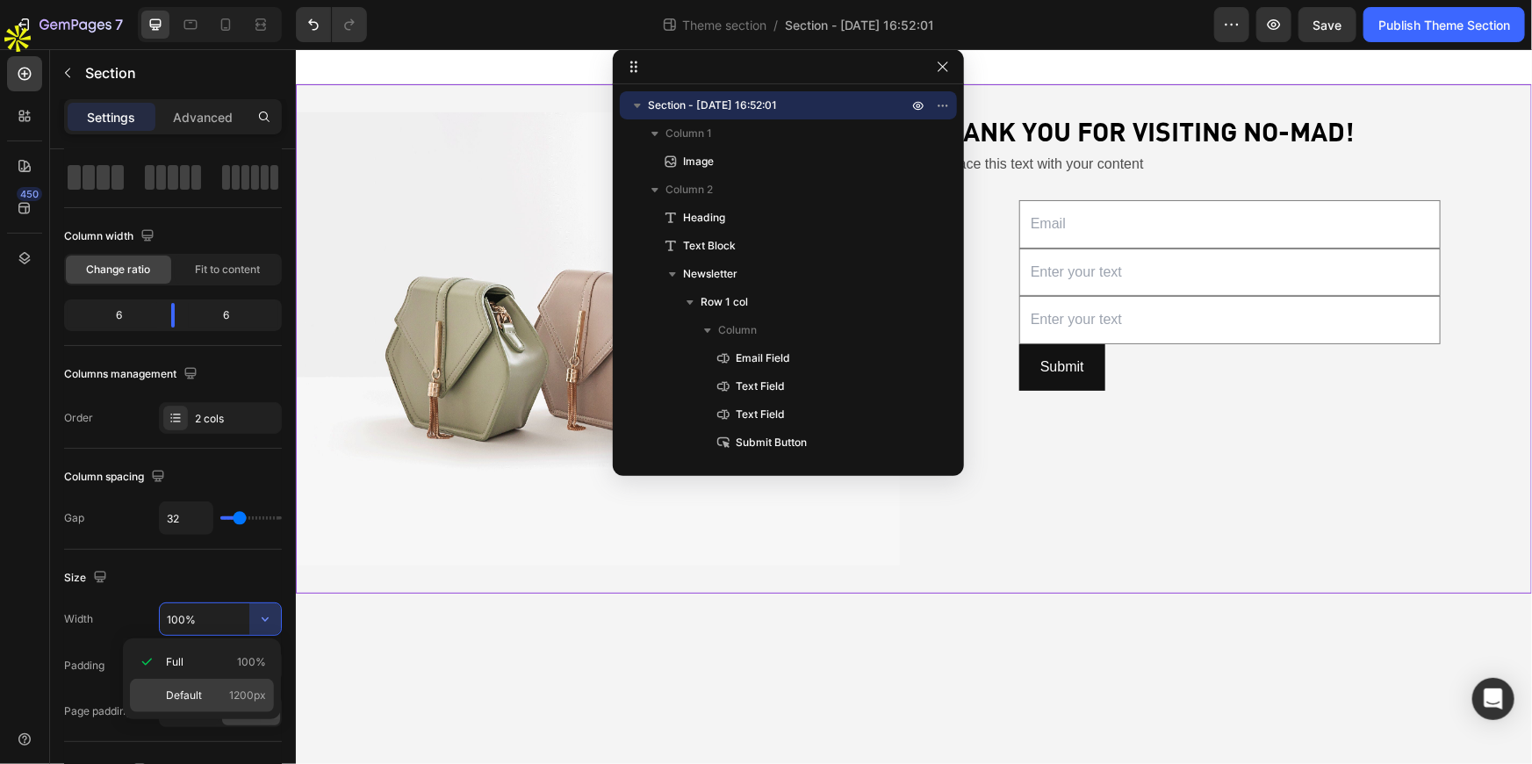
click at [217, 702] on p "Default 1200px" at bounding box center [216, 695] width 100 height 16
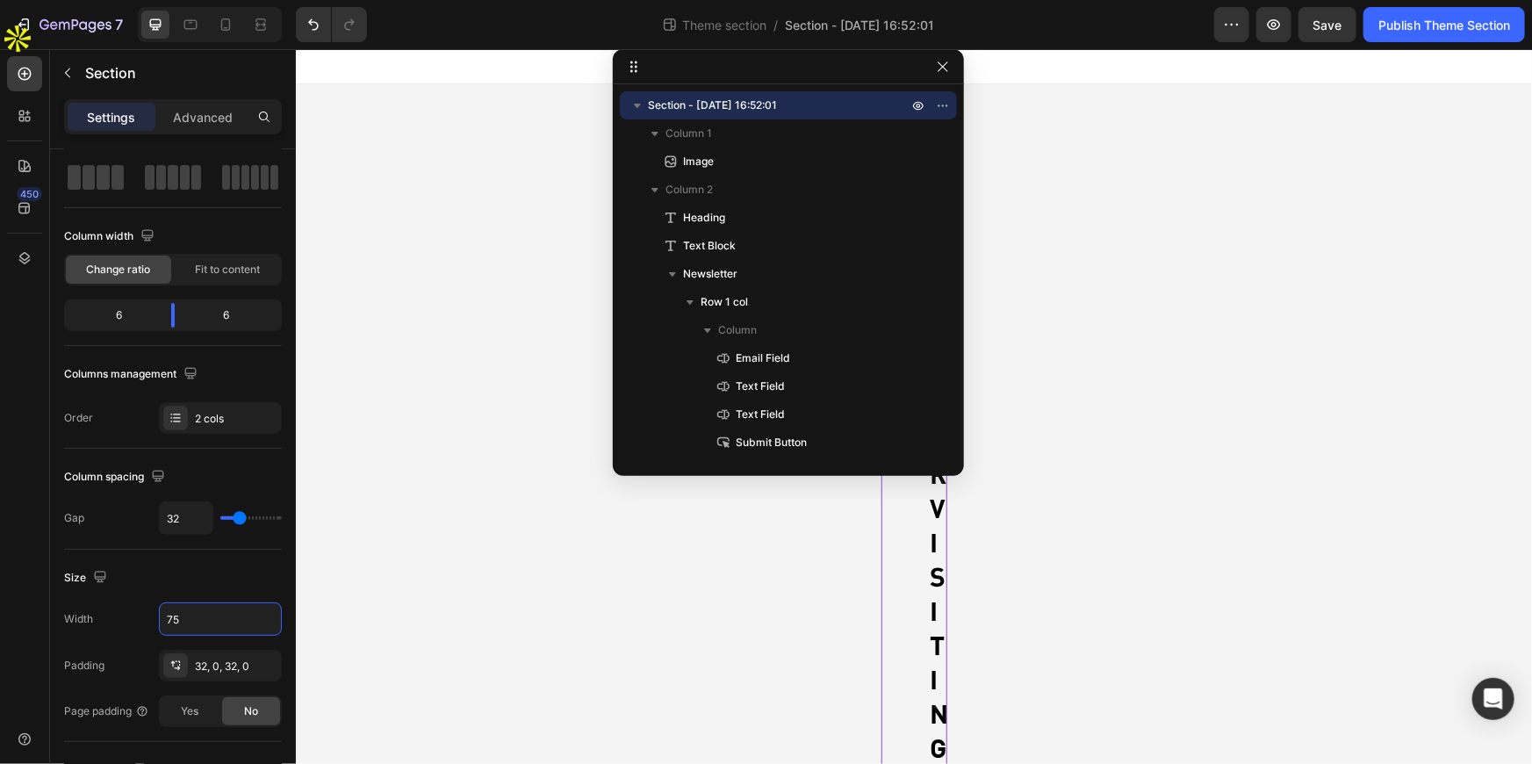
type input "750"
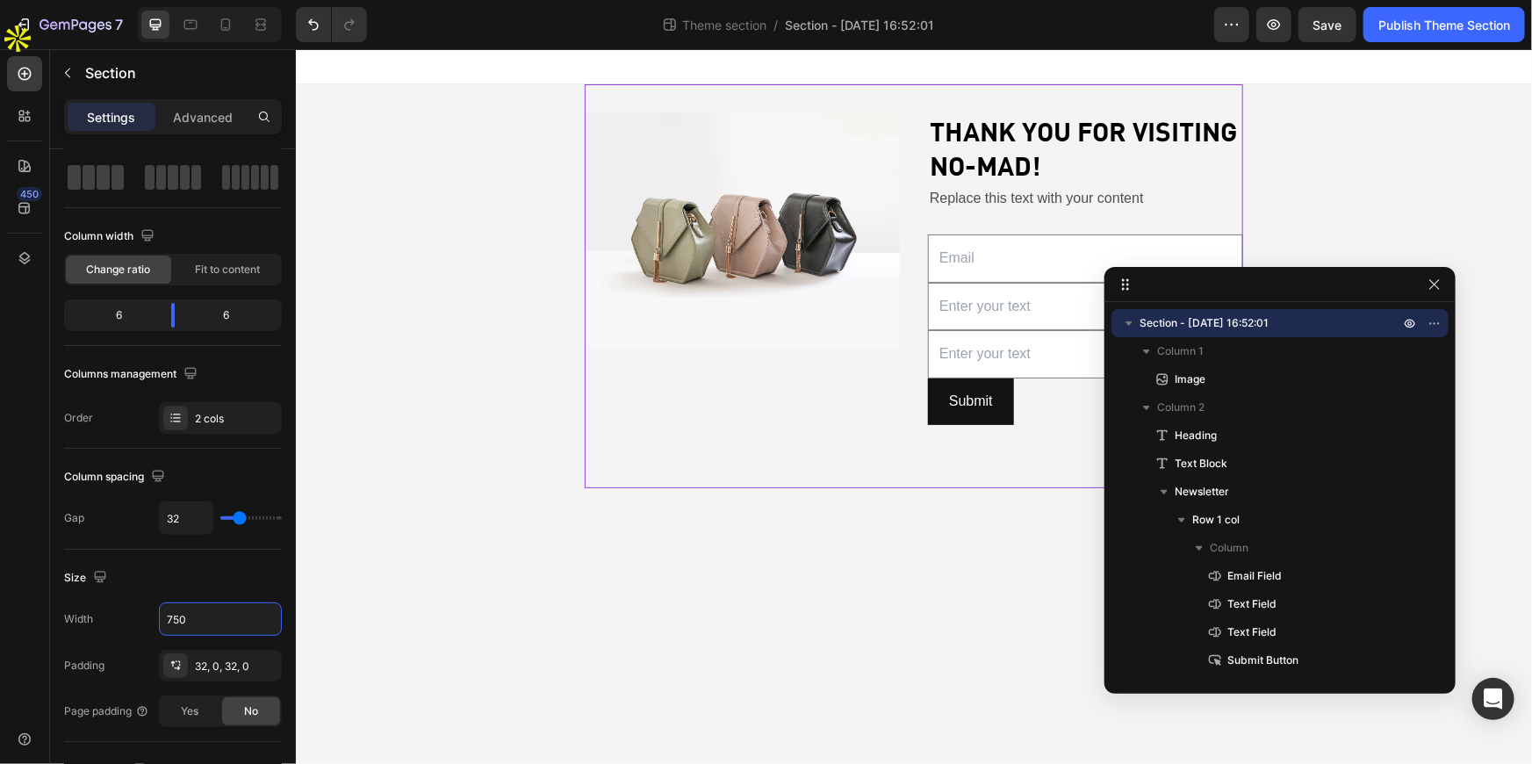
drag, startPoint x: 734, startPoint y: 74, endPoint x: 1307, endPoint y: 251, distance: 600.1
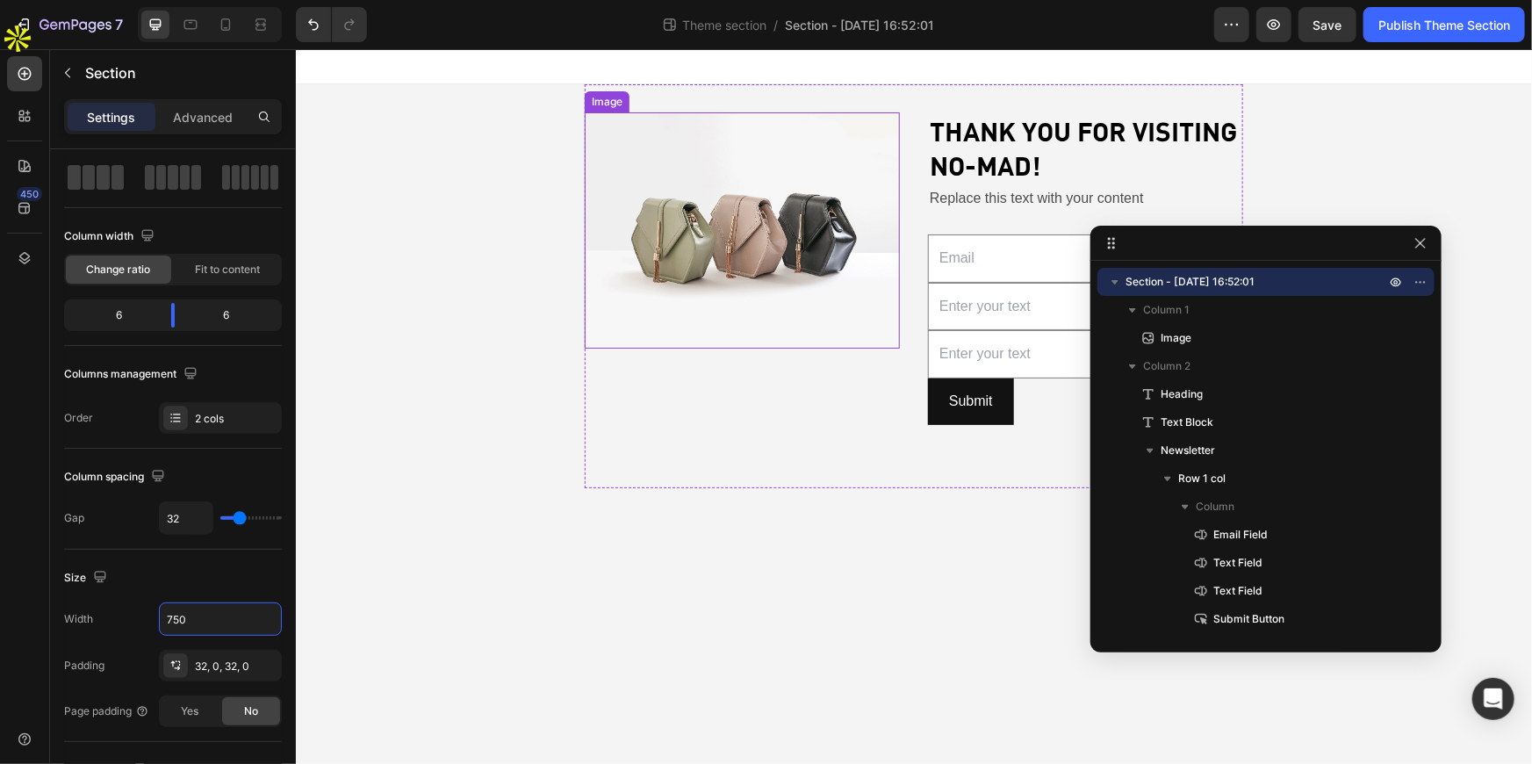
click at [693, 228] on img at bounding box center [741, 230] width 315 height 236
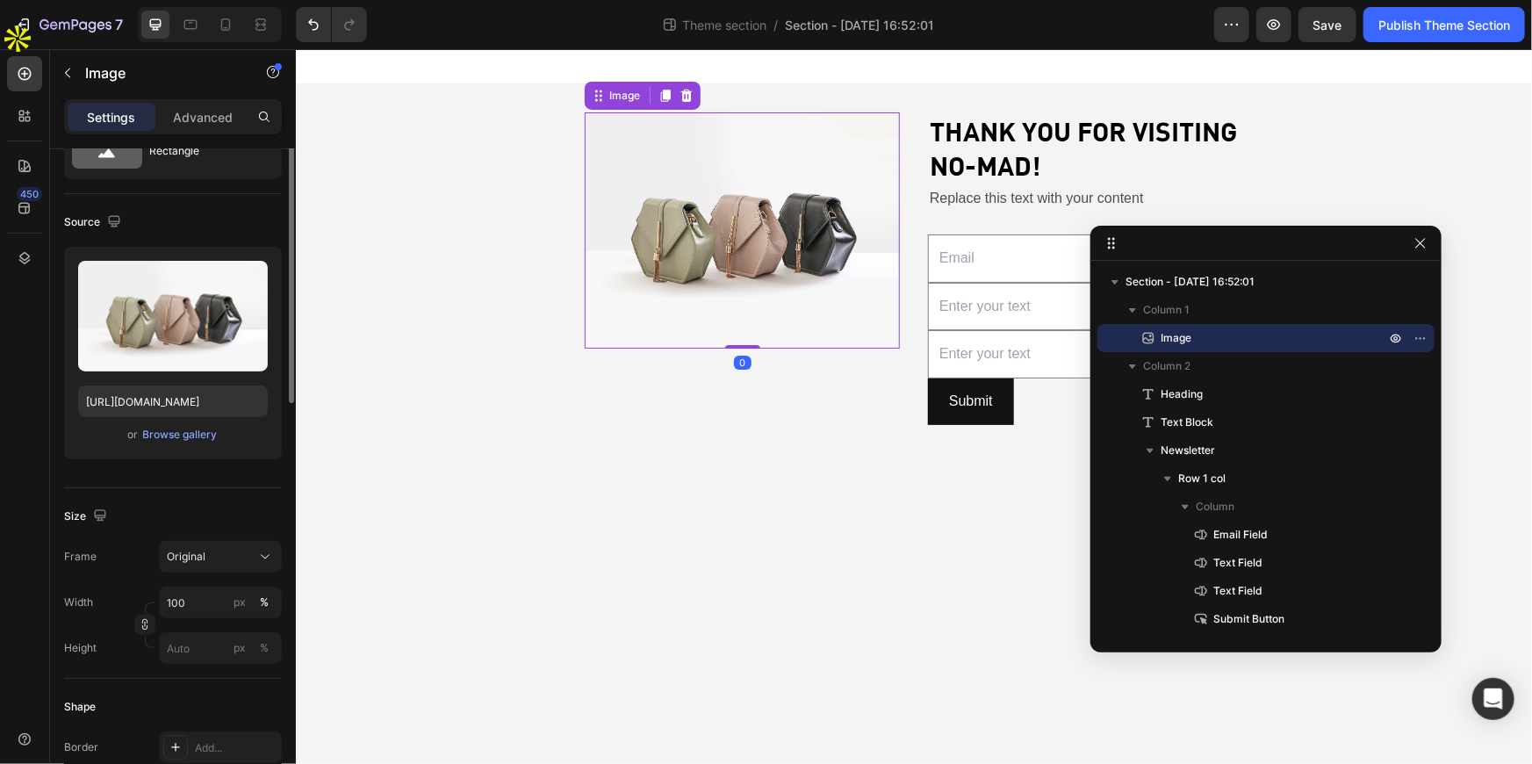
scroll to position [0, 0]
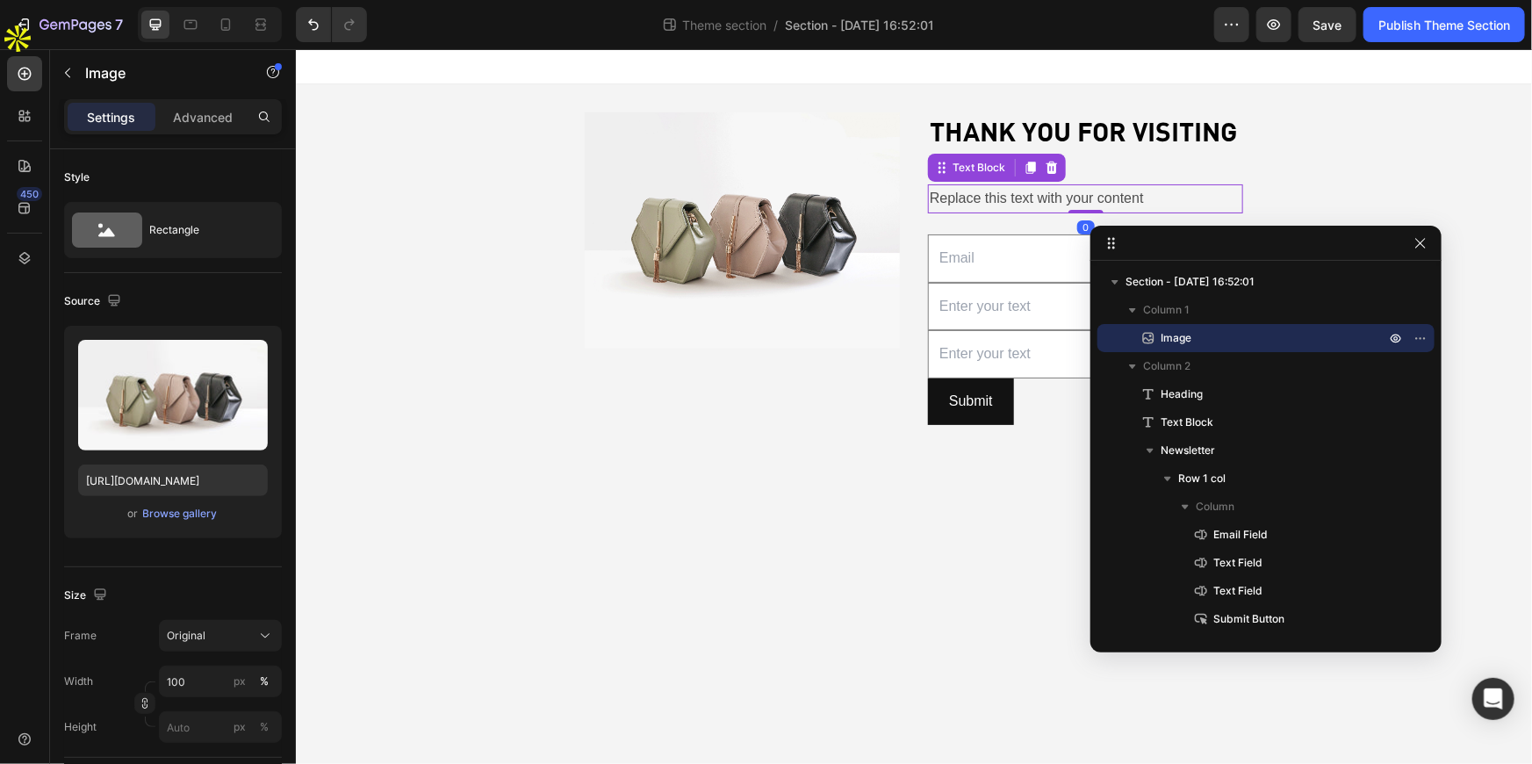
click at [1048, 196] on div "Replace this text with your content" at bounding box center [1084, 198] width 315 height 29
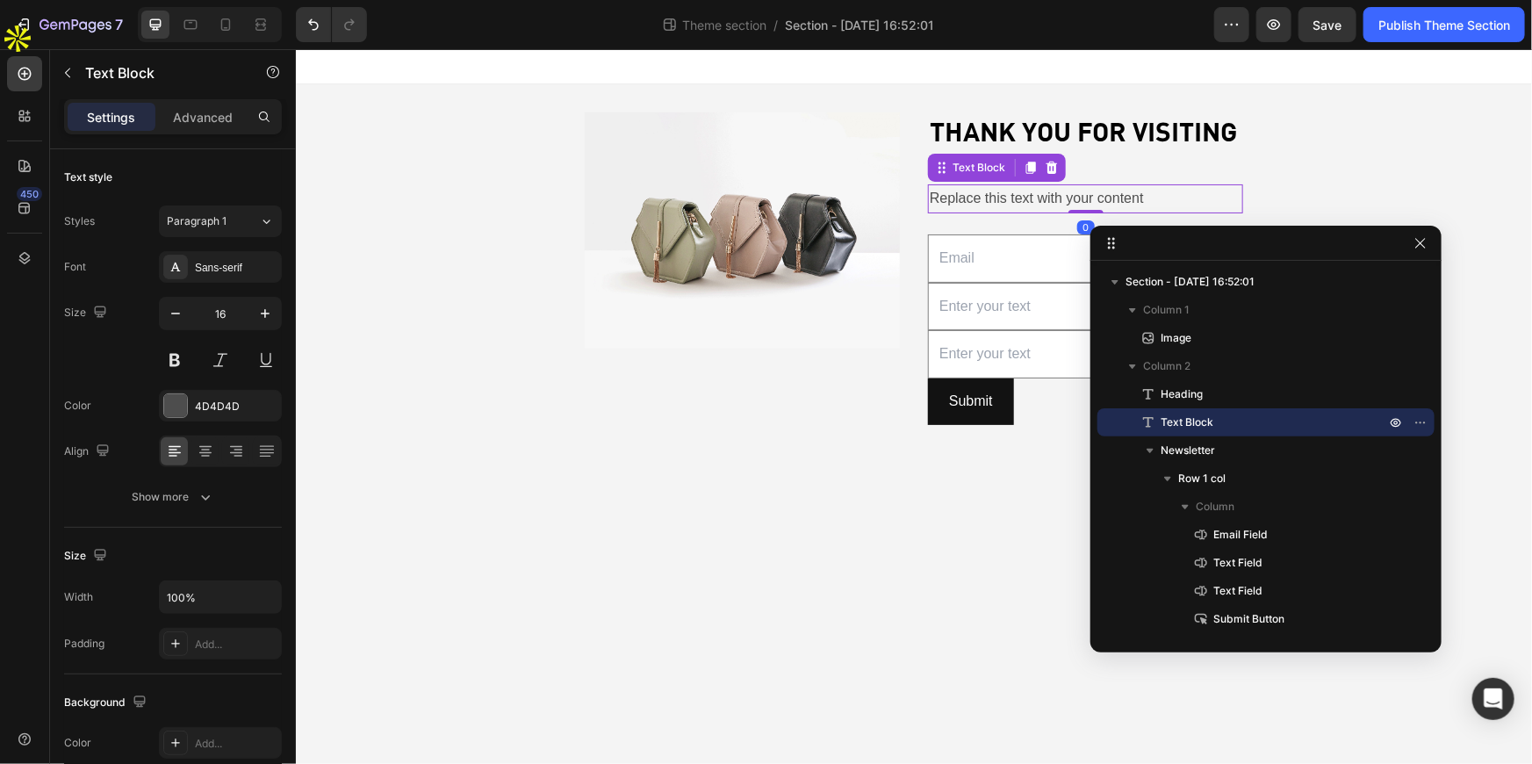
click at [1048, 196] on div "Replace this text with your content" at bounding box center [1084, 198] width 315 height 29
click at [1048, 196] on p "Replace this text with your content" at bounding box center [1085, 197] width 312 height 25
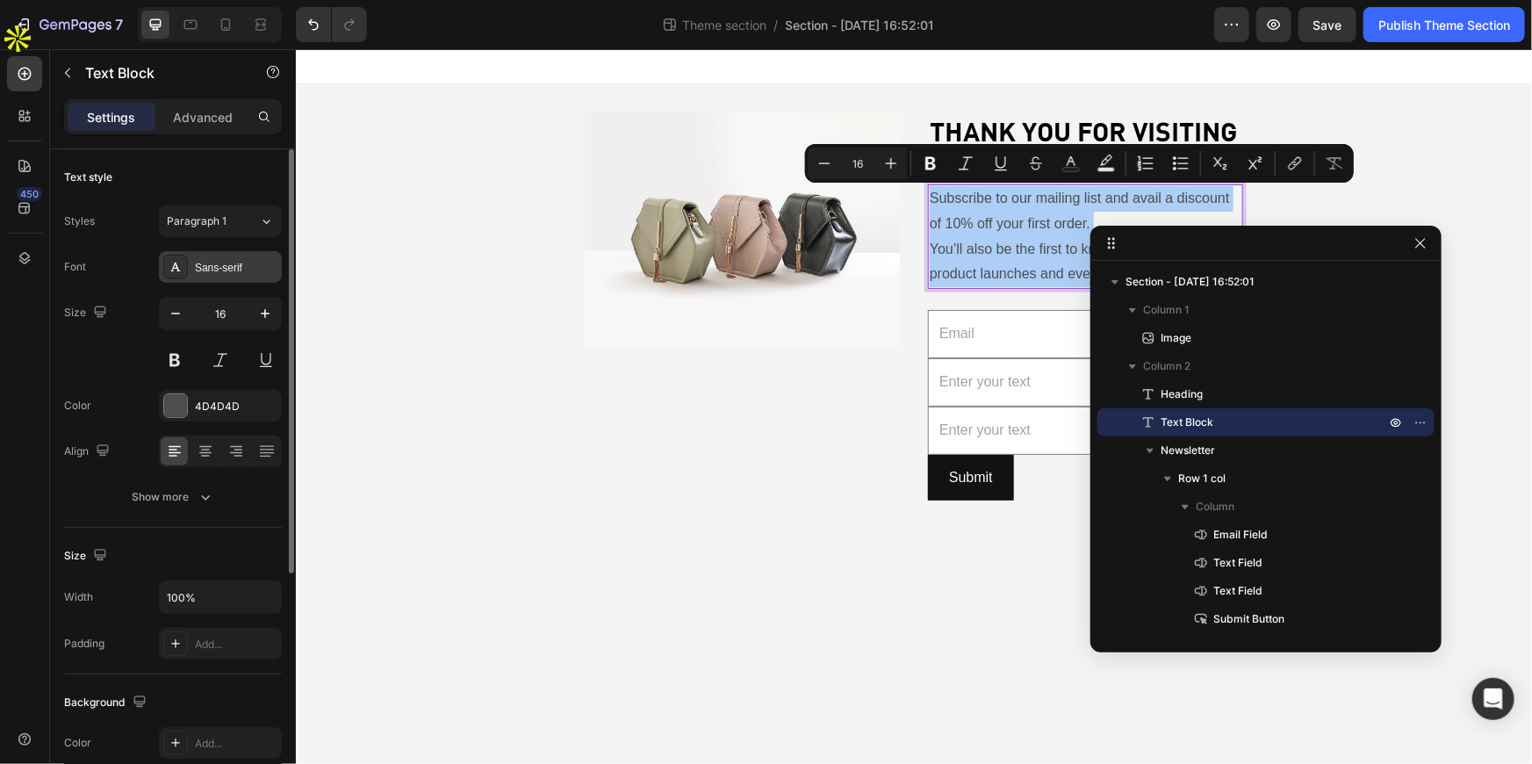
click at [207, 266] on div "Sans-serif" at bounding box center [236, 268] width 83 height 16
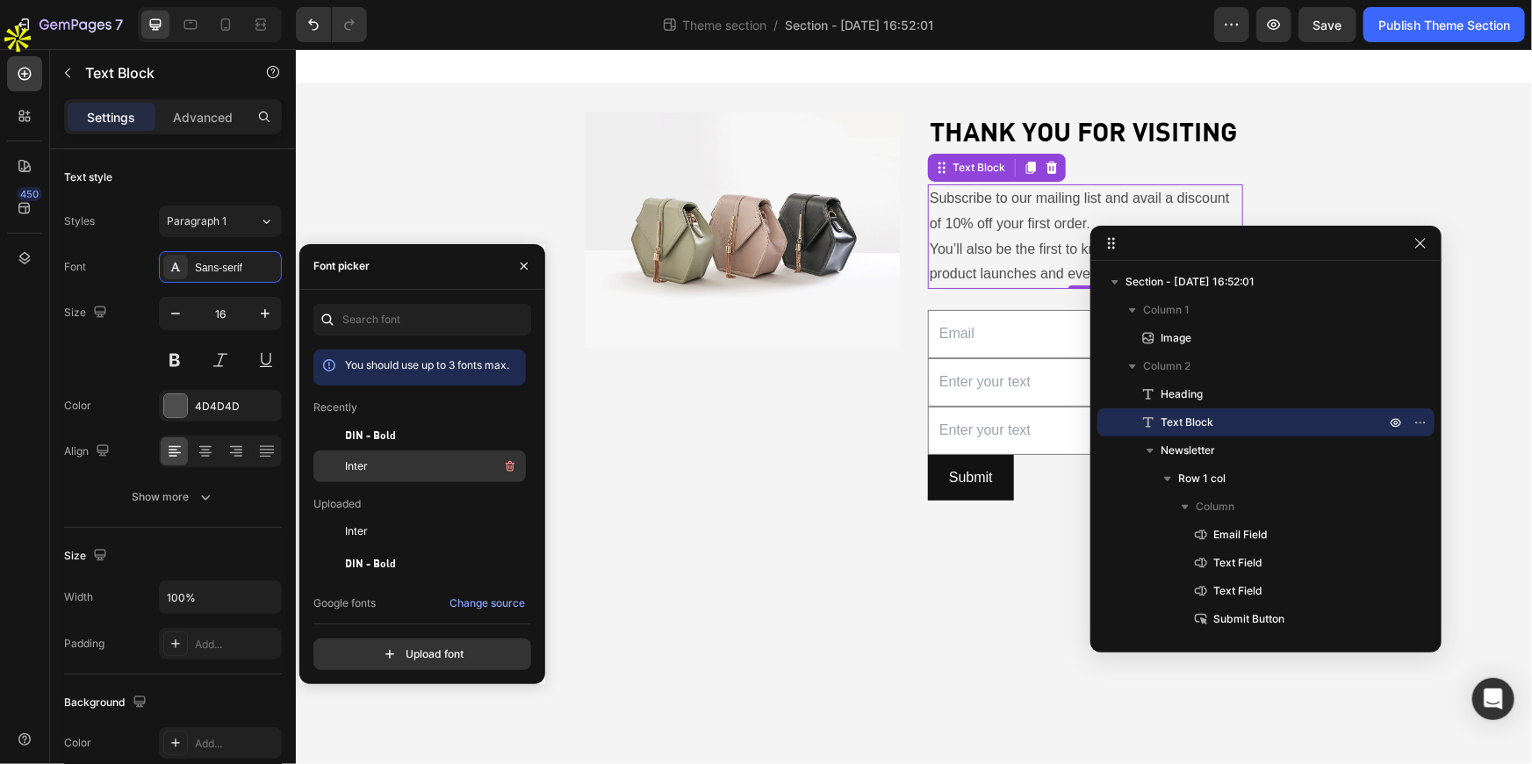
click at [348, 464] on span "Inter" at bounding box center [356, 466] width 23 height 16
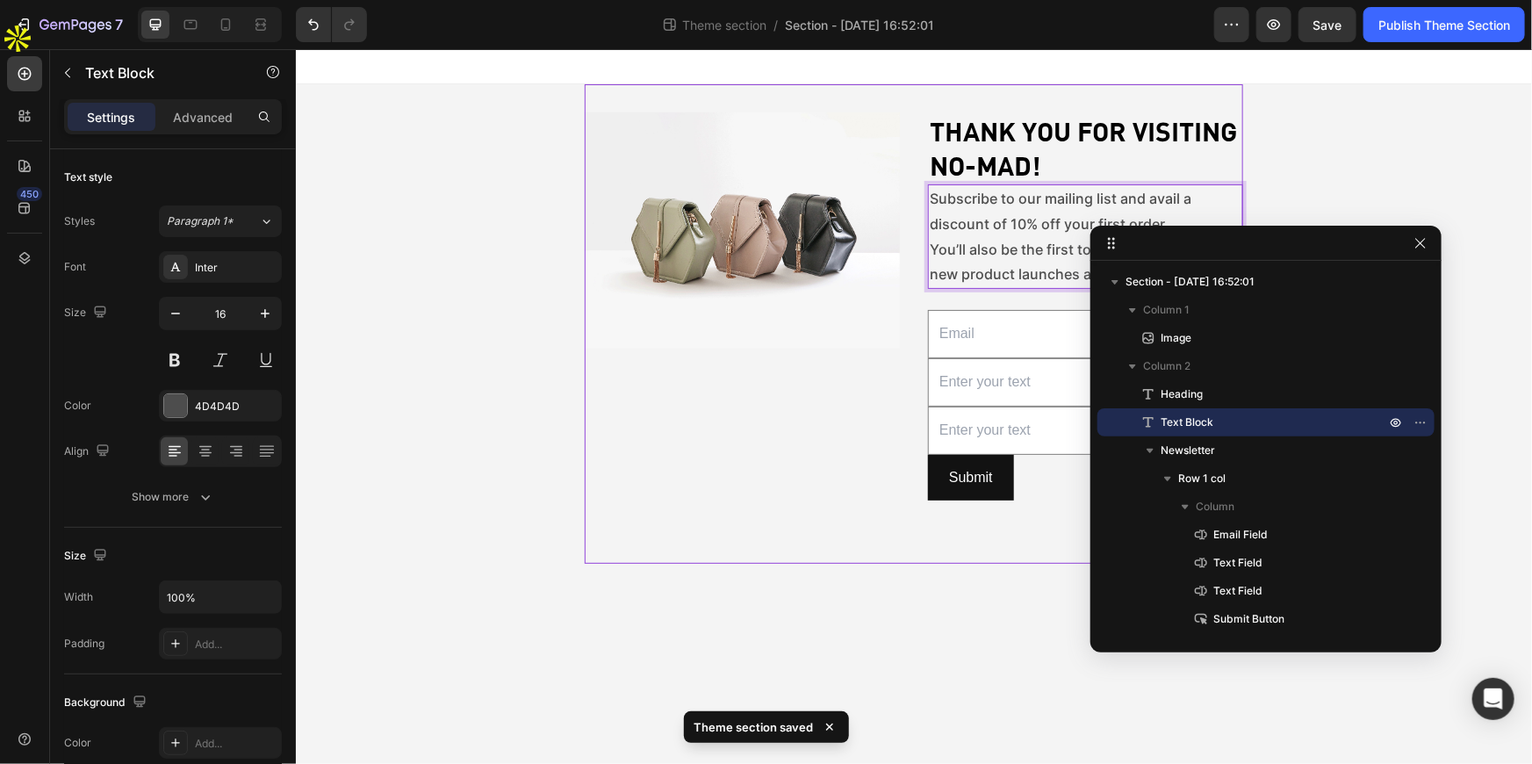
click at [743, 523] on div "Image" at bounding box center [741, 323] width 315 height 423
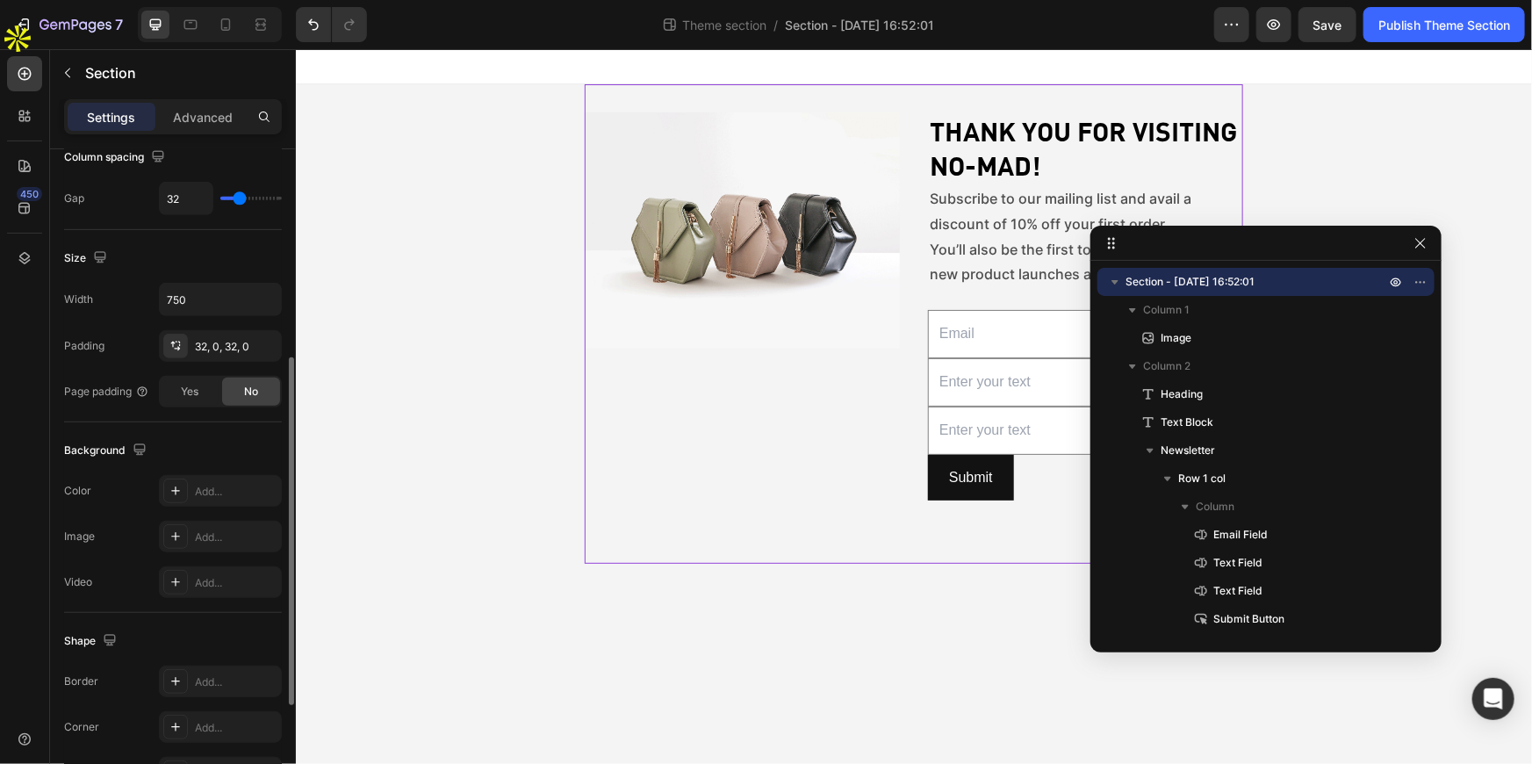
scroll to position [605, 0]
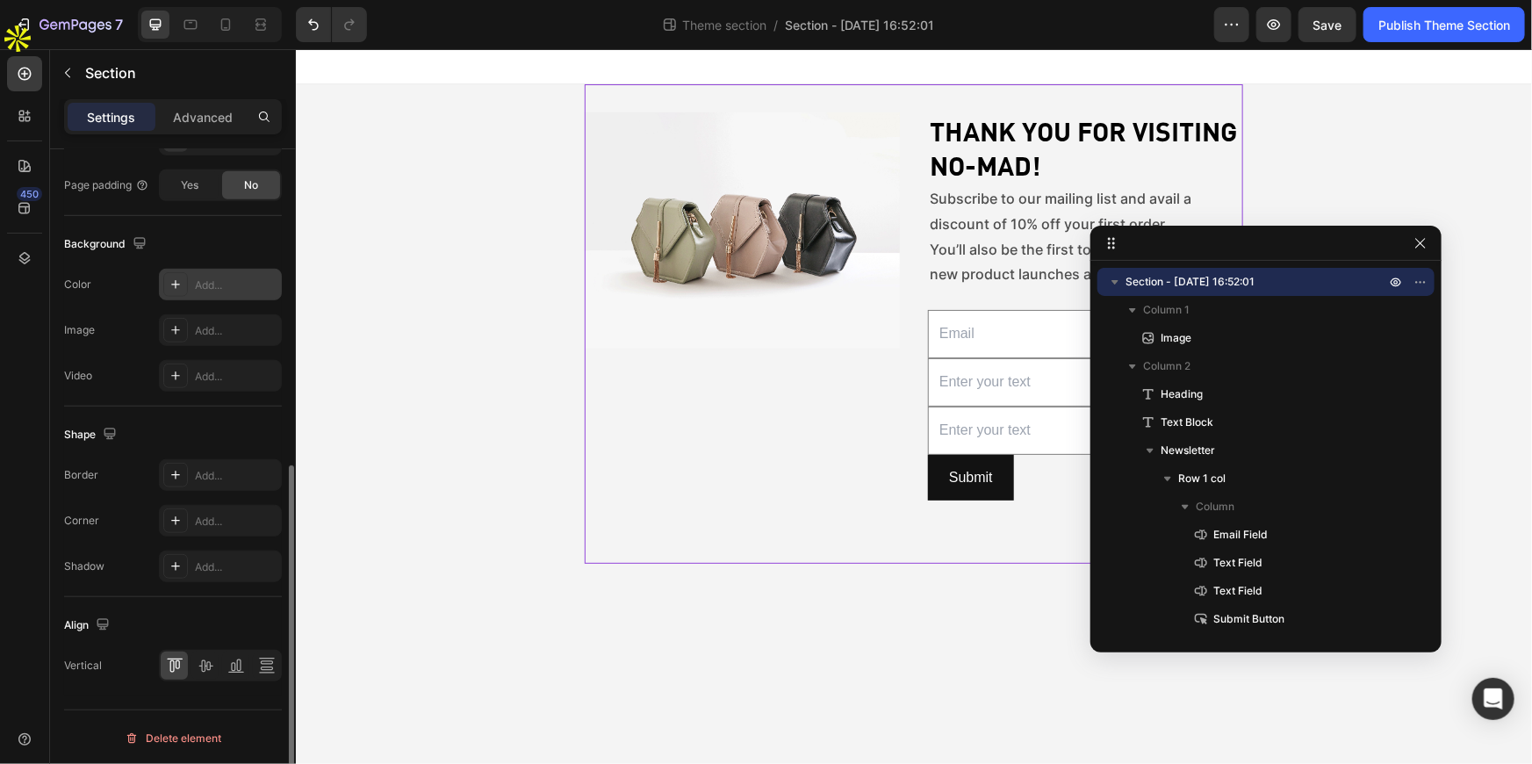
click at [198, 284] on div "Add..." at bounding box center [236, 285] width 83 height 16
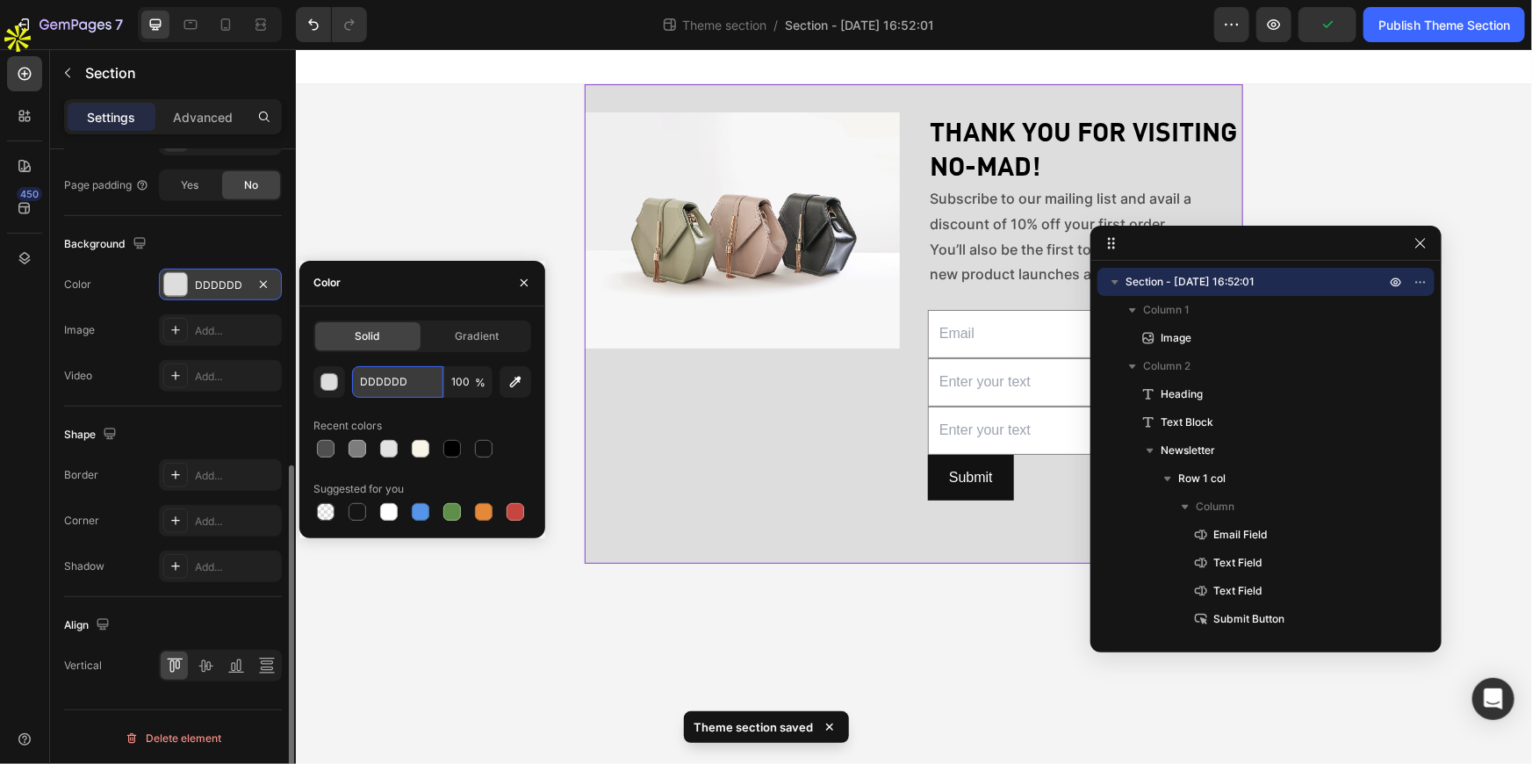
click at [366, 367] on input "DDDDDD" at bounding box center [397, 382] width 91 height 32
click at [369, 367] on input "DDDDDD" at bounding box center [397, 382] width 91 height 32
paste input "f9f4e8"
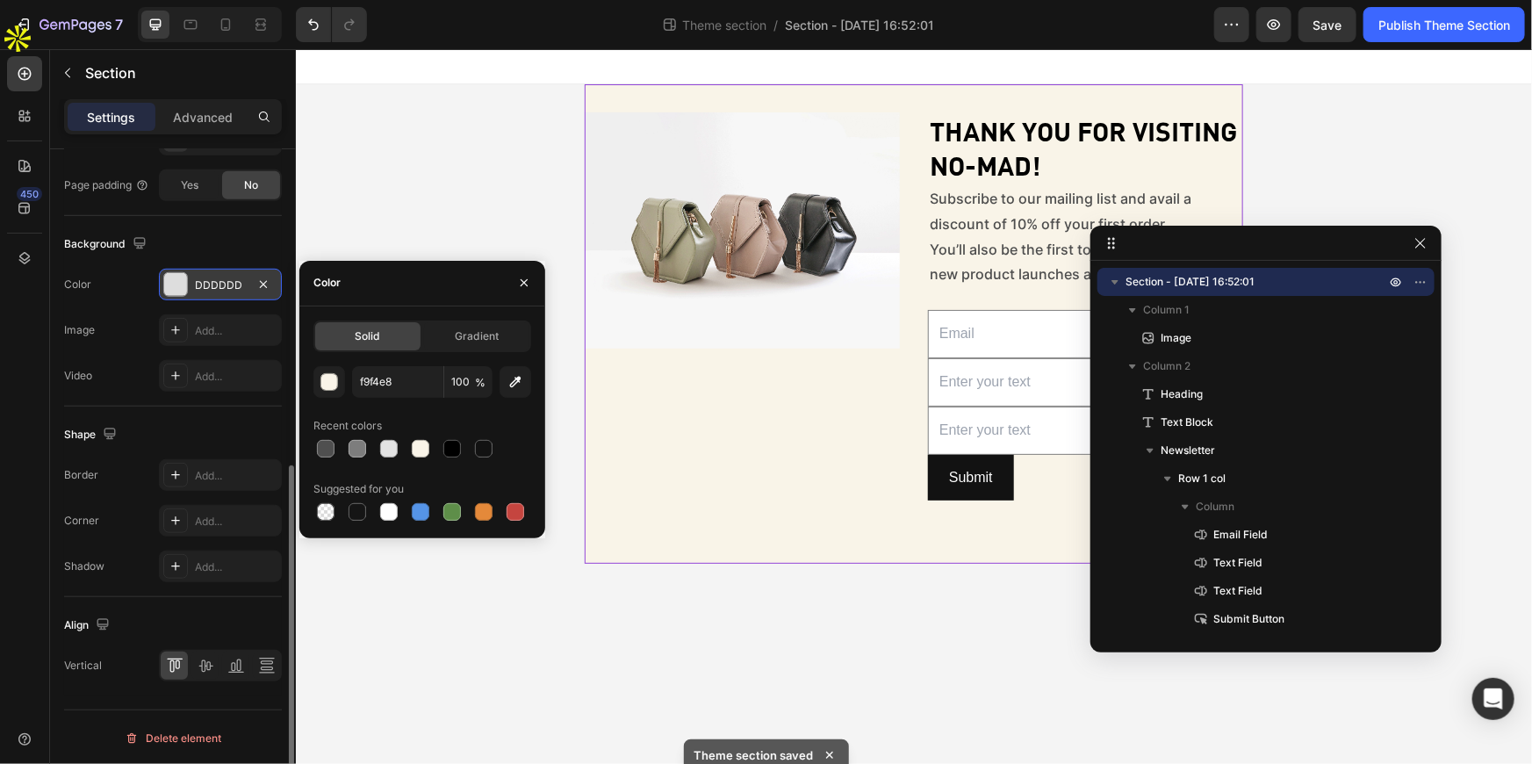
type input "F9F4E8"
click at [436, 285] on div "Color" at bounding box center [422, 284] width 246 height 46
click at [634, 507] on div "Image" at bounding box center [741, 323] width 315 height 423
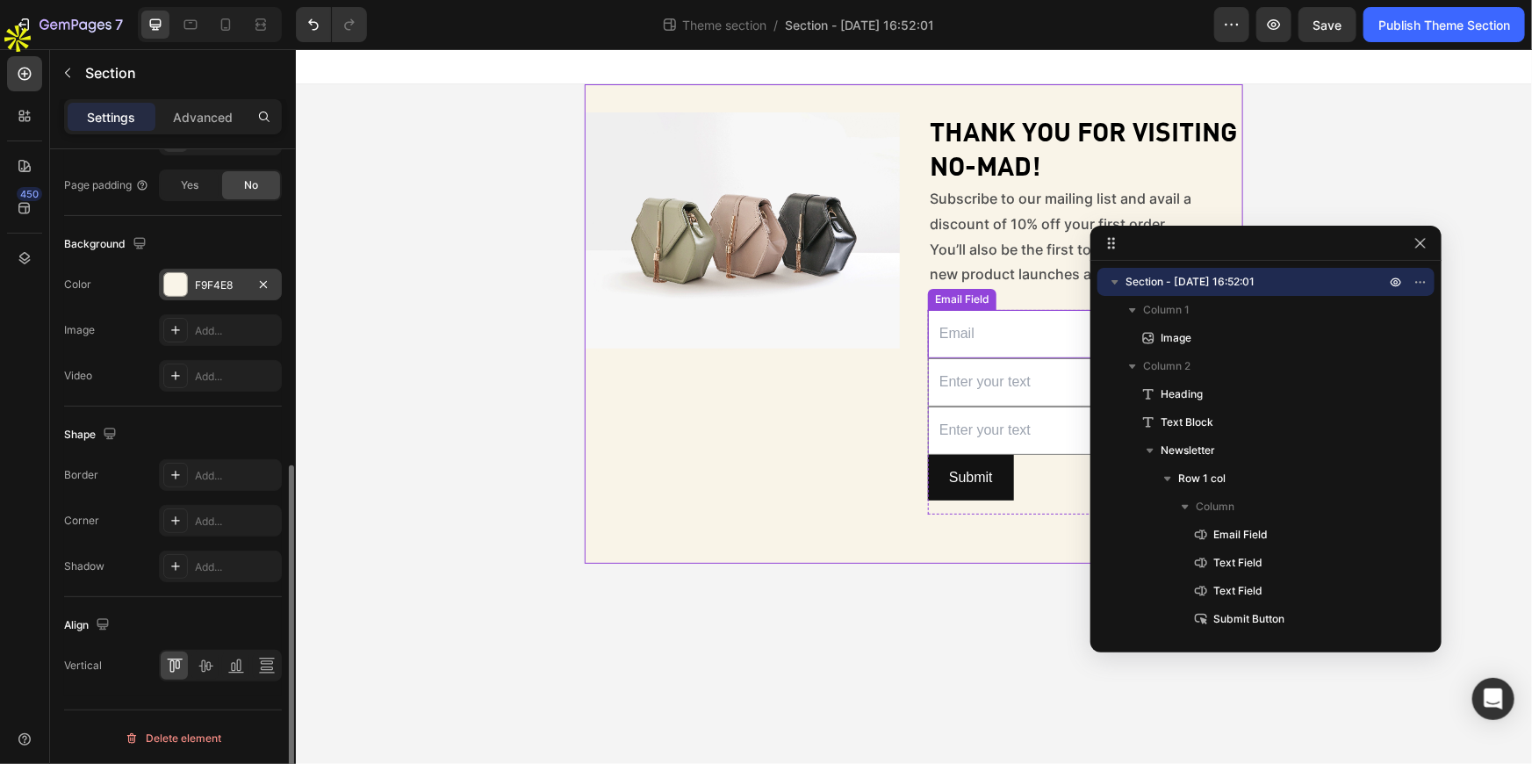
click at [938, 344] on input "email" at bounding box center [1084, 333] width 315 height 48
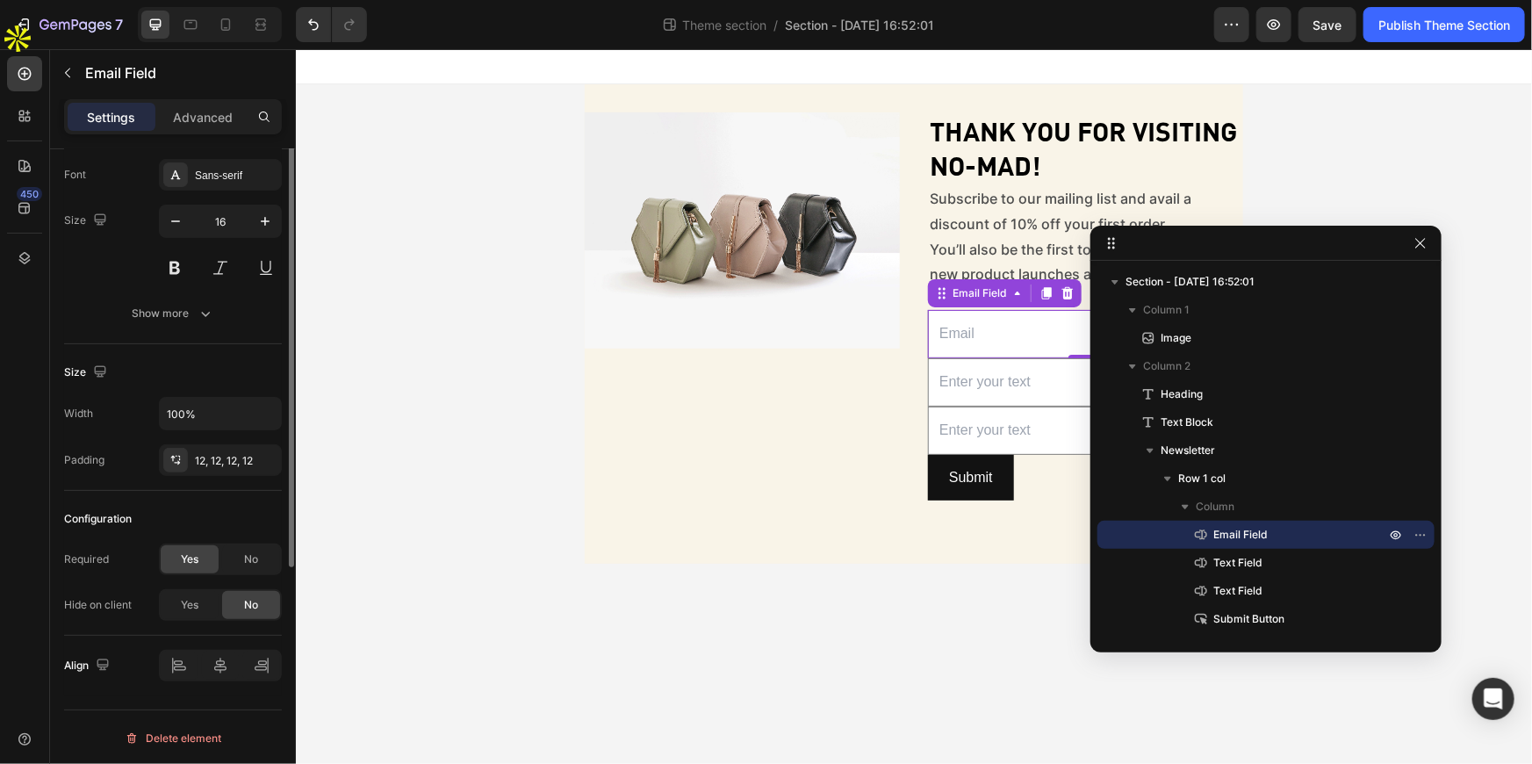
scroll to position [0, 0]
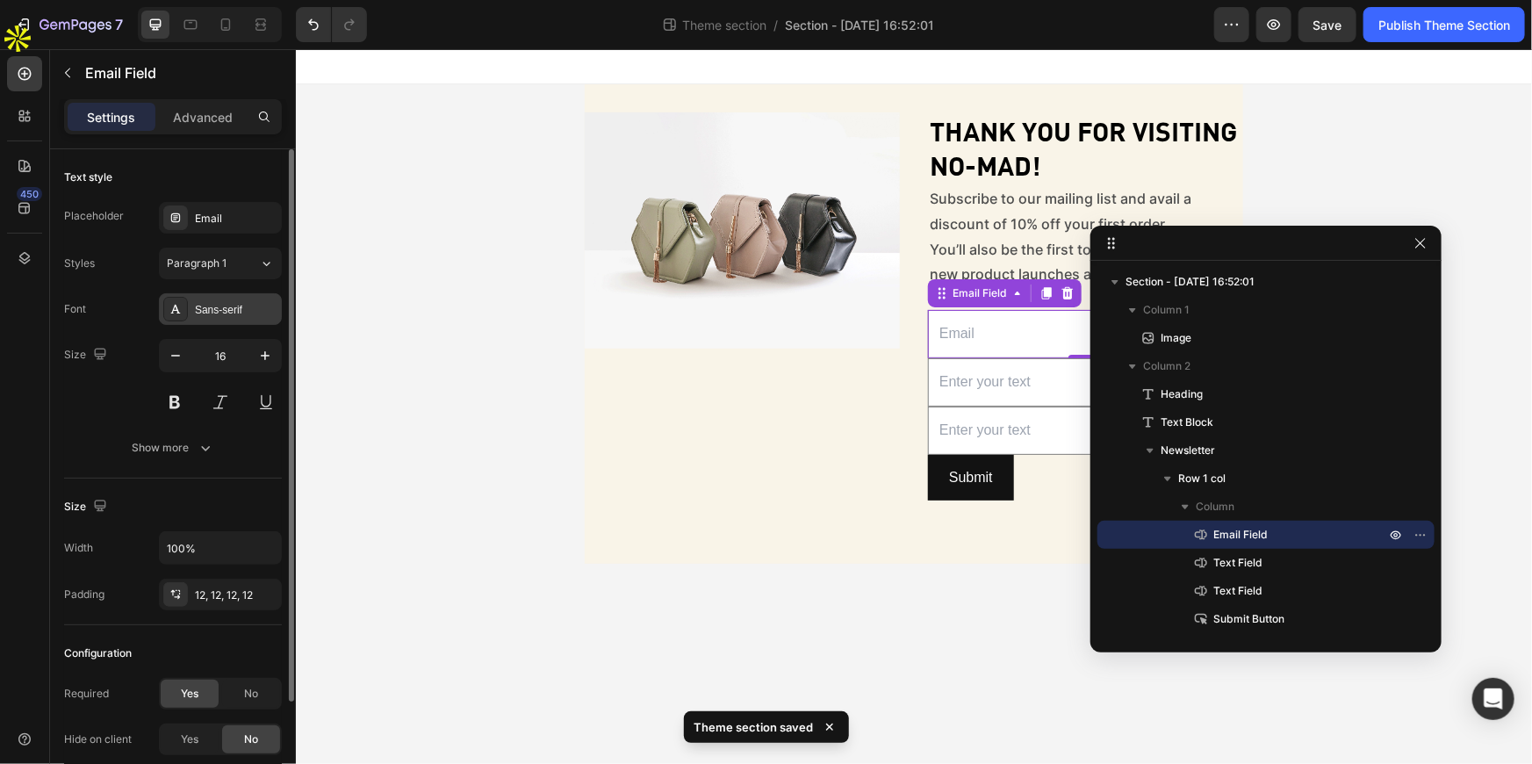
click at [212, 304] on div "Sans-serif" at bounding box center [236, 310] width 83 height 16
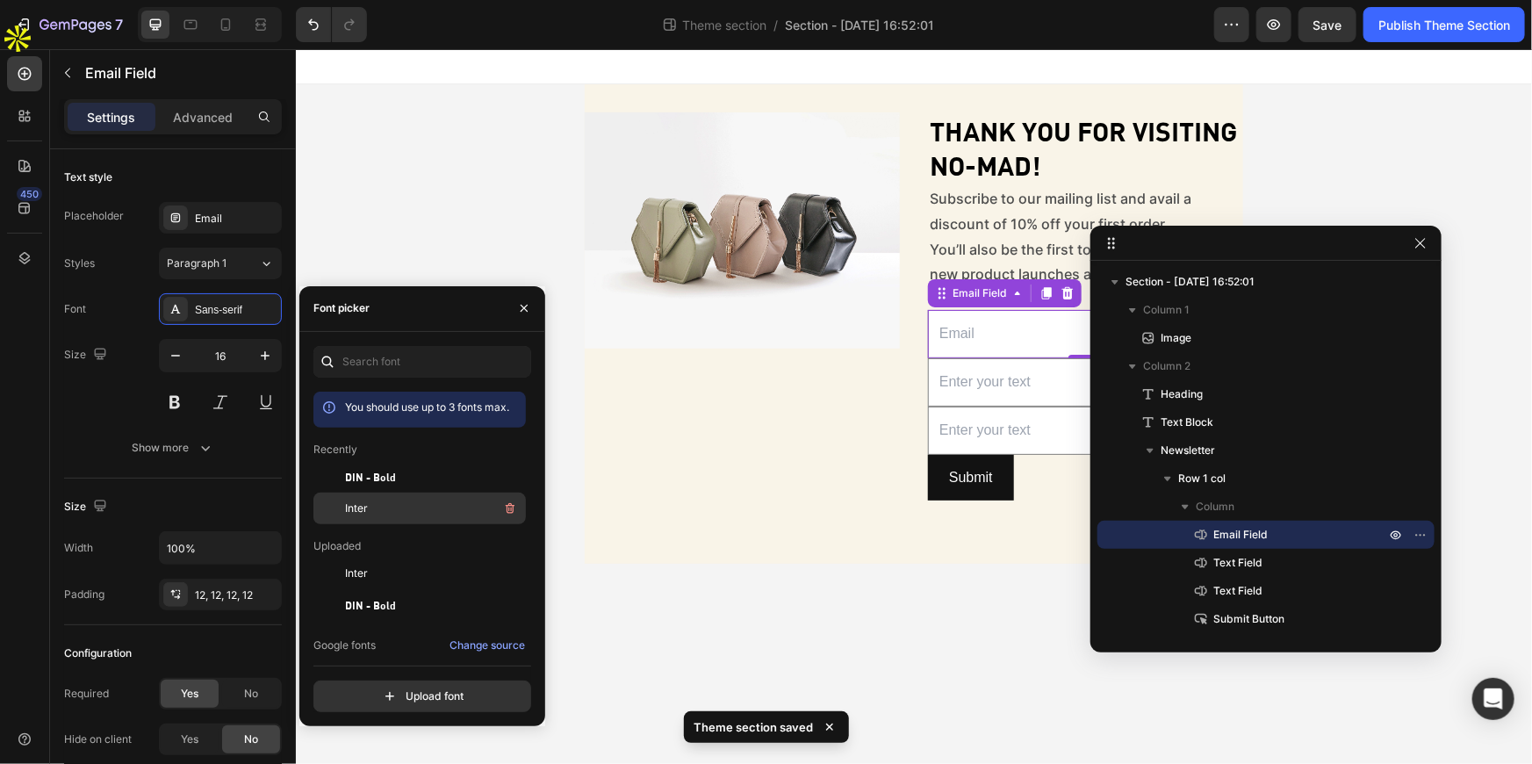
click at [336, 499] on div at bounding box center [329, 509] width 32 height 32
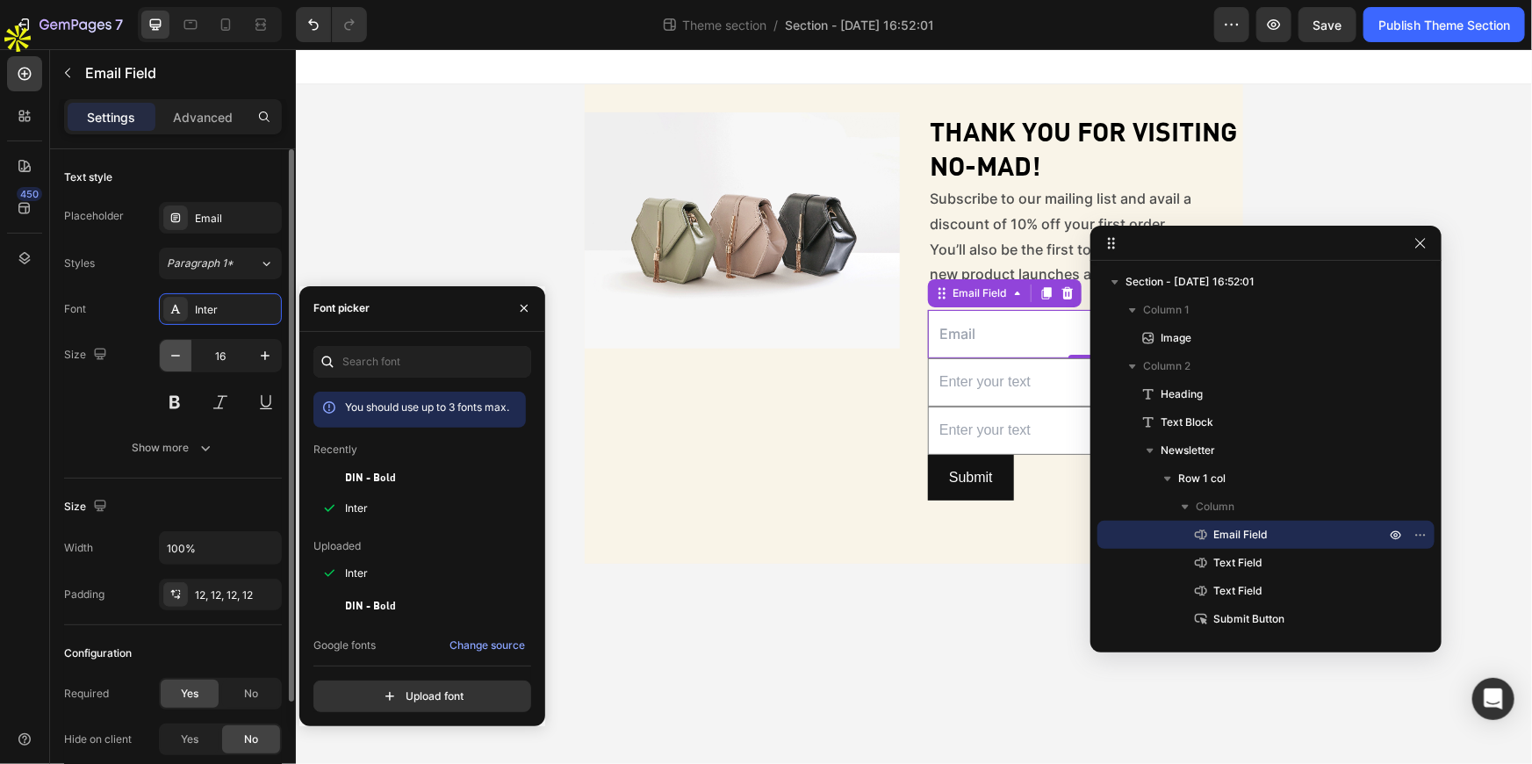
click at [180, 349] on icon "button" at bounding box center [176, 356] width 18 height 18
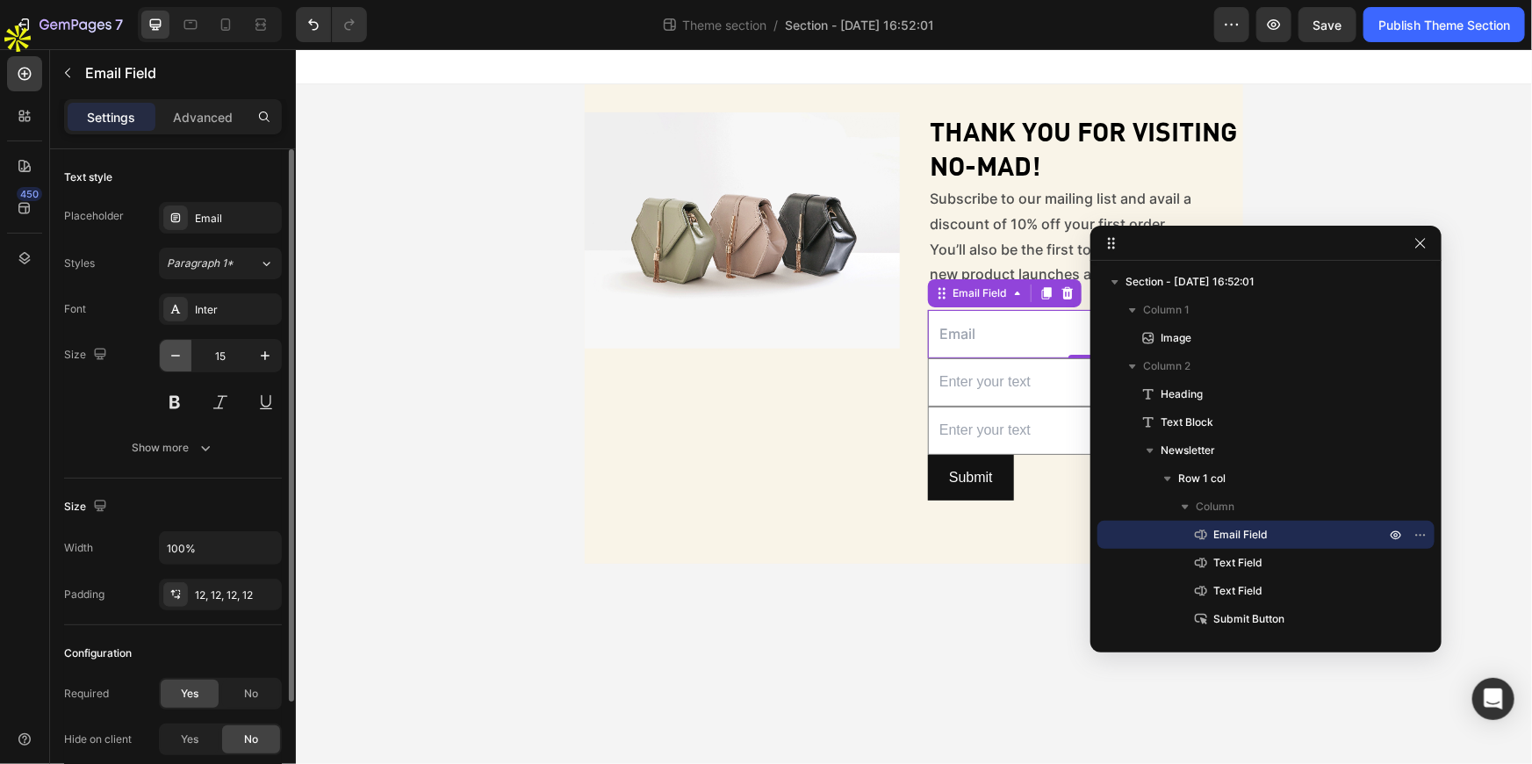
click at [180, 349] on icon "button" at bounding box center [176, 356] width 18 height 18
type input "14"
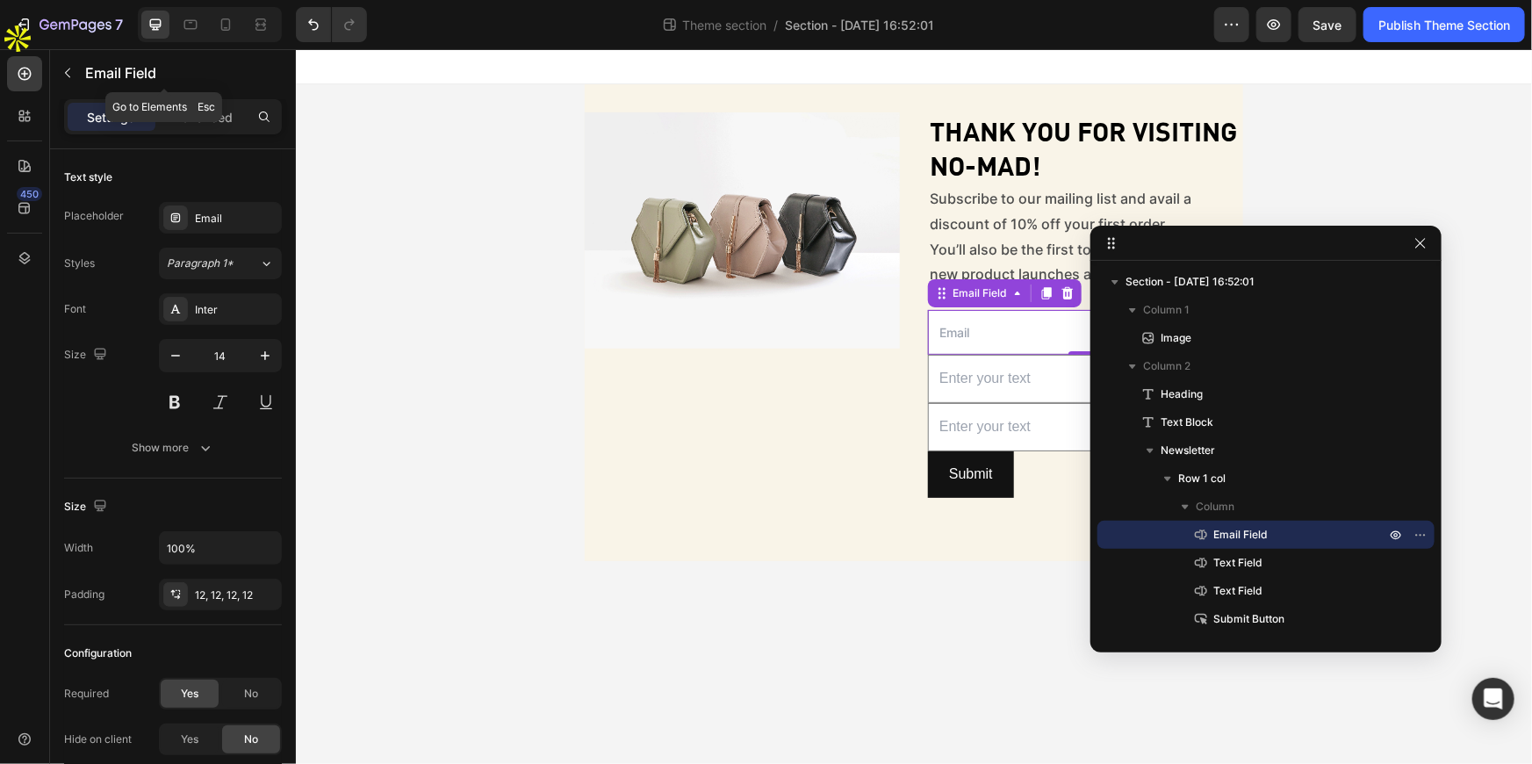
click at [217, 96] on div "Email Field" at bounding box center [164, 74] width 228 height 50
click at [215, 114] on p "Advanced" at bounding box center [203, 117] width 60 height 18
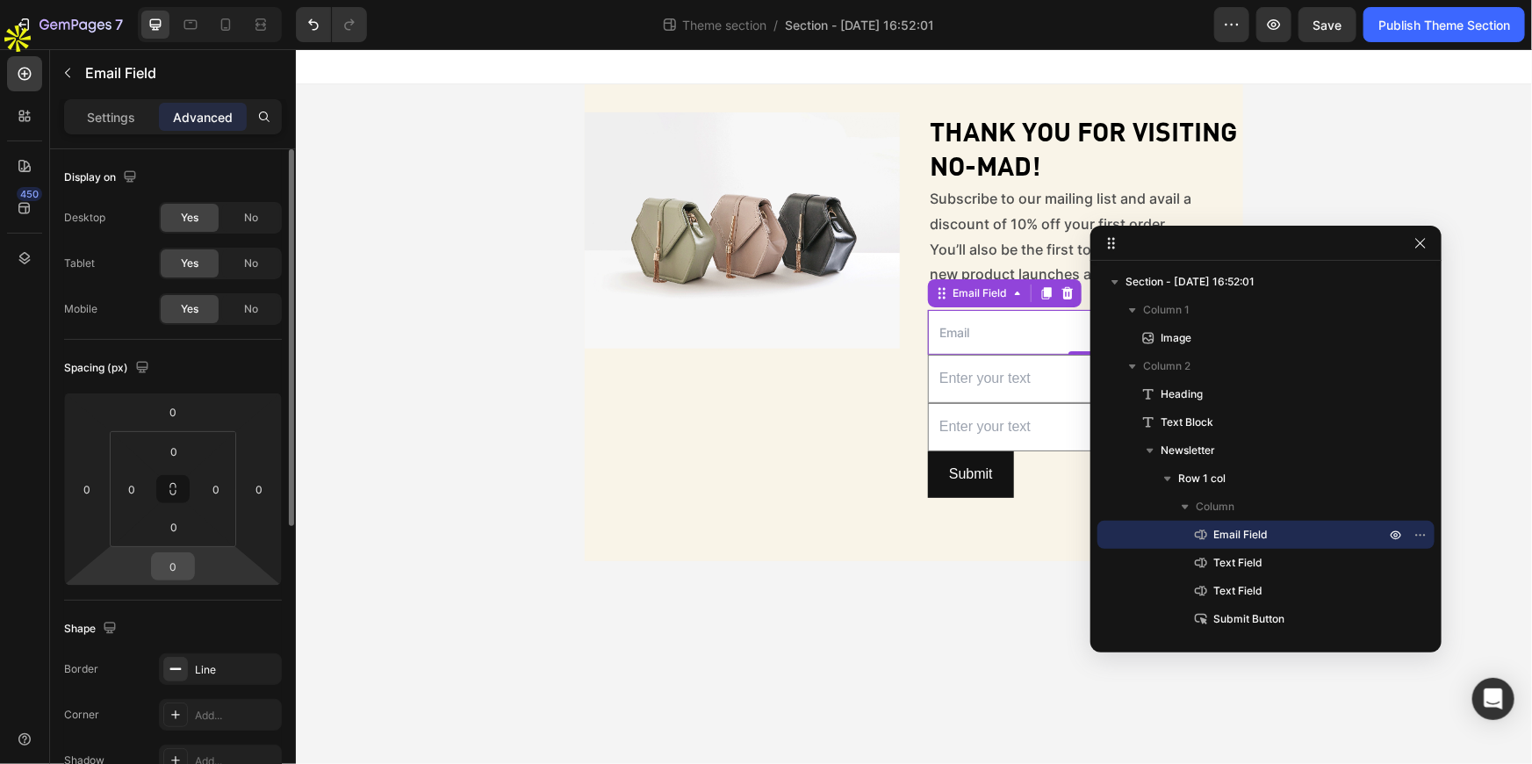
click at [158, 576] on input "0" at bounding box center [172, 566] width 35 height 26
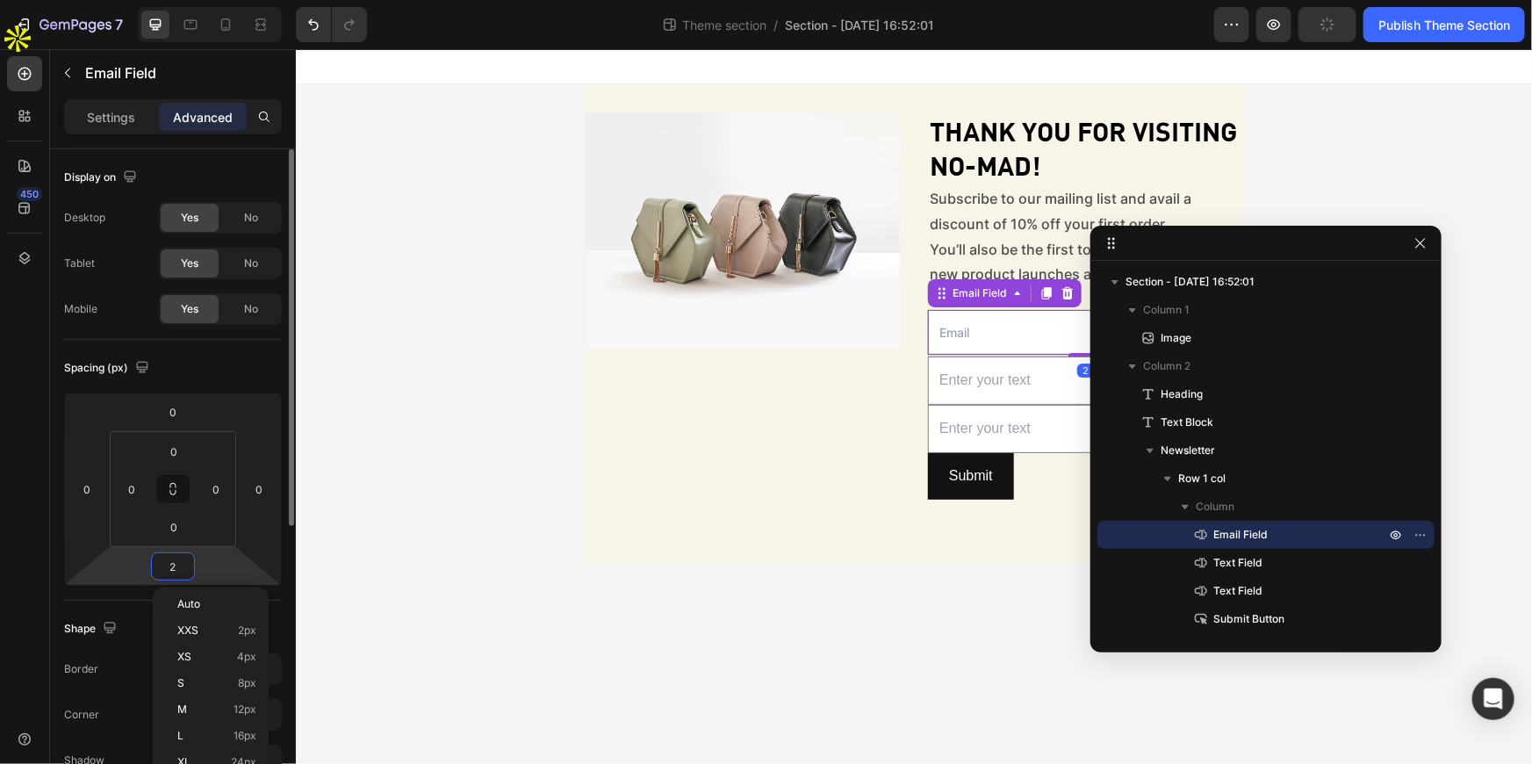
type input "20"
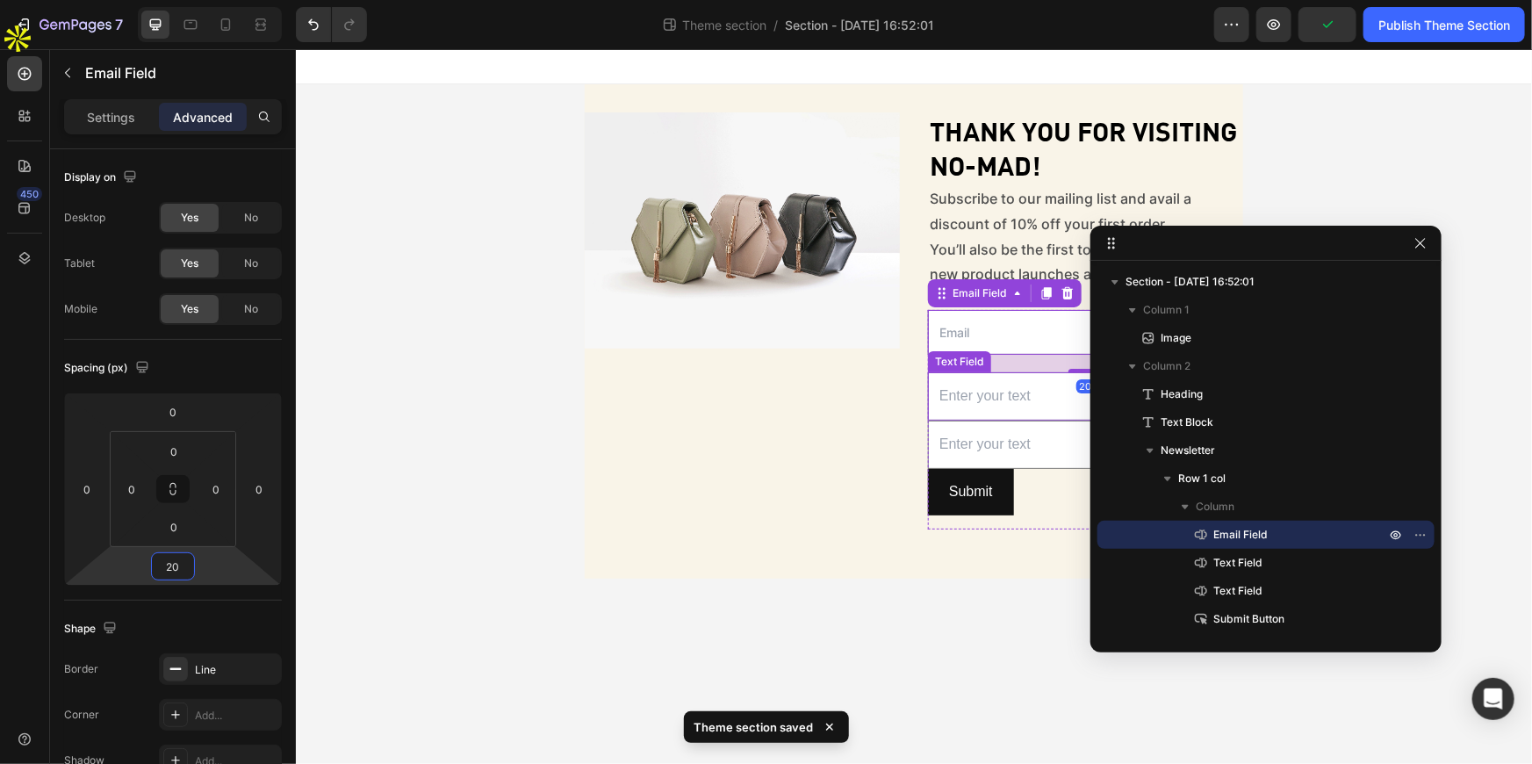
click at [945, 396] on input "text" at bounding box center [1084, 395] width 315 height 48
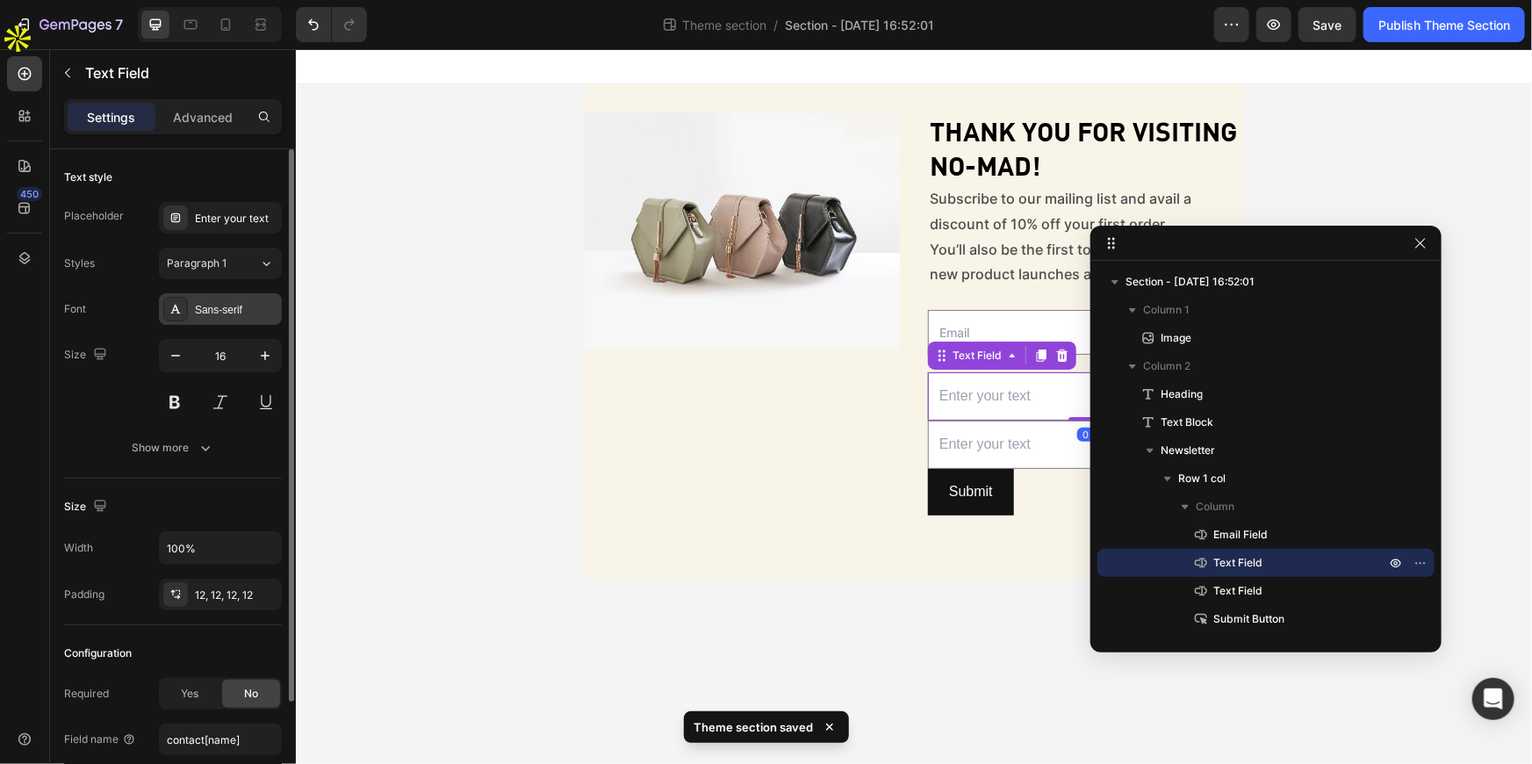
click at [208, 322] on div "Sans-serif" at bounding box center [220, 309] width 123 height 32
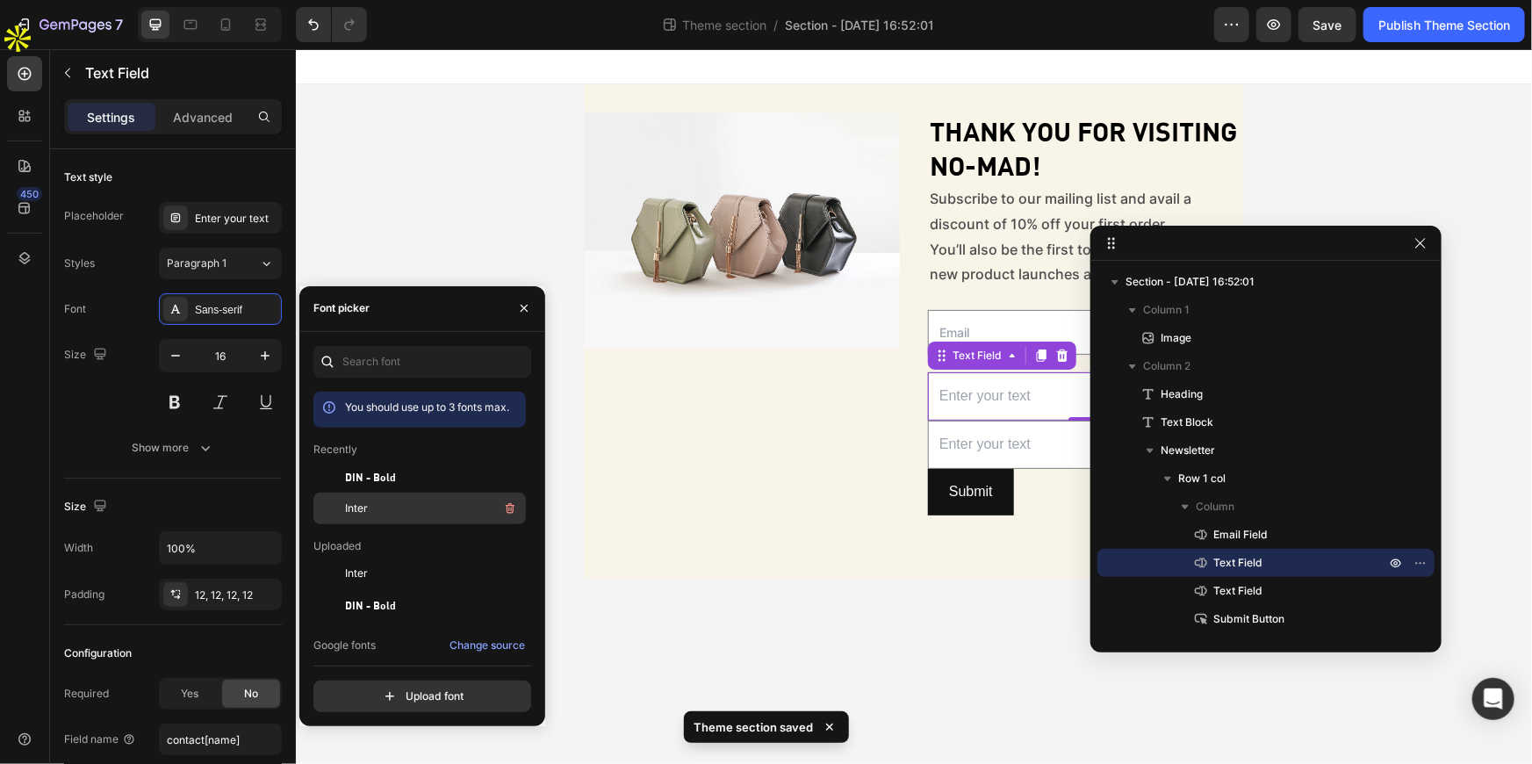
click at [353, 510] on span "Inter" at bounding box center [356, 508] width 23 height 16
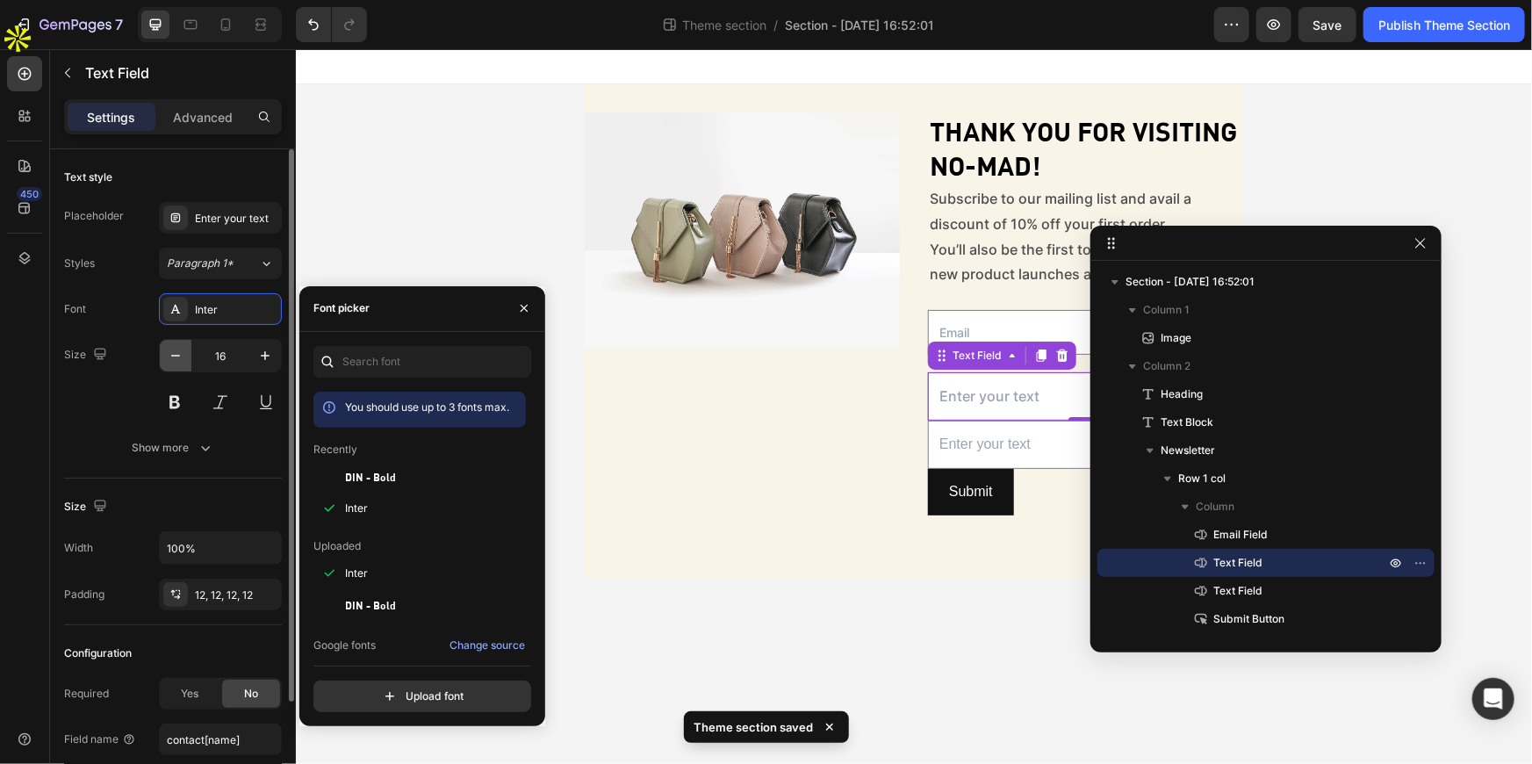
click at [167, 356] on icon "button" at bounding box center [176, 356] width 18 height 18
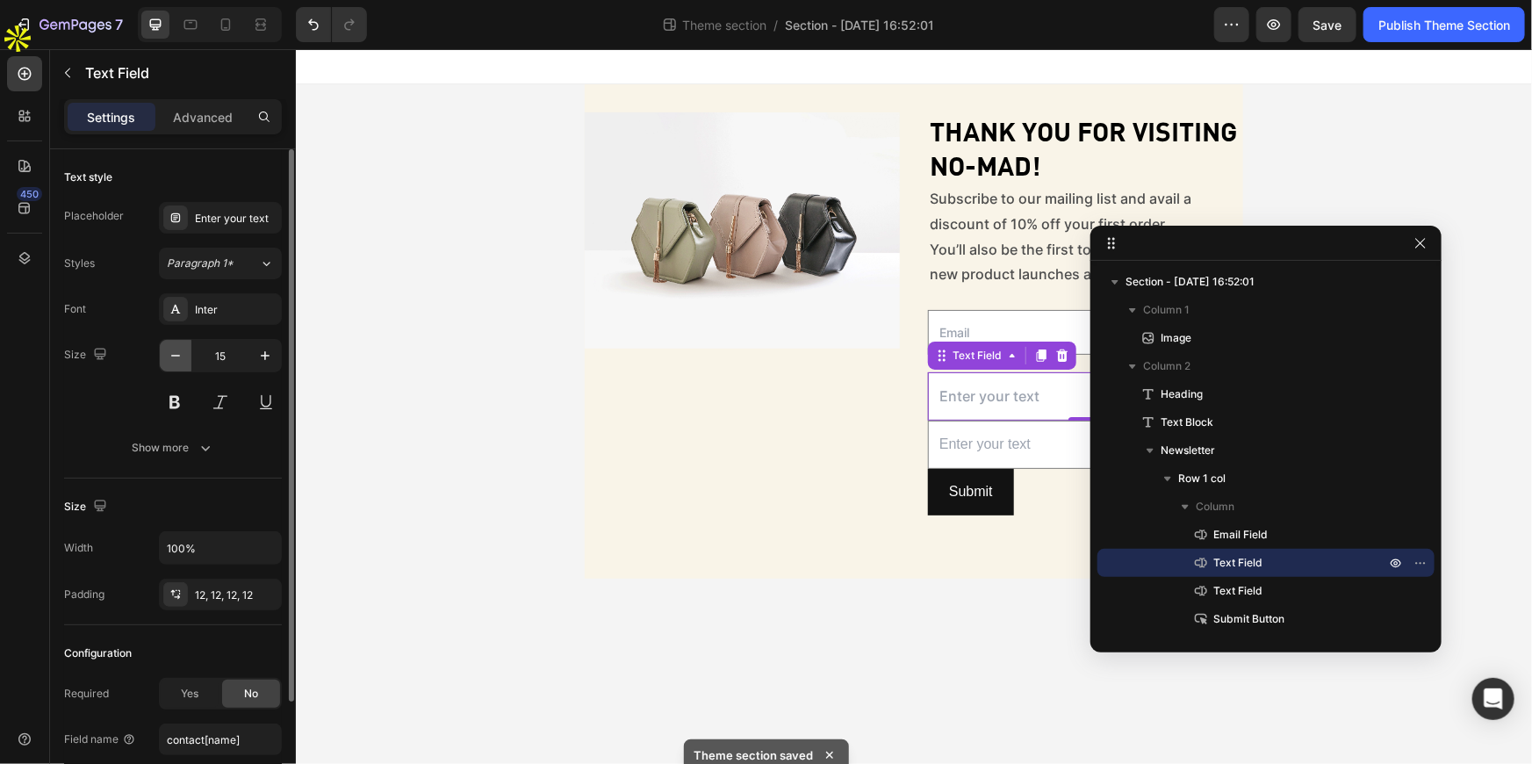
click at [167, 356] on icon "button" at bounding box center [176, 356] width 18 height 18
type input "14"
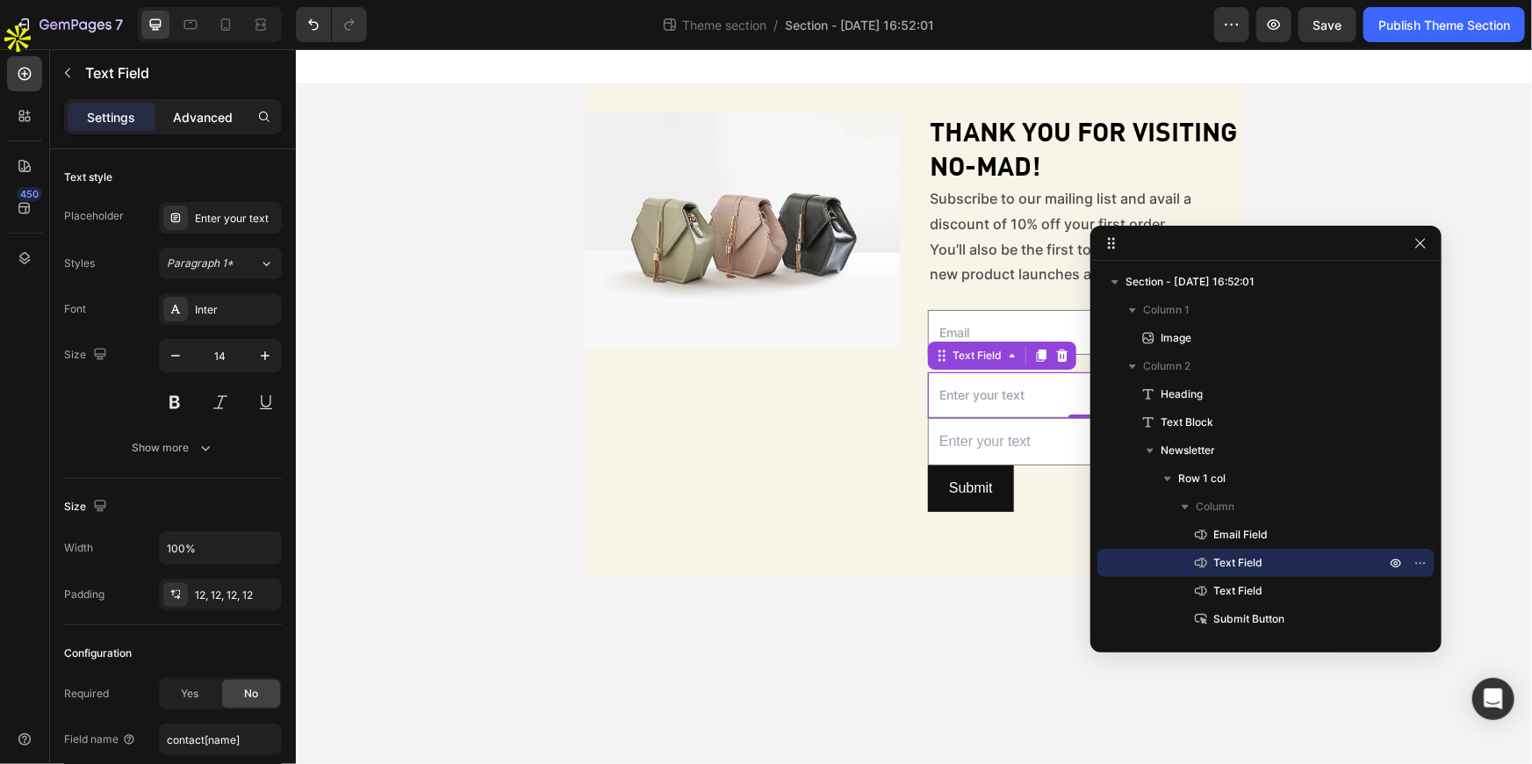
click at [201, 112] on p "Advanced" at bounding box center [203, 117] width 60 height 18
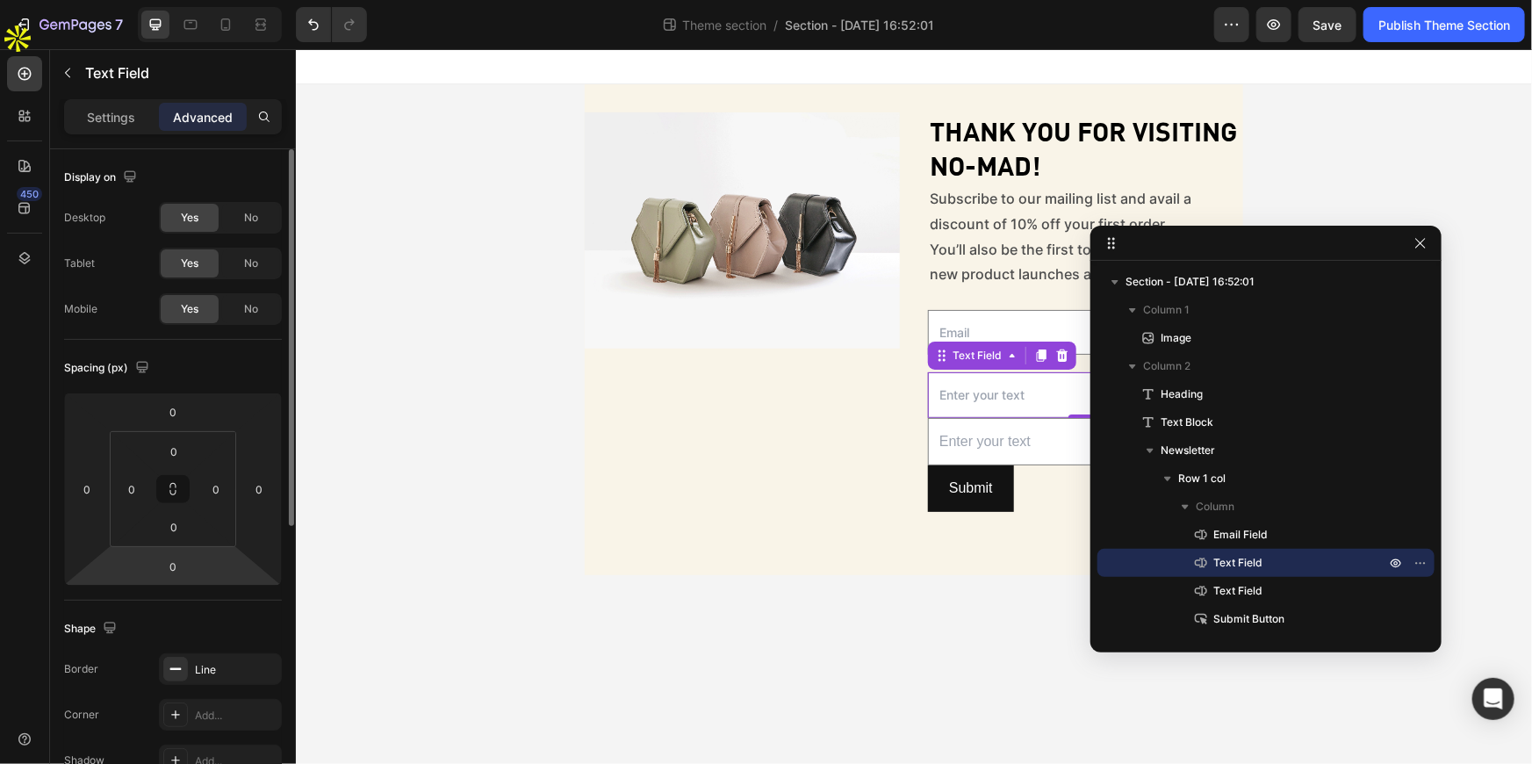
click at [172, 586] on div "Spacing (px) 0 0 0 0 0 0 0 0" at bounding box center [173, 470] width 218 height 261
click at [167, 558] on input "0" at bounding box center [172, 566] width 35 height 26
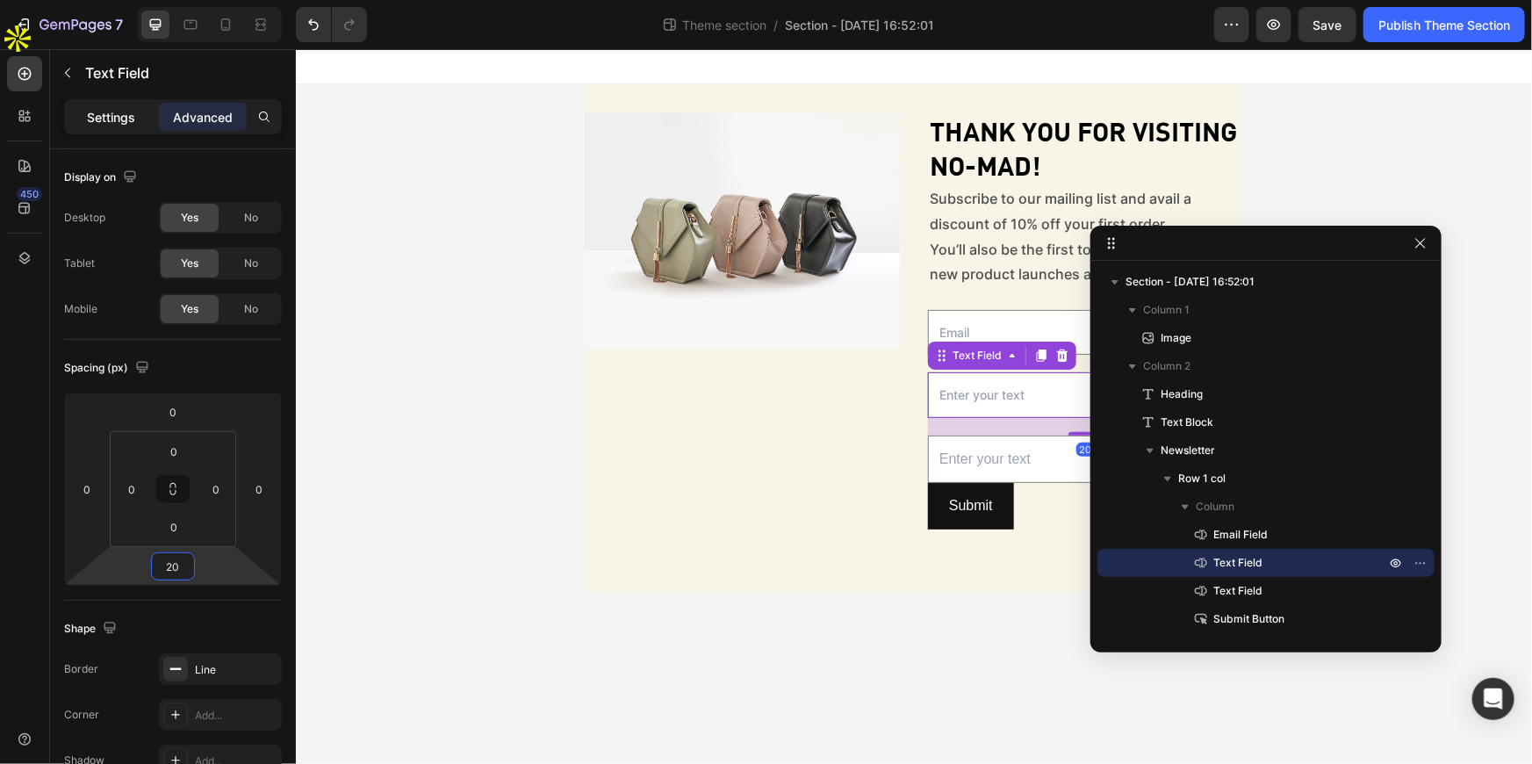
type input "20"
click at [107, 109] on p "Settings" at bounding box center [112, 117] width 48 height 18
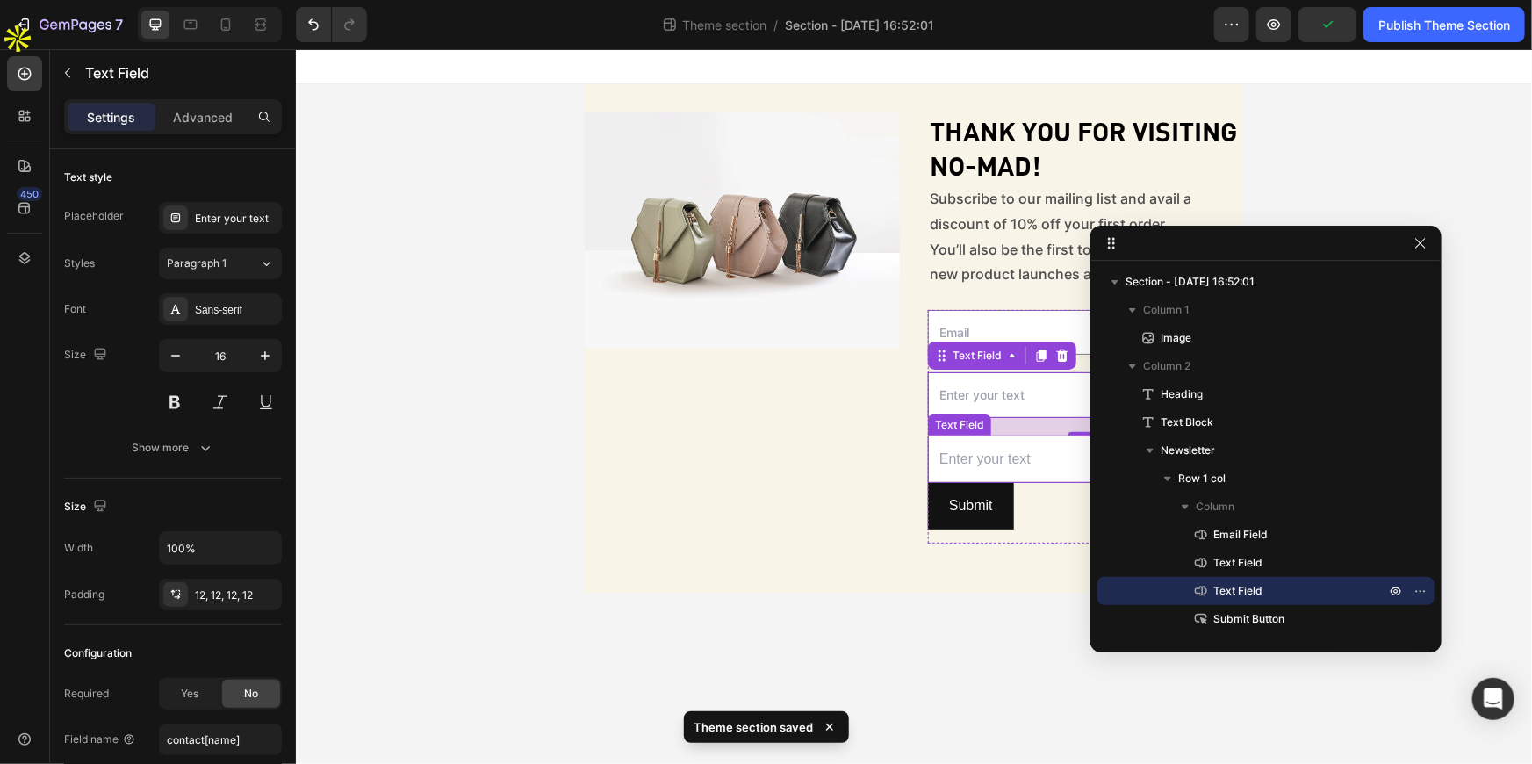
click at [1008, 450] on input "text" at bounding box center [1084, 459] width 315 height 48
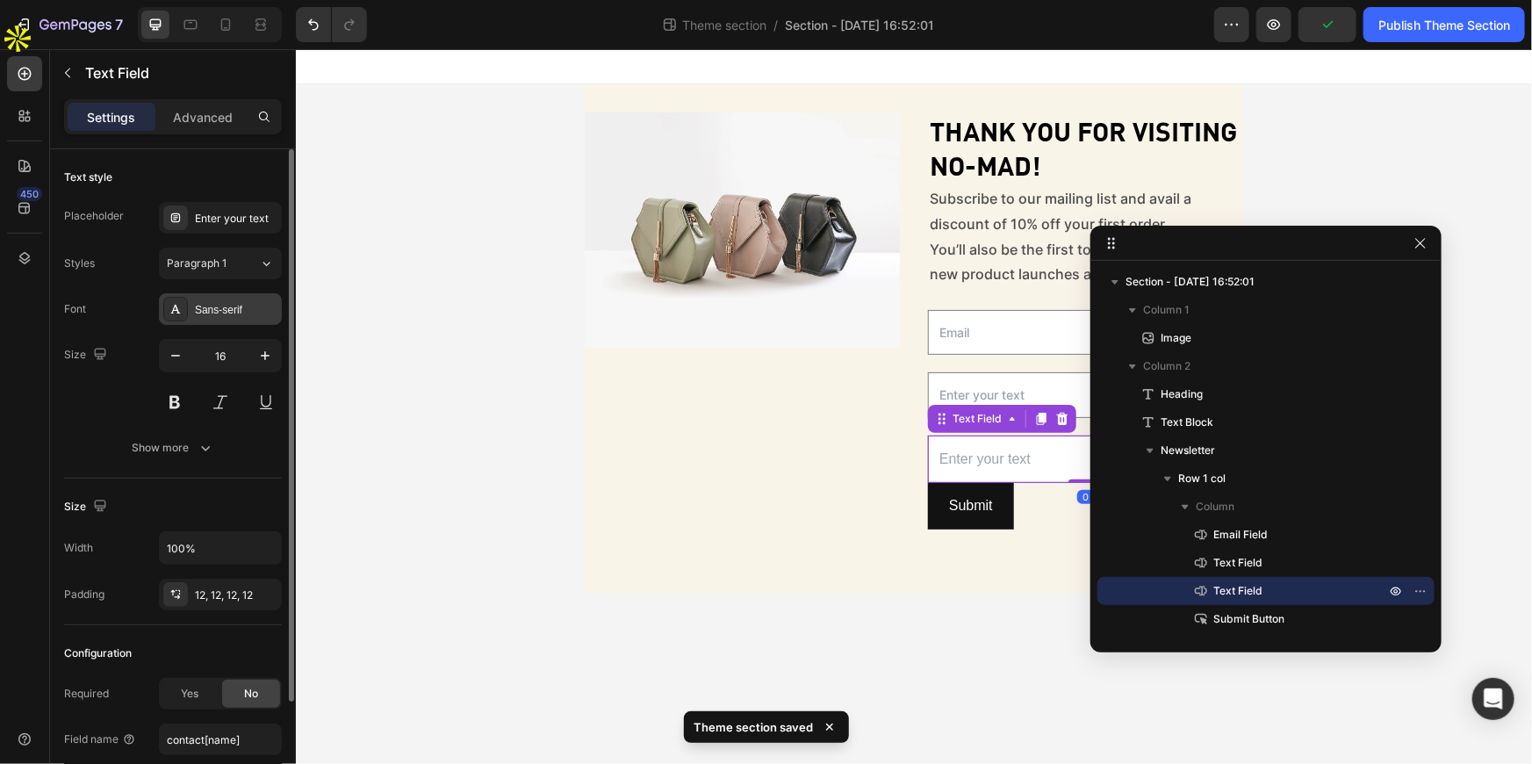
click at [198, 320] on div "Sans-serif" at bounding box center [220, 309] width 123 height 32
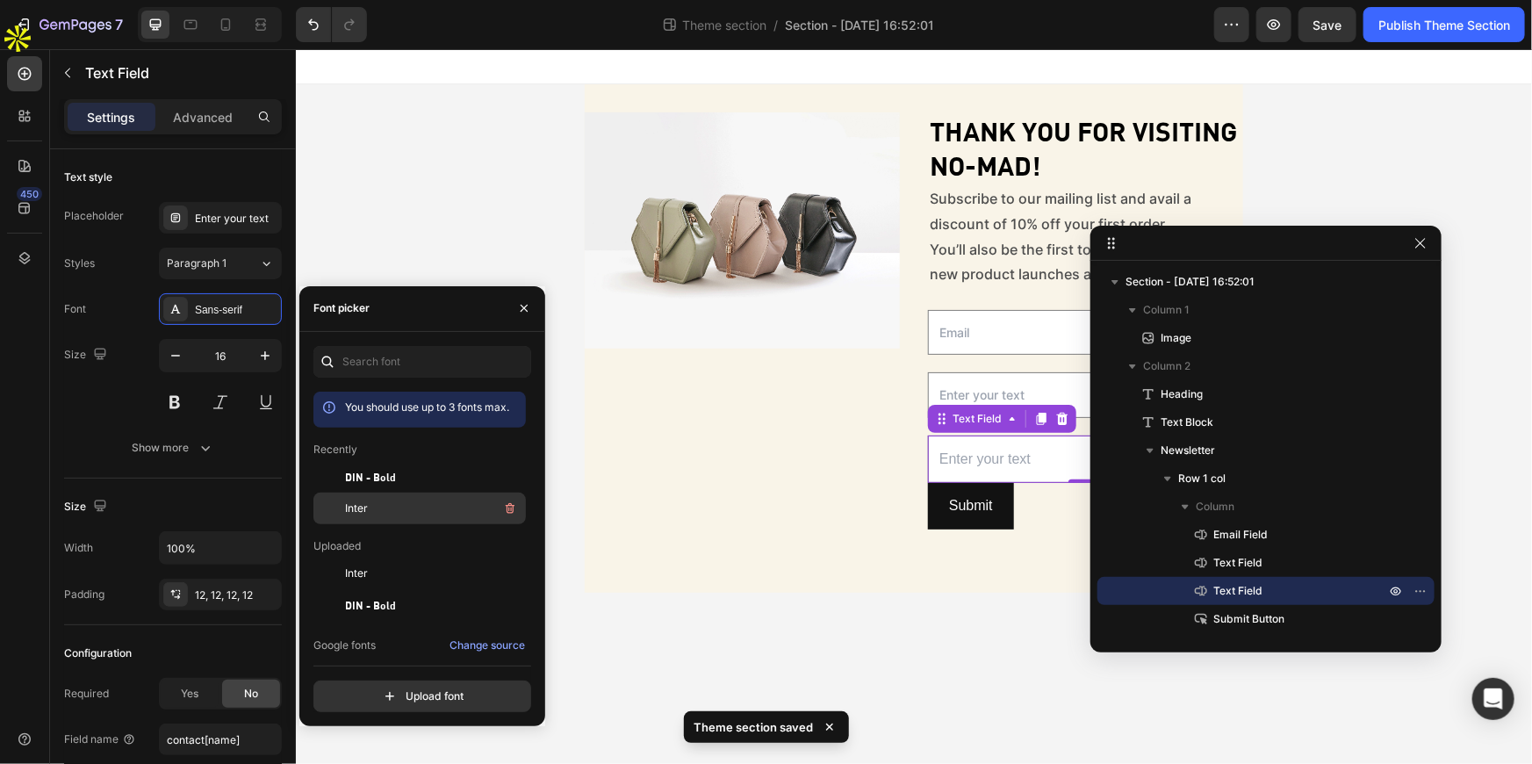
click at [342, 506] on div at bounding box center [329, 509] width 32 height 32
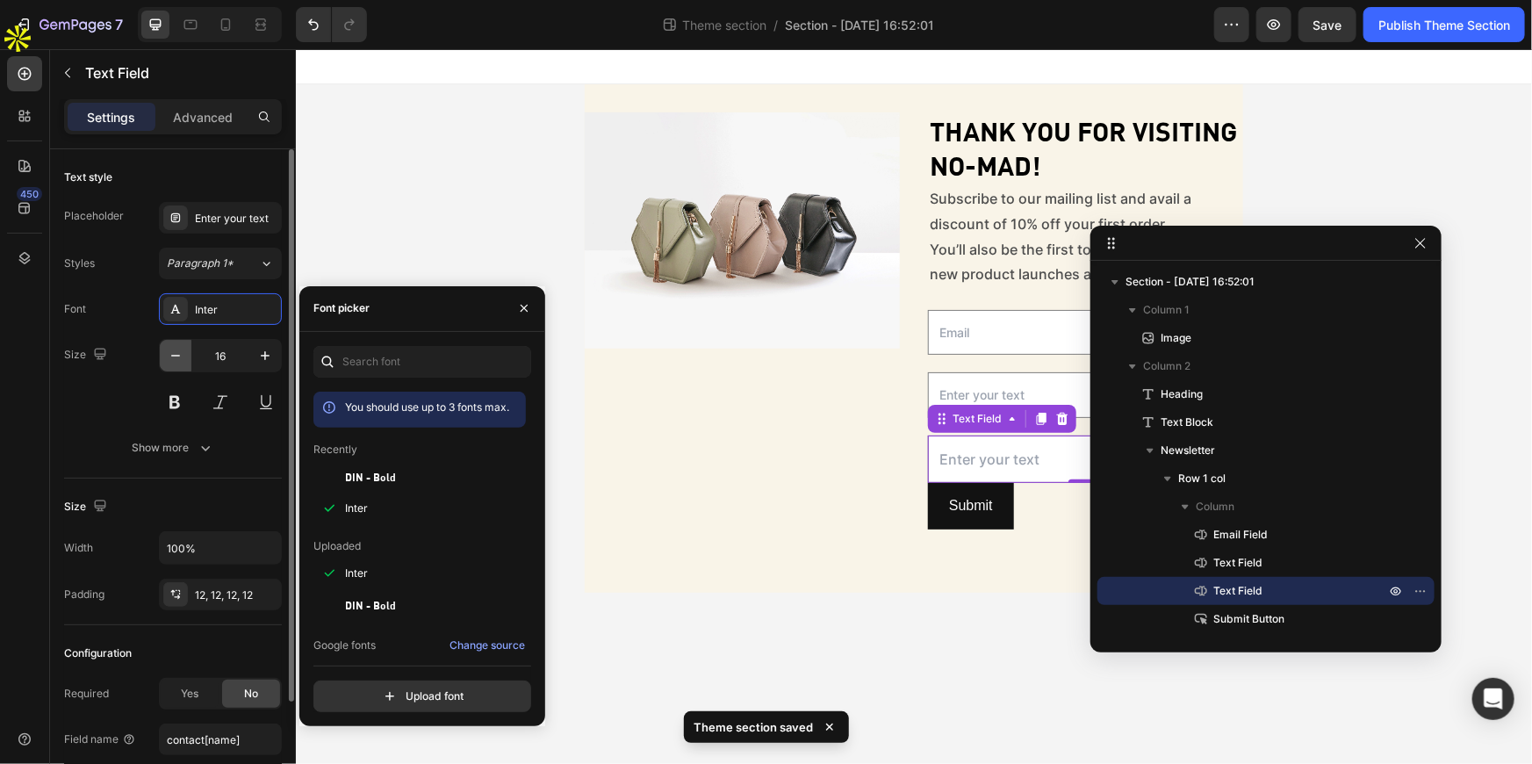
click at [180, 353] on icon "button" at bounding box center [176, 356] width 18 height 18
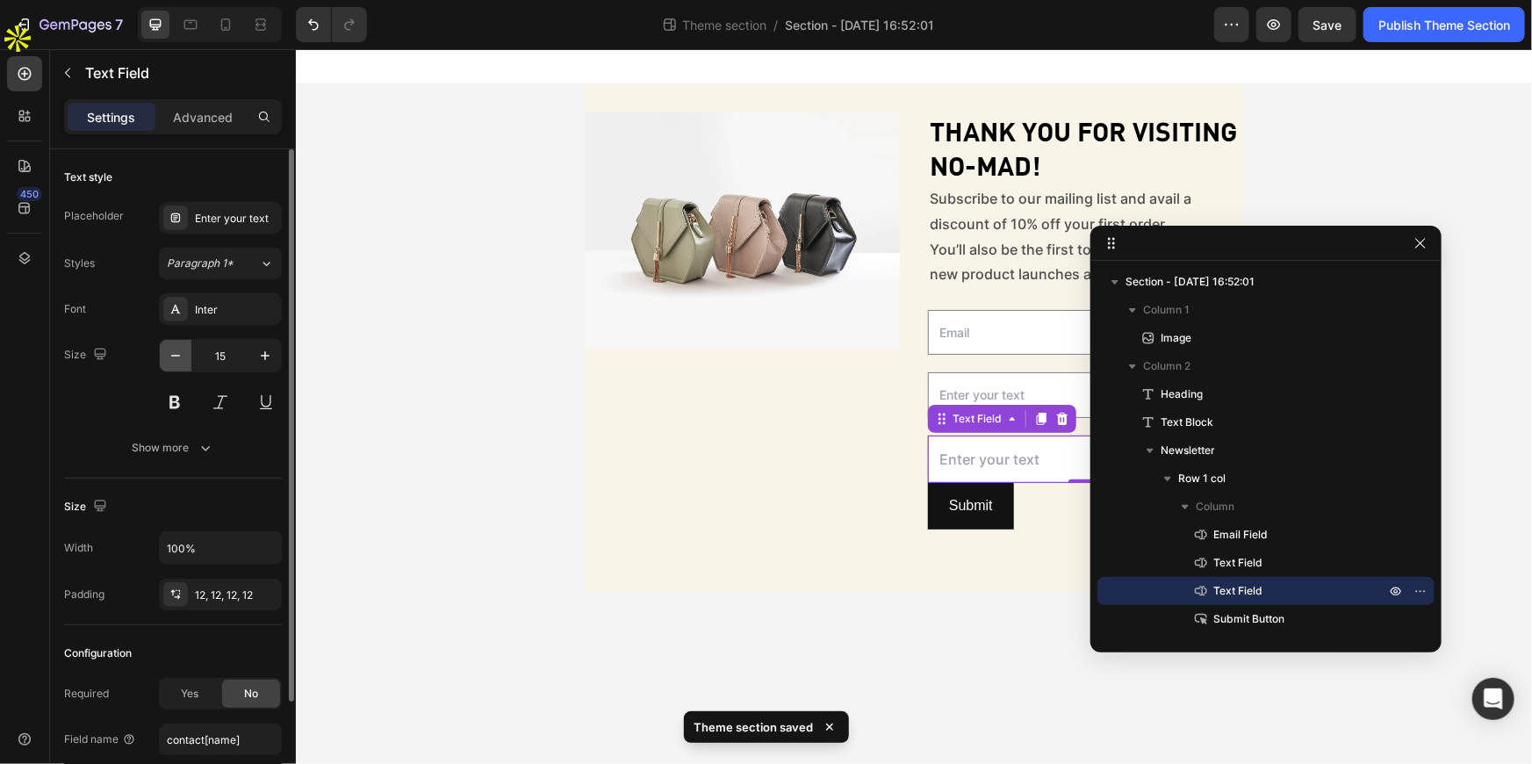
click at [180, 353] on icon "button" at bounding box center [176, 356] width 18 height 18
type input "14"
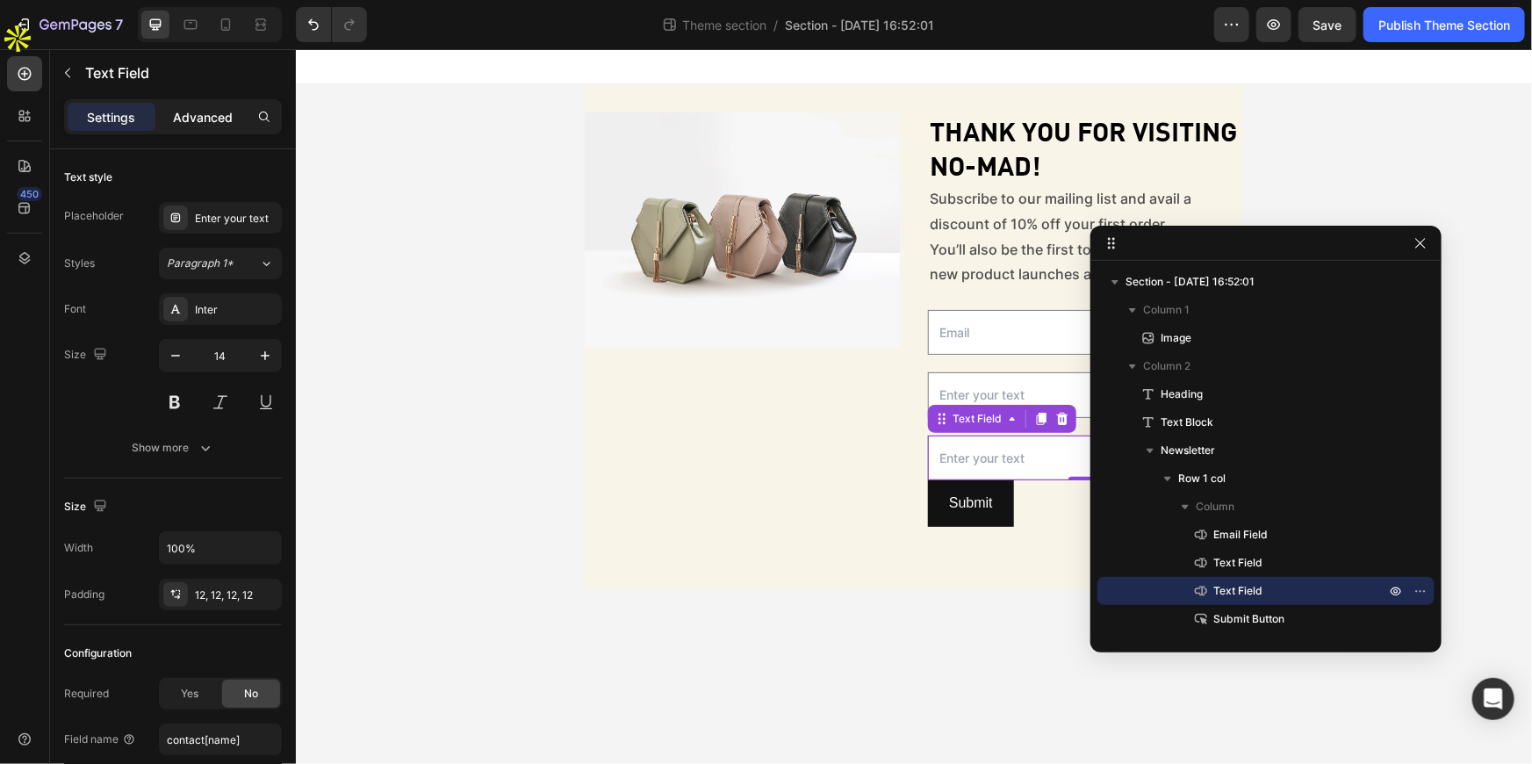
click at [210, 121] on p "Advanced" at bounding box center [203, 117] width 60 height 18
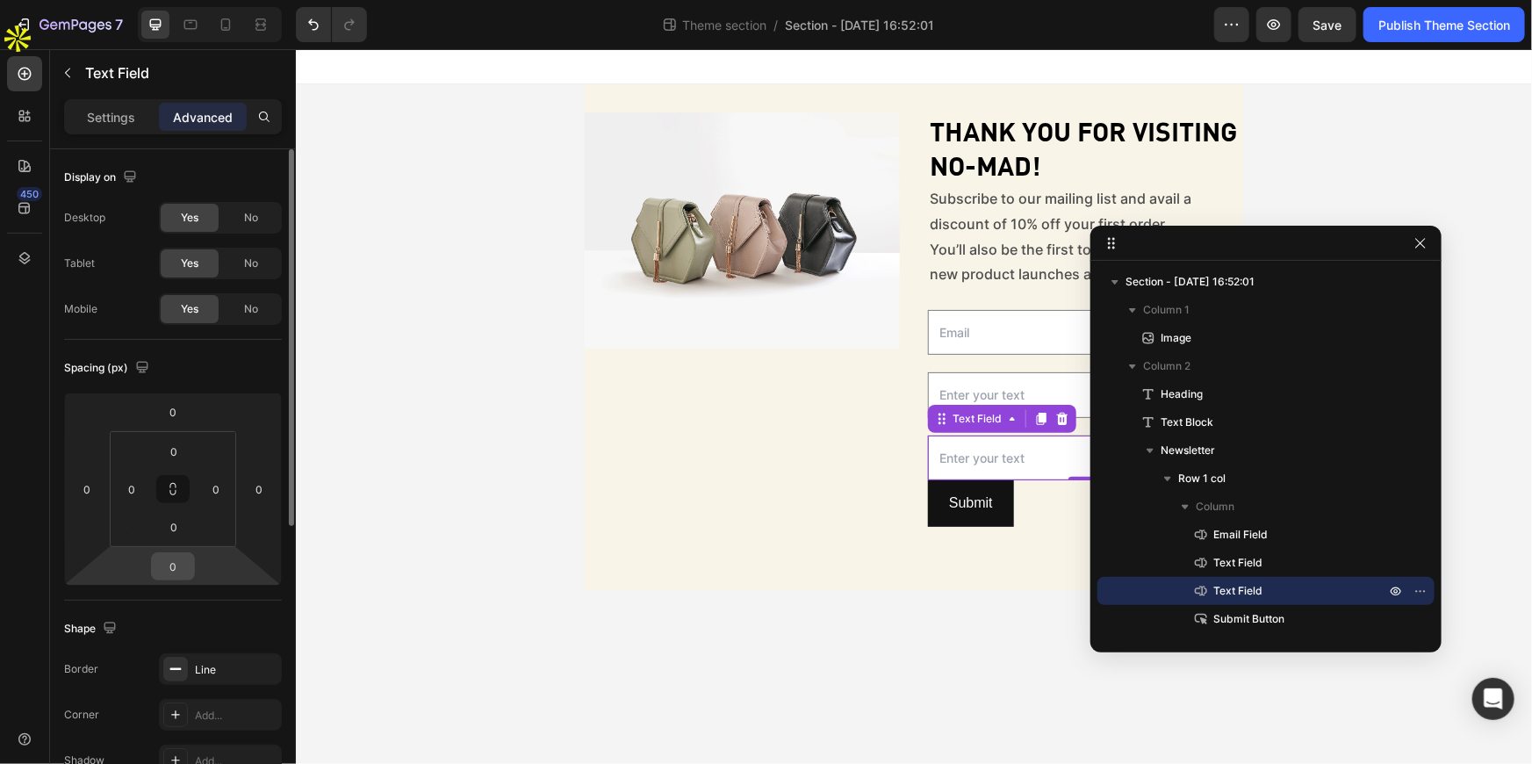
click at [165, 564] on input "0" at bounding box center [172, 566] width 35 height 26
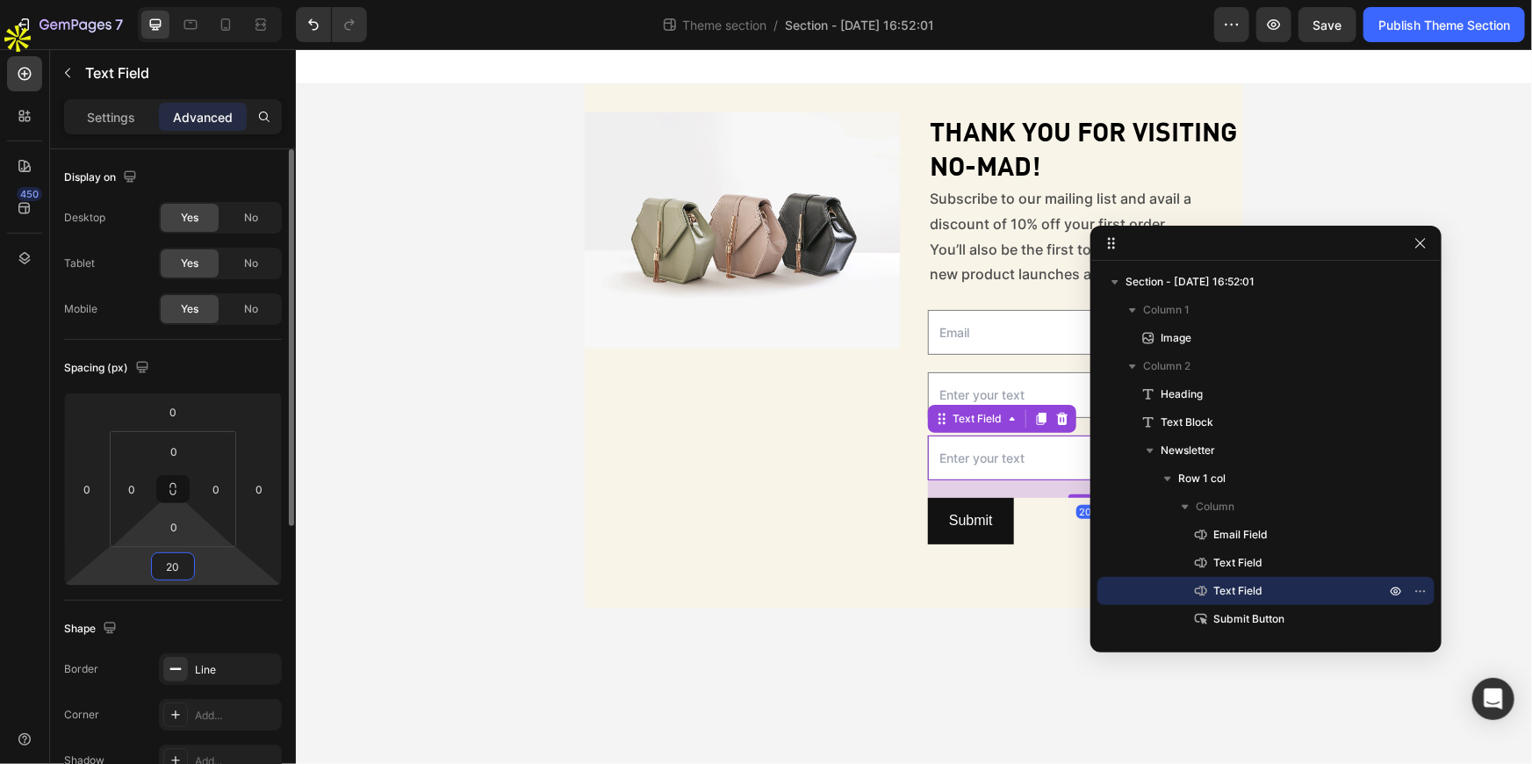
type input "20"
click at [1031, 150] on p "Thank you for visiting No-Mad!" at bounding box center [1085, 147] width 312 height 68
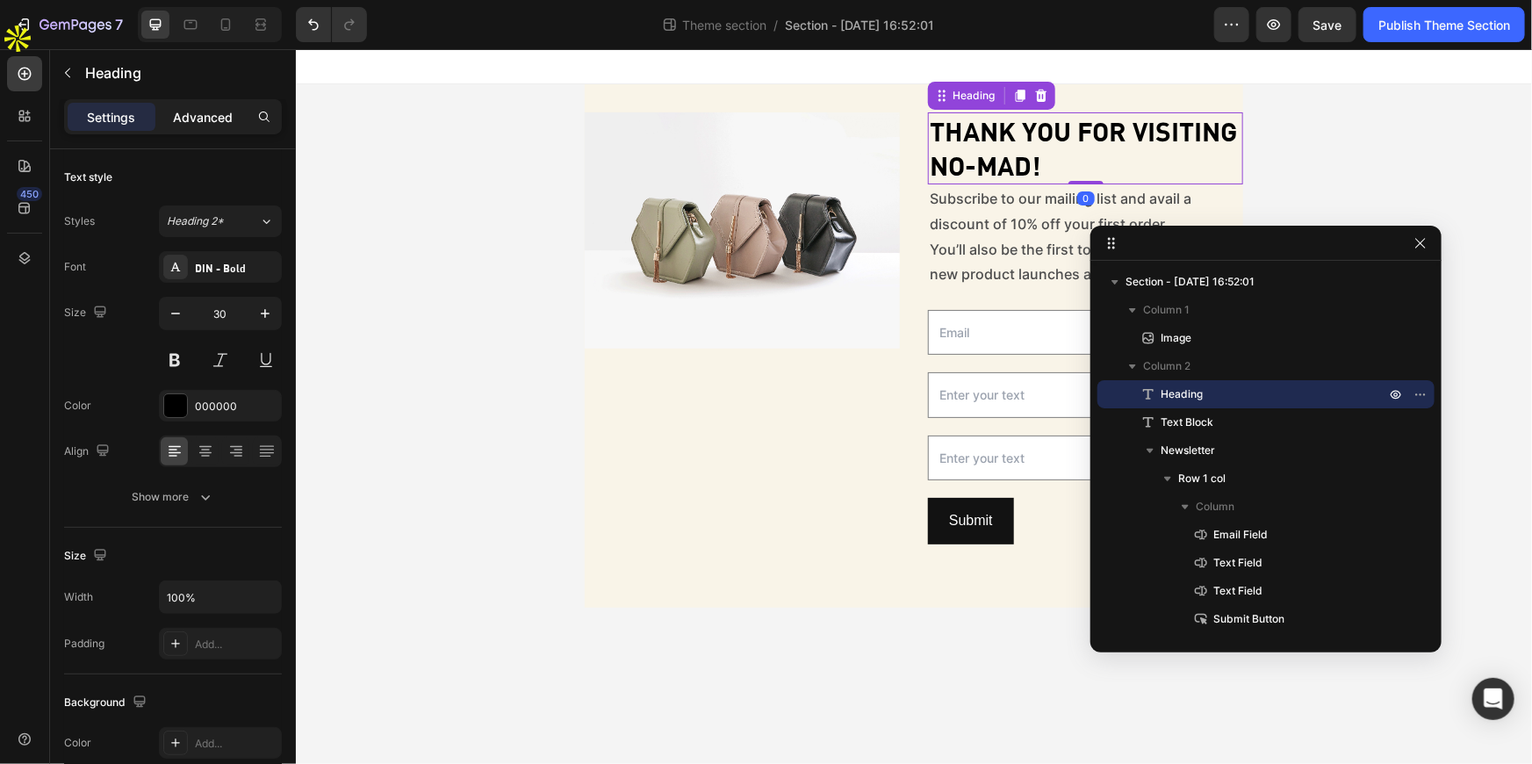
click at [227, 115] on p "Advanced" at bounding box center [203, 117] width 60 height 18
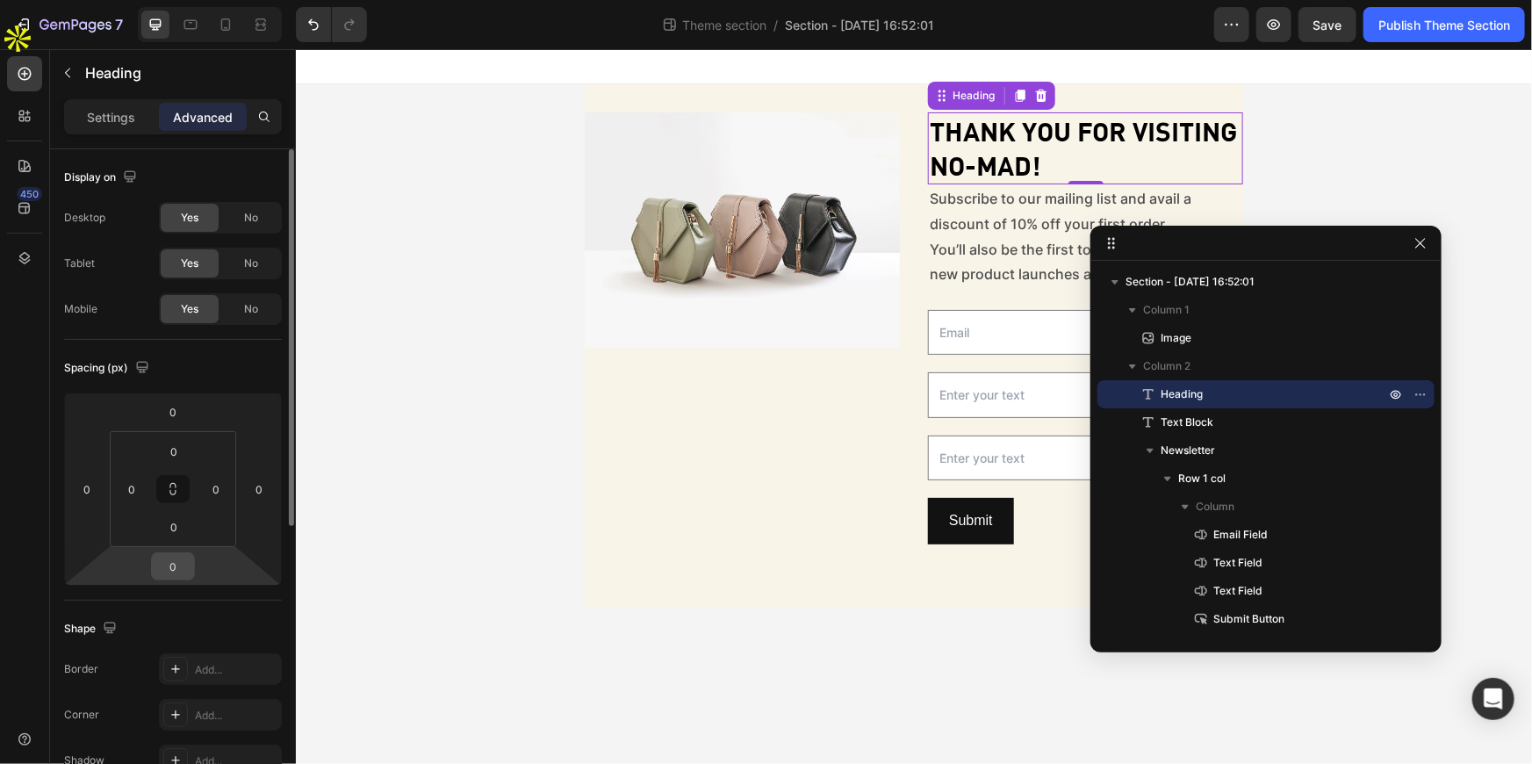
click at [178, 565] on input "0" at bounding box center [172, 566] width 35 height 26
type input "20"
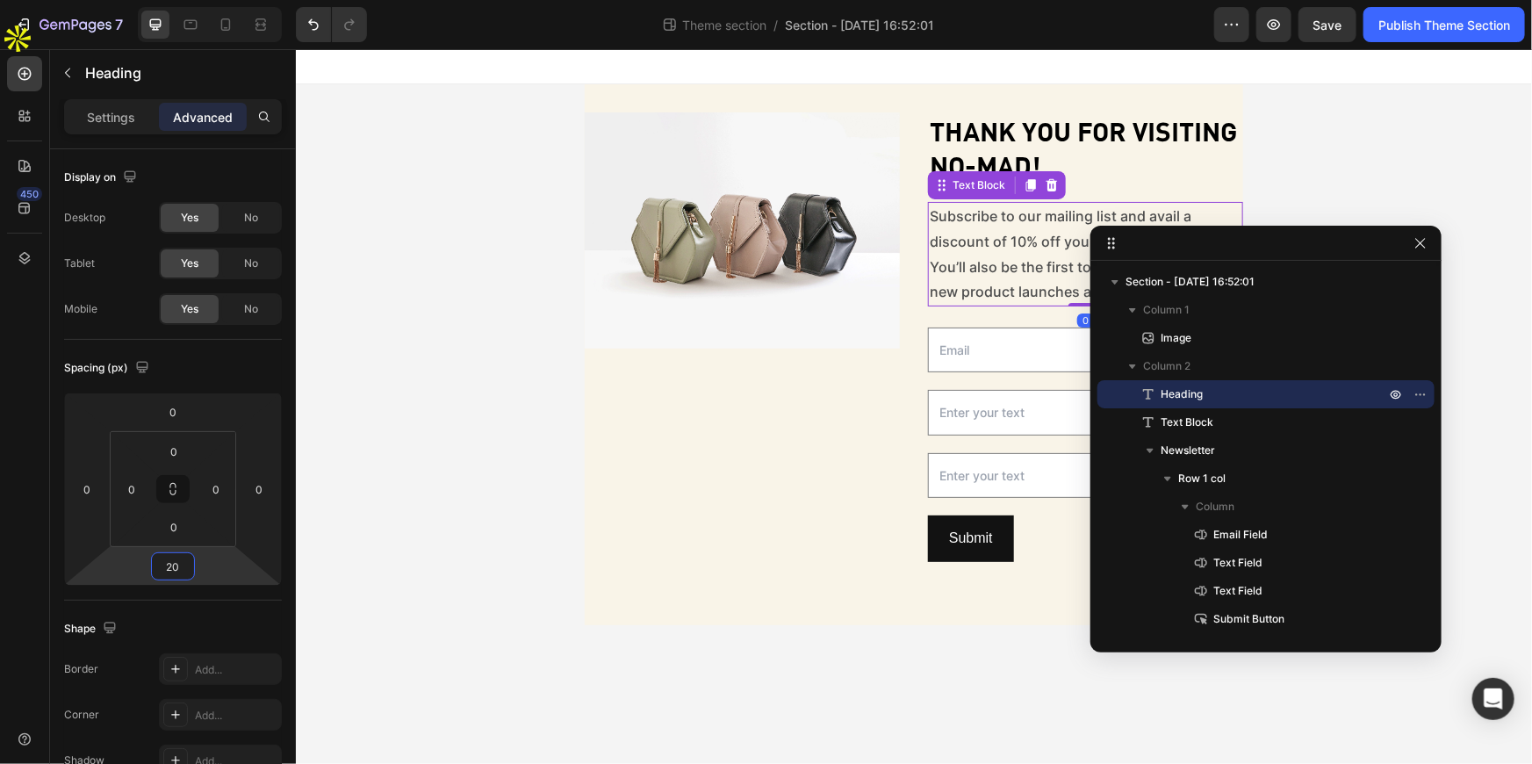
click at [981, 226] on p "Subscribe to our mailing list and avail a discount of 10% off your first order.…" at bounding box center [1085, 253] width 312 height 101
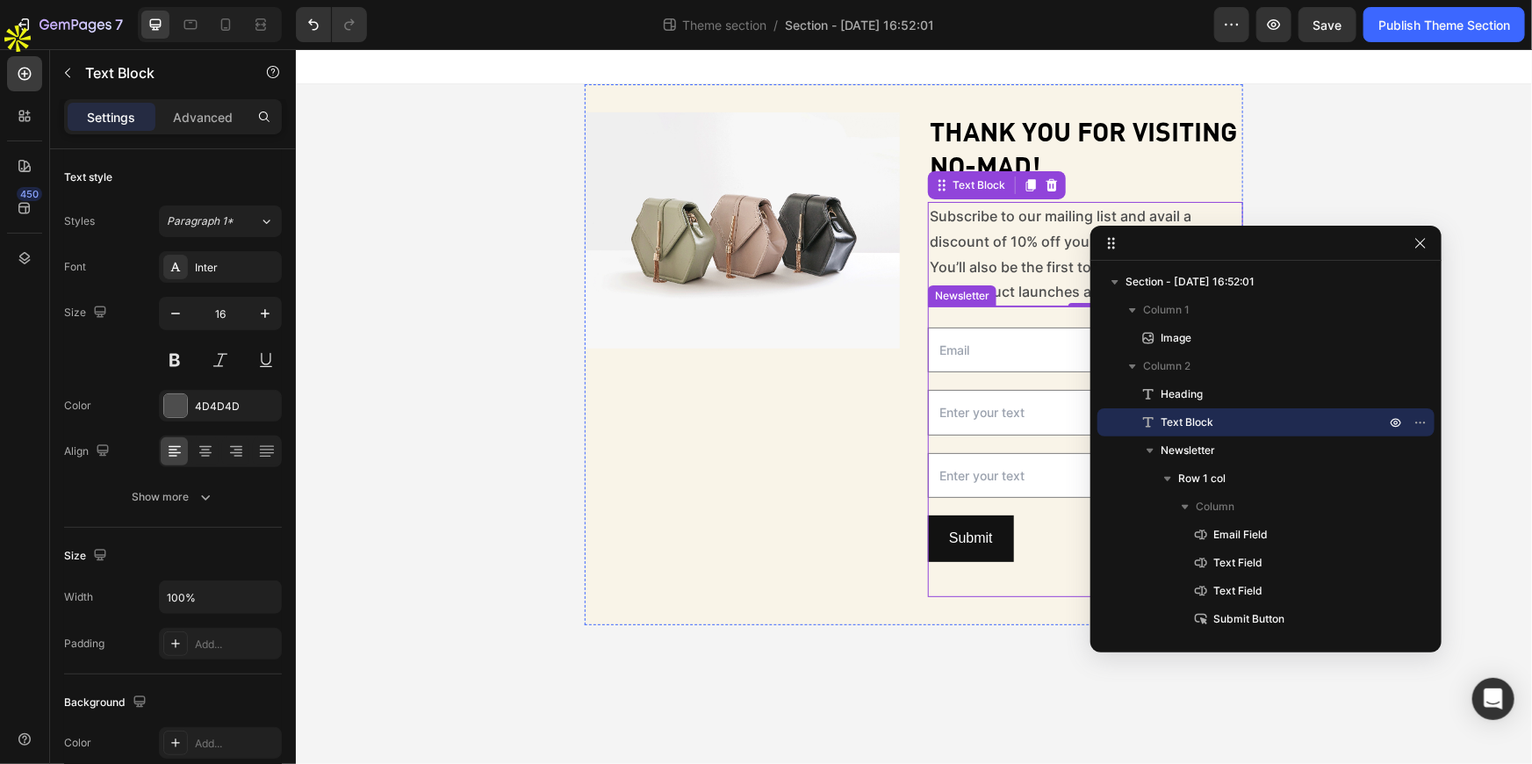
click at [1026, 315] on div "Email Field Text Field Text Field Submit Submit Button Row Newsletter" at bounding box center [1084, 451] width 315 height 290
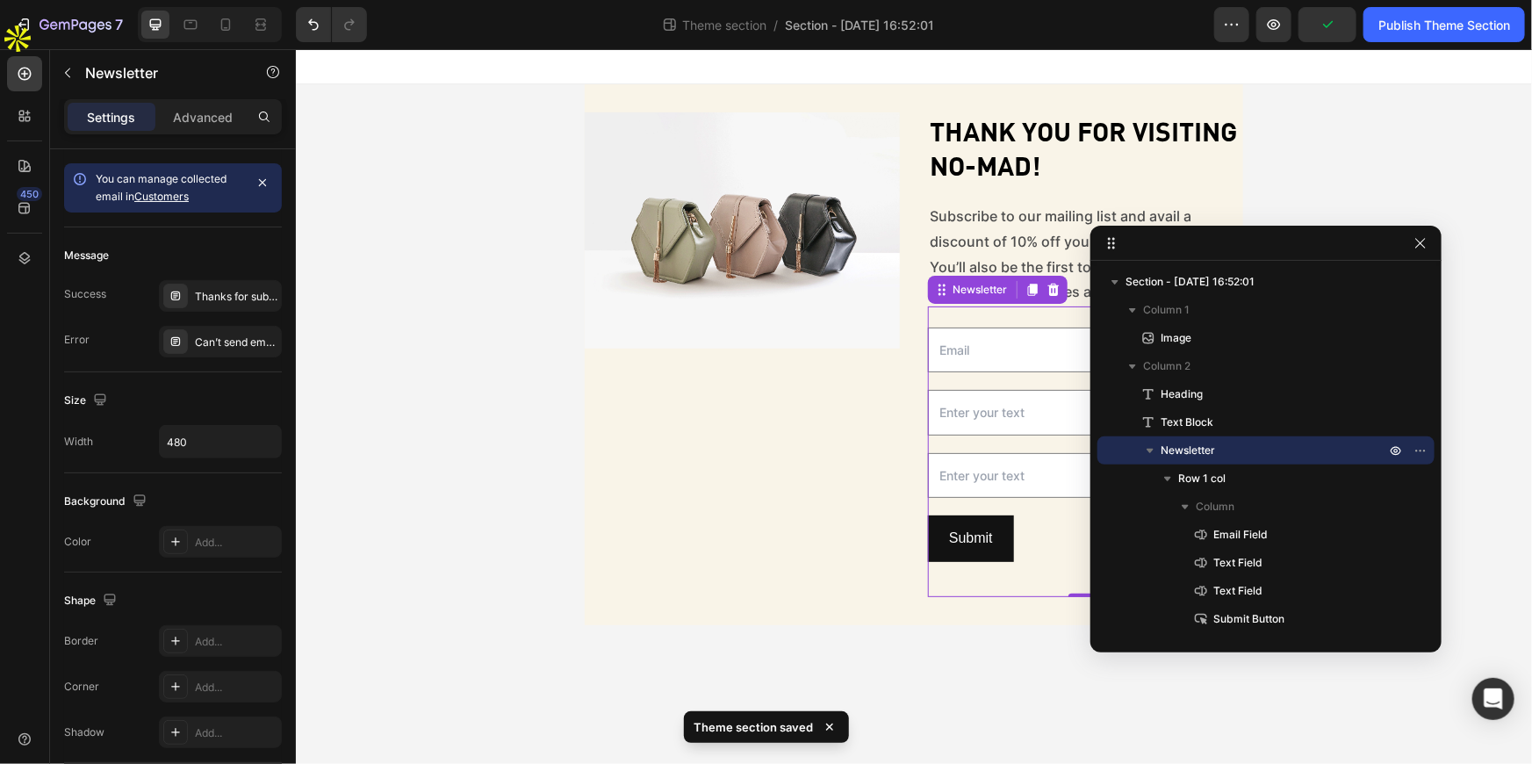
click at [1011, 319] on div "Email Field Text Field Text Field Submit Submit Button Row Newsletter 0" at bounding box center [1084, 451] width 315 height 290
click at [215, 116] on p "Advanced" at bounding box center [203, 117] width 60 height 18
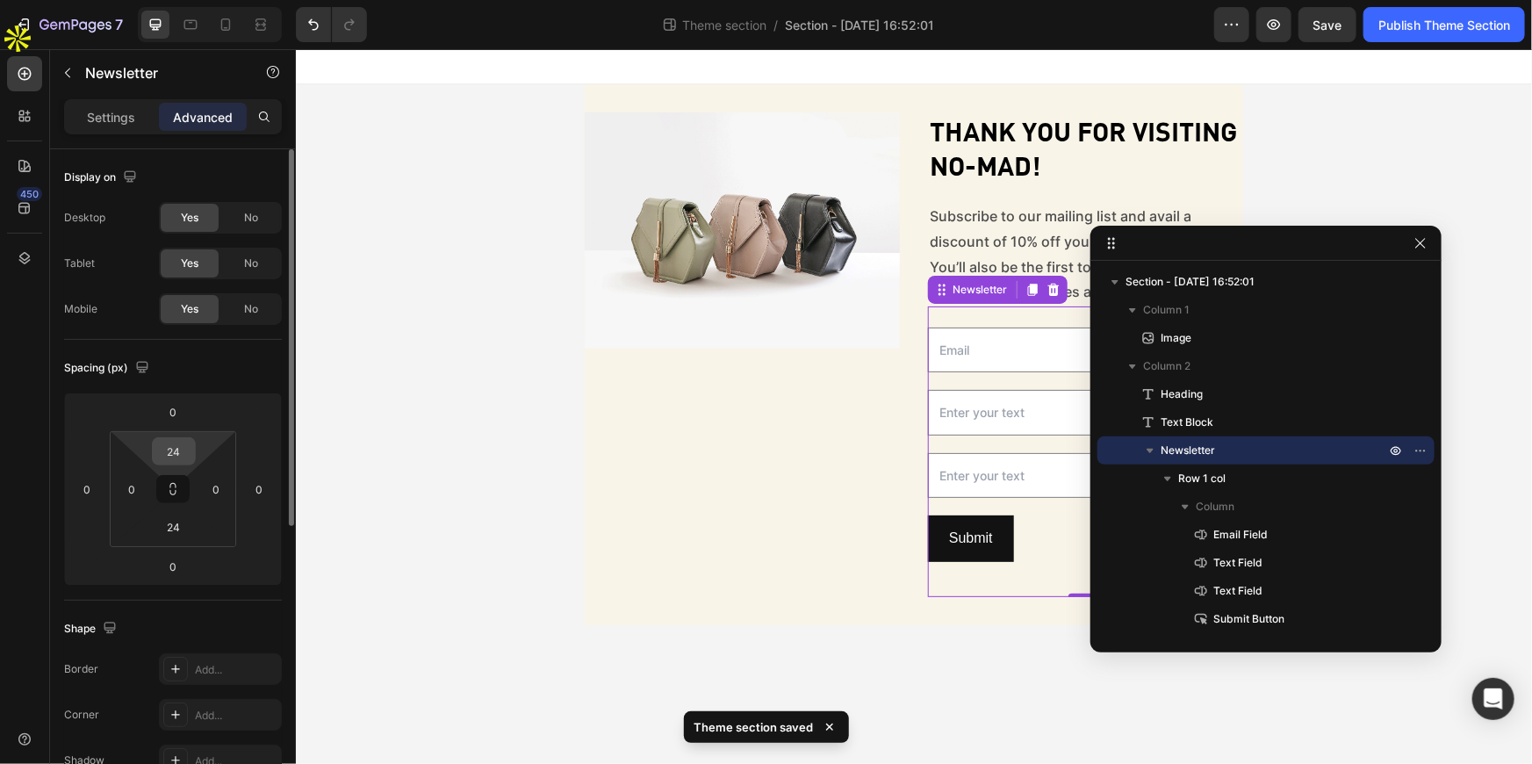
click at [182, 449] on input "24" at bounding box center [173, 451] width 35 height 26
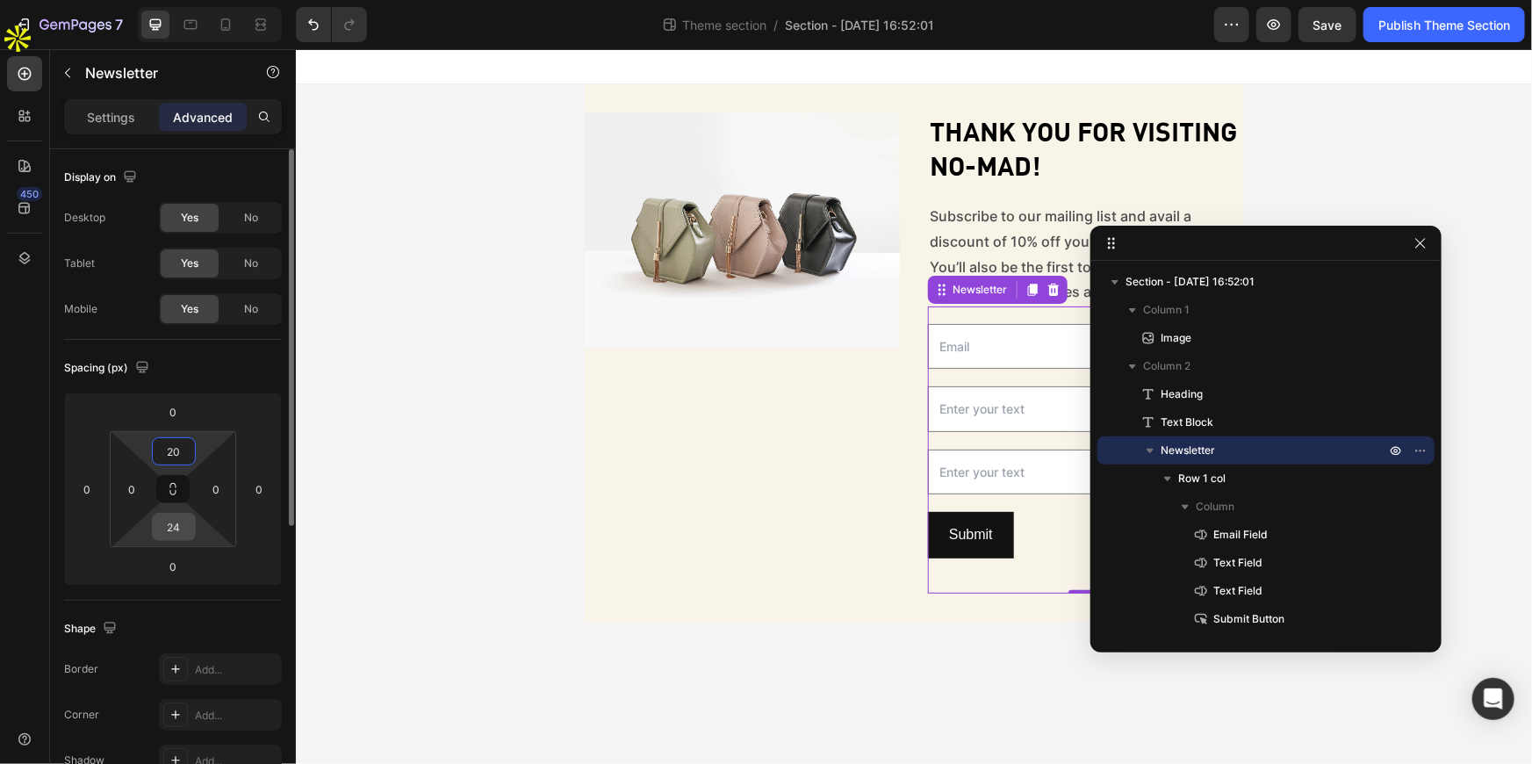
type input "20"
click at [178, 528] on input "24" at bounding box center [173, 527] width 35 height 26
type input "20"
click at [1019, 576] on div "Email Field Text Field Text Field Submit Submit Button Row Newsletter 0" at bounding box center [1084, 447] width 315 height 283
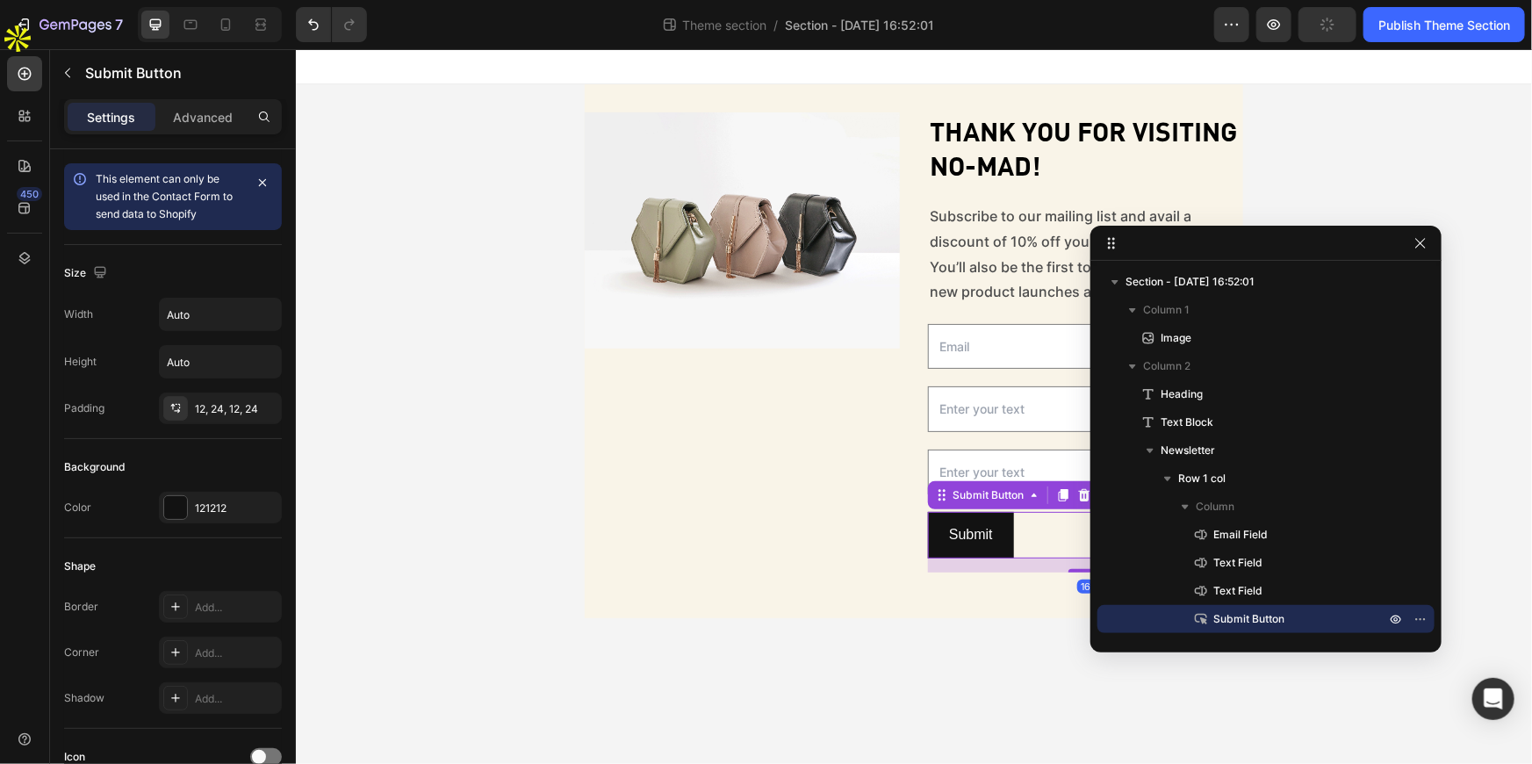
click at [1025, 551] on div "Submit Submit Button 16" at bounding box center [1084, 534] width 315 height 47
click at [188, 119] on p "Advanced" at bounding box center [203, 117] width 60 height 18
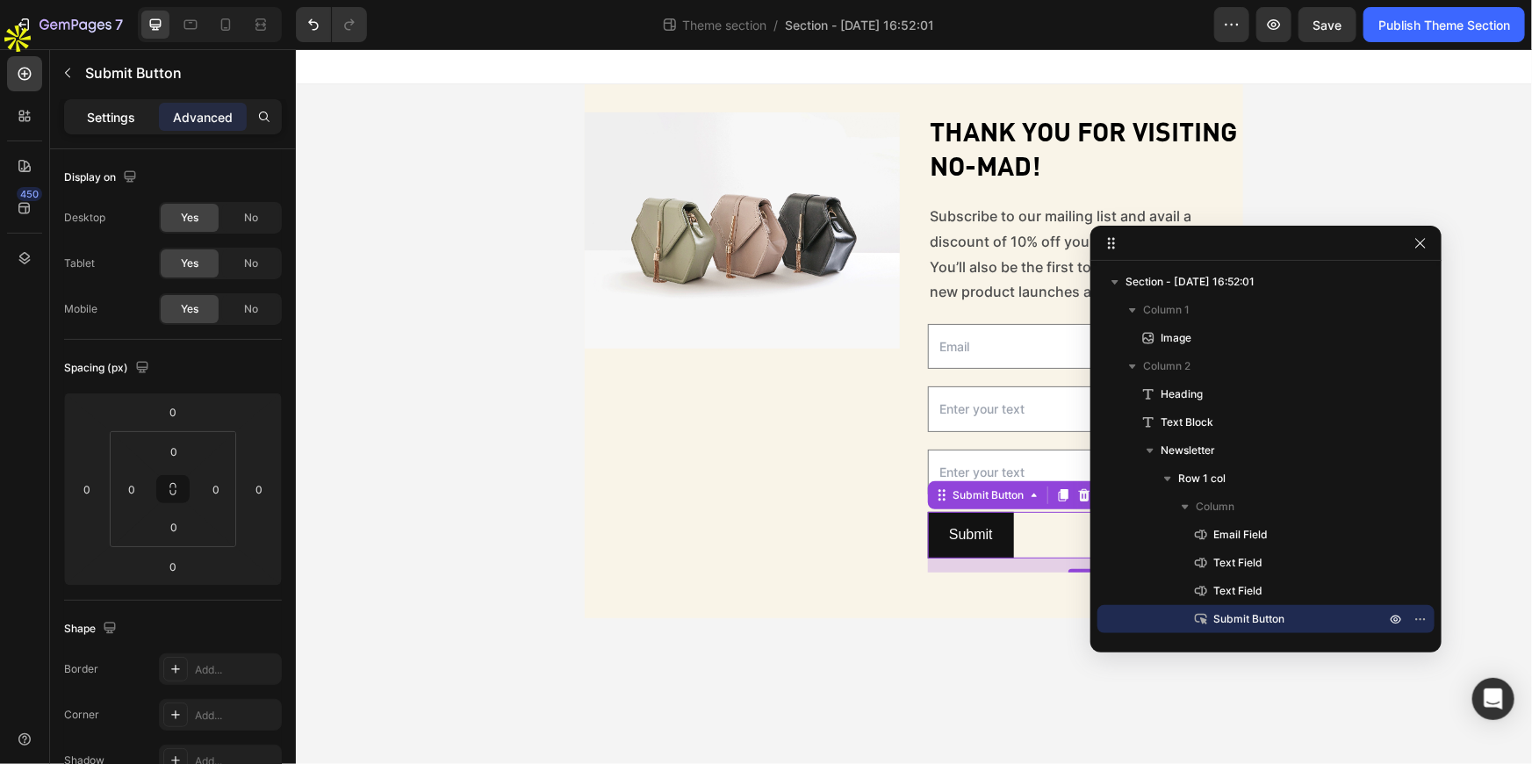
click at [124, 122] on p "Settings" at bounding box center [112, 117] width 48 height 18
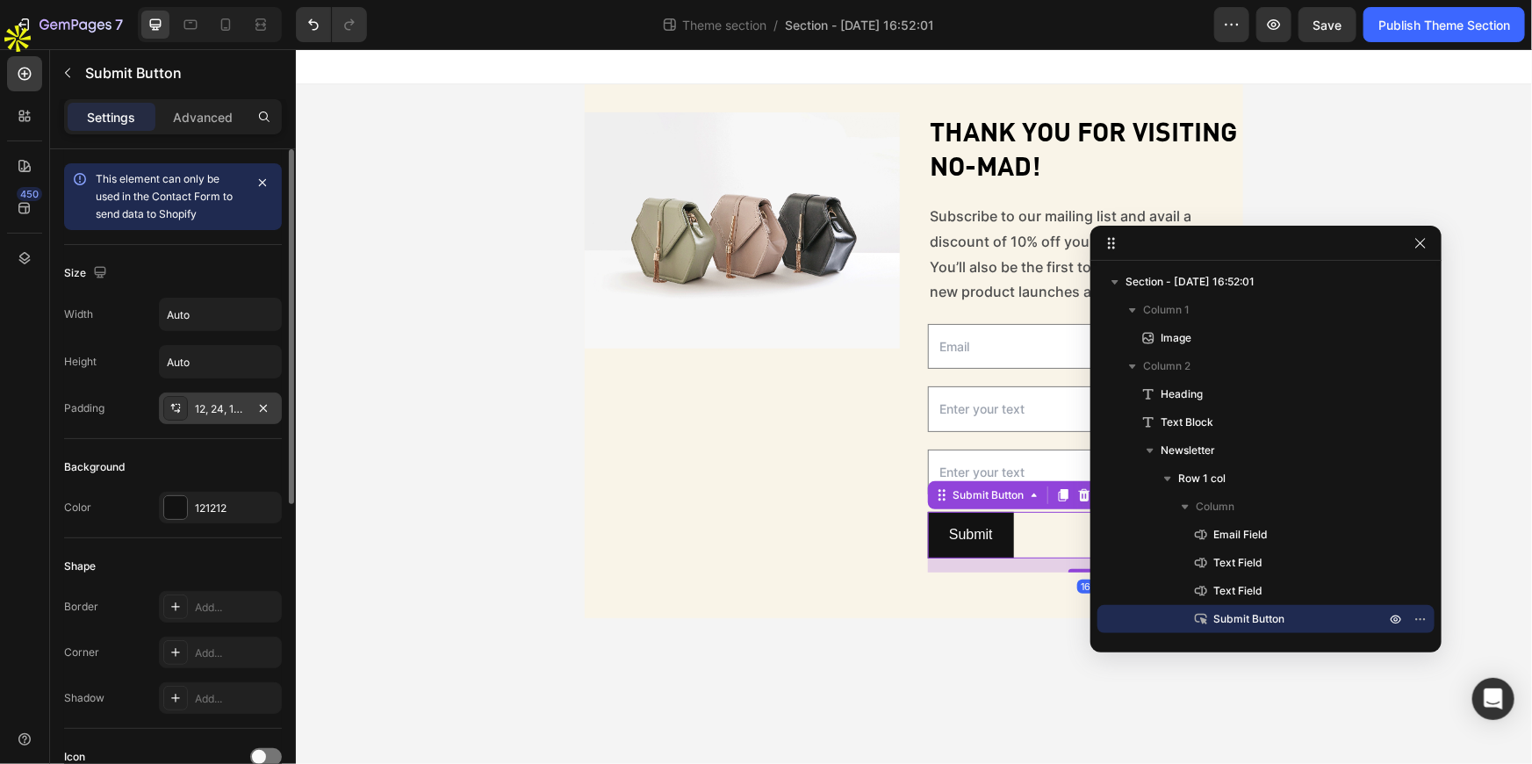
click at [274, 406] on div "12, 24, 12, 24" at bounding box center [220, 408] width 123 height 32
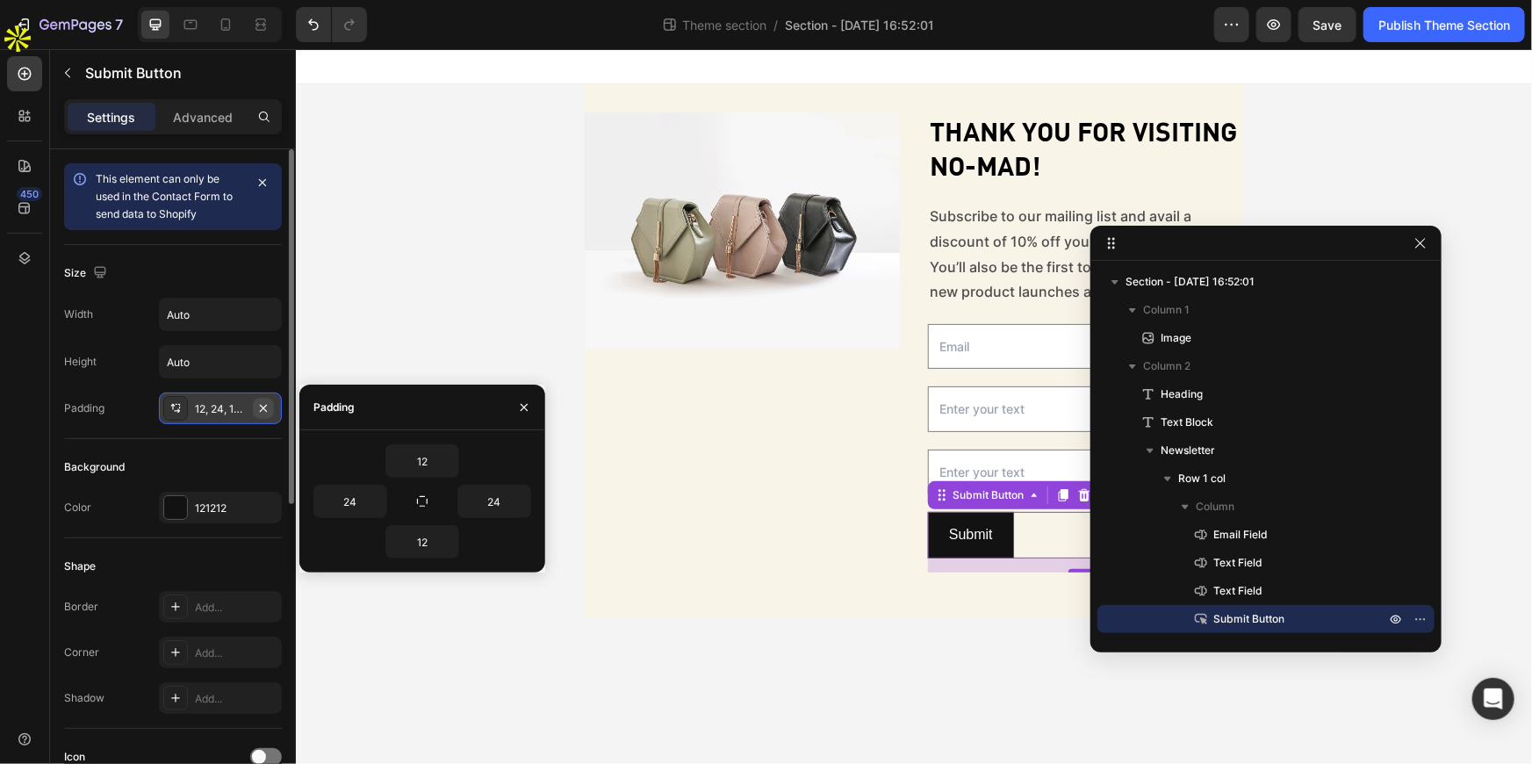
click at [262, 404] on icon "button" at bounding box center [263, 407] width 7 height 7
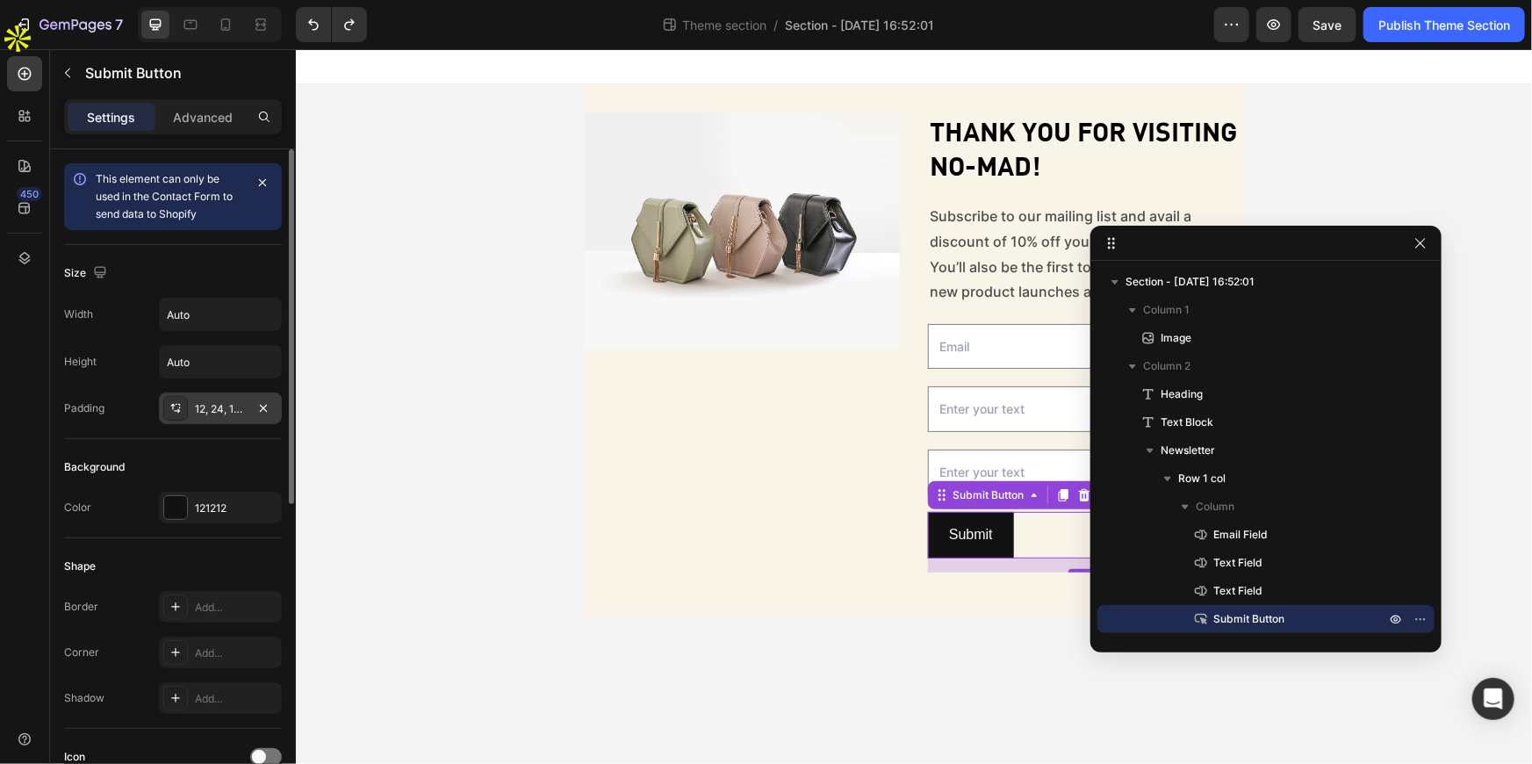
click at [1000, 564] on div "16" at bounding box center [1084, 565] width 315 height 14
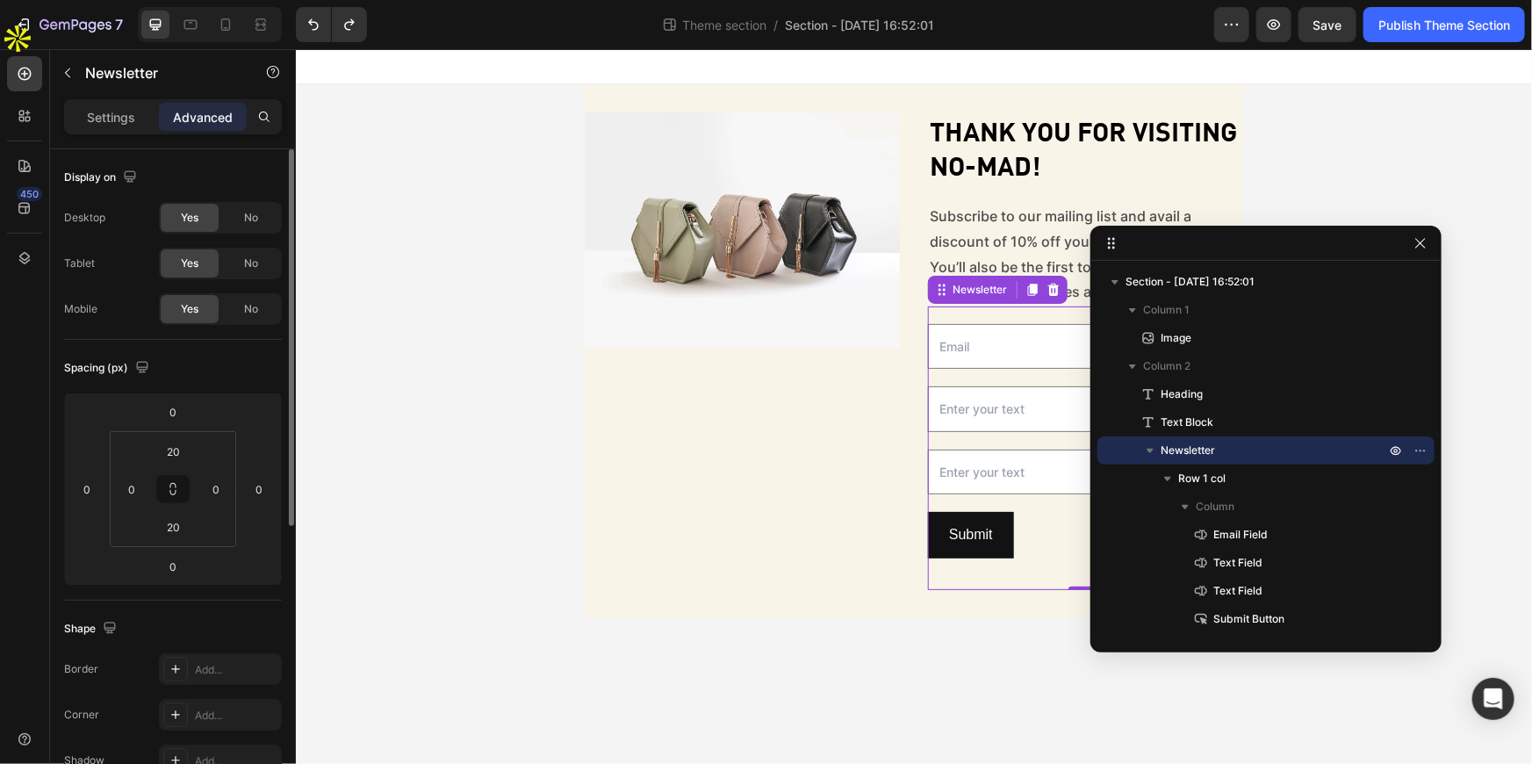
click at [990, 579] on div "Email Field Text Field Text Field Submit Submit Button Row Newsletter 0" at bounding box center [1084, 447] width 315 height 283
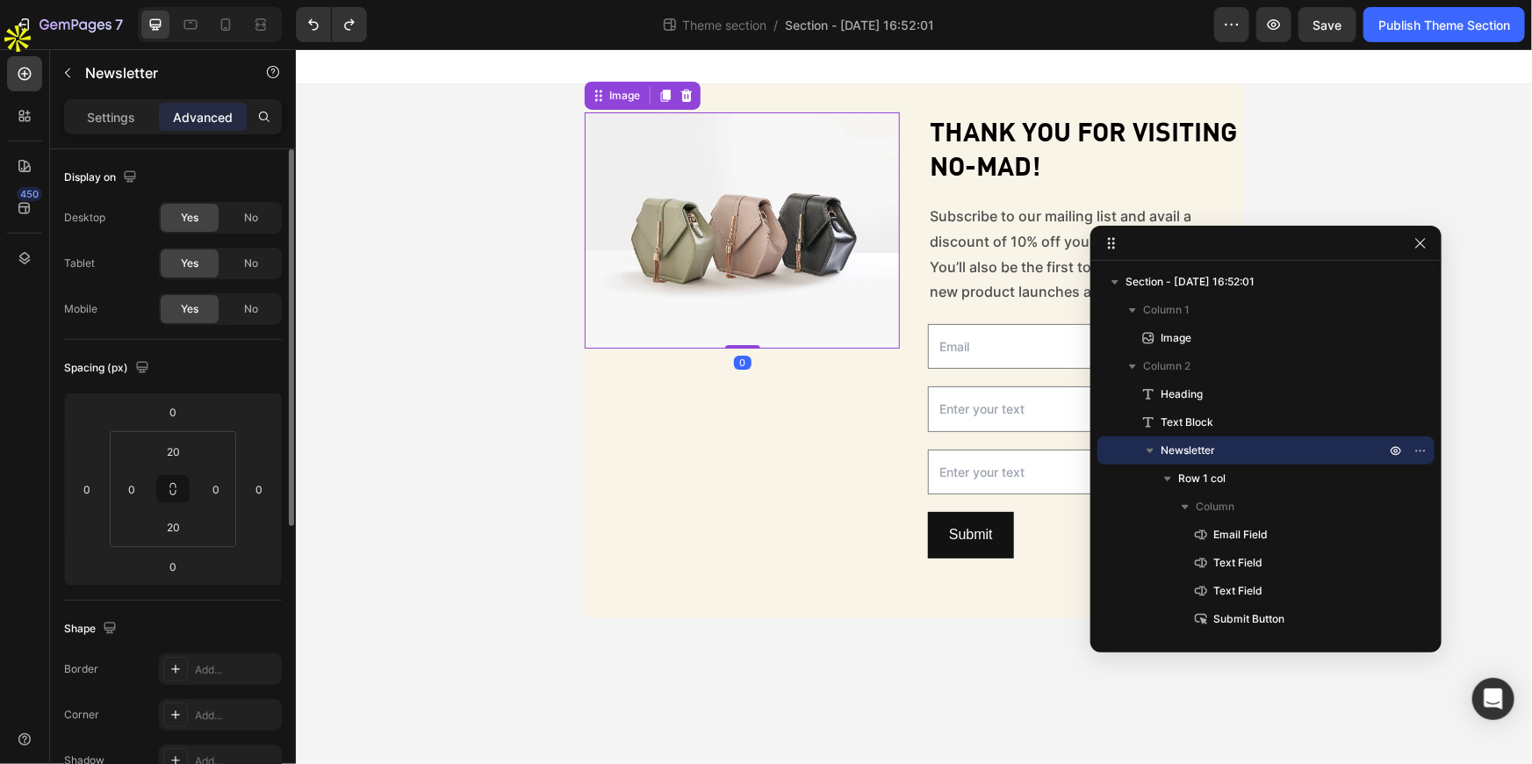
click at [687, 316] on img at bounding box center [741, 230] width 315 height 236
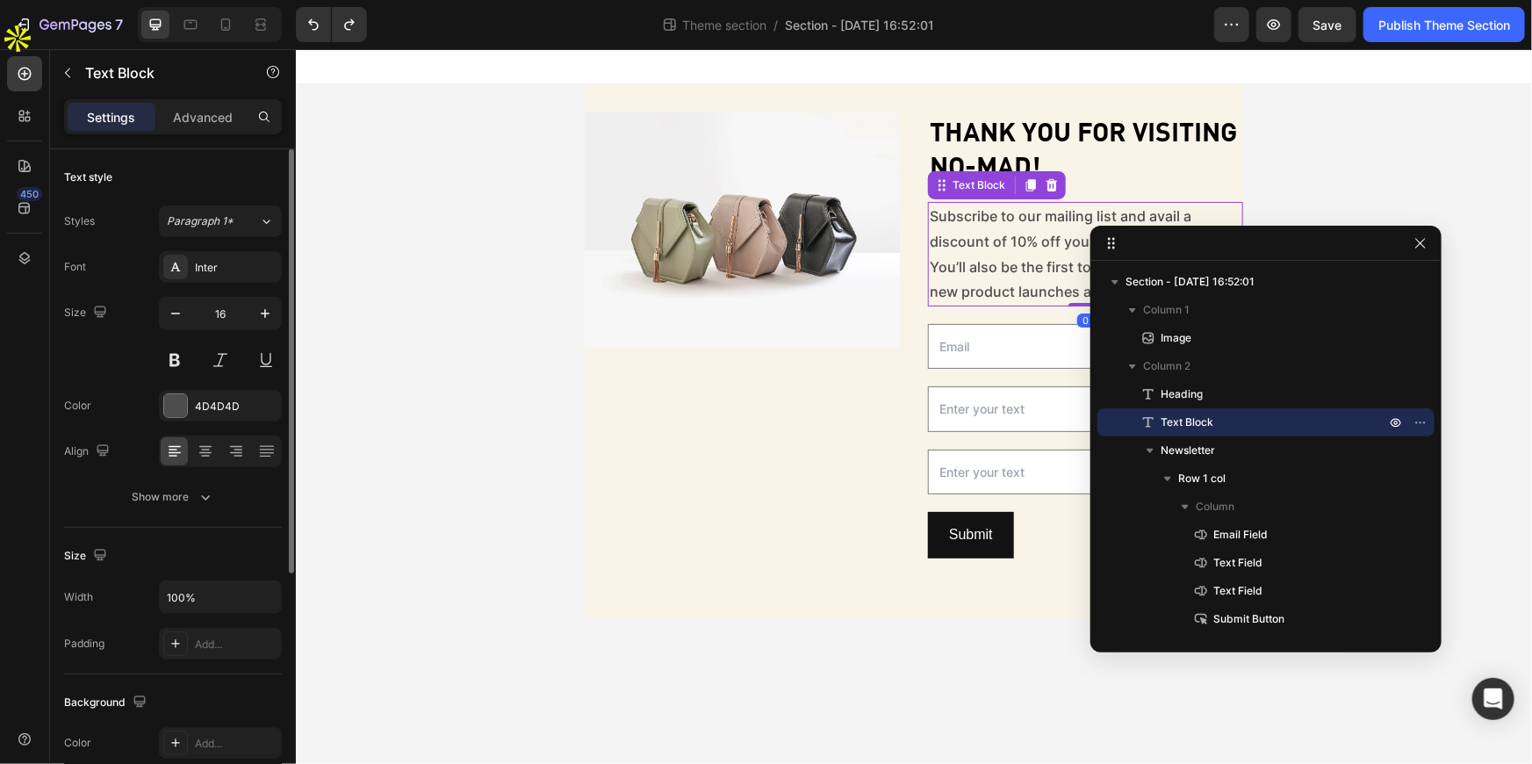
click at [998, 234] on p "Subscribe to our mailing list and avail a discount of 10% off your first order.…" at bounding box center [1085, 253] width 312 height 101
click at [241, 401] on div "4D4D4D" at bounding box center [220, 407] width 51 height 16
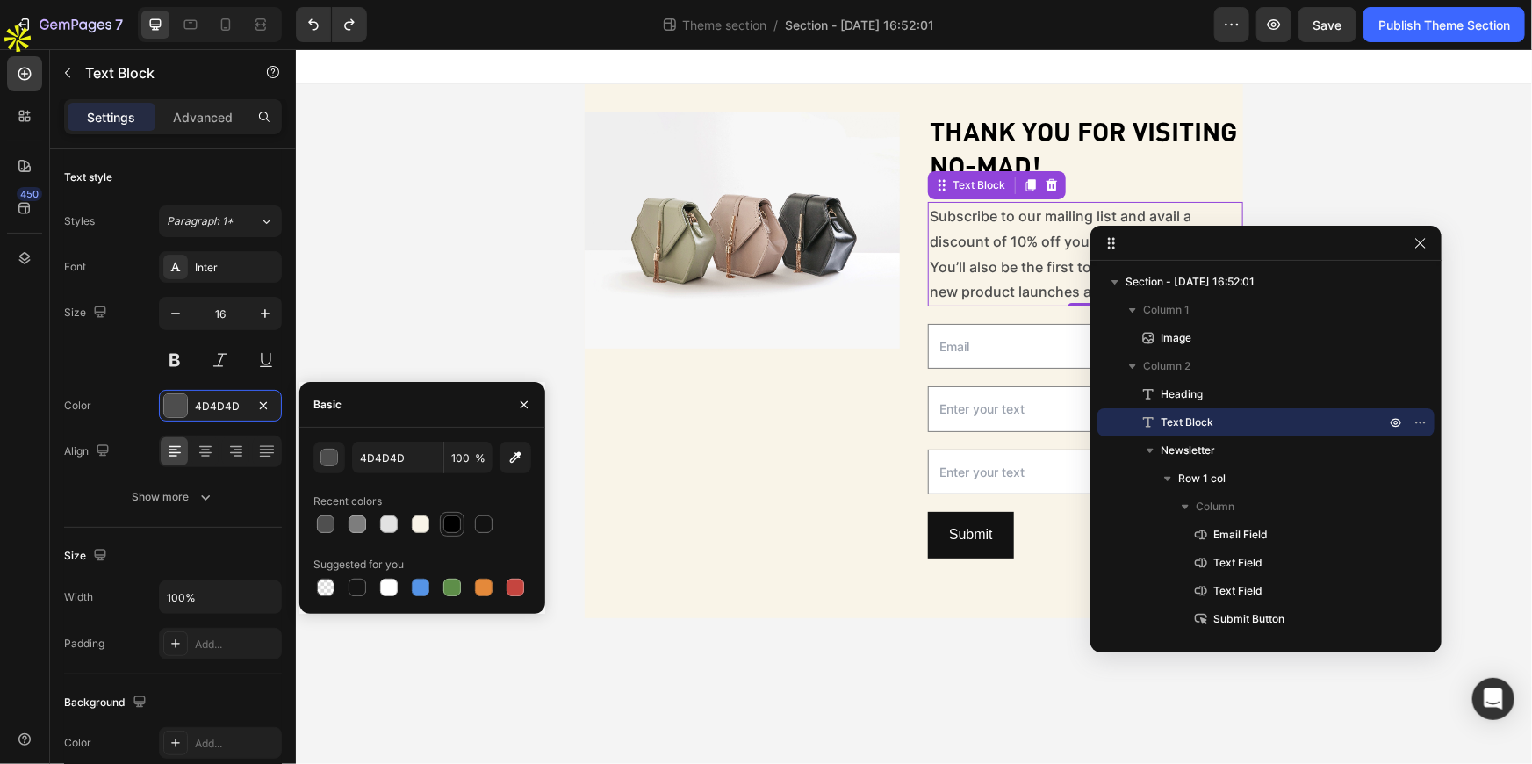
click at [450, 528] on div at bounding box center [452, 524] width 18 height 18
type input "000000"
click at [968, 342] on input "email" at bounding box center [1084, 345] width 315 height 45
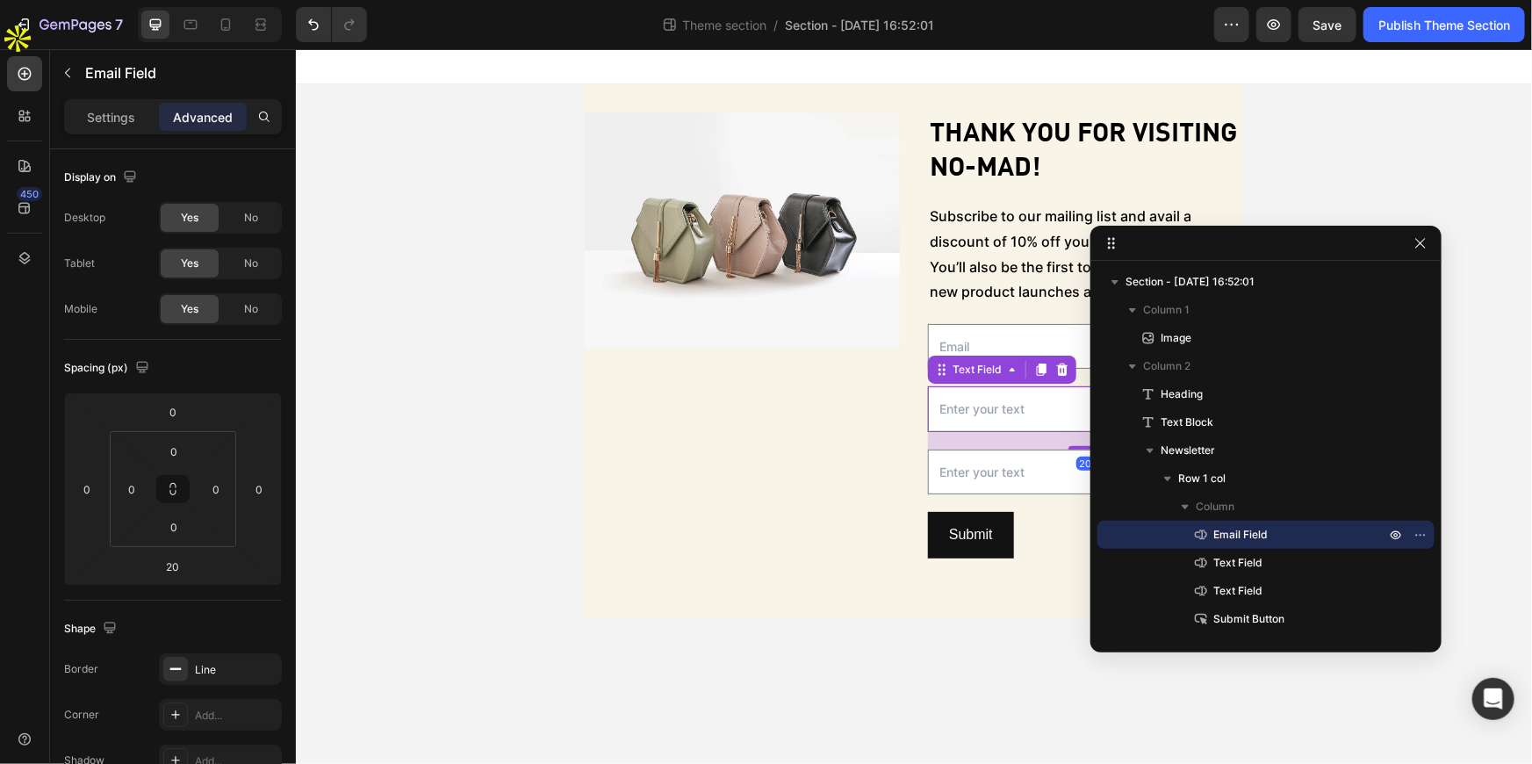
click at [976, 418] on input "text" at bounding box center [1084, 407] width 315 height 45
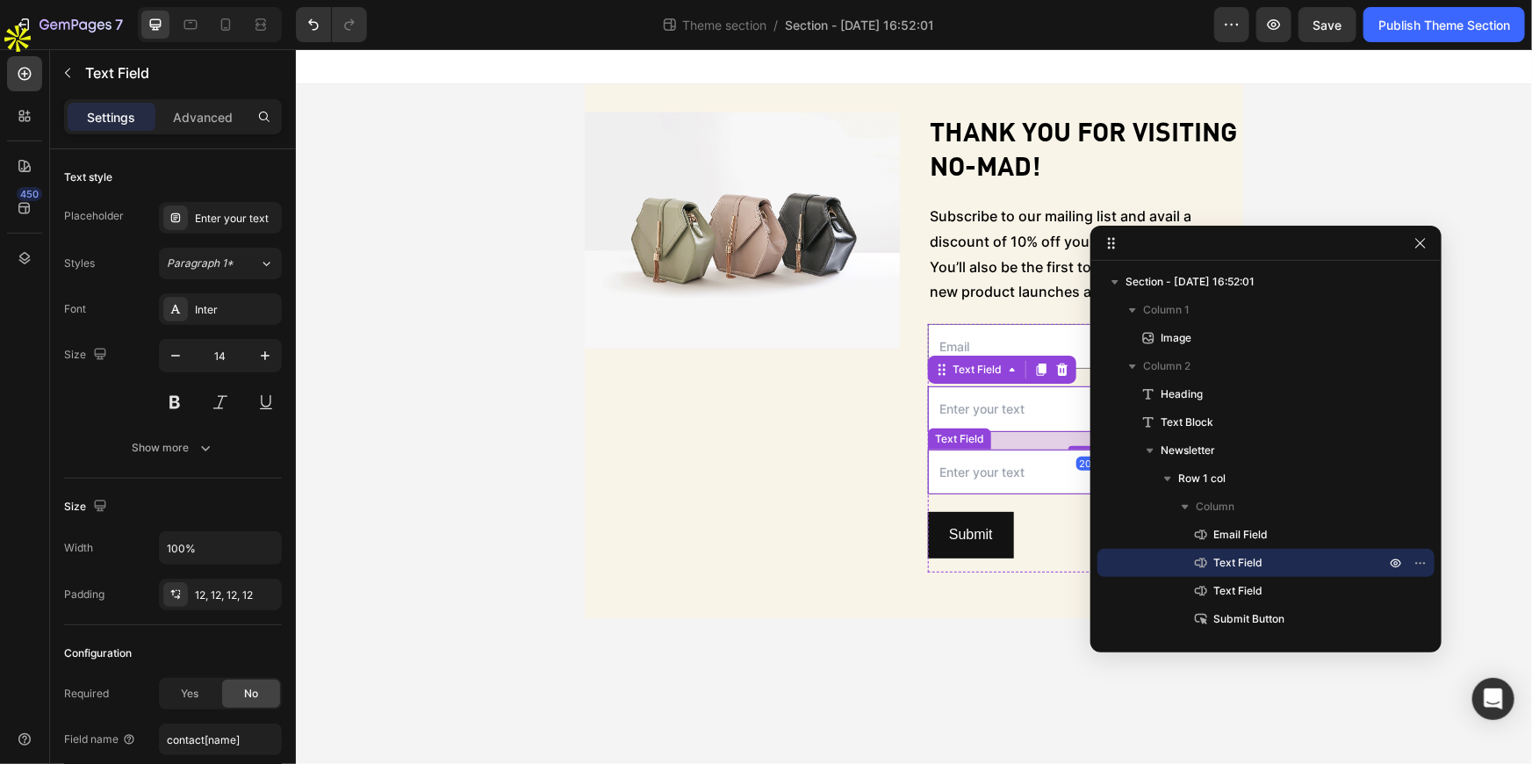
click at [960, 466] on input "text" at bounding box center [1084, 471] width 315 height 45
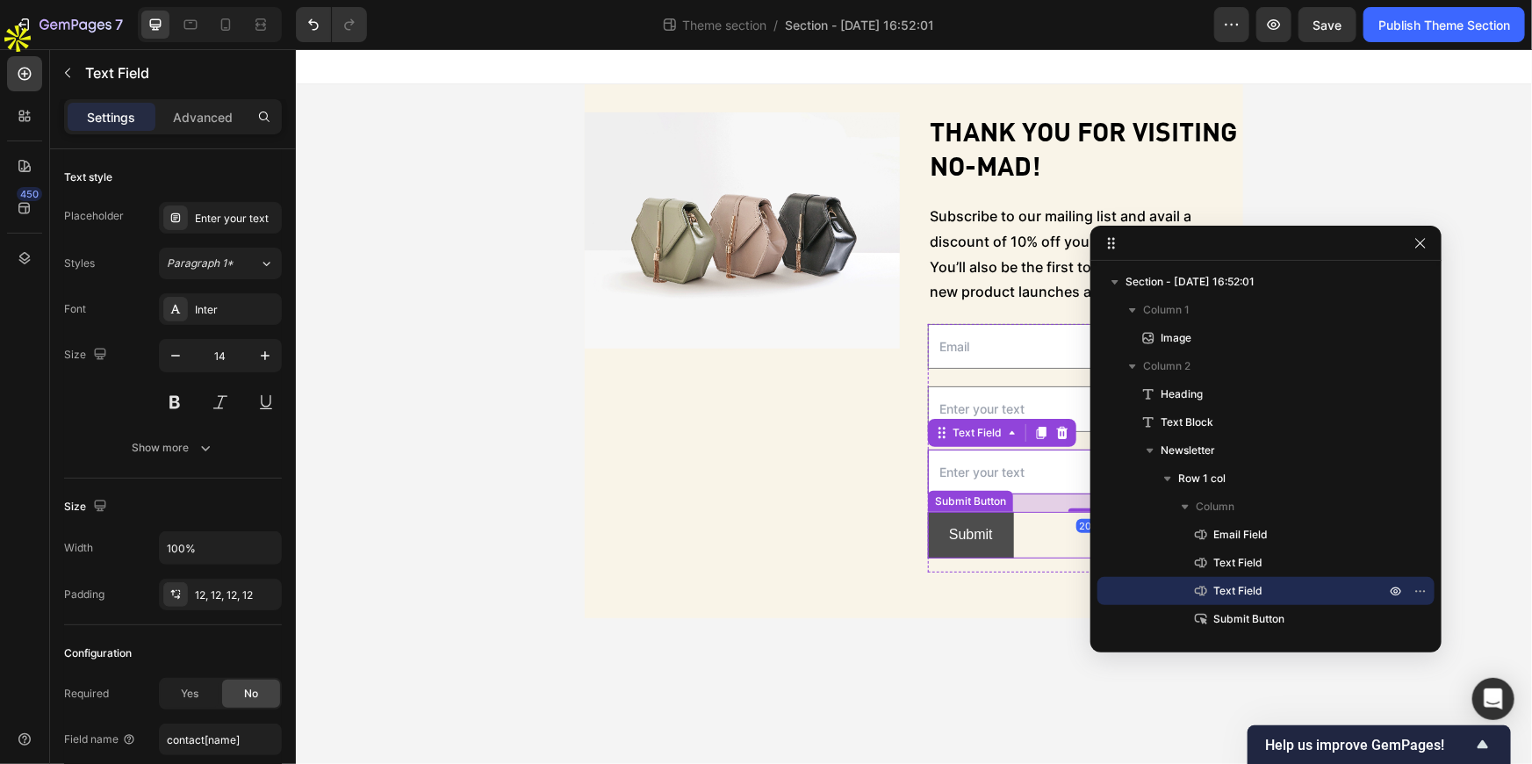
click at [932, 550] on button "Submit" at bounding box center [970, 534] width 86 height 47
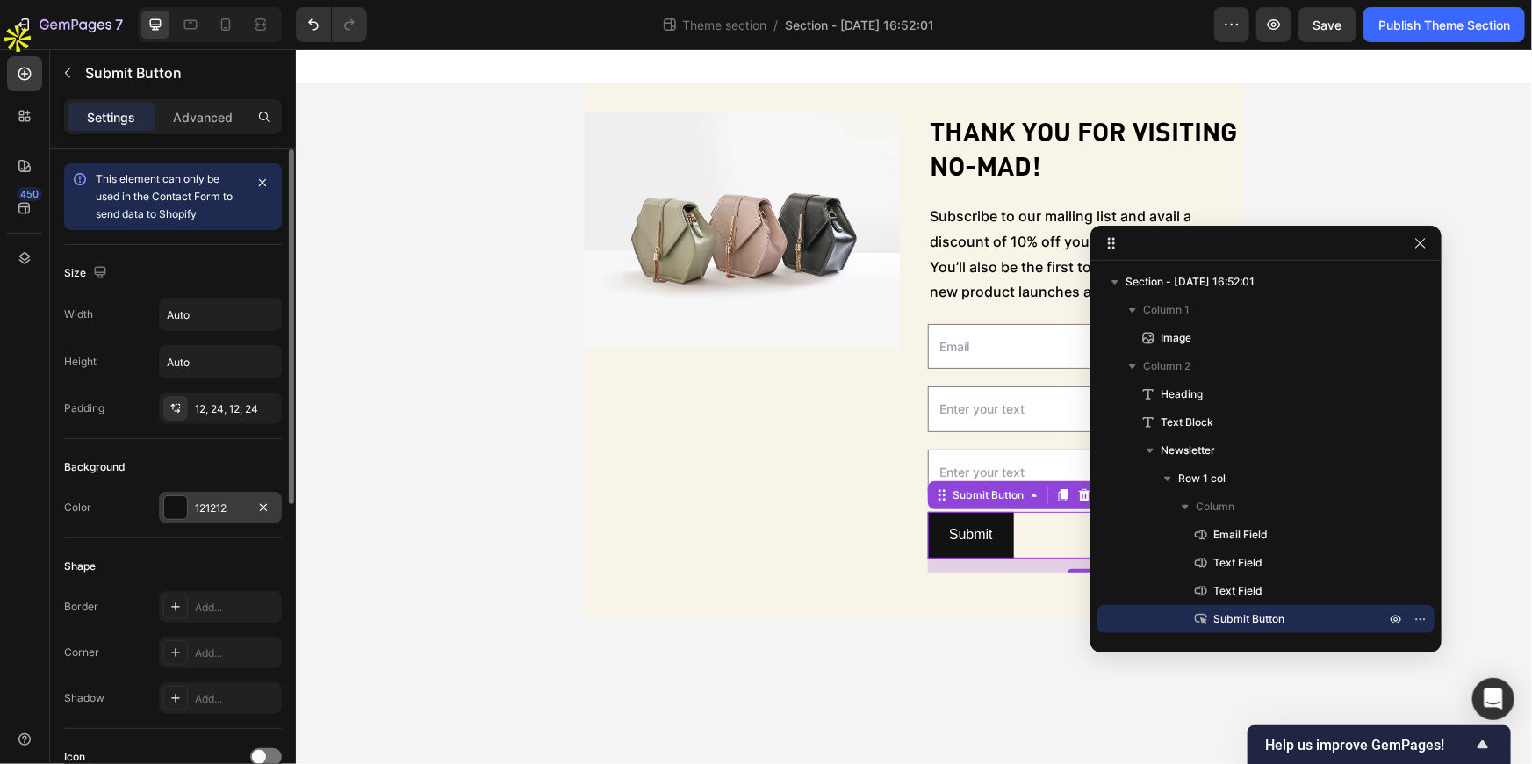
click at [198, 494] on div "121212" at bounding box center [220, 508] width 123 height 32
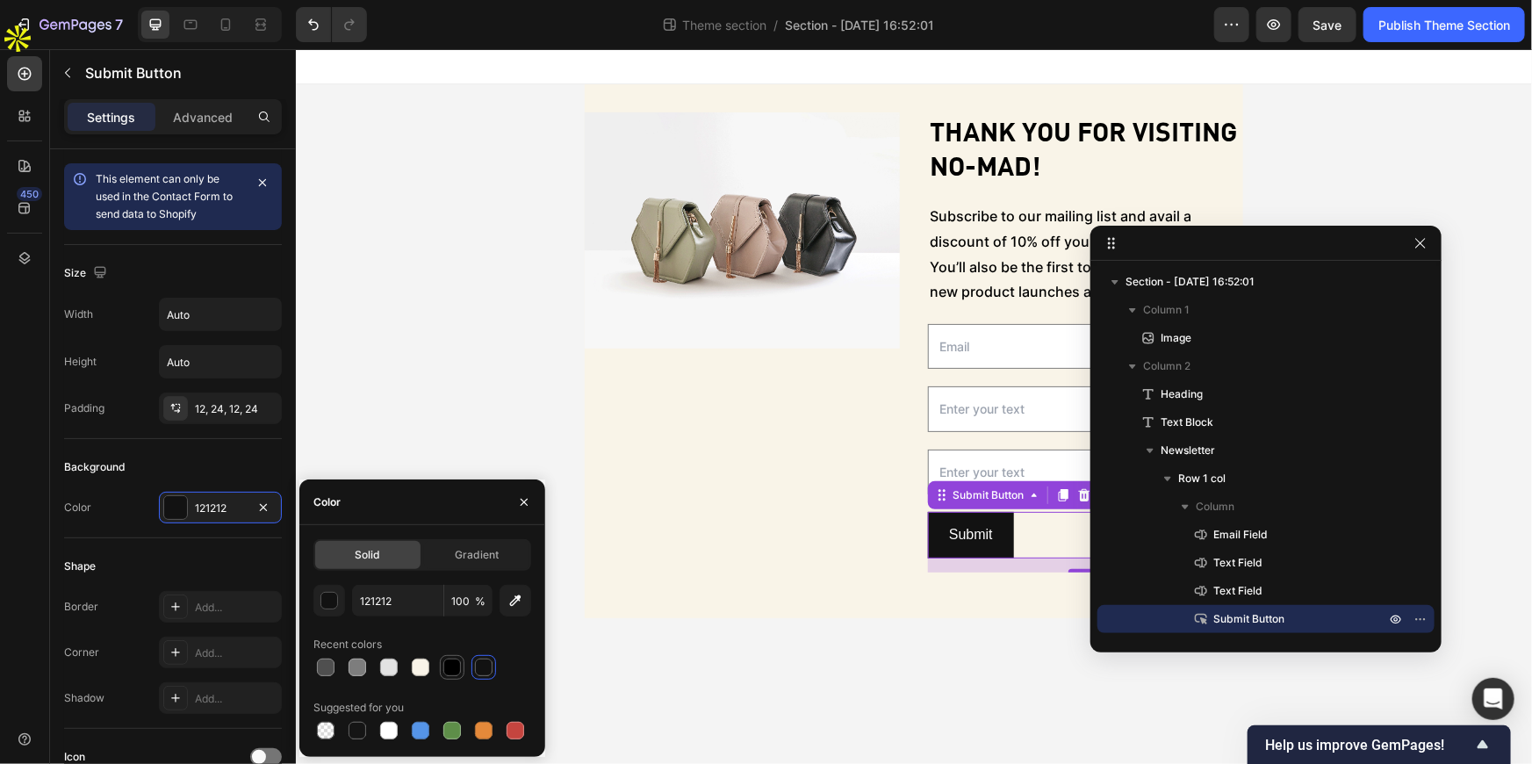
click at [459, 664] on div at bounding box center [452, 668] width 18 height 18
type input "000000"
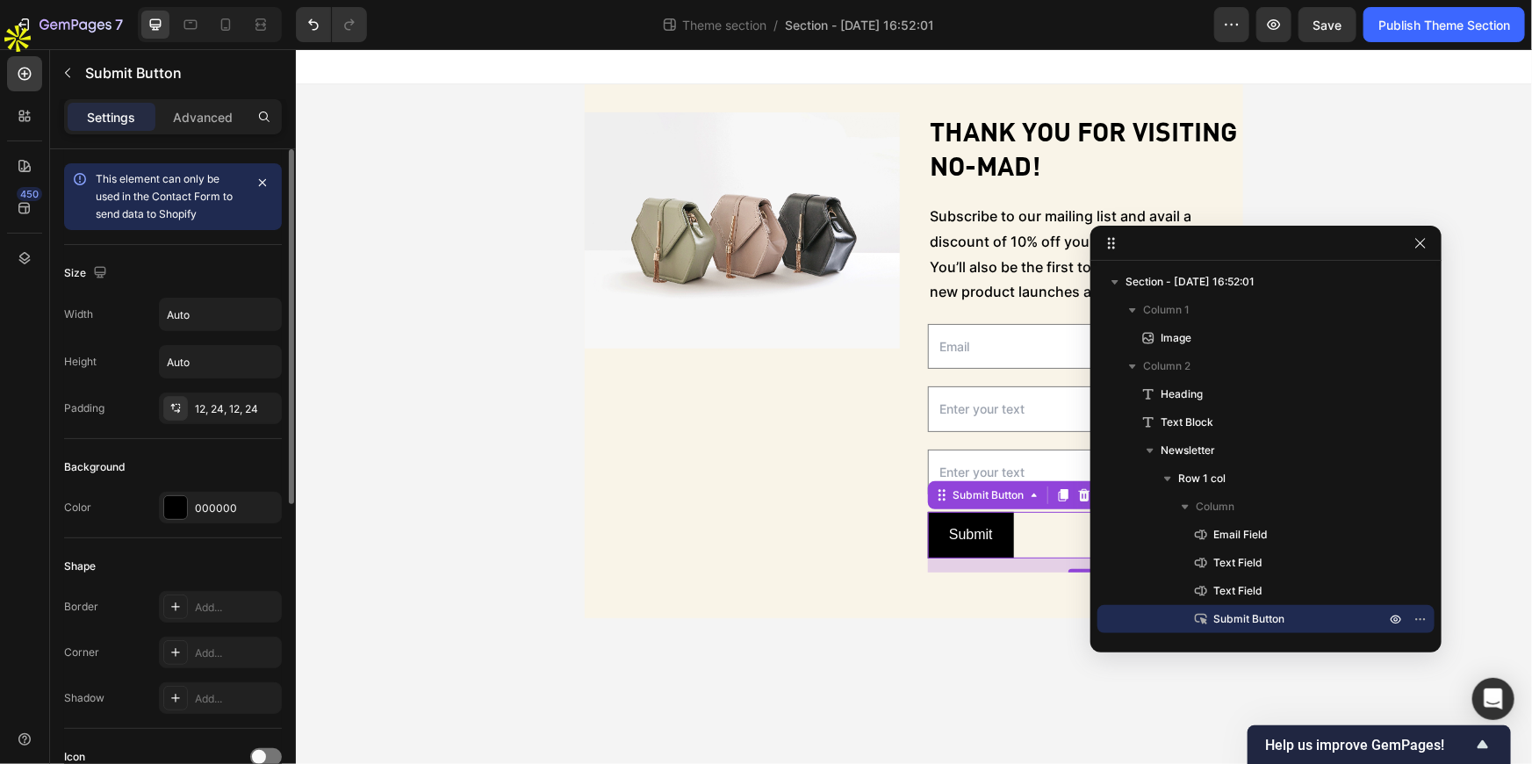
click at [158, 444] on div "Background Color 000000" at bounding box center [173, 488] width 218 height 99
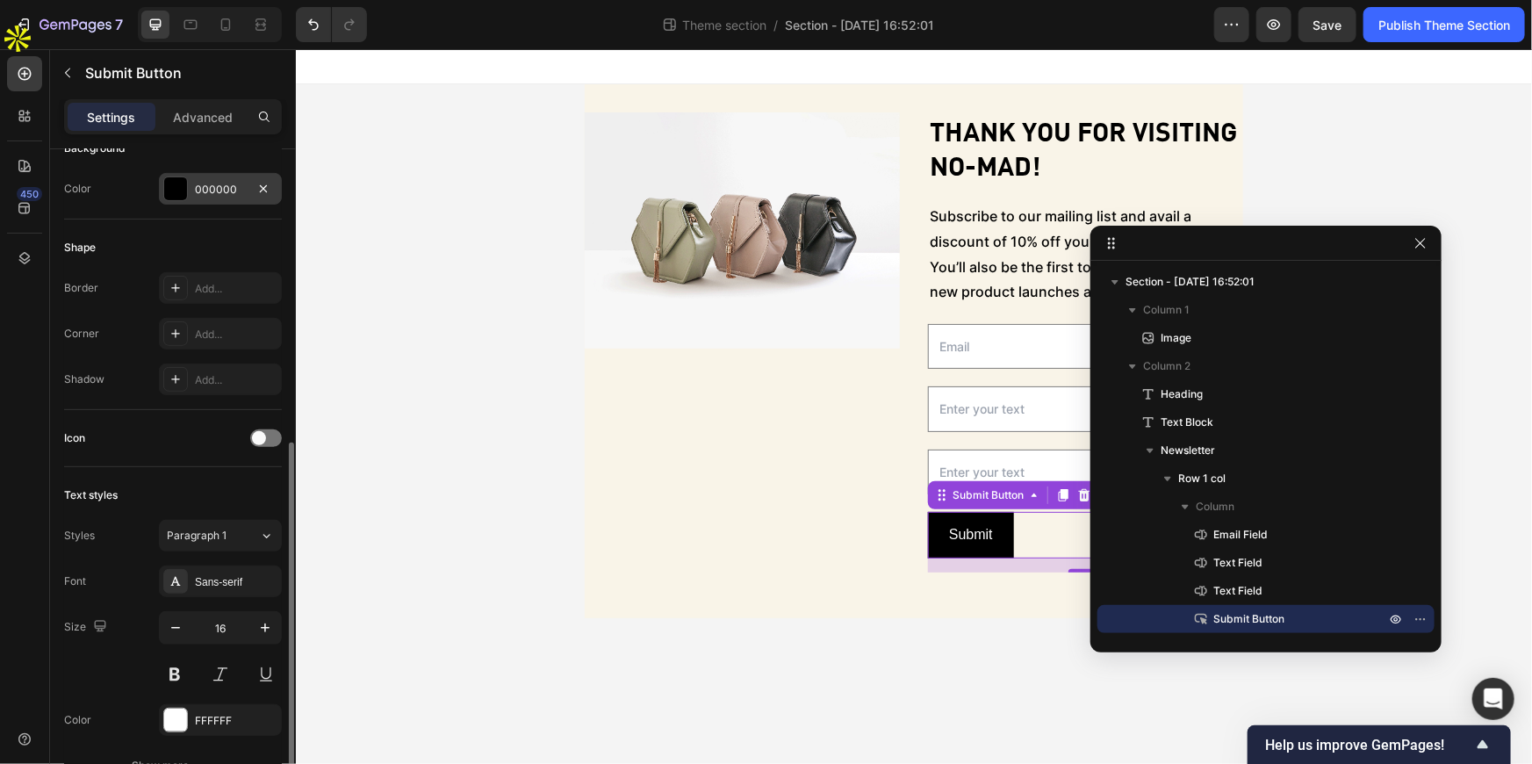
scroll to position [399, 0]
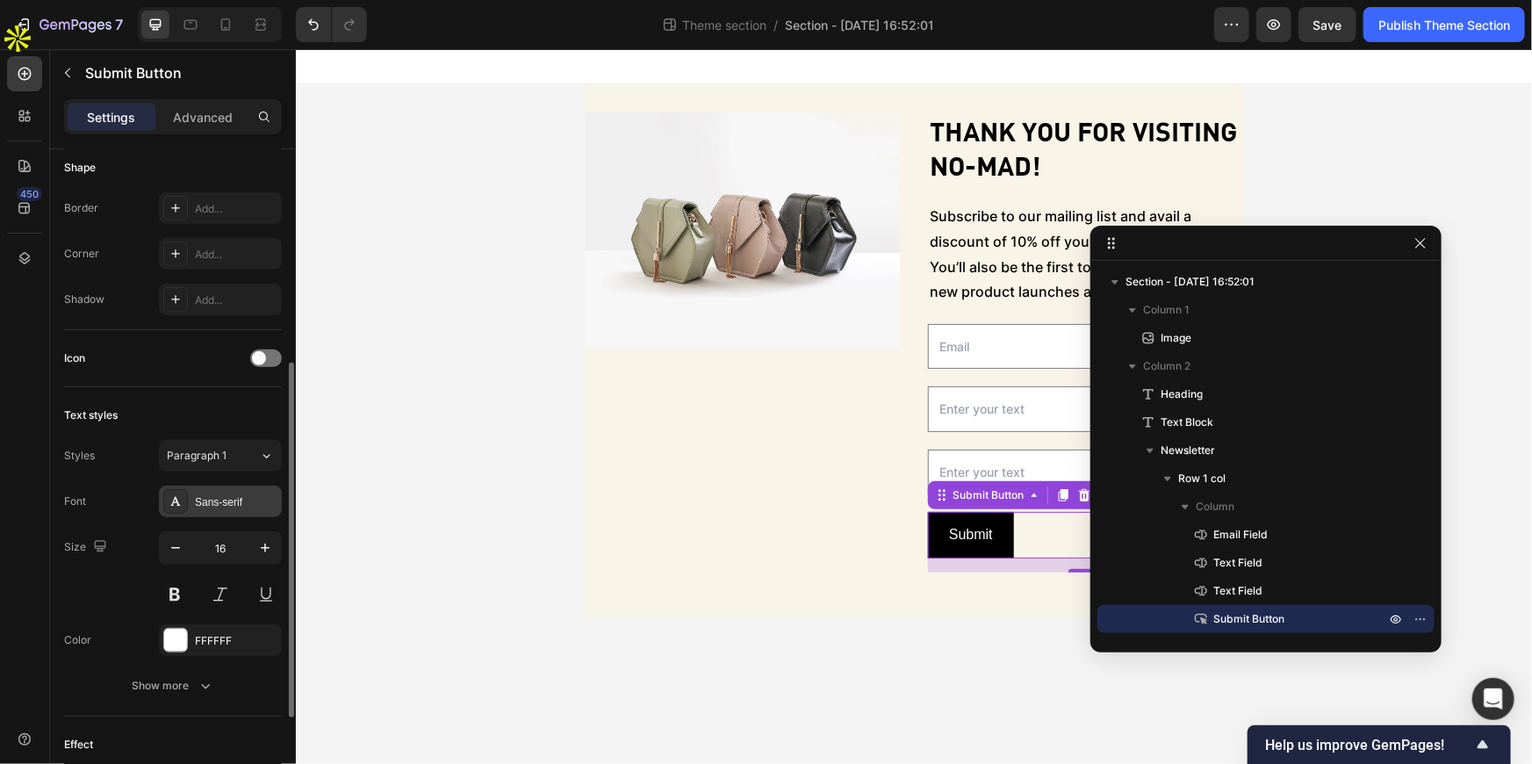
click at [219, 501] on div "Sans-serif" at bounding box center [236, 502] width 83 height 16
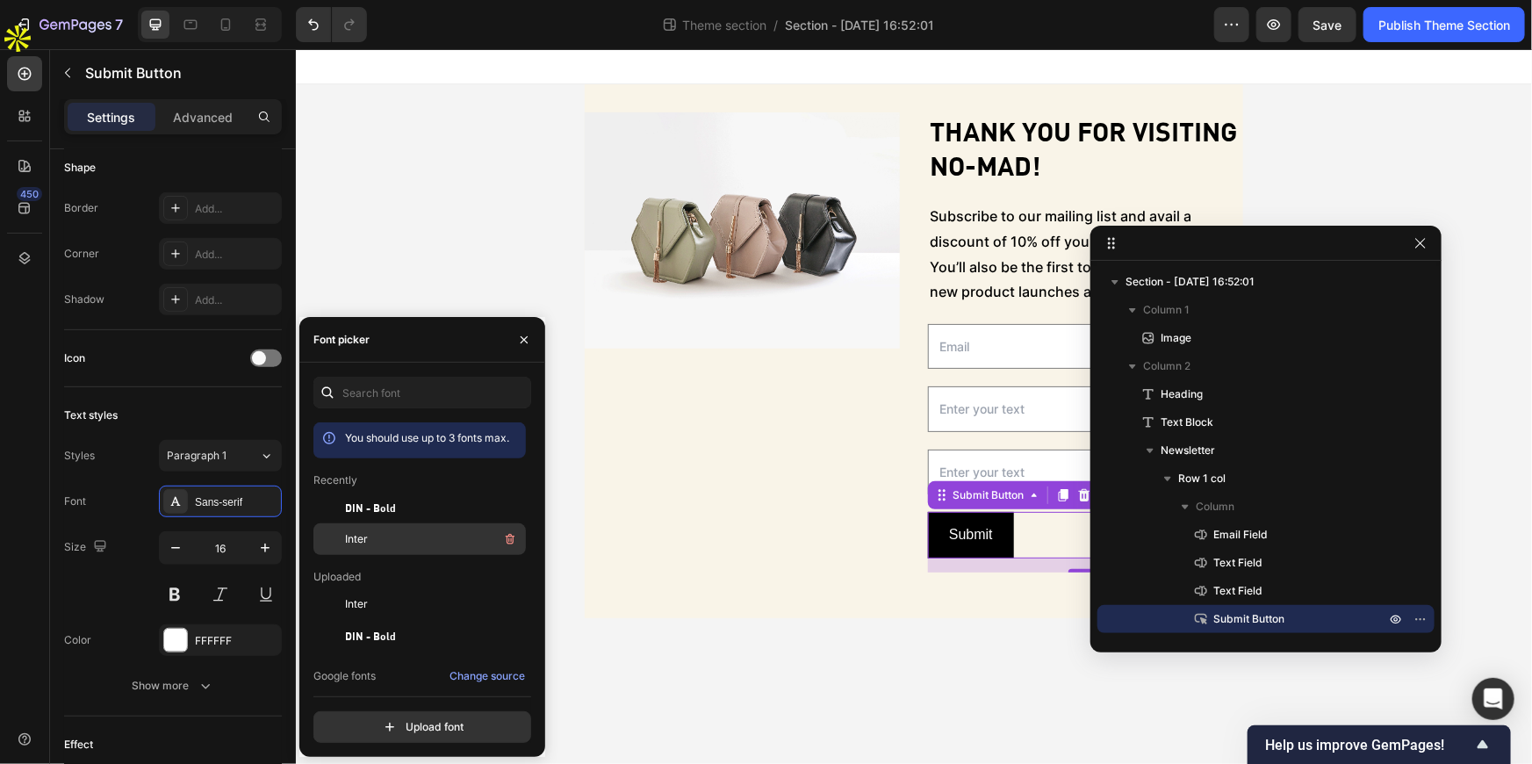
click at [364, 534] on span "Inter" at bounding box center [356, 539] width 23 height 16
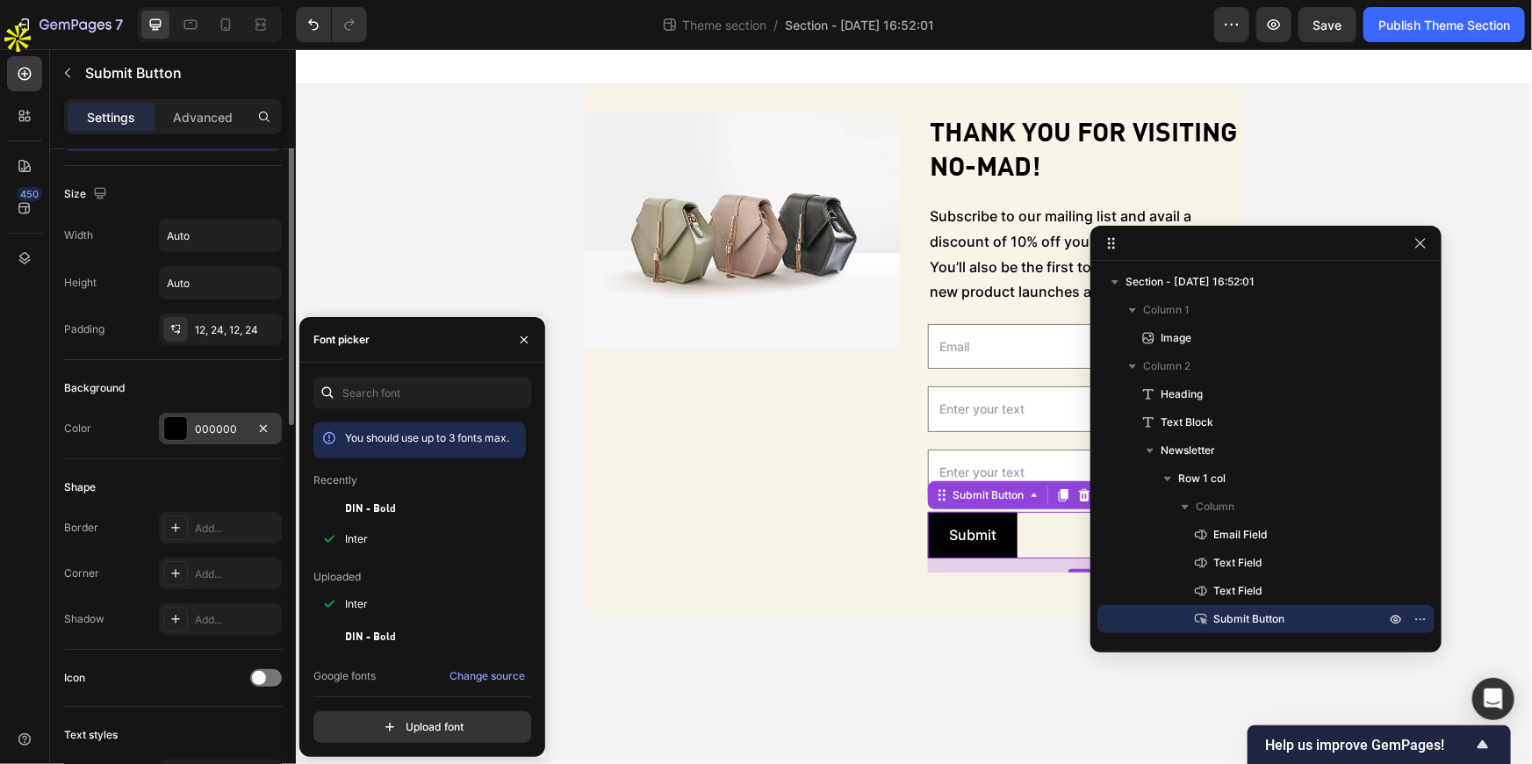
scroll to position [0, 0]
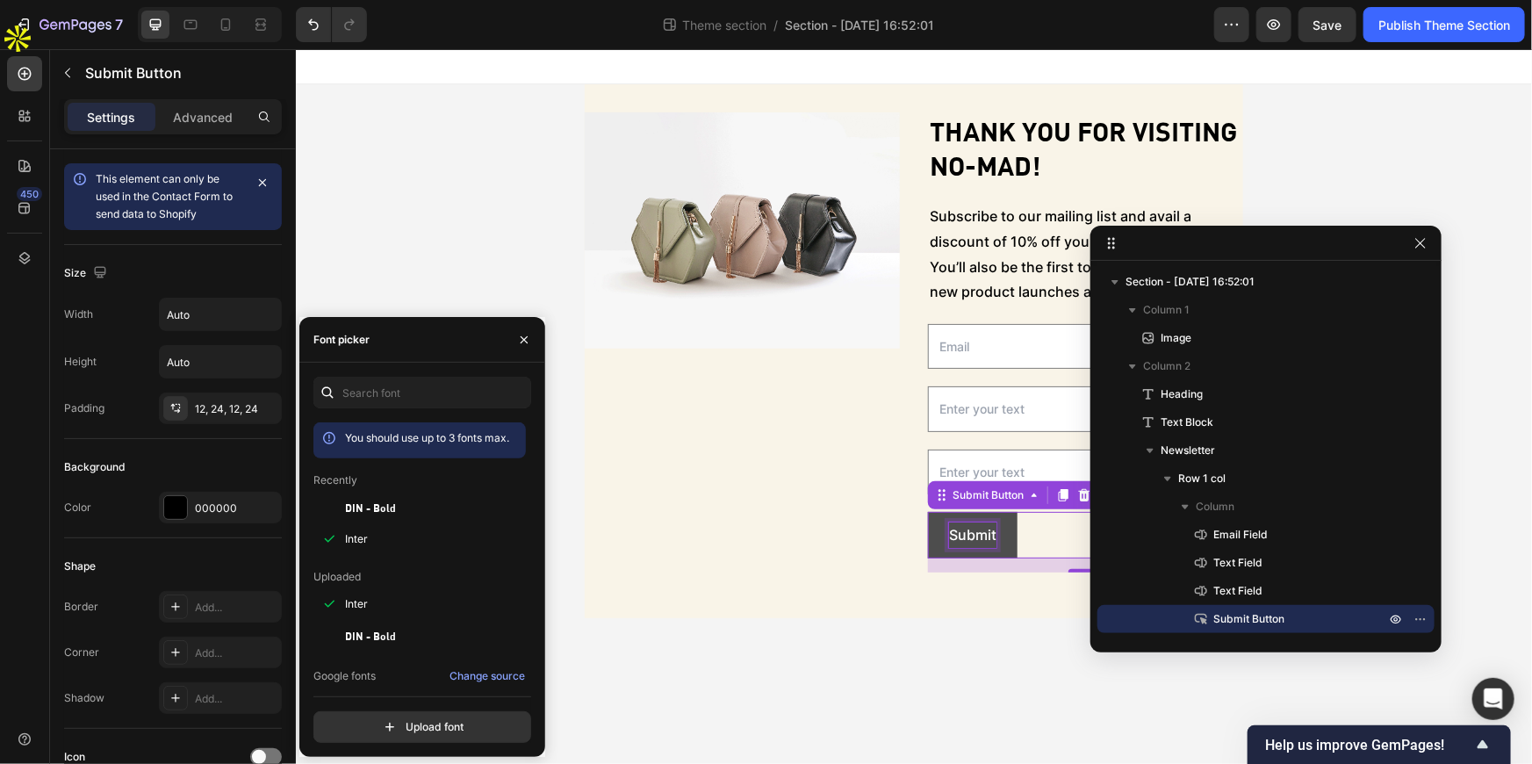
click at [965, 536] on p "Submit" at bounding box center [971, 534] width 47 height 25
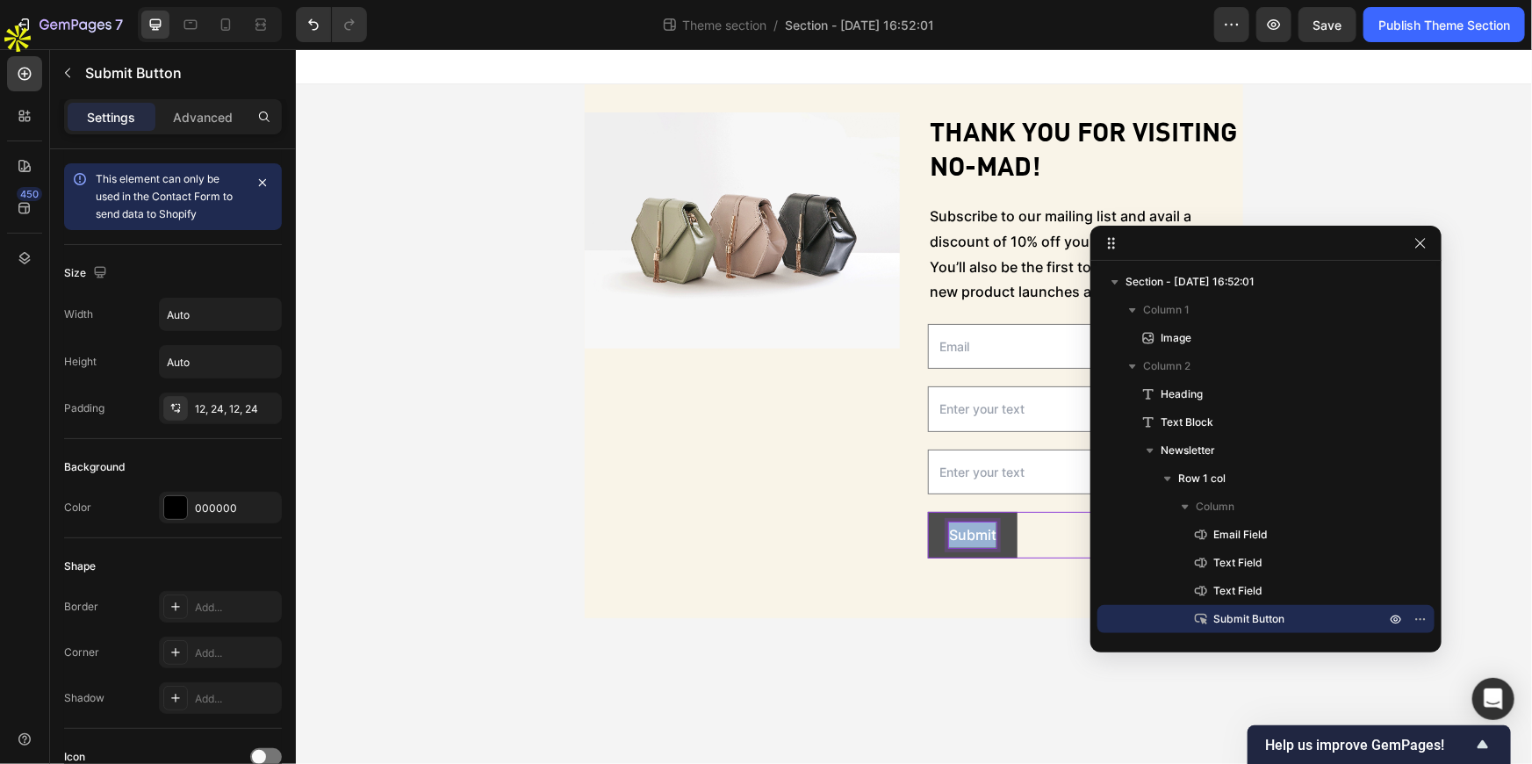
click at [965, 536] on p "Submit" at bounding box center [971, 534] width 47 height 25
click at [1030, 536] on div "SUBMIT Submit Button 0" at bounding box center [1084, 534] width 315 height 47
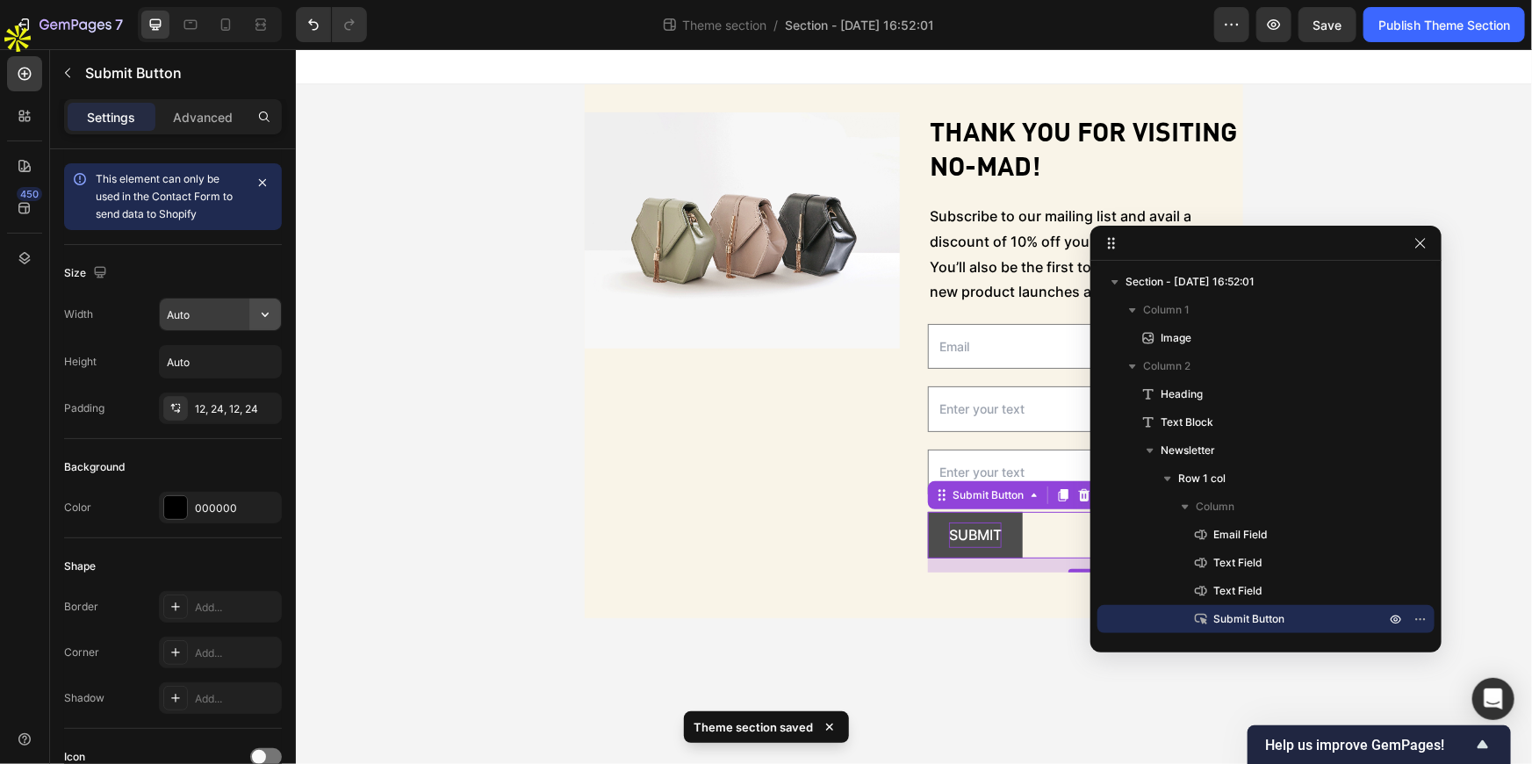
click at [261, 322] on icon "button" at bounding box center [265, 315] width 18 height 18
click at [201, 387] on p "Full 100%" at bounding box center [216, 393] width 100 height 16
type input "100%"
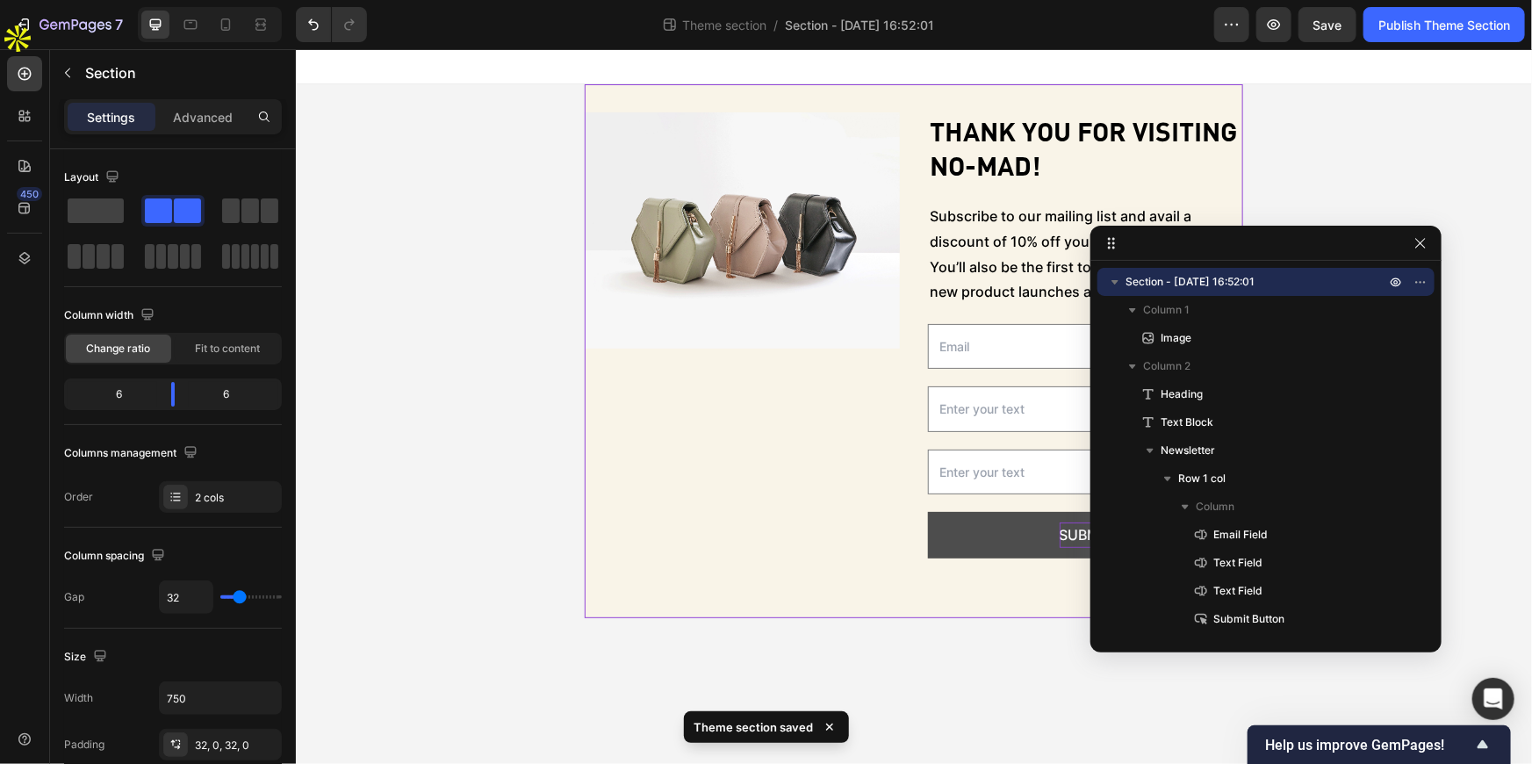
click at [949, 601] on div "Image Thank you for visiting No-Mad! Heading Subscribe to our mailing list and …" at bounding box center [913, 350] width 659 height 534
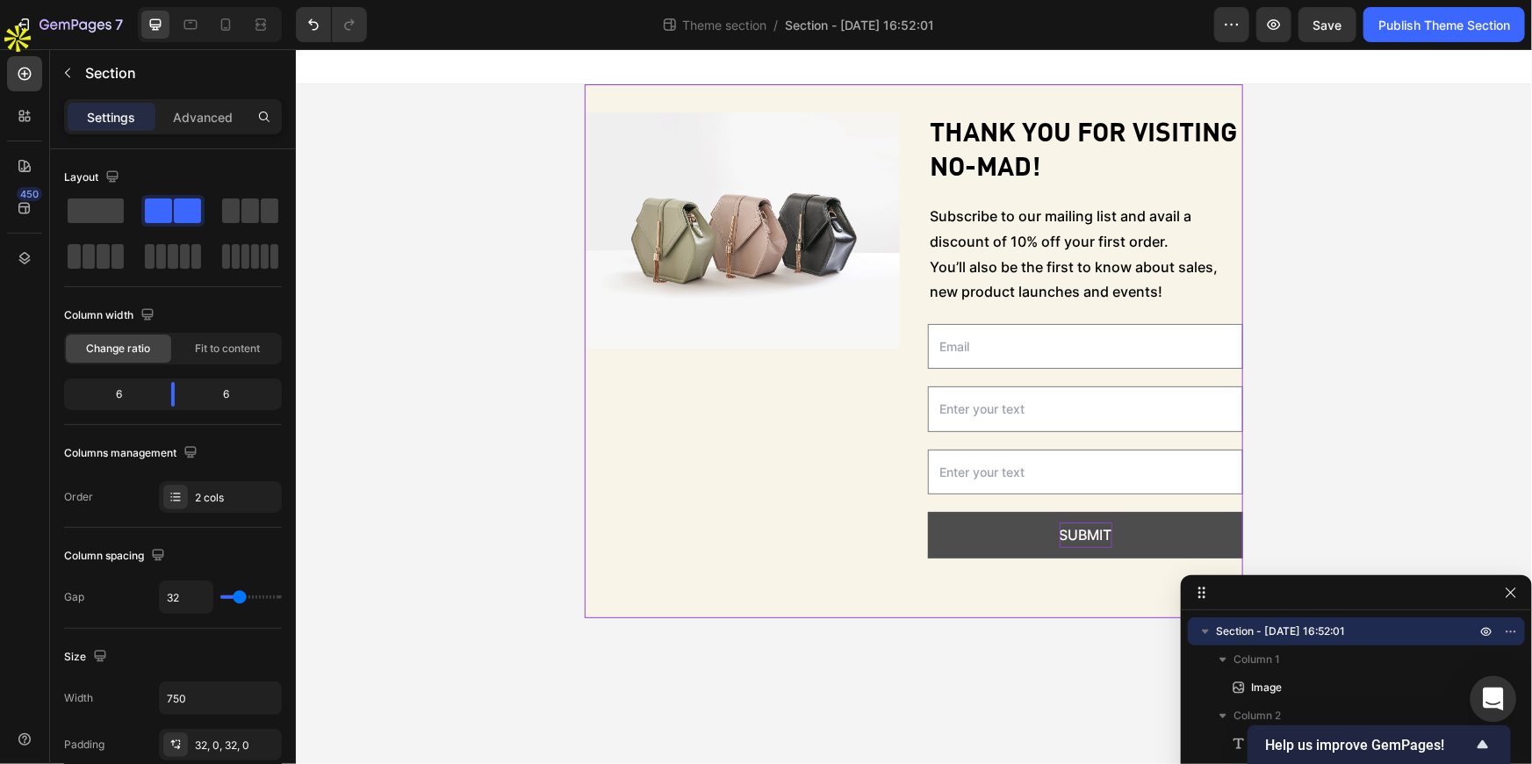
drag, startPoint x: 1291, startPoint y: 241, endPoint x: 1514, endPoint y: 680, distance: 493.2
click at [1514, 56] on body "7 Theme section / Section - Sep 26 16:52:01 Preview Save Publish Theme Section …" at bounding box center [766, 28] width 1532 height 56
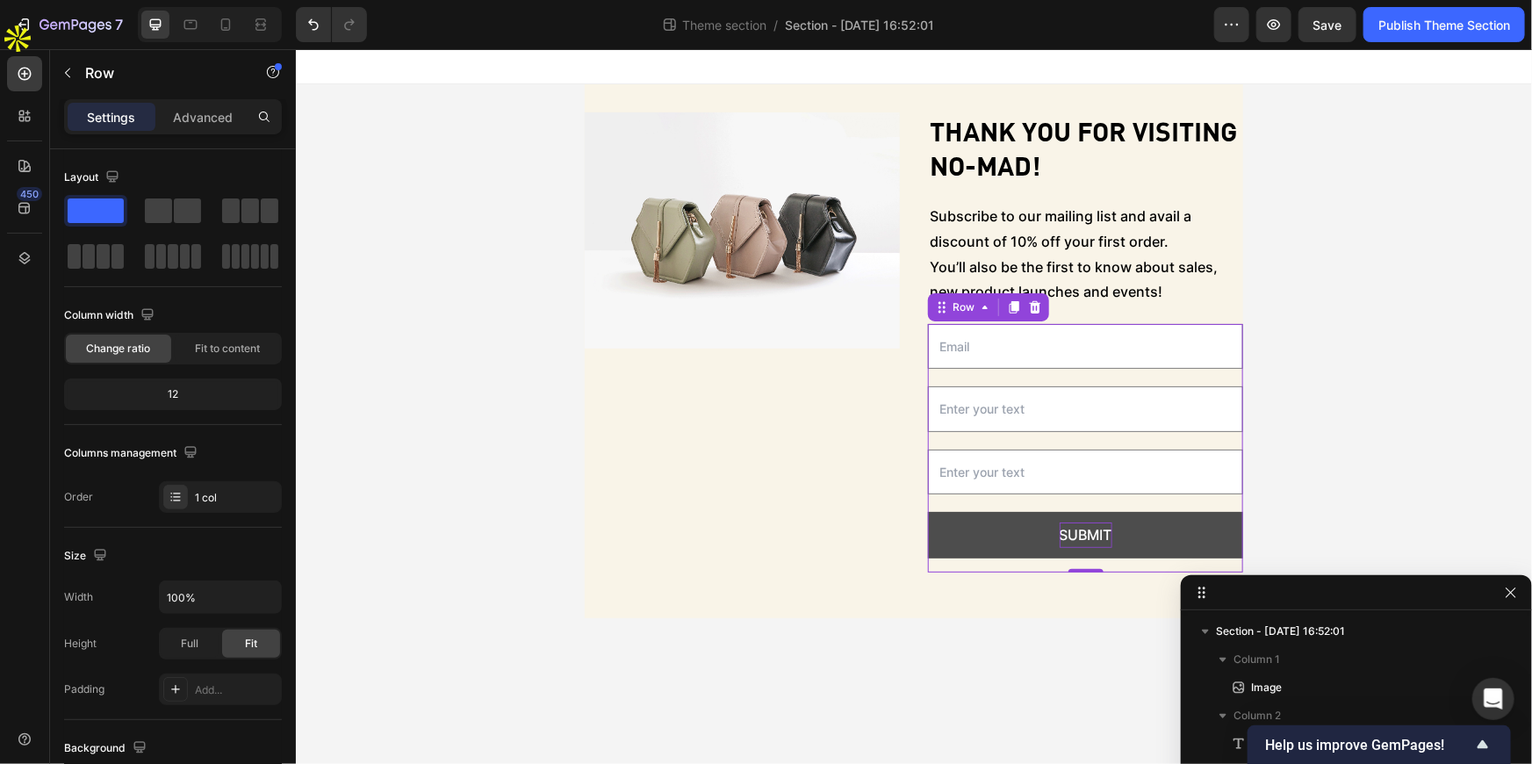
click at [948, 563] on div "SUBMIT Submit Button" at bounding box center [1084, 541] width 315 height 61
click at [948, 575] on div "Email Field Text Field Text Field SUBMIT Submit Button Row 0 Newsletter" at bounding box center [1084, 447] width 315 height 283
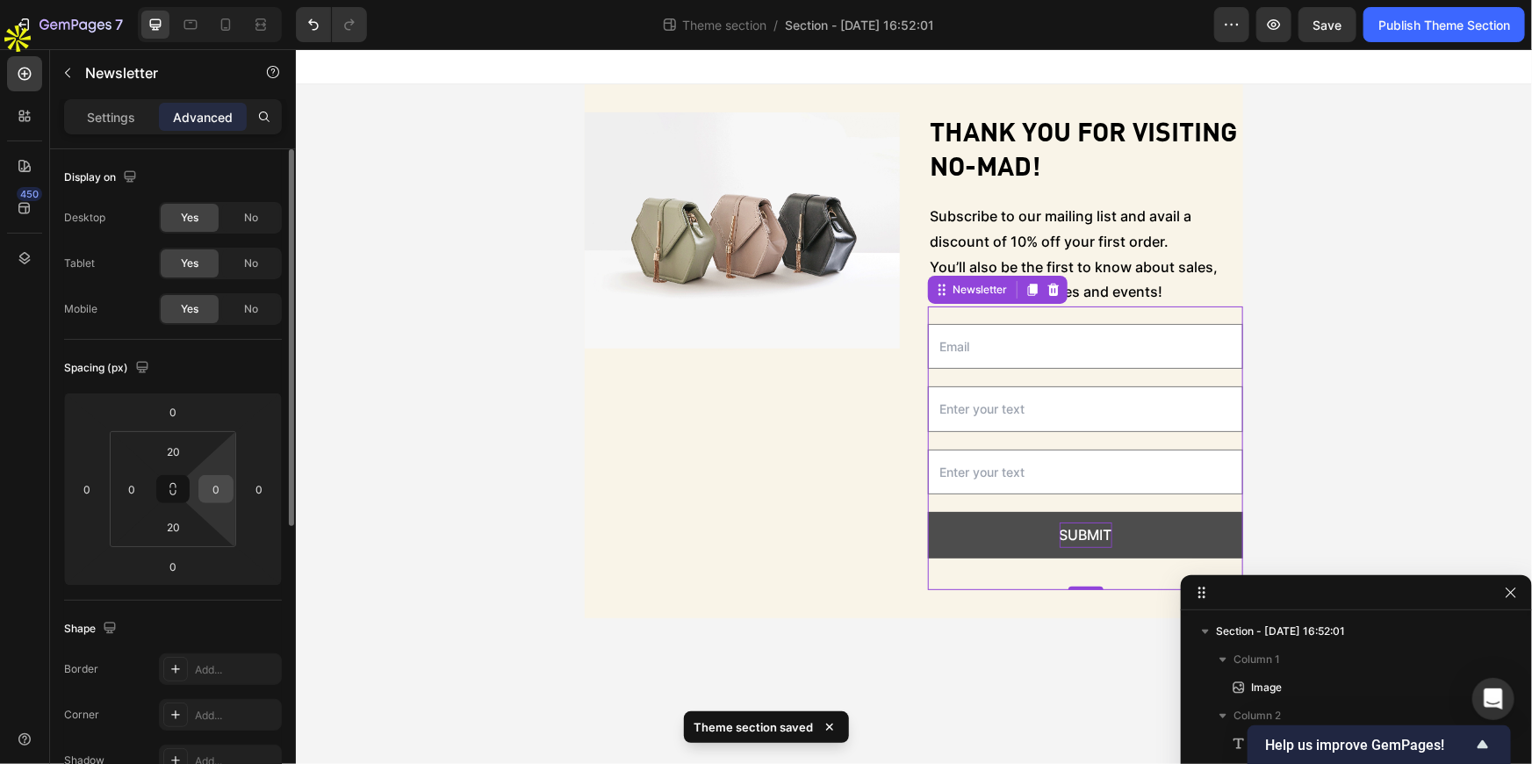
click at [217, 481] on input "0" at bounding box center [216, 489] width 26 height 26
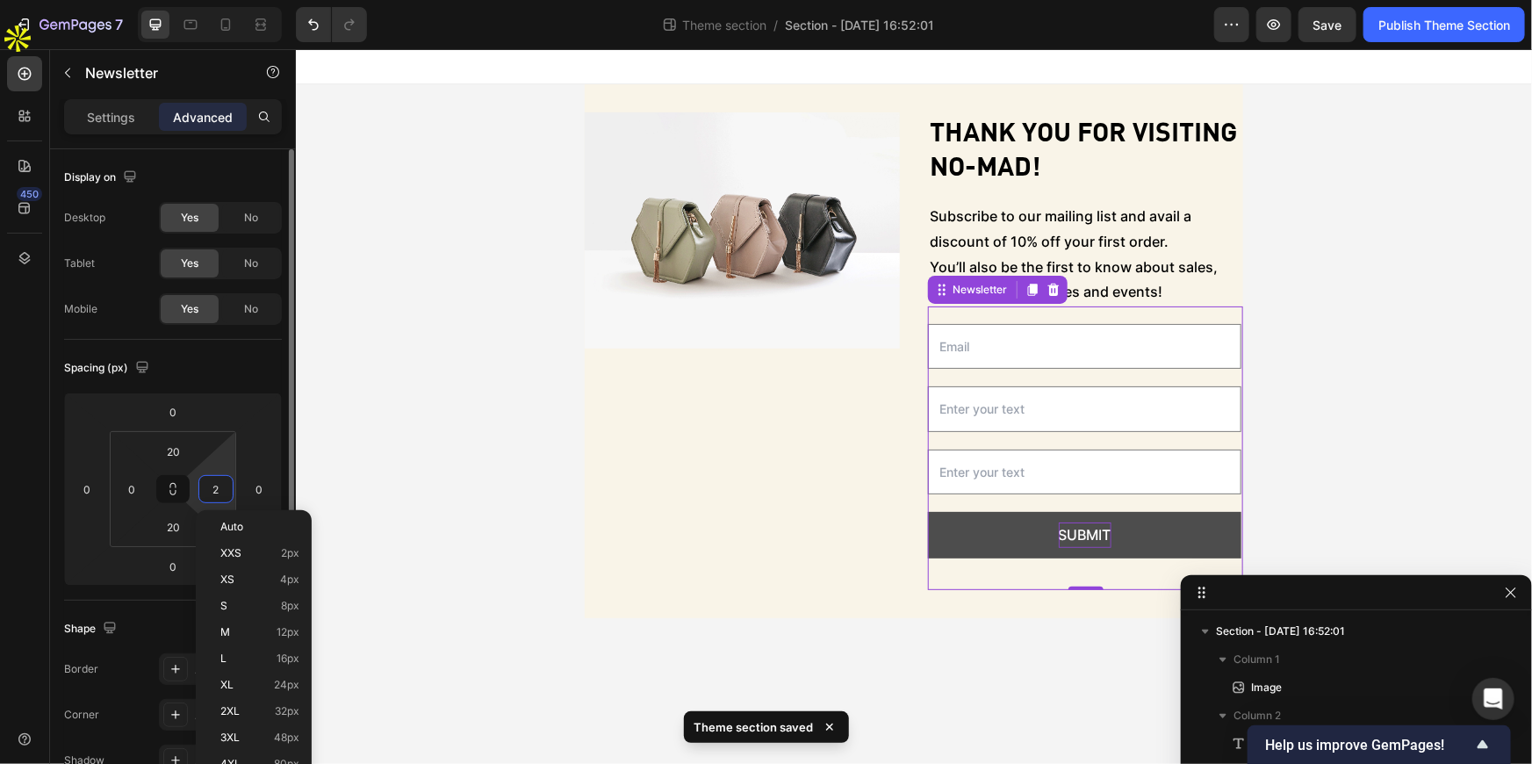
type input "20"
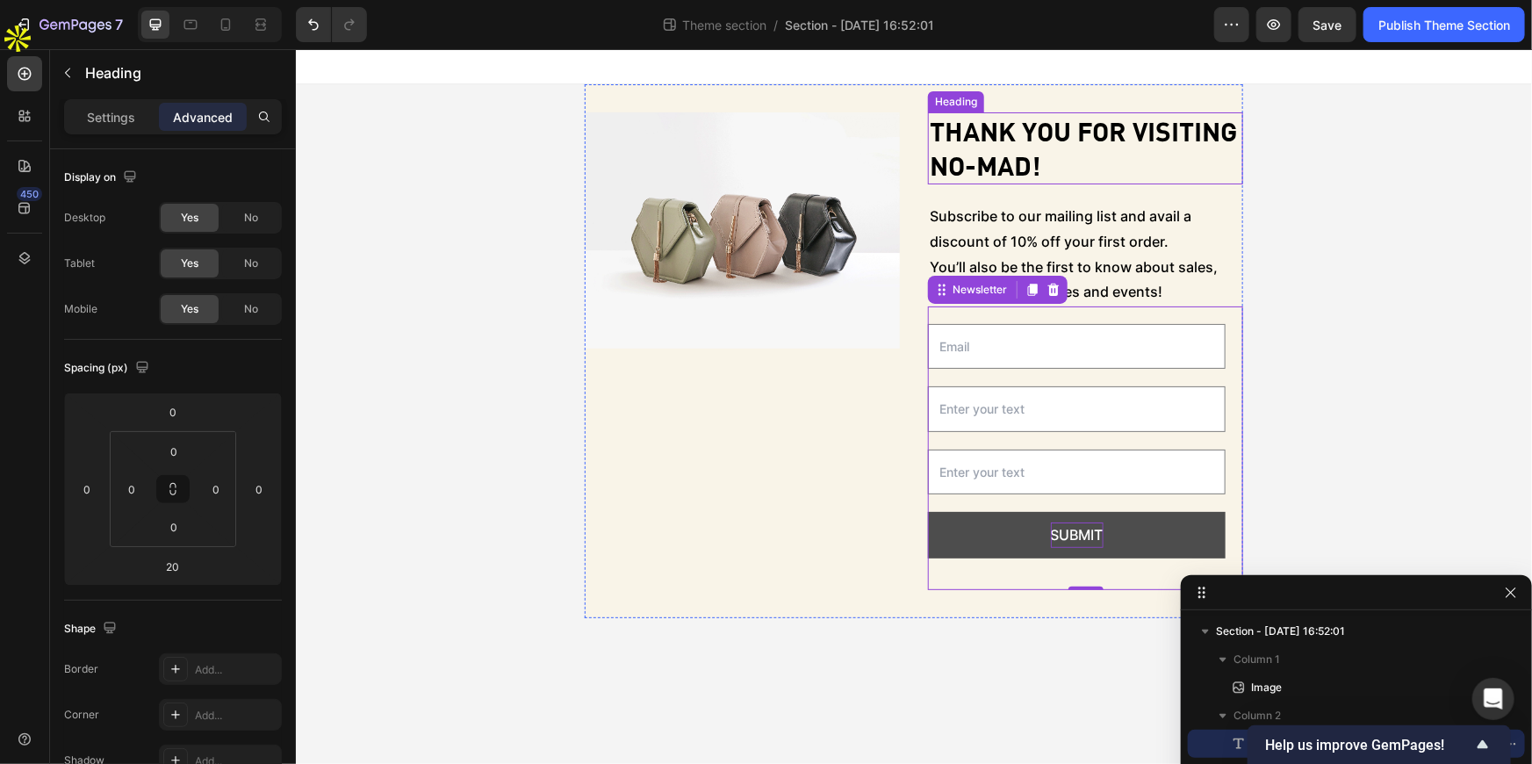
click at [1191, 176] on p "Thank you for visiting No-Mad!" at bounding box center [1085, 147] width 312 height 68
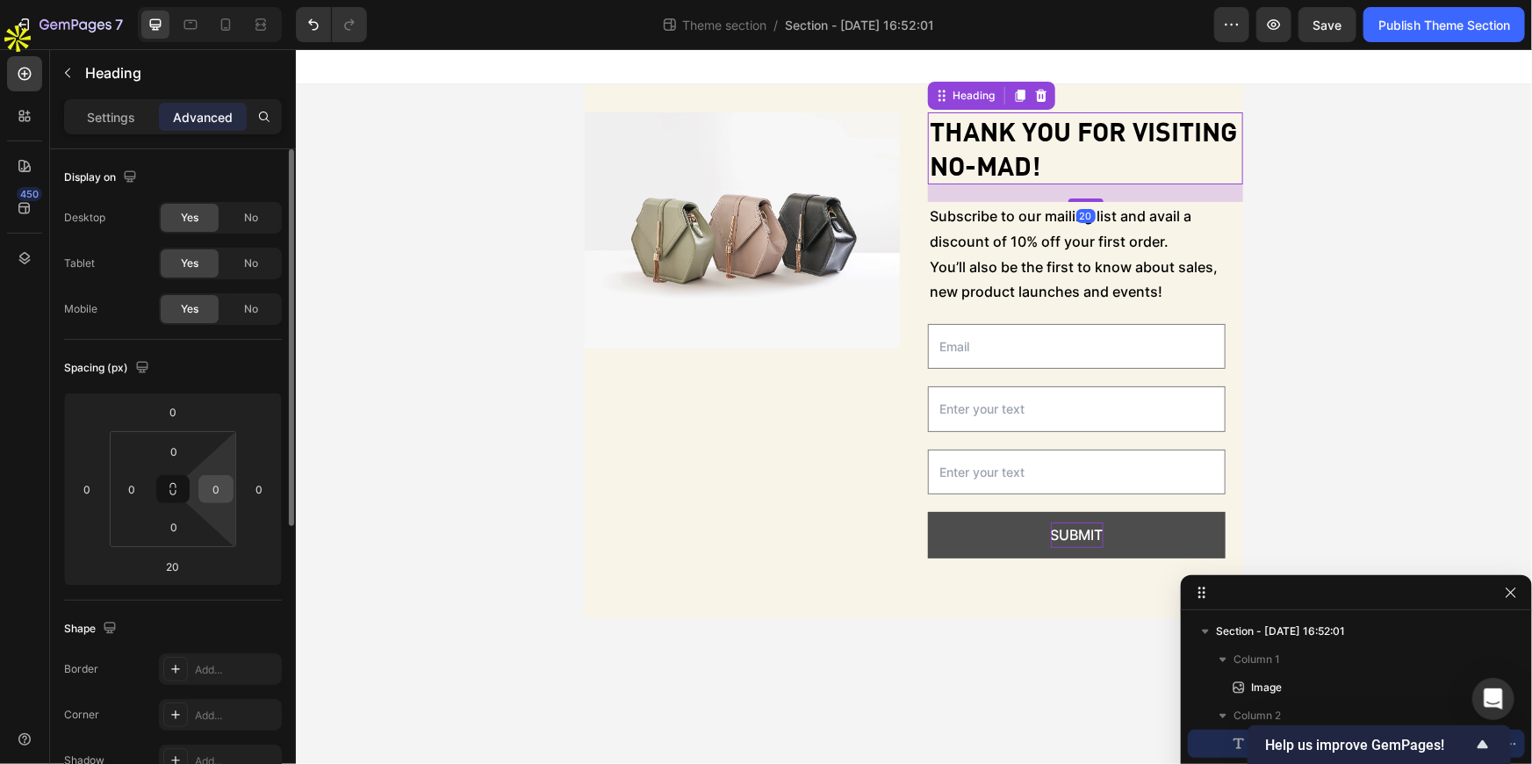
click at [214, 496] on input "0" at bounding box center [216, 489] width 26 height 26
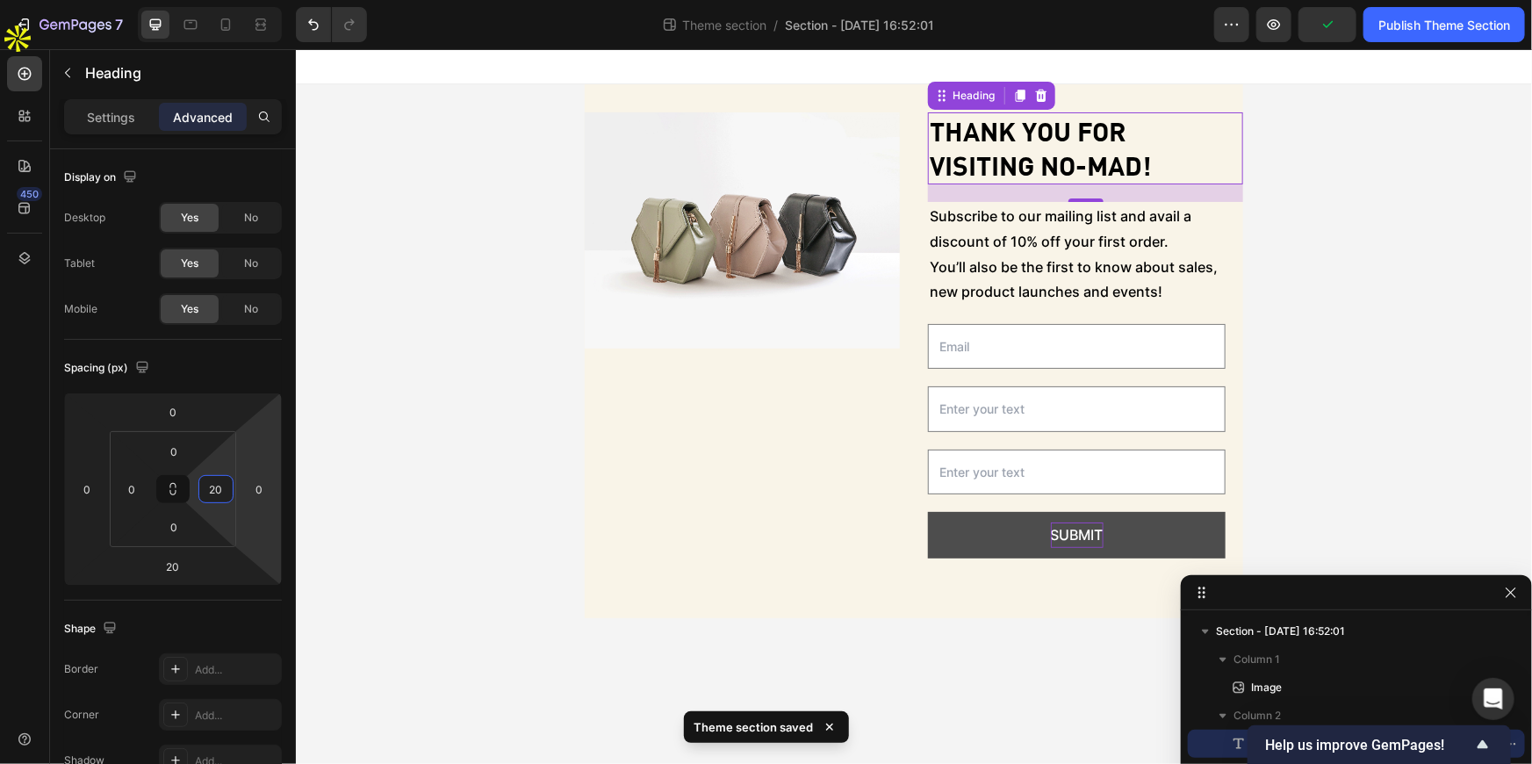
click at [1234, 155] on div "Thank you for visiting No-Mad! Heading 20" at bounding box center [1084, 148] width 315 height 72
click at [212, 492] on input "20" at bounding box center [216, 489] width 26 height 26
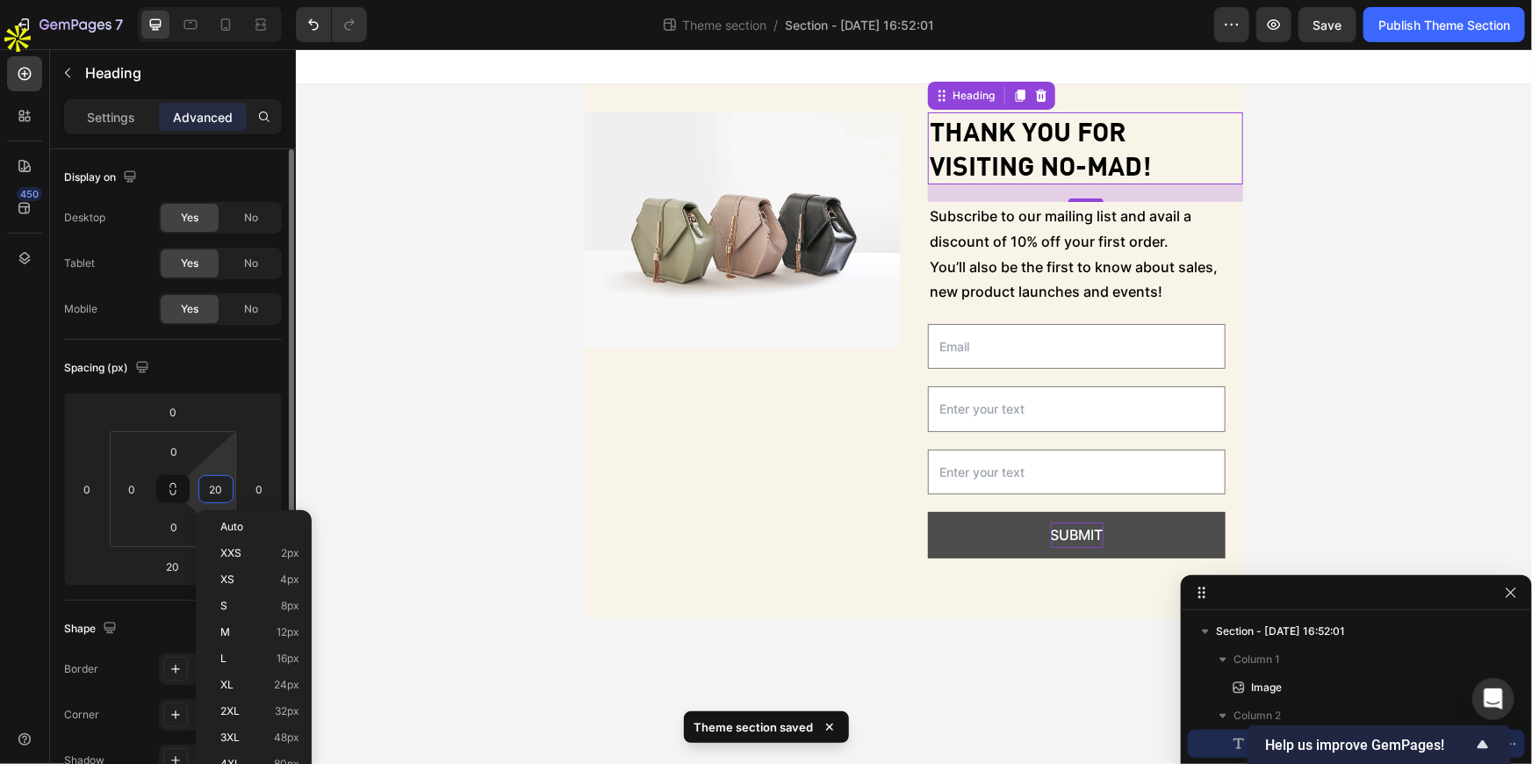
type input "2"
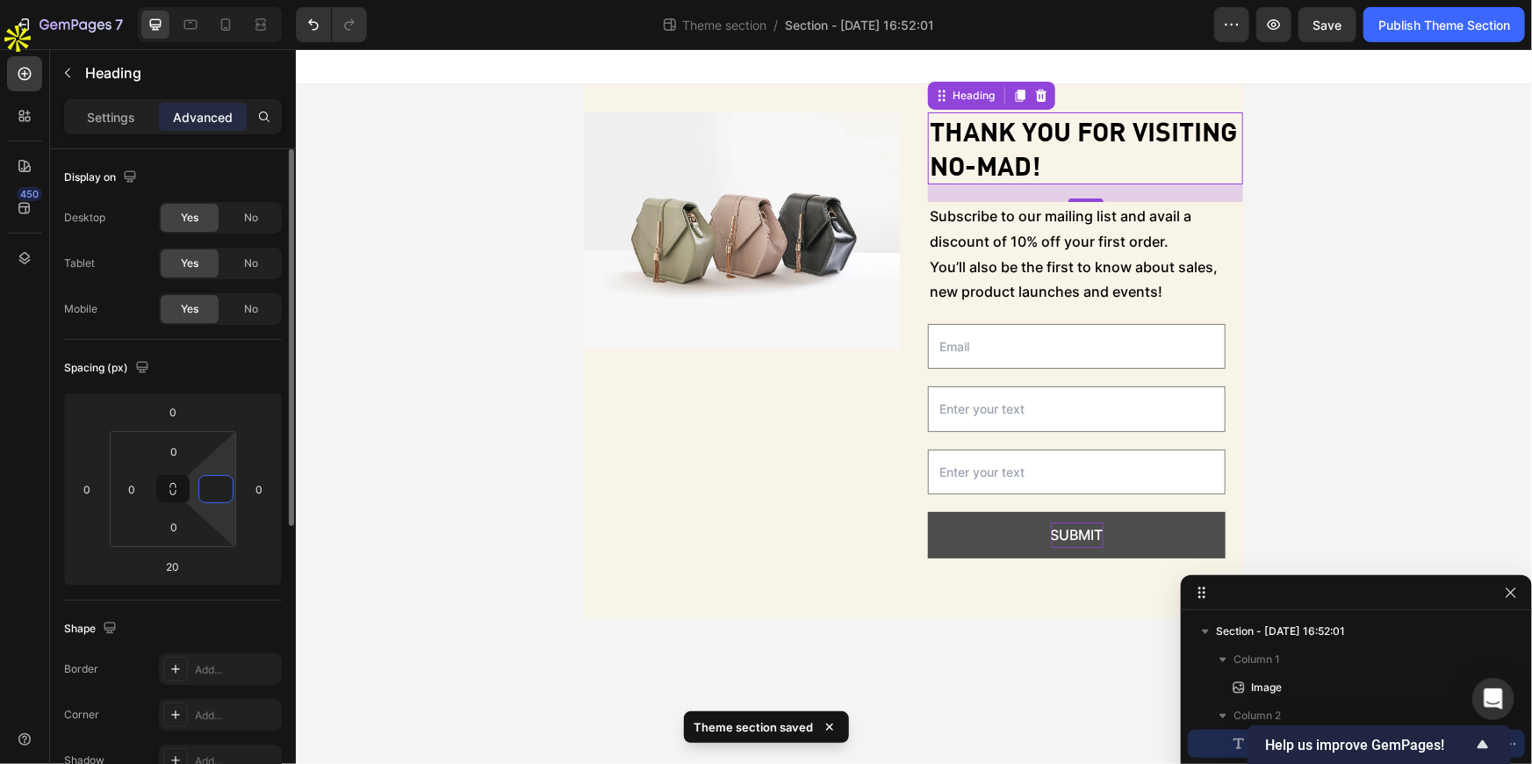
type input "0"
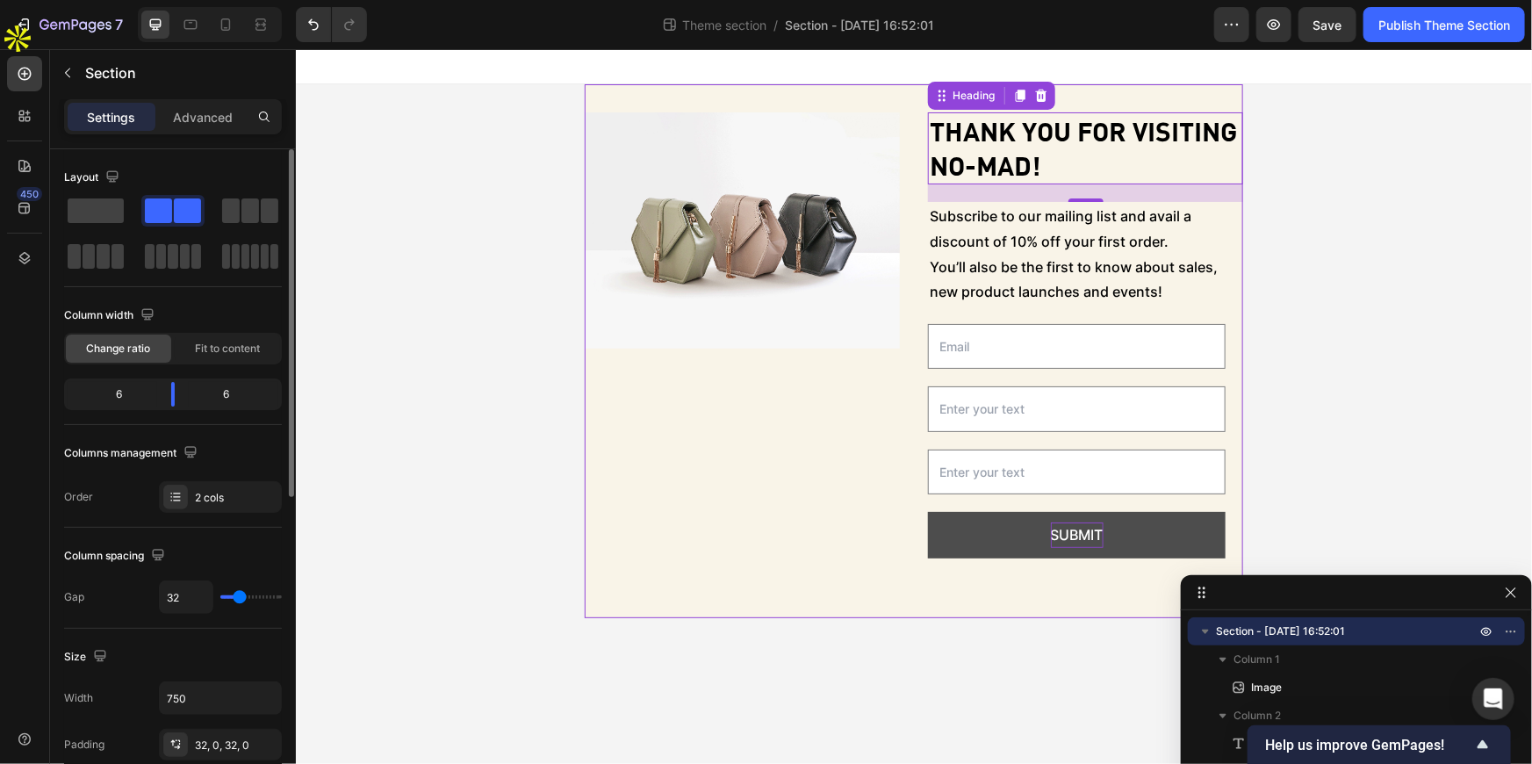
click at [654, 500] on div "Image" at bounding box center [741, 351] width 315 height 478
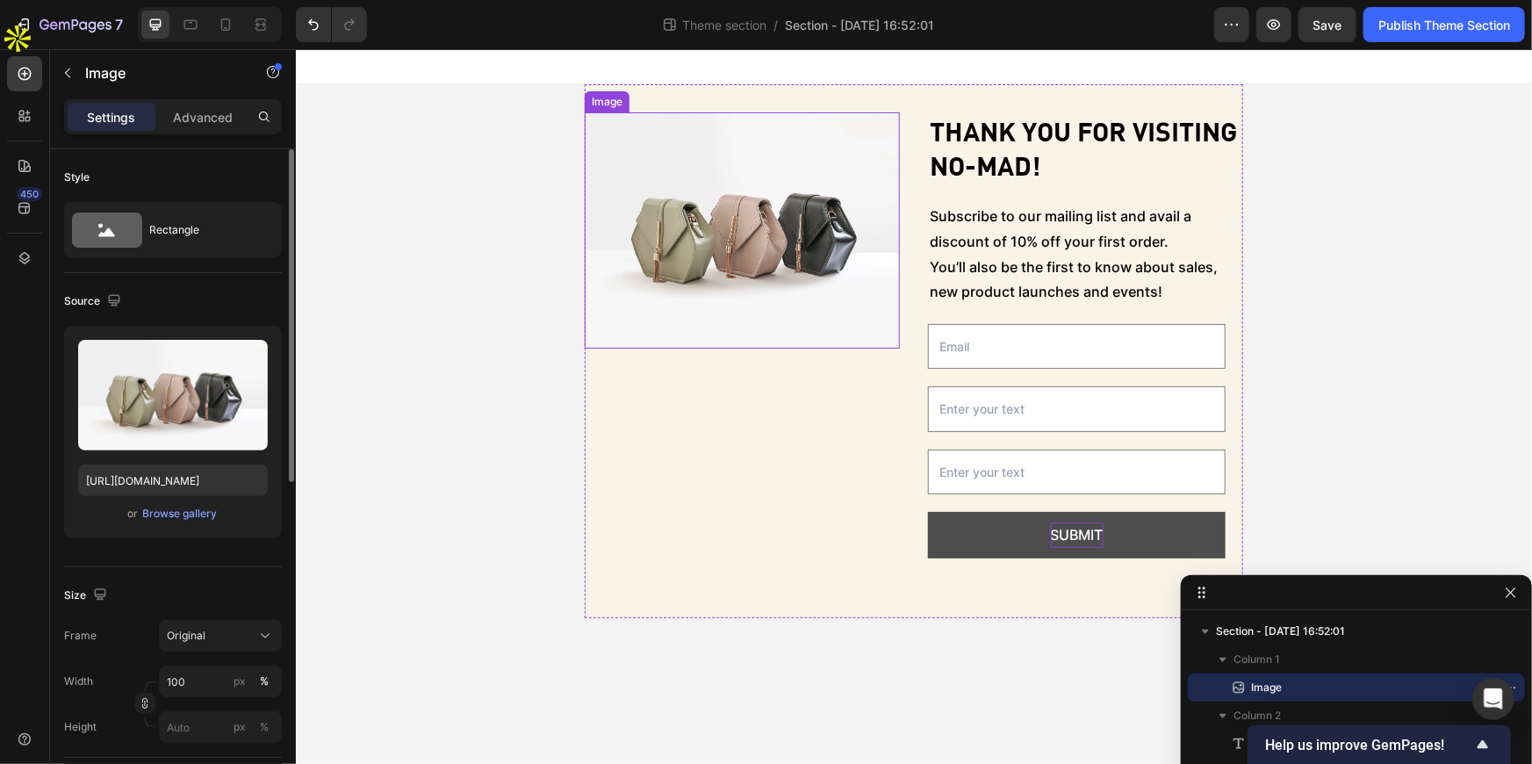
click at [688, 273] on img at bounding box center [741, 230] width 315 height 236
click at [162, 516] on div "Browse gallery" at bounding box center [180, 514] width 75 height 16
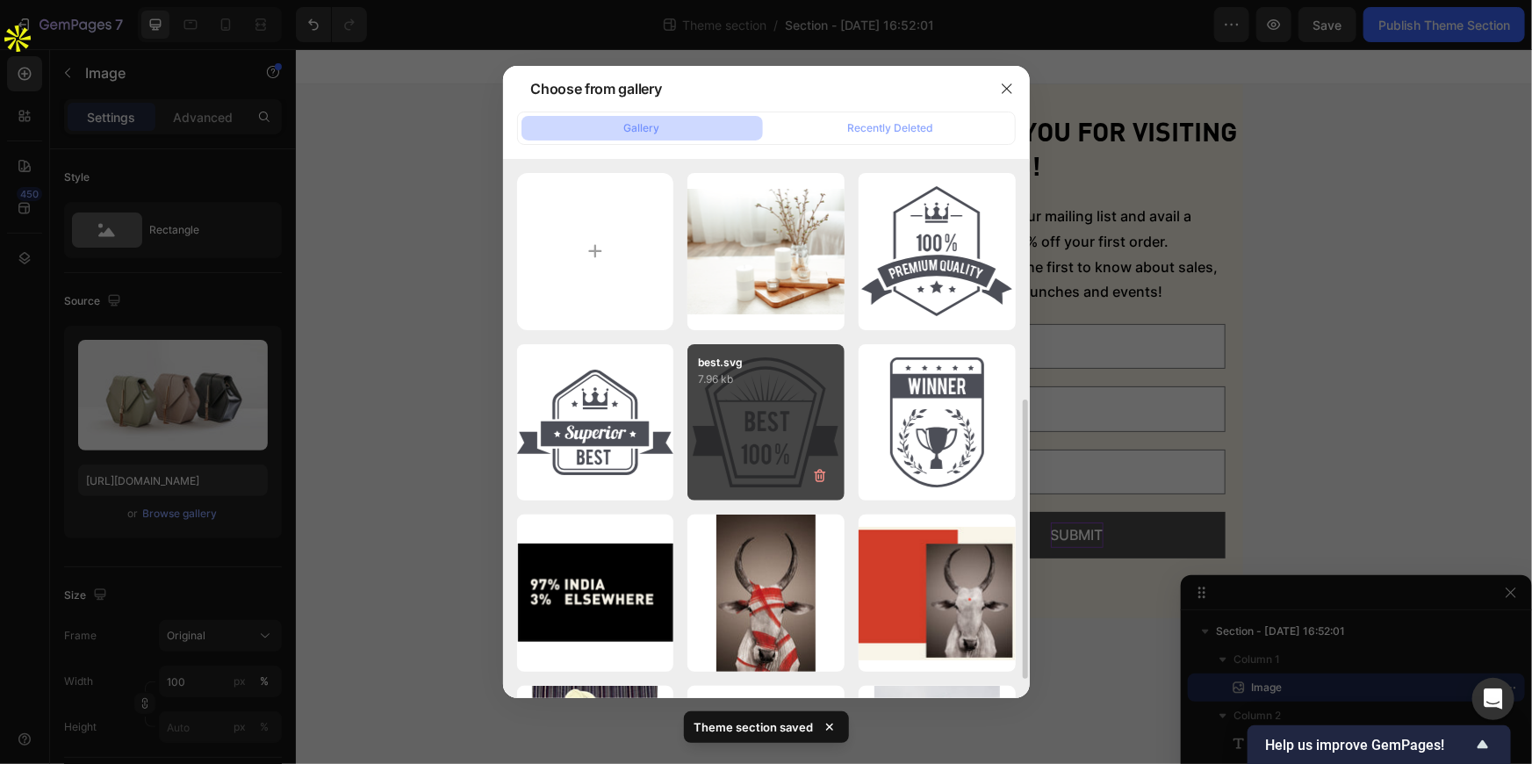
scroll to position [159, 0]
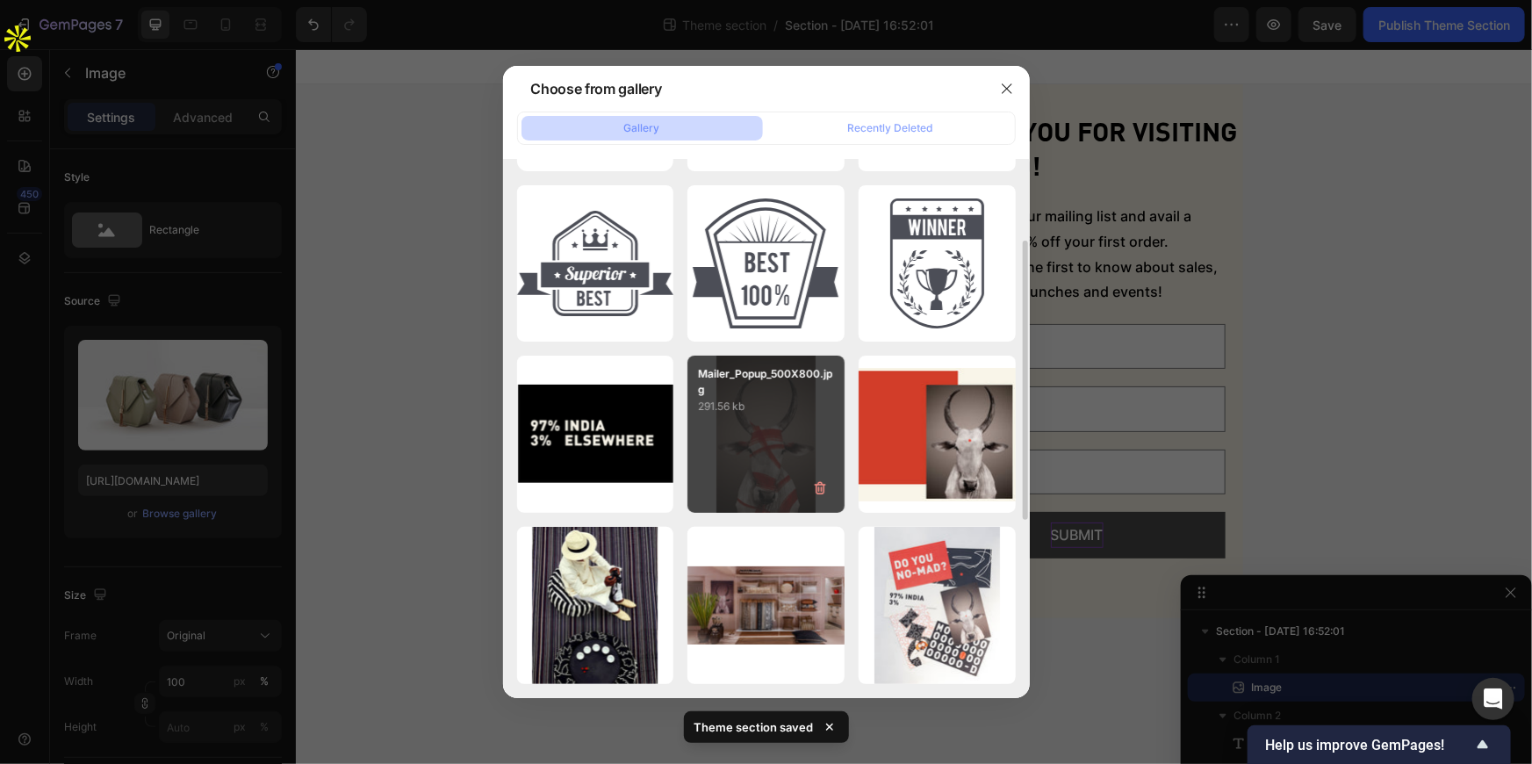
click at [768, 403] on p "291.56 kb" at bounding box center [766, 407] width 136 height 18
type input "https://cdn.shopify.com/s/files/1/0933/0799/4416/files/gempages_578931602663408…"
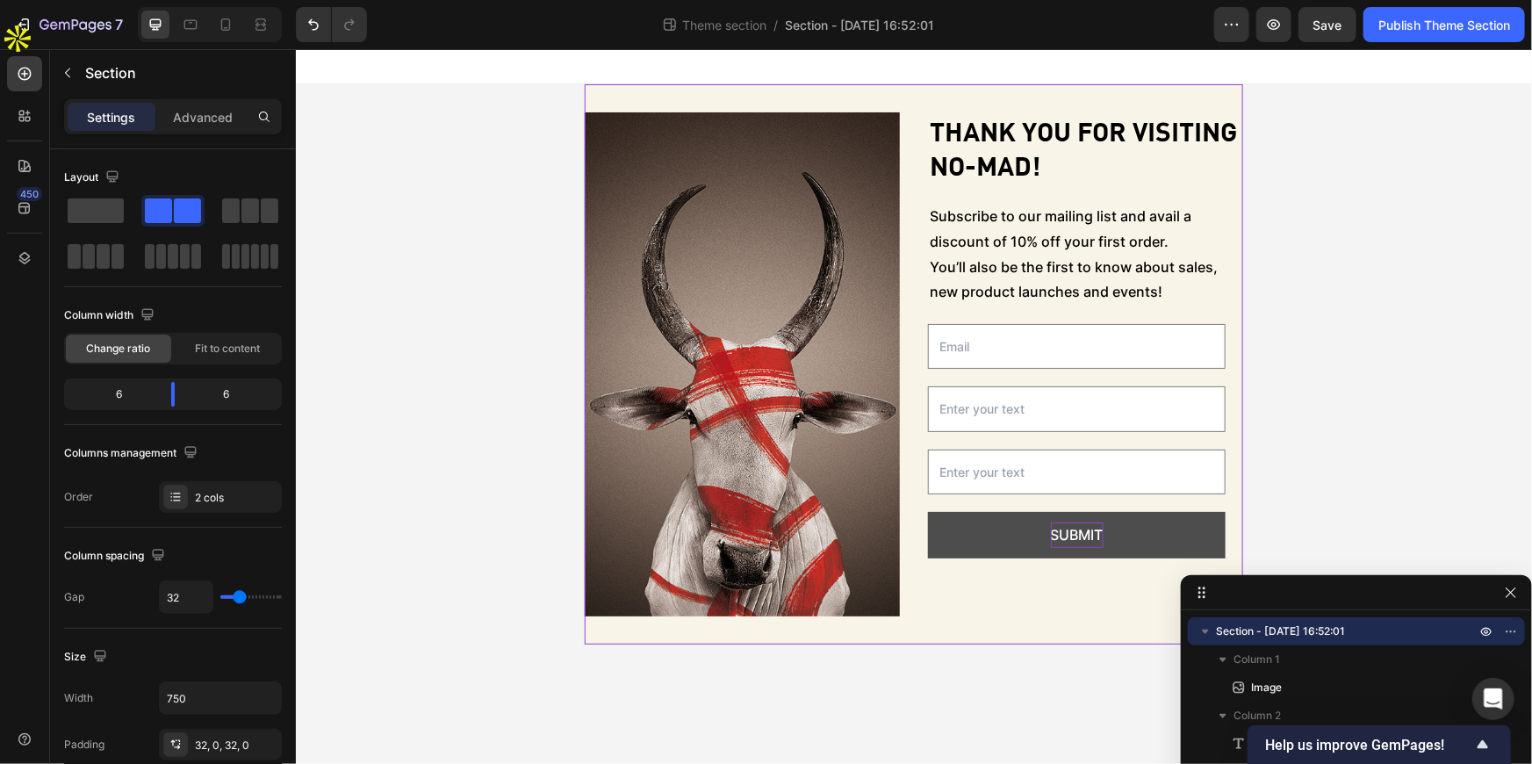
click at [944, 599] on div "Thank you for visiting No-Mad! Heading Subscribe to our mailing list and avail …" at bounding box center [1084, 364] width 315 height 504
click at [70, 73] on icon "button" at bounding box center [68, 73] width 14 height 14
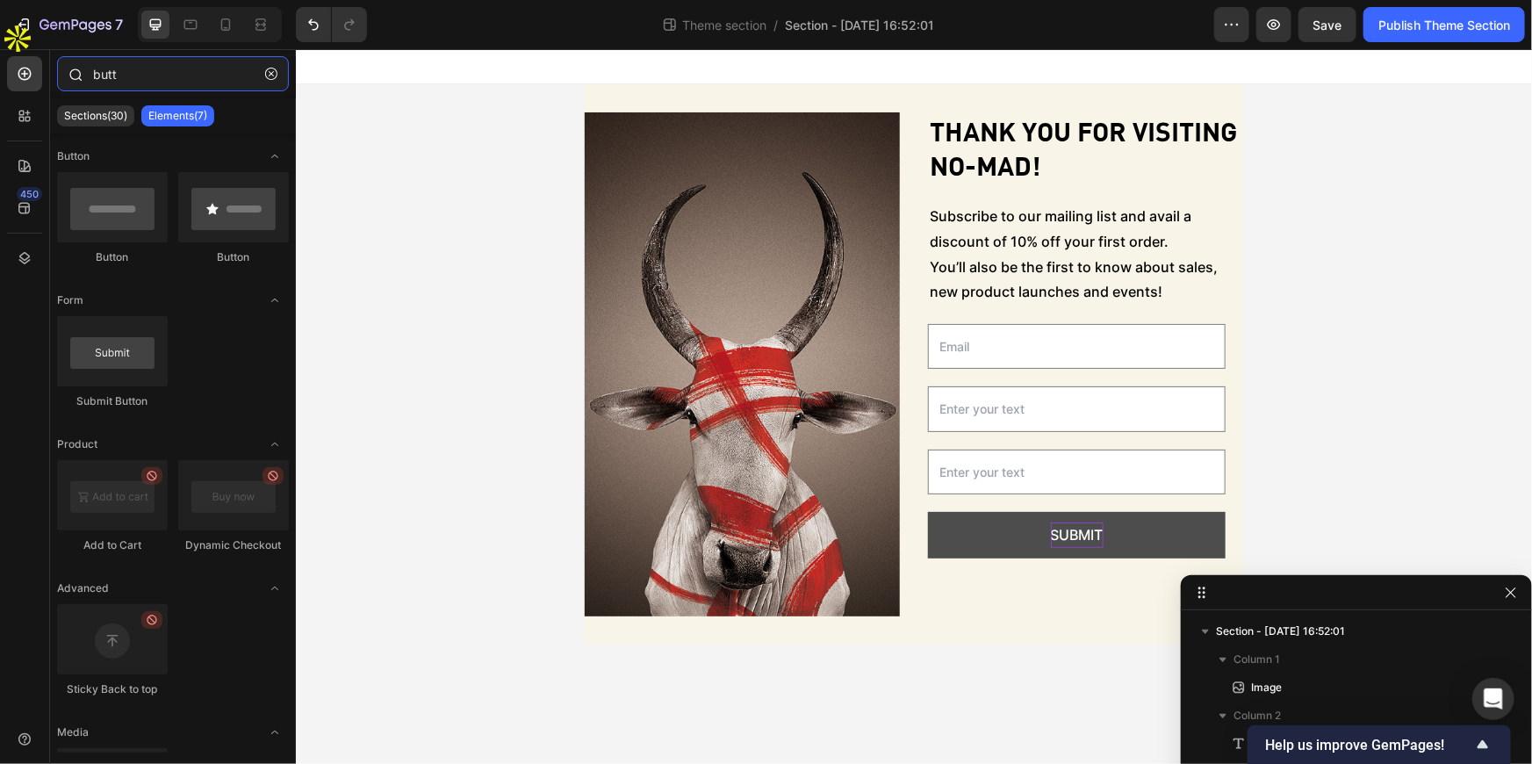
click at [133, 71] on input "butt" at bounding box center [173, 73] width 232 height 35
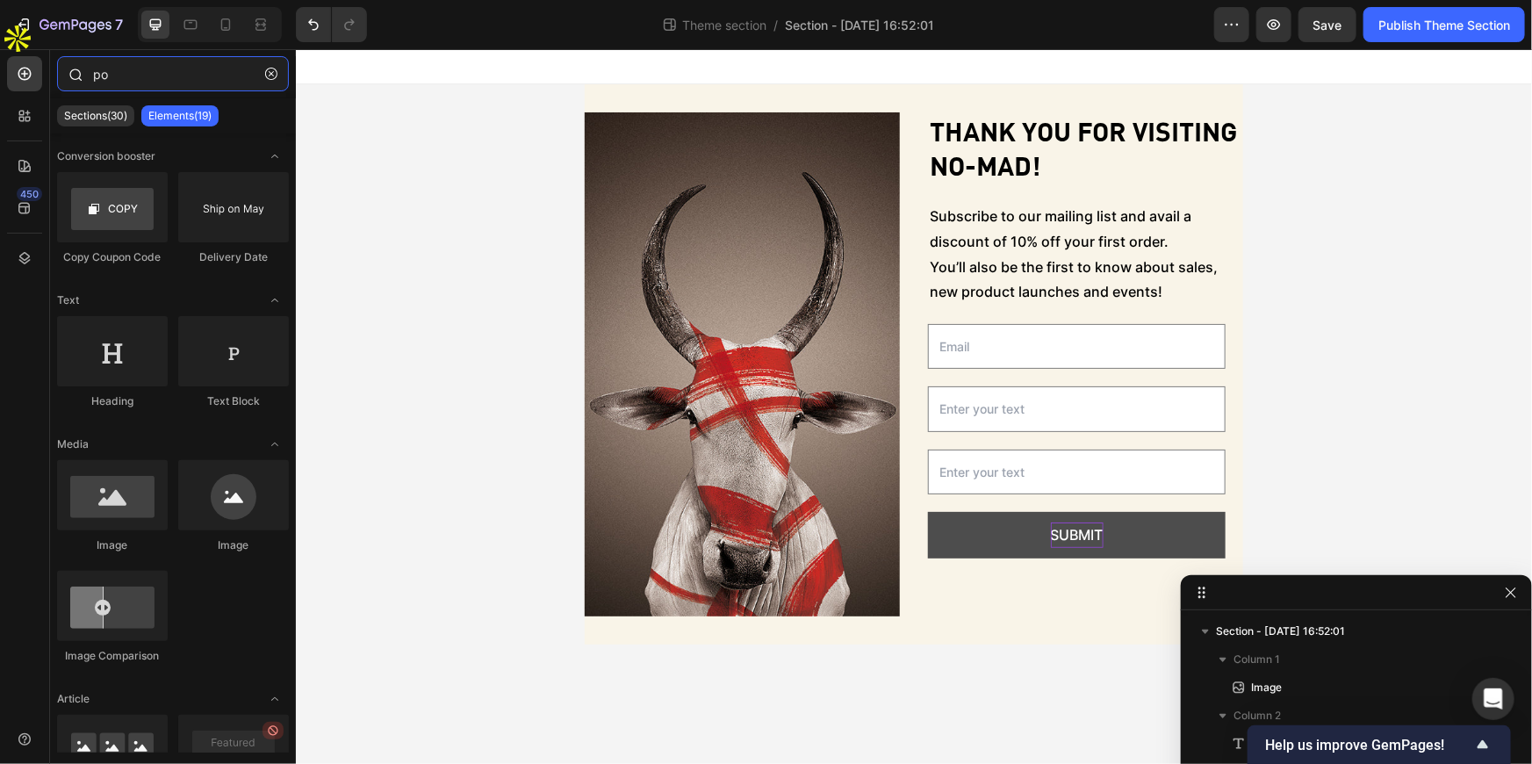
type input "p"
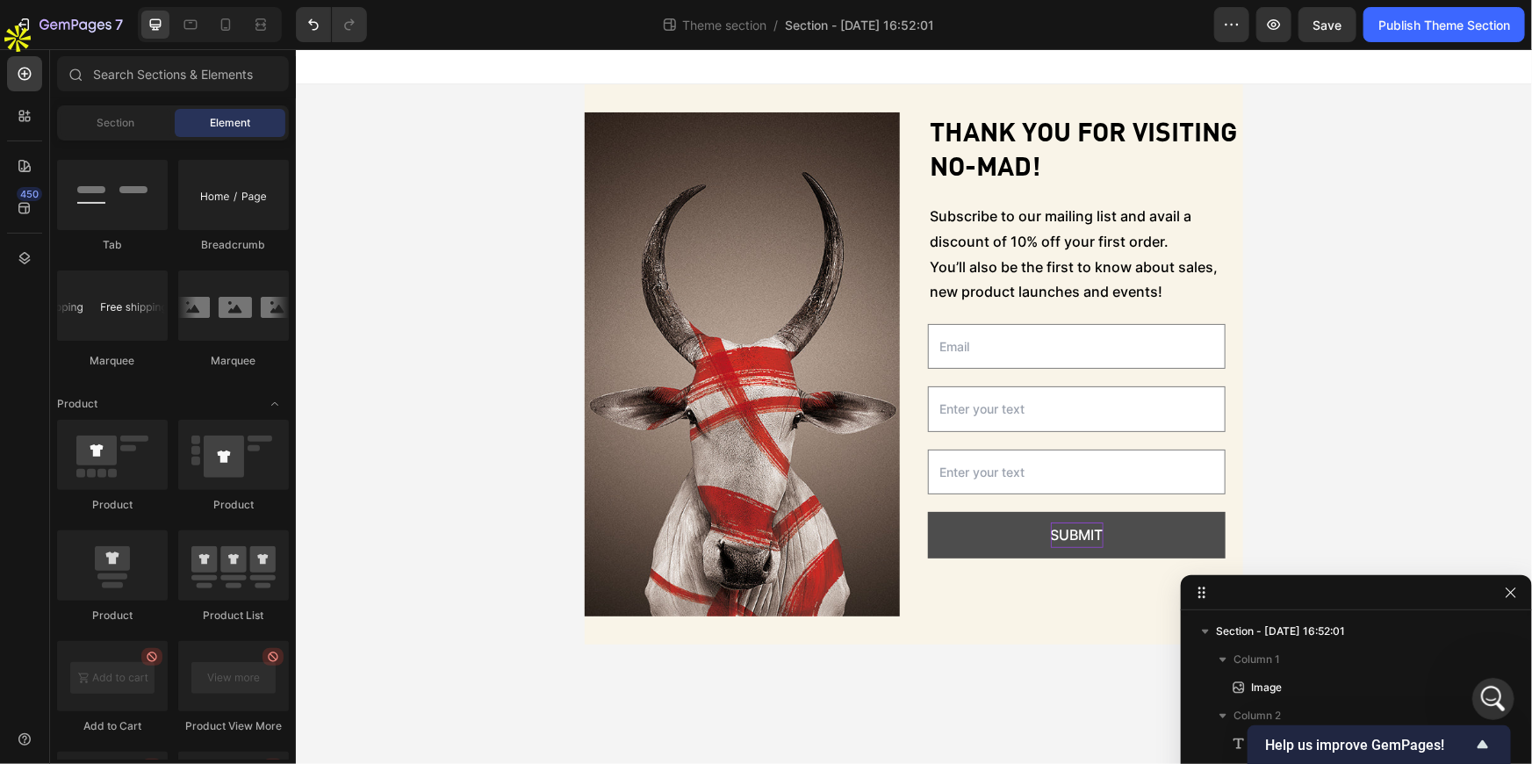
scroll to position [0, 0]
click at [1400, 127] on div "Image Thank you for visiting No-Mad! Heading Subscribe to our mailing list and …" at bounding box center [913, 363] width 1236 height 560
click at [1509, 586] on icon "button" at bounding box center [1511, 593] width 14 height 14
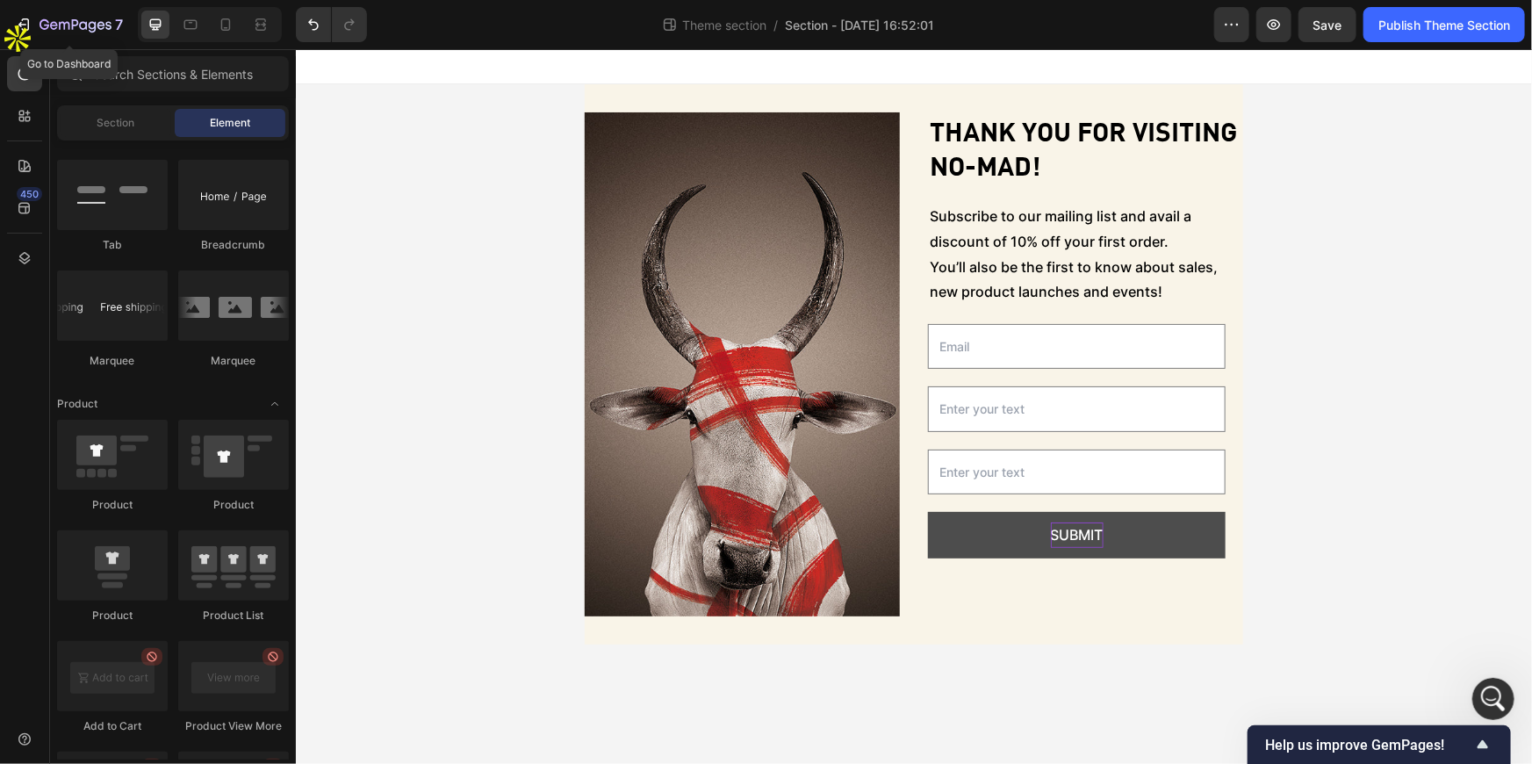
drag, startPoint x: 36, startPoint y: 31, endPoint x: 61, endPoint y: 4, distance: 36.6
click at [36, 31] on div "7" at bounding box center [69, 24] width 108 height 21
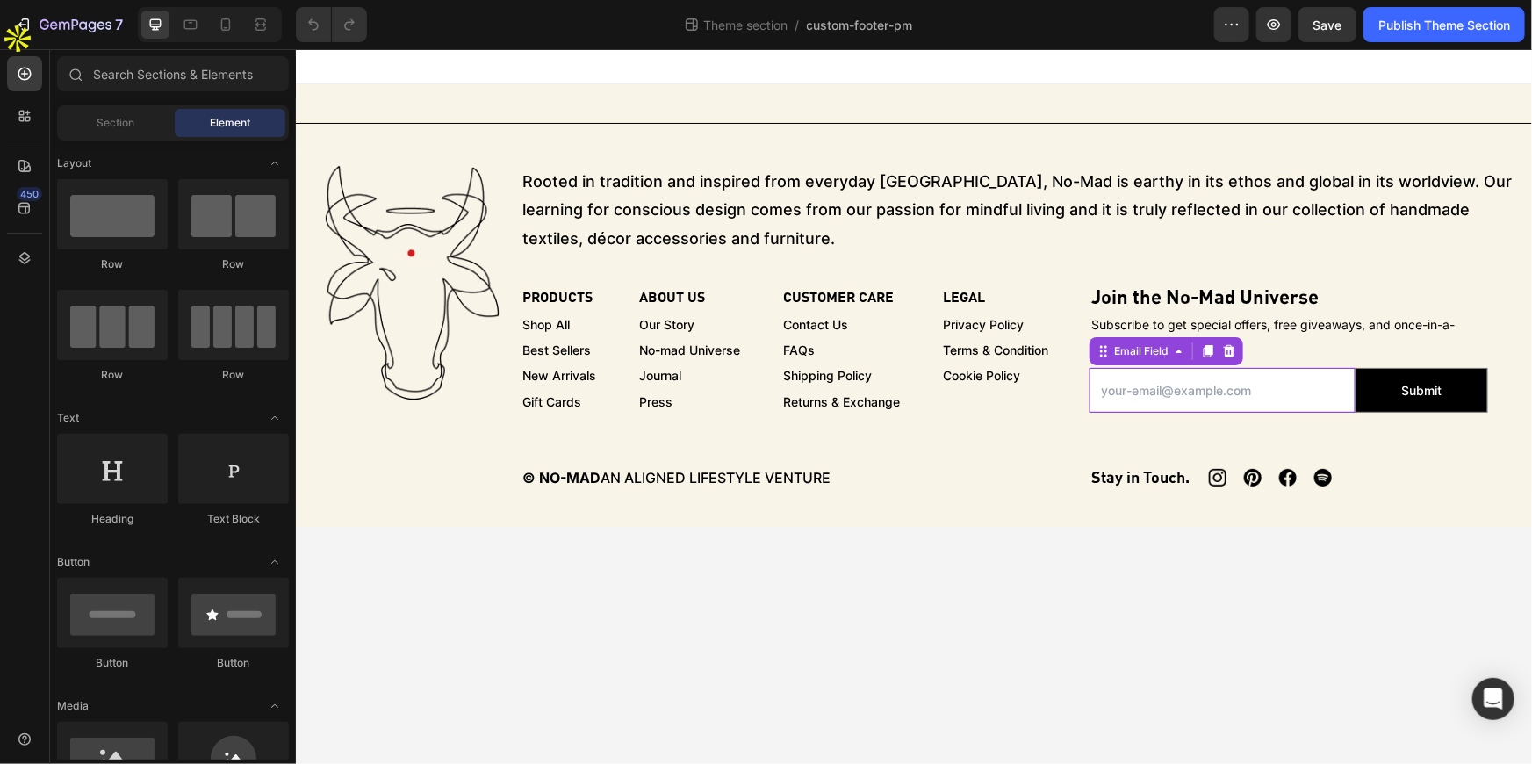
click at [1261, 407] on input "email" at bounding box center [1221, 389] width 265 height 45
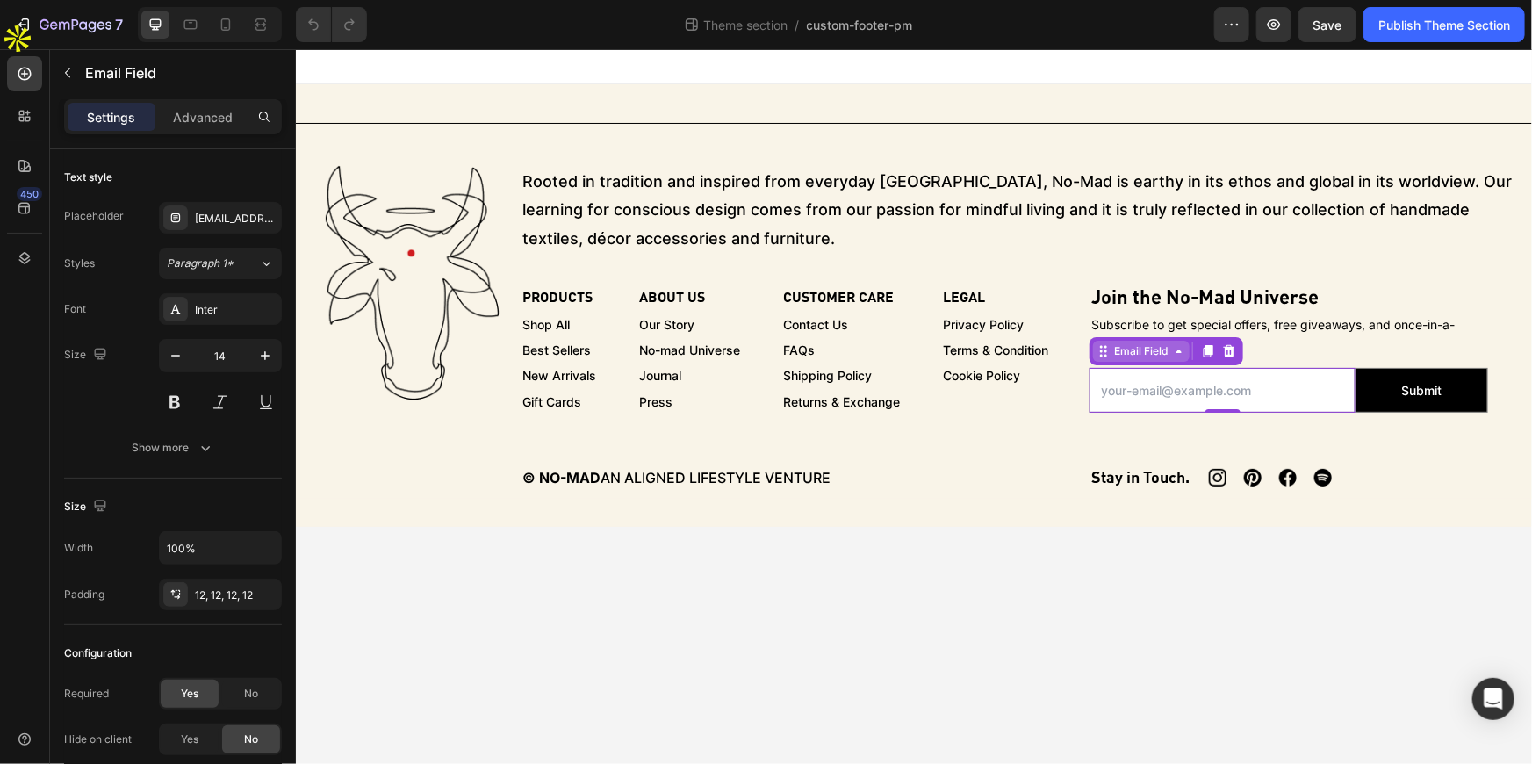
click at [1156, 343] on div "Email Field" at bounding box center [1140, 350] width 61 height 16
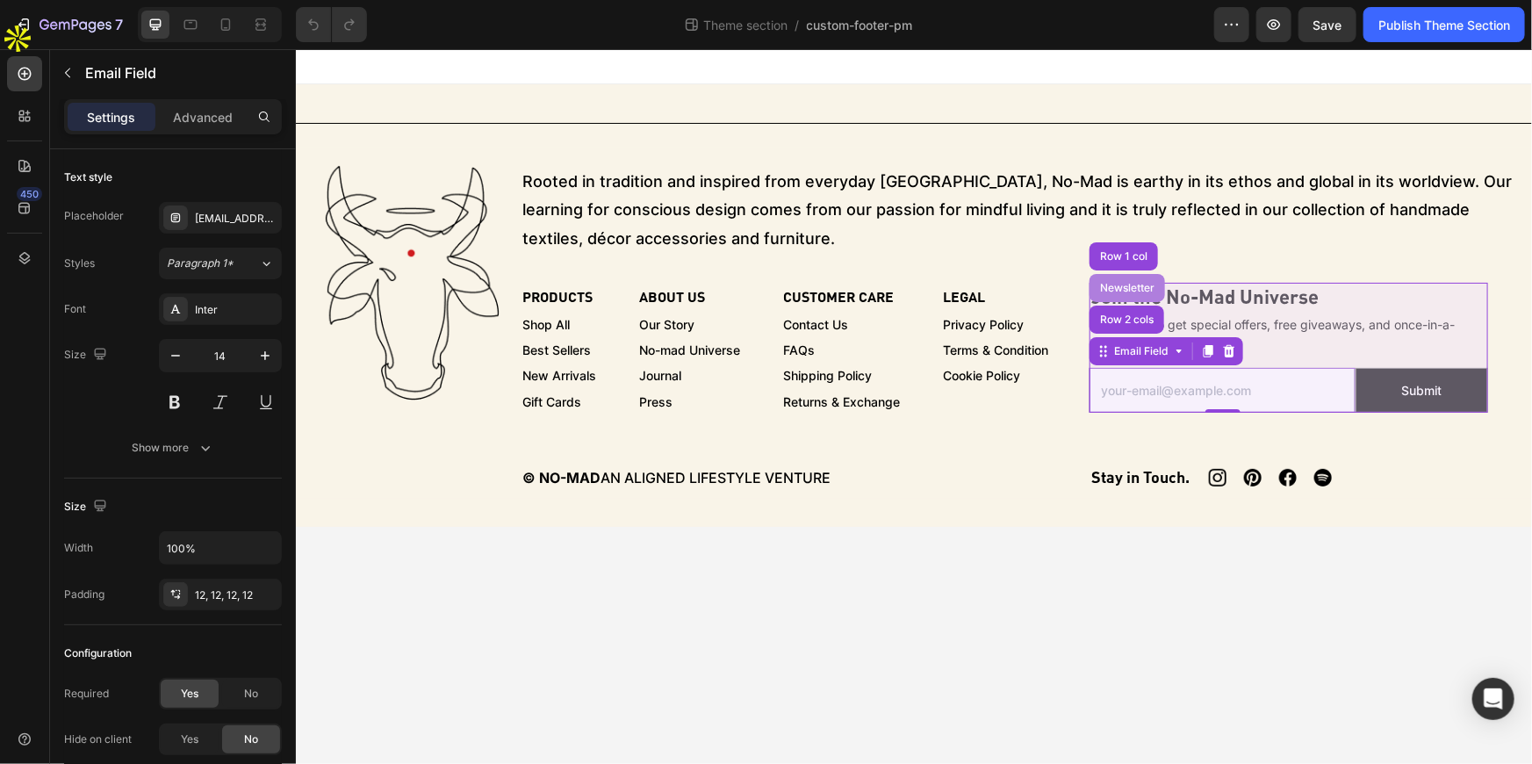
click at [1128, 280] on div "Newsletter" at bounding box center [1127, 287] width 76 height 28
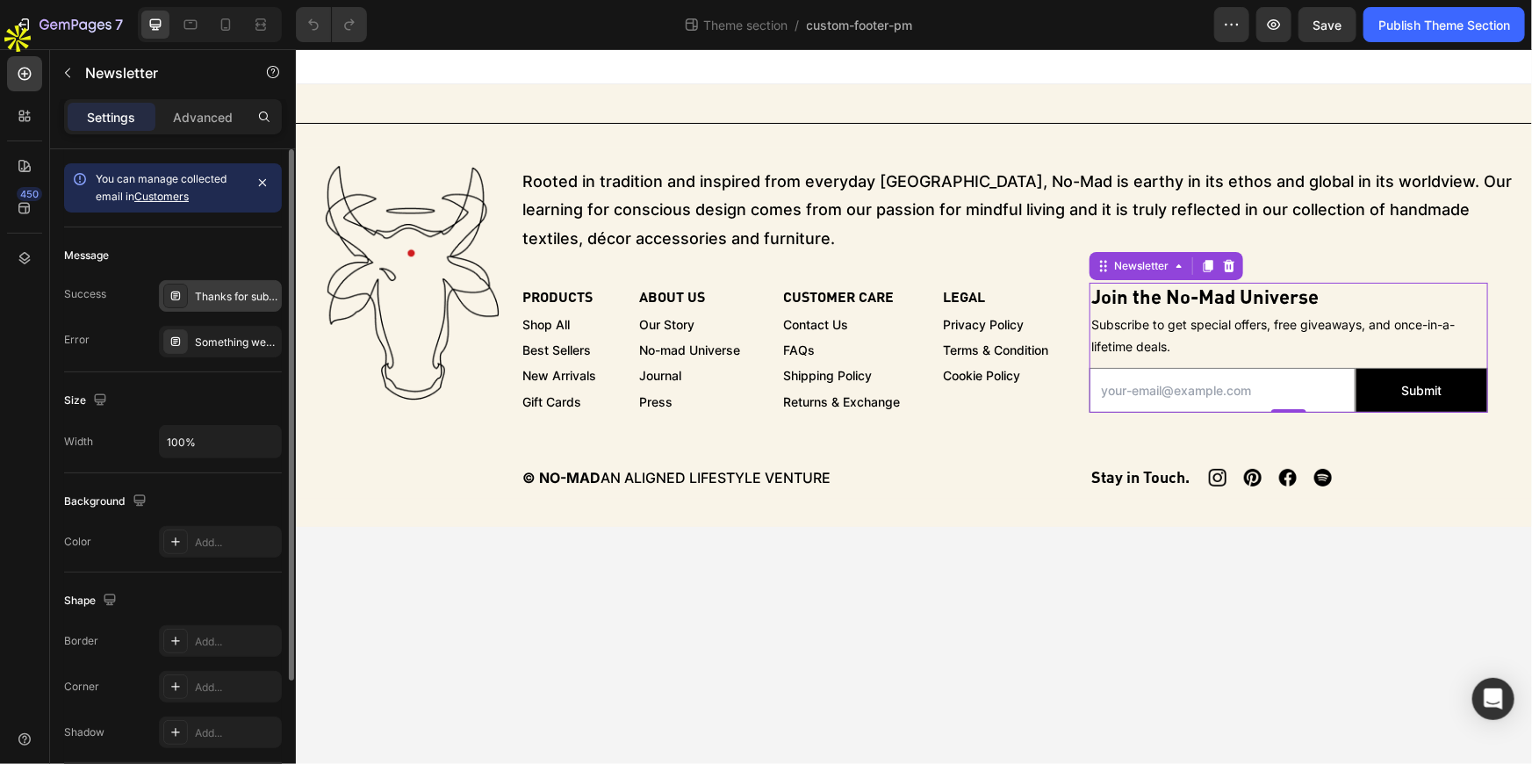
click at [204, 283] on div "Thanks for subscribing" at bounding box center [220, 296] width 123 height 32
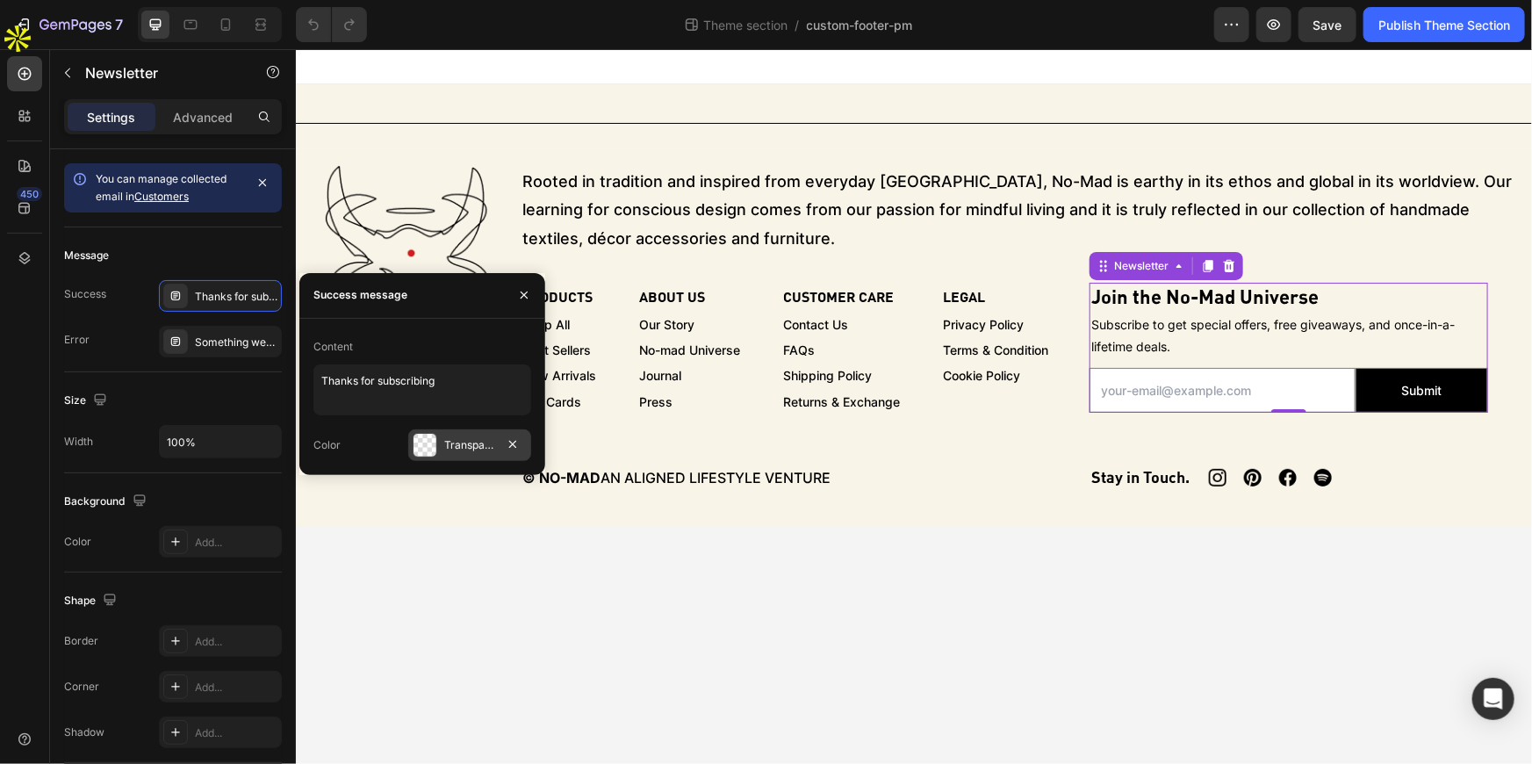
click at [424, 438] on div at bounding box center [425, 445] width 23 height 23
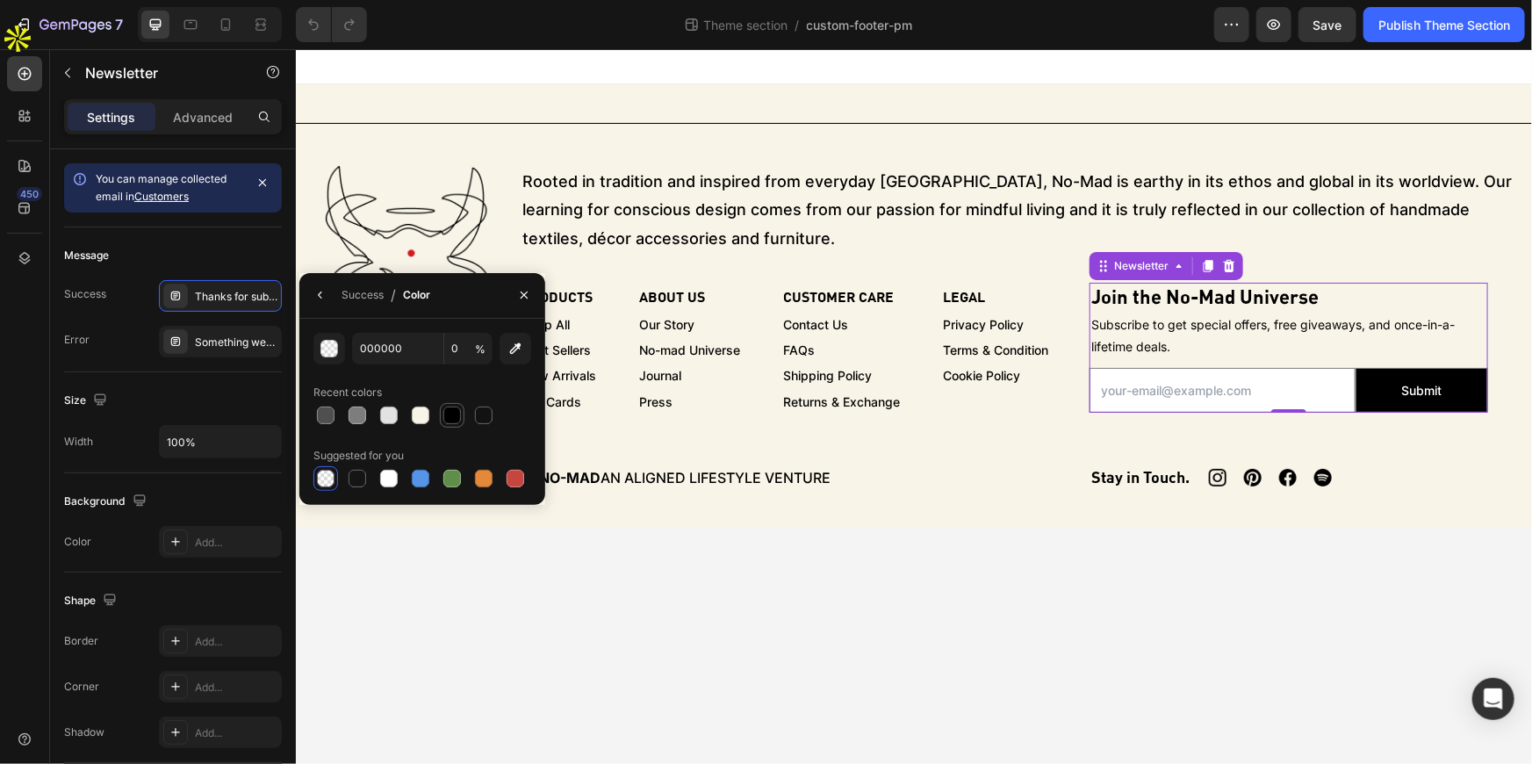
click at [443, 424] on div at bounding box center [452, 415] width 21 height 21
type input "100"
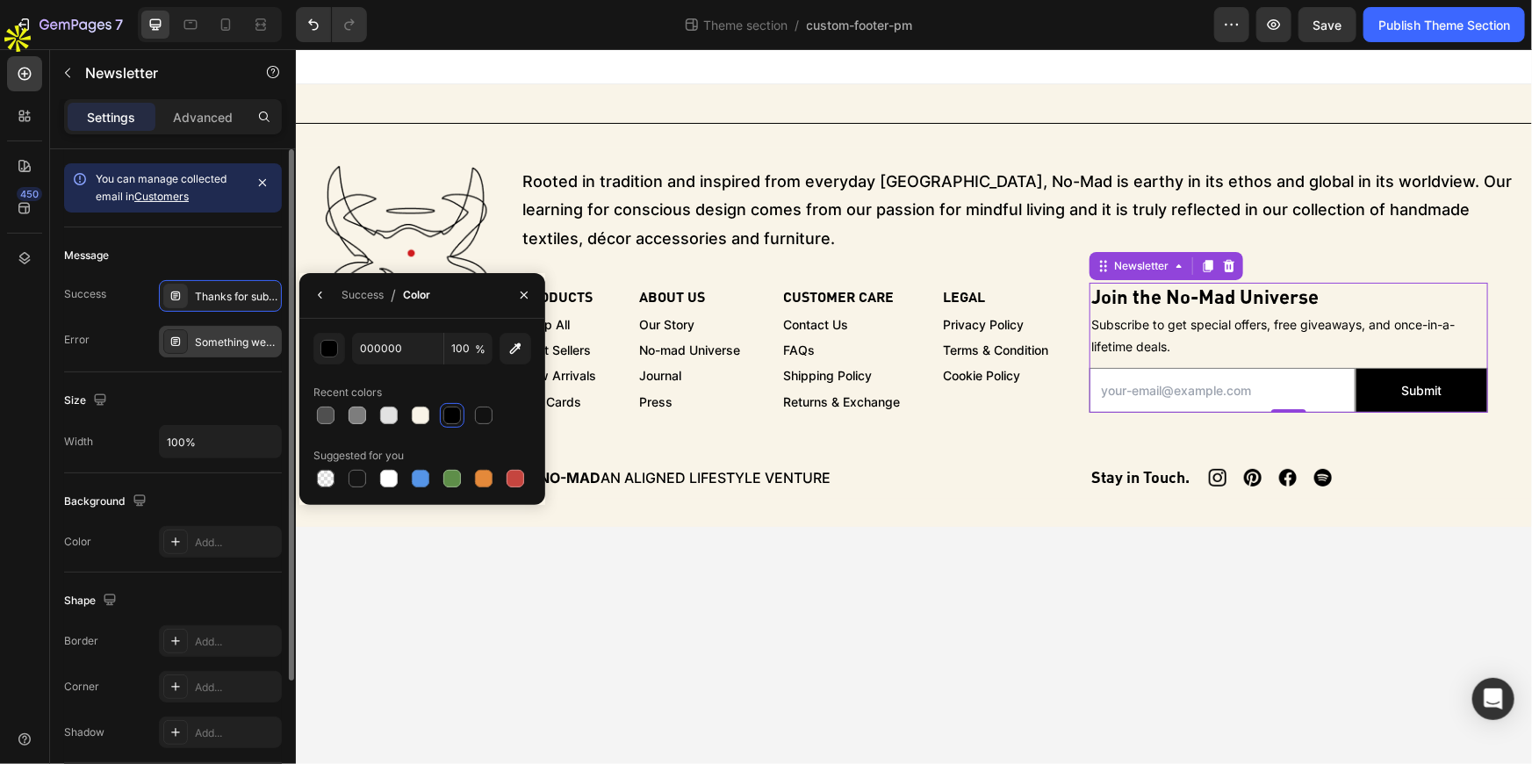
click at [227, 332] on div "Something went wrong. Please try again later." at bounding box center [220, 342] width 123 height 32
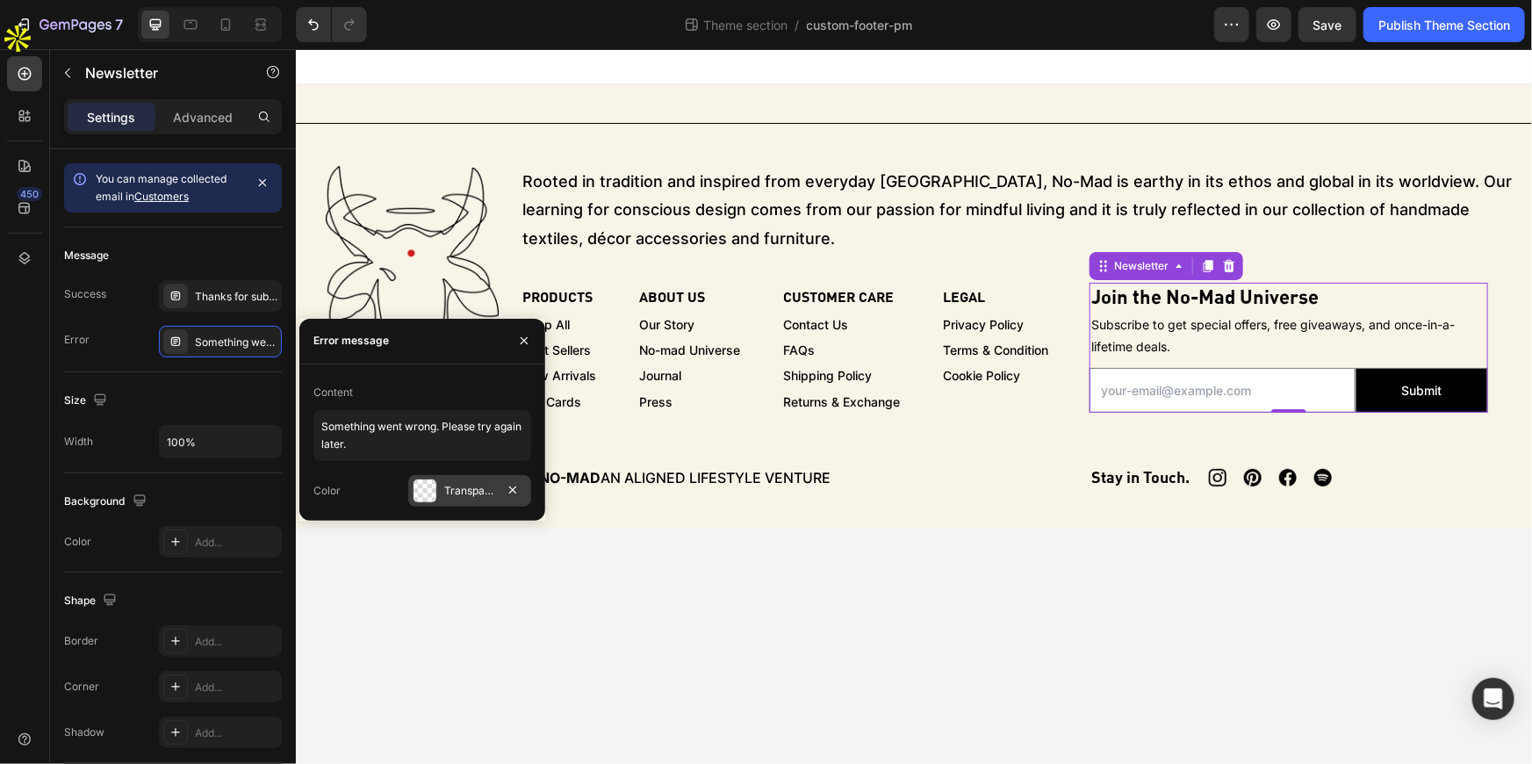
click at [440, 484] on div "Transparent" at bounding box center [469, 491] width 123 height 32
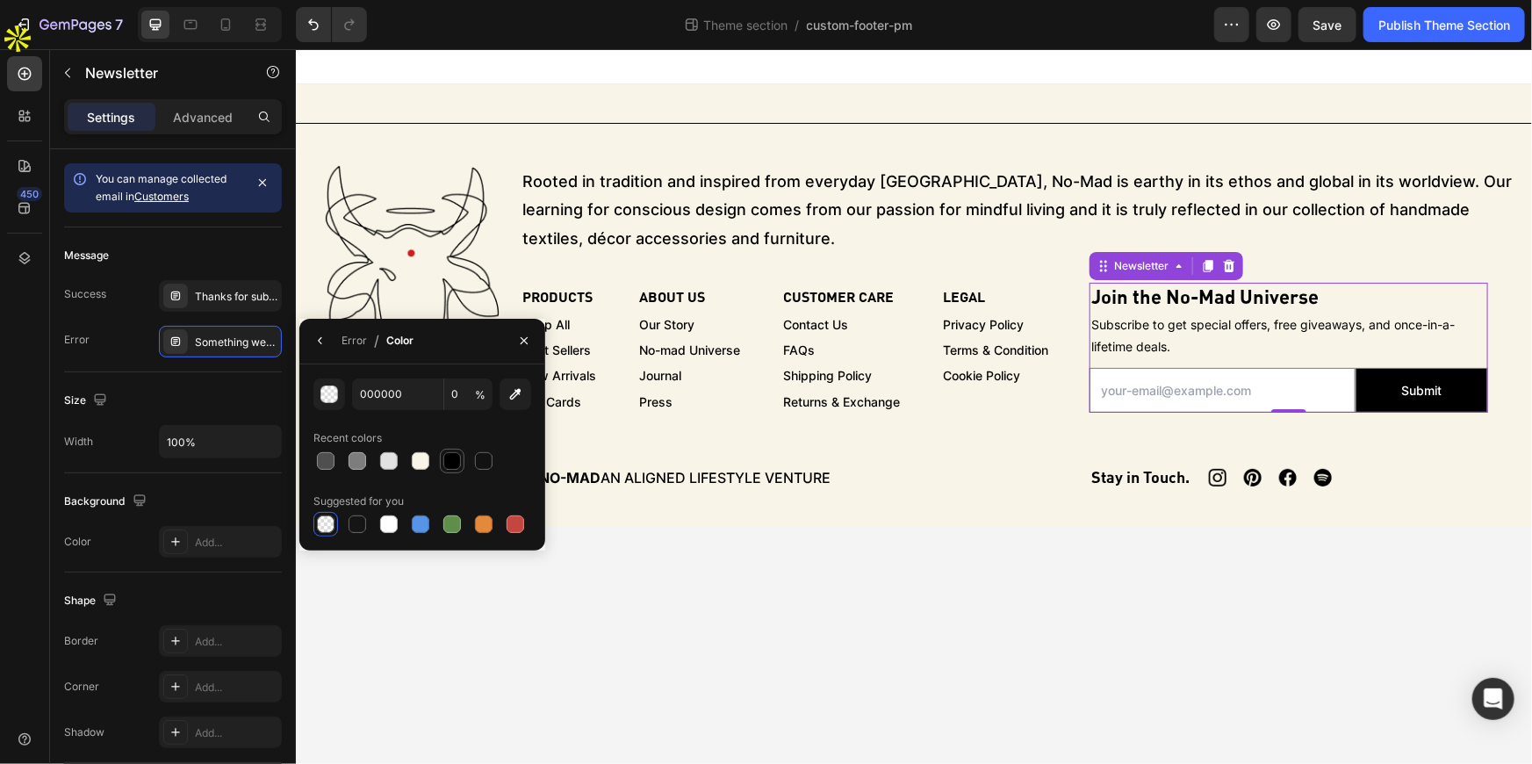
click at [453, 456] on div at bounding box center [452, 461] width 18 height 18
type input "100"
click at [247, 396] on div "Size" at bounding box center [173, 400] width 218 height 28
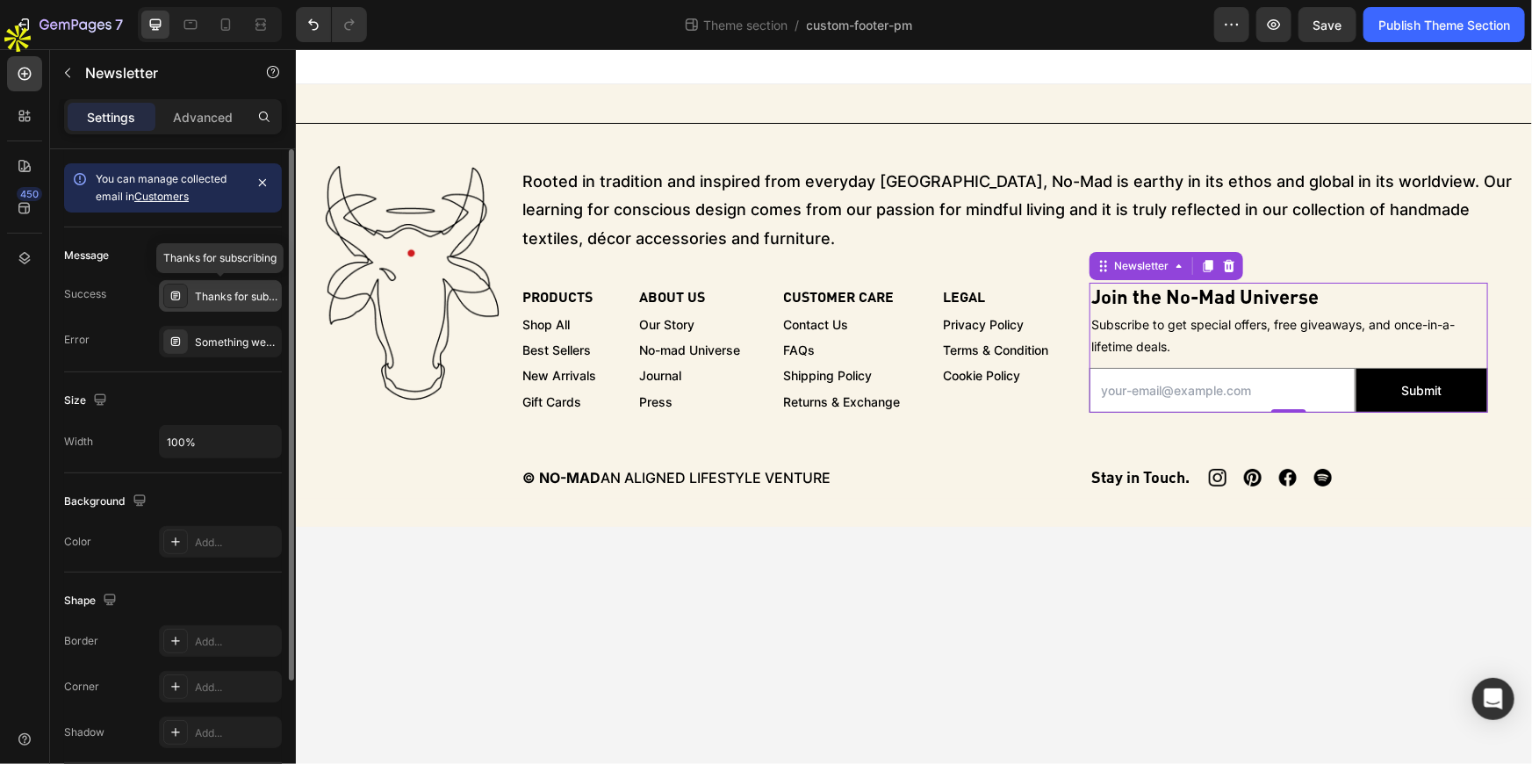
click at [224, 294] on div "Thanks for subscribing" at bounding box center [236, 297] width 83 height 16
click at [228, 376] on div "Size Width 100%" at bounding box center [173, 422] width 218 height 101
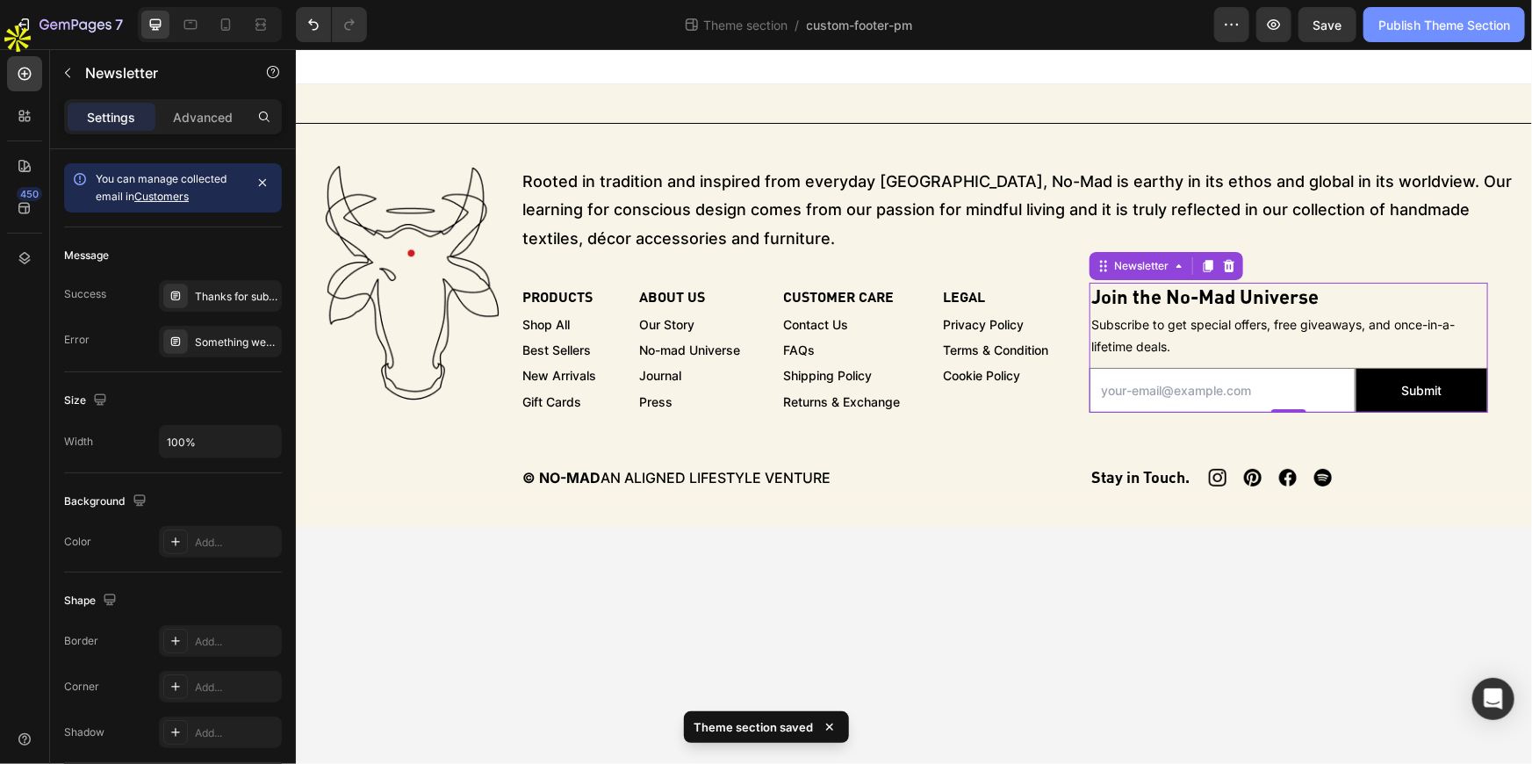
click at [1413, 24] on div "Publish Theme Section" at bounding box center [1444, 25] width 132 height 18
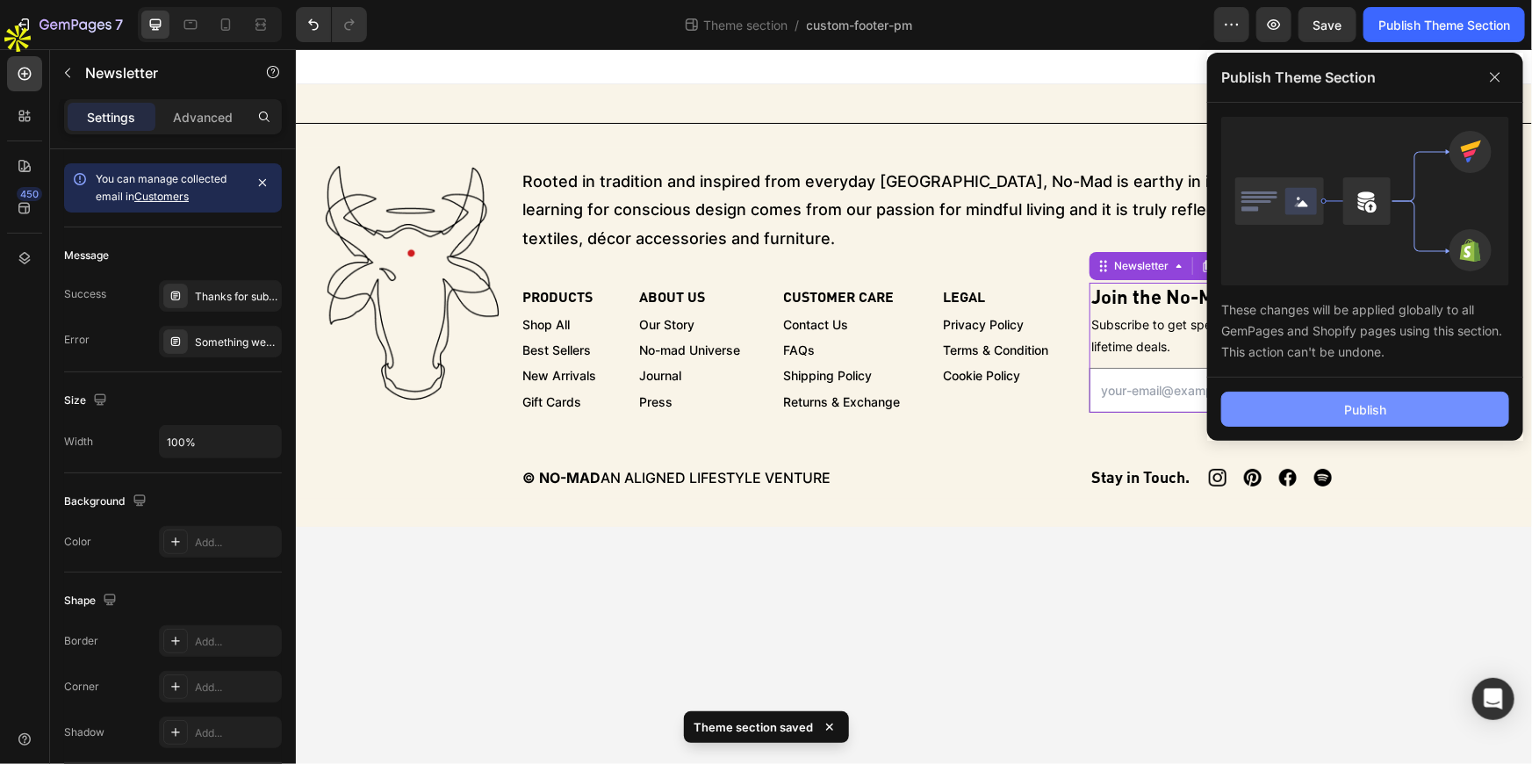
click at [1360, 403] on div "Publish" at bounding box center [1365, 409] width 42 height 18
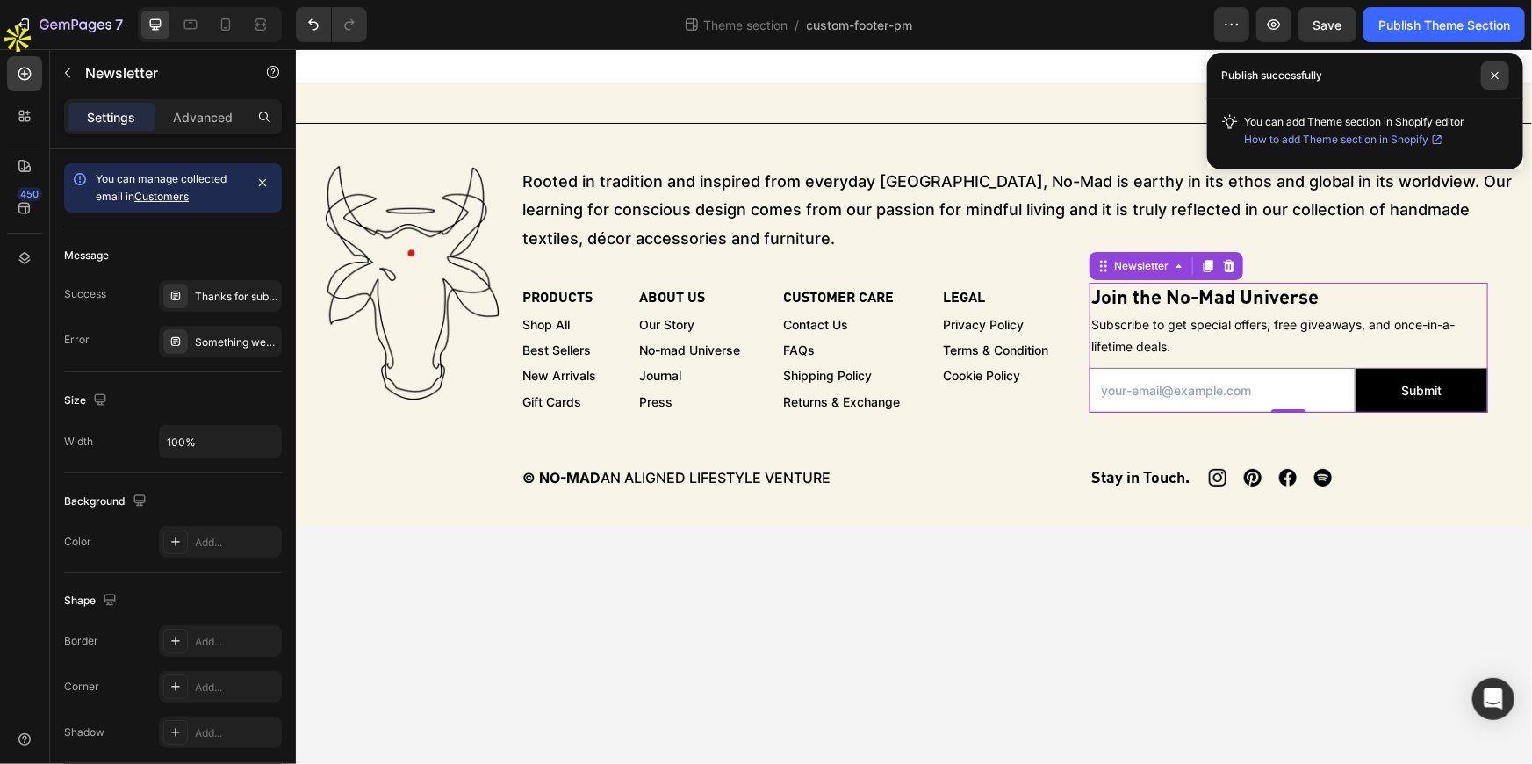
click at [1488, 71] on span at bounding box center [1495, 75] width 28 height 28
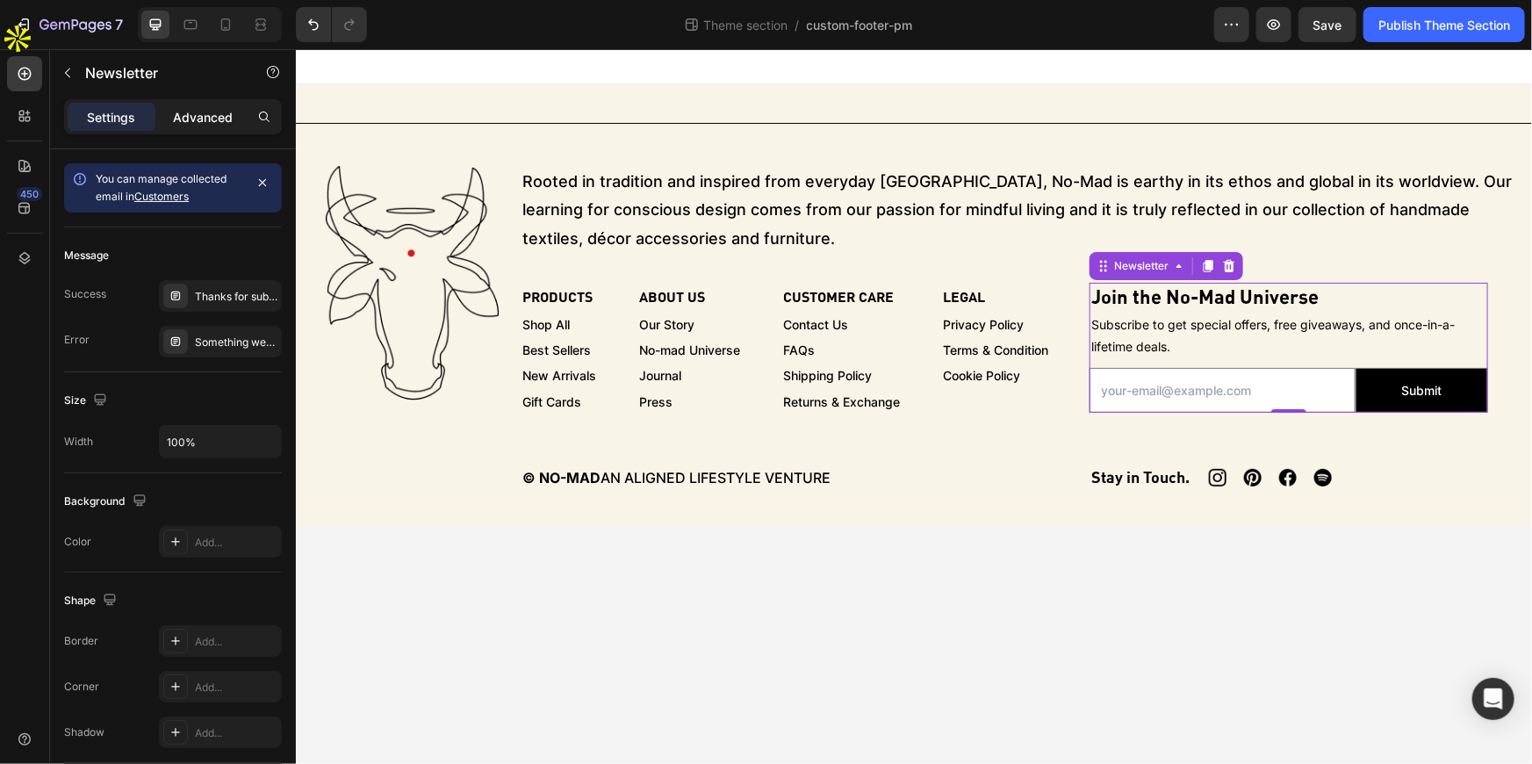
click at [211, 112] on p "Advanced" at bounding box center [203, 117] width 60 height 18
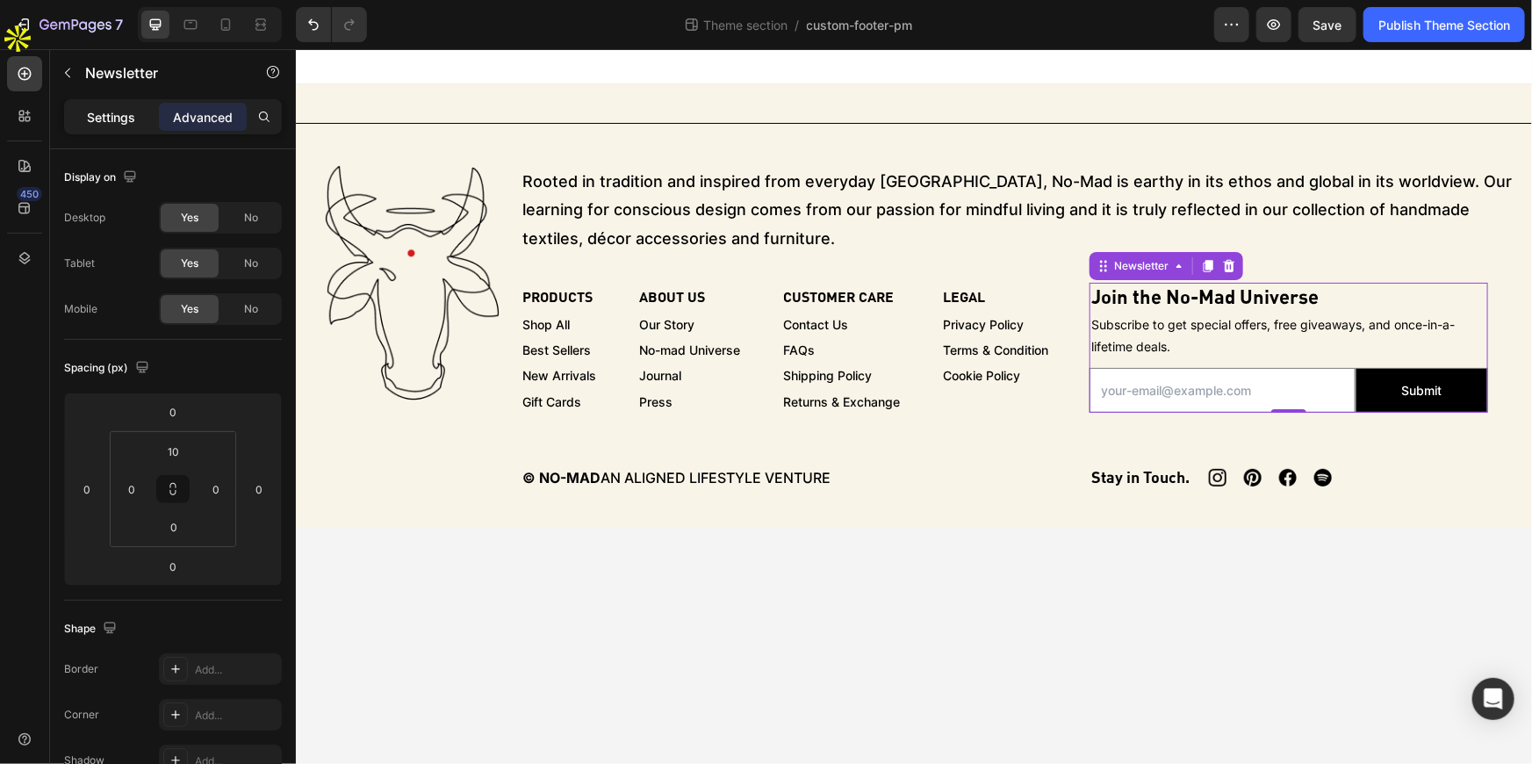
click at [104, 123] on p "Settings" at bounding box center [112, 117] width 48 height 18
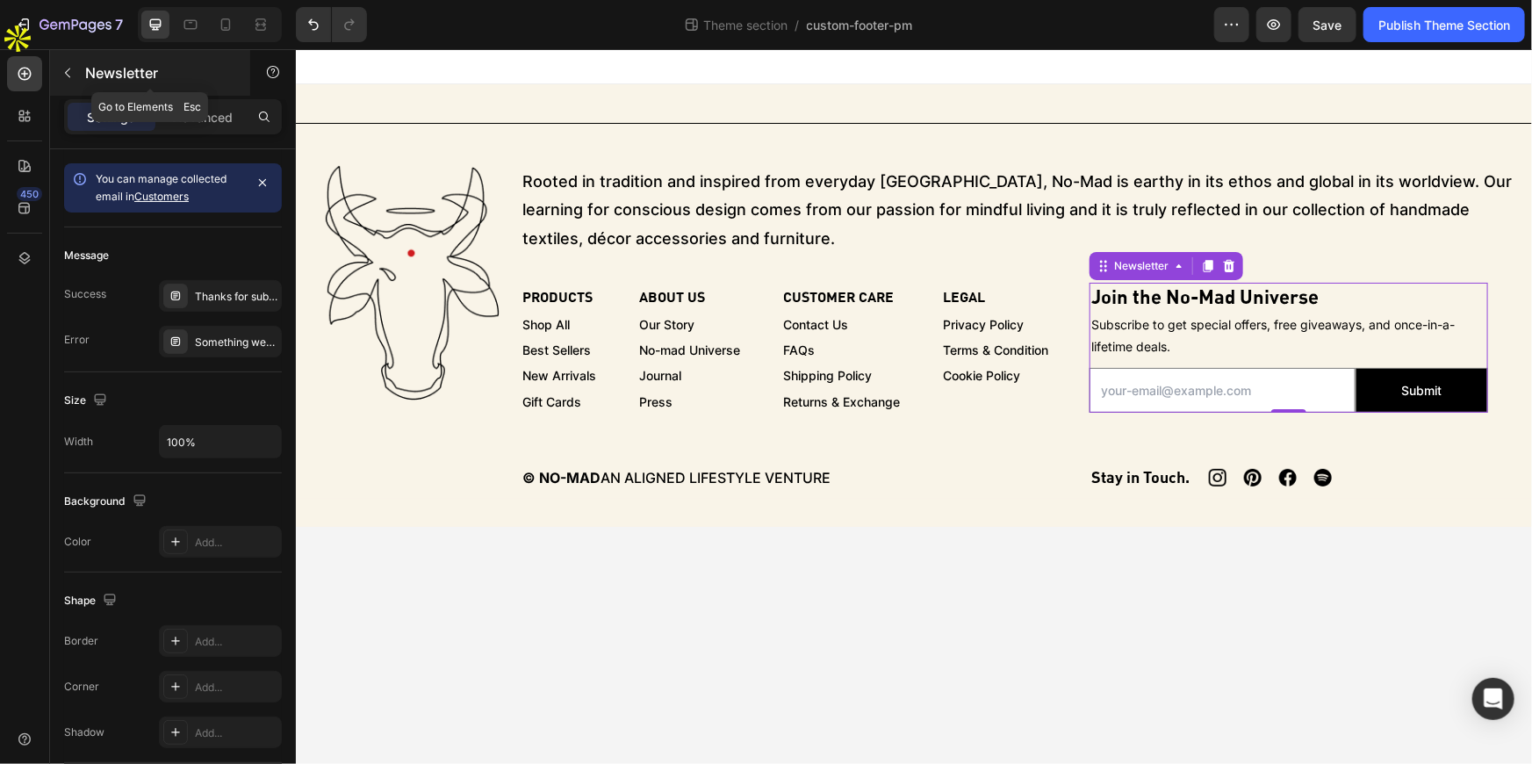
click at [80, 76] on button "button" at bounding box center [68, 73] width 28 height 28
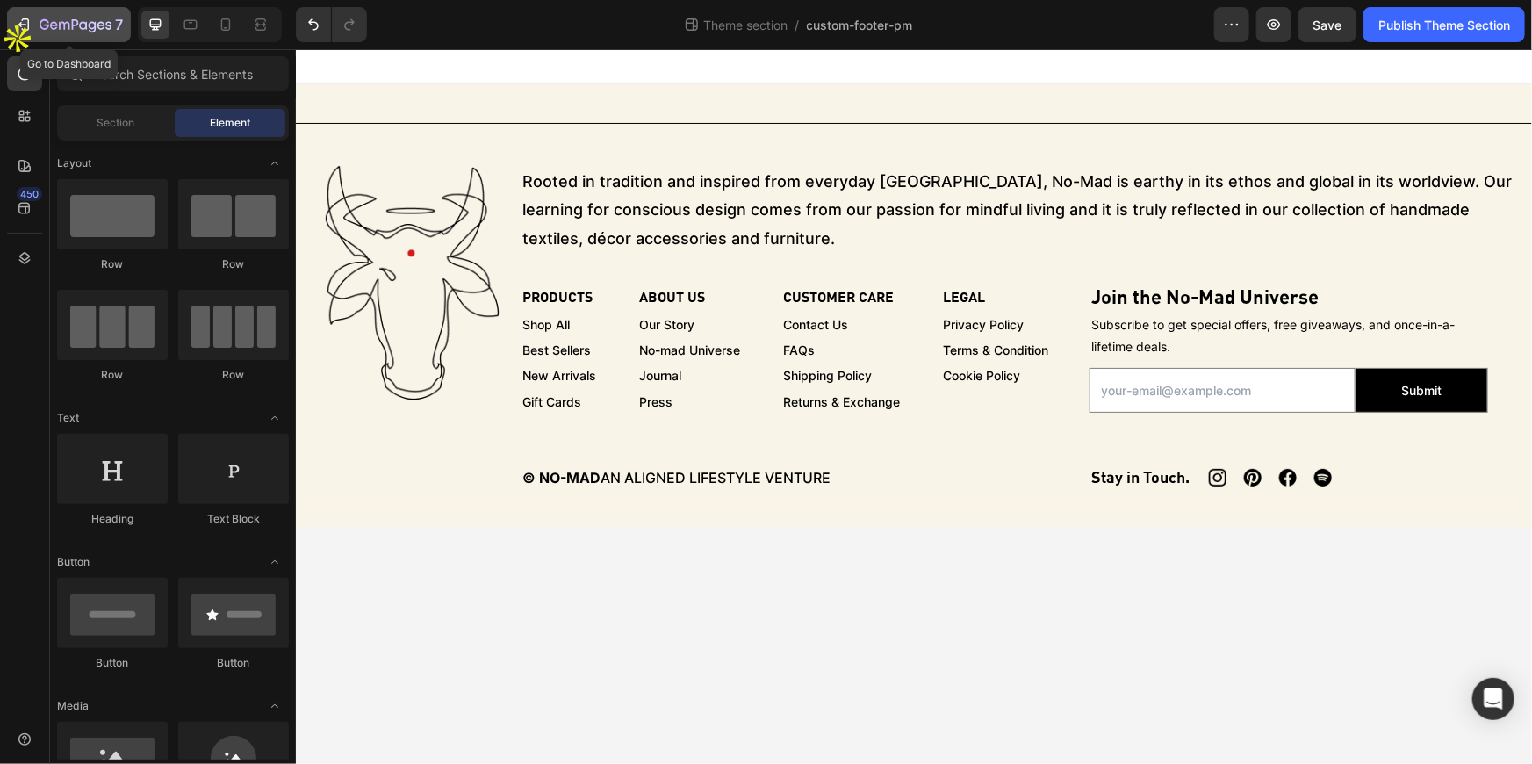
click at [54, 22] on icon "button" at bounding box center [54, 25] width 8 height 8
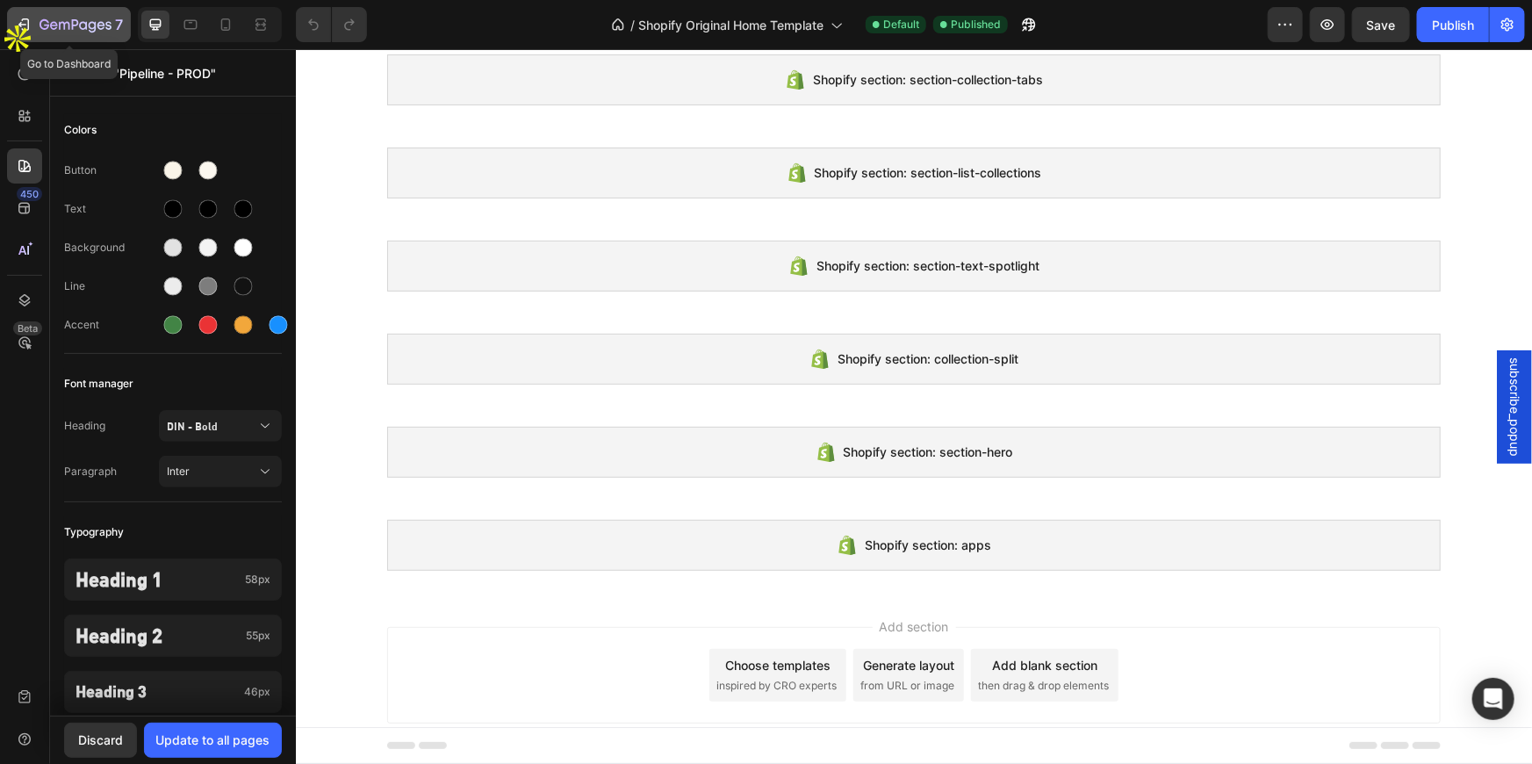
click at [32, 23] on icon "button" at bounding box center [24, 25] width 18 height 18
